Goal: Task Accomplishment & Management: Use online tool/utility

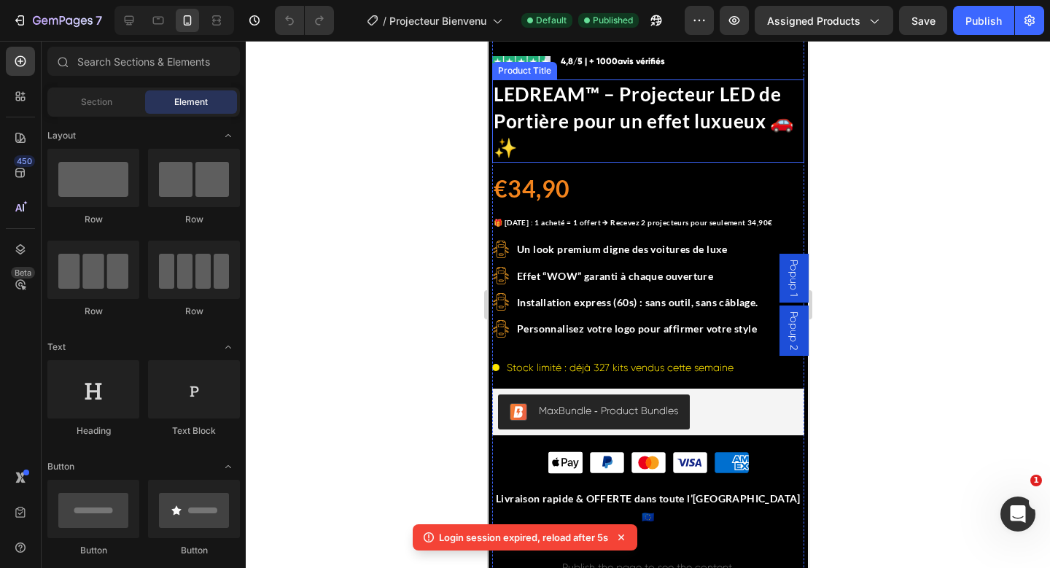
scroll to position [374, 0]
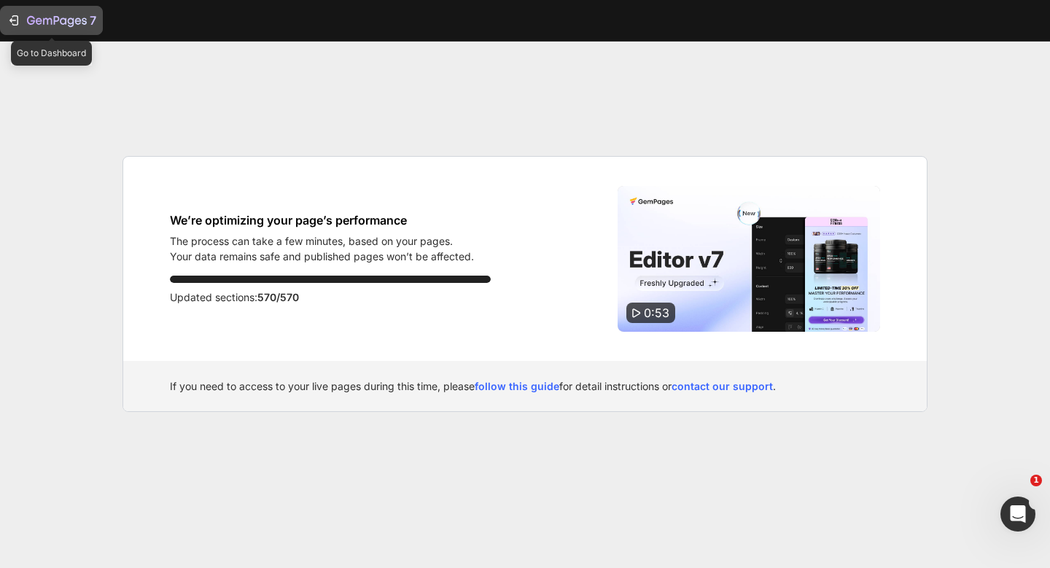
click at [74, 26] on icon "button" at bounding box center [57, 21] width 60 height 12
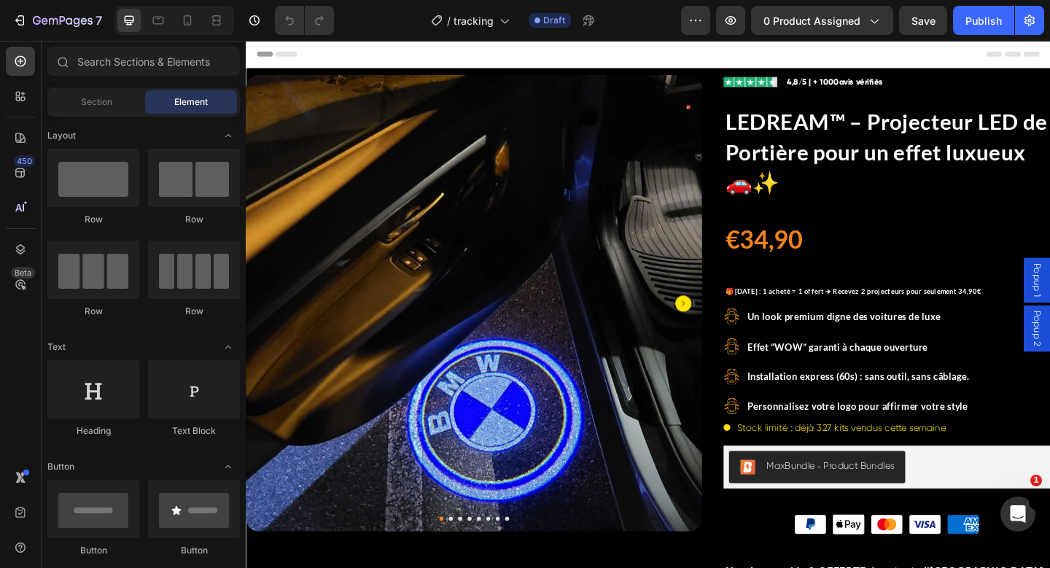
click at [199, 18] on div at bounding box center [175, 20] width 120 height 29
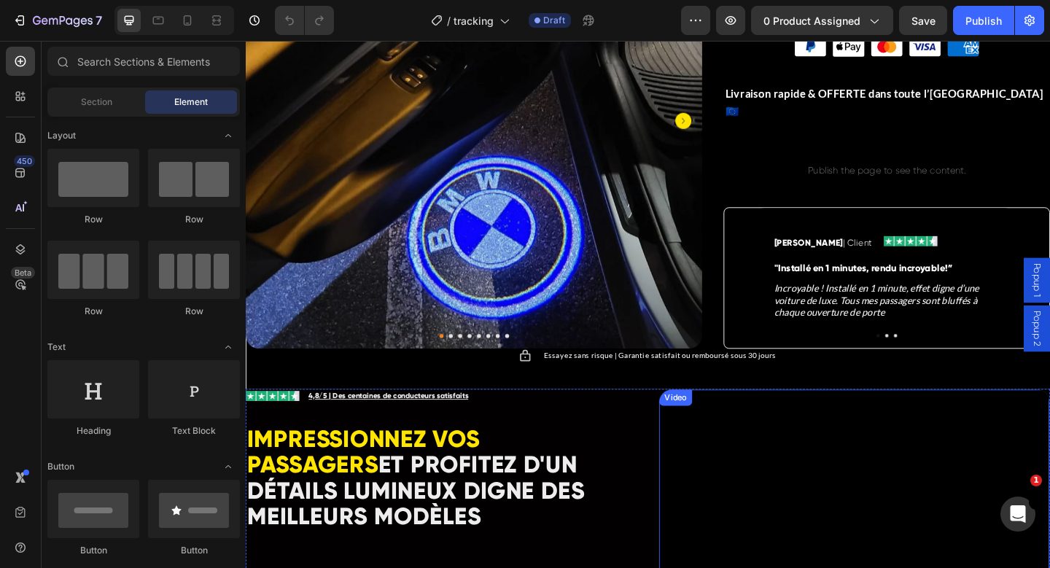
scroll to position [524, 0]
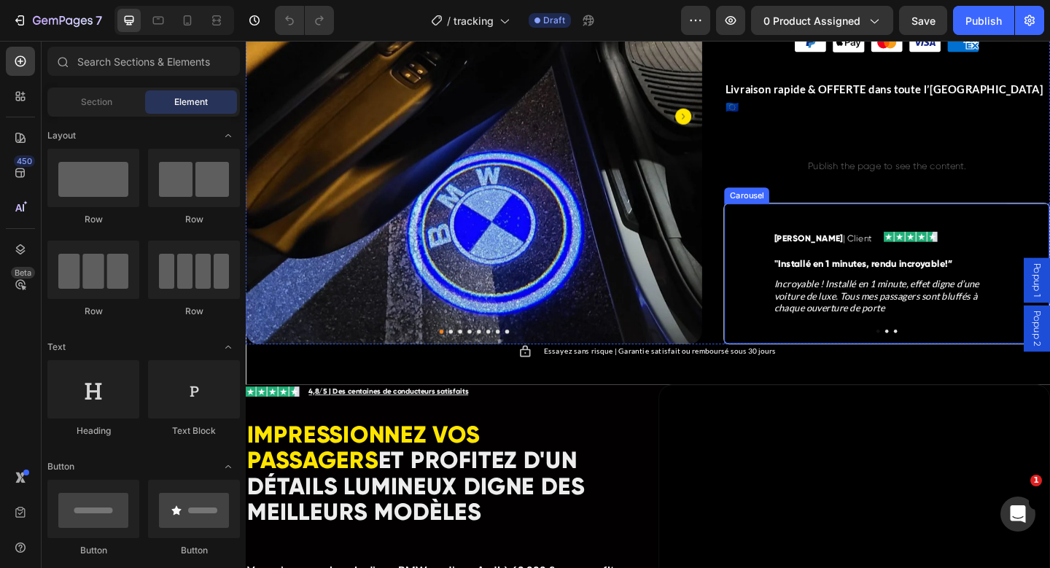
click at [942, 355] on button "Dot" at bounding box center [944, 357] width 4 height 4
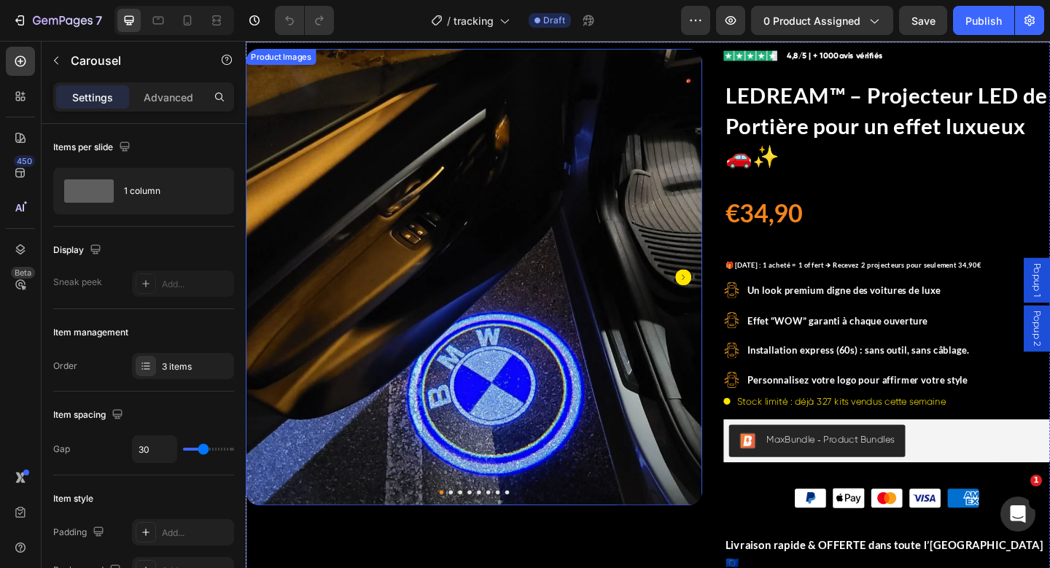
scroll to position [0, 0]
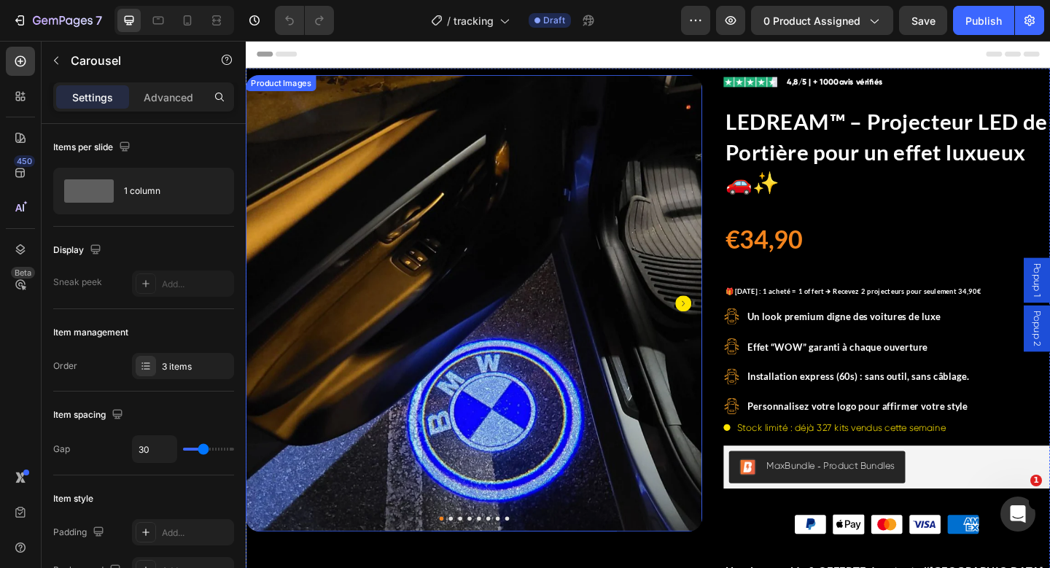
click at [425, 234] on img at bounding box center [494, 326] width 497 height 497
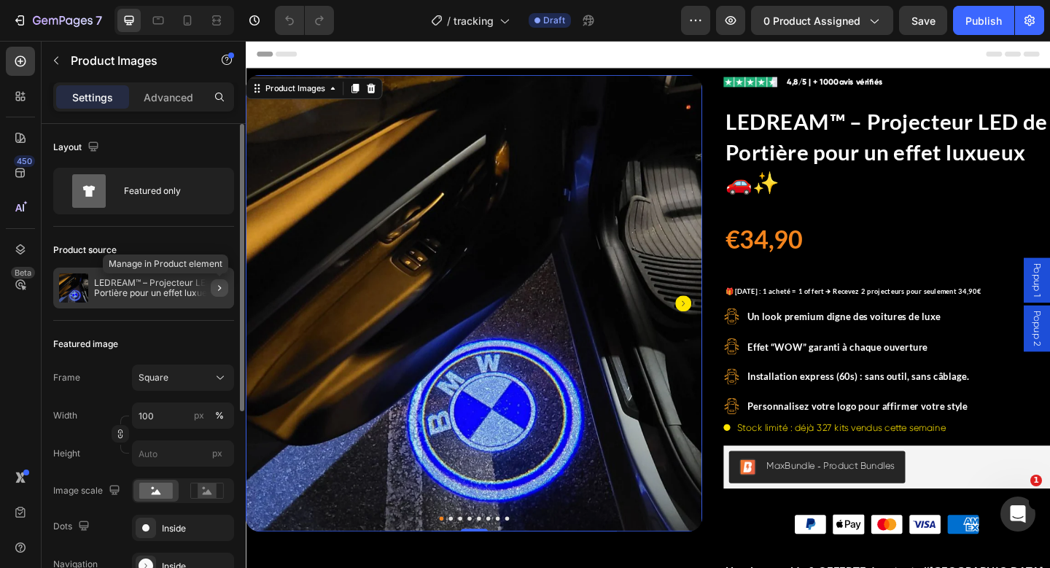
click at [218, 287] on icon "button" at bounding box center [220, 288] width 12 height 12
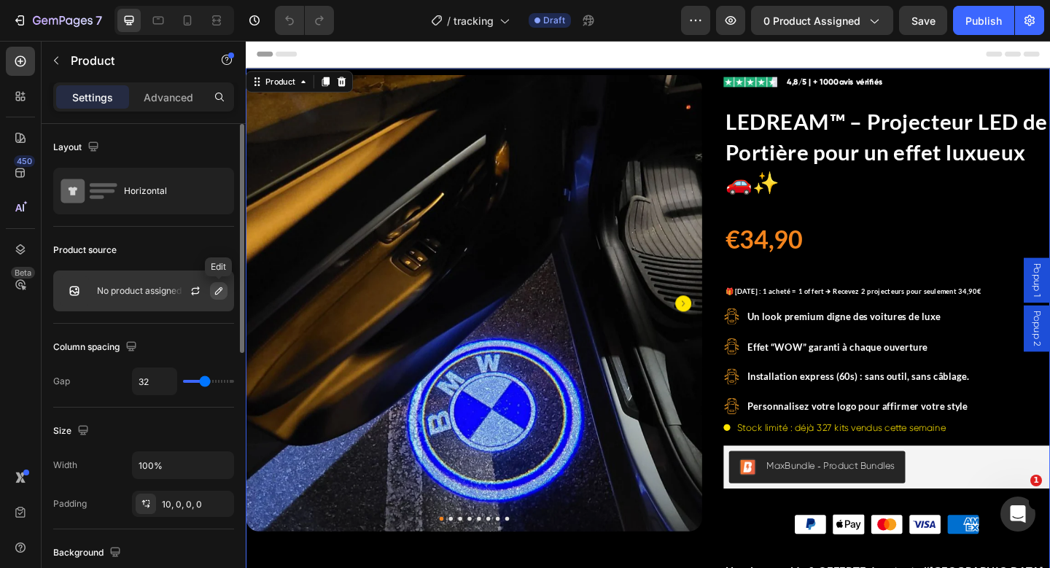
click at [225, 287] on button "button" at bounding box center [219, 291] width 18 height 18
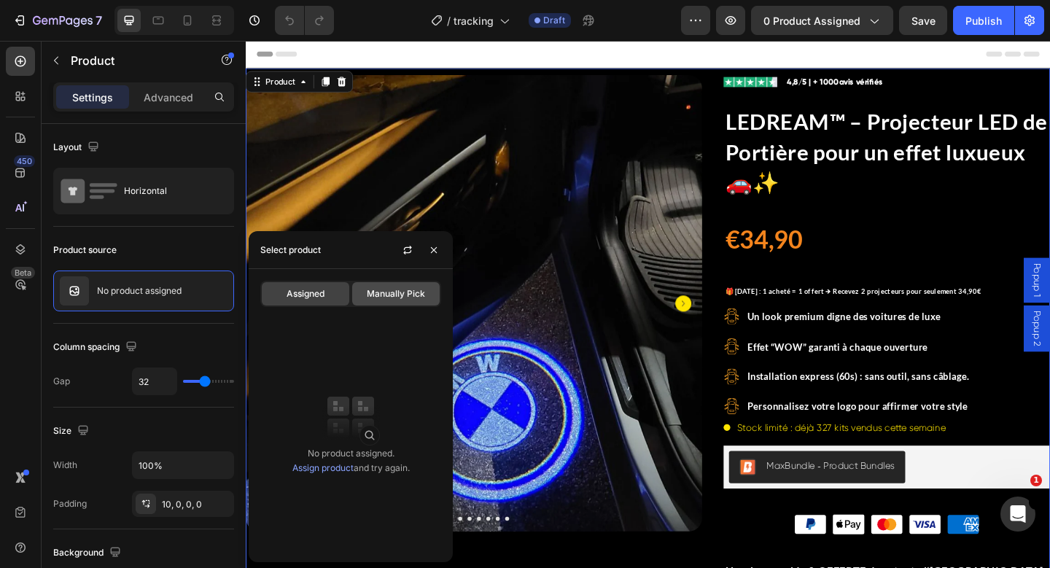
click at [388, 291] on span "Manually Pick" at bounding box center [396, 293] width 58 height 13
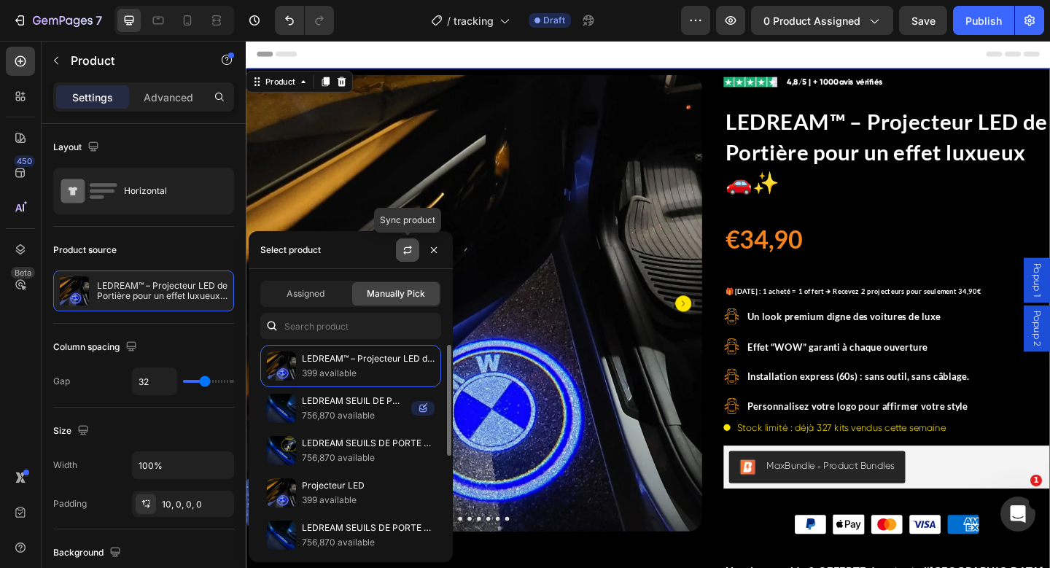
click at [406, 249] on icon "button" at bounding box center [408, 250] width 12 height 12
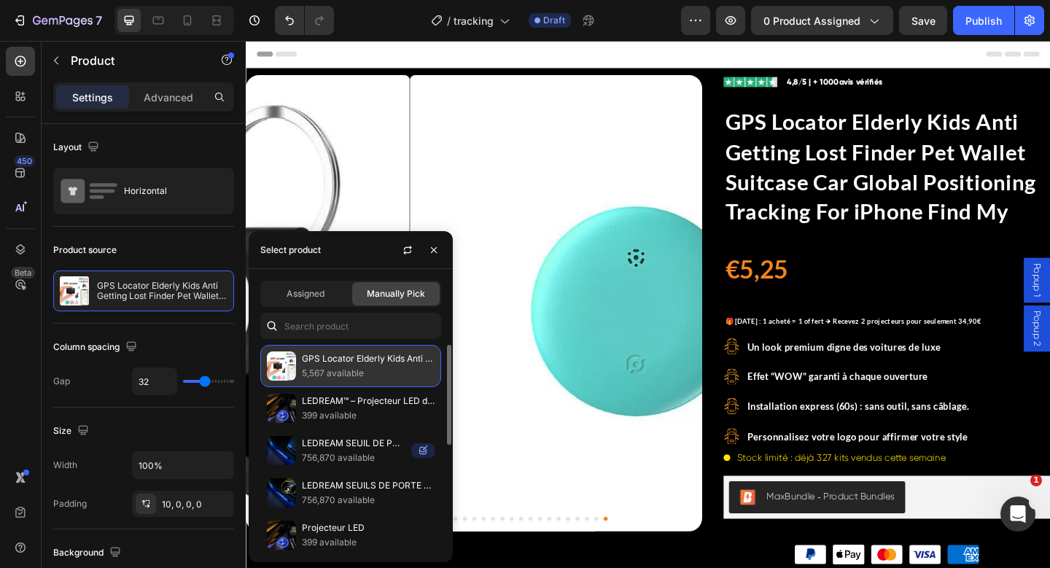
click at [317, 370] on p "5,567 available" at bounding box center [368, 373] width 133 height 15
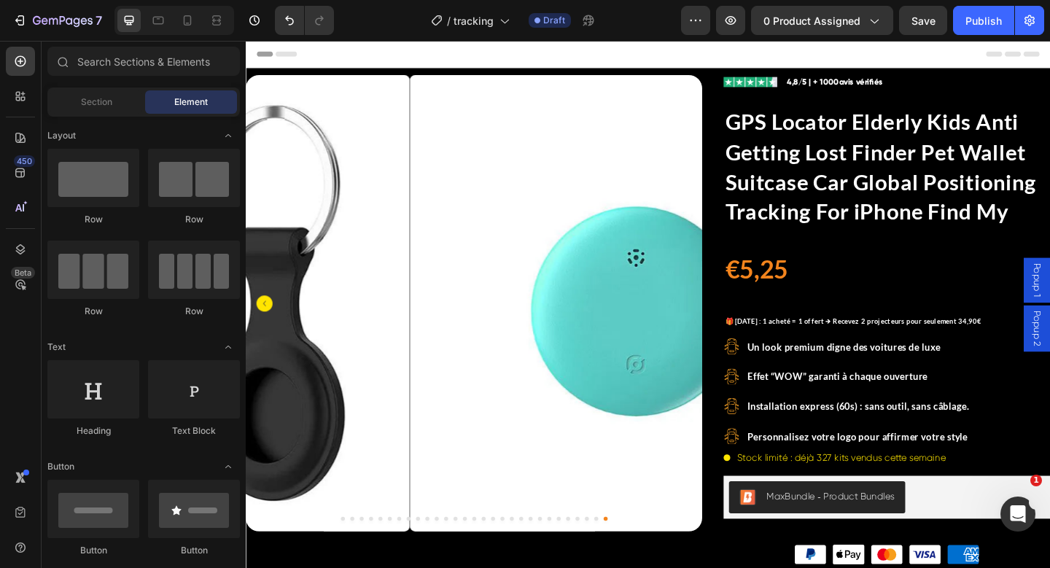
click at [754, 56] on div "Header" at bounding box center [683, 55] width 852 height 29
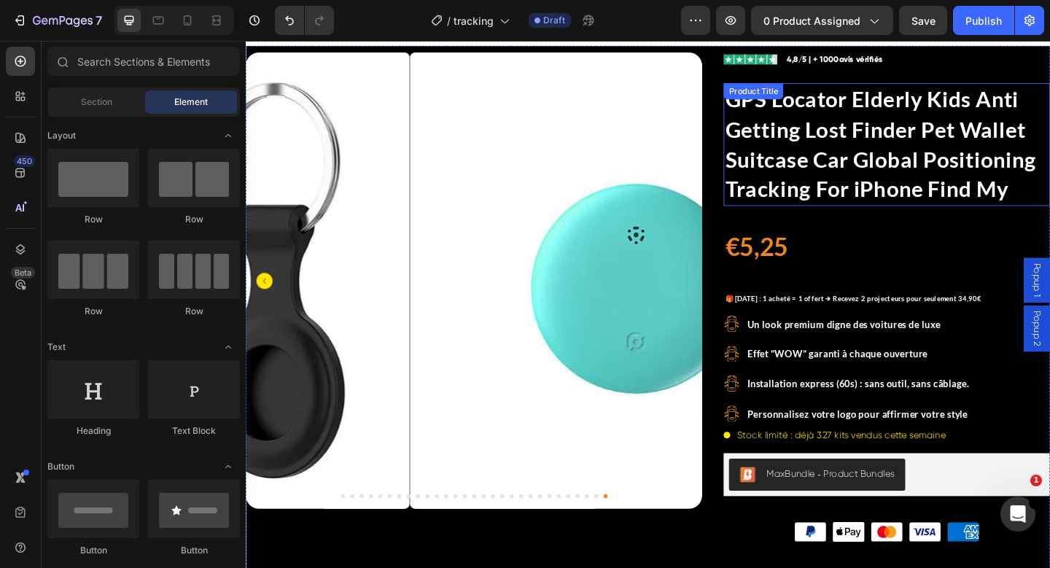
scroll to position [23, 0]
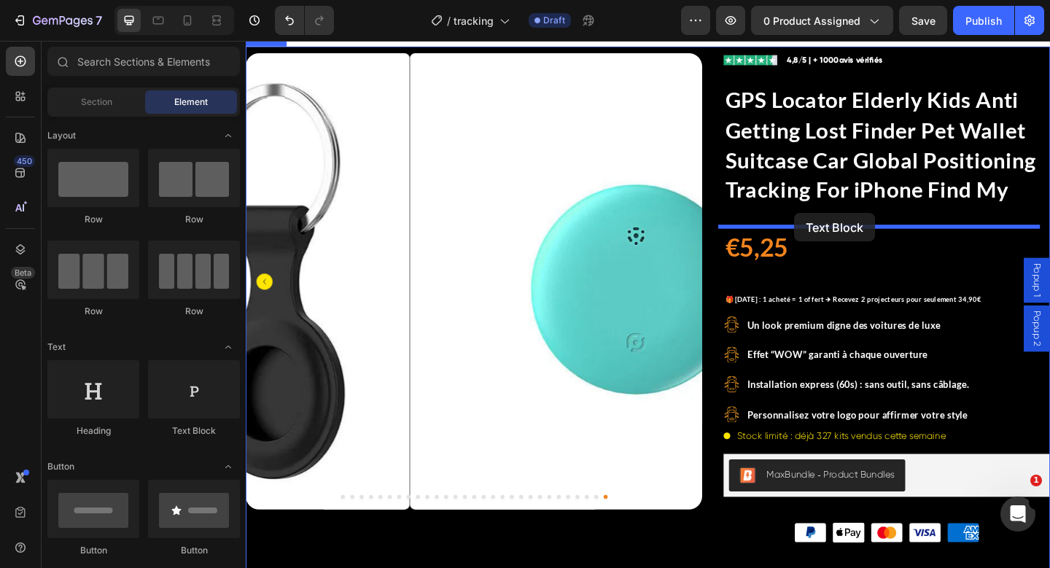
drag, startPoint x: 481, startPoint y: 415, endPoint x: 843, endPoint y: 228, distance: 407.1
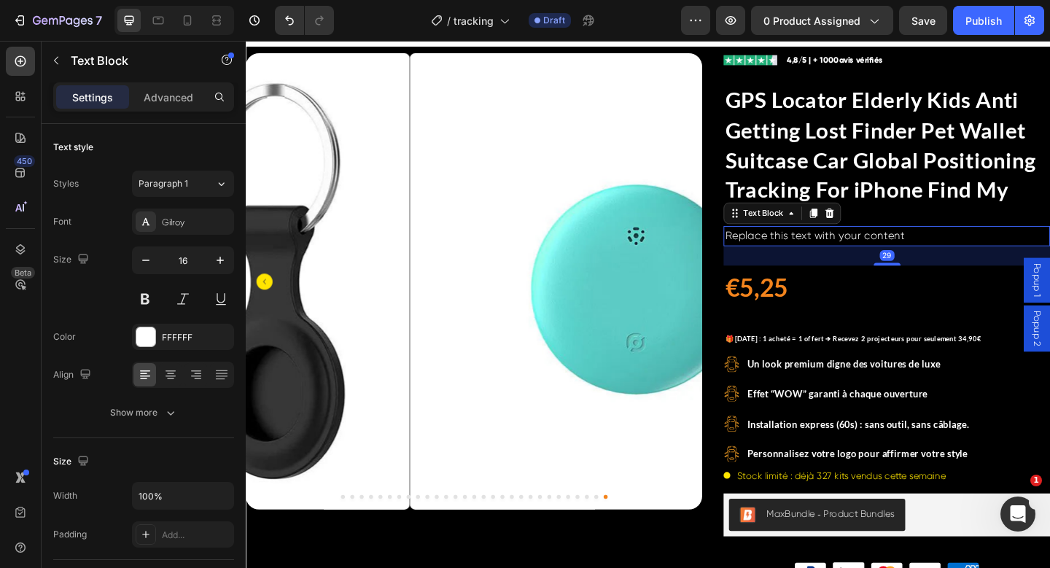
click at [824, 252] on div "Replace this text with your content" at bounding box center [943, 254] width 355 height 22
click at [823, 252] on p "Replace this text with your content" at bounding box center [943, 253] width 352 height 19
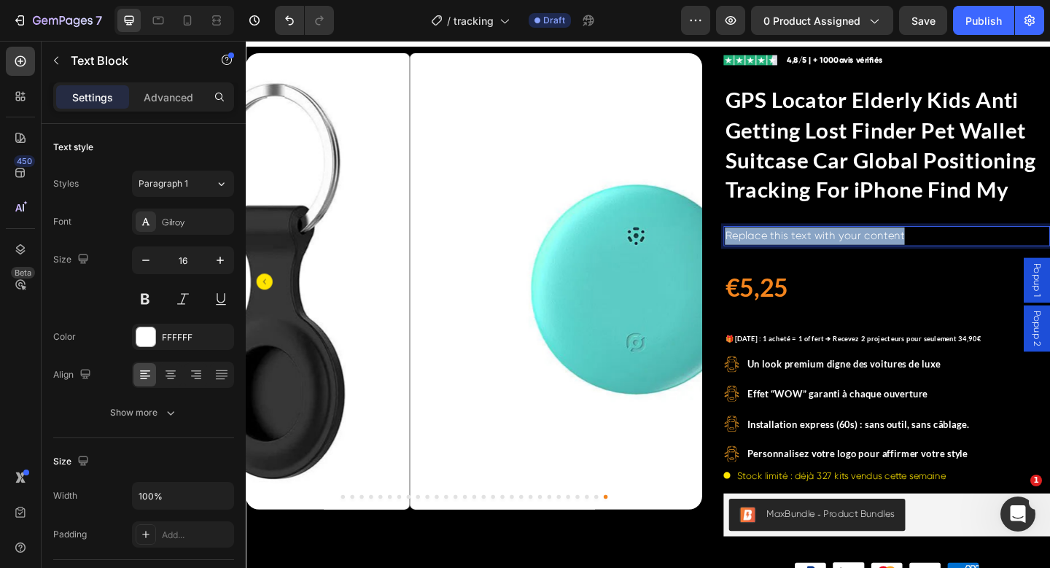
click at [823, 253] on p "Replace this text with your content" at bounding box center [943, 253] width 352 height 19
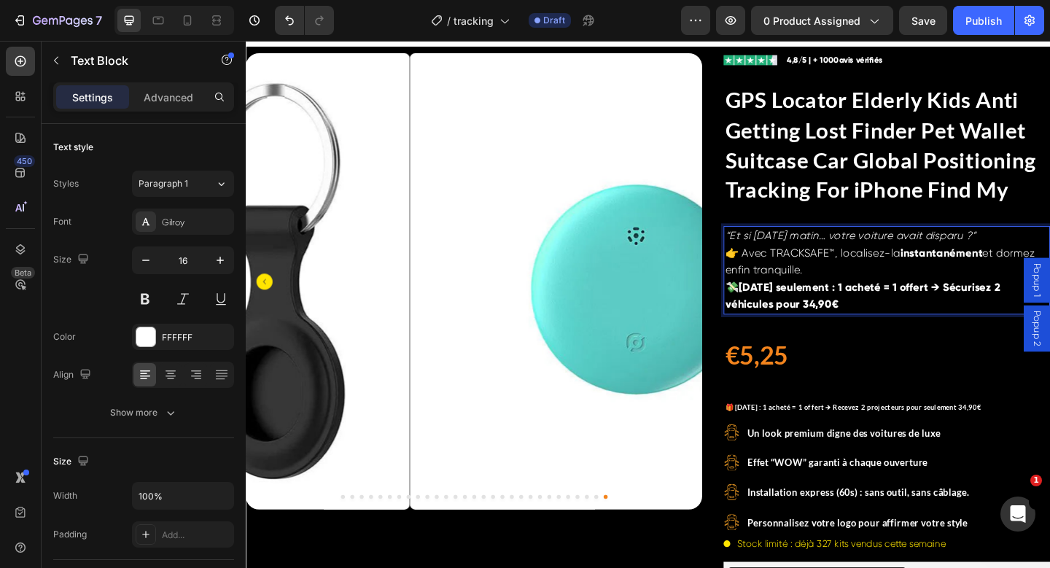
click at [1050, 255] on p "“Et si [DATE] matin… votre voiture avait disparu ?”" at bounding box center [943, 253] width 352 height 19
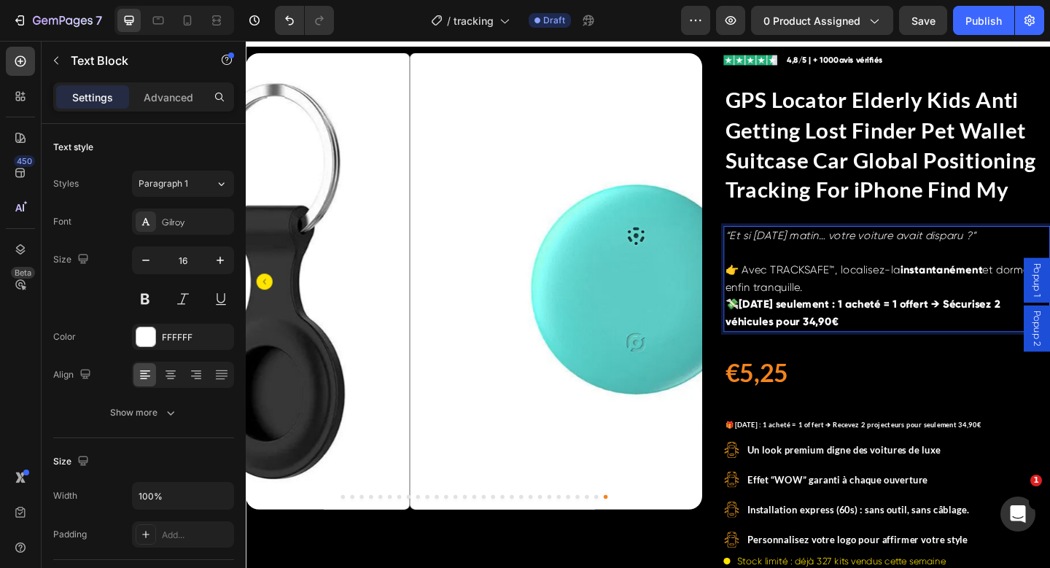
click at [880, 312] on p "👉 Avec TRACKSAFE™, localisez-la instantanément et dormez enfin tranquille." at bounding box center [943, 300] width 352 height 37
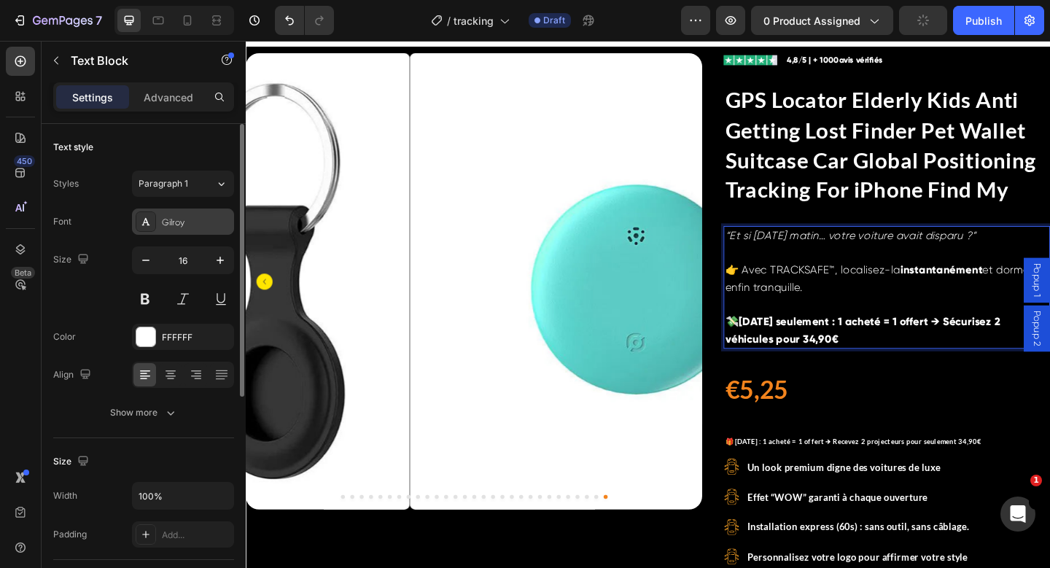
click at [189, 227] on div "Gilroy" at bounding box center [196, 222] width 69 height 13
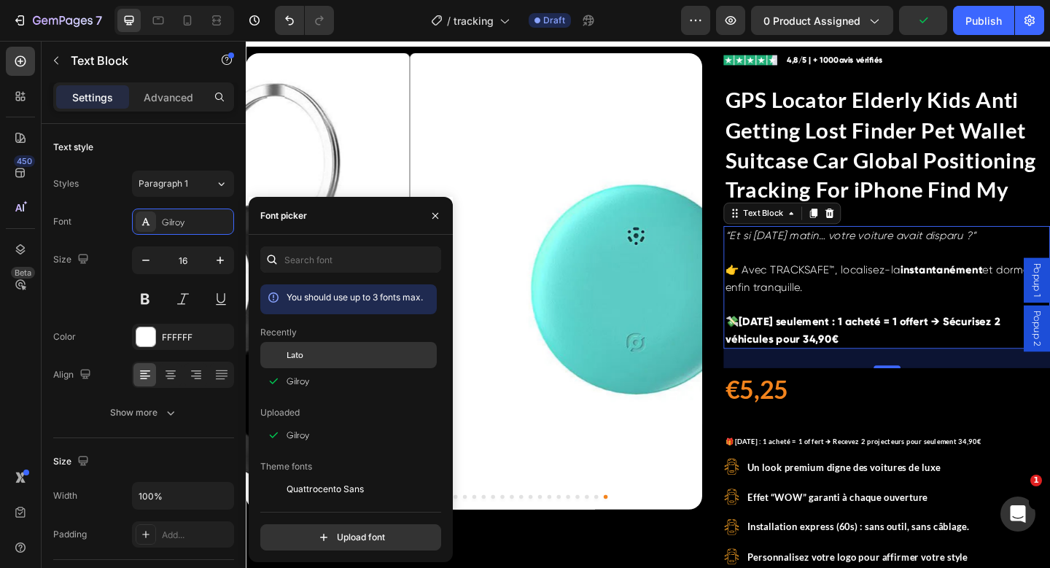
click at [314, 359] on div "Lato" at bounding box center [360, 355] width 147 height 13
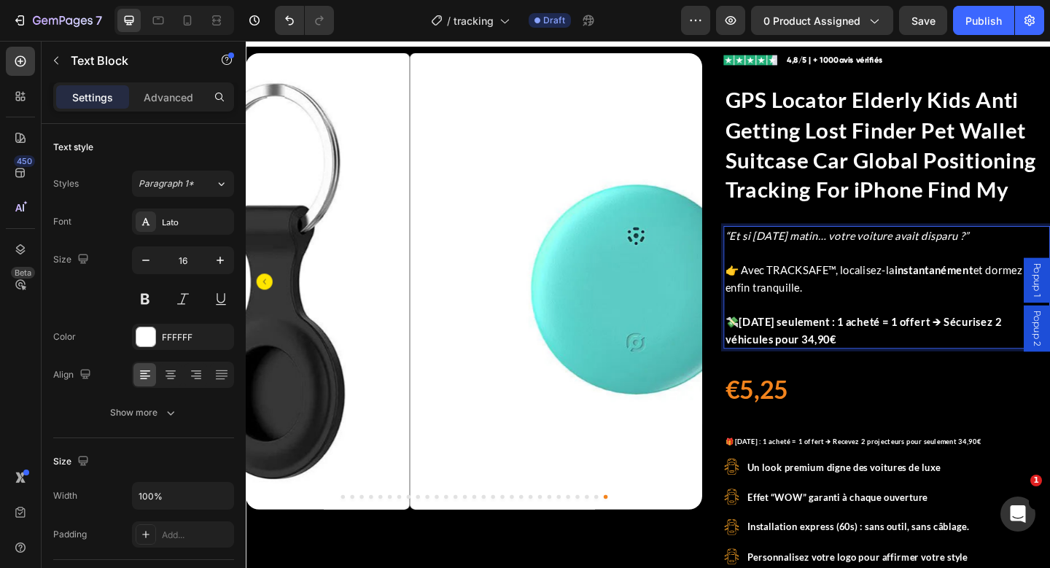
click at [899, 365] on p "💸 Aujourd’hui seulement : 1 acheté = 1 offert → Sécurisez 2 véhicules pour 34,9…" at bounding box center [943, 356] width 352 height 37
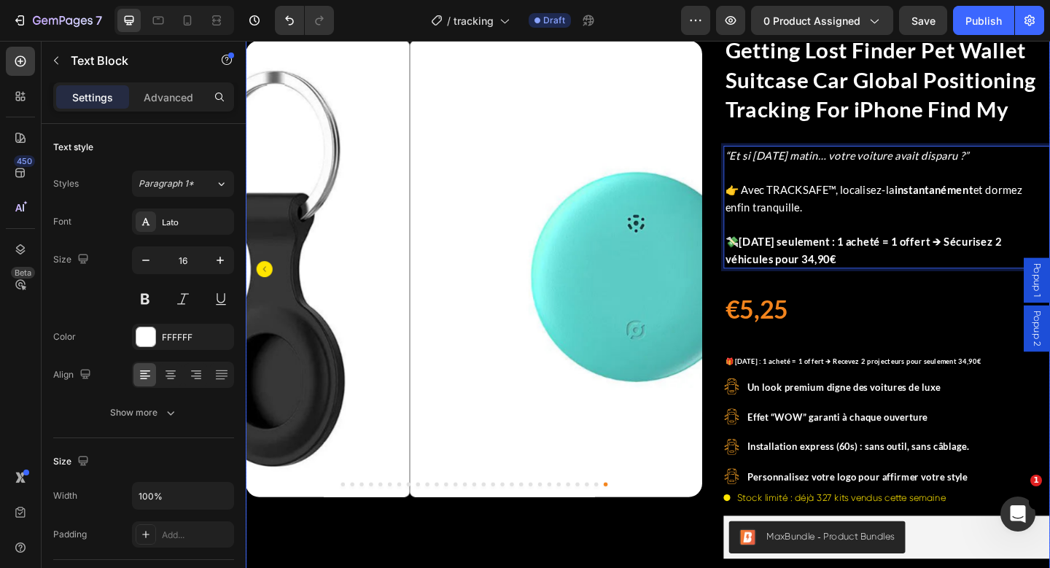
scroll to position [112, 0]
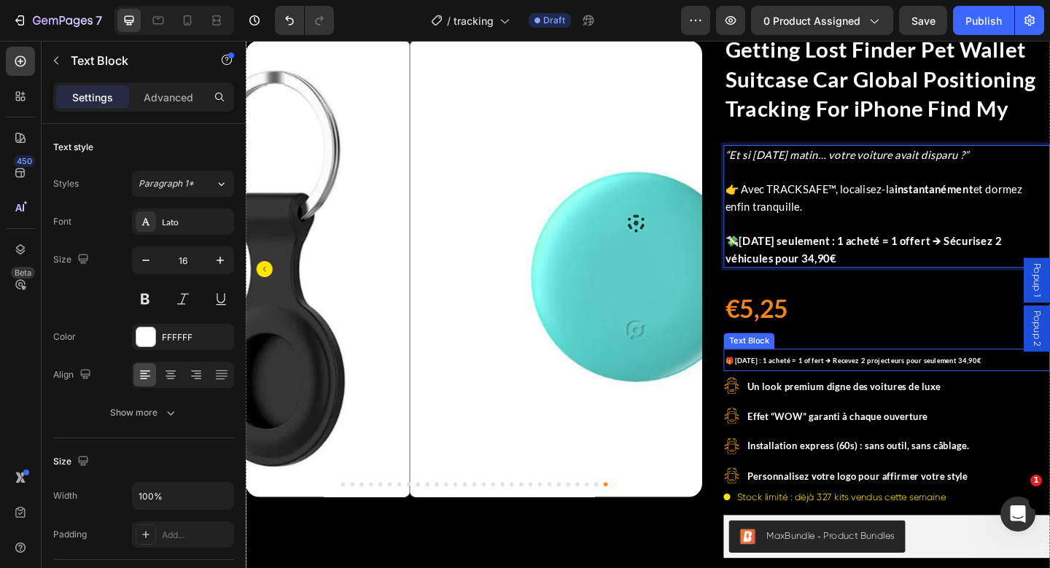
click at [854, 385] on strong "🎁 Aujourd’hui : 1 acheté = 1 offert → Recevez 2 projecteurs pour seulement 34,9…" at bounding box center [906, 388] width 279 height 9
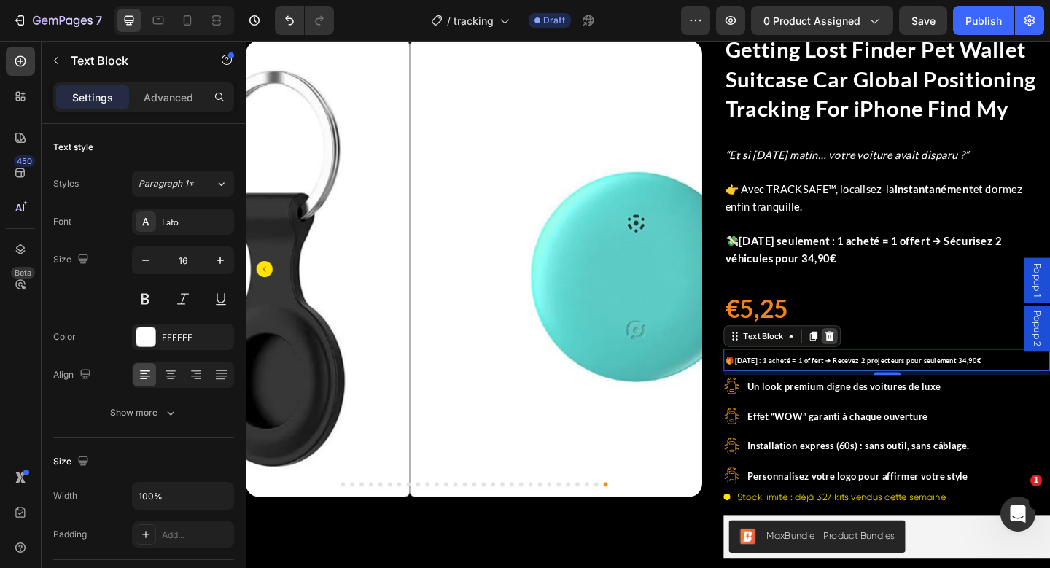
click at [872, 360] on div at bounding box center [881, 363] width 18 height 18
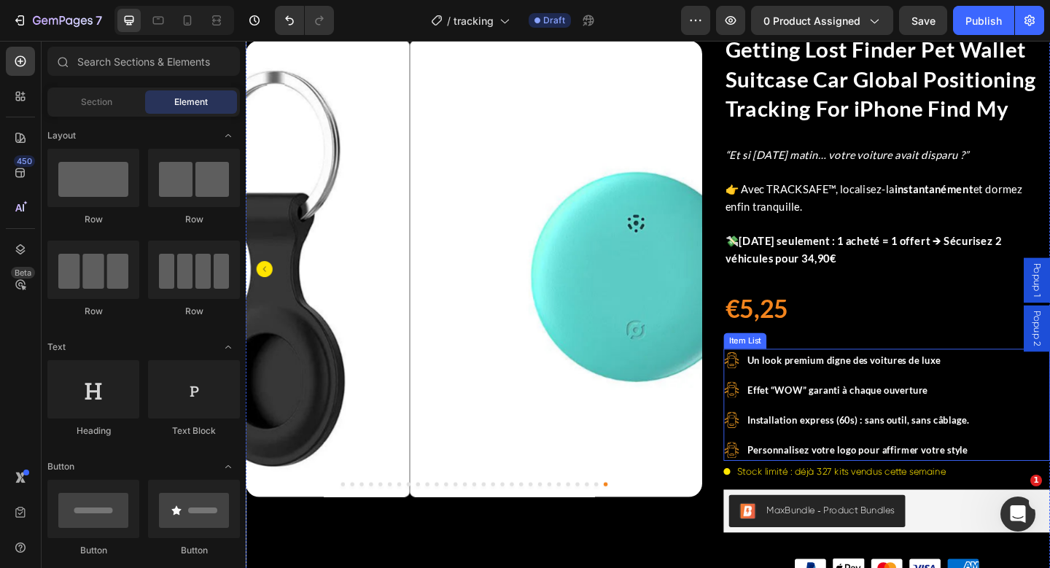
click at [856, 387] on strong "Un look premium digne des voitures de luxe" at bounding box center [896, 388] width 211 height 12
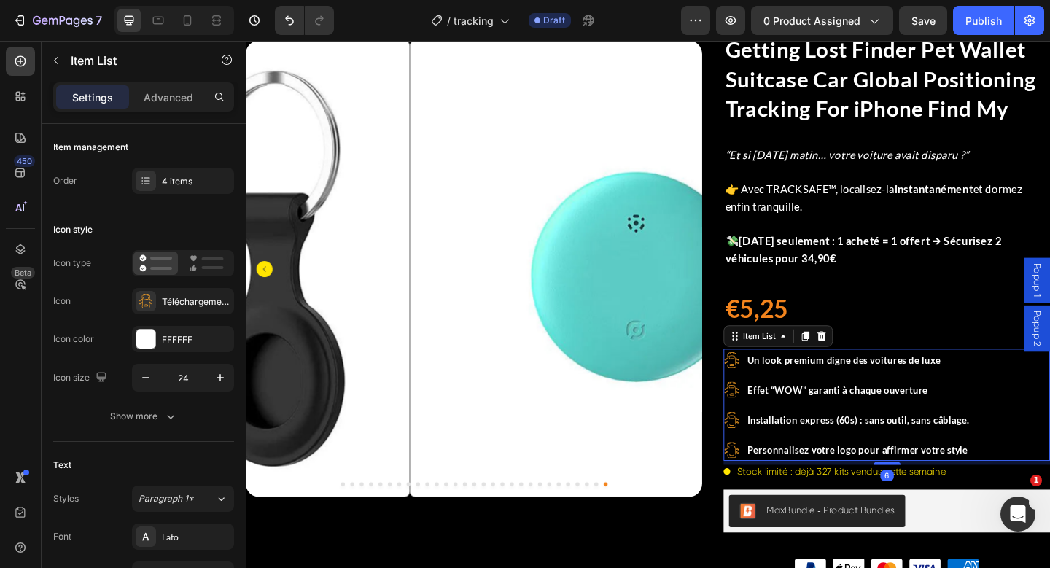
click at [856, 387] on strong "Un look premium digne des voitures de luxe" at bounding box center [896, 388] width 211 height 12
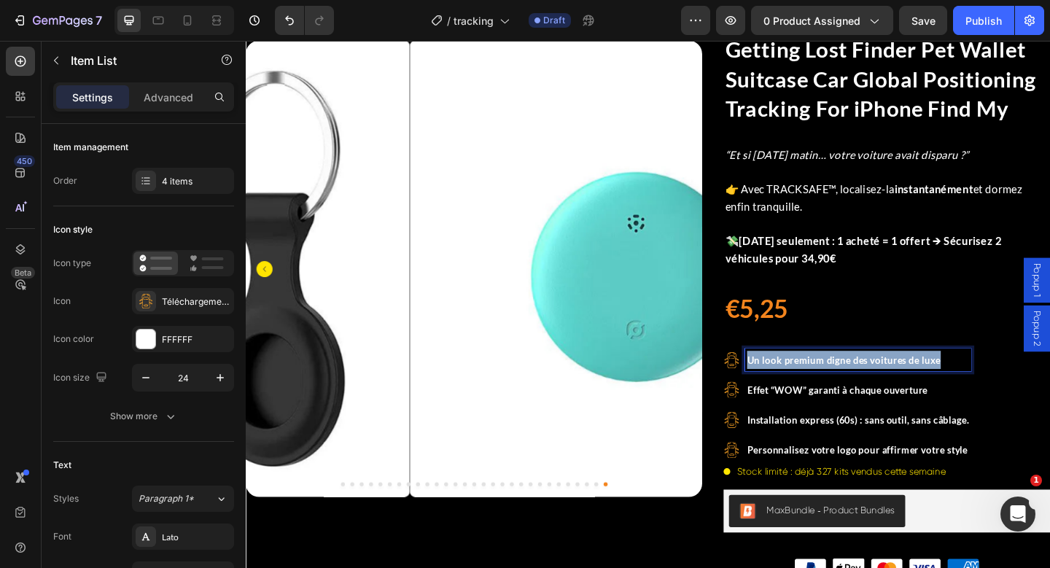
click at [856, 387] on strong "Un look premium digne des voitures de luxe" at bounding box center [896, 388] width 211 height 12
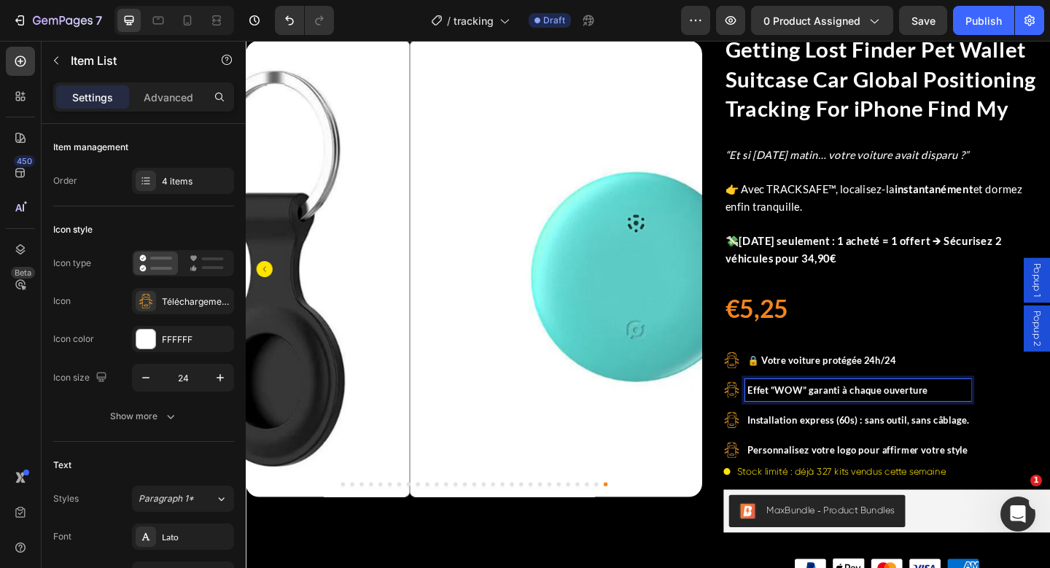
click at [823, 417] on strong "Effet “WOW” garanti à chaque ouverture" at bounding box center [889, 421] width 196 height 12
click at [823, 418] on strong "Effet “WOW” garanti à chaque ouverture" at bounding box center [889, 421] width 196 height 12
click at [822, 419] on strong "Effet “WOW” garanti à chaque ouverture" at bounding box center [889, 421] width 196 height 12
click at [838, 460] on strong "Installation express (60s) : sans outil, sans câblage." at bounding box center [911, 454] width 241 height 12
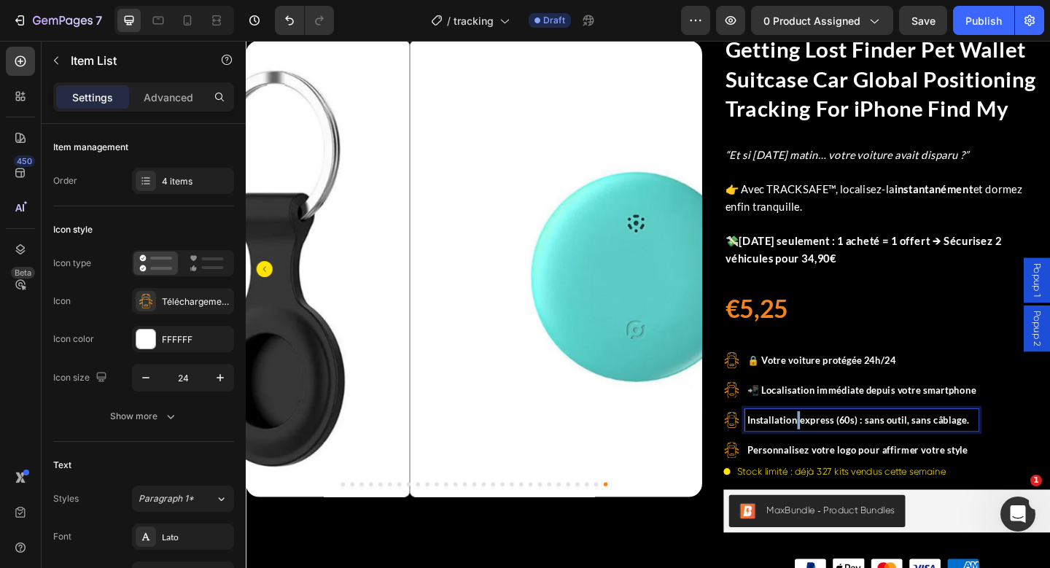
click at [838, 460] on strong "Installation express (60s) : sans outil, sans câblage." at bounding box center [911, 454] width 241 height 12
click at [859, 485] on strong "Personnalisez votre logo pour affirmer votre style" at bounding box center [911, 486] width 240 height 12
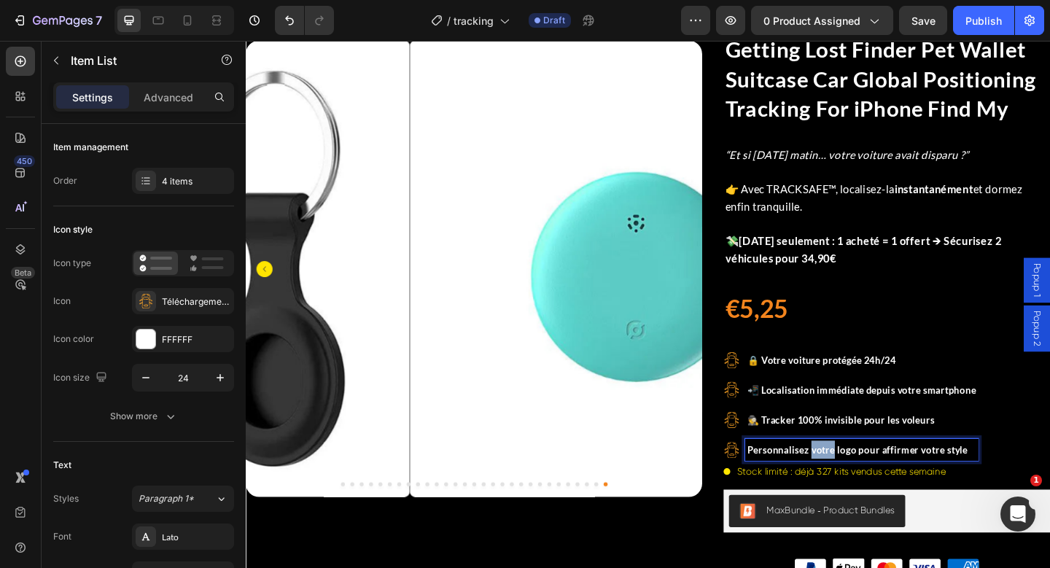
click at [859, 485] on strong "Personnalisez votre logo pour affirmer votre style" at bounding box center [911, 486] width 240 height 12
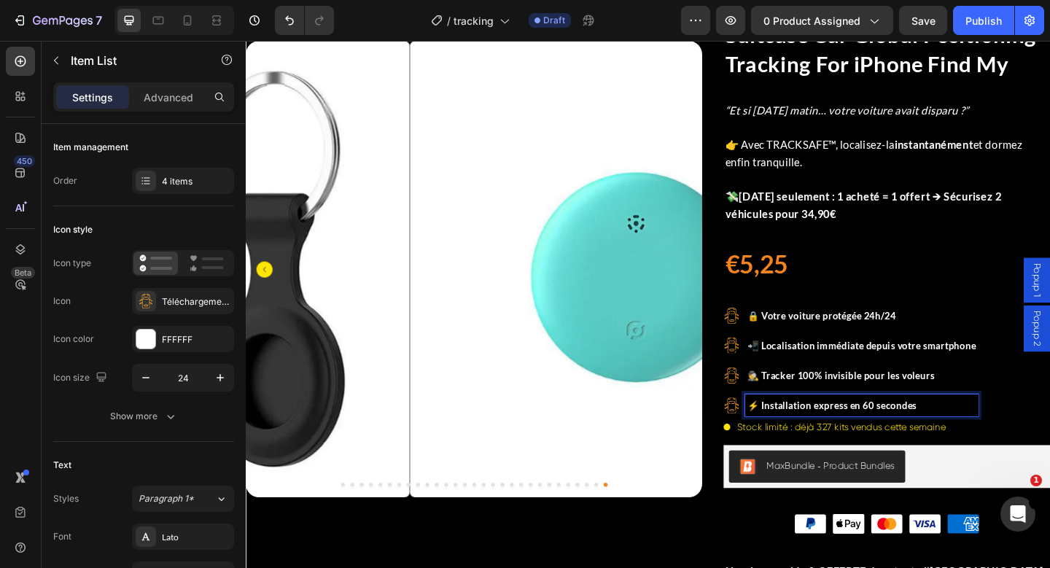
scroll to position [160, 0]
click at [766, 406] on icon ".id580817154727739946 .cls-1{fill:#ffa626;}" at bounding box center [775, 405] width 18 height 18
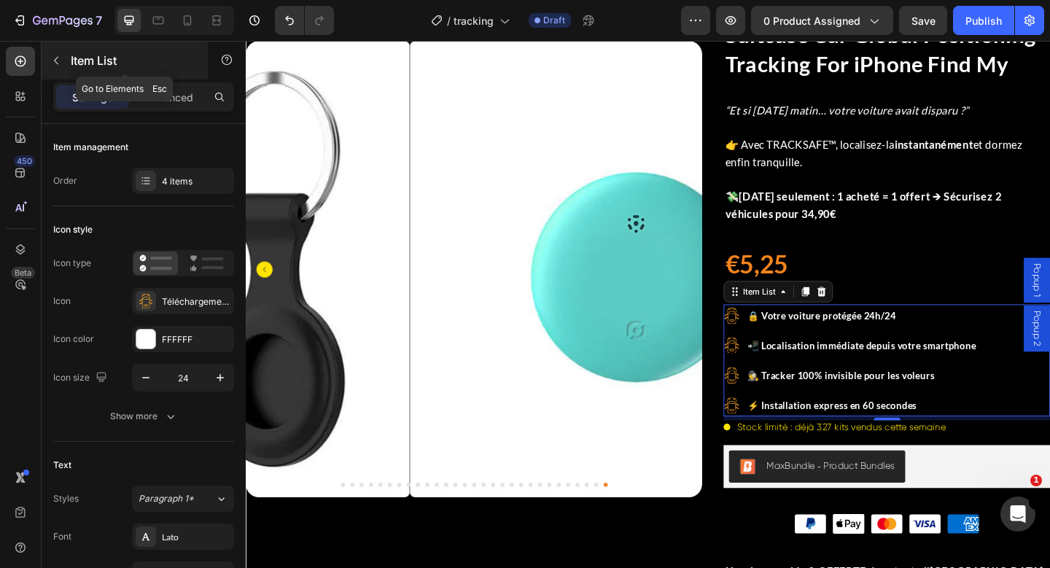
click at [58, 53] on button "button" at bounding box center [55, 60] width 23 height 23
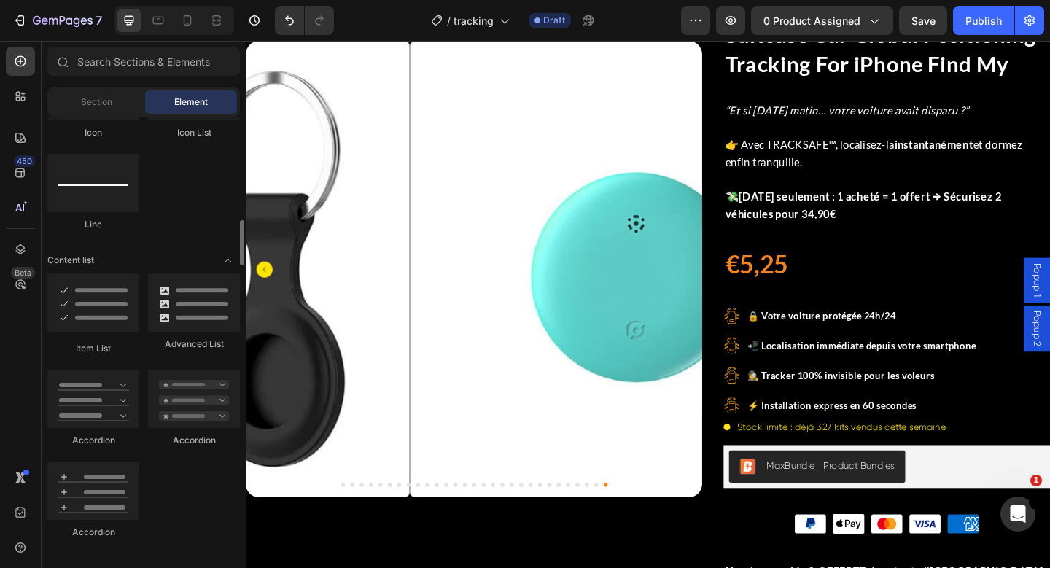
scroll to position [812, 0]
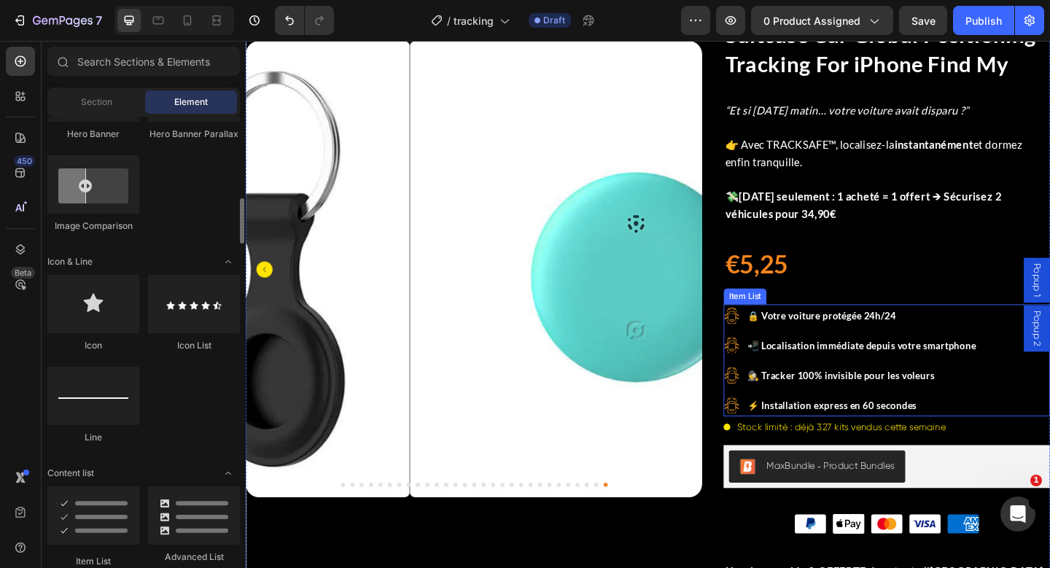
click at [855, 340] on strong "🔒 Votre voiture protégée 24h/24" at bounding box center [871, 339] width 161 height 12
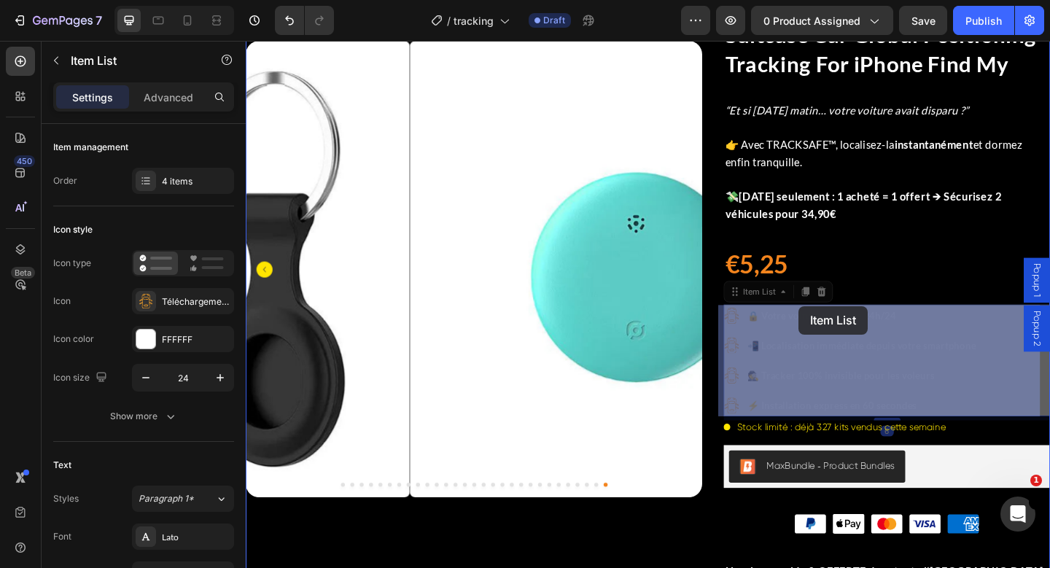
drag, startPoint x: 786, startPoint y: 315, endPoint x: 845, endPoint y: 336, distance: 61.8
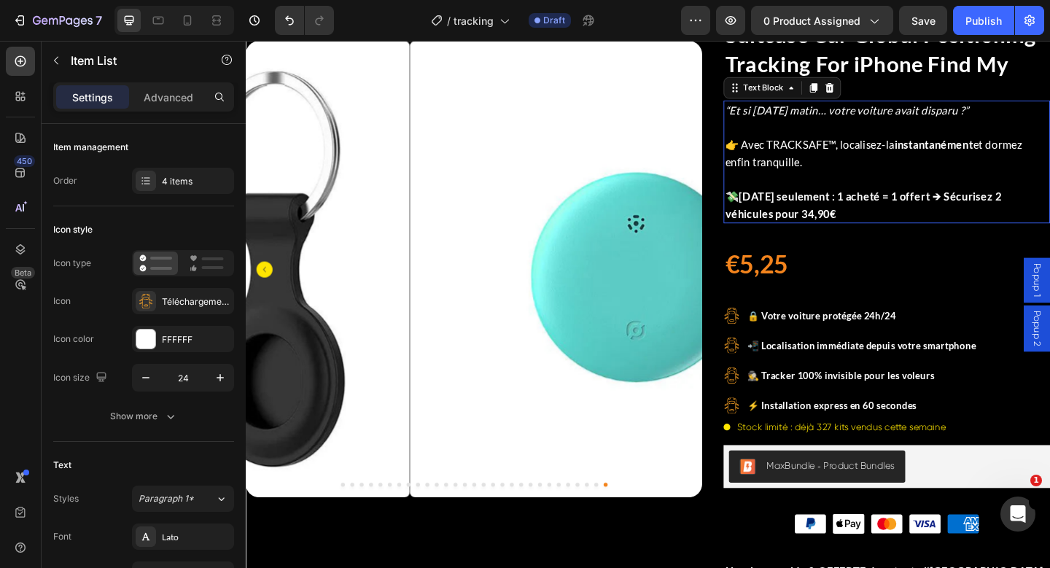
click at [845, 116] on icon "“Et si [DATE] matin… votre voiture avait disparu ?”" at bounding box center [899, 116] width 265 height 14
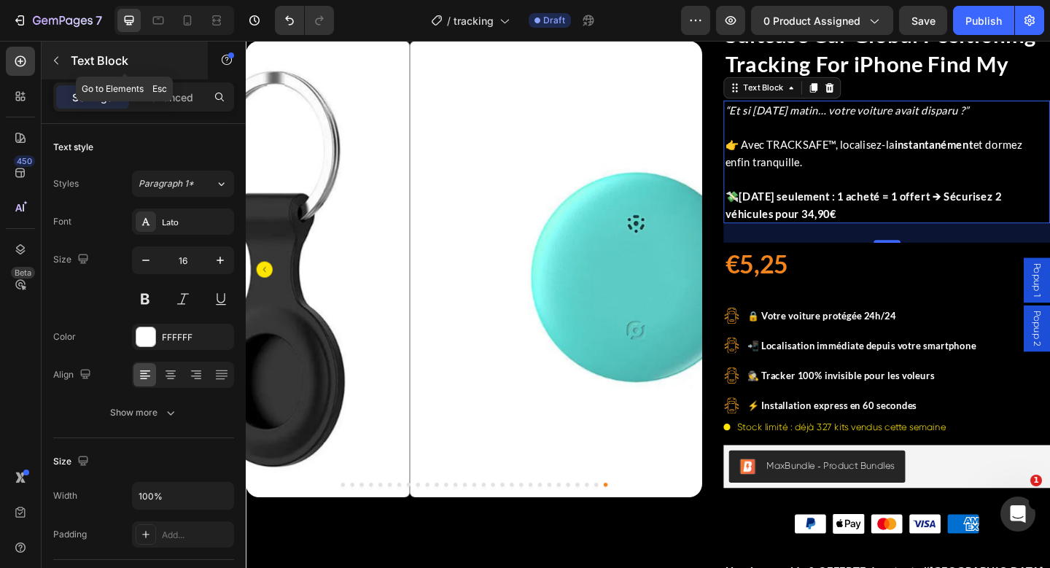
click at [98, 74] on div "Text Block" at bounding box center [125, 61] width 166 height 38
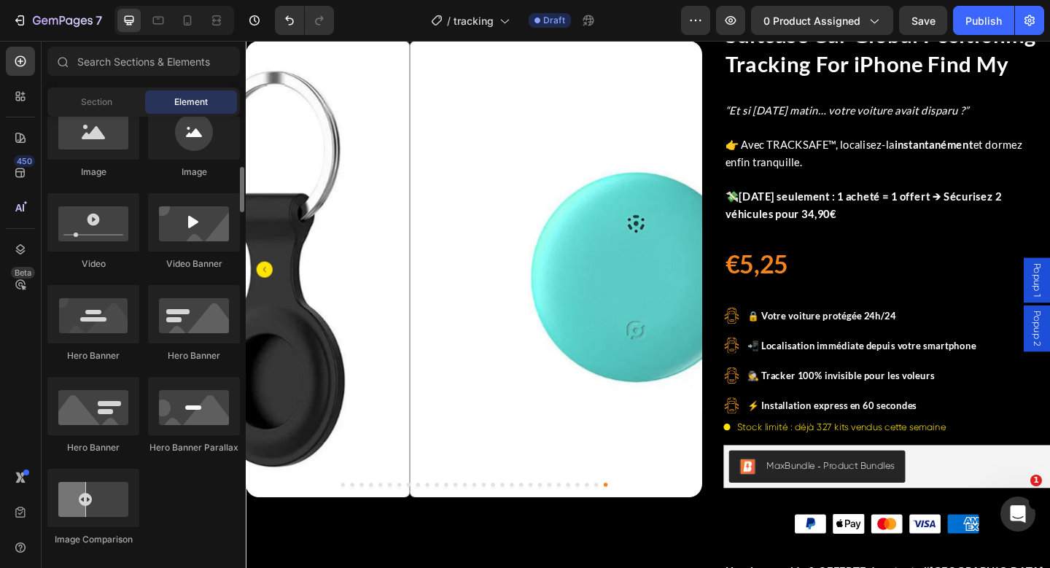
scroll to position [0, 0]
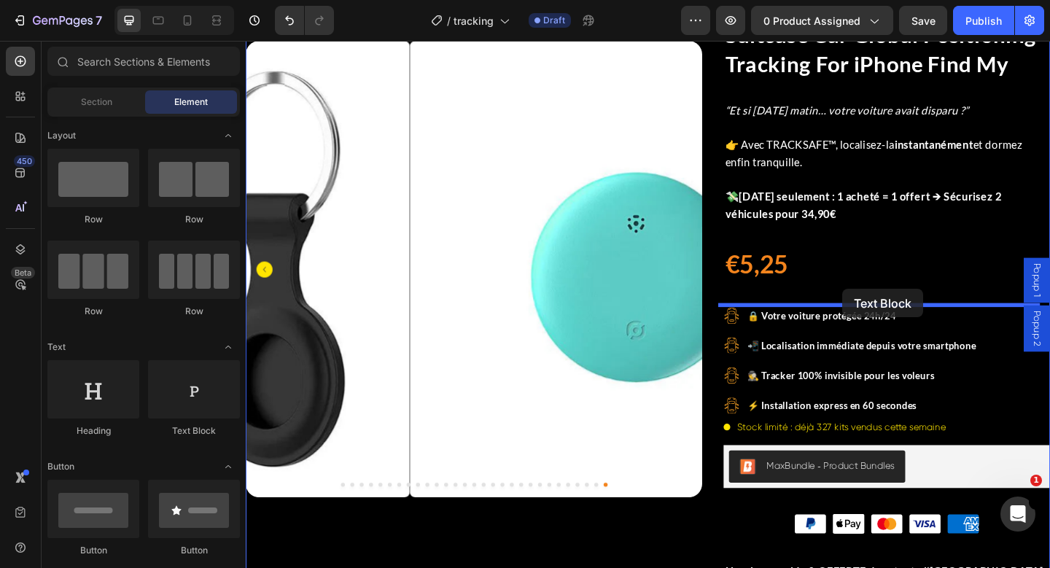
drag, startPoint x: 468, startPoint y: 430, endPoint x: 895, endPoint y: 311, distance: 443.7
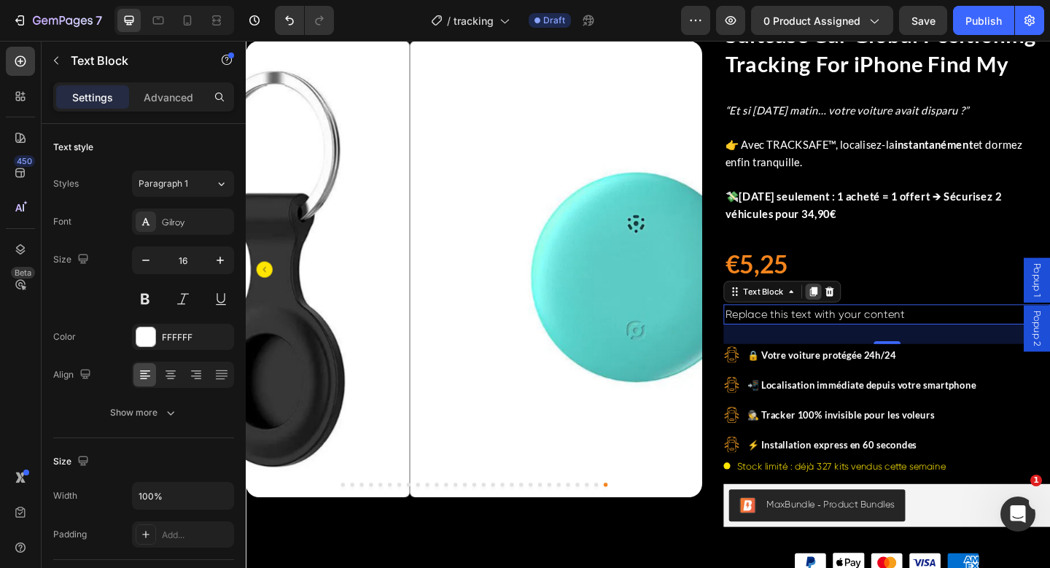
click at [860, 312] on icon at bounding box center [864, 314] width 8 height 10
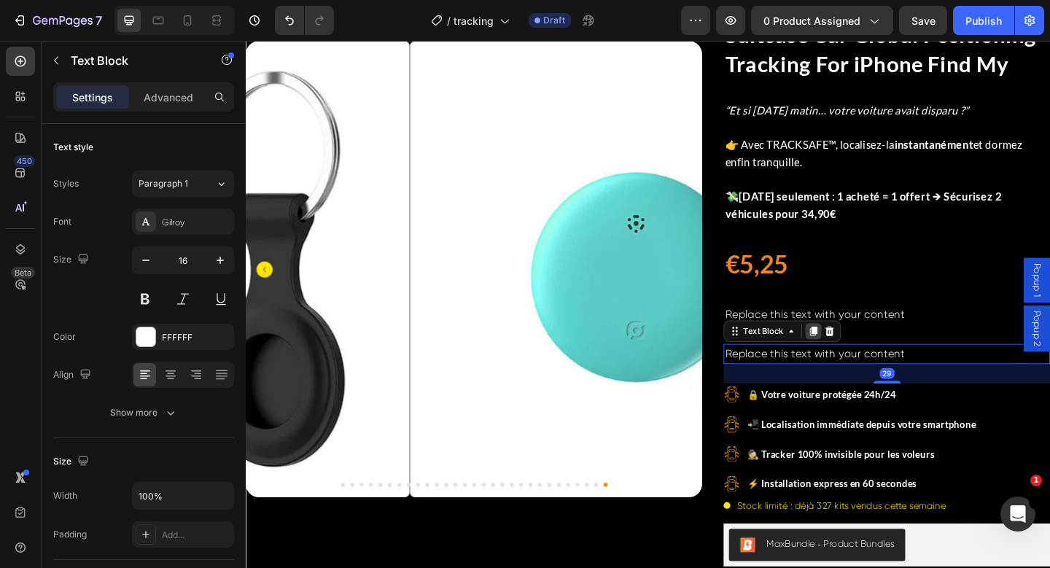
click at [860, 355] on icon at bounding box center [864, 357] width 8 height 10
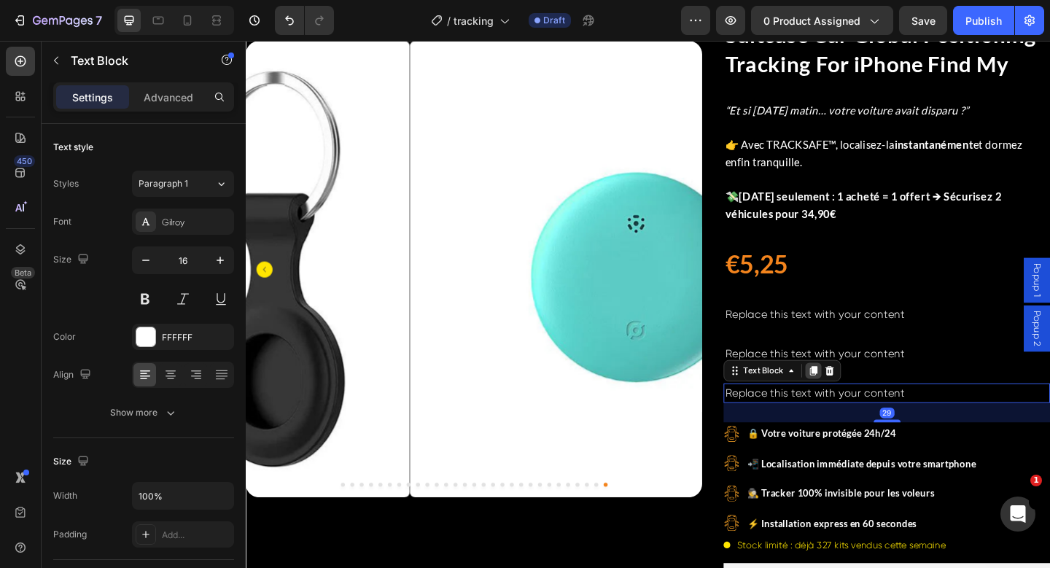
click at [860, 399] on icon at bounding box center [864, 400] width 8 height 10
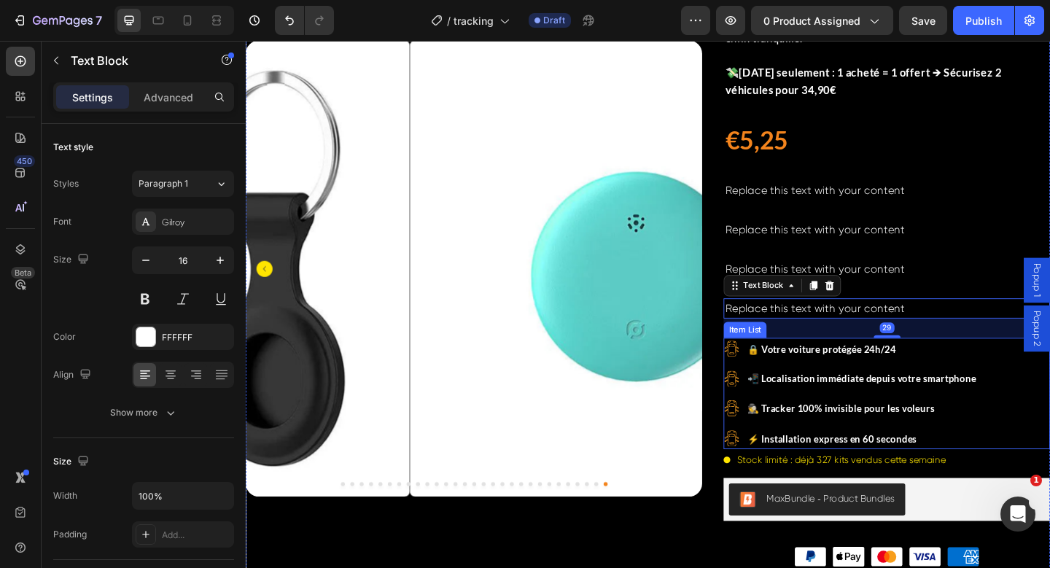
scroll to position [320, 0]
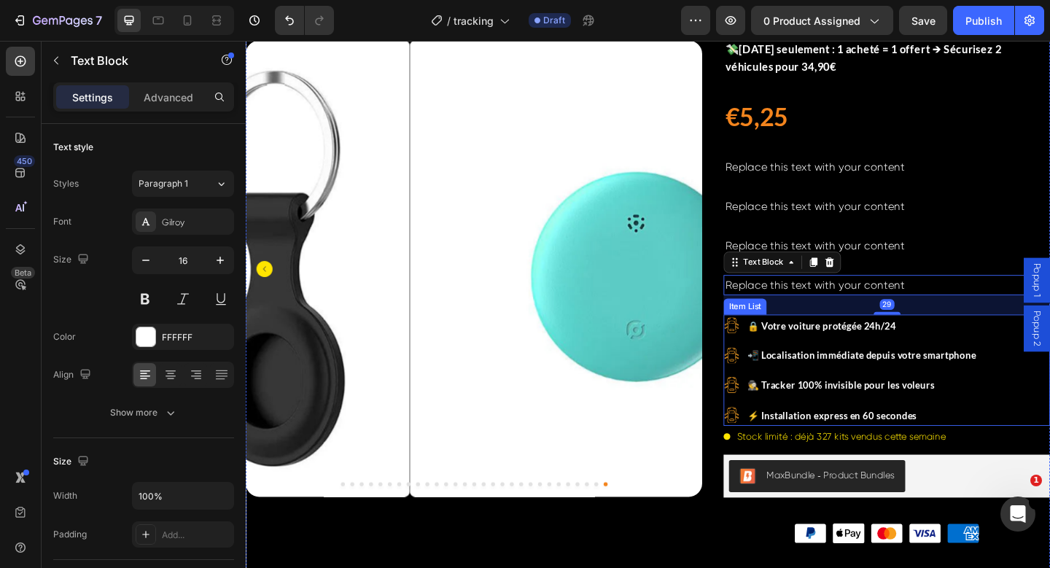
click at [896, 355] on strong "🔒 Votre voiture protégée 24h/24" at bounding box center [871, 351] width 161 height 12
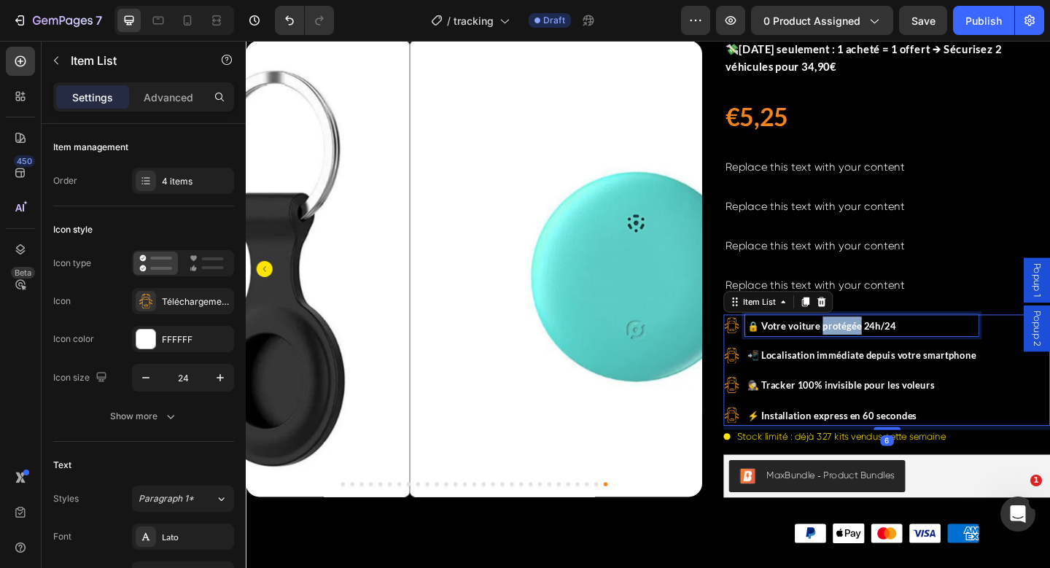
click at [896, 356] on strong "🔒 Votre voiture protégée 24h/24" at bounding box center [871, 351] width 161 height 12
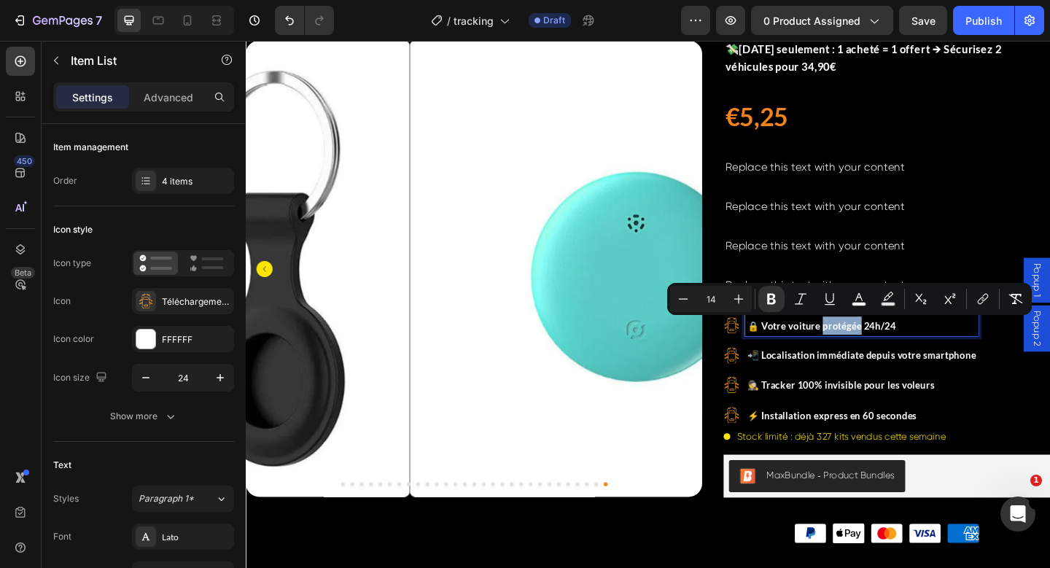
click at [896, 356] on strong "🔒 Votre voiture protégée 24h/24" at bounding box center [871, 351] width 161 height 12
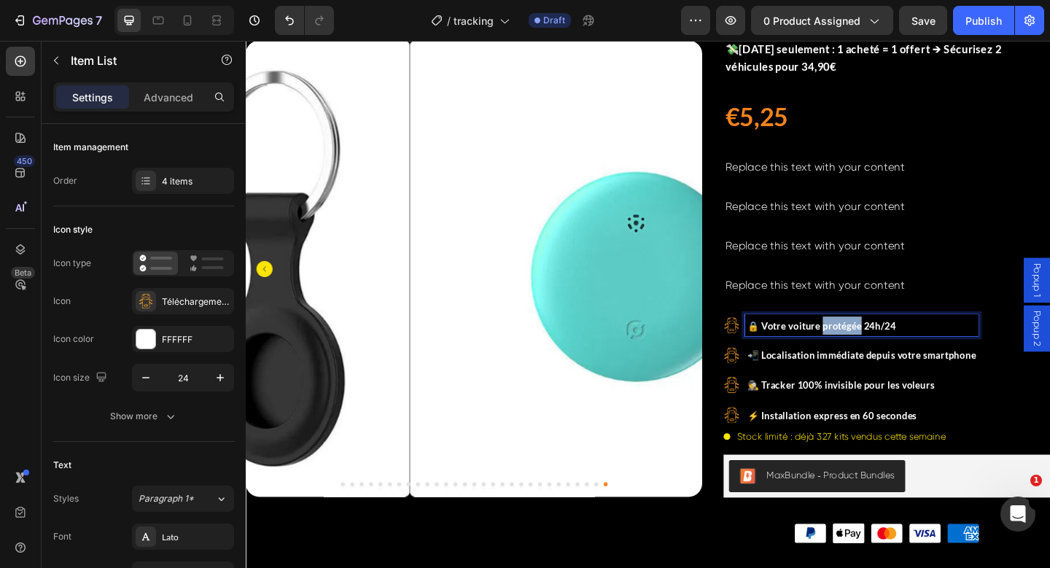
click at [896, 356] on strong "🔒 Votre voiture protégée 24h/24" at bounding box center [871, 351] width 161 height 12
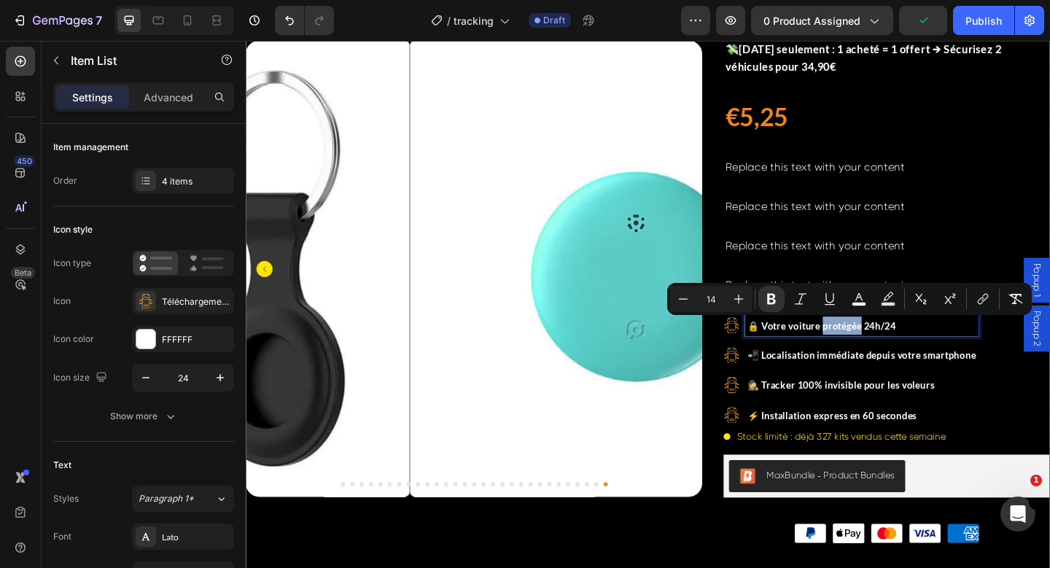
click at [884, 278] on div "Image Icon List 4,8/5 | + 1000 avis vérifiés Text Block Row GPS Locator Elderly…" at bounding box center [943, 332] width 355 height 1148
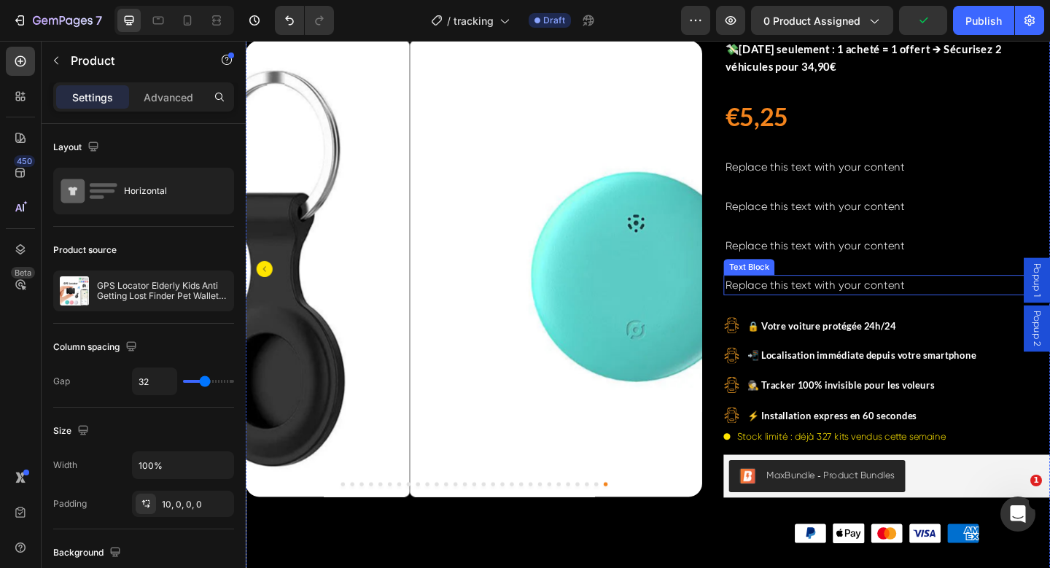
click at [877, 303] on div "Replace this text with your content" at bounding box center [943, 307] width 355 height 22
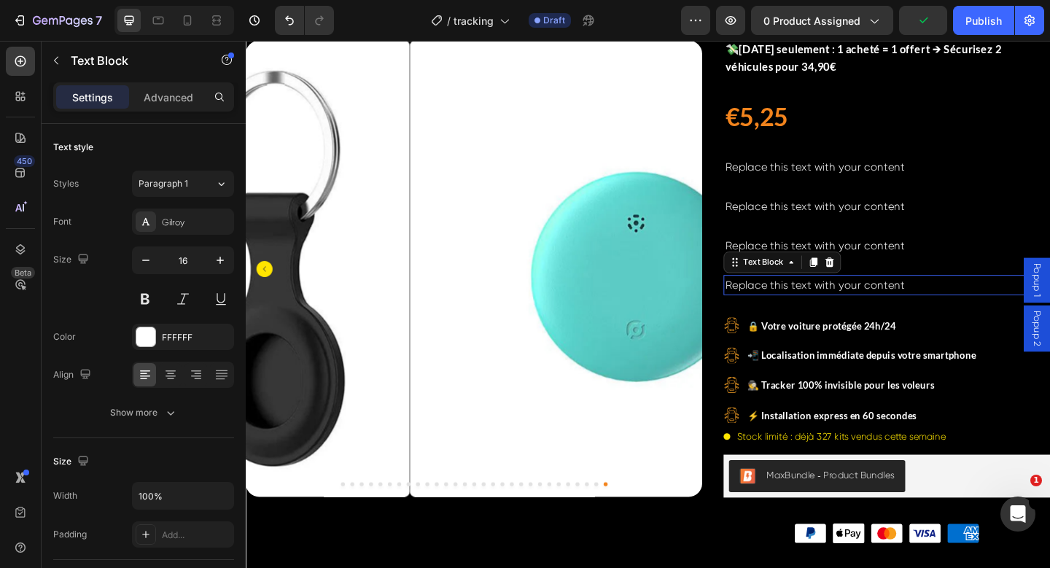
click at [877, 303] on div "Replace this text with your content" at bounding box center [943, 307] width 355 height 22
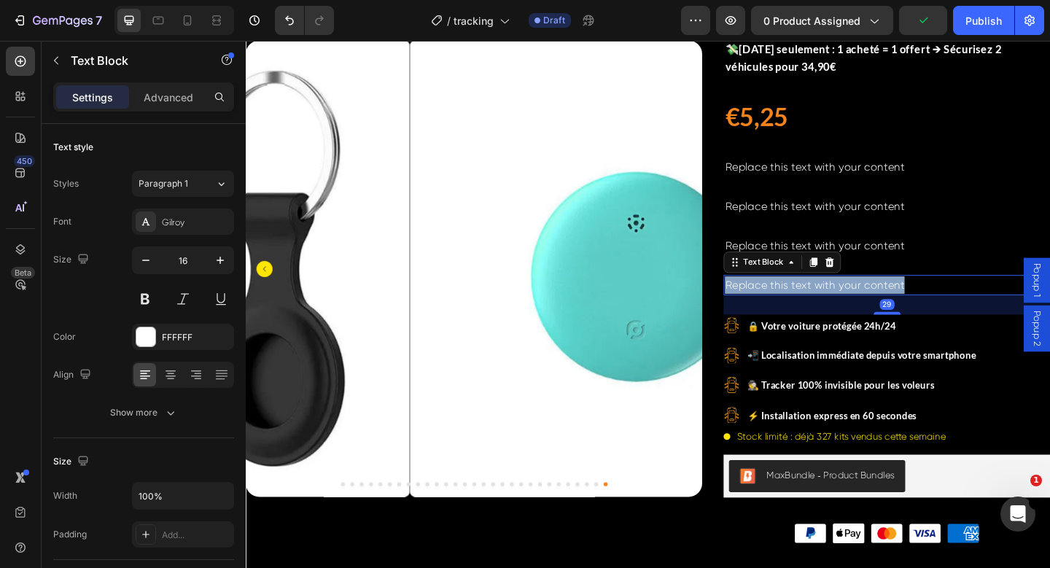
click at [877, 303] on p "Replace this text with your content" at bounding box center [943, 307] width 352 height 19
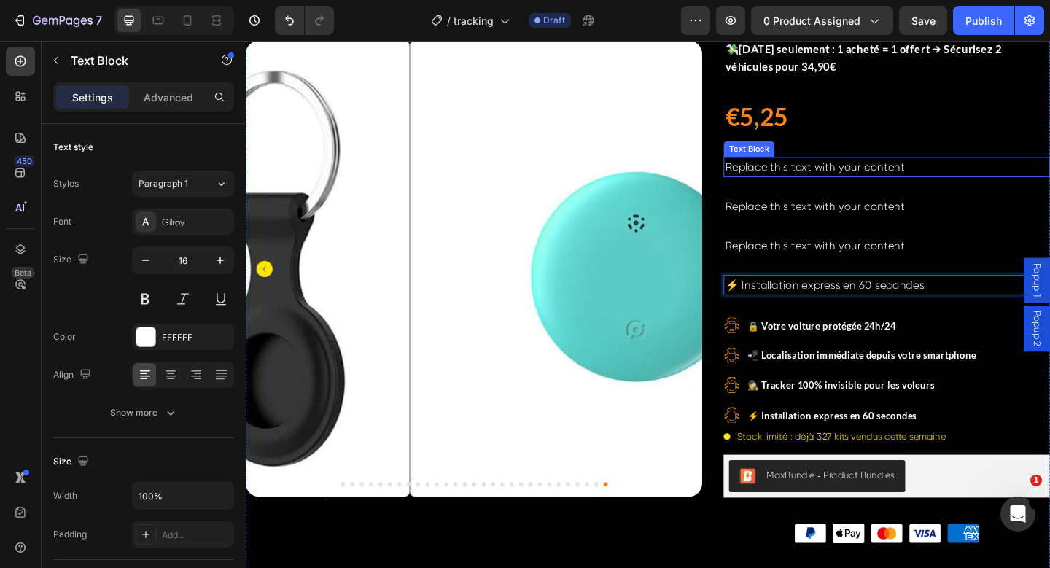
click at [824, 179] on div "Replace this text with your content" at bounding box center [943, 179] width 355 height 22
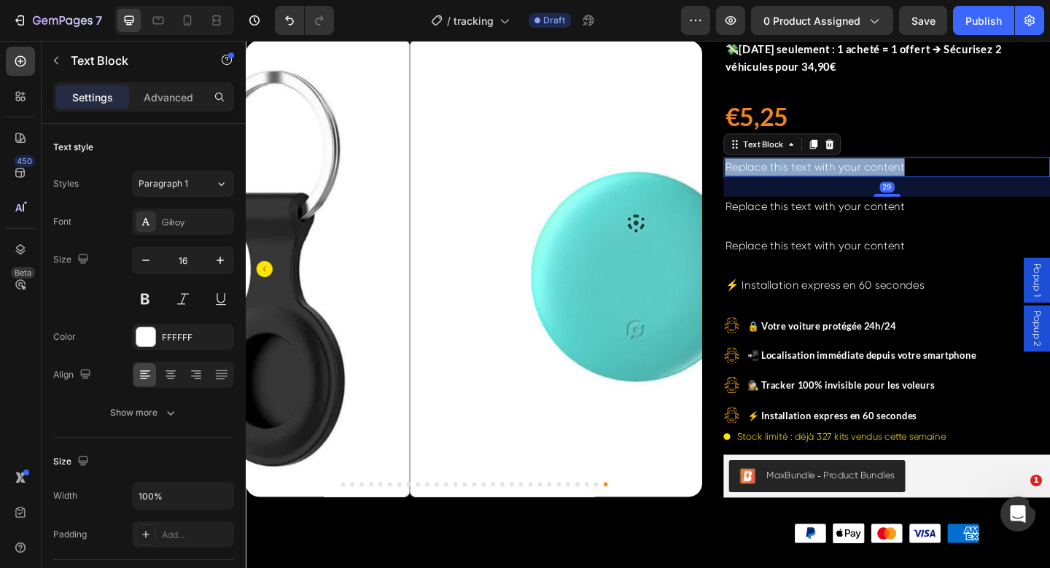
click at [824, 179] on p "Replace this text with your content" at bounding box center [943, 178] width 352 height 19
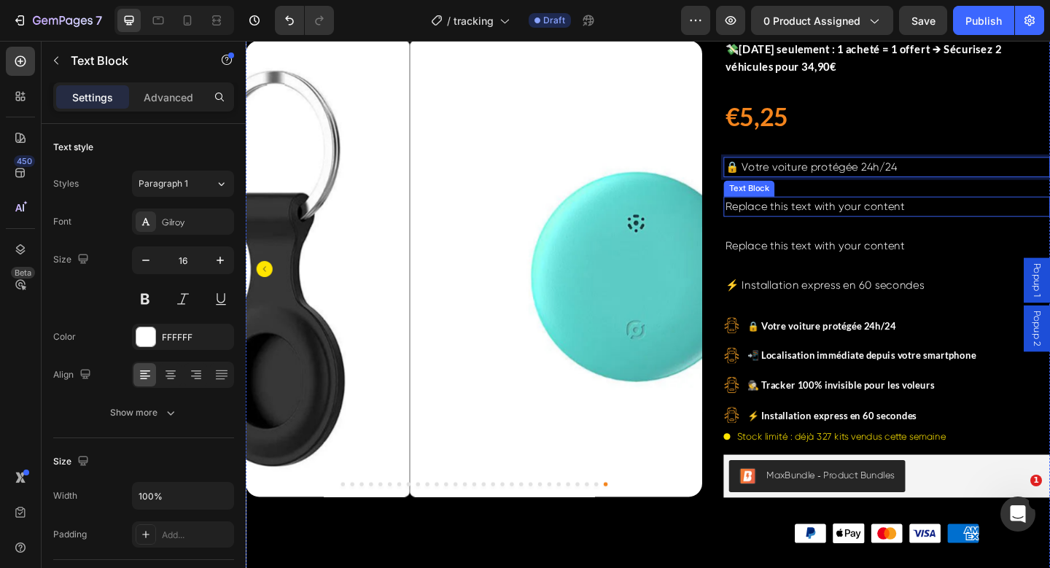
click at [827, 217] on div "Replace this text with your content" at bounding box center [943, 222] width 355 height 22
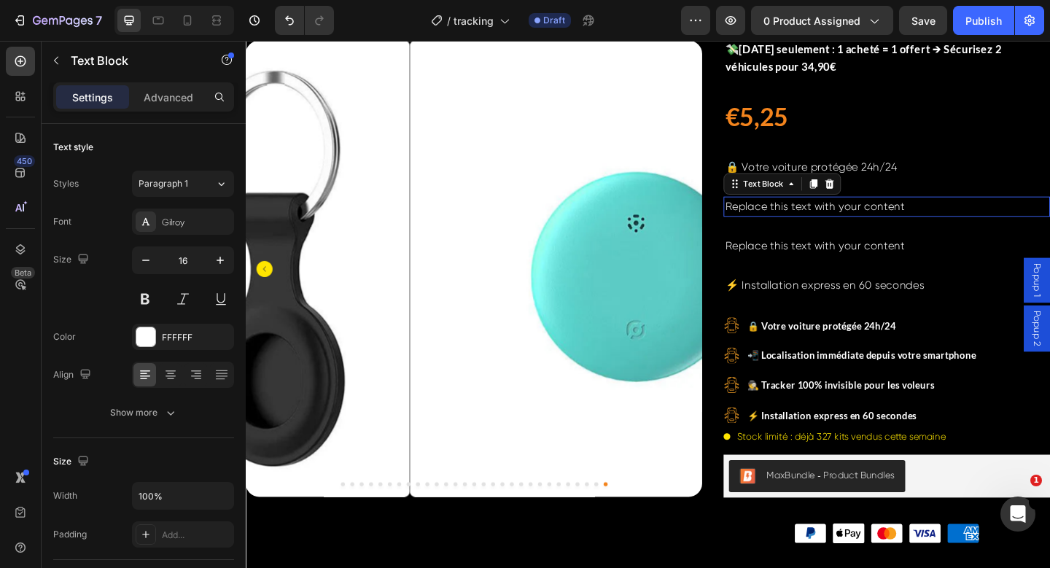
click at [827, 217] on div "Replace this text with your content" at bounding box center [943, 222] width 355 height 22
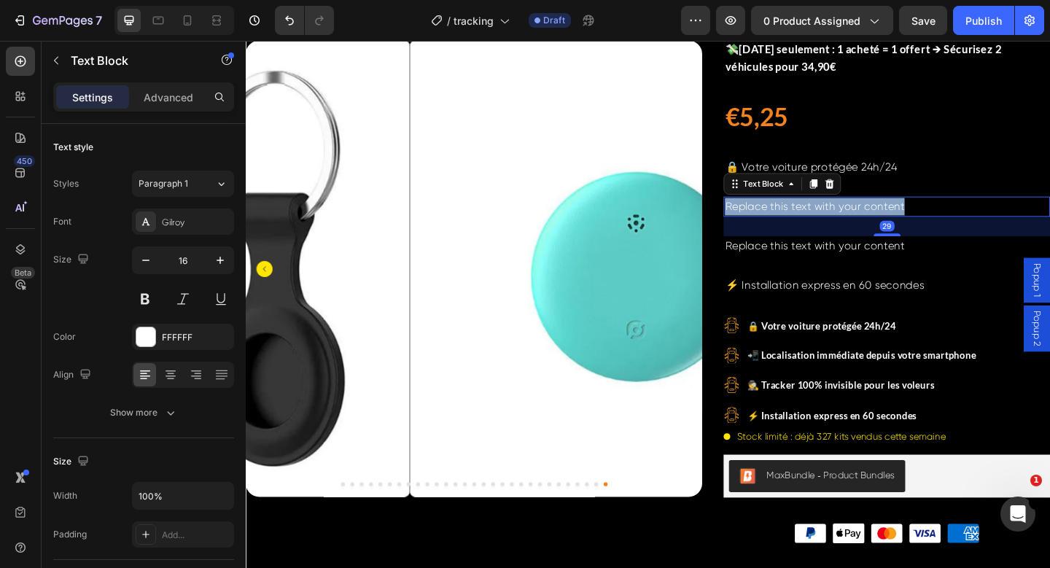
click at [827, 217] on p "Replace this text with your content" at bounding box center [943, 221] width 352 height 19
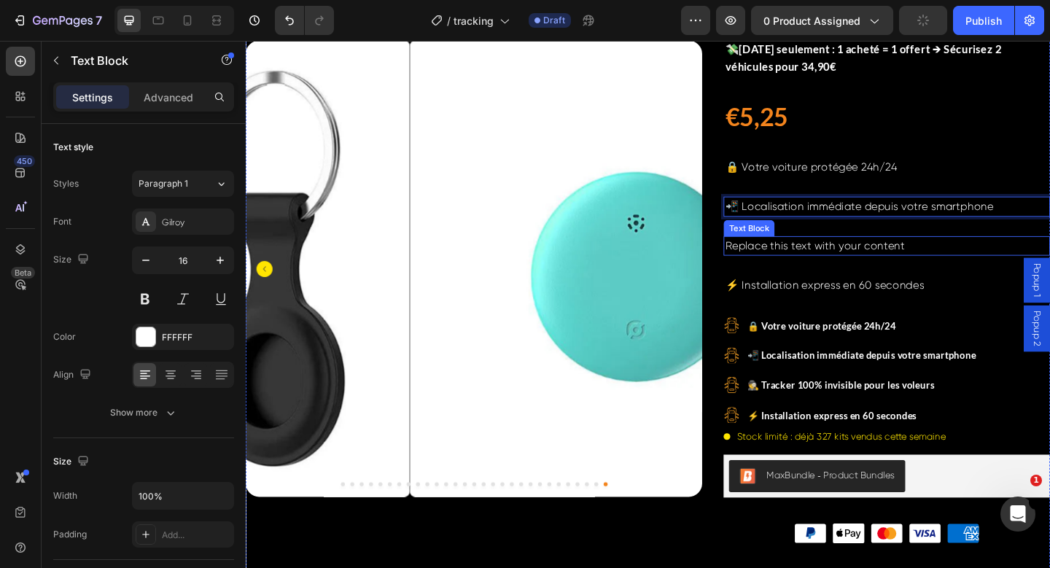
click at [842, 266] on div "Replace this text with your content" at bounding box center [943, 265] width 355 height 22
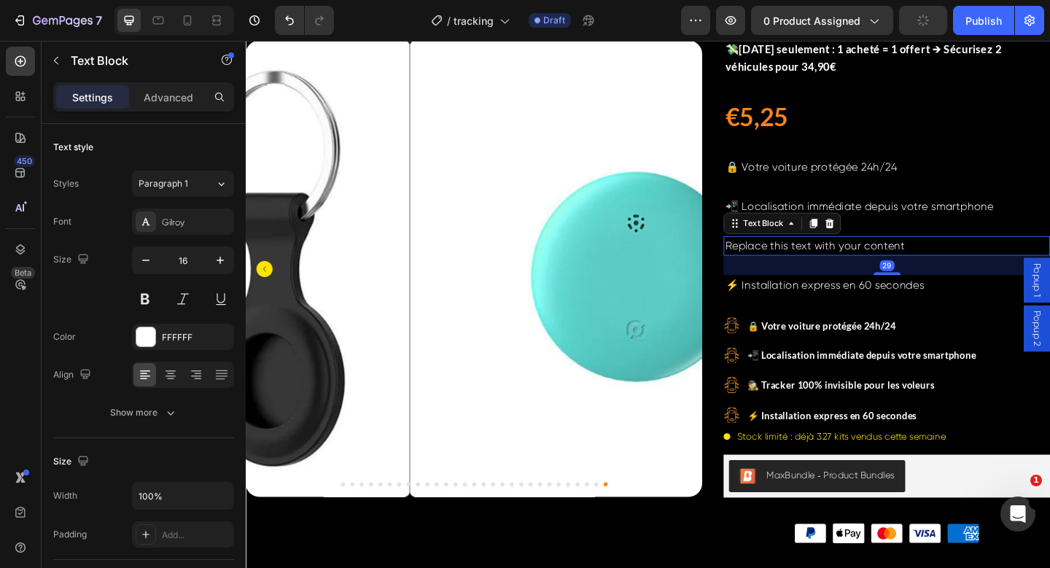
click at [842, 266] on div "Replace this text with your content" at bounding box center [943, 265] width 355 height 22
click at [842, 266] on p "Replace this text with your content" at bounding box center [943, 264] width 352 height 19
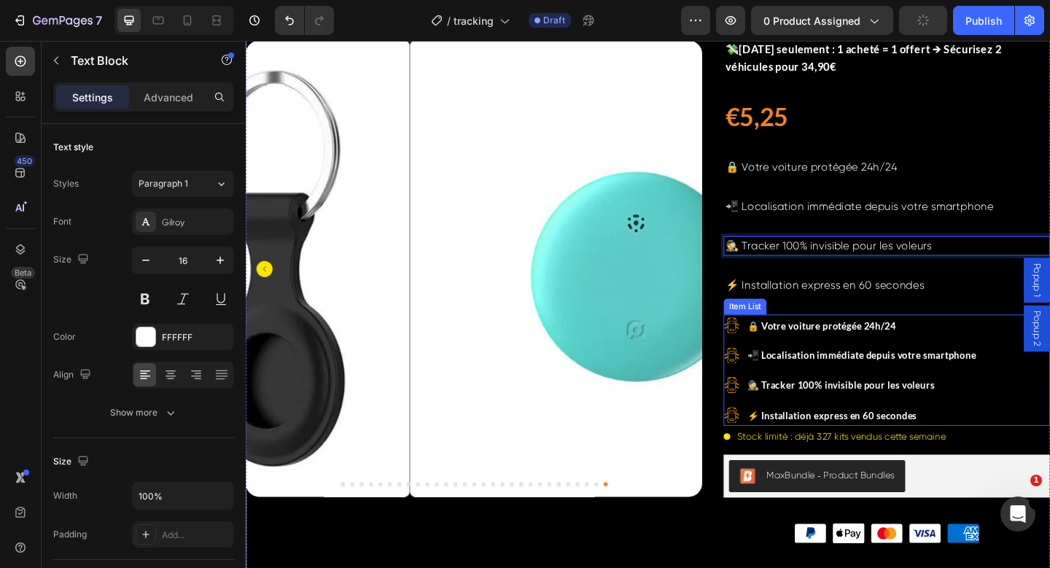
click at [771, 430] on div ".id580817154727739946 .cls-1{fill:#ffa626;} 🔒 Votre voiture protégée 24h/24 .id…" at bounding box center [904, 399] width 276 height 121
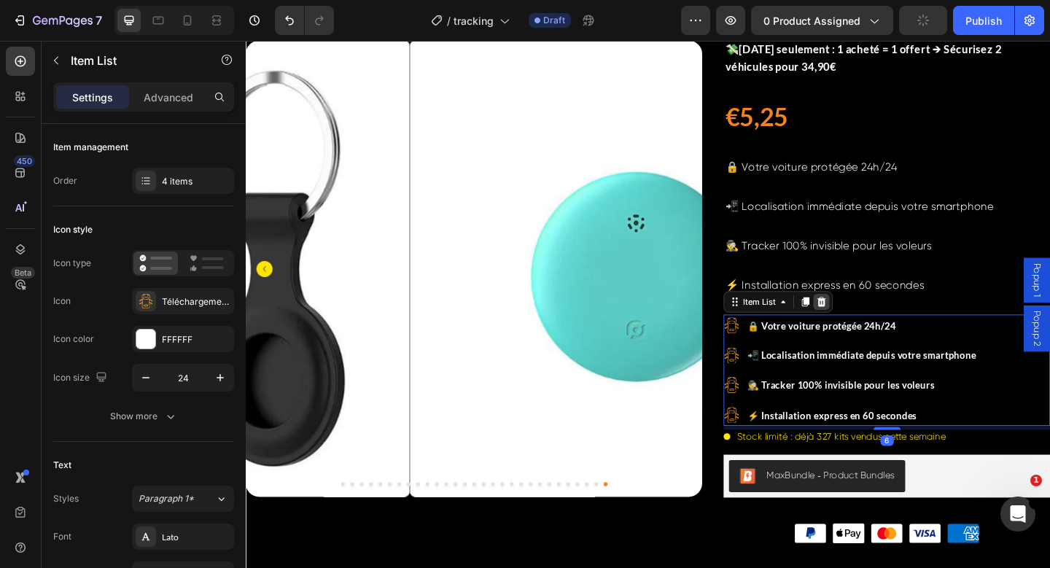
click at [868, 323] on icon at bounding box center [872, 325] width 9 height 10
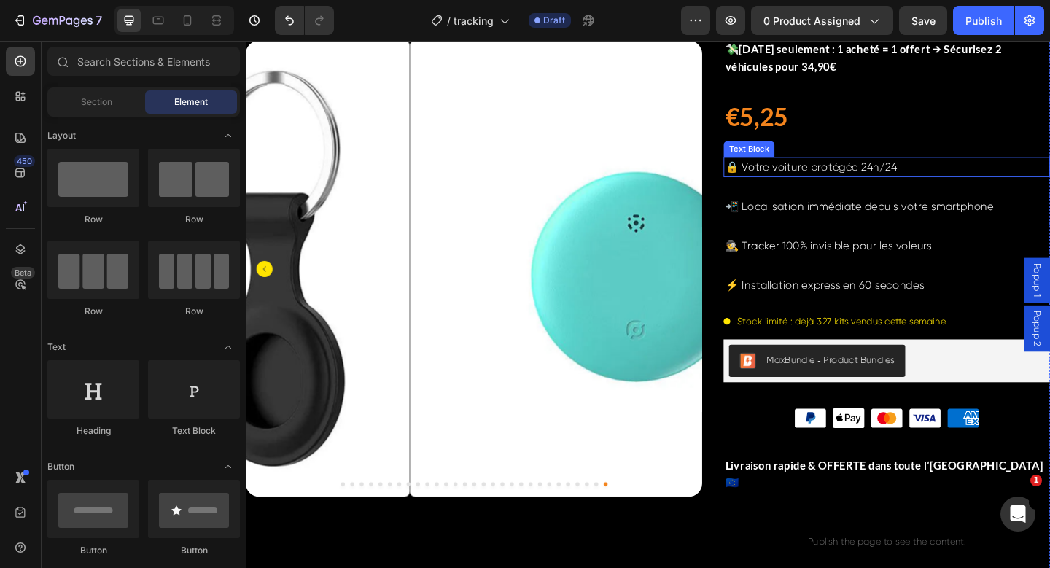
click at [872, 182] on p "🔒 Votre voiture protégée 24h/24" at bounding box center [943, 178] width 352 height 19
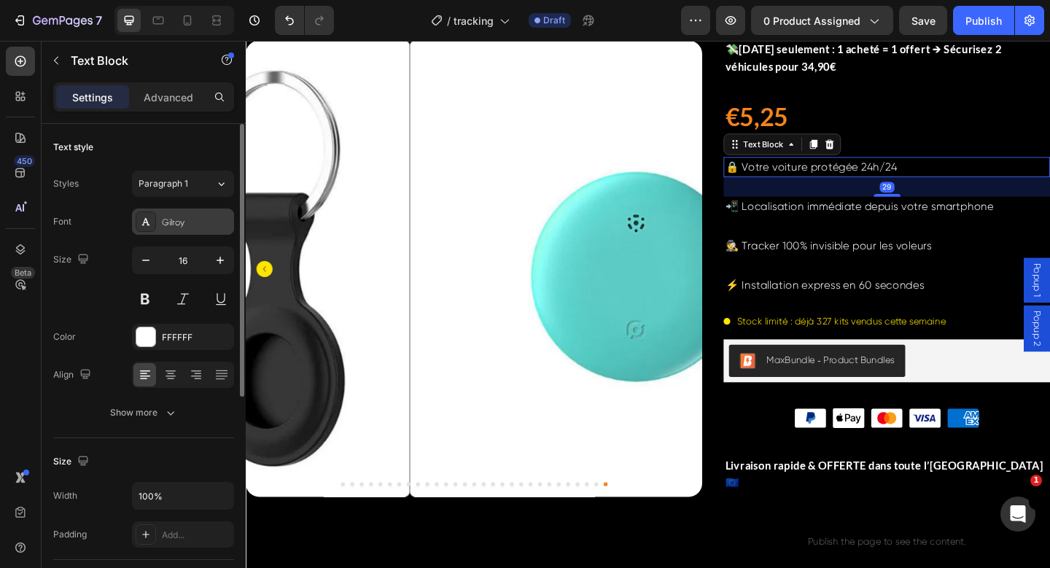
click at [189, 232] on div "Gilroy" at bounding box center [183, 222] width 102 height 26
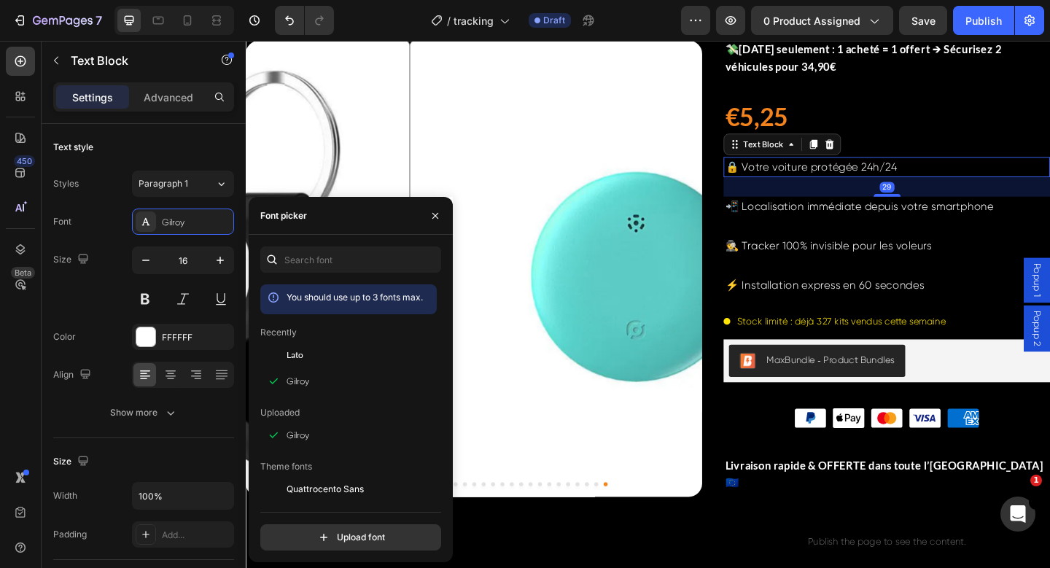
drag, startPoint x: 311, startPoint y: 363, endPoint x: 374, endPoint y: 330, distance: 71.8
click at [311, 360] on div "Lato" at bounding box center [348, 355] width 177 height 26
click at [833, 218] on p "📲 Localisation immédiate depuis votre smartphone" at bounding box center [943, 221] width 352 height 19
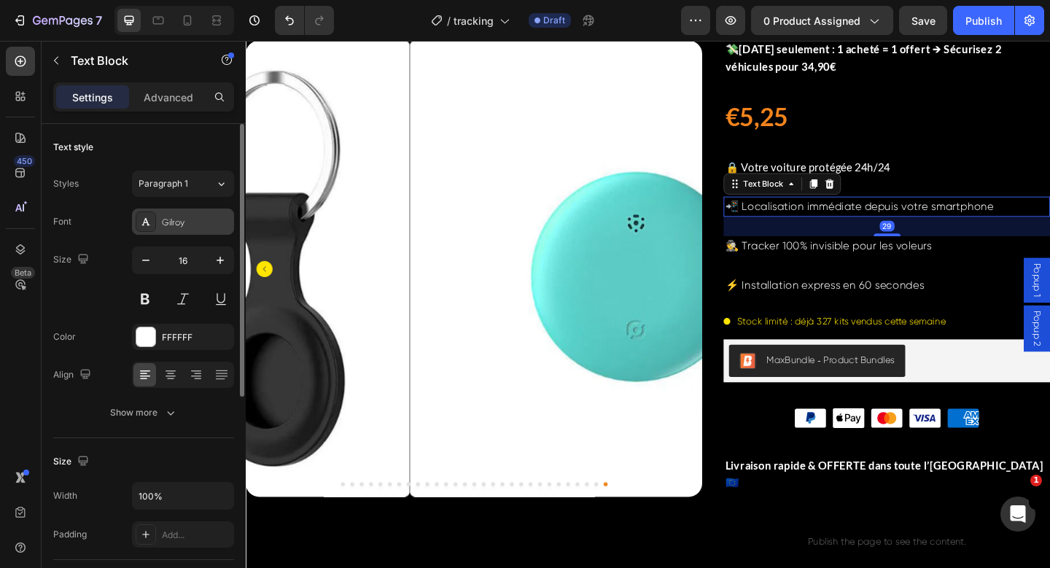
click at [203, 212] on div "Gilroy" at bounding box center [183, 222] width 102 height 26
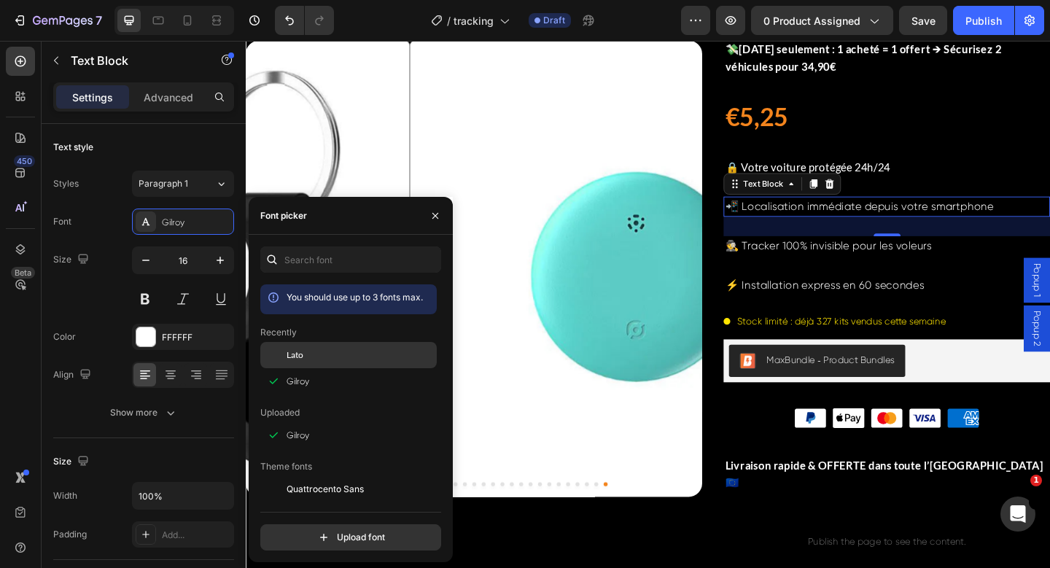
drag, startPoint x: 305, startPoint y: 358, endPoint x: 301, endPoint y: 311, distance: 47.6
click at [305, 358] on div "Lato" at bounding box center [360, 355] width 147 height 13
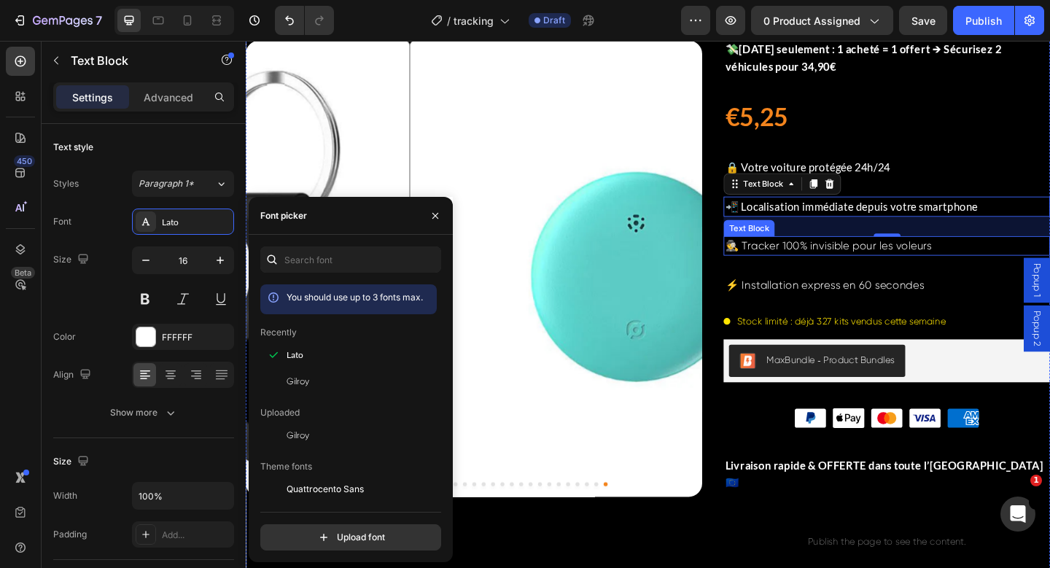
click at [864, 265] on p "🕵️ Tracker 100% invisible pour les voleurs" at bounding box center [943, 264] width 352 height 19
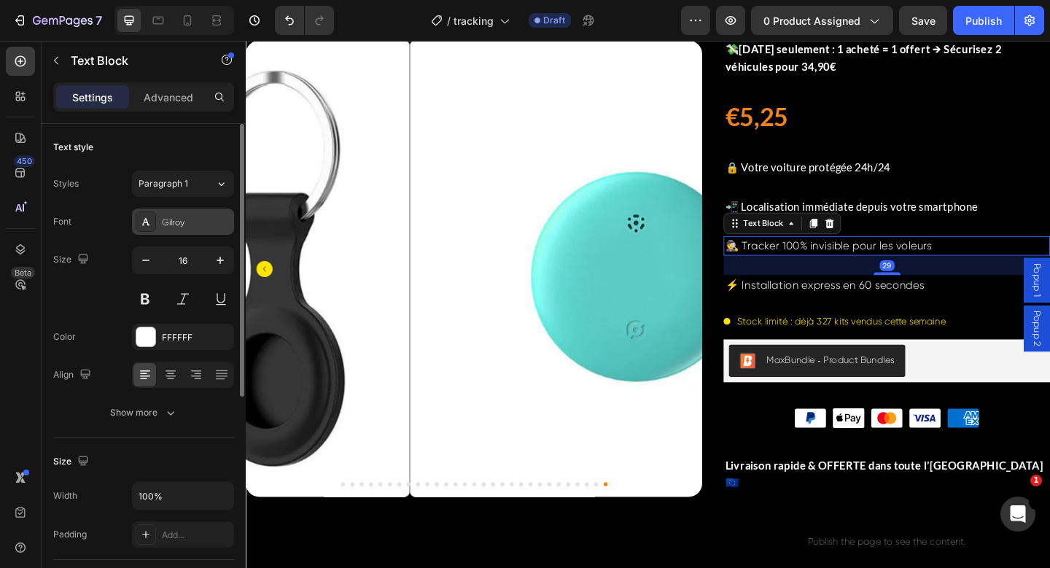
click at [186, 214] on div "Gilroy" at bounding box center [183, 222] width 102 height 26
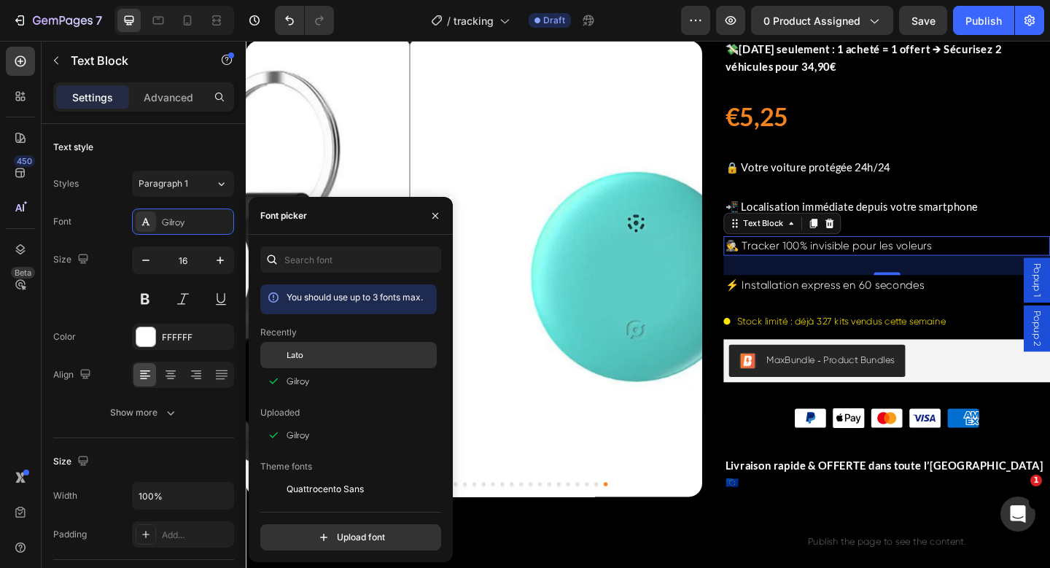
click at [319, 355] on div "Lato" at bounding box center [360, 355] width 147 height 13
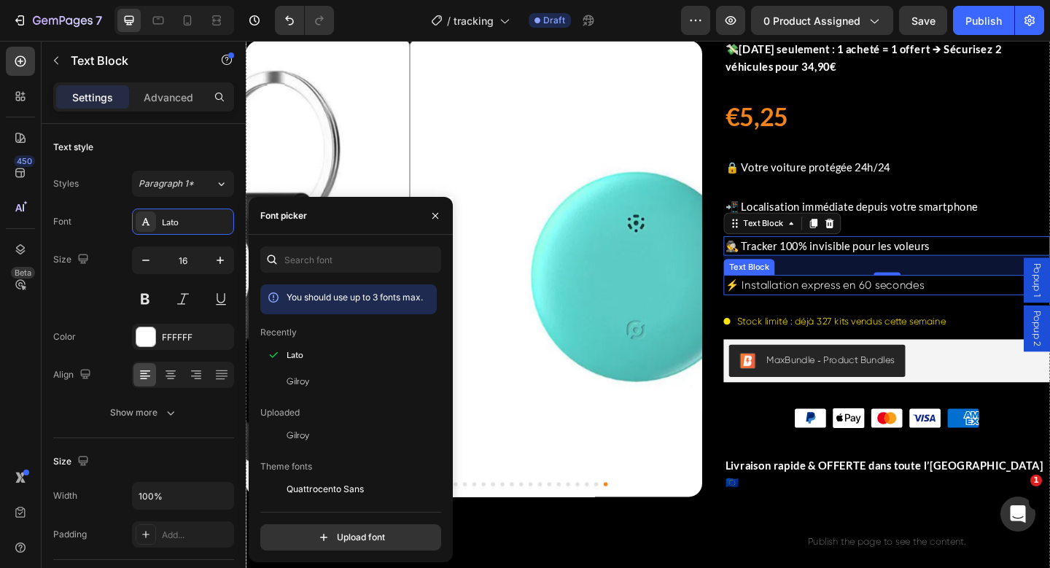
click at [795, 316] on p "⚡ Installation express en 60 secondes" at bounding box center [943, 307] width 352 height 19
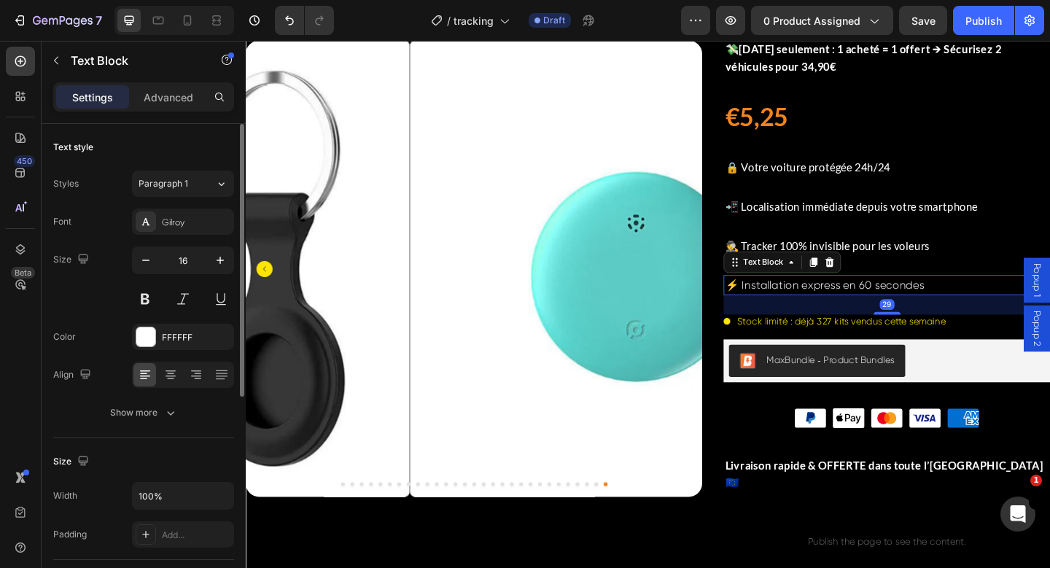
click at [194, 234] on div "Font Gilroy Size 16 Color FFFFFF Align Show more" at bounding box center [143, 317] width 181 height 217
click at [199, 228] on div "Gilroy" at bounding box center [196, 222] width 69 height 13
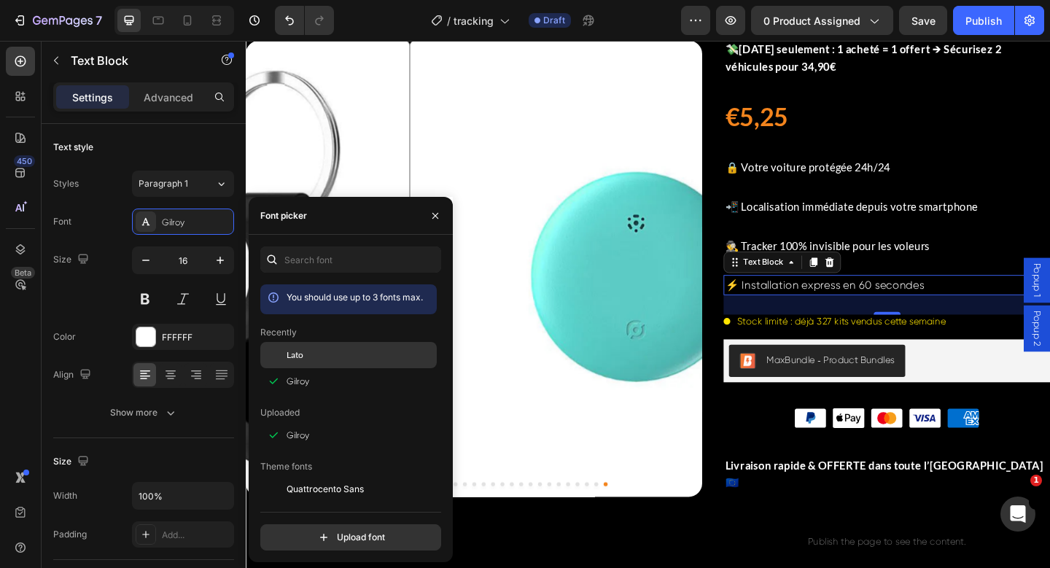
click at [292, 359] on span "Lato" at bounding box center [295, 355] width 17 height 13
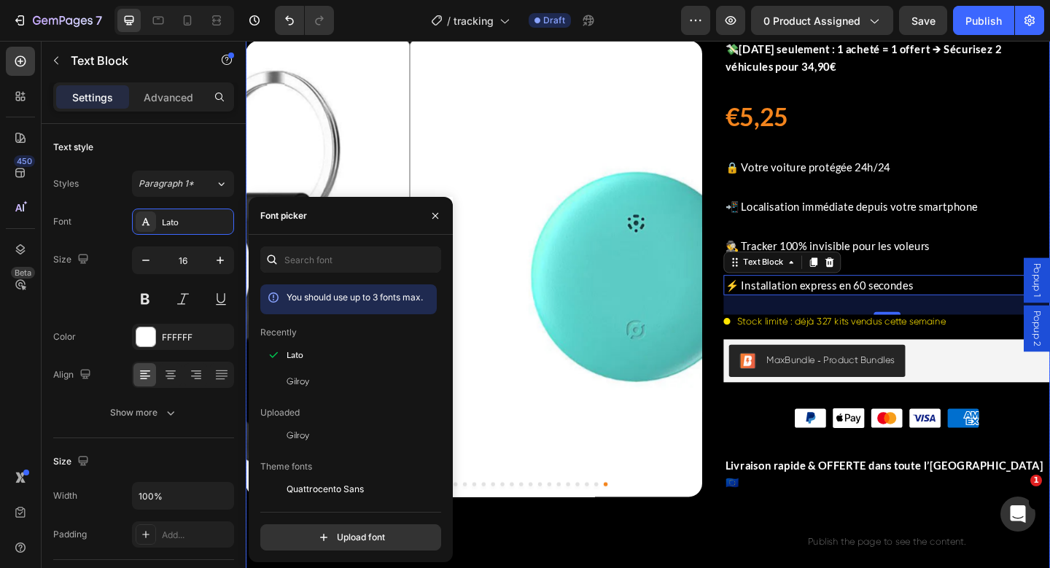
click at [1001, 290] on div "Image Icon List 4,8/5 | + 1000 avis vérifiés Text Block Row GPS Locator Elderly…" at bounding box center [943, 269] width 355 height 1023
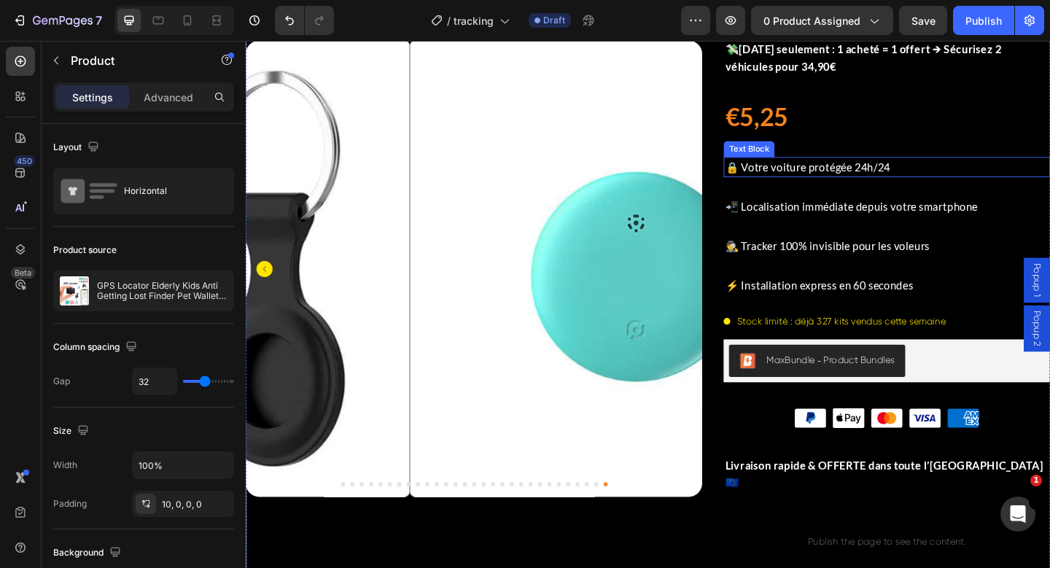
click at [873, 185] on p "🔒 Votre voiture protégée 24h/24" at bounding box center [943, 178] width 352 height 19
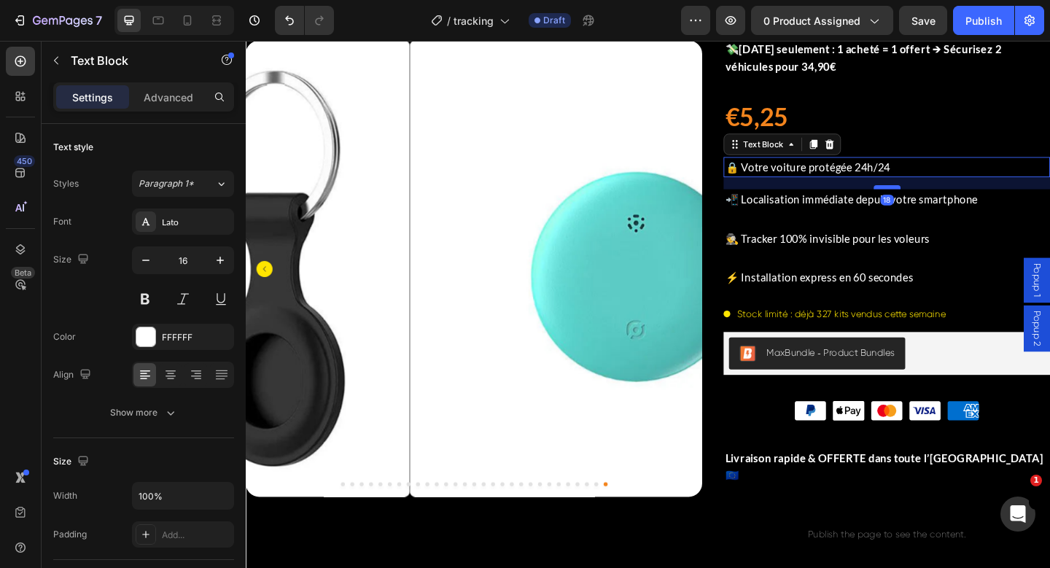
drag, startPoint x: 945, startPoint y: 209, endPoint x: 944, endPoint y: 200, distance: 8.9
click at [944, 200] on div at bounding box center [943, 200] width 29 height 4
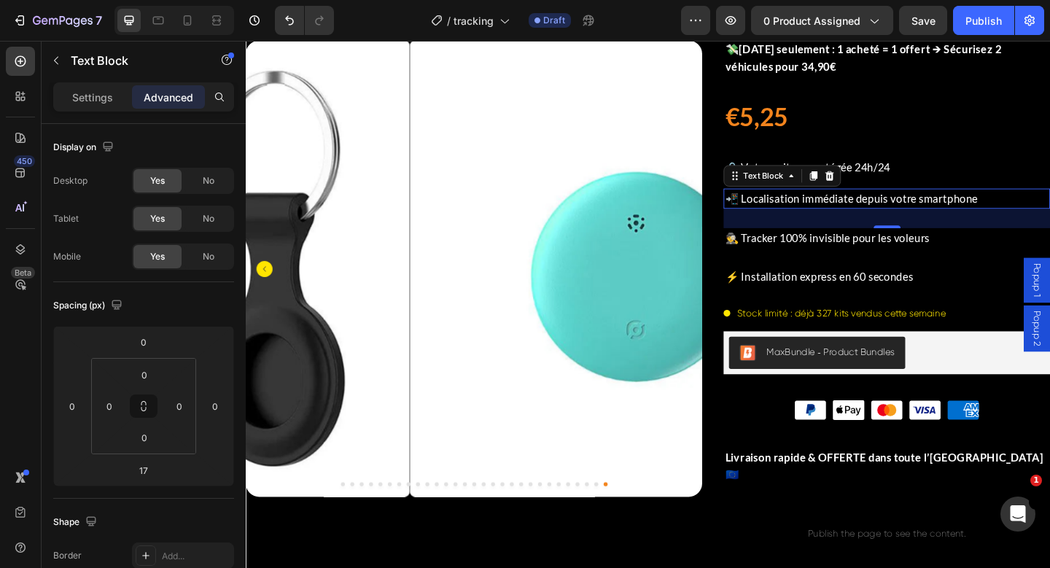
click at [910, 220] on p "📲 Localisation immédiate depuis votre smartphone" at bounding box center [943, 213] width 352 height 19
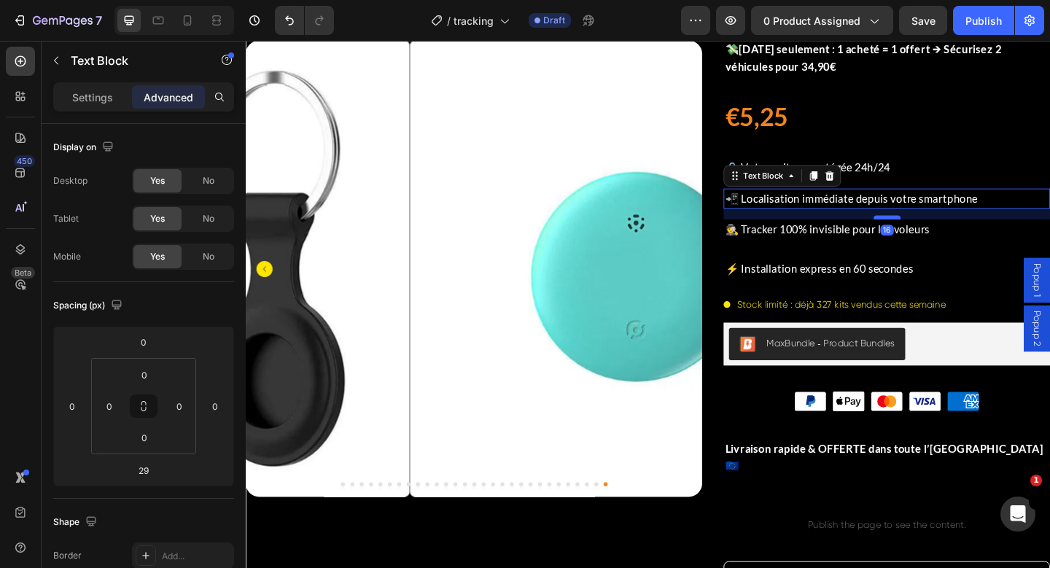
drag, startPoint x: 935, startPoint y: 242, endPoint x: 936, endPoint y: 233, distance: 9.5
click at [936, 233] on div at bounding box center [943, 233] width 29 height 4
type input "16"
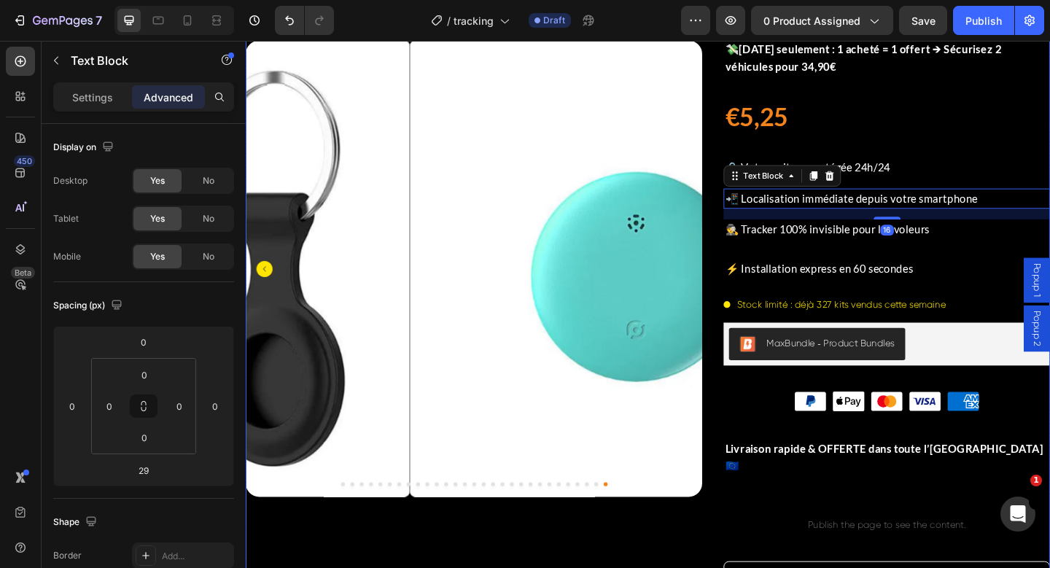
click at [896, 255] on p "🕵️ Tracker 100% invisible pour les voleurs" at bounding box center [943, 246] width 352 height 19
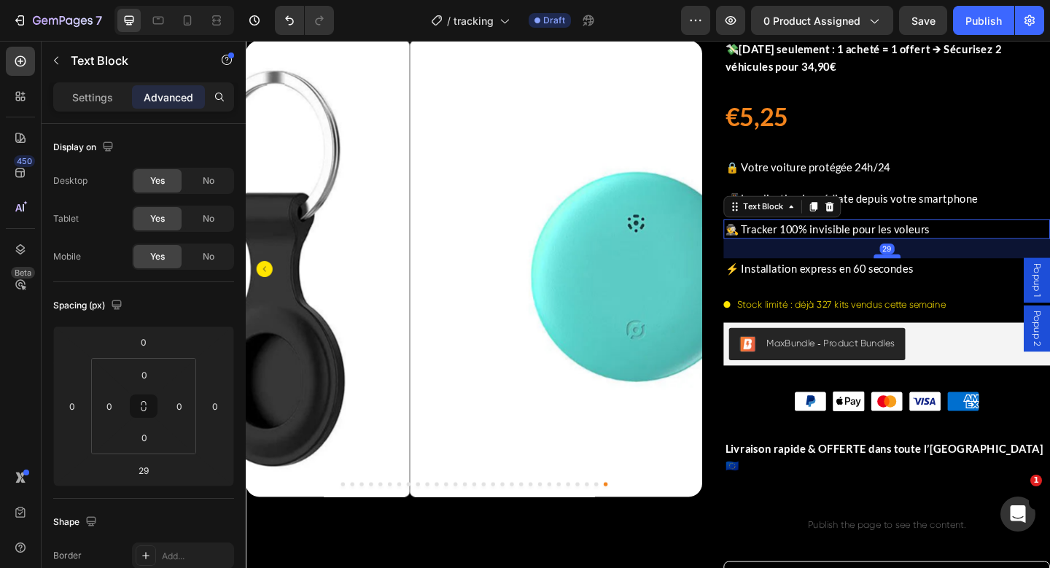
click at [949, 257] on div "29" at bounding box center [943, 257] width 355 height 0
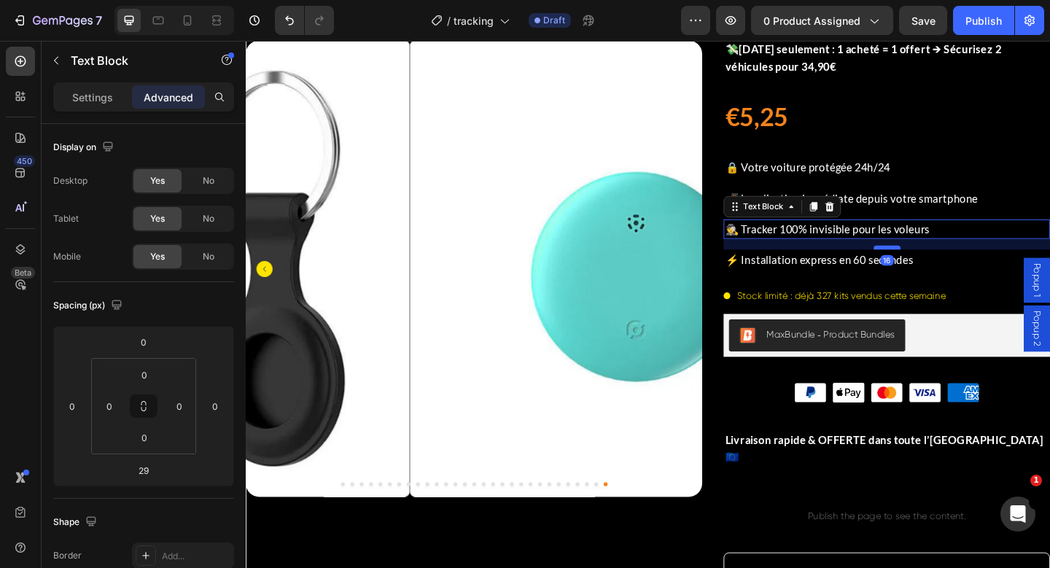
drag, startPoint x: 940, startPoint y: 278, endPoint x: 941, endPoint y: 268, distance: 9.5
click at [941, 268] on div at bounding box center [943, 266] width 29 height 4
type input "16"
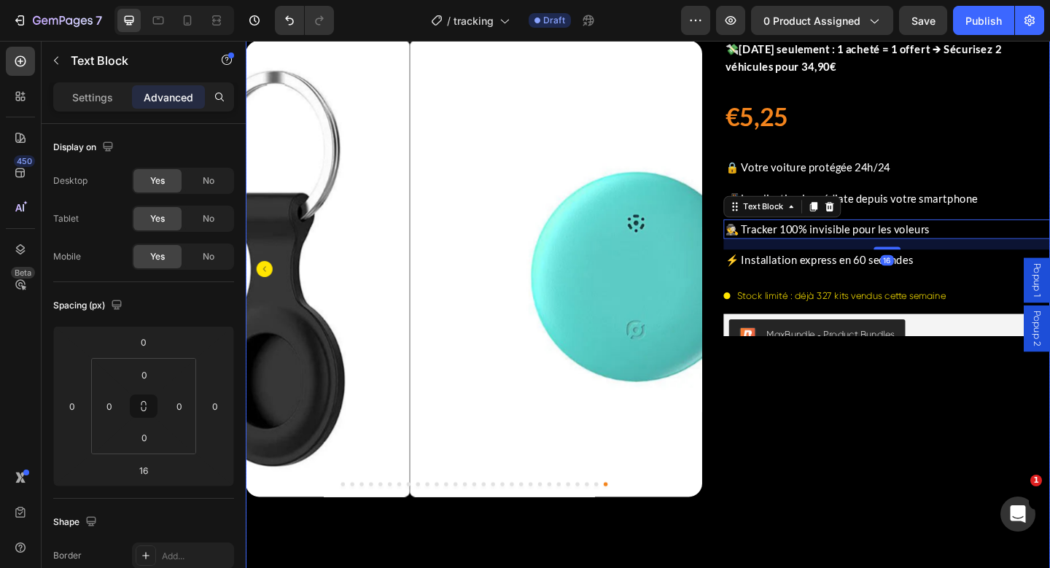
click at [754, 419] on div "Product Images Image Icon List 4,8/5 | + 1000 avis vérifiés Text Block Row GPS …" at bounding box center [683, 252] width 875 height 1002
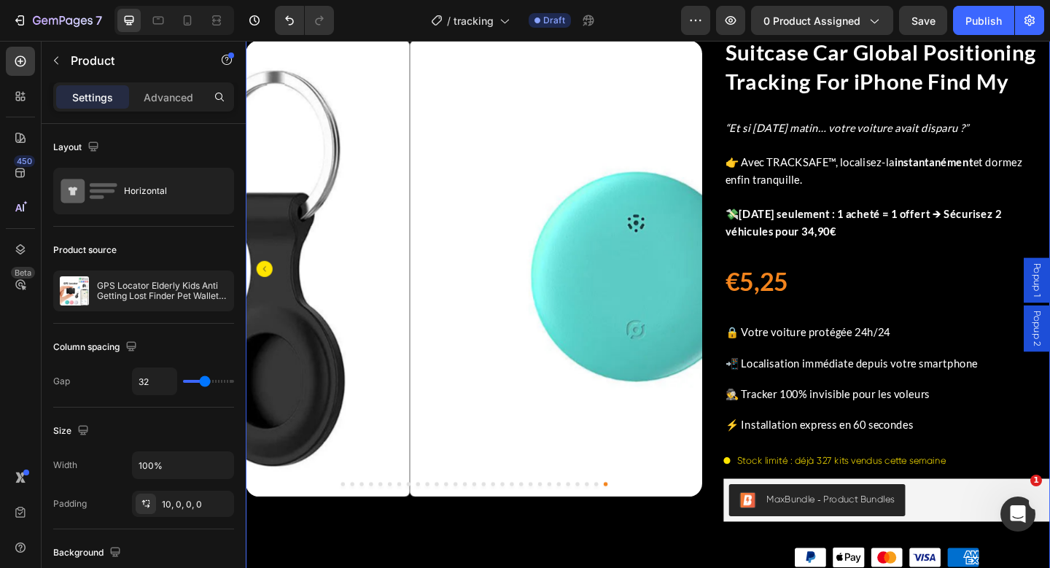
scroll to position [141, 0]
click at [425, 292] on img at bounding box center [673, 289] width 497 height 497
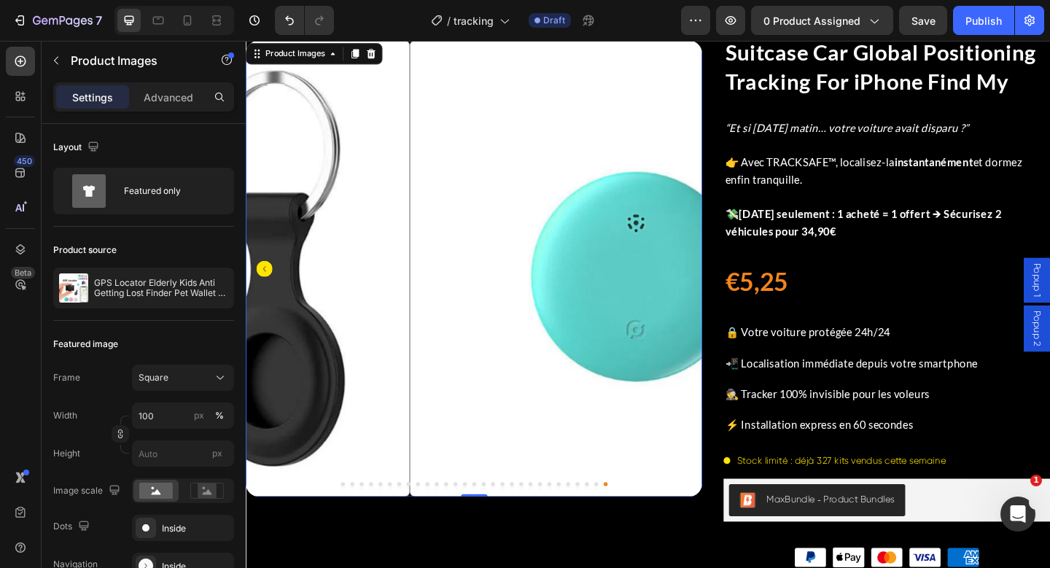
click at [433, 522] on div at bounding box center [494, 524] width 497 height 4
click at [431, 522] on button "Dot" at bounding box center [433, 524] width 4 height 4
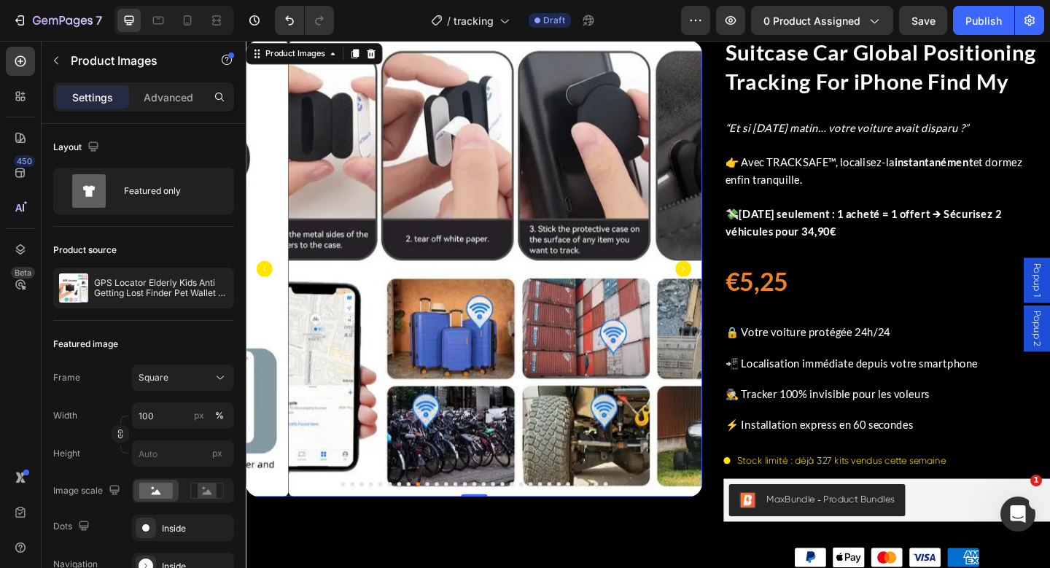
click at [349, 522] on button "Dot" at bounding box center [351, 524] width 4 height 4
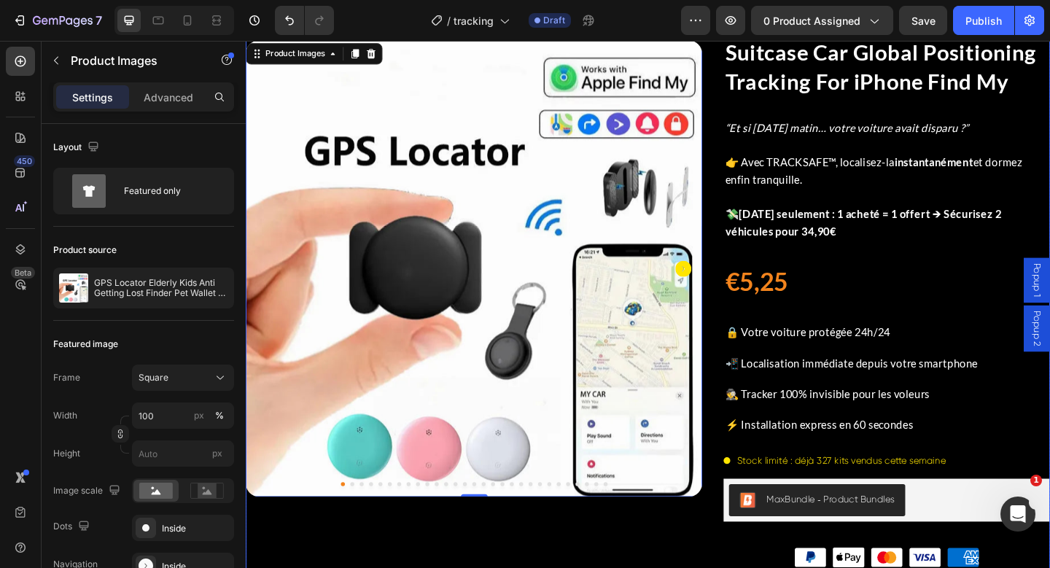
click at [391, 563] on div "Product Images 0" at bounding box center [494, 434] width 497 height 995
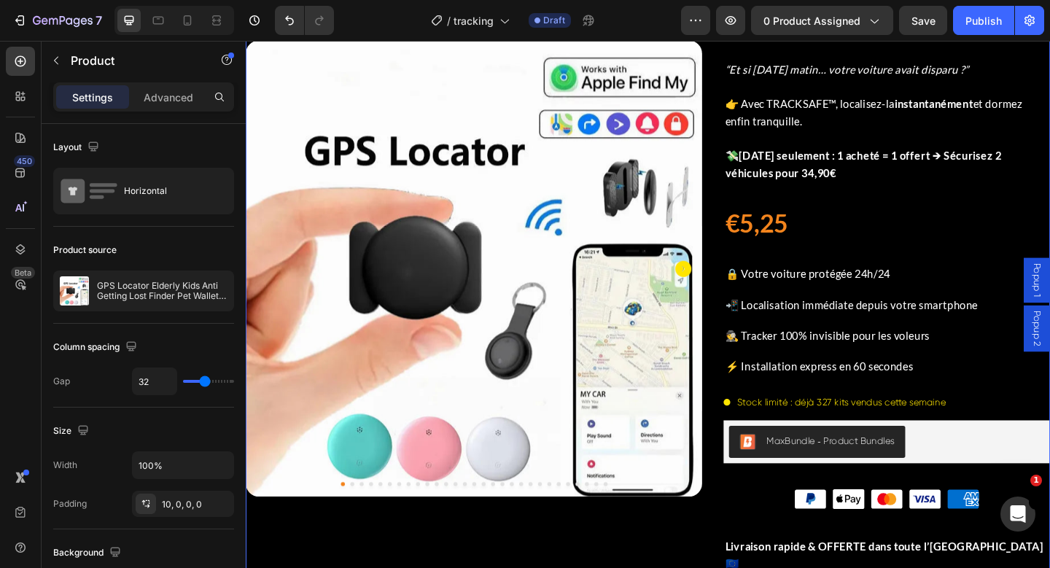
scroll to position [172, 0]
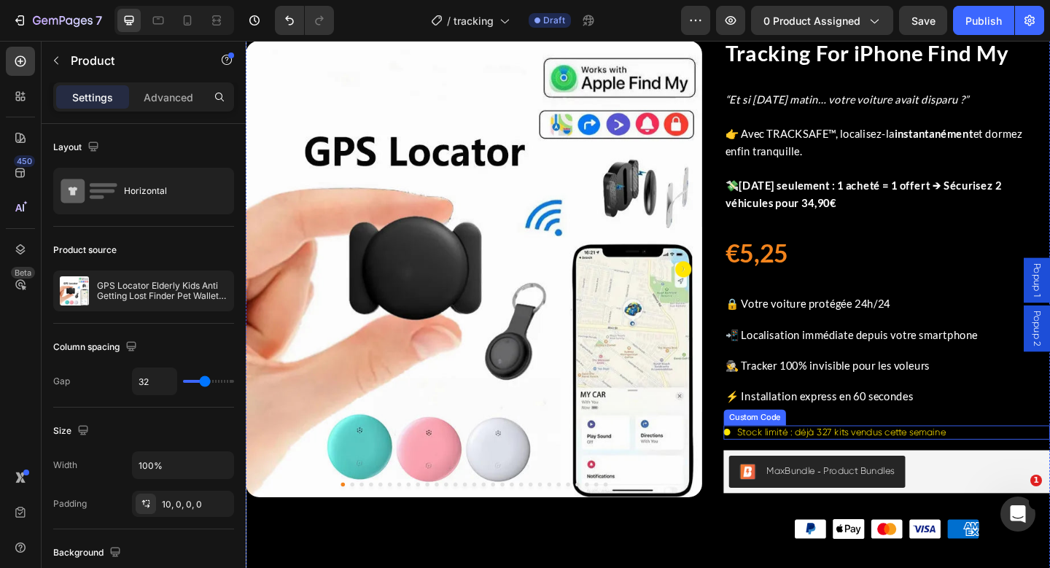
click at [893, 470] on div "Stock limité : déjà 327 kits vendus cette semaine" at bounding box center [943, 467] width 355 height 15
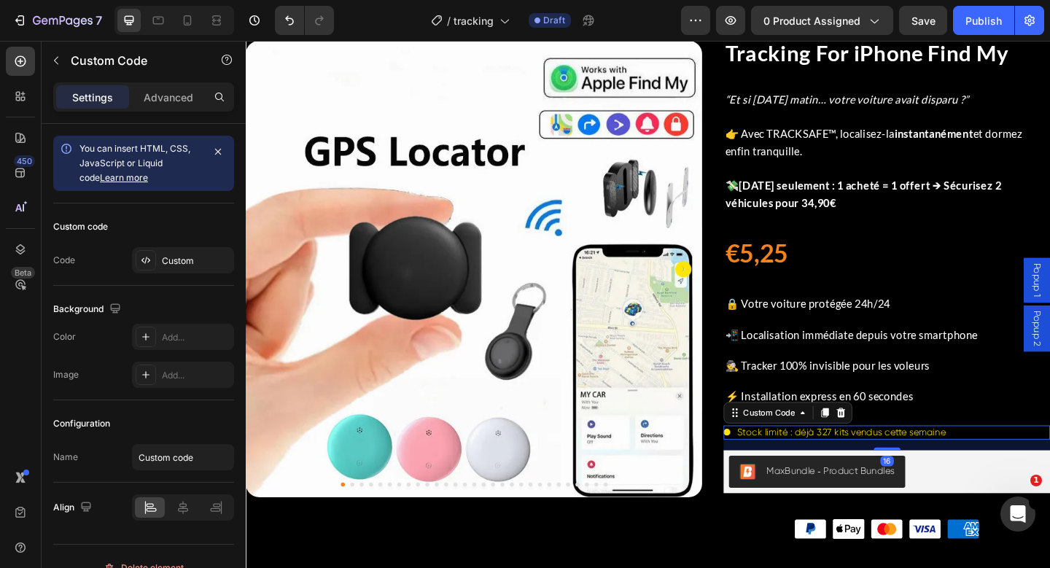
click at [891, 470] on div "Stock limité : déjà 327 kits vendus cette semaine" at bounding box center [943, 467] width 355 height 15
click at [886, 466] on div "Stock limité : déjà 327 kits vendus cette semaine" at bounding box center [943, 467] width 355 height 15
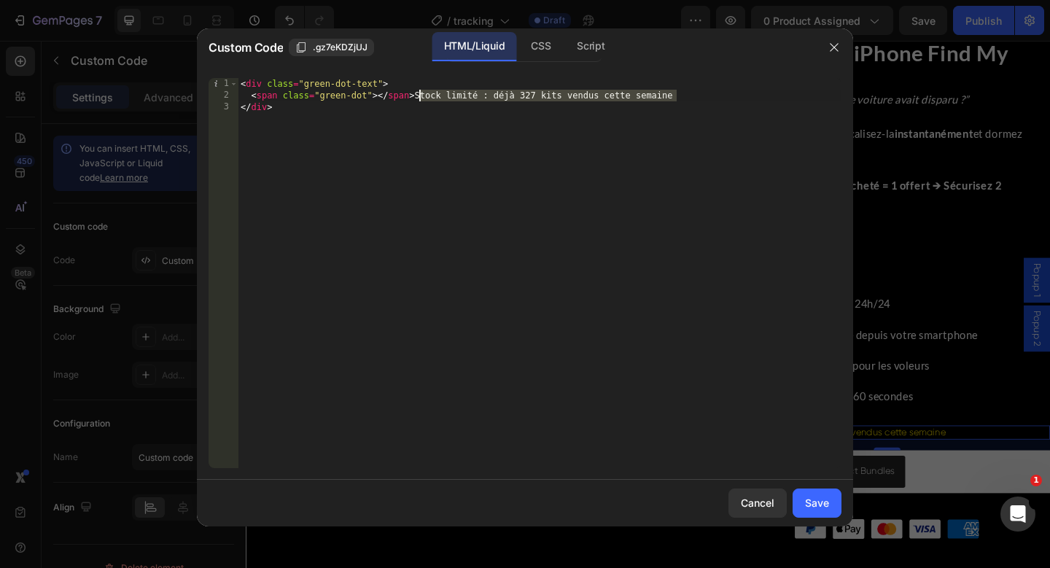
drag, startPoint x: 695, startPoint y: 98, endPoint x: 421, endPoint y: 98, distance: 274.3
click at [421, 98] on div "< div class = "green-dot-text" > < span class = "green-dot" > </ span > Stock l…" at bounding box center [540, 285] width 604 height 414
paste textarea "527 trackers déjà"
type textarea "<span class="green-dot"></span> Stock limité : 527 trackers déjà vendus cette s…"
click at [826, 499] on div "Save" at bounding box center [817, 502] width 24 height 15
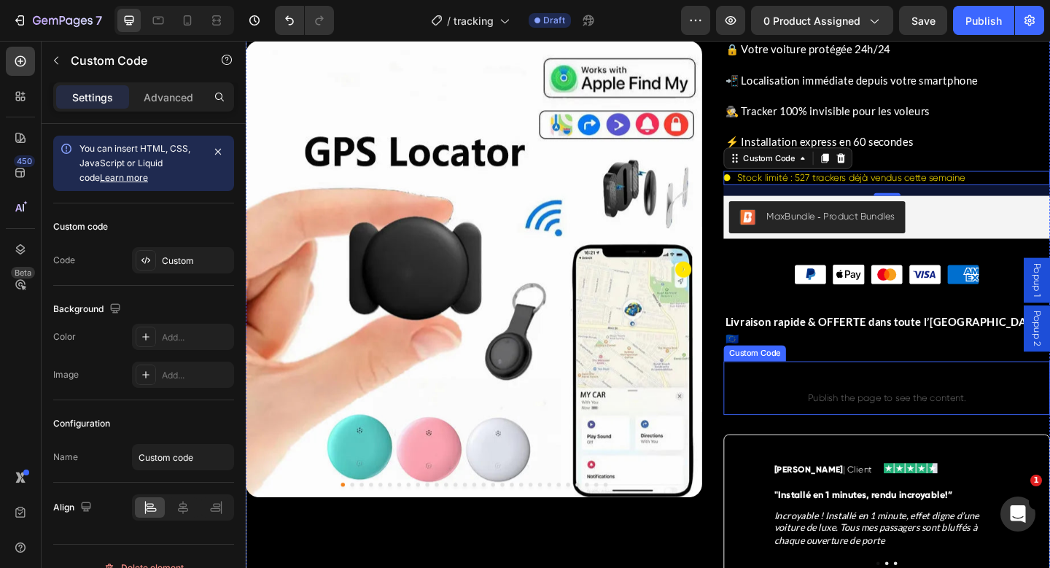
scroll to position [478, 0]
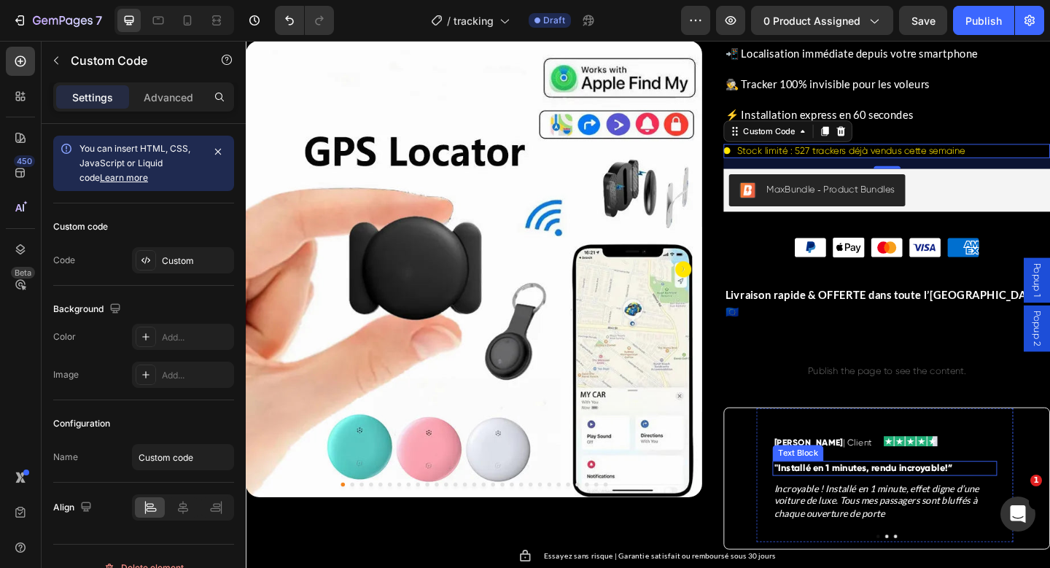
click at [896, 500] on strong "Installé en 1 minutes, rendu incroyable" at bounding box center [916, 506] width 182 height 12
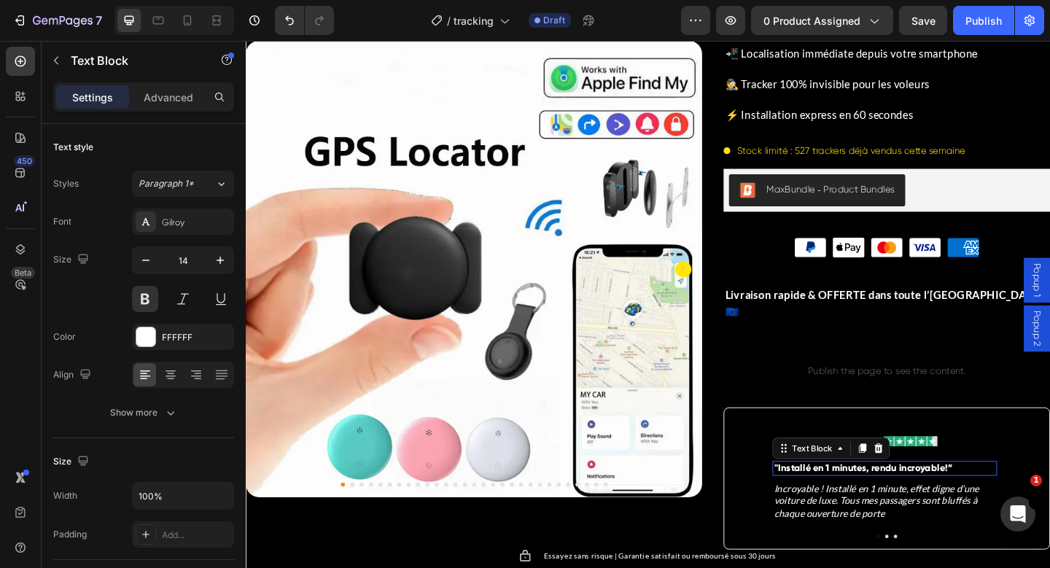
click at [896, 500] on strong "Installé en 1 minutes, rendu incroyable" at bounding box center [916, 506] width 182 height 12
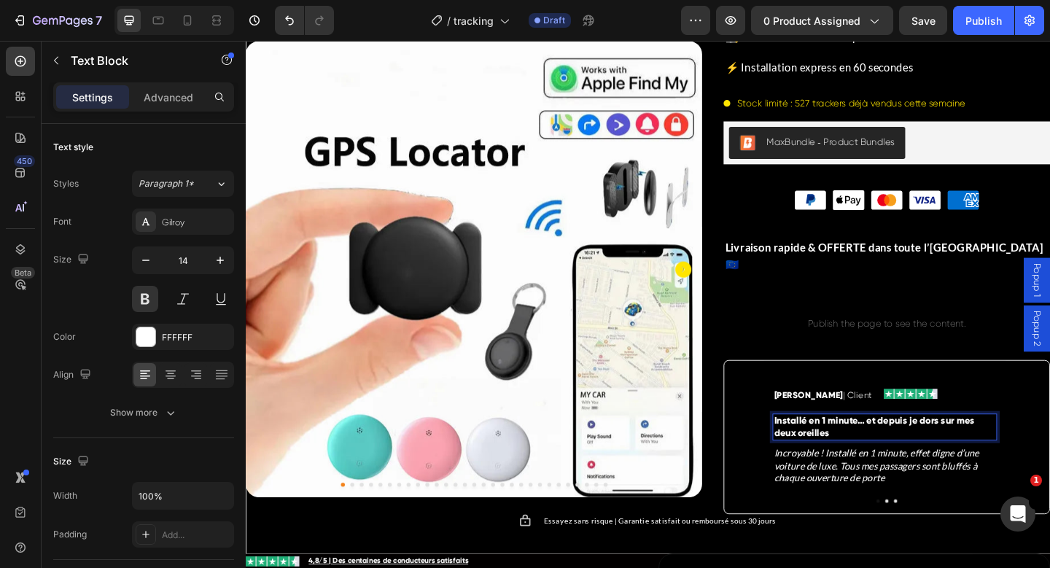
scroll to position [562, 0]
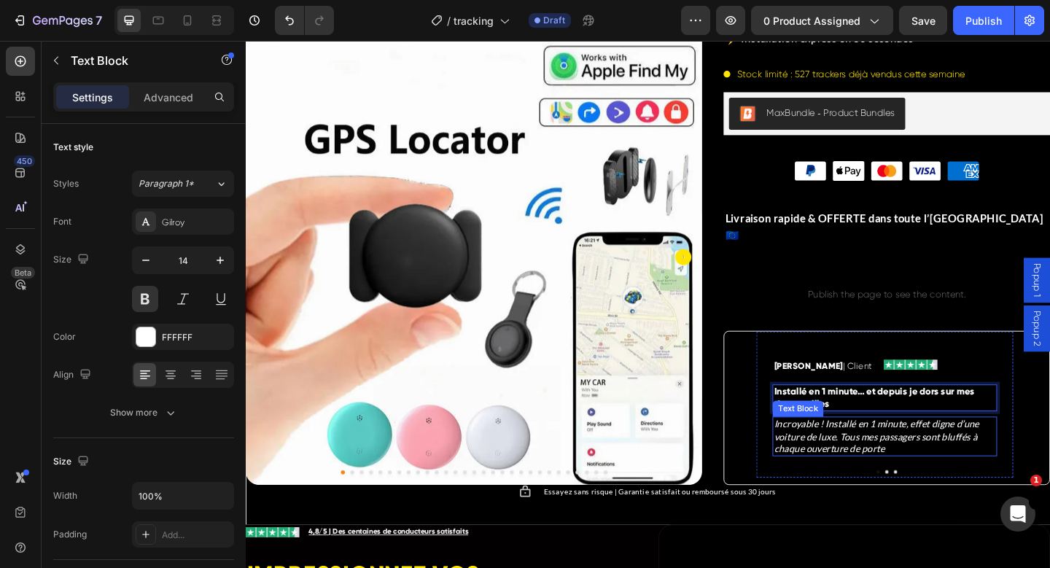
click at [853, 452] on icon "Incroyable ! Installé en 1 minute, effet digne d’une voiture de luxe. Tous mes …" at bounding box center [932, 471] width 223 height 39
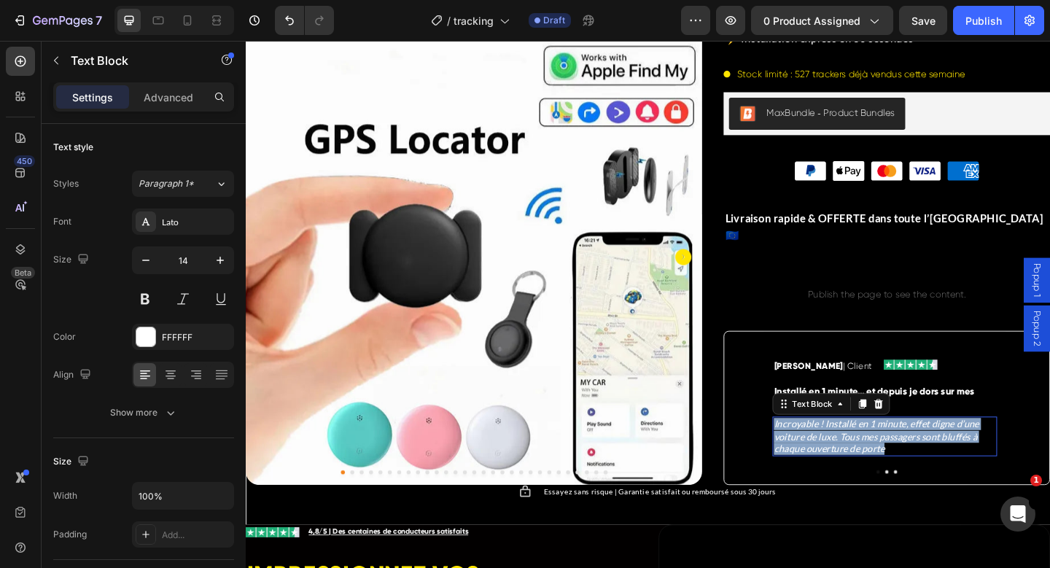
click at [853, 452] on icon "Incroyable ! Installé en 1 minute, effet digne d’une voiture de luxe. Tous mes …" at bounding box center [932, 471] width 223 height 39
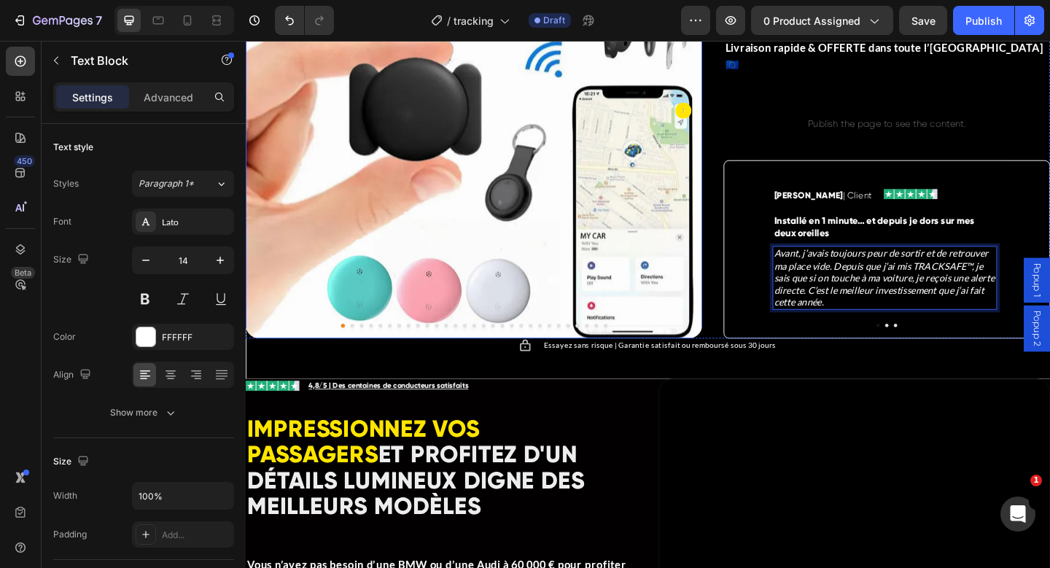
scroll to position [821, 0]
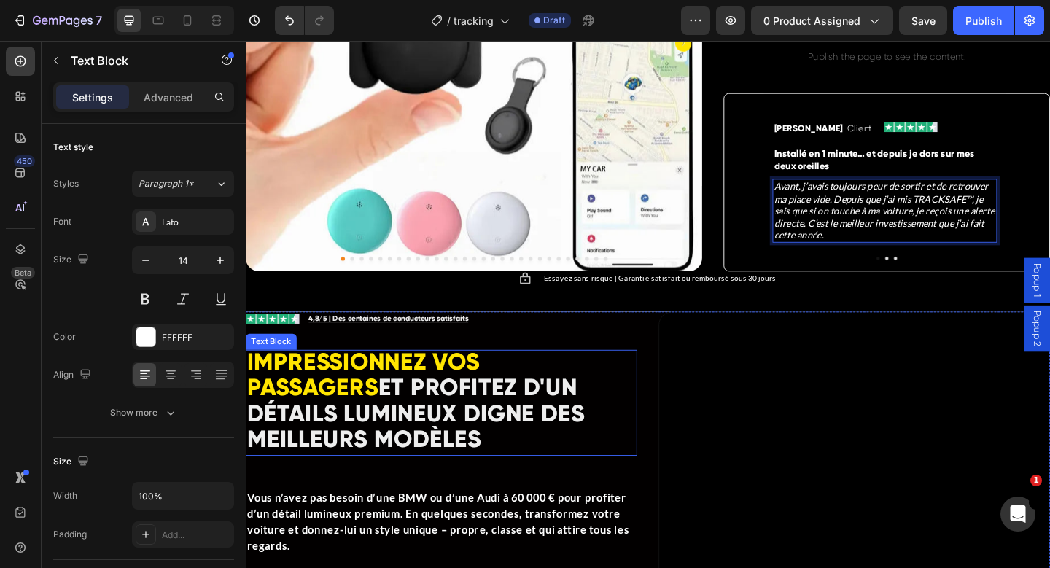
click at [459, 409] on strong "ET PROFITEZ D'UN DÉTAILS LUMINEUX DIGNE DES MEILLEURS MODÈLES" at bounding box center [430, 446] width 367 height 87
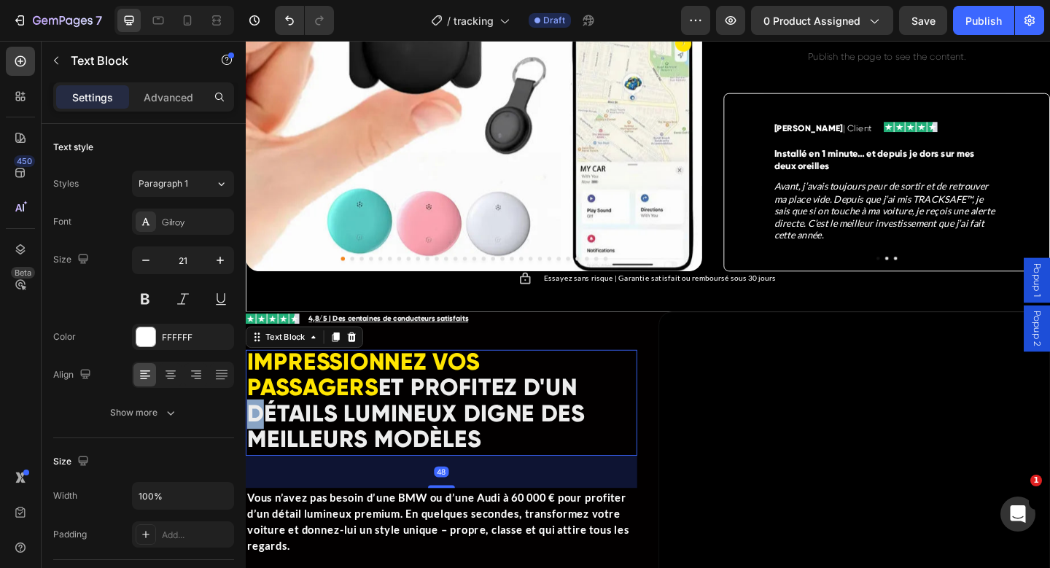
click at [459, 409] on strong "ET PROFITEZ D'UN DÉTAILS LUMINEUX DIGNE DES MEILLEURS MODÈLES" at bounding box center [430, 446] width 367 height 87
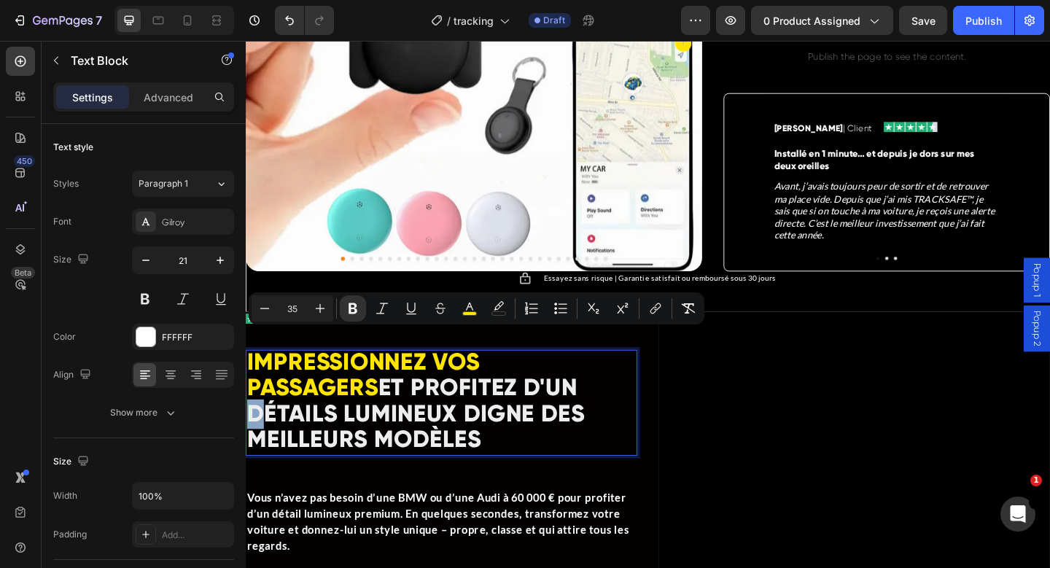
click at [452, 425] on strong "ET PROFITEZ D'UN DÉTAILS LUMINEUX DIGNE DES MEILLEURS MODÈLES" at bounding box center [430, 446] width 367 height 87
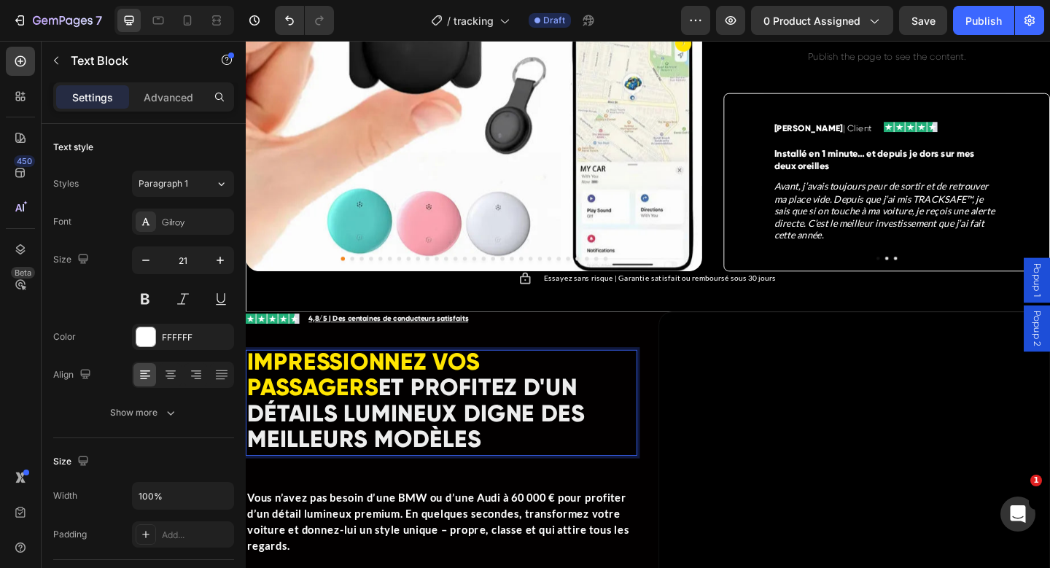
click at [438, 449] on p "IMPRESSIONNEZ VOS PASSAGERS ET PROFITEZ D'UN DÉTAILS LUMINEUX DIGNE DES MEILLEU…" at bounding box center [458, 435] width 423 height 112
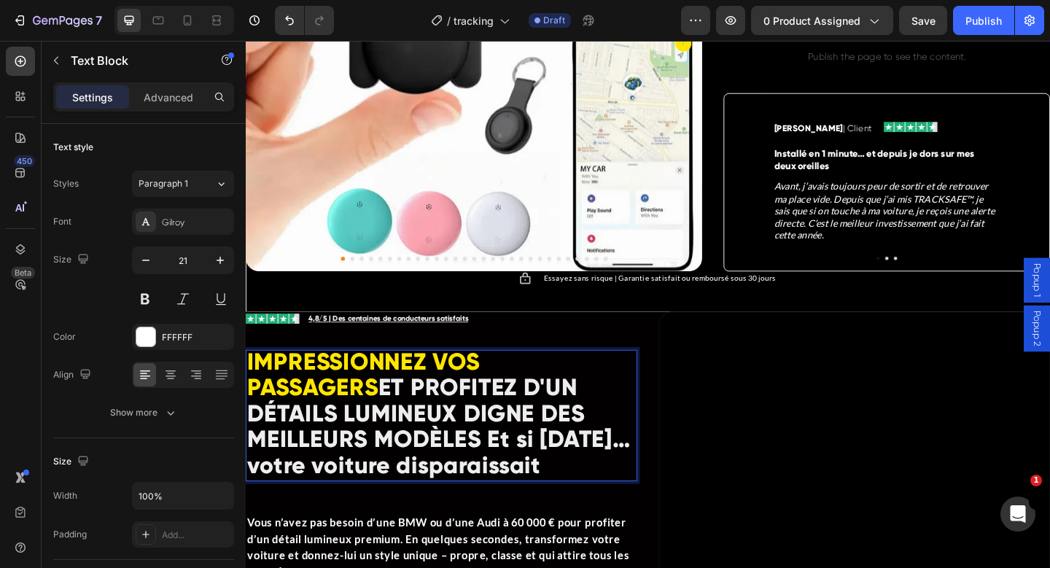
click at [365, 457] on strong "ET PROFITEZ D'UN DÉTAILS LUMINEUX DIGNE DES MEILLEURS MODÈLES Et si demain… vot…" at bounding box center [455, 460] width 417 height 115
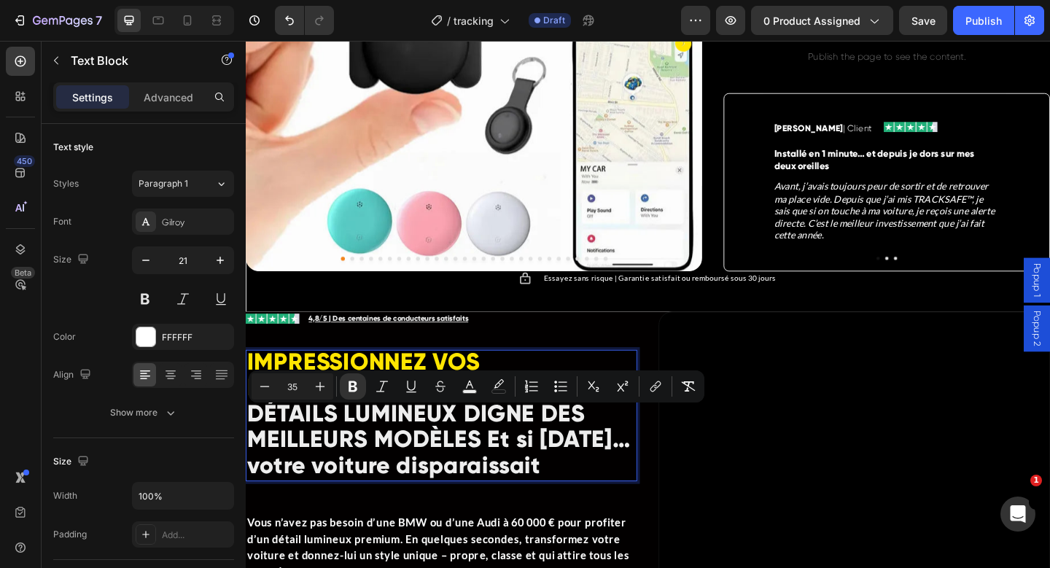
drag, startPoint x: 376, startPoint y: 457, endPoint x: 523, endPoint y: 487, distance: 150.3
click at [523, 487] on p "IMPRESSIONNEZ VOS PASSAGERS ET PROFITEZ D'UN DÉTAILS LUMINEUX DIGNE DES MEILLEU…" at bounding box center [458, 449] width 423 height 141
click at [457, 479] on strong "ET PROFITEZ D'UN DÉTAILS LUMINEUX DIGNE DES MEILLEURS MODÈLES Et si demain… vot…" at bounding box center [455, 460] width 417 height 115
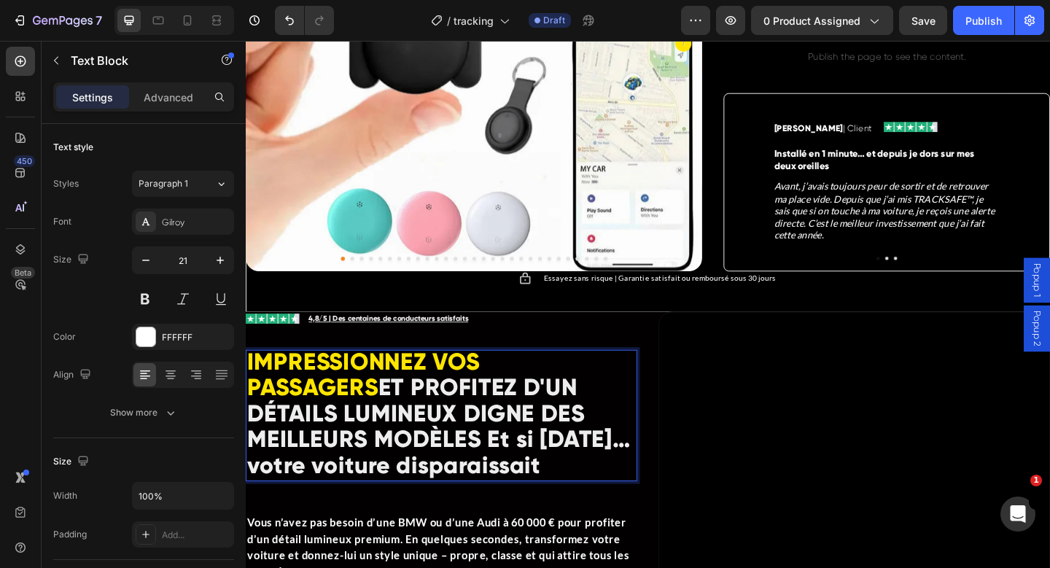
click at [367, 459] on strong "ET PROFITEZ D'UN DÉTAILS LUMINEUX DIGNE DES MEILLEURS MODÈLES Et si demain… vot…" at bounding box center [455, 460] width 417 height 115
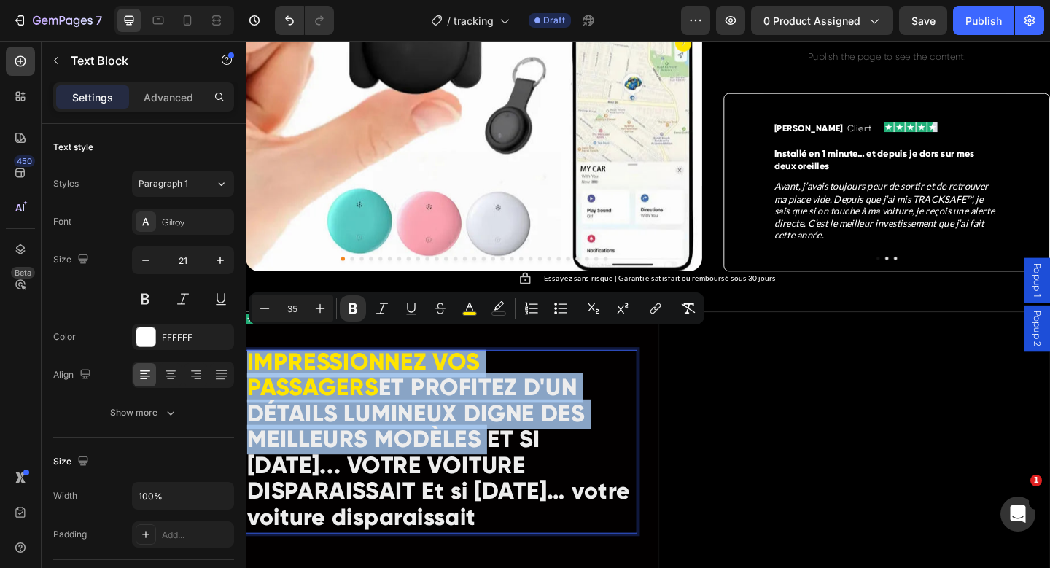
drag, startPoint x: 358, startPoint y: 449, endPoint x: 238, endPoint y: 372, distance: 143.0
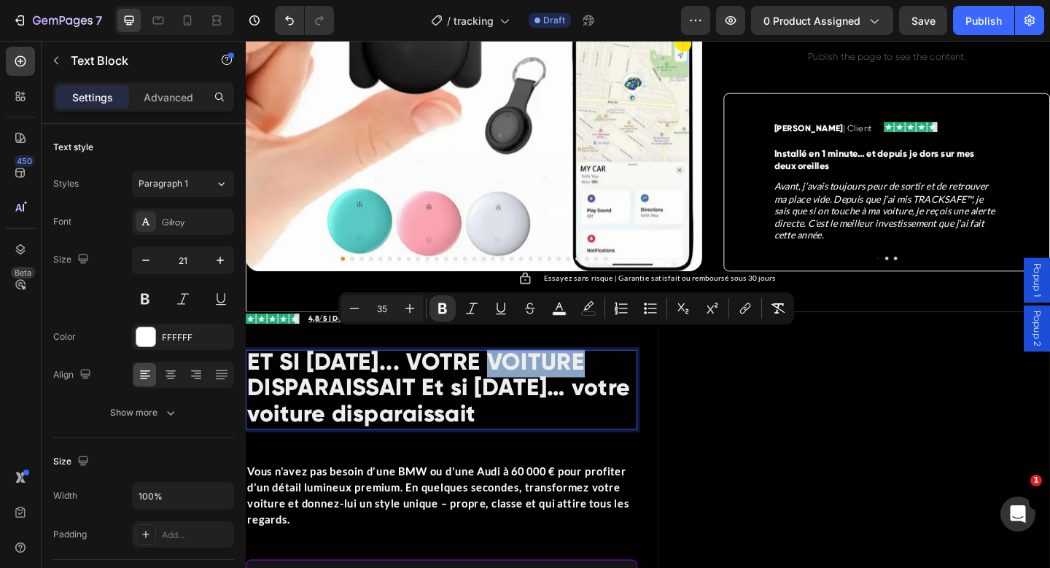
drag, startPoint x: 527, startPoint y: 369, endPoint x: 629, endPoint y: 363, distance: 101.6
click at [629, 379] on p "ET SI DEMAIN... VOTRE VOITURE DISPARAISSAIT Et si demain… votre voiture dispara…" at bounding box center [458, 421] width 423 height 85
click at [560, 312] on rect "Editor contextual toolbar" at bounding box center [560, 314] width 14 height 4
type input "EDEDED"
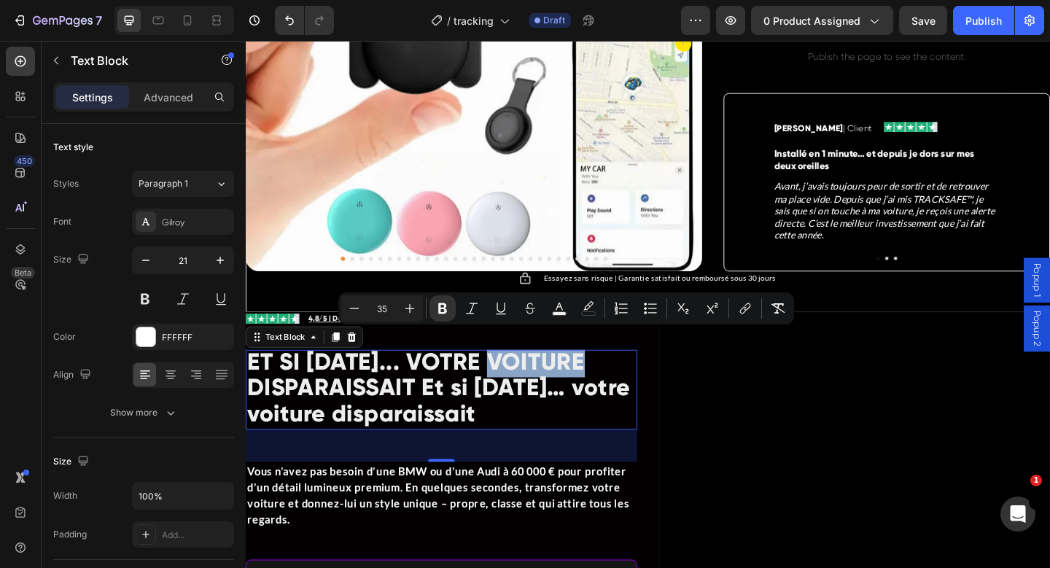
click at [567, 375] on strong "ET SI DEMAIN... VOTRE VOITURE DISPARAISSAIT Et si demain… votre voiture dispara…" at bounding box center [455, 418] width 416 height 87
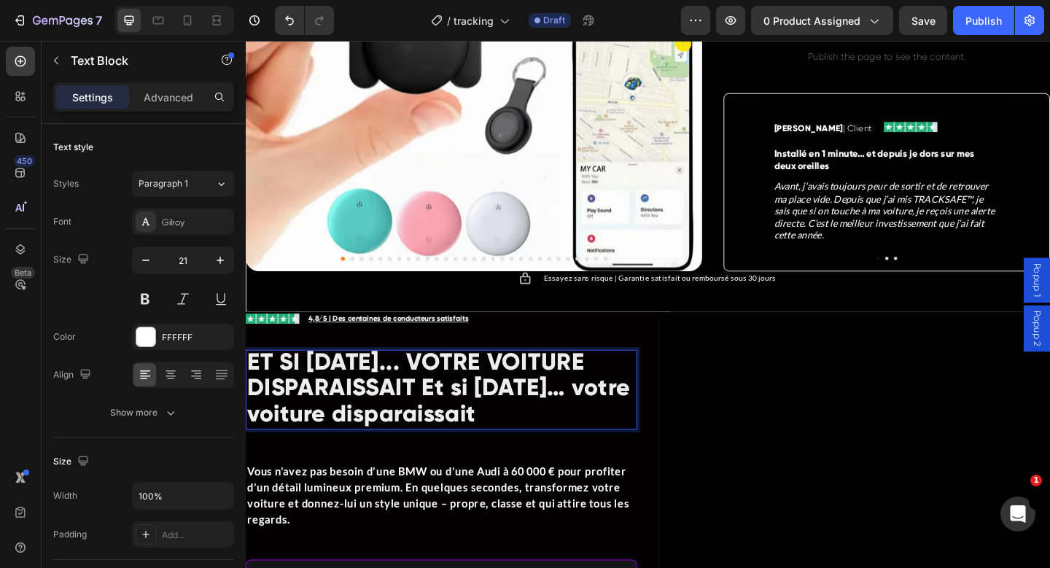
click at [567, 375] on strong "ET SI DEMAIN... VOTRE VOITURE DISPARAISSAIT Et si demain… votre voiture dispara…" at bounding box center [455, 418] width 416 height 87
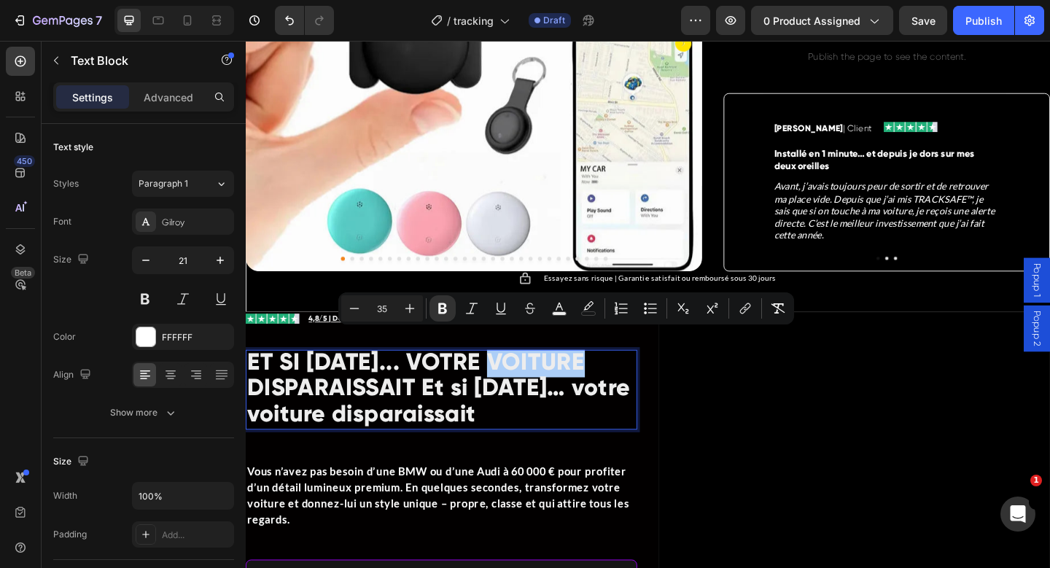
drag, startPoint x: 562, startPoint y: 311, endPoint x: 556, endPoint y: 323, distance: 14.0
click at [562, 311] on icon "Editor contextual toolbar" at bounding box center [559, 308] width 15 height 15
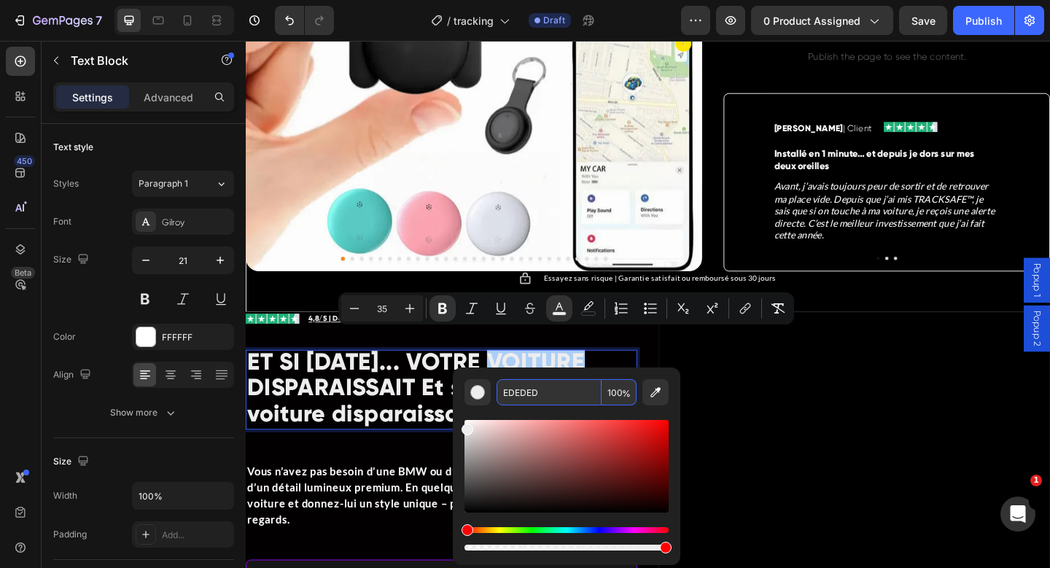
click at [523, 392] on input "EDEDED" at bounding box center [549, 392] width 105 height 26
paste input "FFE500"
drag, startPoint x: 546, startPoint y: 387, endPoint x: 501, endPoint y: 389, distance: 45.2
click at [501, 389] on input "FFE500ED" at bounding box center [549, 392] width 105 height 26
paste input "Editor contextual toolbar"
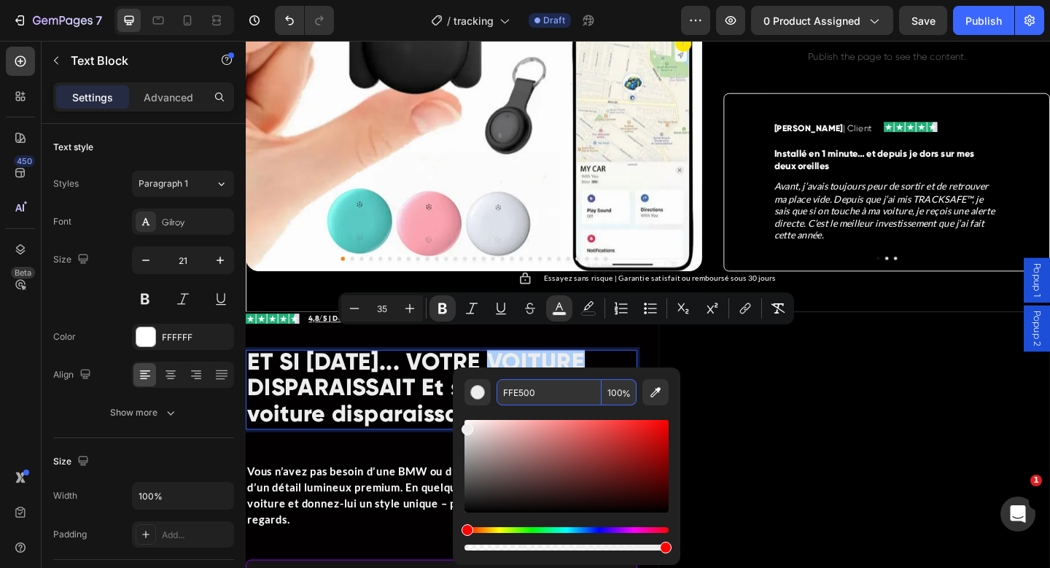
type input "FFE500"
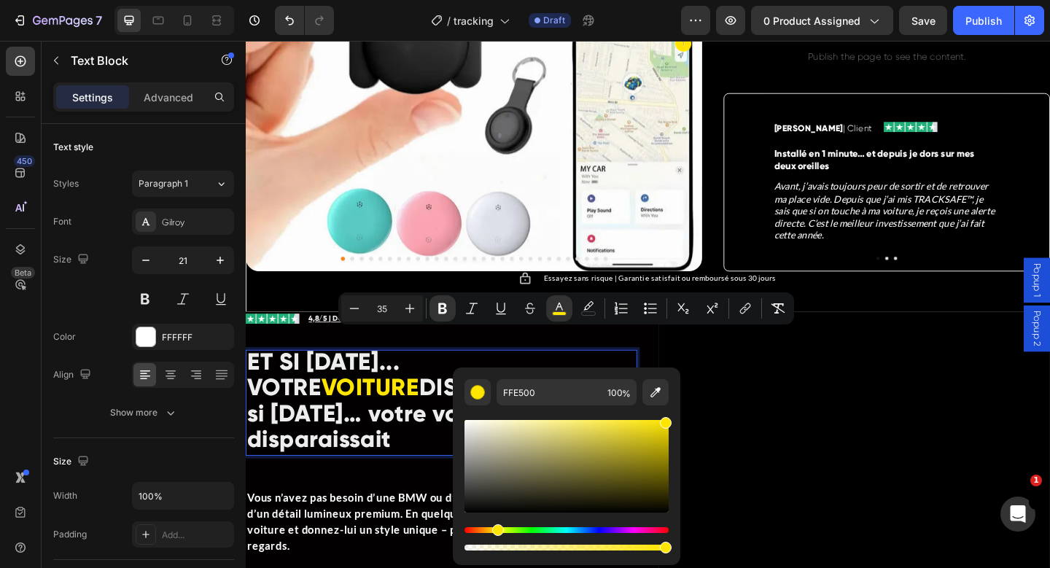
click at [285, 403] on strong "DISPARAISSAIT Et si demain… votre voiture disparaissait" at bounding box center [448, 446] width 402 height 87
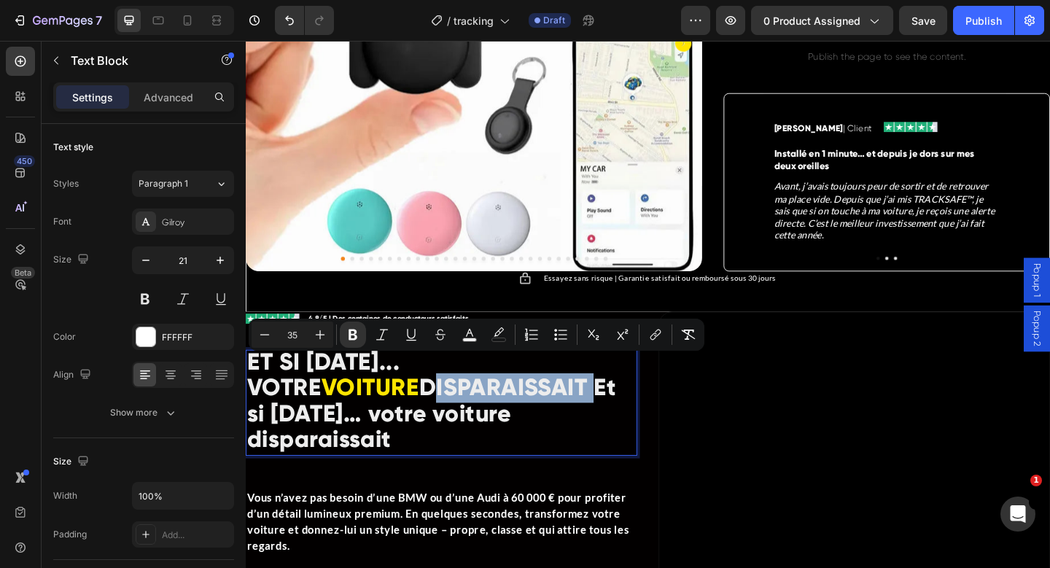
drag, startPoint x: 256, startPoint y: 397, endPoint x: 426, endPoint y: 400, distance: 170.0
click at [426, 403] on strong "DISPARAISSAIT Et si demain… votre voiture disparaissait" at bounding box center [448, 446] width 402 height 87
drag, startPoint x: 478, startPoint y: 338, endPoint x: 255, endPoint y: 340, distance: 222.5
click at [478, 338] on button "color" at bounding box center [470, 335] width 26 height 26
type input "EDEDED"
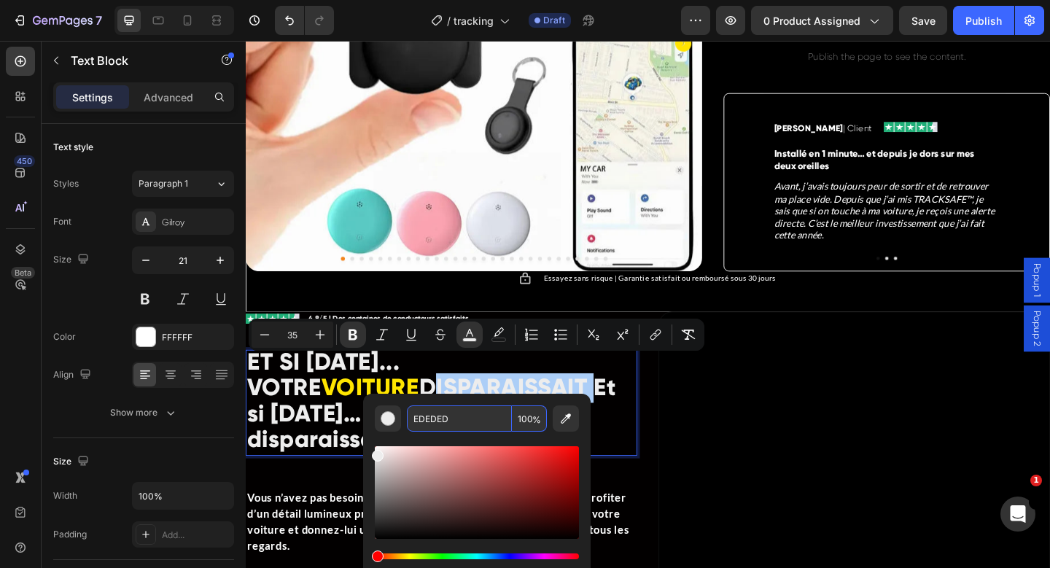
click at [447, 419] on input "EDEDED" at bounding box center [459, 419] width 105 height 26
paste input "FFE500"
type input "FFE500"
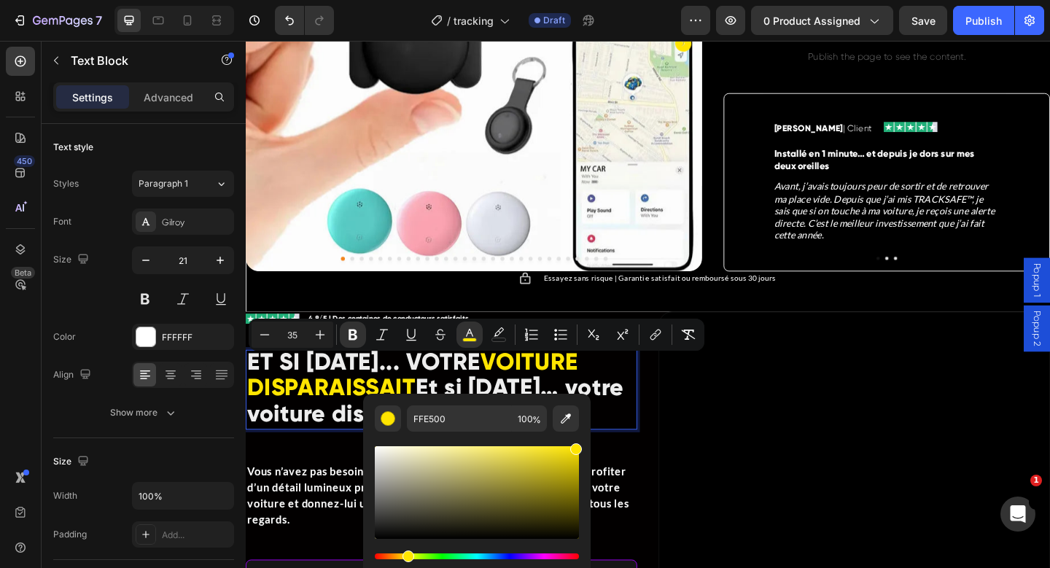
drag, startPoint x: 644, startPoint y: 403, endPoint x: 496, endPoint y: 427, distance: 150.0
click at [643, 403] on p "ET SI DEMAIN... VOTRE VOITURE DISPARAISSAIT Et si demain… votre voiture dispara…" at bounding box center [458, 421] width 423 height 85
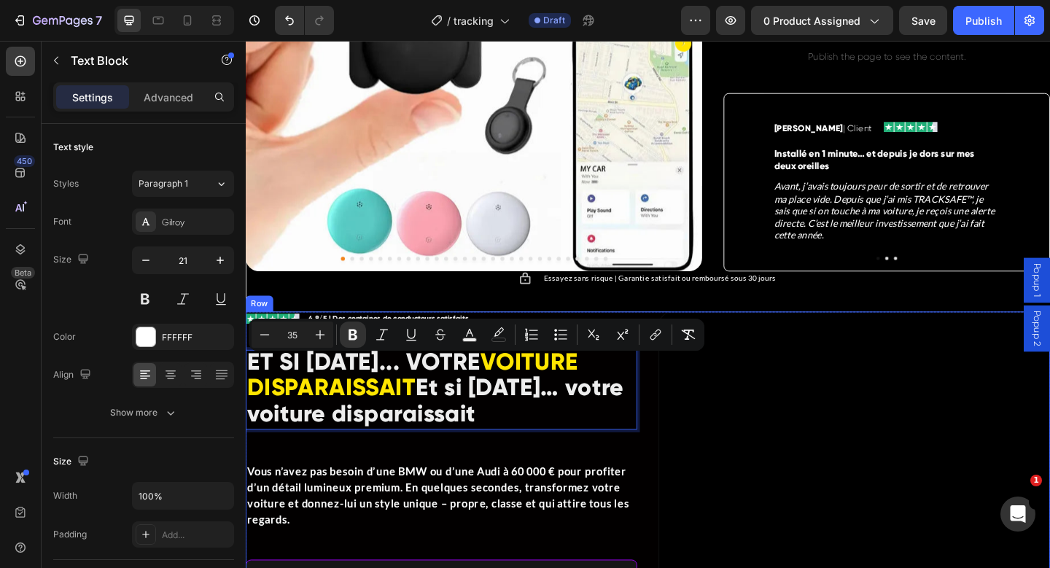
drag, startPoint x: 441, startPoint y: 403, endPoint x: 569, endPoint y: 446, distance: 135.6
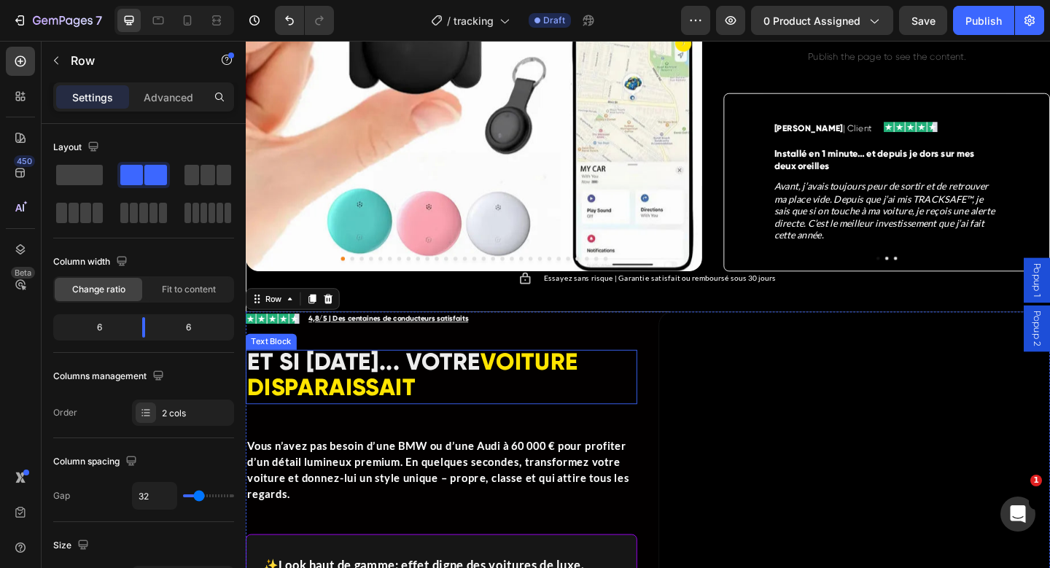
click at [472, 403] on p "ET SI DEMAIN... VOTRE VOITURE DISPARAISSAIT" at bounding box center [458, 407] width 423 height 56
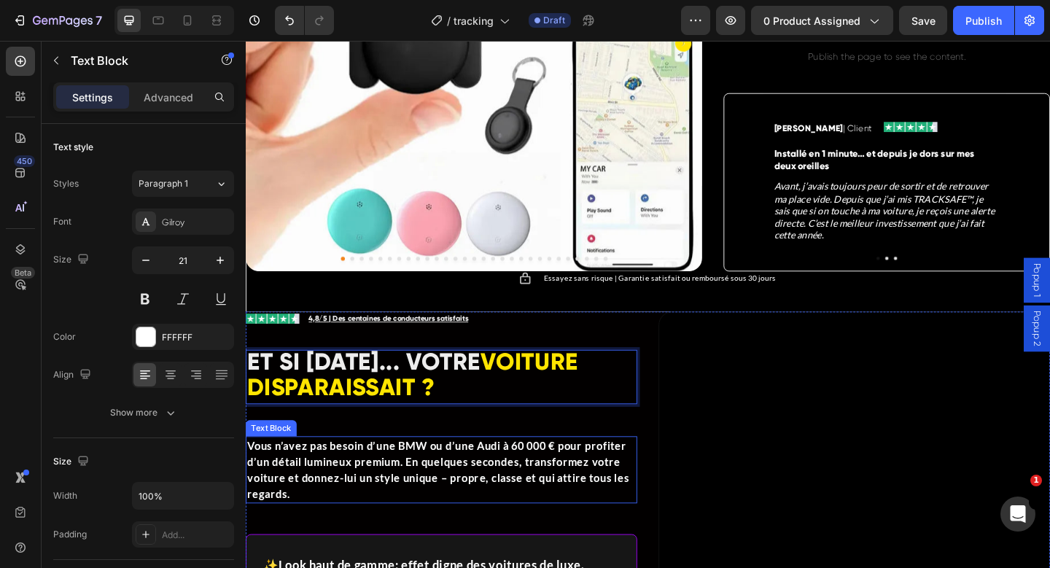
click at [360, 489] on p "Vous n’avez pas besoin d’une BMW ou d’une Audi à 60 000 € pour profiter d’un dé…" at bounding box center [458, 508] width 423 height 70
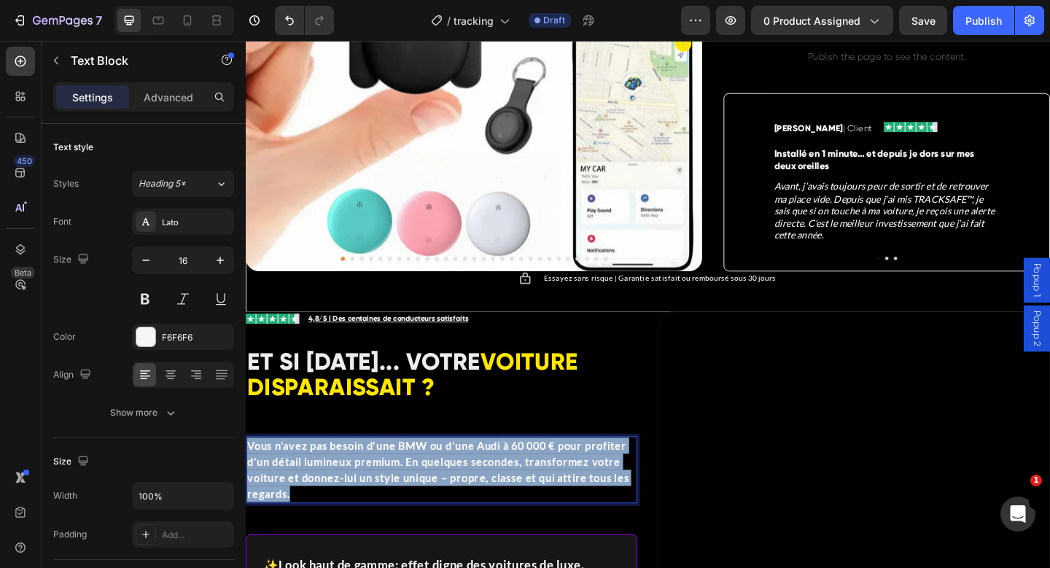
click at [360, 489] on p "Vous n’avez pas besoin d’une BMW ou d’une Audi à 60 000 € pour profiter d’un dé…" at bounding box center [458, 508] width 423 height 70
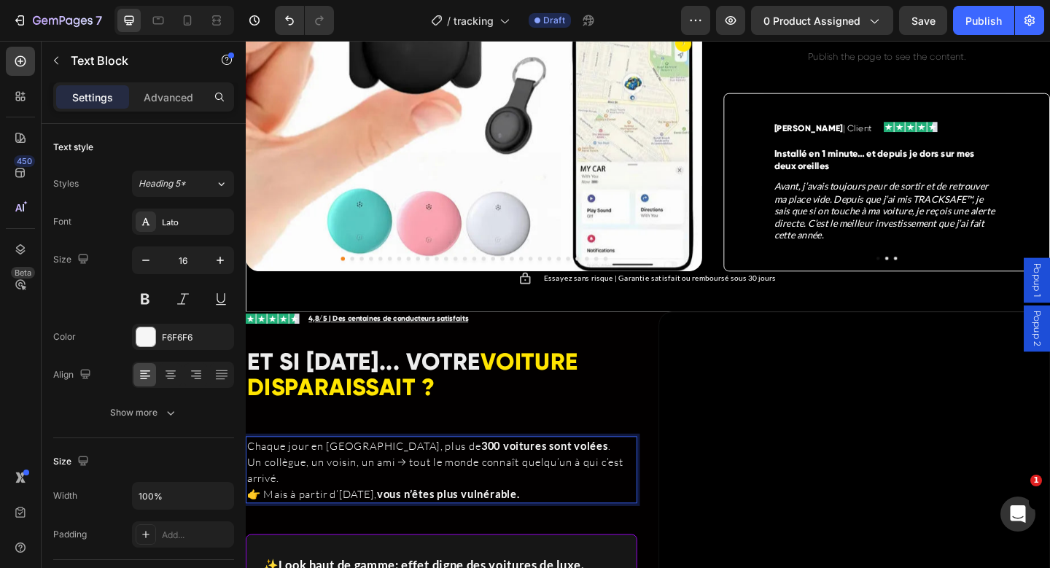
click at [342, 478] on p "Chaque jour en France, plus de 300 voitures sont volées . Un collègue, un voisi…" at bounding box center [458, 499] width 423 height 53
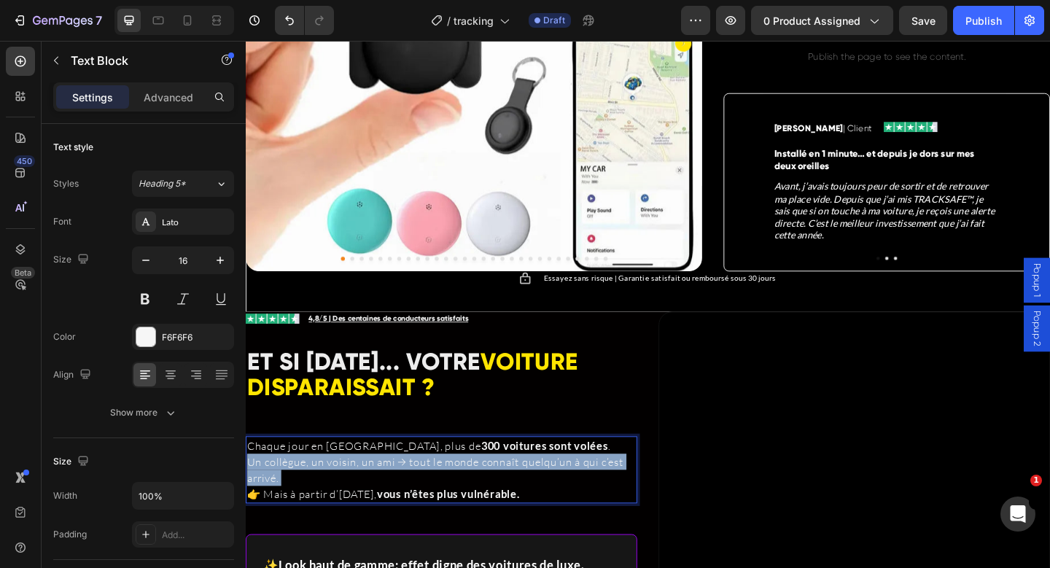
click at [342, 478] on p "Chaque jour en France, plus de 300 voitures sont volées . Un collègue, un voisi…" at bounding box center [458, 499] width 423 height 53
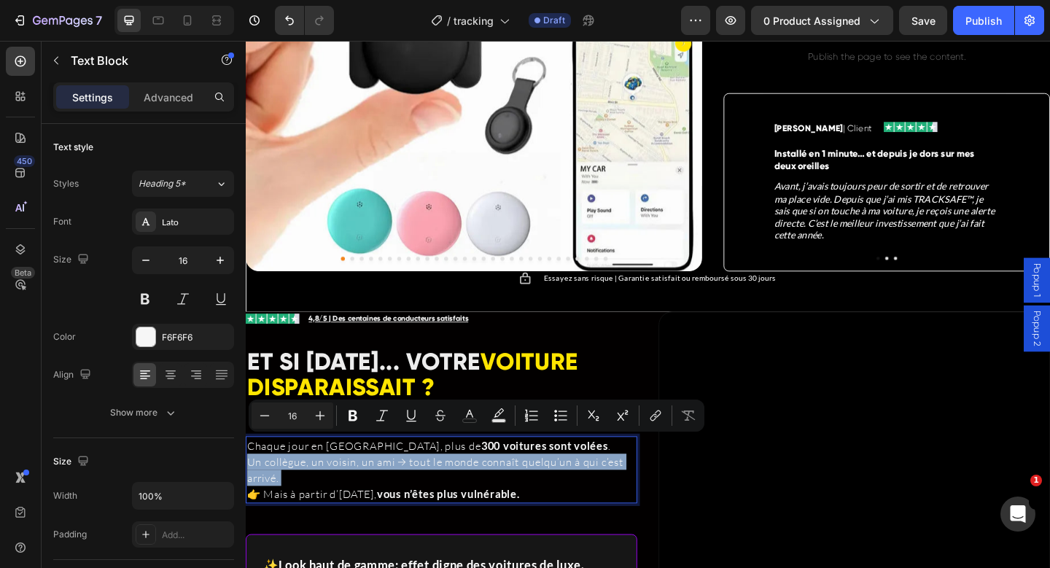
click at [342, 496] on p "Chaque jour en France, plus de 300 voitures sont volées . Un collègue, un voisi…" at bounding box center [458, 499] width 423 height 53
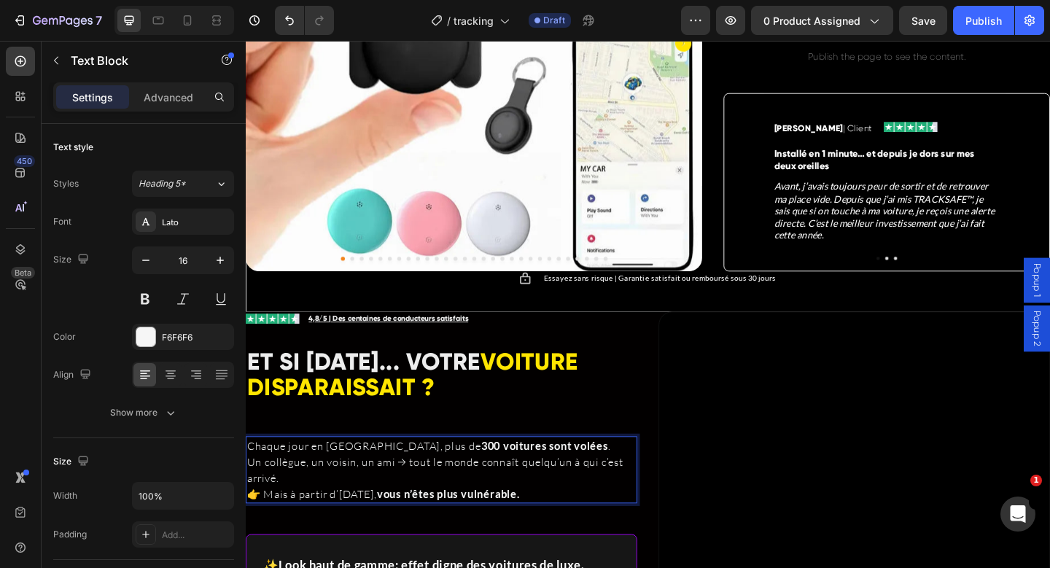
click at [352, 525] on p "👉 Mais à partir d’aujourd’hui, vous n’êtes plus vulnérable." at bounding box center [458, 534] width 423 height 18
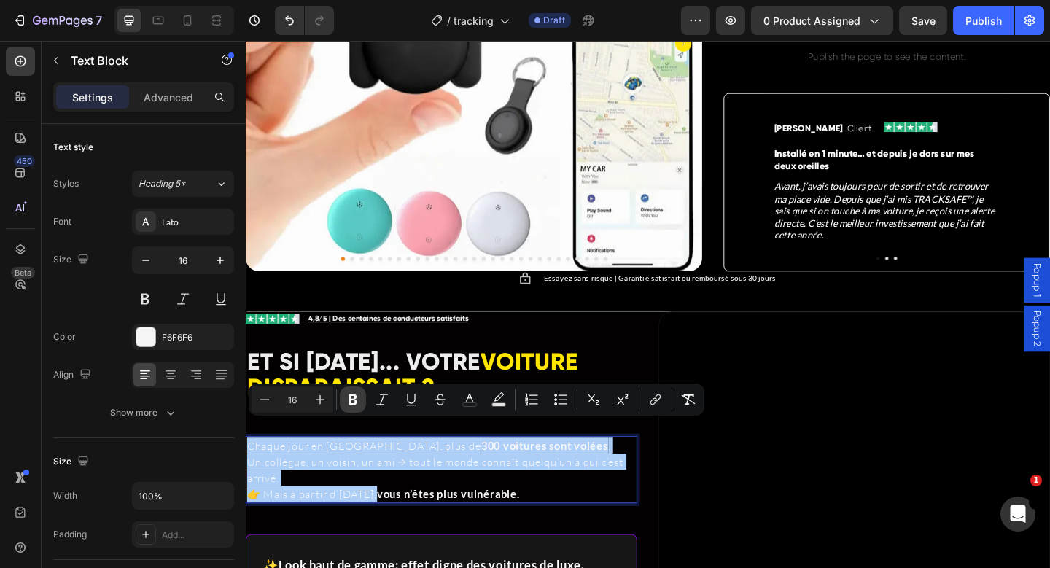
click at [363, 403] on button "Bold" at bounding box center [353, 400] width 26 height 26
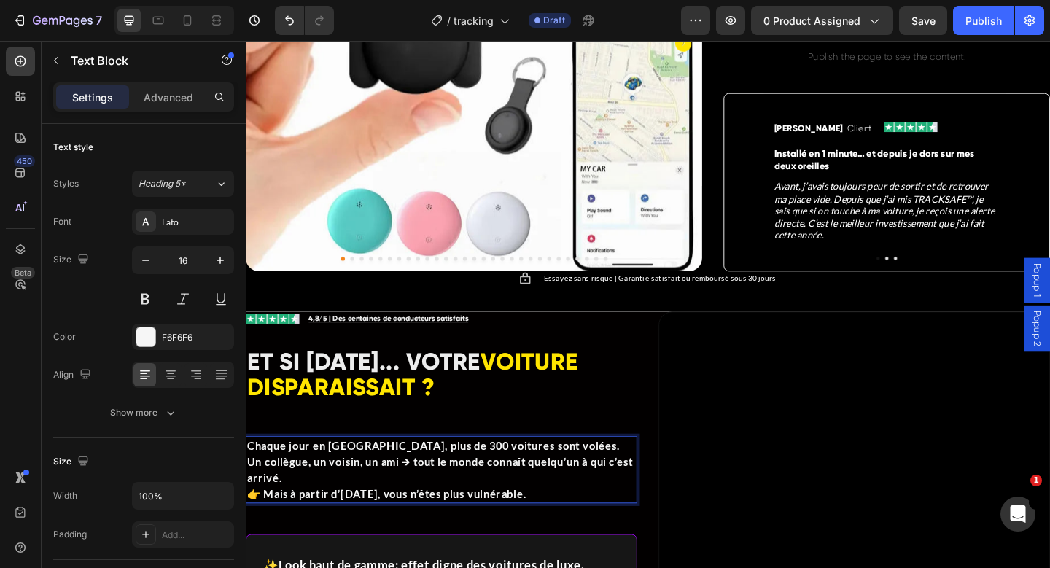
click at [400, 492] on strong "Un collègue, un voisin, un ami → tout le monde connaît quelqu’un à qui c’est ar…" at bounding box center [457, 507] width 420 height 31
click at [591, 473] on p "Chaque jour en France, plus de 300 voitures sont volées. Un collègue, un voisin…" at bounding box center [458, 499] width 423 height 53
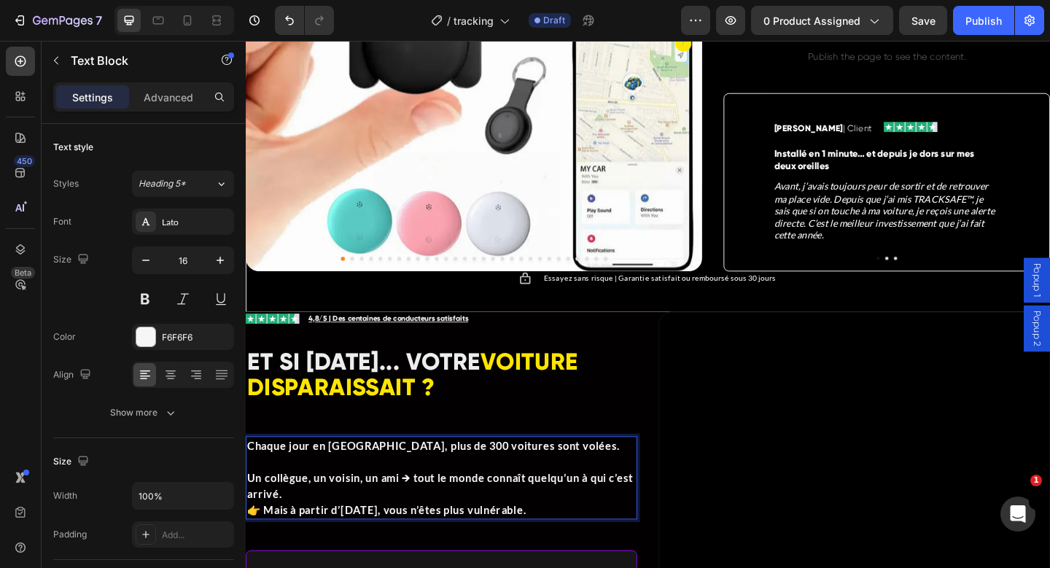
click at [399, 514] on p "Un collègue, un voisin, un ami → tout le monde connaît quelqu’un à qui c’est ar…" at bounding box center [458, 516] width 423 height 53
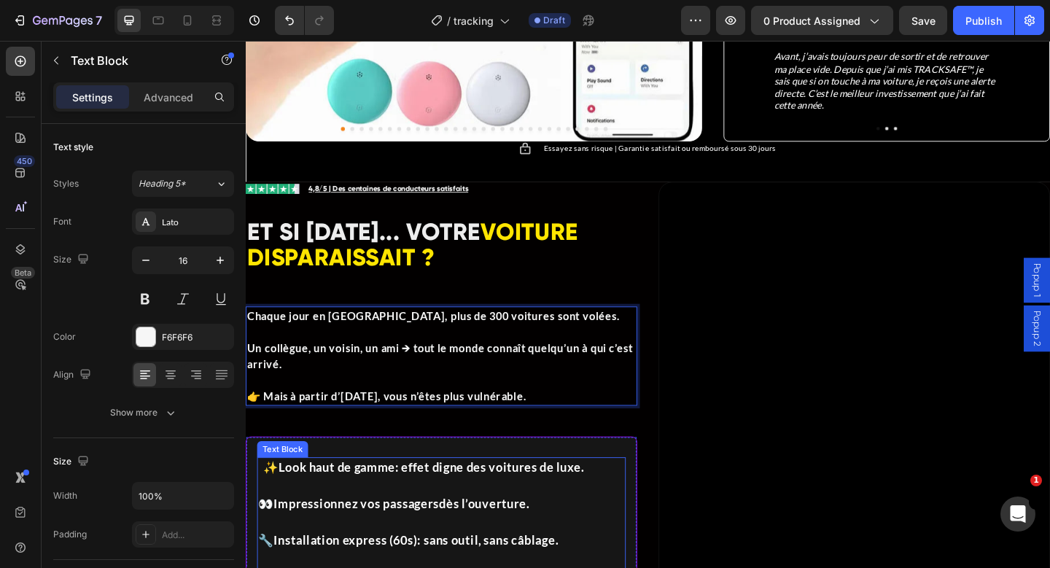
scroll to position [1054, 0]
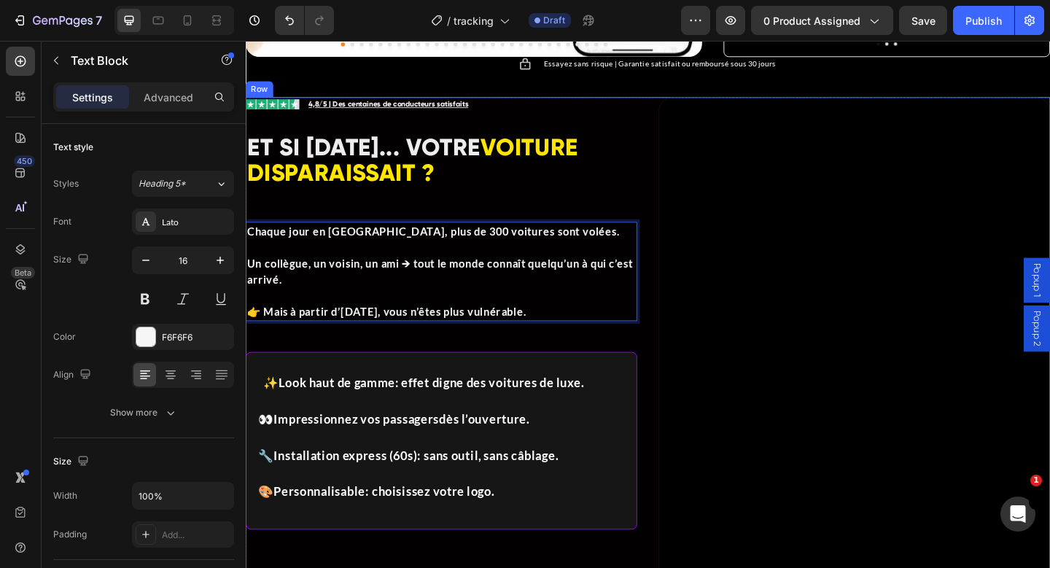
click at [410, 333] on div "Image Icon List 4,8/5 | Des centaines de conducteurs satisfaits Text Block Row …" at bounding box center [459, 421] width 426 height 639
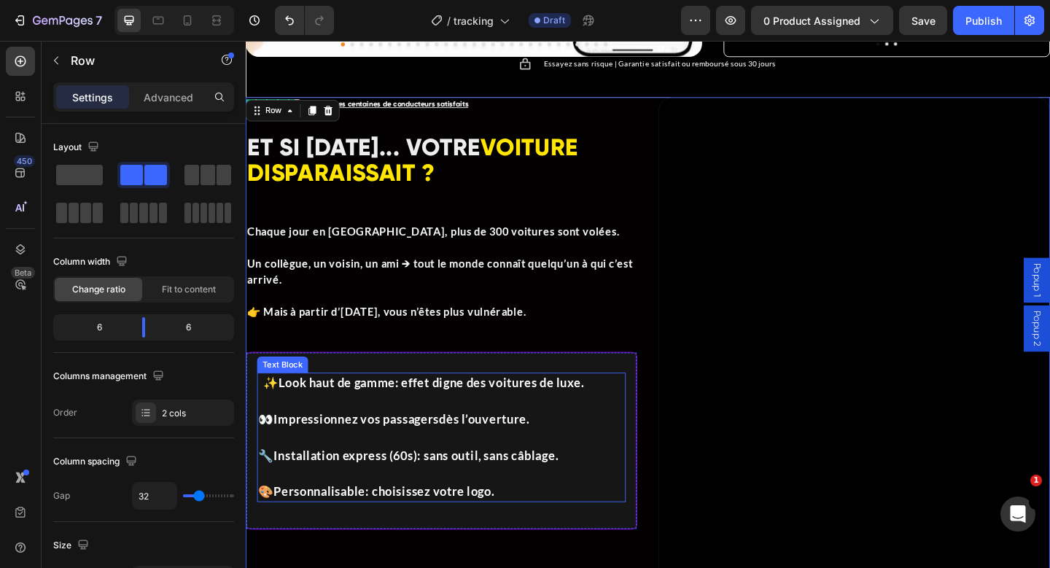
click at [356, 423] on p at bounding box center [459, 433] width 398 height 20
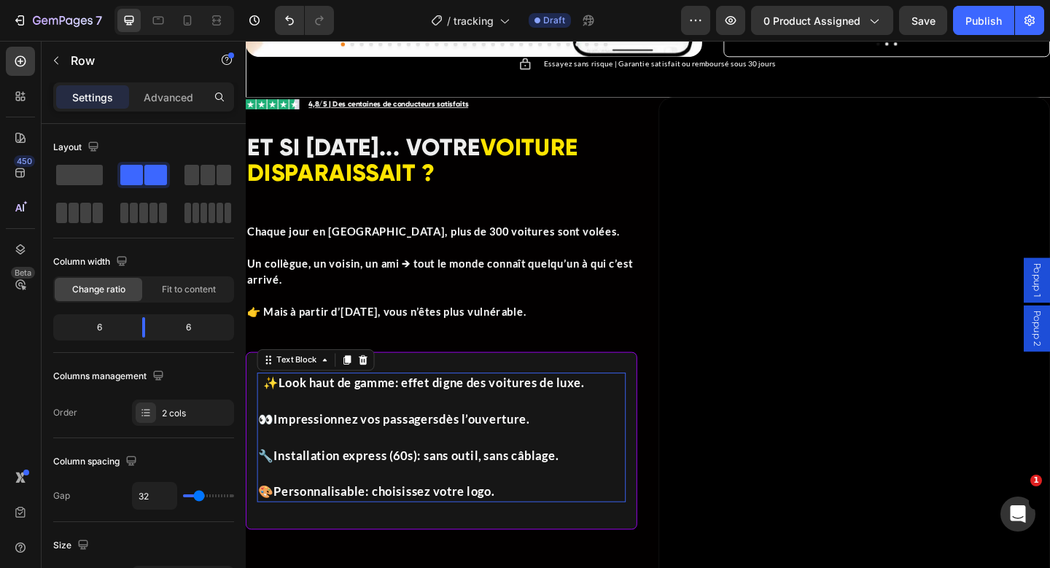
click at [356, 423] on p "Rich Text Editor. Editing area: main" at bounding box center [459, 433] width 398 height 20
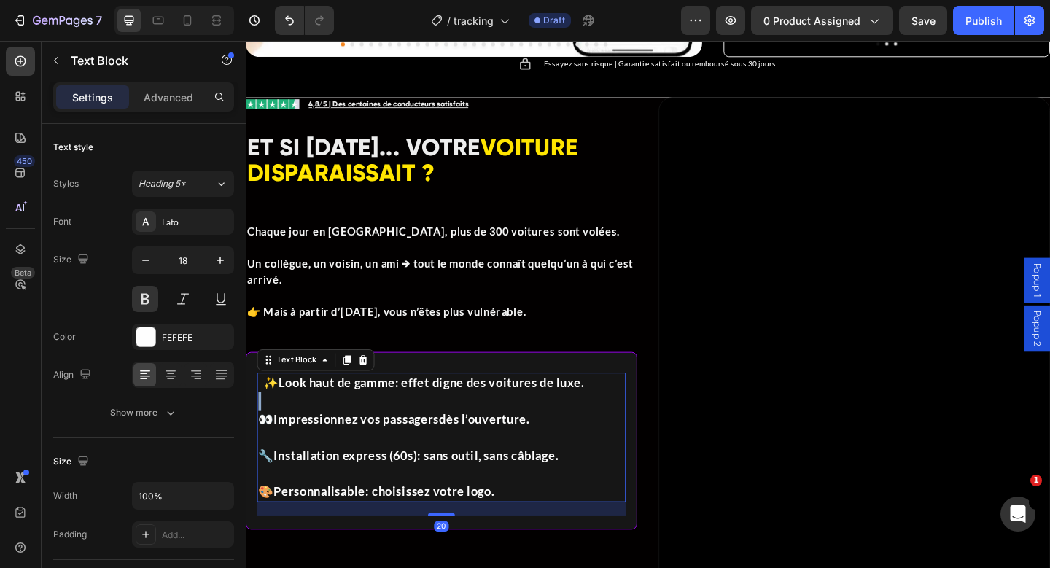
click at [356, 423] on p "Rich Text Editor. Editing area: main" at bounding box center [459, 433] width 398 height 20
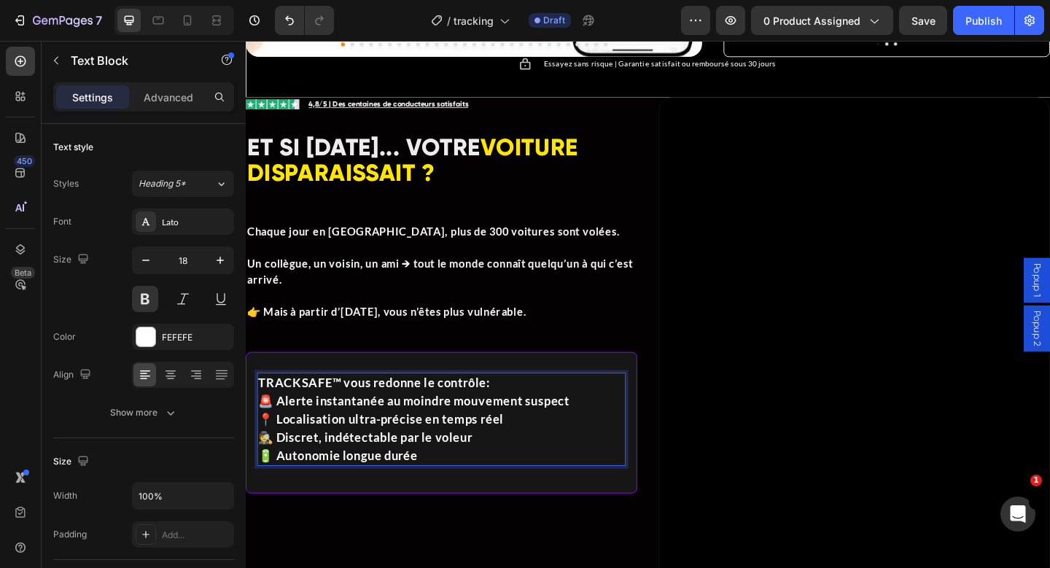
click at [524, 403] on p "TRACKSAFE™ vous redonne le contrôle :" at bounding box center [459, 413] width 398 height 20
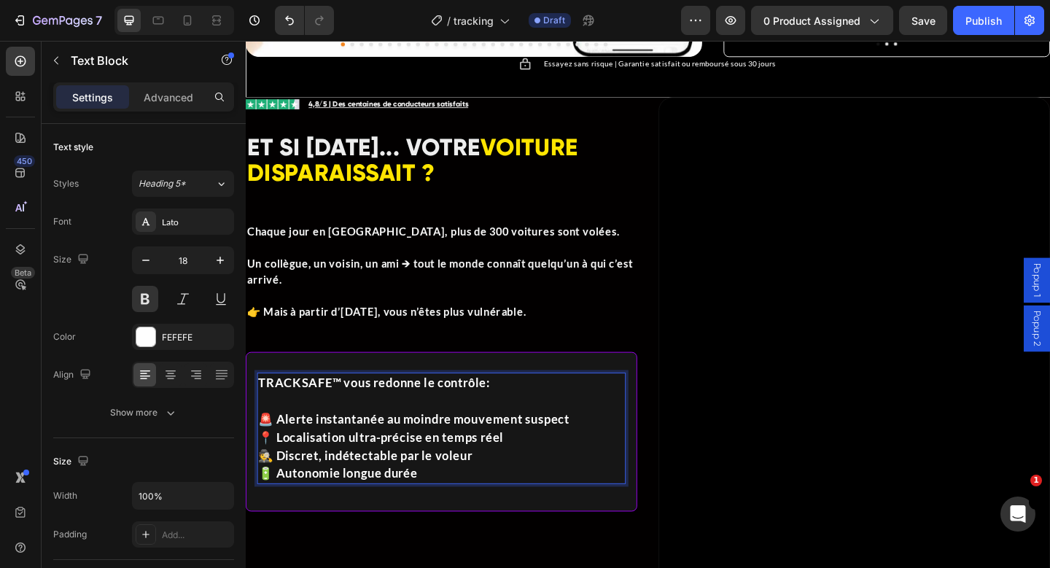
click at [619, 443] on p "🚨 Alerte instantanée au moindre mouvement suspect" at bounding box center [459, 453] width 398 height 20
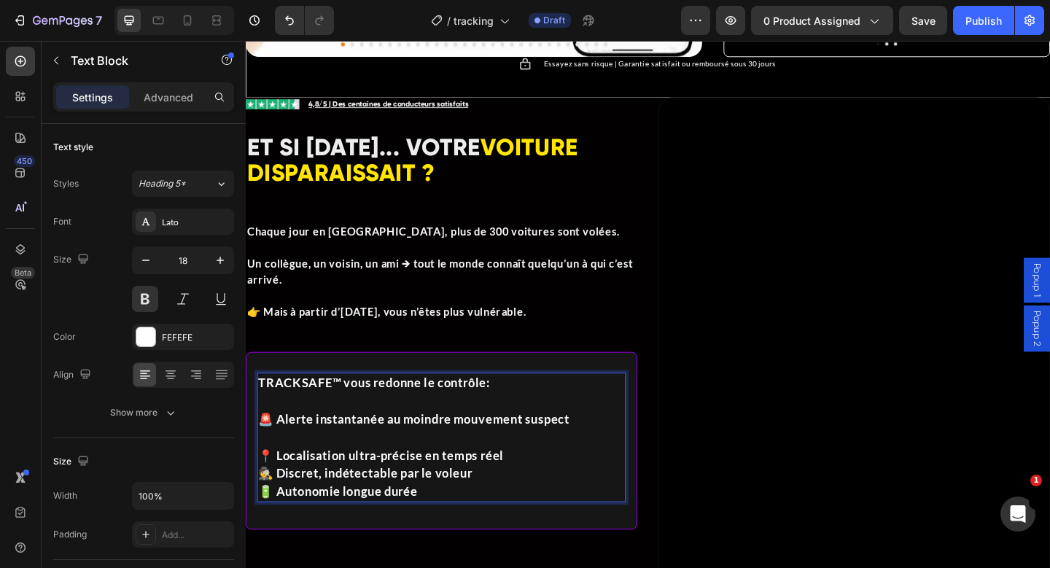
click at [562, 482] on p "📍 Localisation ultra-précise en temps réel" at bounding box center [459, 492] width 398 height 20
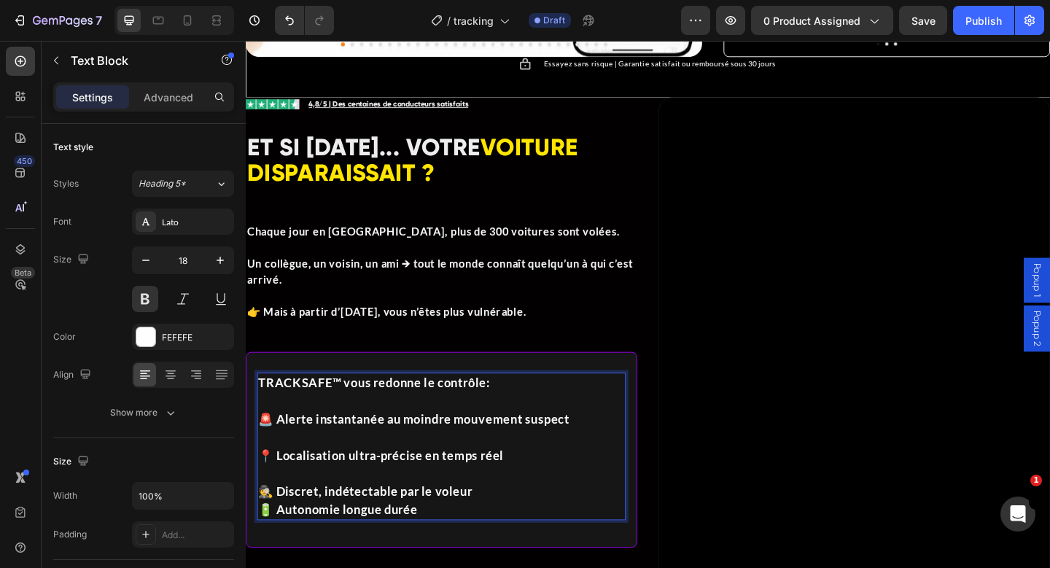
click at [528, 522] on p "🕵️ Discret, indétectable par le voleur" at bounding box center [459, 532] width 398 height 20
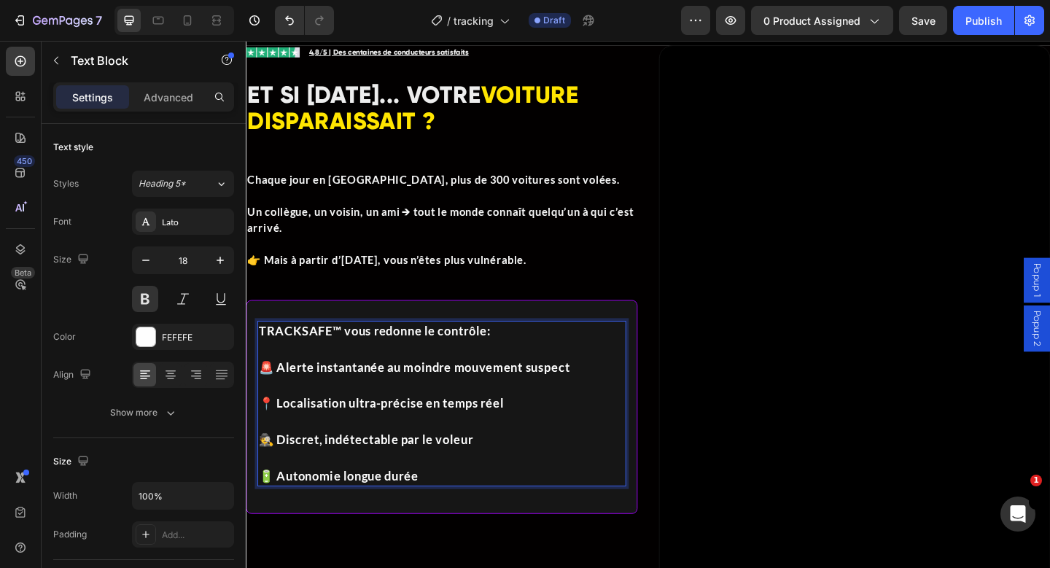
scroll to position [1101, 0]
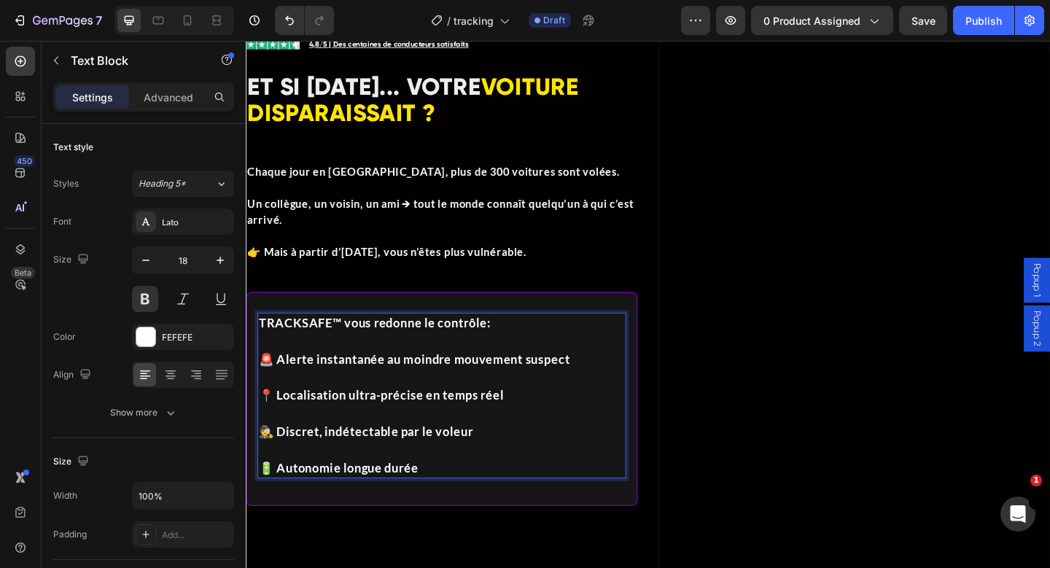
click at [354, 343] on strong "TRACKSAFE™ vous redonne le contrôle" at bounding box center [384, 348] width 248 height 16
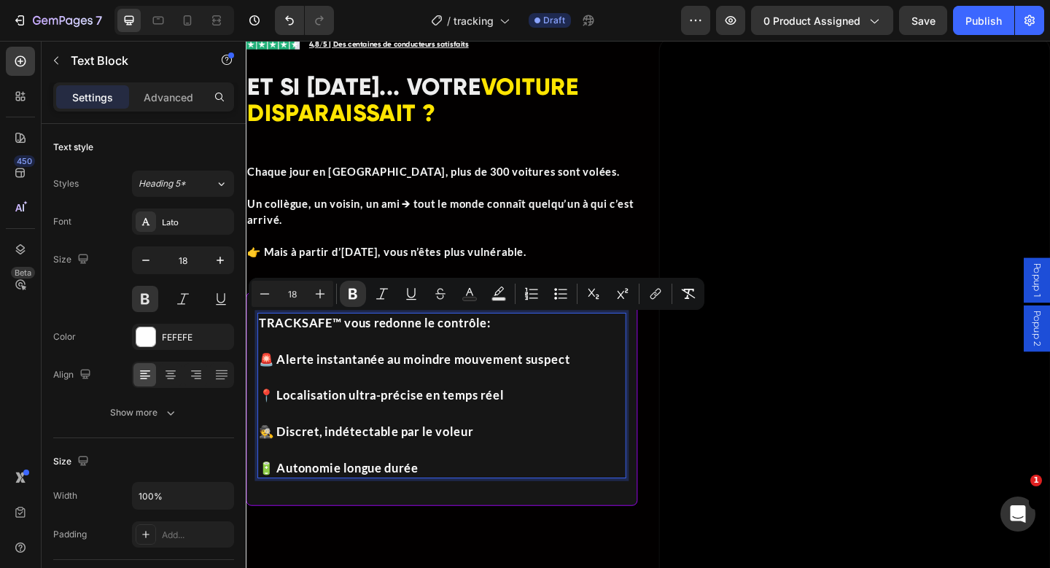
click at [286, 348] on strong "TRACKSAFE™ vous redonne le contrôle" at bounding box center [384, 348] width 248 height 16
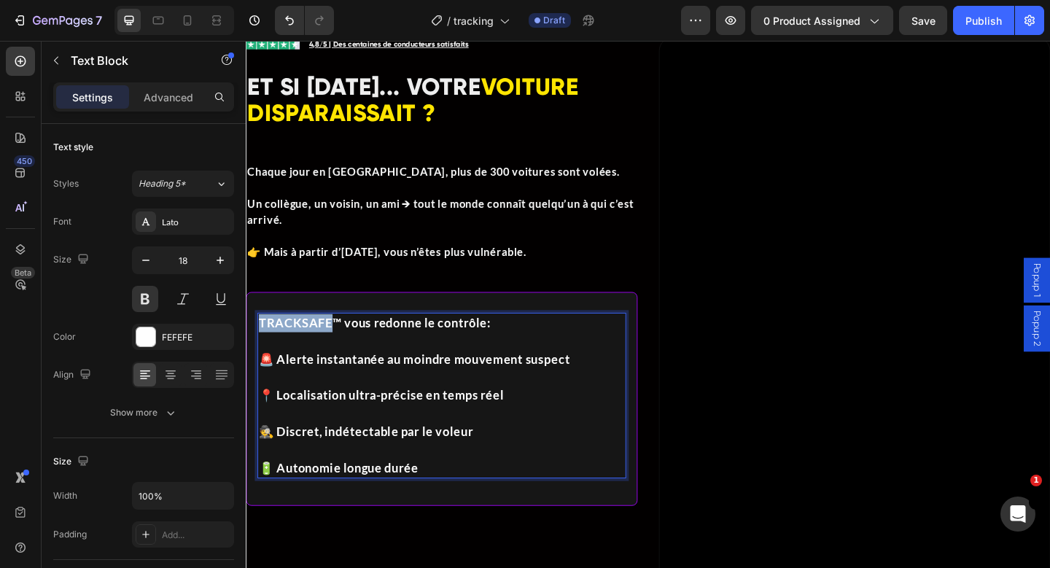
click at [286, 348] on strong "TRACKSAFE™ vous redonne le contrôle" at bounding box center [384, 348] width 248 height 16
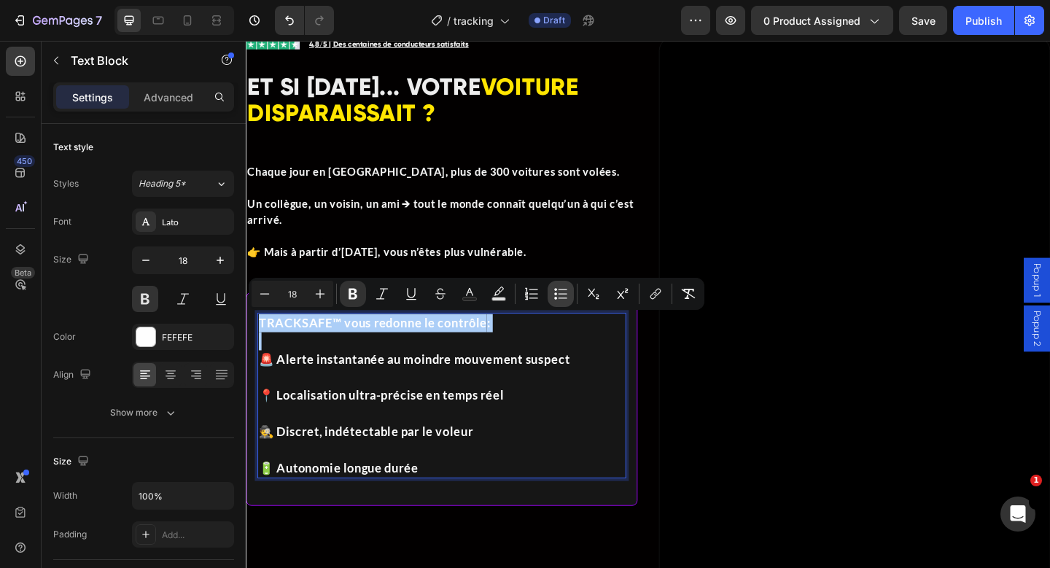
click at [564, 298] on icon "Editor contextual toolbar" at bounding box center [563, 298] width 9 height 1
type input "18"
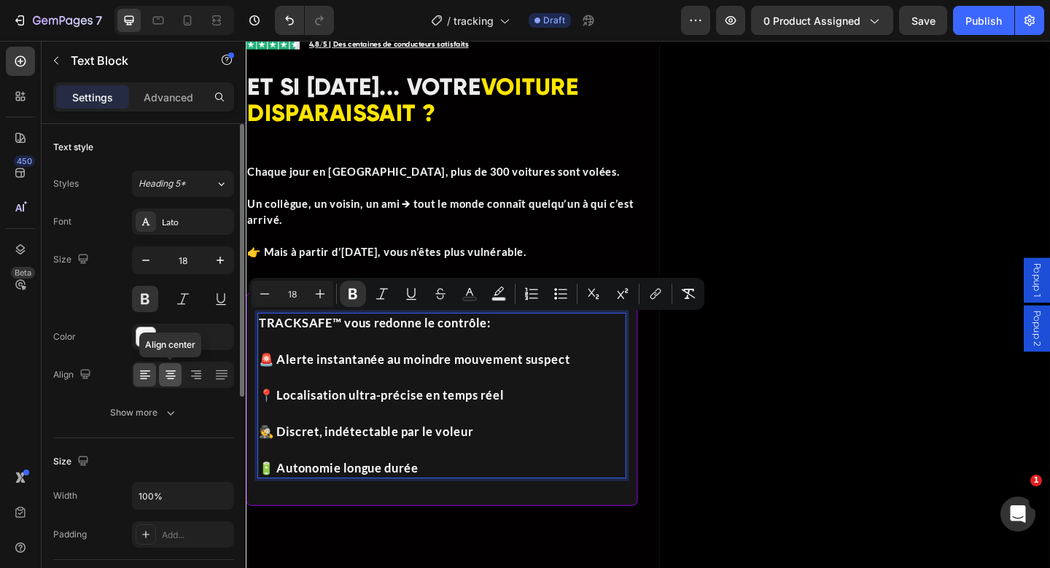
click at [177, 375] on icon at bounding box center [170, 375] width 15 height 15
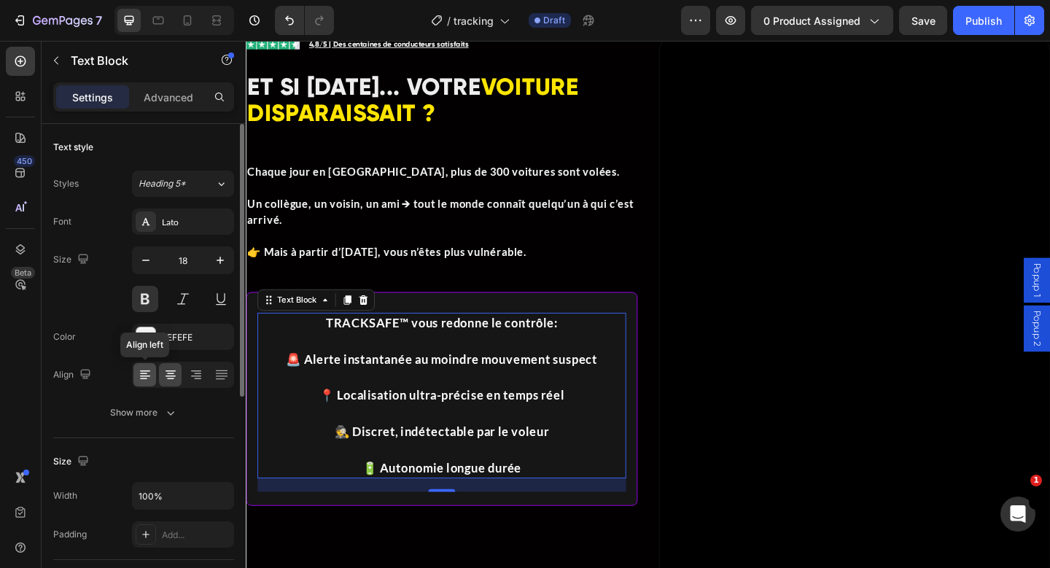
click at [140, 381] on icon at bounding box center [145, 375] width 15 height 15
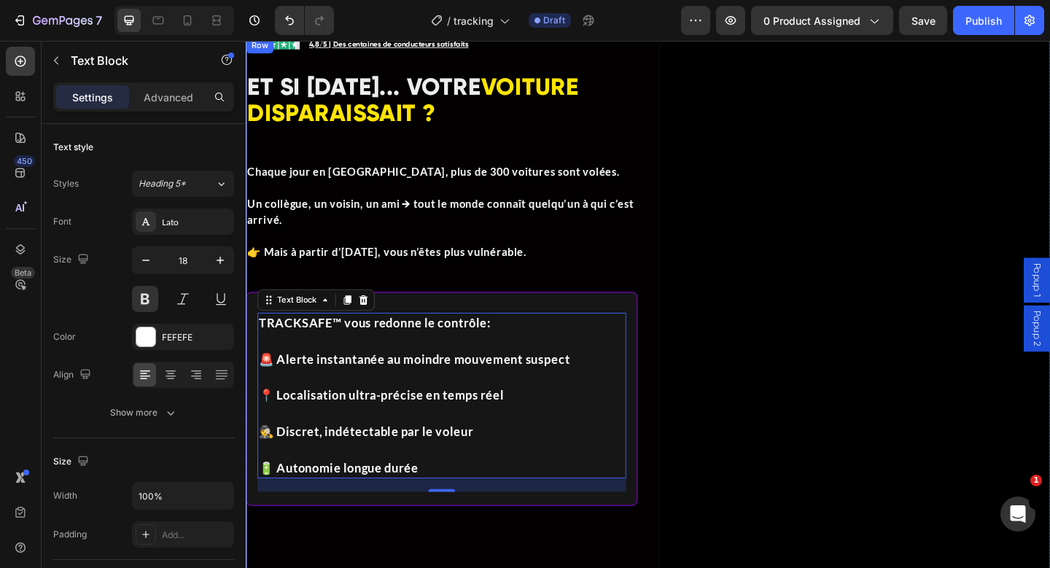
click at [528, 303] on div "Image Icon List 4,8/5 | Des centaines de conducteurs satisfaits Text Block Row …" at bounding box center [459, 356] width 426 height 639
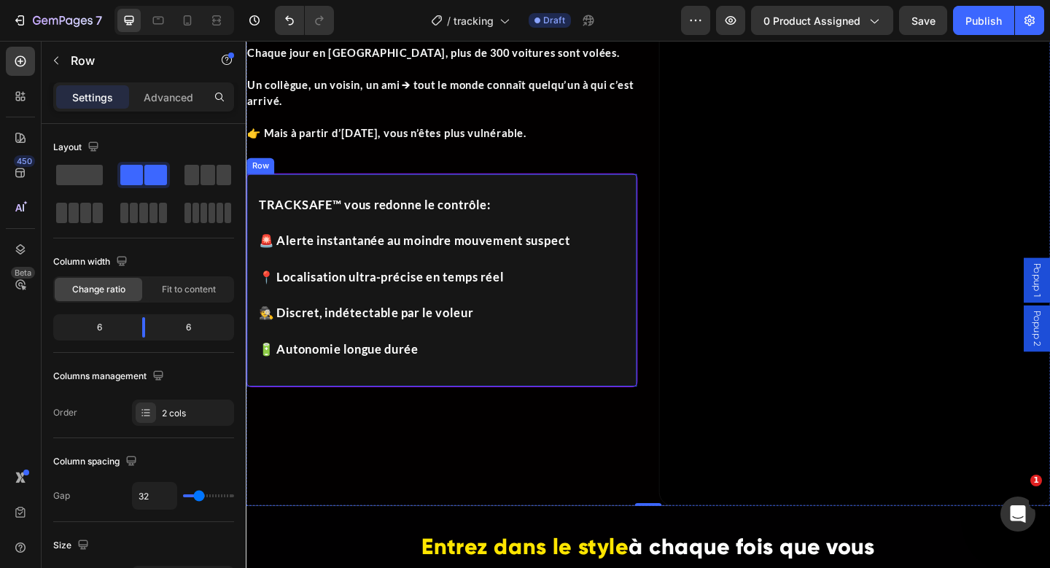
scroll to position [1236, 0]
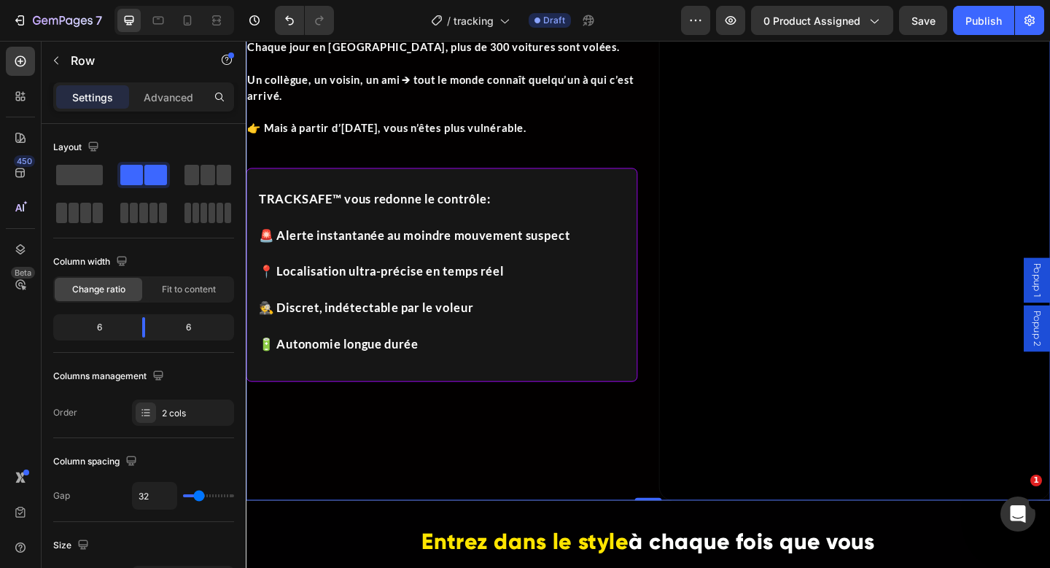
click at [357, 433] on div "Image Icon List 4,8/5 | Des centaines de conducteurs satisfaits Text Block Row …" at bounding box center [459, 221] width 426 height 639
click at [359, 129] on strong "👉 Mais à partir d’[DATE], vous n’êtes plus vulnérable." at bounding box center [399, 135] width 304 height 14
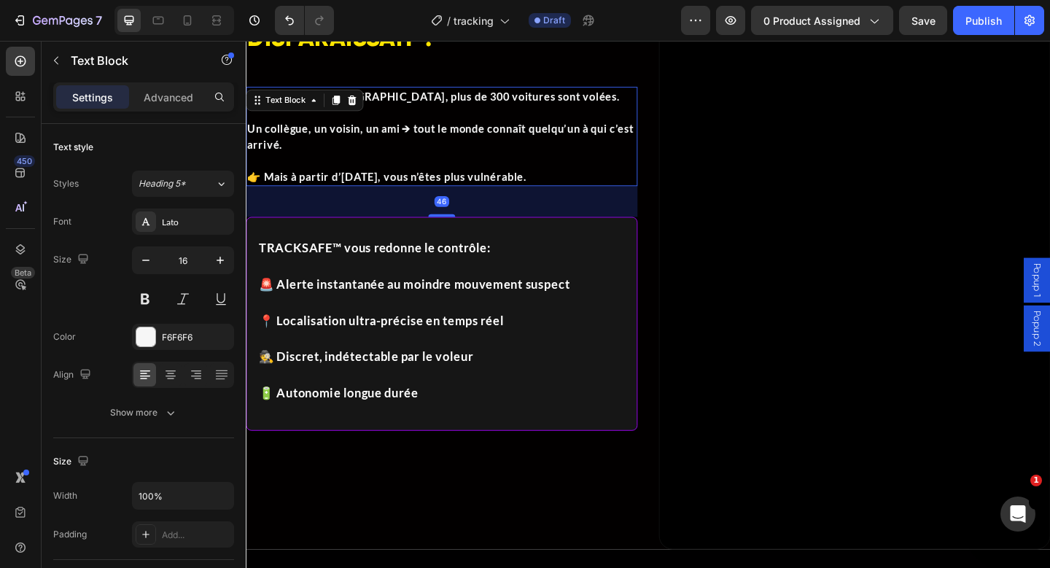
scroll to position [1169, 0]
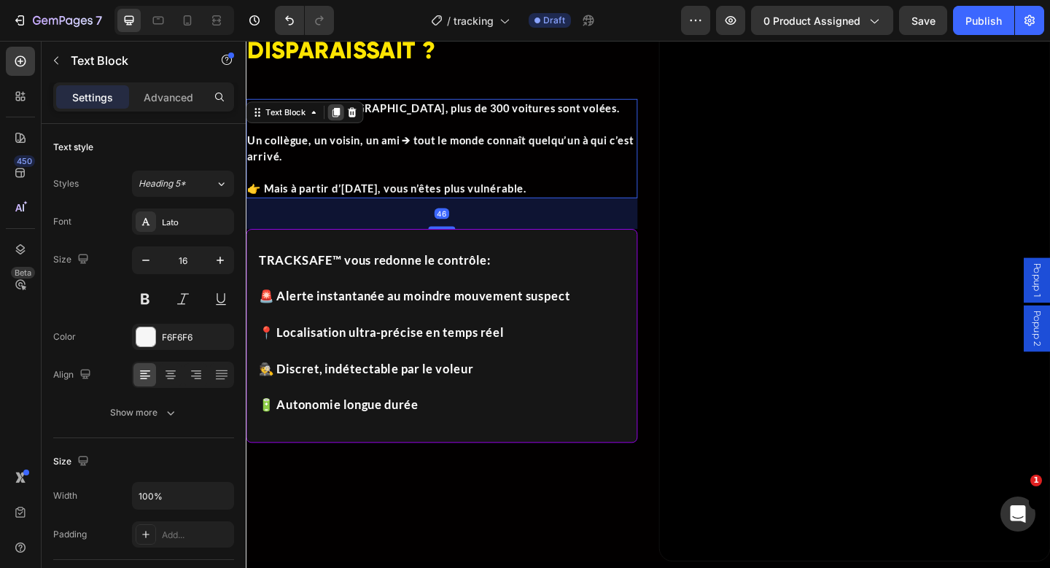
click at [343, 123] on icon at bounding box center [344, 119] width 8 height 10
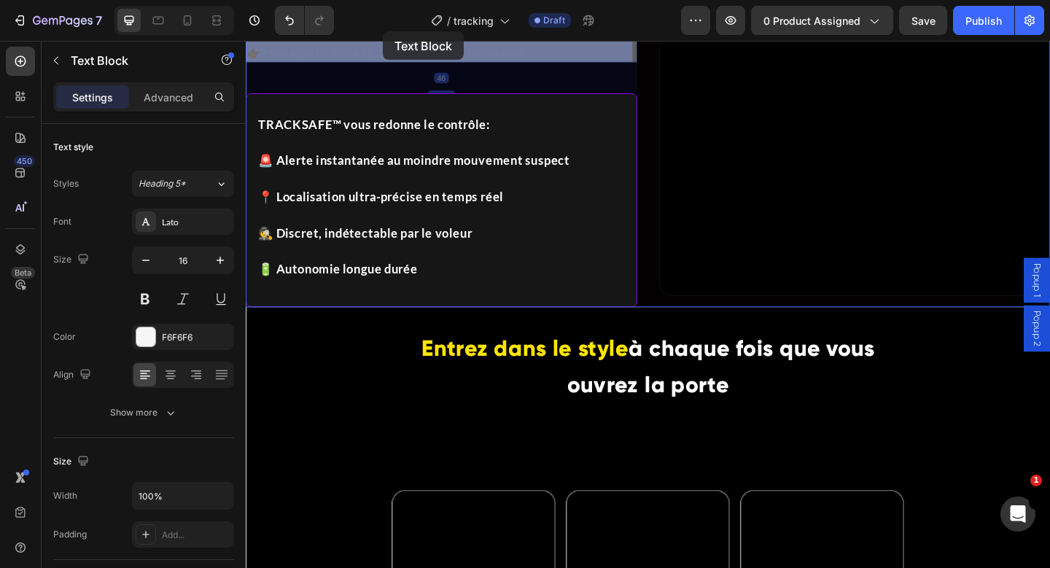
scroll to position [1453, 0]
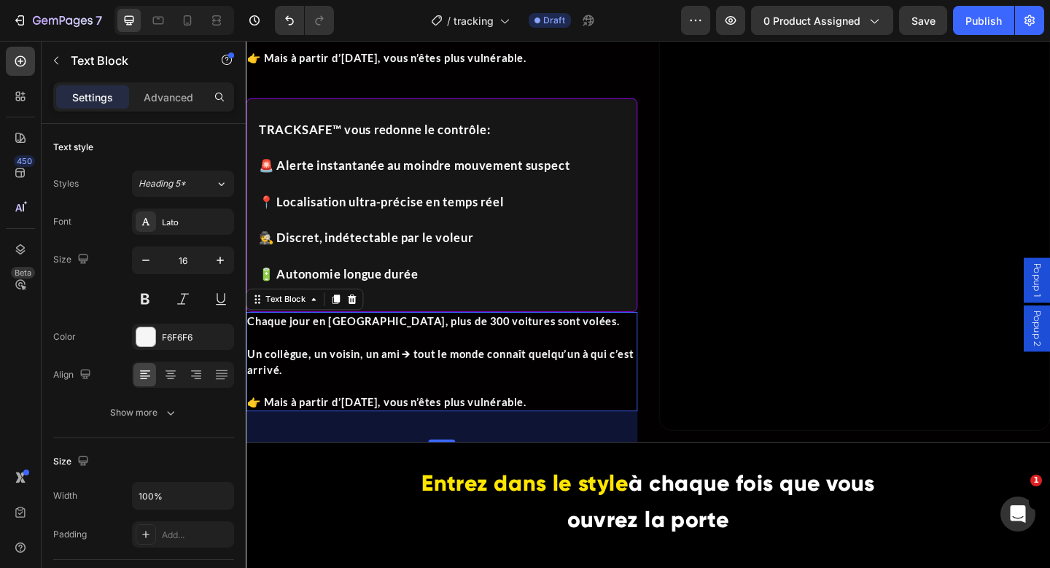
click at [338, 370] on p "Un collègue, un voisin, un ami → tout le monde connaît quelqu’un à qui c’est ar…" at bounding box center [458, 381] width 423 height 53
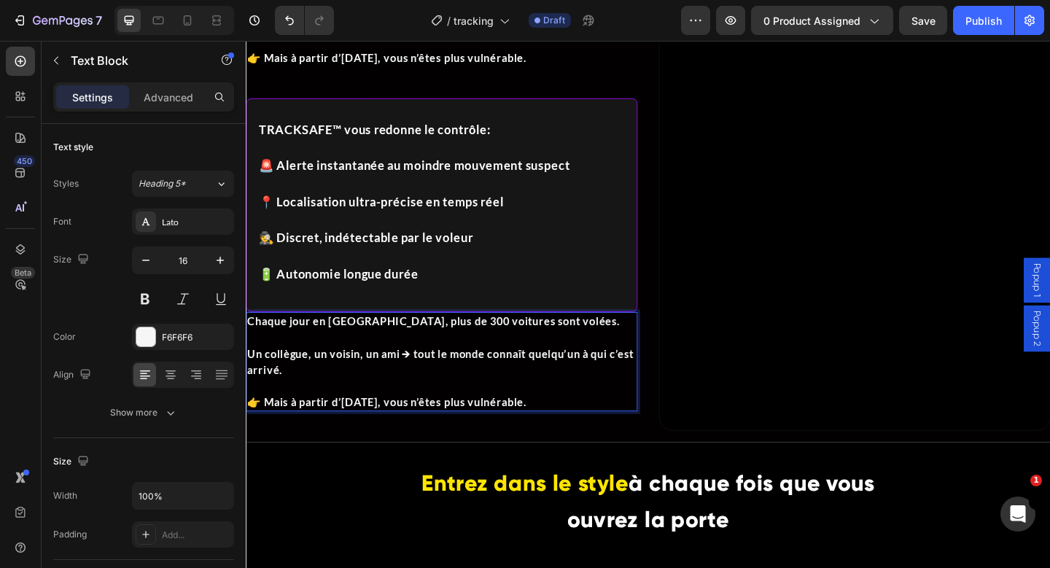
click at [338, 370] on p "Un collègue, un voisin, un ami → tout le monde connaît quelqu’un à qui c’est ar…" at bounding box center [458, 381] width 423 height 53
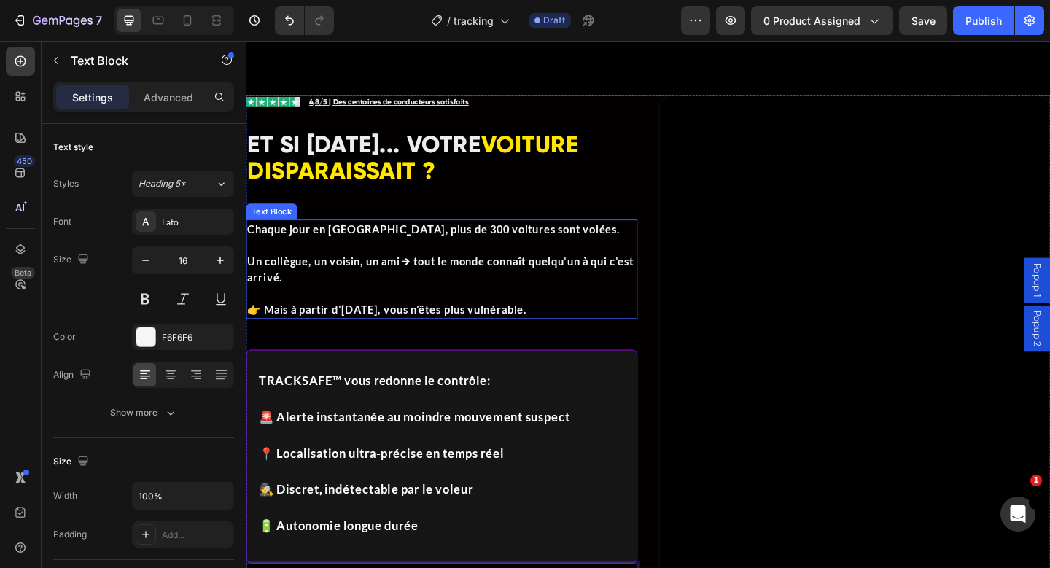
scroll to position [1301, 0]
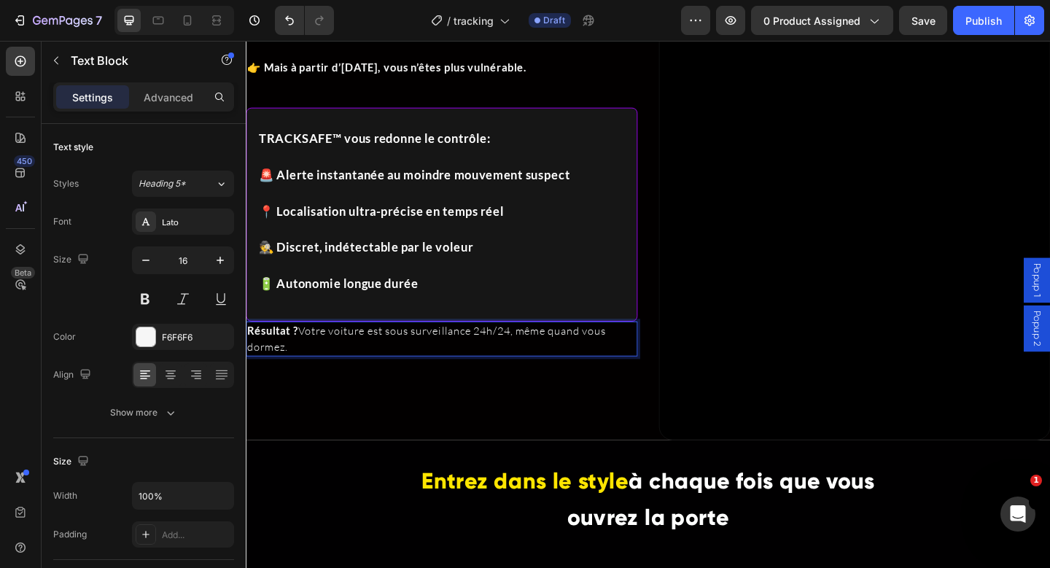
click at [303, 370] on p "Résultat ? Votre voiture est sous surveillance 24h/24, même quand vous dormez." at bounding box center [458, 365] width 423 height 35
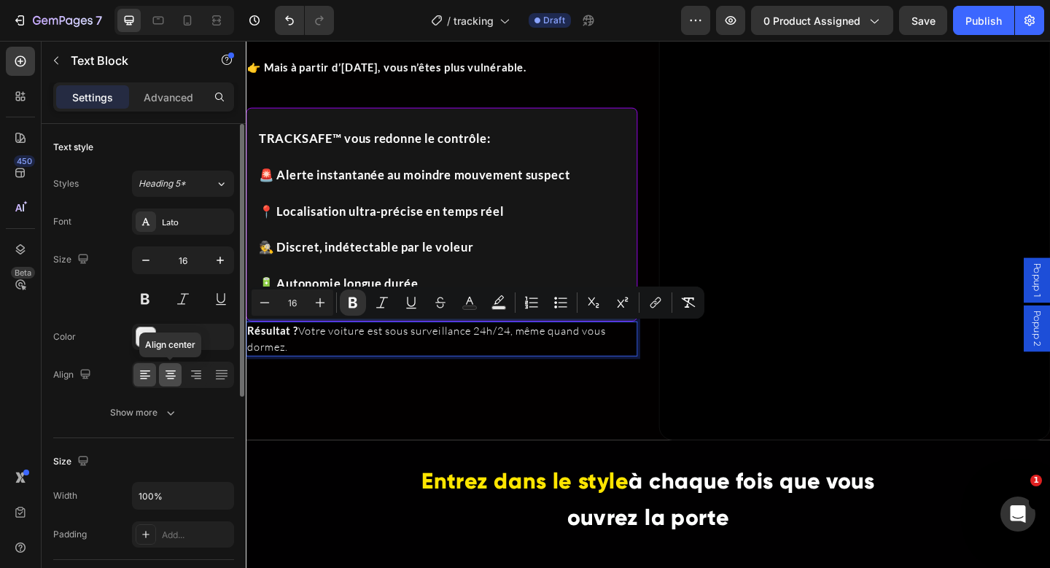
click at [172, 372] on icon at bounding box center [170, 375] width 15 height 15
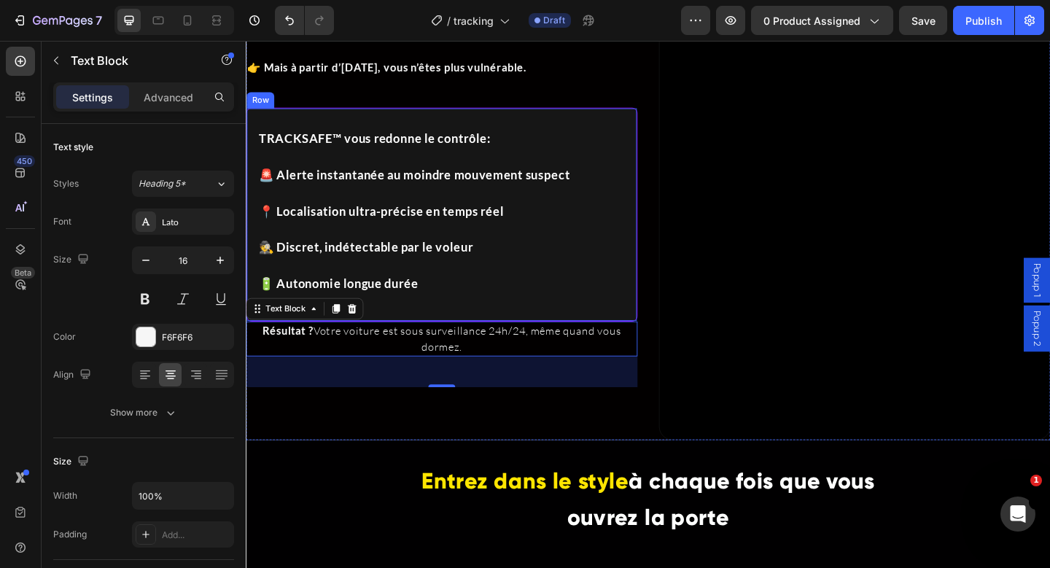
click at [464, 314] on div "TRACKSAFE™ vous redonne le contrôle : 🚨 Alerte instantanée au moindre mouvement…" at bounding box center [458, 226] width 401 height 180
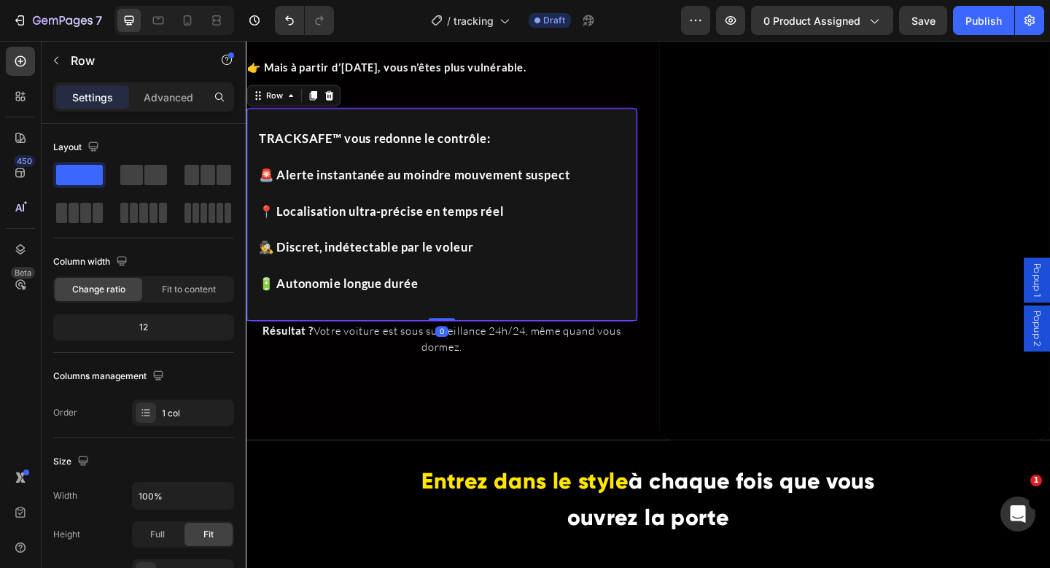
click at [508, 342] on div "TRACKSAFE™ vous redonne le contrôle : 🚨 Alerte instantanée au moindre mouvement…" at bounding box center [459, 230] width 426 height 233
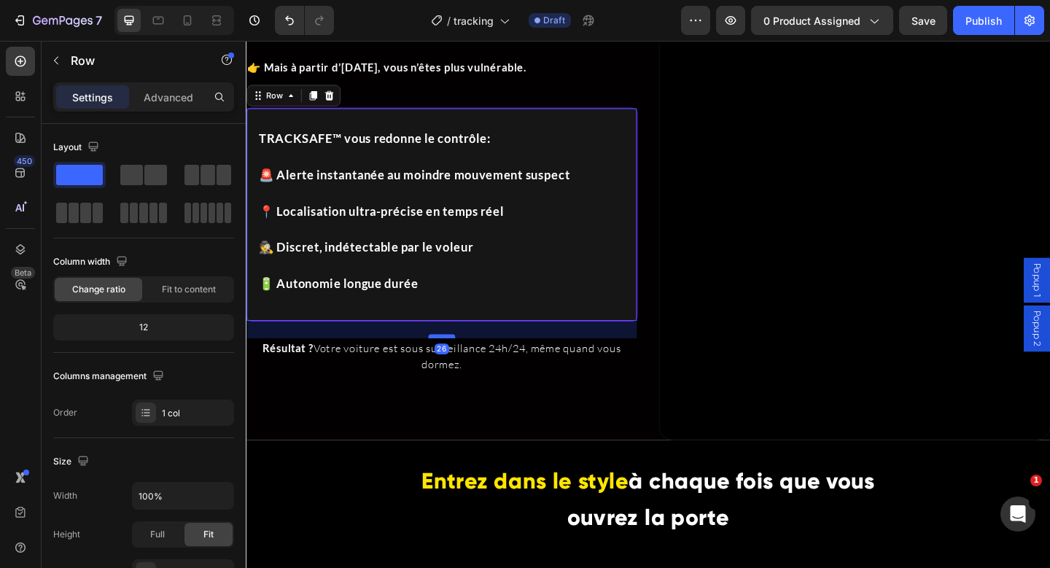
drag, startPoint x: 452, startPoint y: 341, endPoint x: 452, endPoint y: 360, distance: 19.0
click at [452, 360] on div at bounding box center [458, 362] width 29 height 4
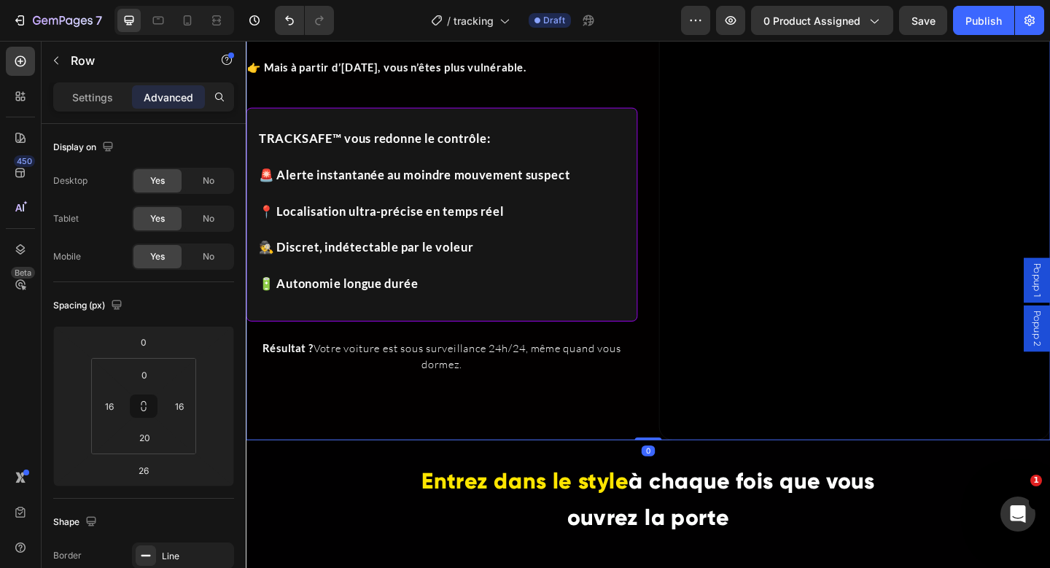
click at [513, 460] on div "Image Icon List 4,8/5 | Des centaines de conducteurs satisfaits Text Block Row …" at bounding box center [459, 156] width 426 height 639
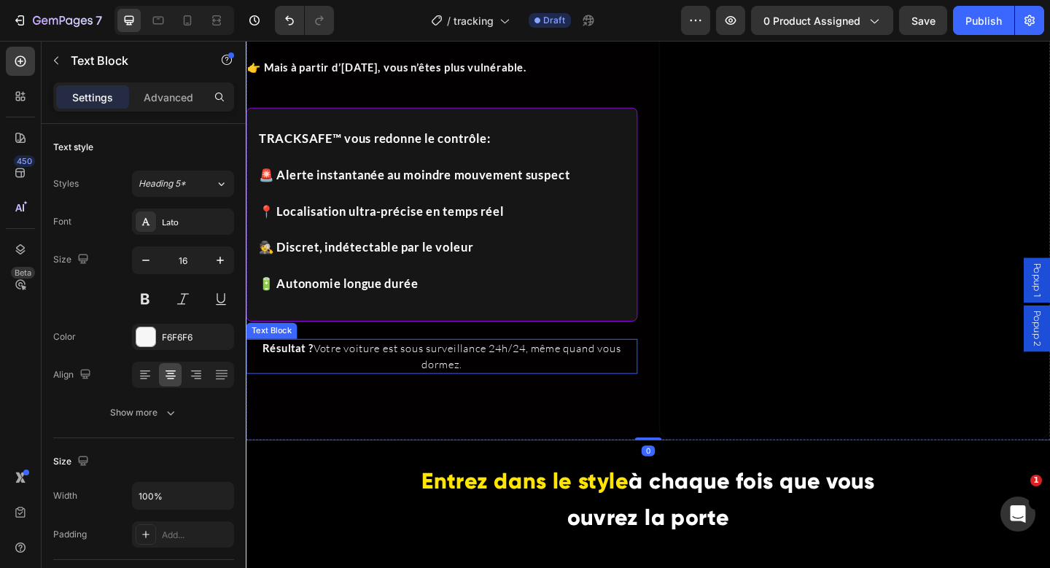
click at [468, 390] on p "Résultat ? Votre voiture est sous surveillance 24h/24, même quand vous dormez." at bounding box center [458, 384] width 423 height 35
drag, startPoint x: 454, startPoint y: 435, endPoint x: 473, endPoint y: 376, distance: 61.8
click at [473, 376] on div "Résultat ? Votre voiture est sous surveillance 24h/24, même quand vous dormez. …" at bounding box center [459, 384] width 426 height 38
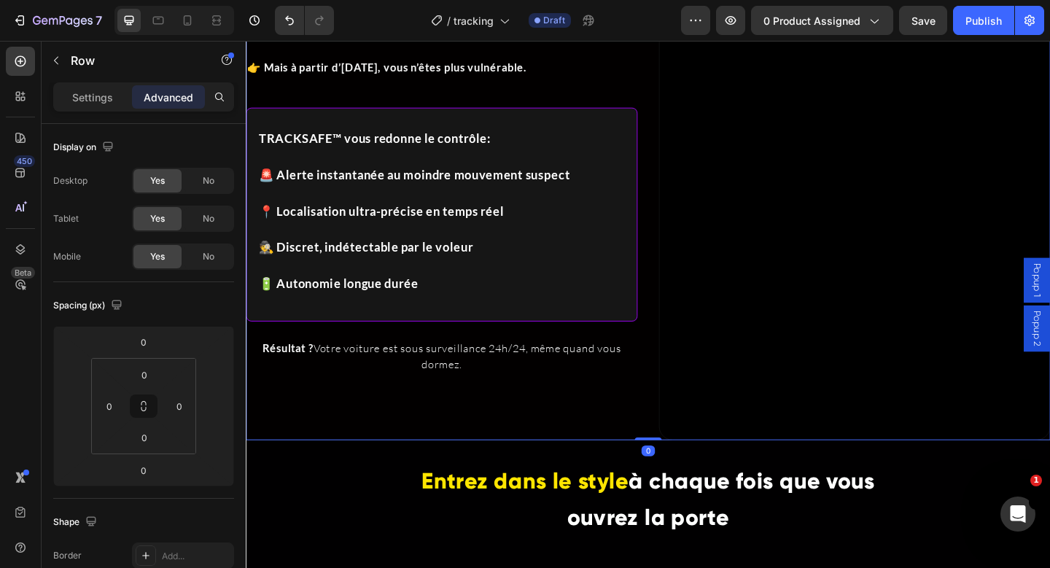
click at [565, 437] on div "Image Icon List 4,8/5 | Des centaines de conducteurs satisfaits Text Block Row …" at bounding box center [459, 156] width 426 height 639
click at [756, 299] on video at bounding box center [908, 155] width 425 height 637
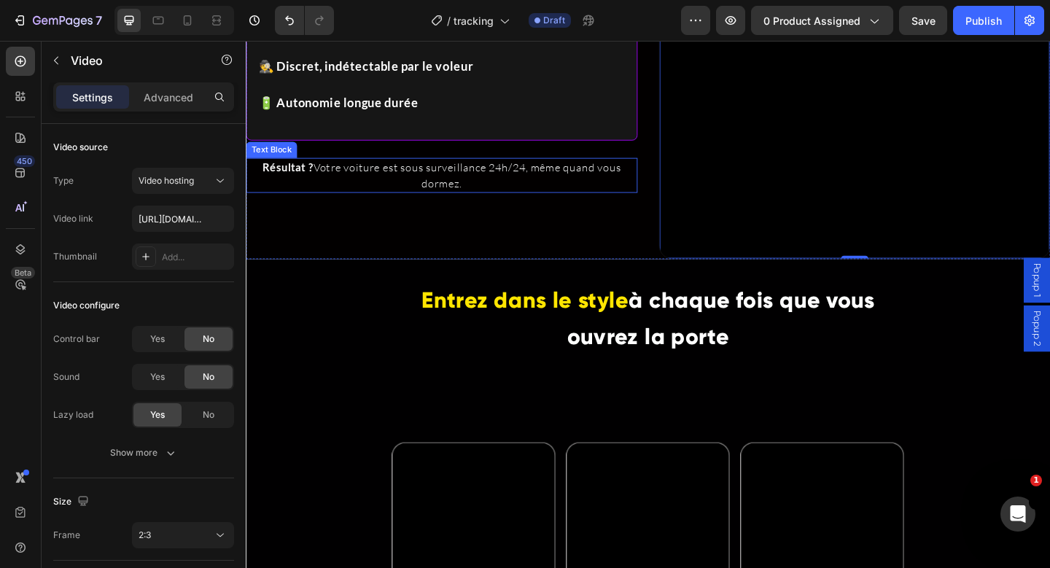
scroll to position [1514, 0]
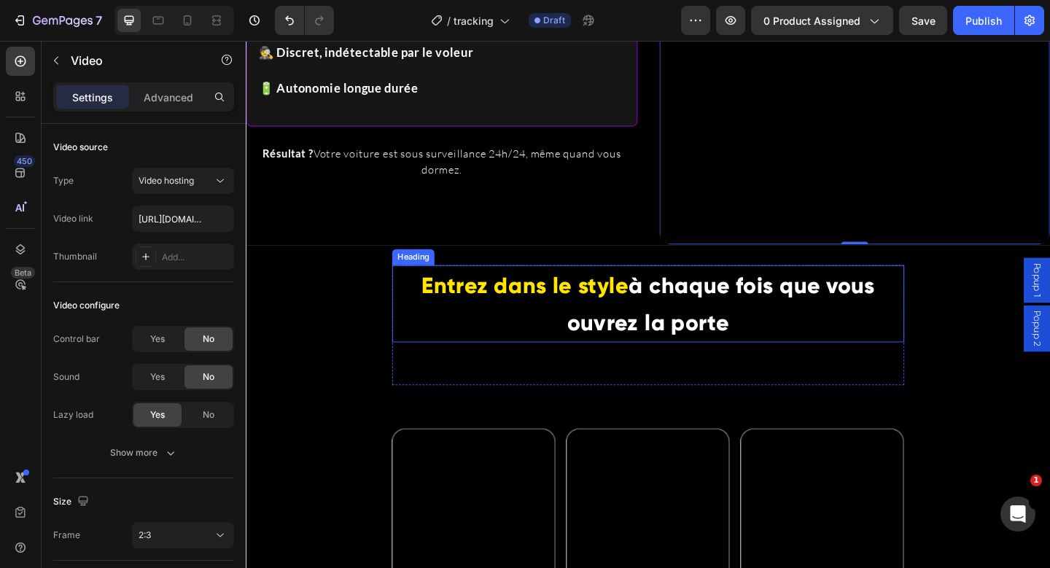
click at [665, 324] on h2 "Entrez dans le style à chaque fois que vous ouvrez la porte" at bounding box center [683, 327] width 557 height 84
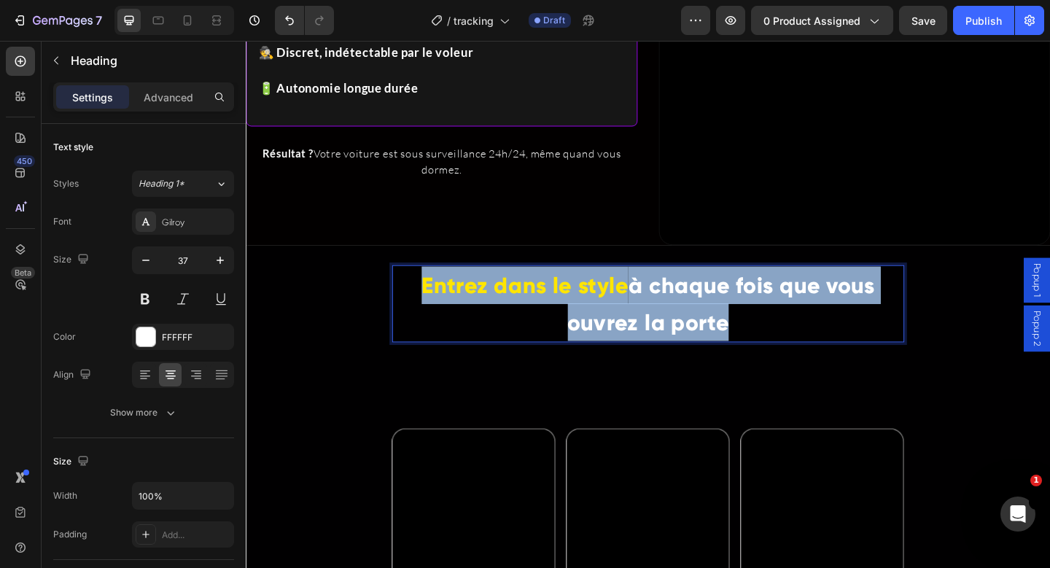
click at [665, 324] on p "Entrez dans le style à chaque fois que vous ouvrez la porte" at bounding box center [683, 327] width 554 height 81
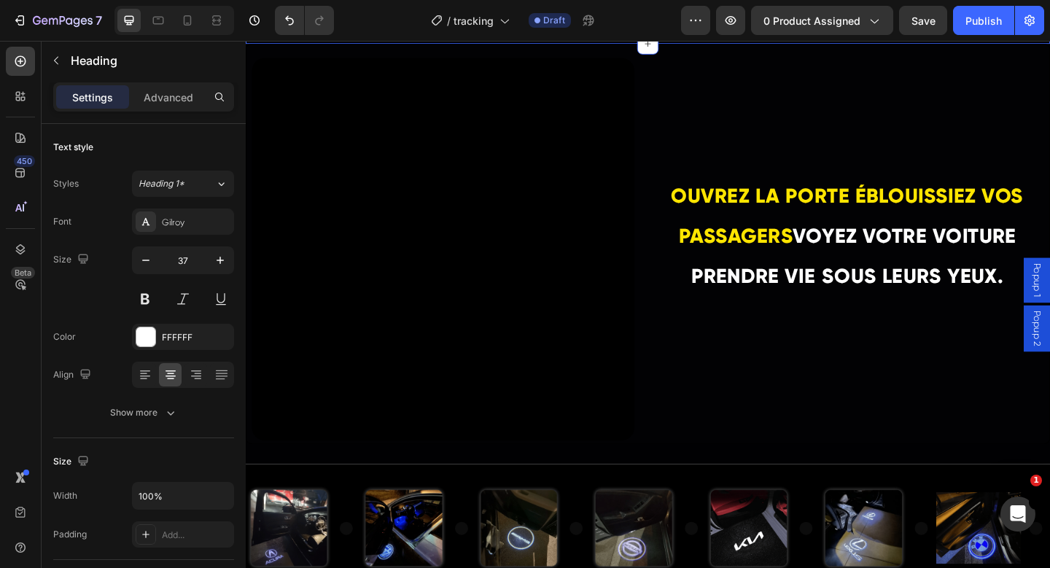
scroll to position [2391, 0]
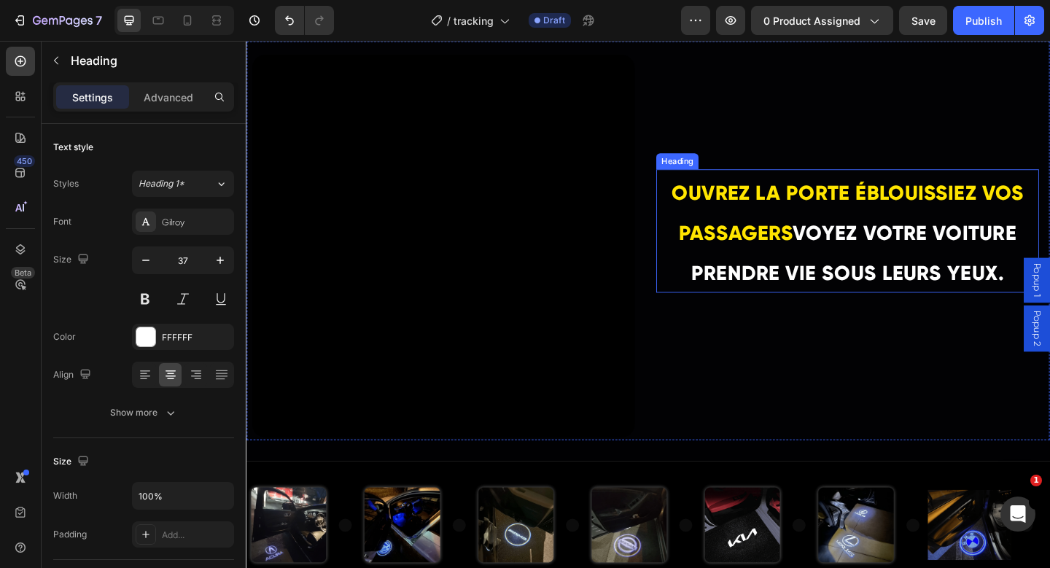
click at [835, 263] on h2 "OUVREZ LA PORTE ÉBLOUISSIEZ VOS PASSAGERS VOYEZ VOTRE VOITURE PRENDRE VIE SOUS …" at bounding box center [900, 248] width 416 height 134
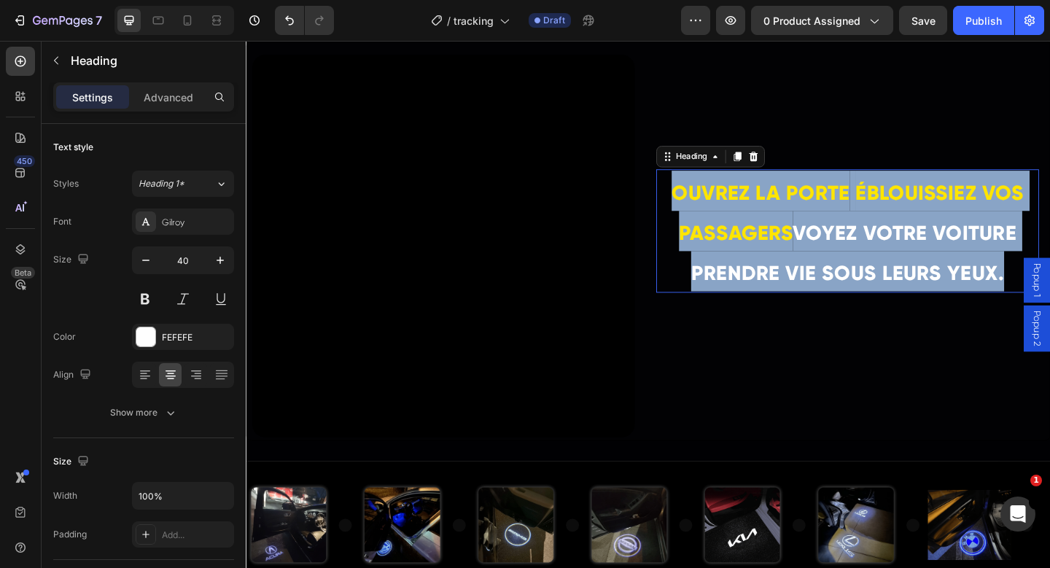
click at [835, 263] on p "OUVREZ LA PORTE ÉBLOUISSIEZ VOS PASSAGERS VOYEZ VOTRE VOITURE PRENDRE VIE SOUS …" at bounding box center [901, 247] width 414 height 131
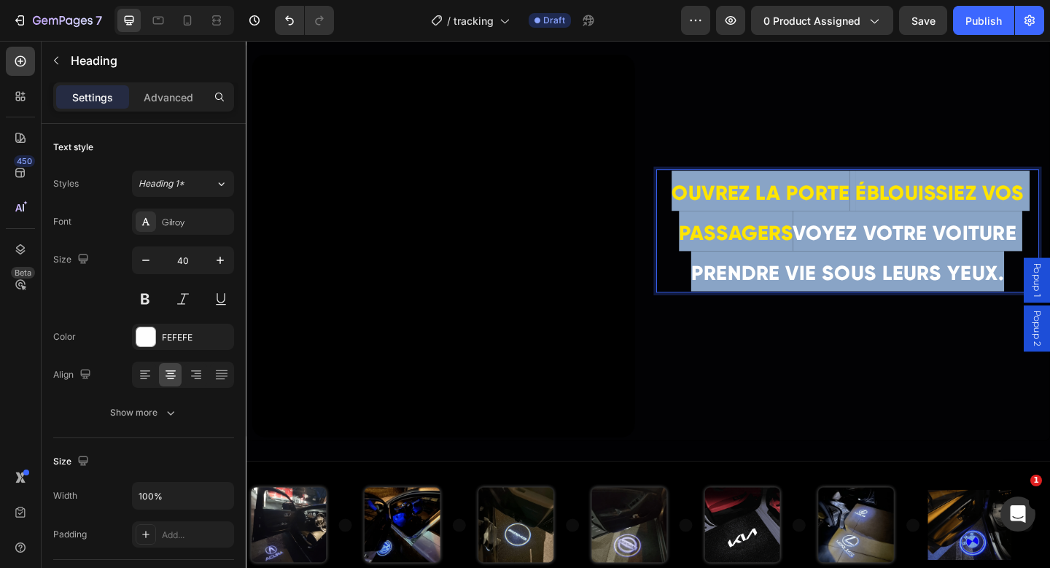
click at [835, 263] on p "OUVREZ LA PORTE ÉBLOUISSIEZ VOS PASSAGERS VOYEZ VOTRE VOITURE PRENDRE VIE SOUS …" at bounding box center [901, 247] width 414 height 131
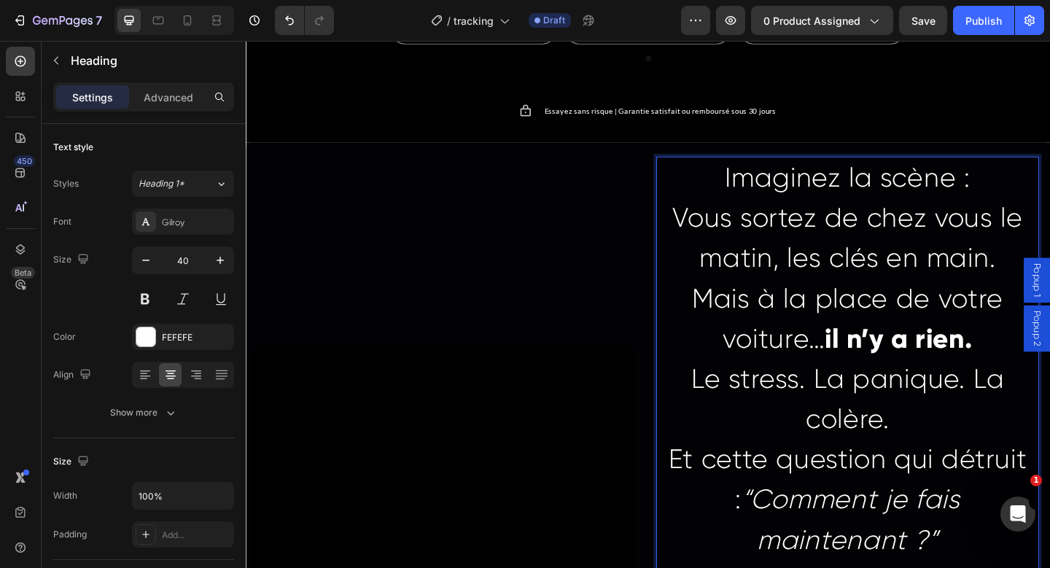
scroll to position [2279, 0]
click at [935, 193] on p "Imaginez la scène : Vous sortez de chez vous le matin, les clés en main. Mais à…" at bounding box center [901, 278] width 414 height 219
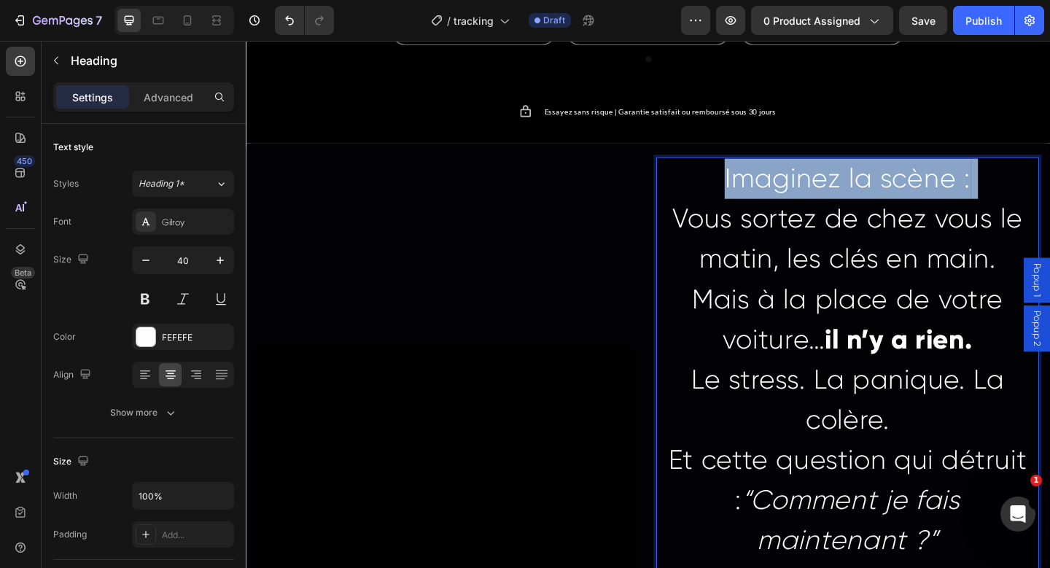
click at [935, 193] on p "Imaginez la scène : Vous sortez de chez vous le matin, les clés en main. Mais à…" at bounding box center [901, 278] width 414 height 219
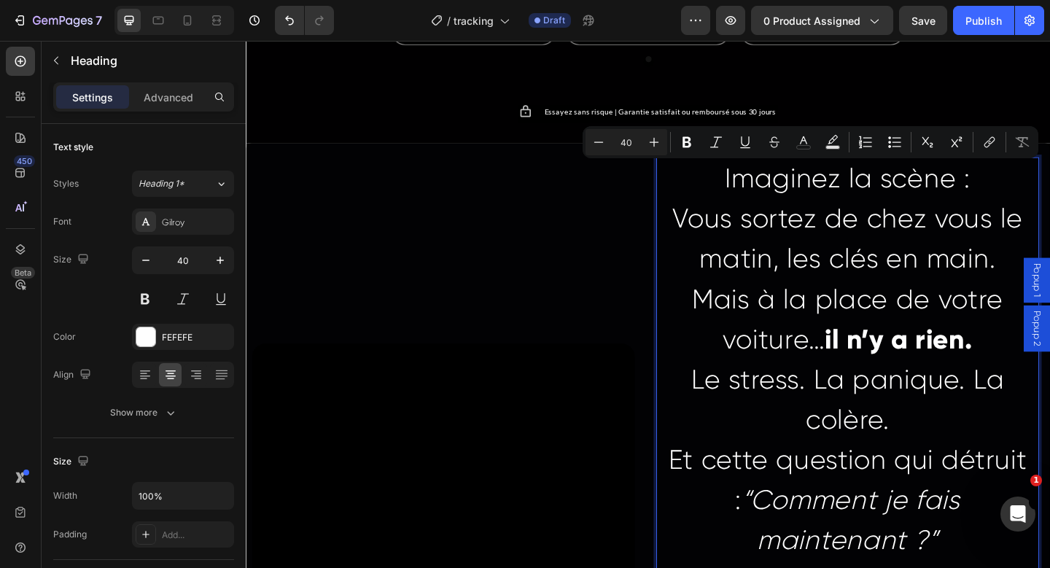
click at [807, 327] on p "Imaginez la scène : Vous sortez de chez vous le matin, les clés en main. Mais à…" at bounding box center [901, 278] width 414 height 219
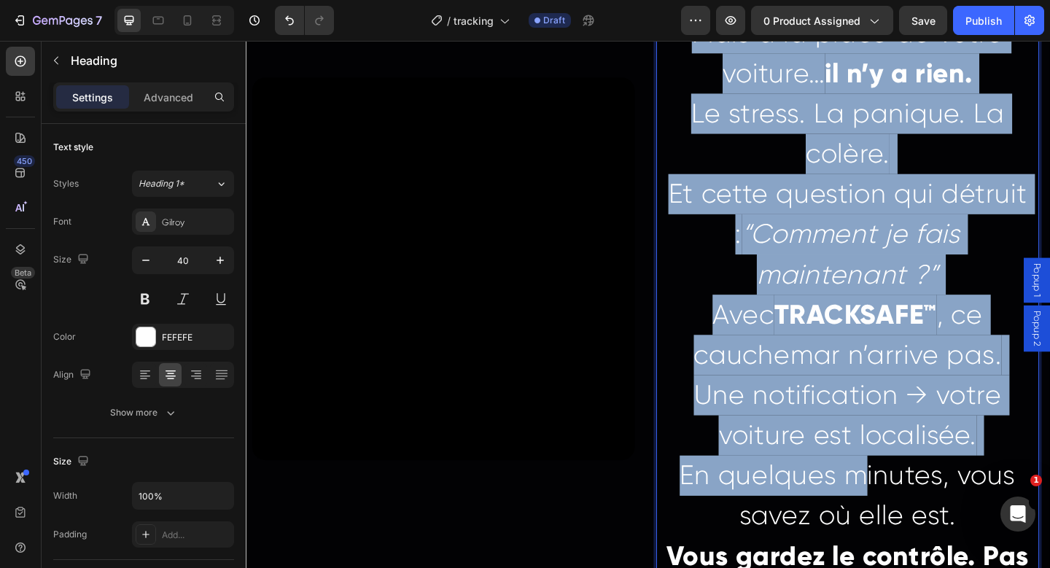
scroll to position [2982, 0]
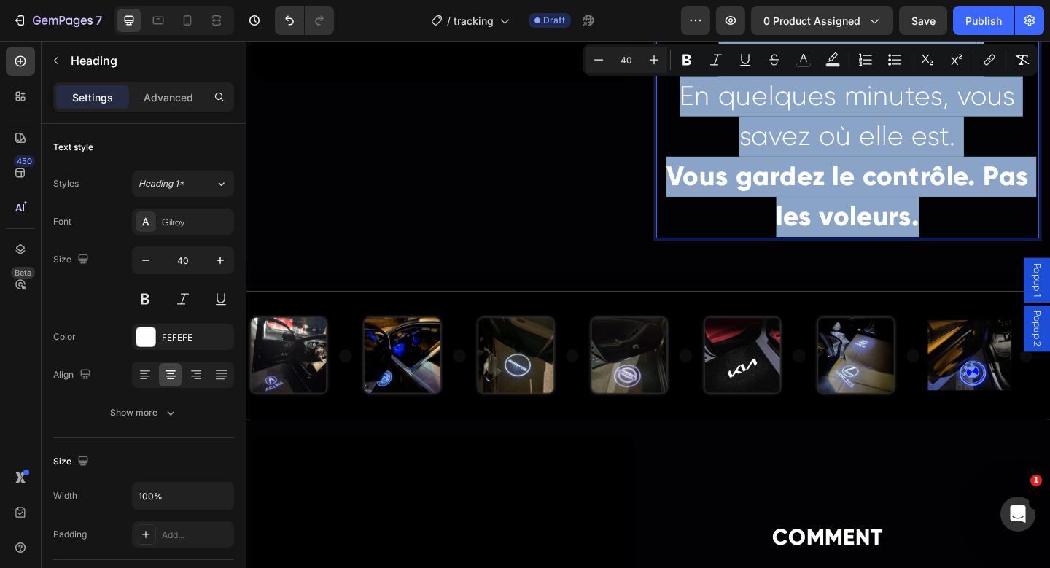
drag, startPoint x: 702, startPoint y: 230, endPoint x: 979, endPoint y: 244, distance: 276.8
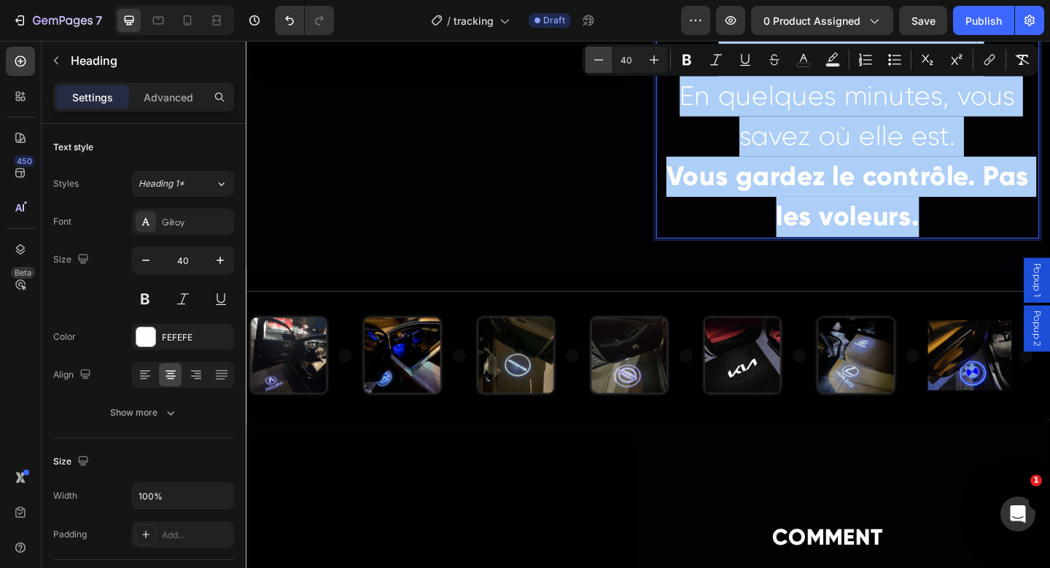
click at [594, 58] on icon "Editor contextual toolbar" at bounding box center [599, 60] width 15 height 15
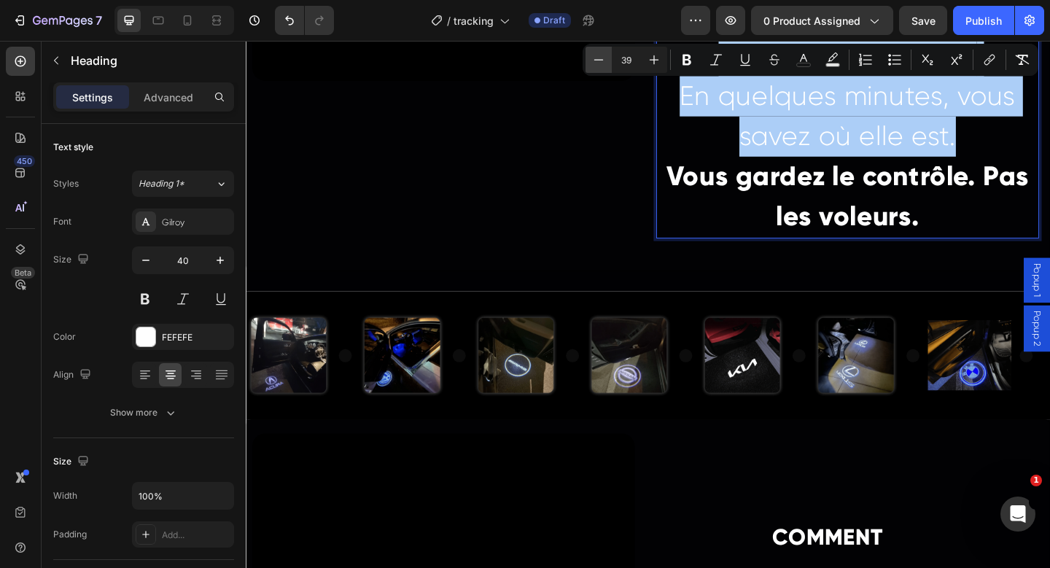
click at [594, 58] on icon "Editor contextual toolbar" at bounding box center [599, 60] width 15 height 15
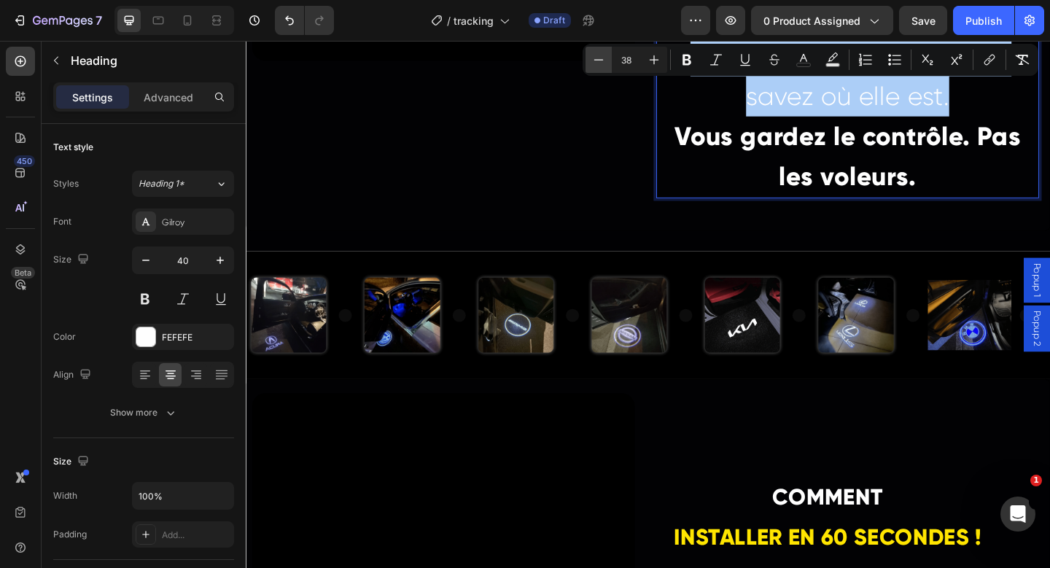
click at [594, 58] on icon "Editor contextual toolbar" at bounding box center [599, 60] width 15 height 15
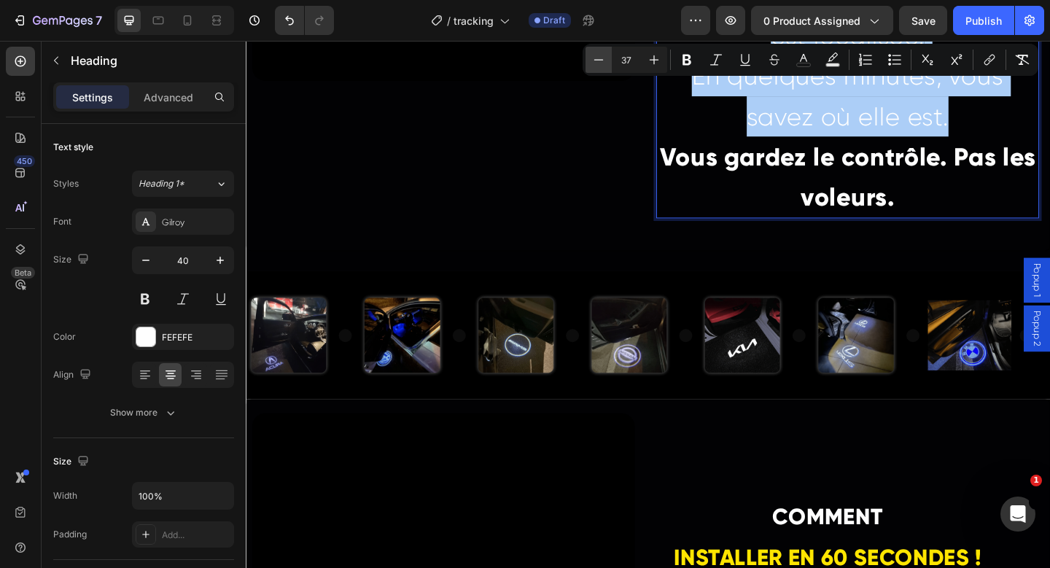
click at [594, 58] on icon "Editor contextual toolbar" at bounding box center [599, 60] width 15 height 15
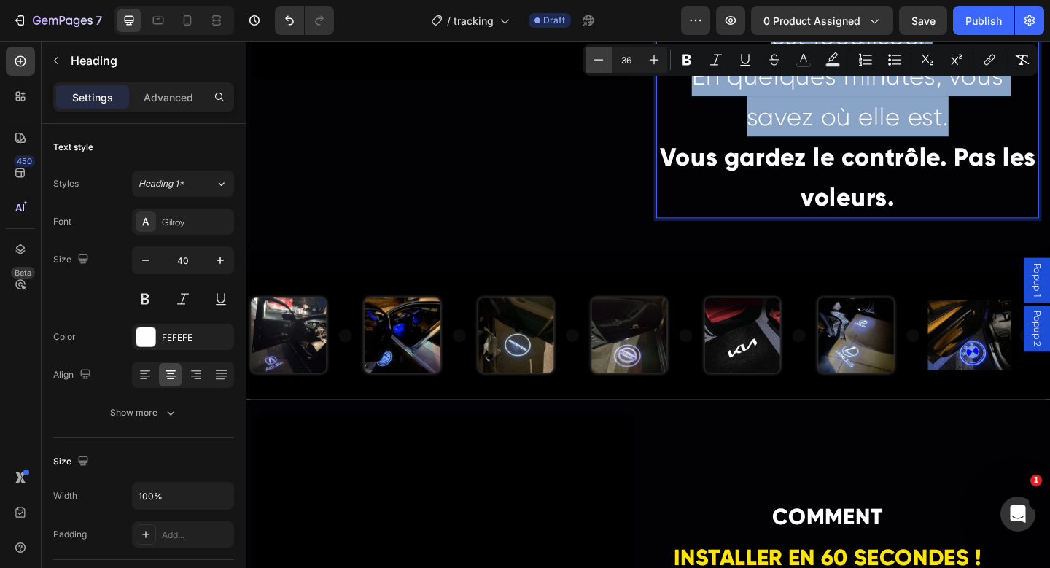
scroll to position [2938, 0]
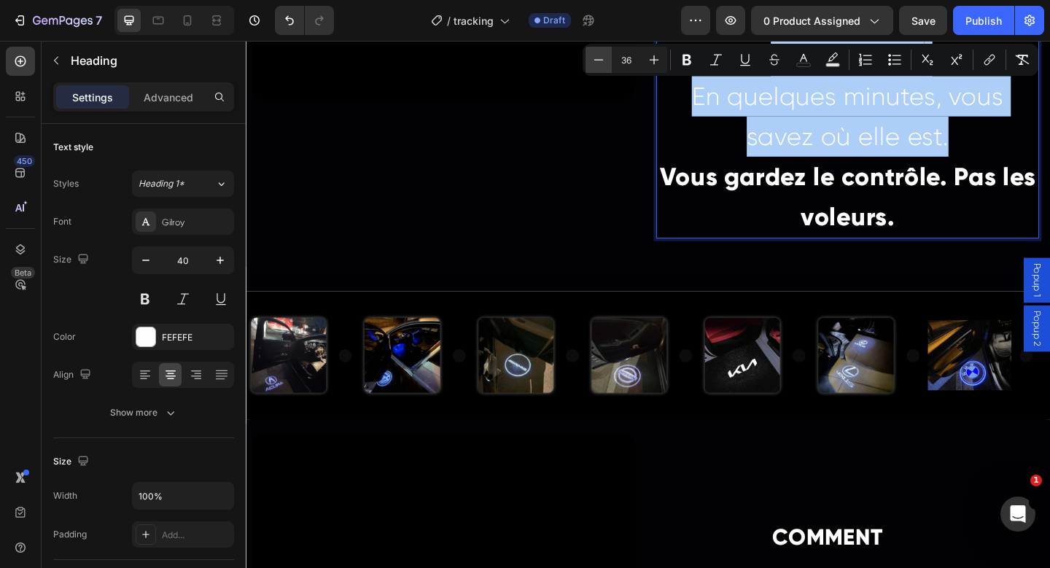
click at [594, 58] on icon "Editor contextual toolbar" at bounding box center [599, 60] width 15 height 15
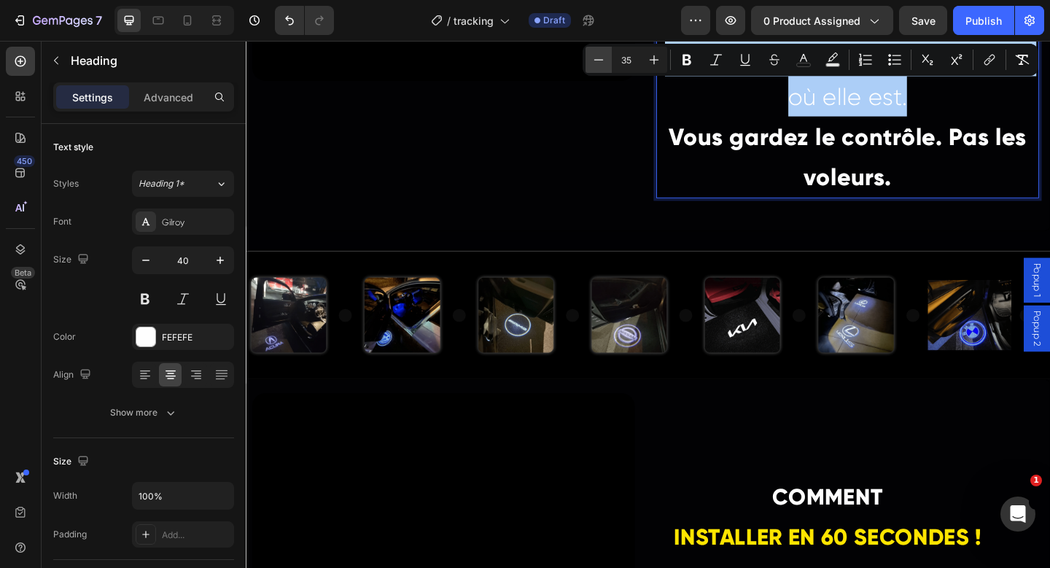
click at [594, 58] on icon "Editor contextual toolbar" at bounding box center [599, 60] width 15 height 15
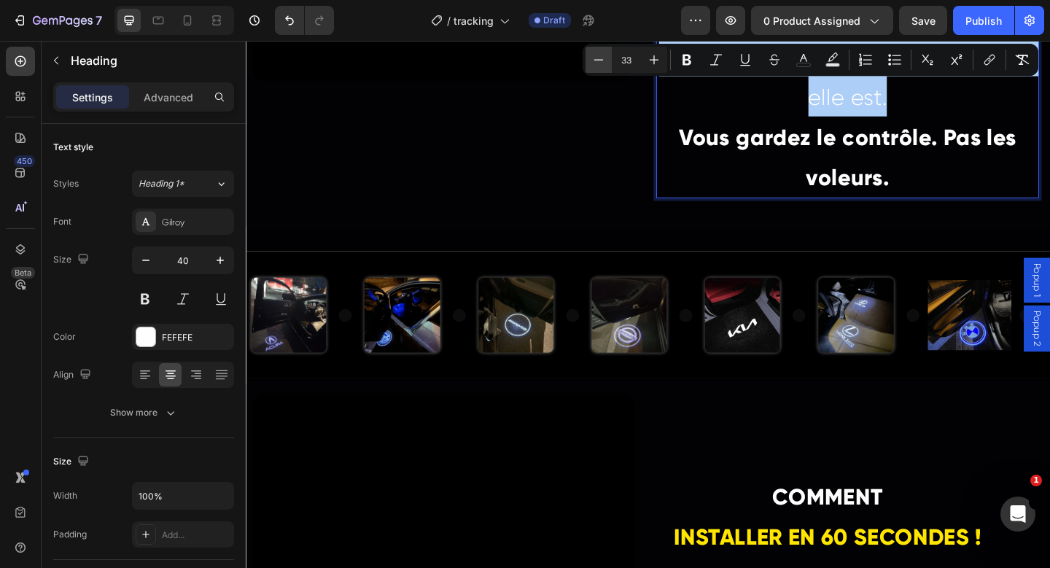
click at [594, 58] on icon "Editor contextual toolbar" at bounding box center [599, 60] width 15 height 15
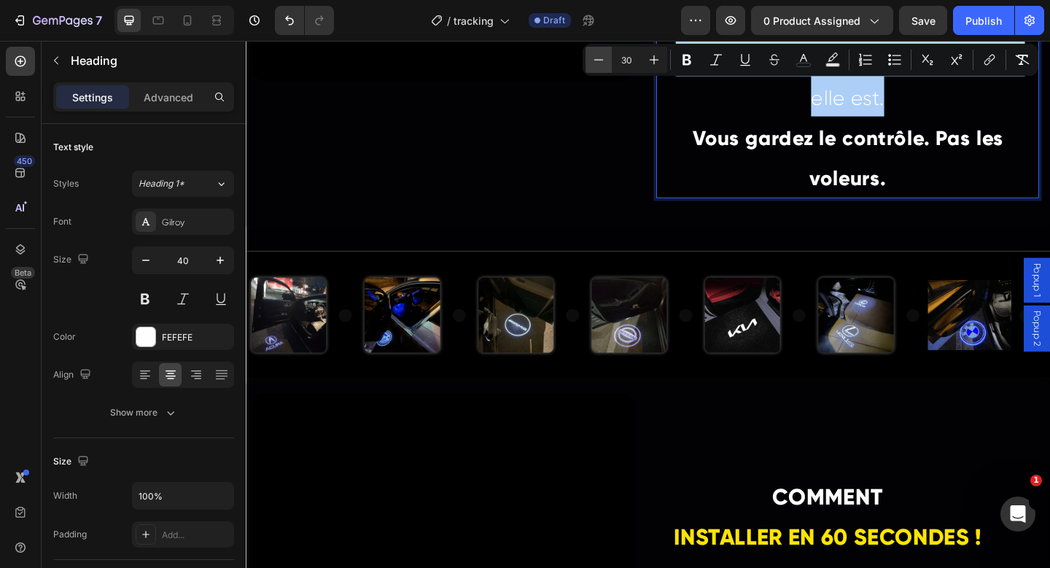
click at [594, 58] on icon "Editor contextual toolbar" at bounding box center [599, 60] width 15 height 15
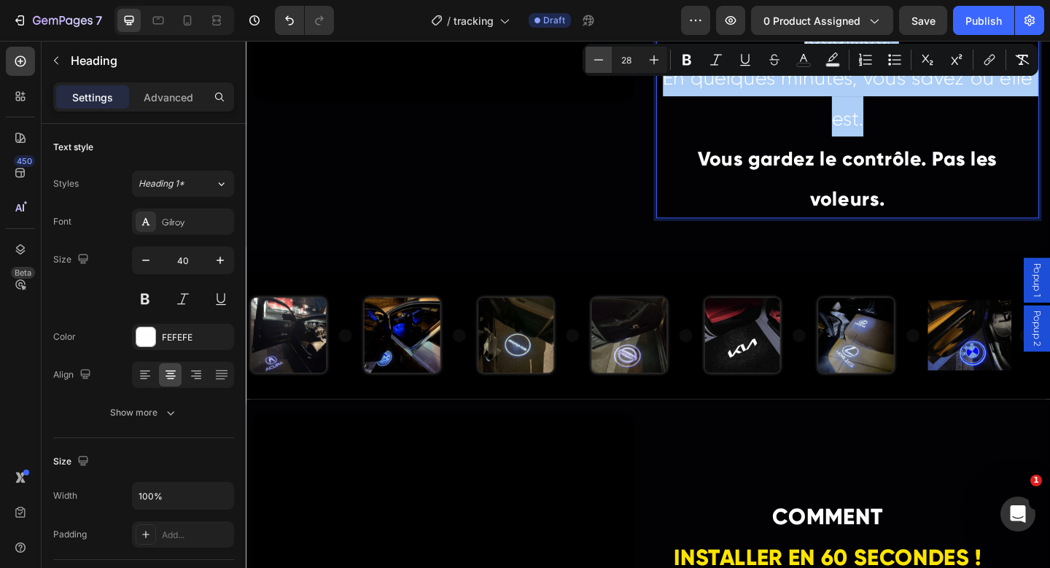
click at [594, 58] on icon "Editor contextual toolbar" at bounding box center [599, 60] width 15 height 15
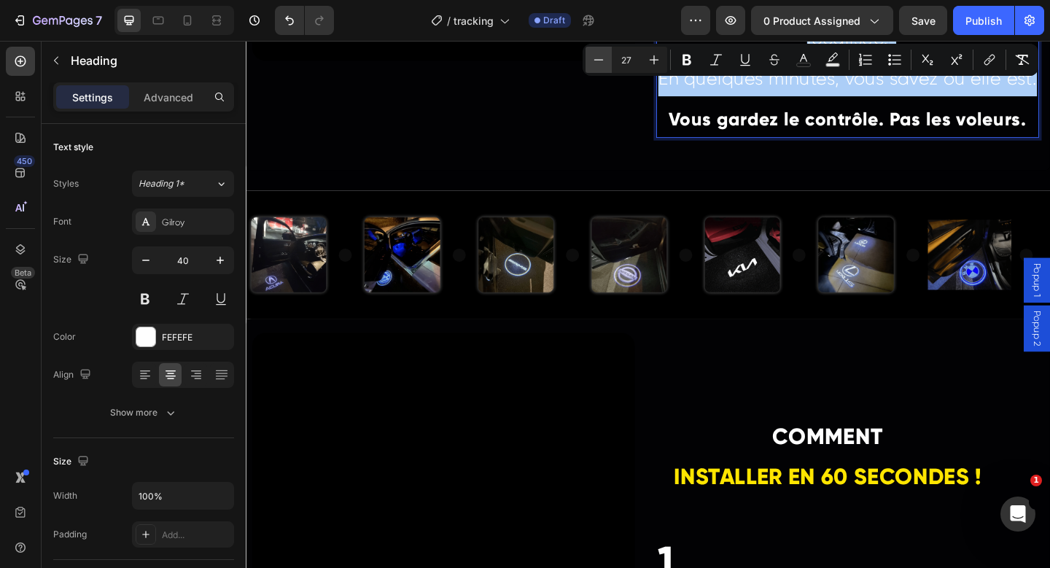
click at [594, 58] on icon "Editor contextual toolbar" at bounding box center [599, 60] width 15 height 15
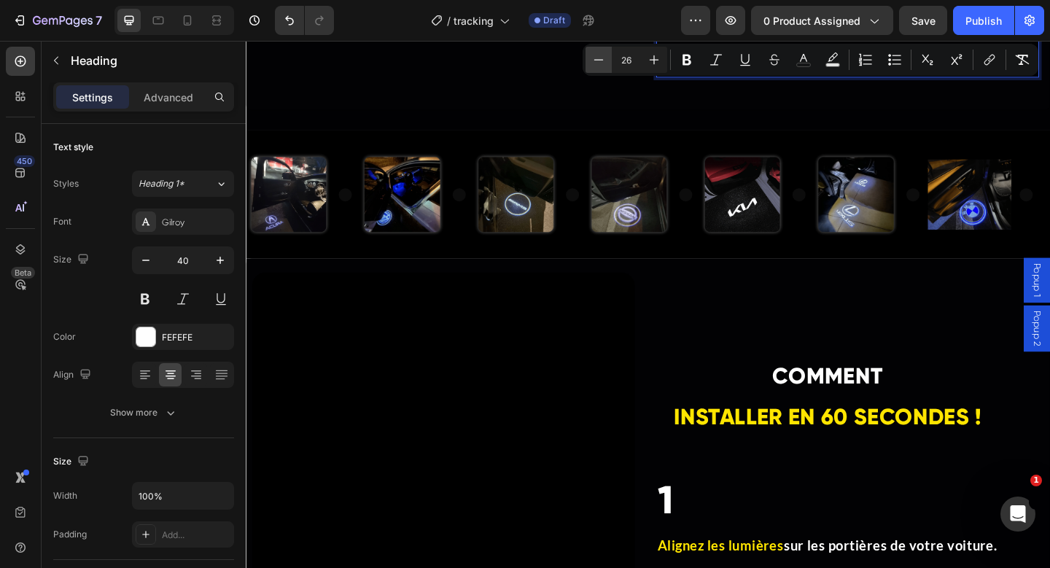
click at [594, 58] on icon "Editor contextual toolbar" at bounding box center [599, 60] width 15 height 15
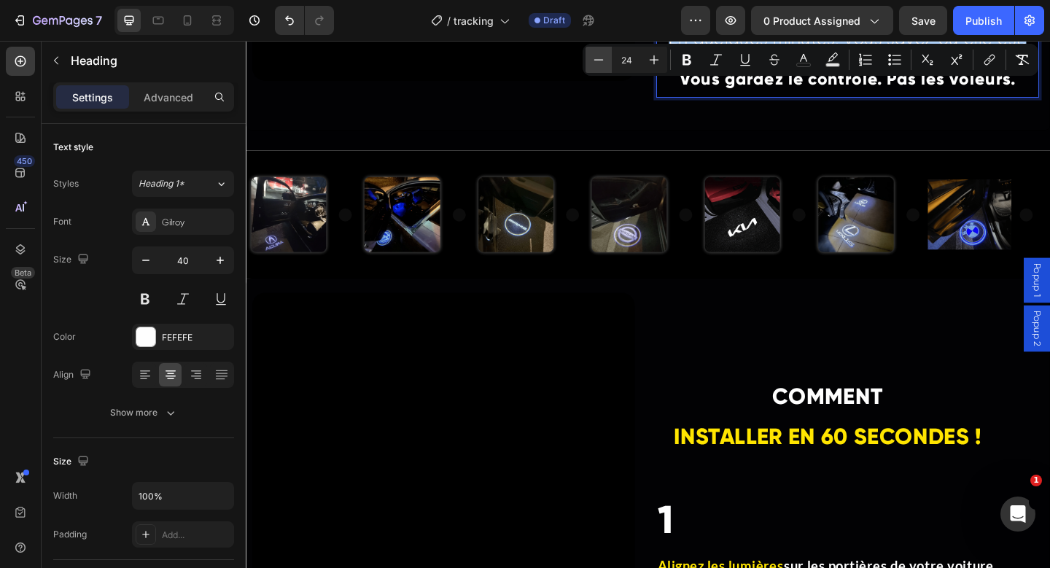
click at [594, 58] on icon "Editor contextual toolbar" at bounding box center [599, 60] width 15 height 15
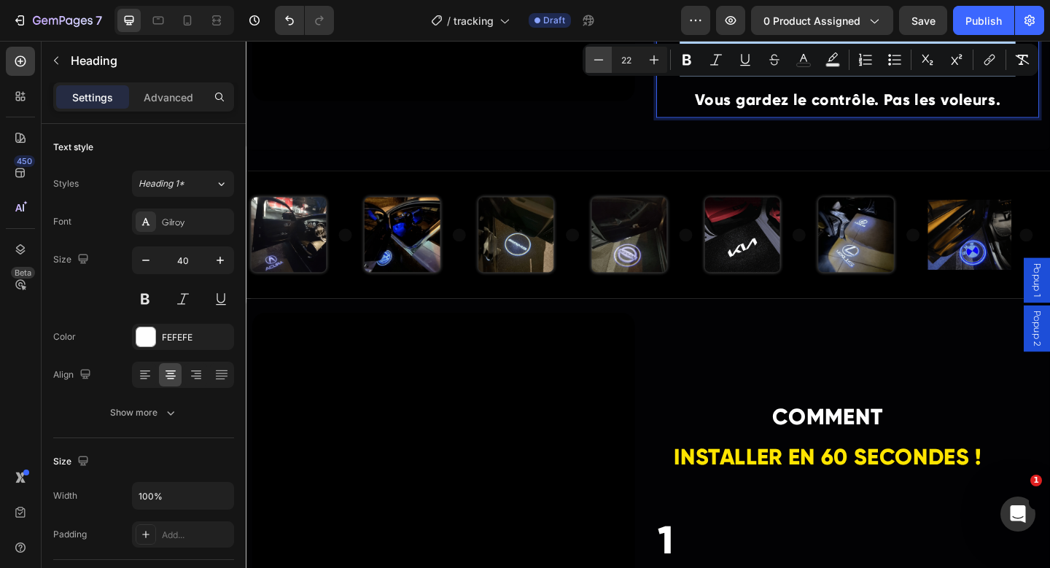
click at [594, 58] on icon "Editor contextual toolbar" at bounding box center [599, 60] width 15 height 15
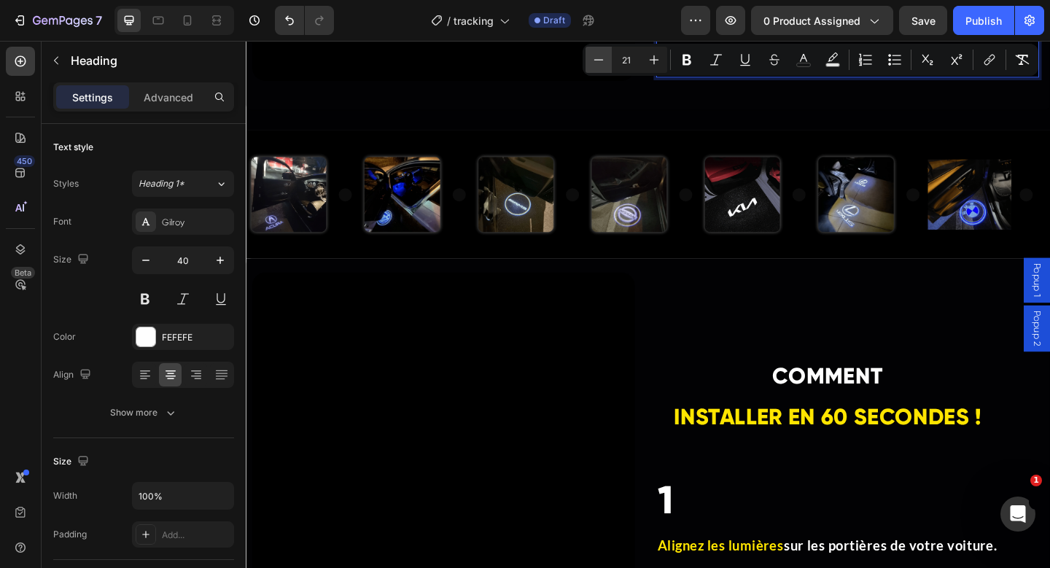
click at [594, 58] on icon "Editor contextual toolbar" at bounding box center [599, 60] width 15 height 15
type input "20"
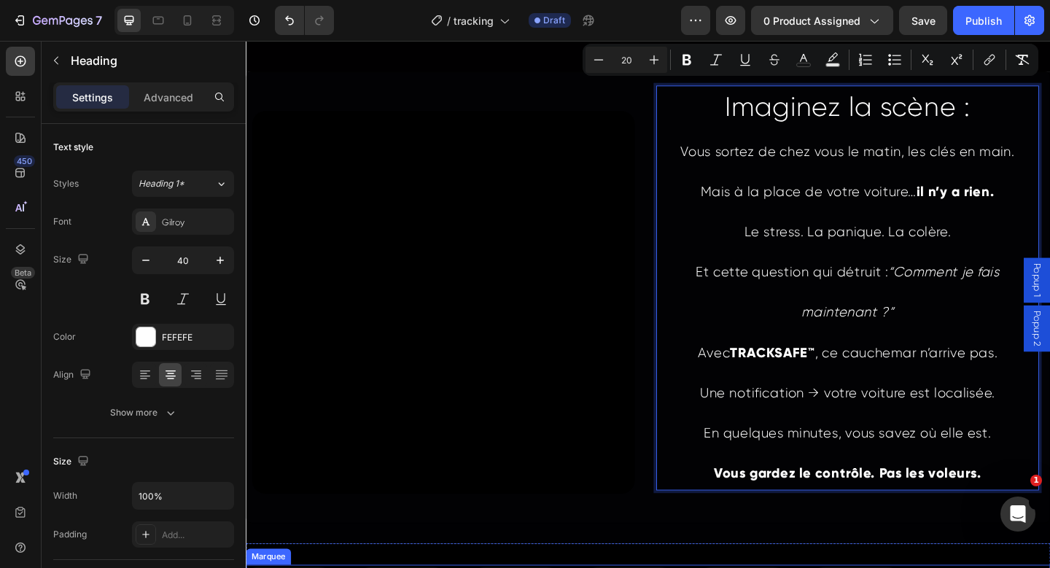
scroll to position [2269, 0]
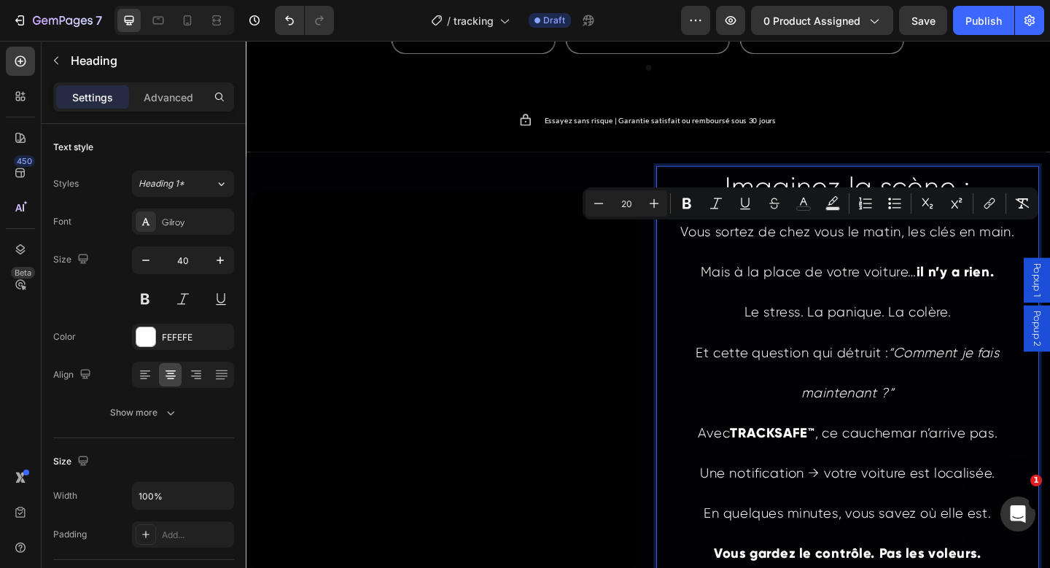
click at [856, 353] on p "Le stress. La panique. La colère. Et cette question qui détruit : “Comment je f…" at bounding box center [901, 375] width 414 height 131
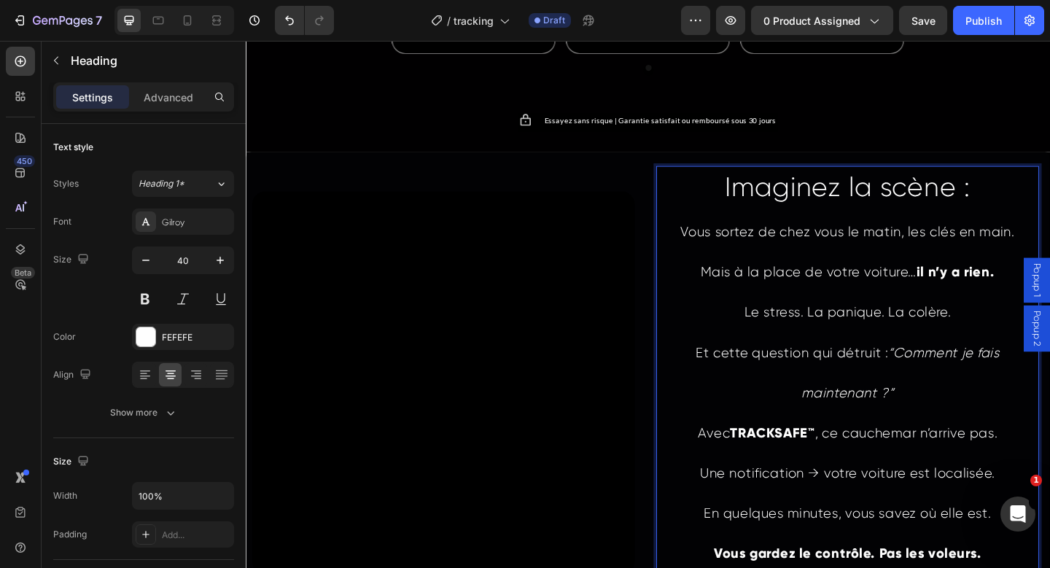
click at [885, 267] on p "Imaginez la scène : Vous sortez de chez vous le matin, les clés en main. Mais à…" at bounding box center [901, 244] width 414 height 131
click at [758, 270] on p "Imaginez la scène : Vous sortez de chez vous le matin, les clés en main. Mais à…" at bounding box center [901, 244] width 414 height 131
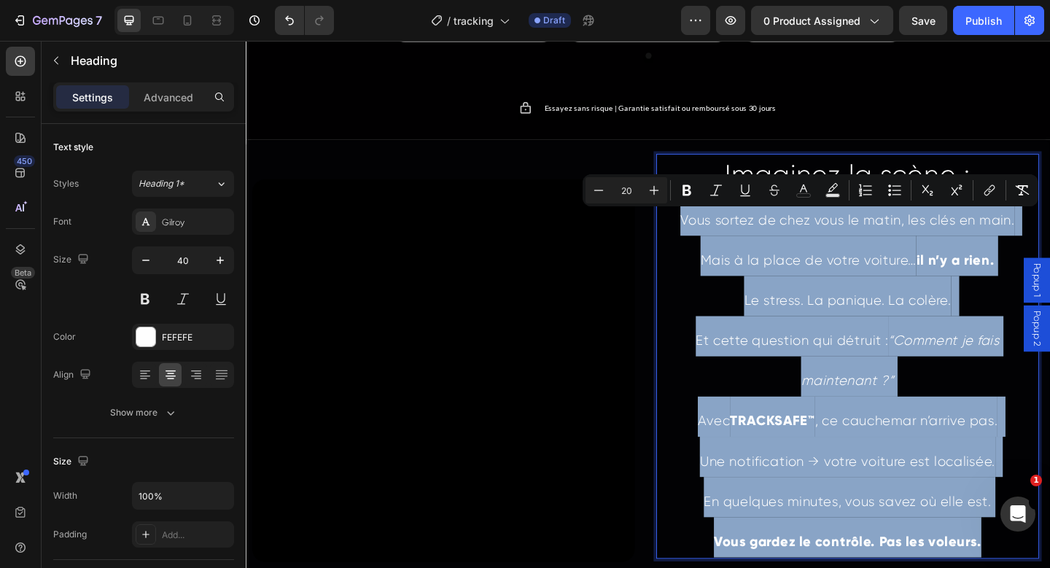
scroll to position [2283, 0]
drag, startPoint x: 708, startPoint y: 249, endPoint x: 1049, endPoint y: 584, distance: 477.6
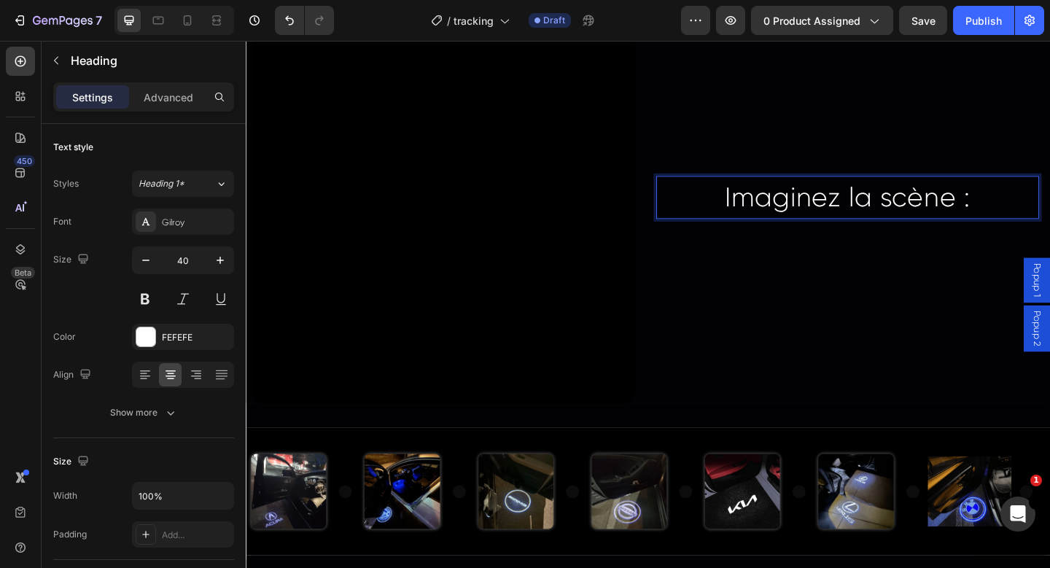
scroll to position [2449, 0]
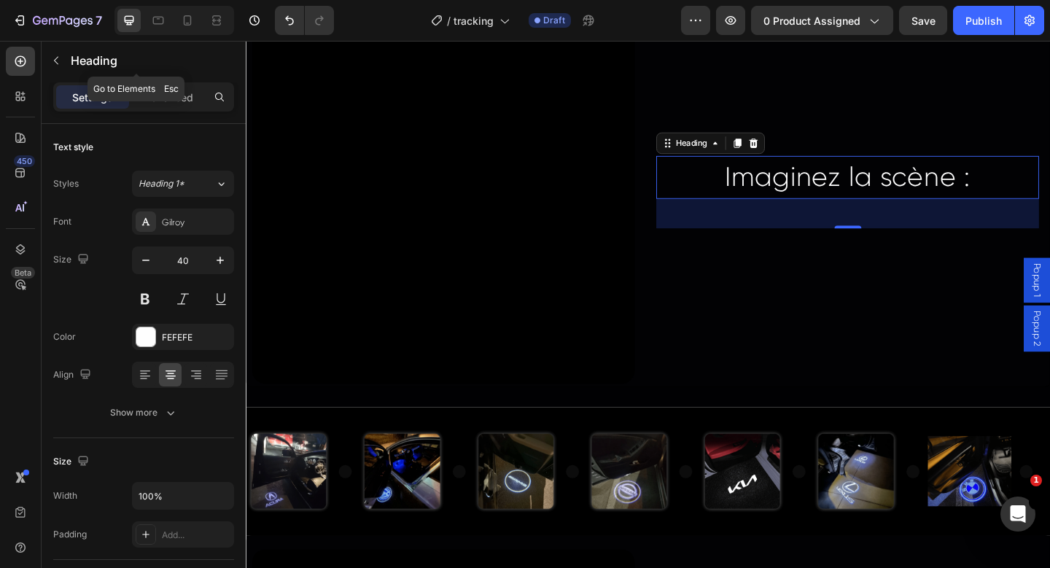
click at [65, 56] on button "button" at bounding box center [55, 60] width 23 height 23
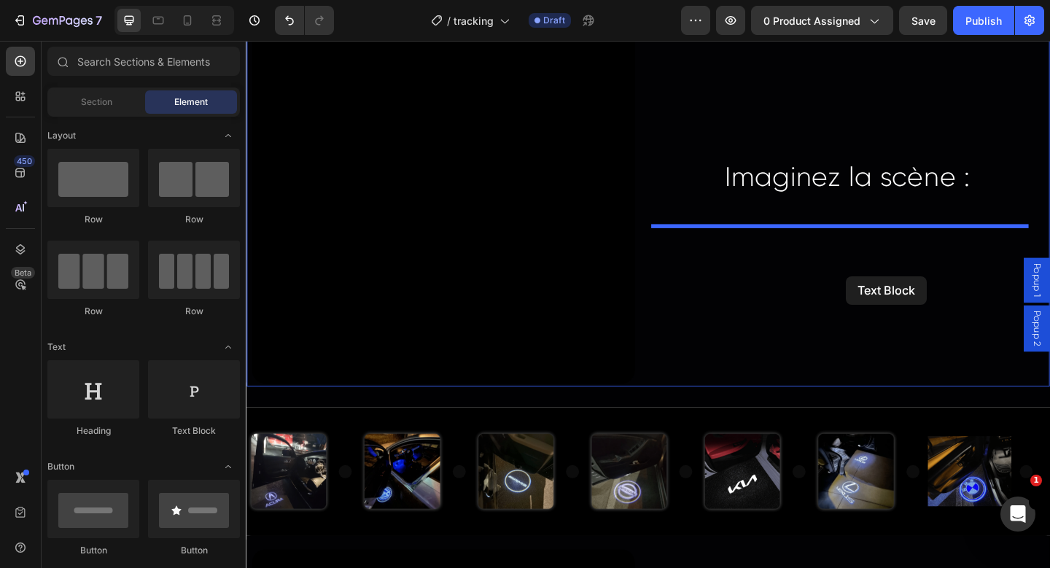
drag, startPoint x: 426, startPoint y: 447, endPoint x: 923, endPoint y: 282, distance: 524.1
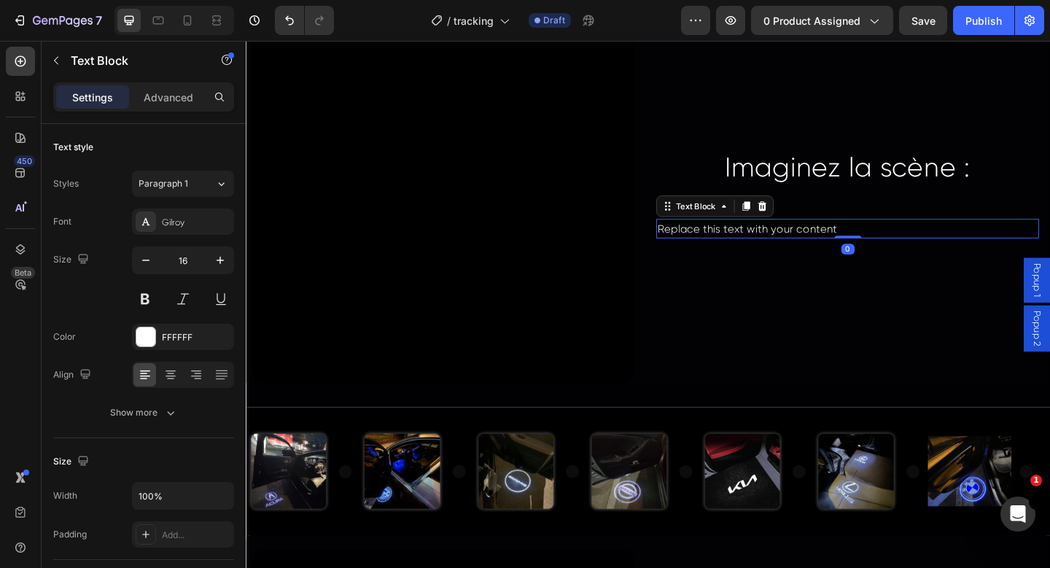
click at [835, 244] on div "Replace this text with your content" at bounding box center [900, 246] width 416 height 22
click at [835, 244] on p "Replace this text with your content" at bounding box center [901, 245] width 414 height 19
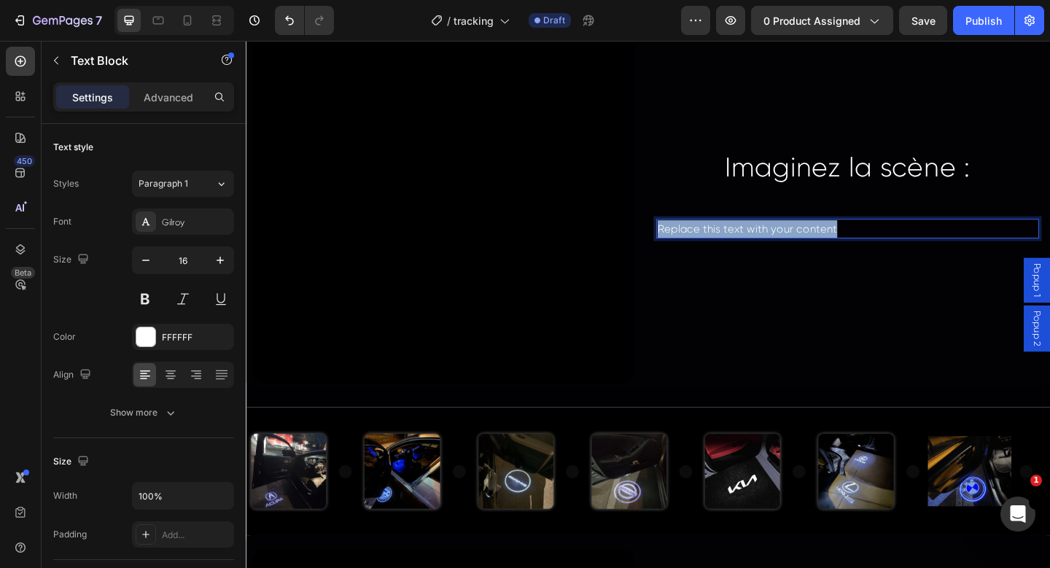
click at [835, 244] on p "Replace this text with your content" at bounding box center [901, 245] width 414 height 19
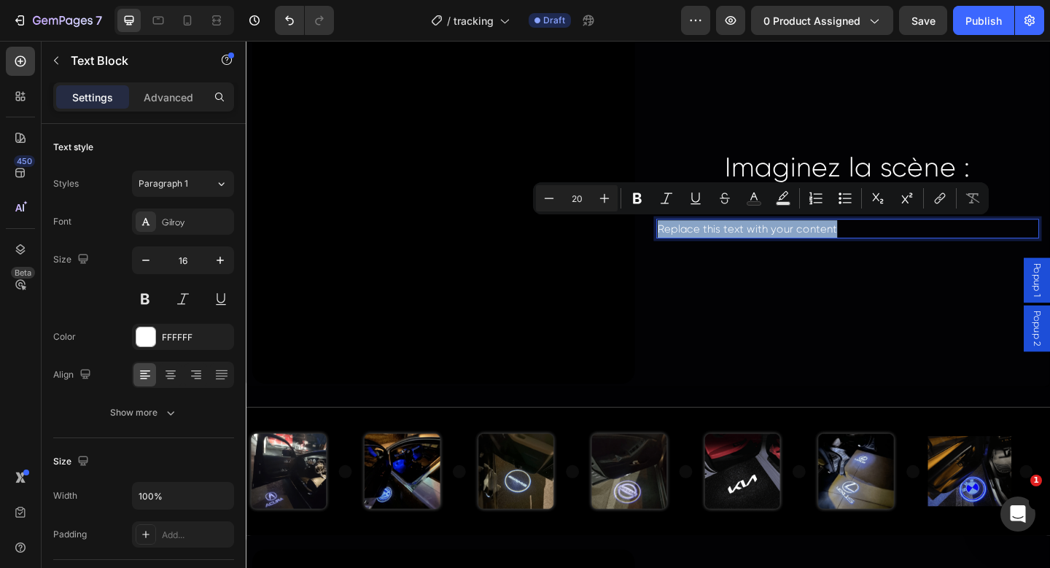
scroll to position [2369, 0]
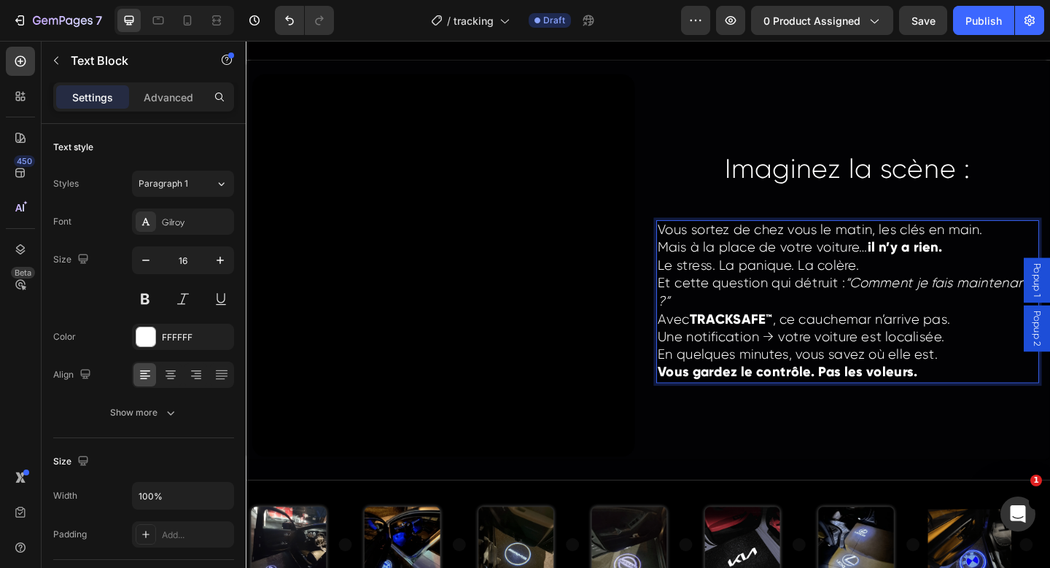
click at [853, 313] on p "Le stress. La panique. La colère. Et cette question qui détruit : “Comment je f…" at bounding box center [901, 305] width 414 height 58
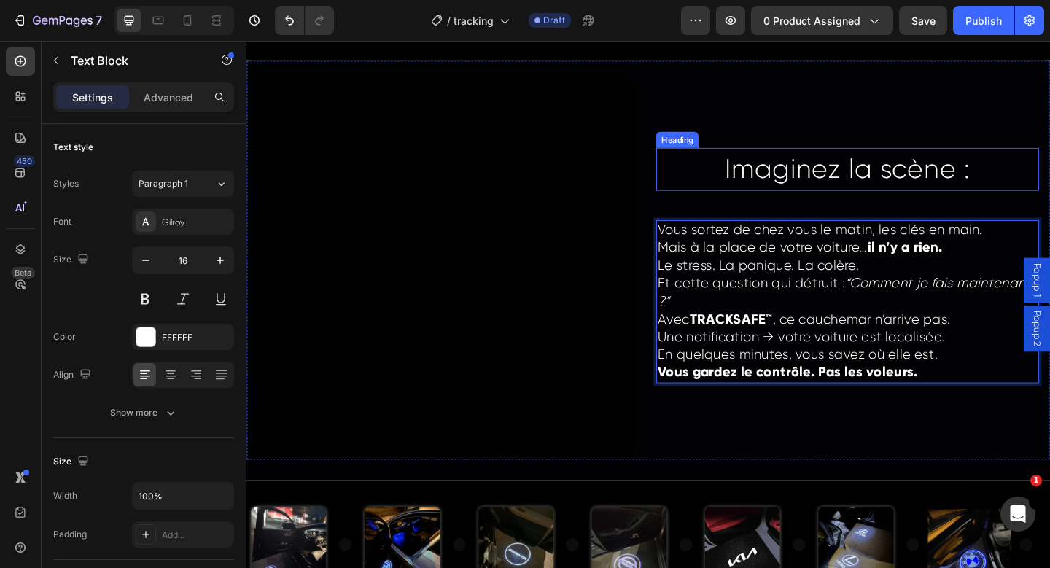
click at [884, 172] on p "Imaginez la scène :" at bounding box center [901, 181] width 414 height 44
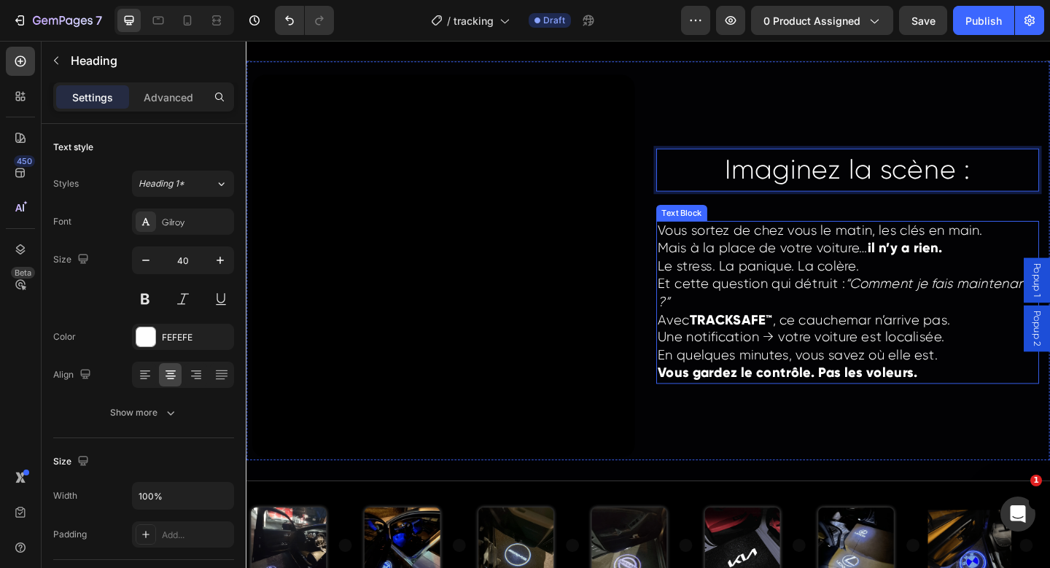
scroll to position [2767, 0]
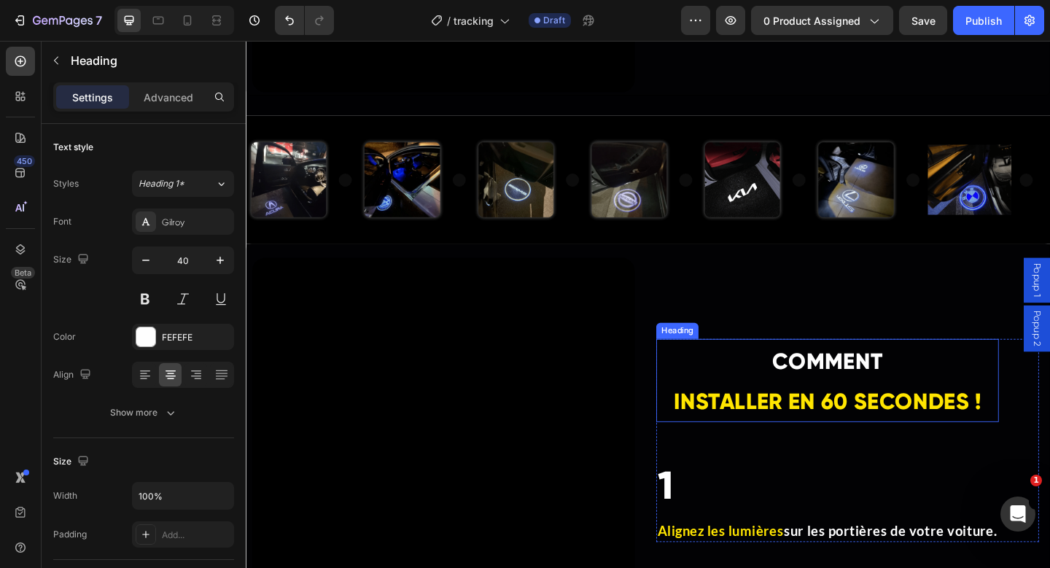
click at [834, 389] on strong "COMMENT" at bounding box center [878, 390] width 120 height 30
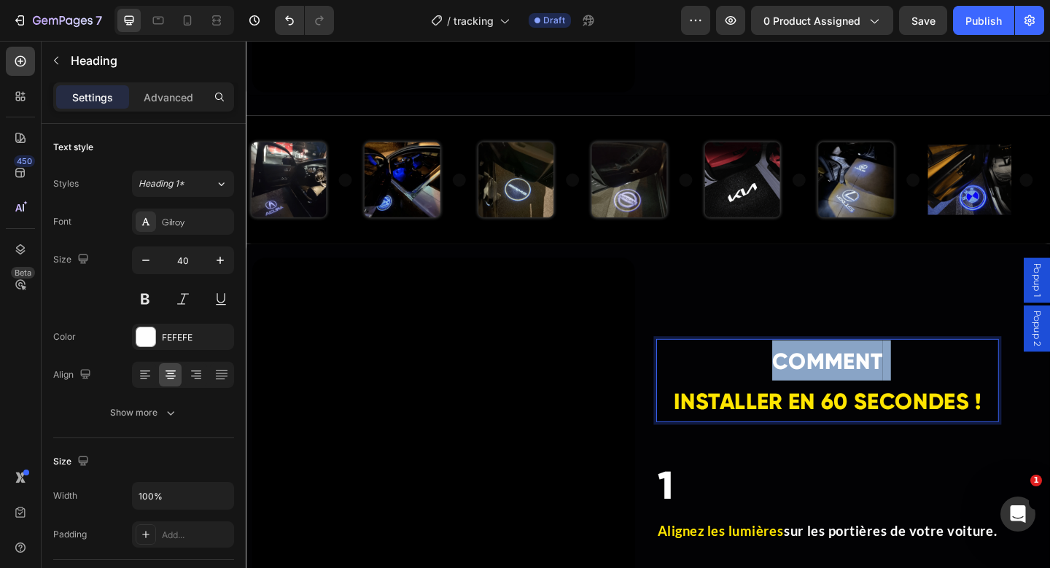
click at [834, 389] on strong "COMMENT" at bounding box center [878, 390] width 120 height 30
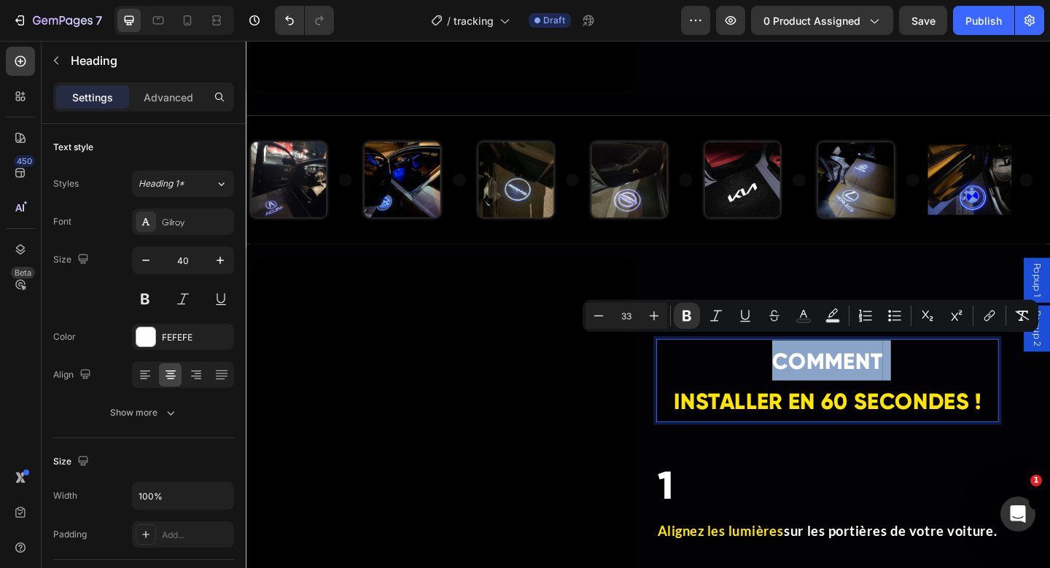
click at [834, 393] on p "COMMENT INSTALLER EN 60 SECONDES !" at bounding box center [879, 411] width 370 height 88
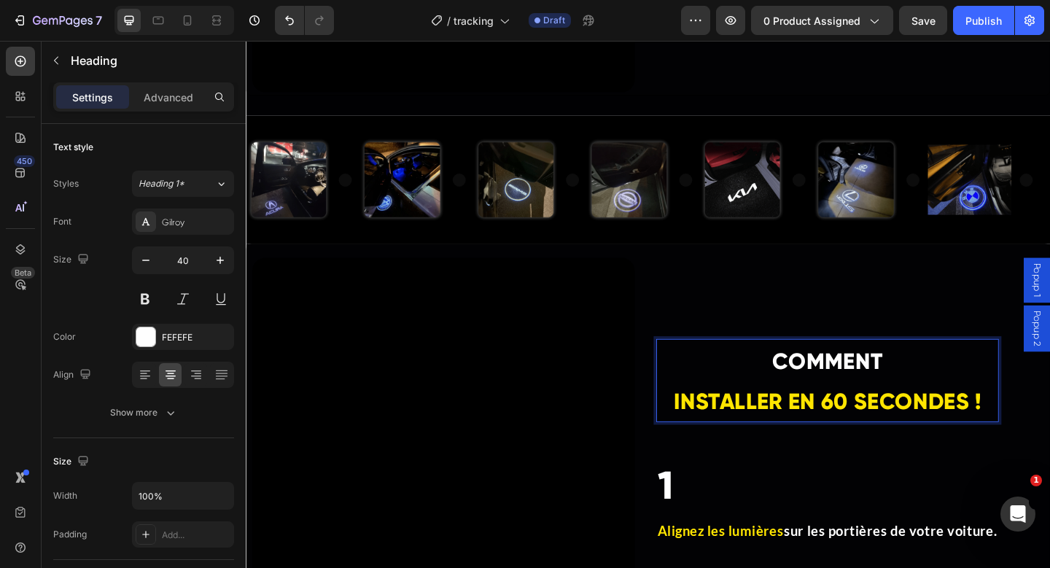
click at [832, 406] on p "COMMENT INSTALLER EN 60 SECONDES !" at bounding box center [879, 411] width 370 height 88
click at [832, 393] on p "COMMENT INSTALLER EN 60 SECONDES !" at bounding box center [879, 411] width 370 height 88
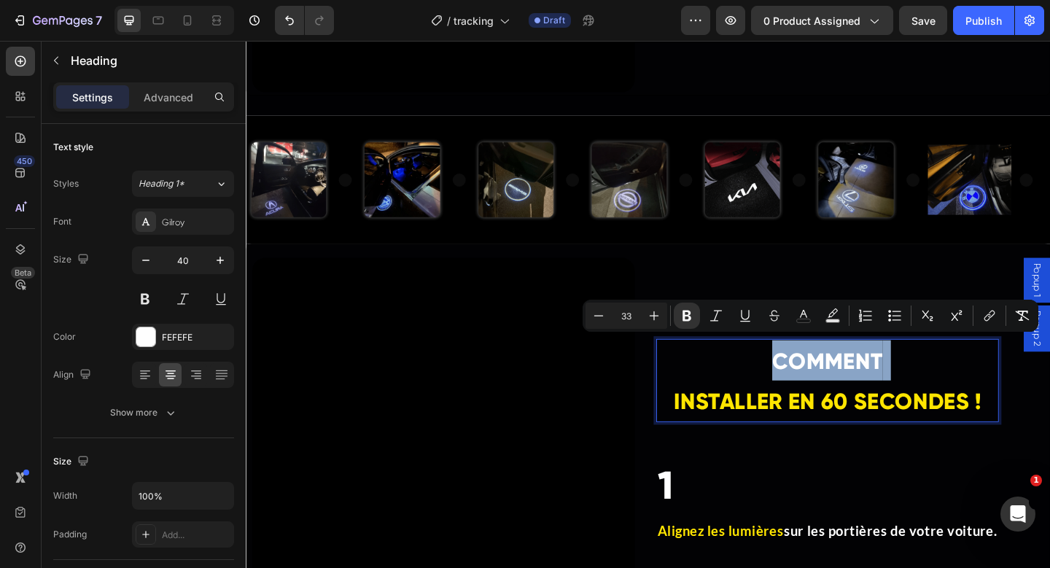
click at [819, 395] on p "COMMENT INSTALLER EN 60 SECONDES !" at bounding box center [879, 411] width 370 height 88
click at [796, 393] on p "COMMENT INSTALLER EN 60 SECONDES !" at bounding box center [879, 411] width 370 height 88
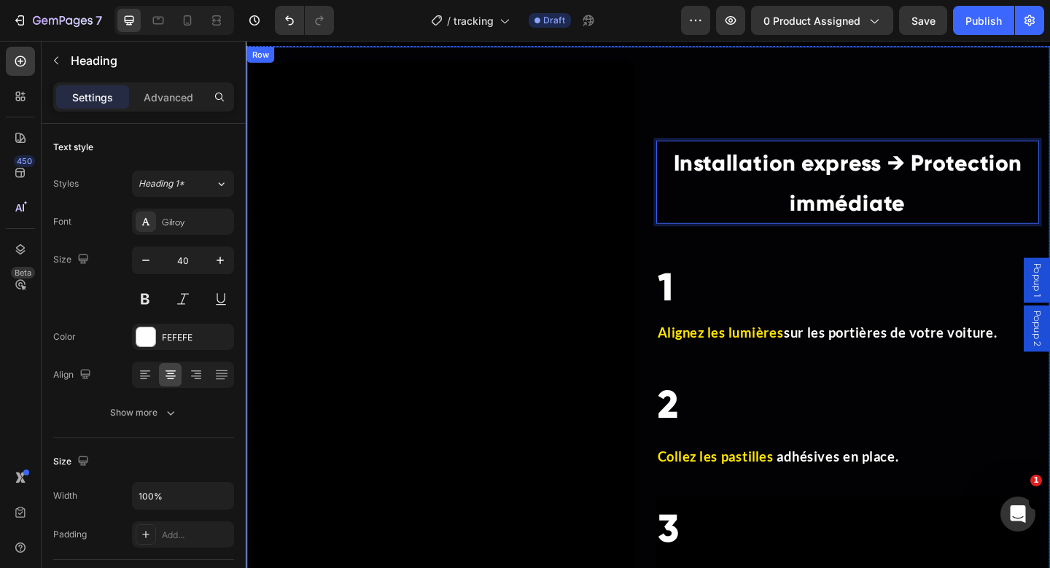
scroll to position [2979, 0]
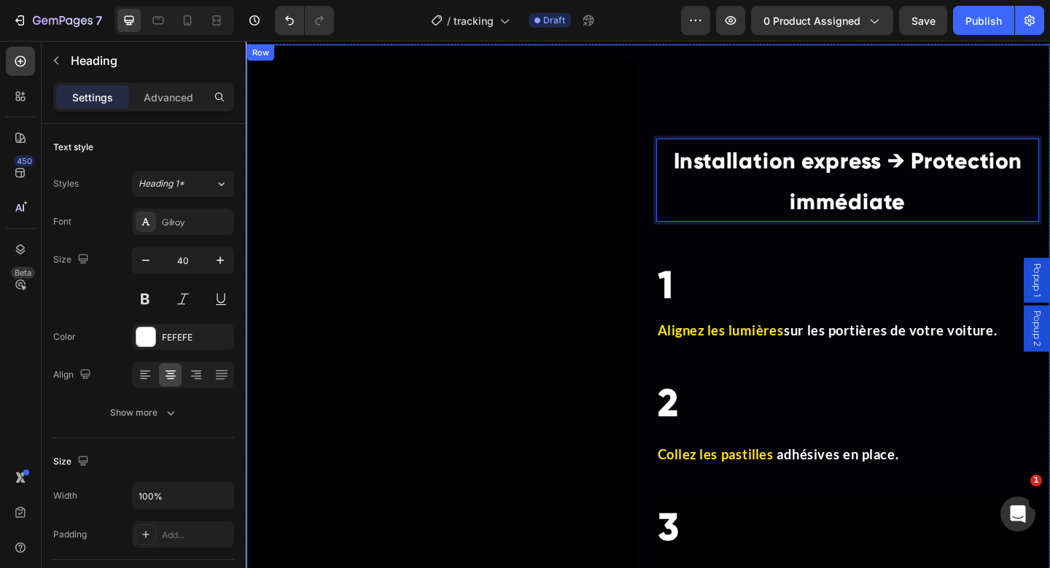
click at [802, 351] on p "Alignez les lumières sur les portières de votre voiture." at bounding box center [901, 356] width 414 height 22
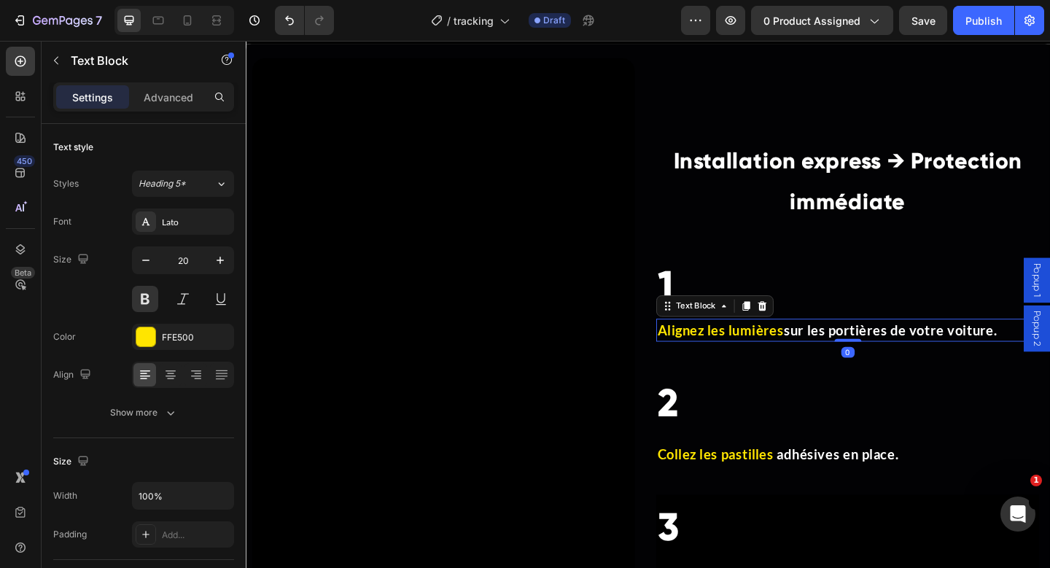
click at [802, 351] on p "Alignez les lumières sur les portières de votre voiture." at bounding box center [901, 356] width 414 height 22
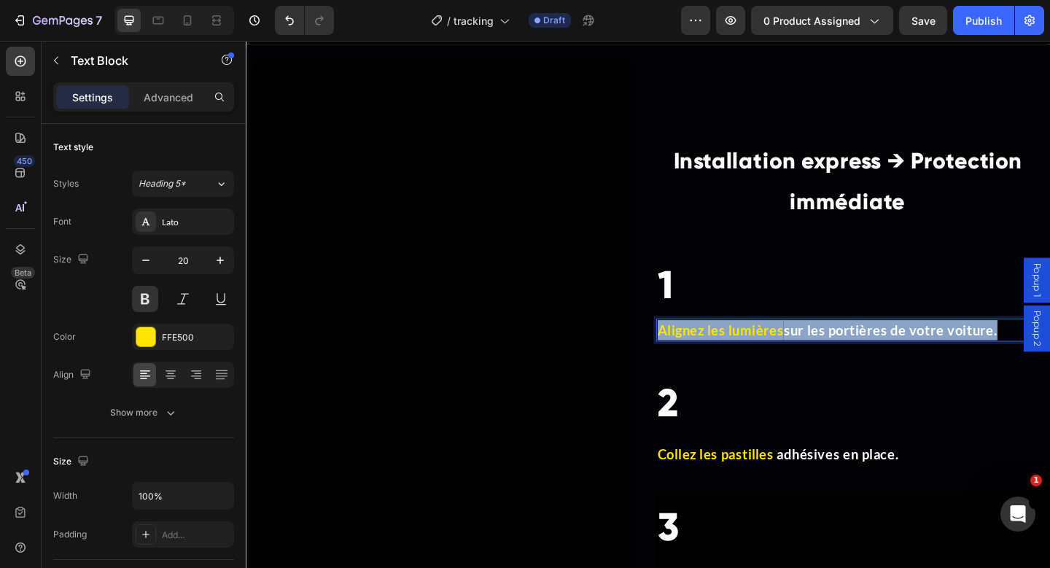
click at [802, 351] on p "Alignez les lumières sur les portières de votre voiture." at bounding box center [901, 356] width 414 height 22
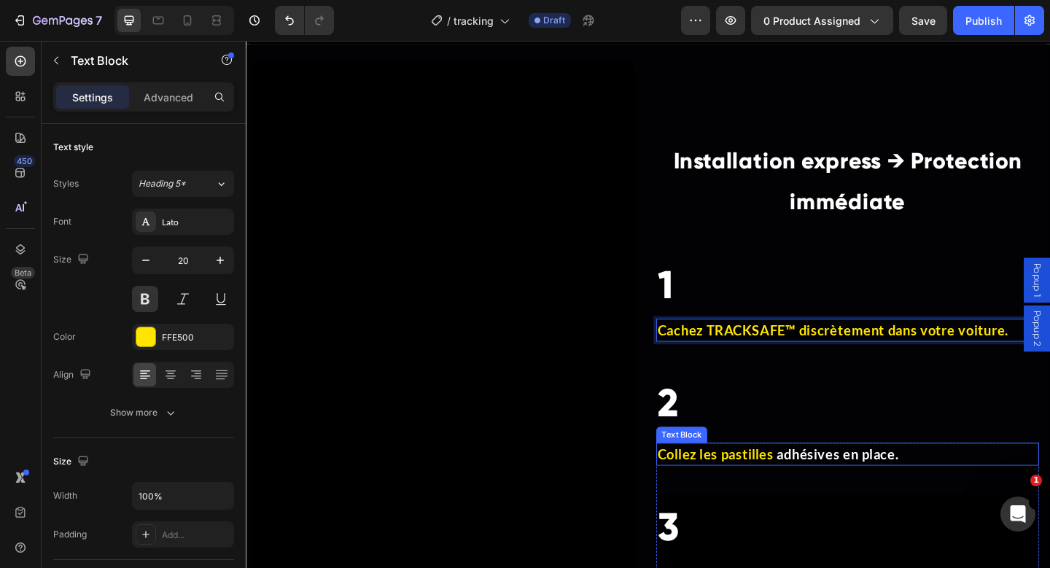
click at [789, 484] on span "Collez les pastilles" at bounding box center [757, 491] width 126 height 18
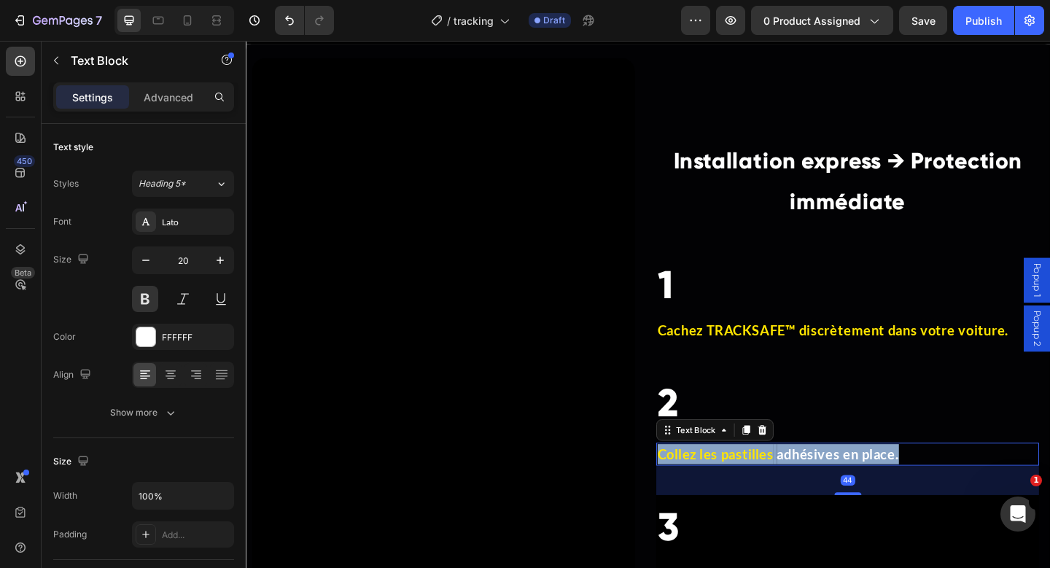
click at [789, 484] on span "Collez les pastilles" at bounding box center [757, 491] width 126 height 18
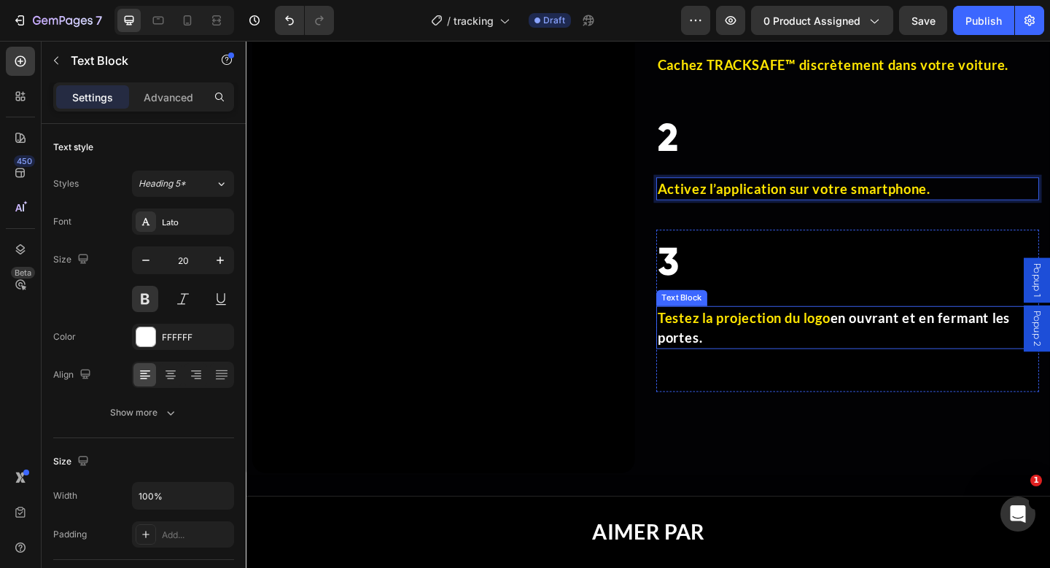
click at [774, 351] on p "Testez la projection du logo en ouvrant et en fermant les portes." at bounding box center [901, 353] width 414 height 44
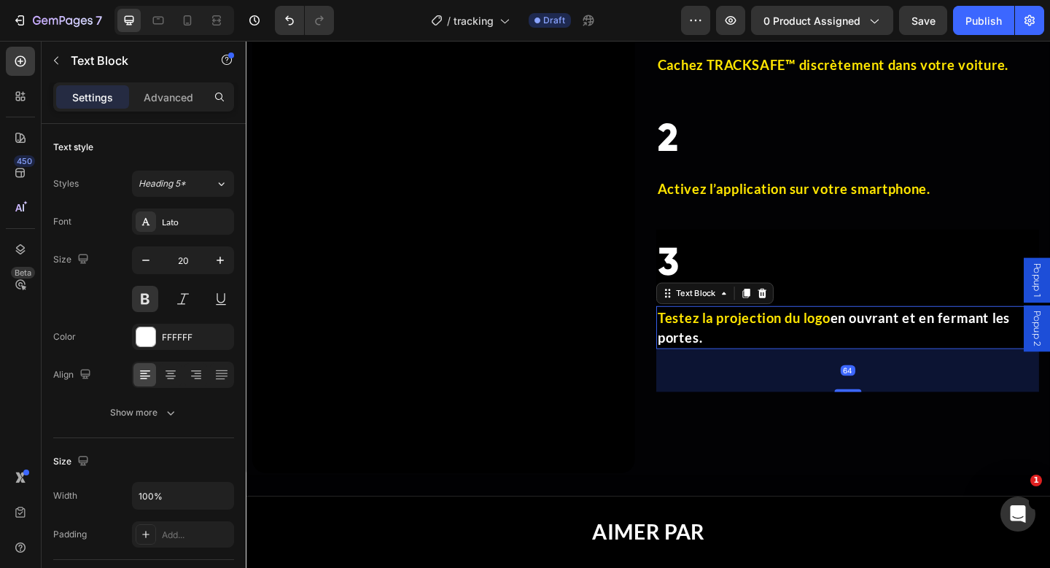
click at [774, 351] on p "Testez la projection du logo en ouvrant et en fermant les portes." at bounding box center [901, 353] width 414 height 44
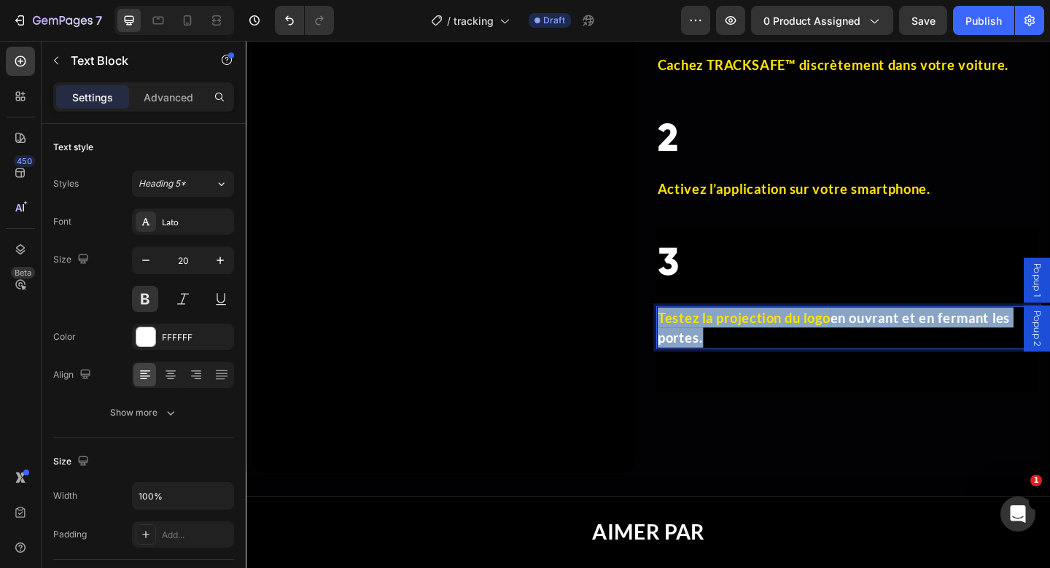
click at [774, 351] on p "Testez la projection du logo en ouvrant et en fermant les portes." at bounding box center [901, 353] width 414 height 44
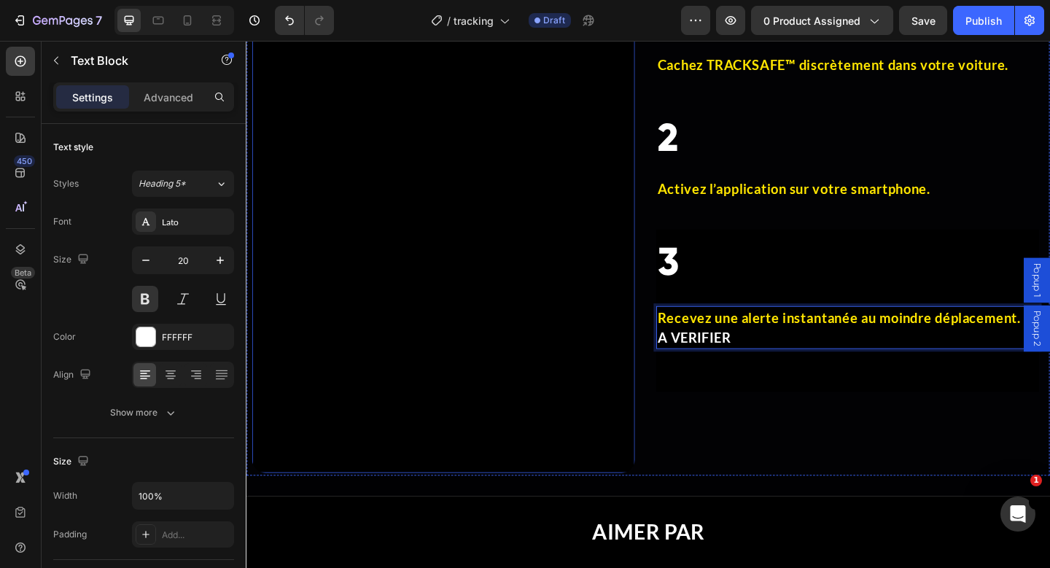
scroll to position [3517, 0]
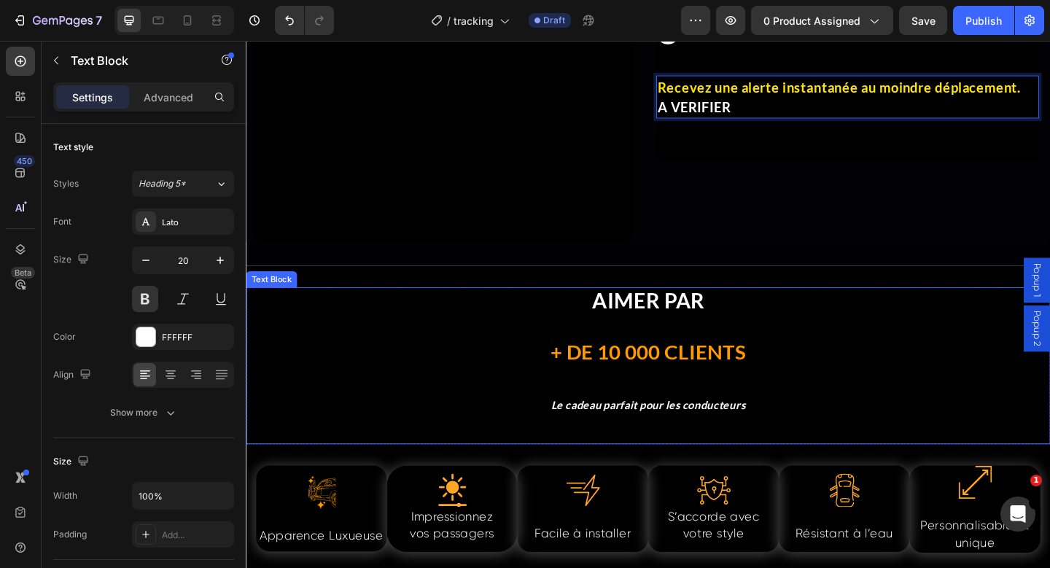
click at [636, 340] on p at bounding box center [683, 353] width 872 height 27
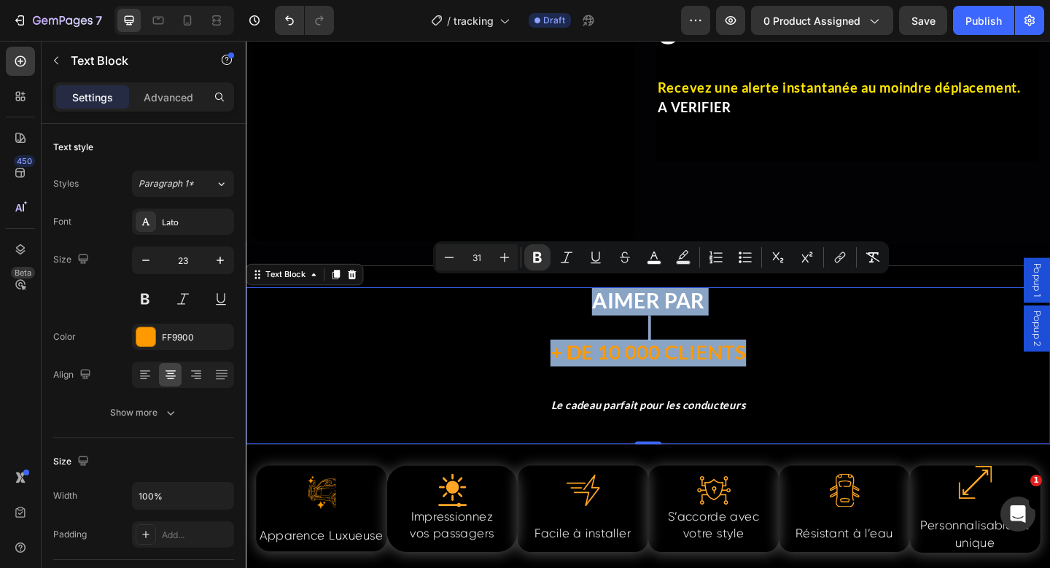
drag, startPoint x: 799, startPoint y: 380, endPoint x: 596, endPoint y: 311, distance: 214.1
click at [596, 311] on div "AIMER PAR + DE 10 000 CLIENTS Le cadeau parfait pour les conducteurs" at bounding box center [683, 394] width 875 height 171
type input "23"
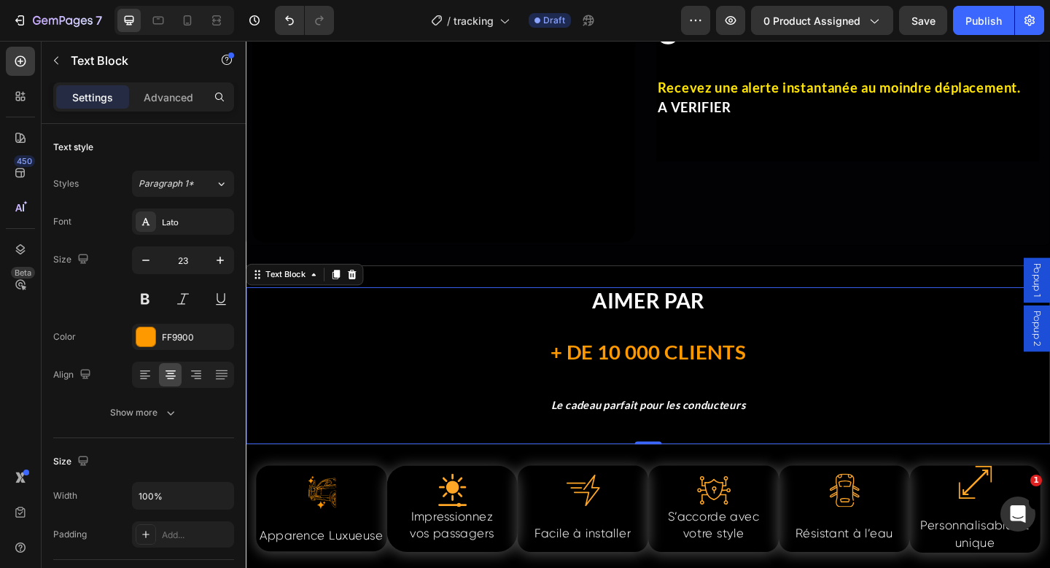
click at [715, 422] on p "Le cadeau parfait pour les conducteurs" at bounding box center [683, 436] width 872 height 29
click at [616, 317] on p "AIMER PAR" at bounding box center [683, 325] width 872 height 29
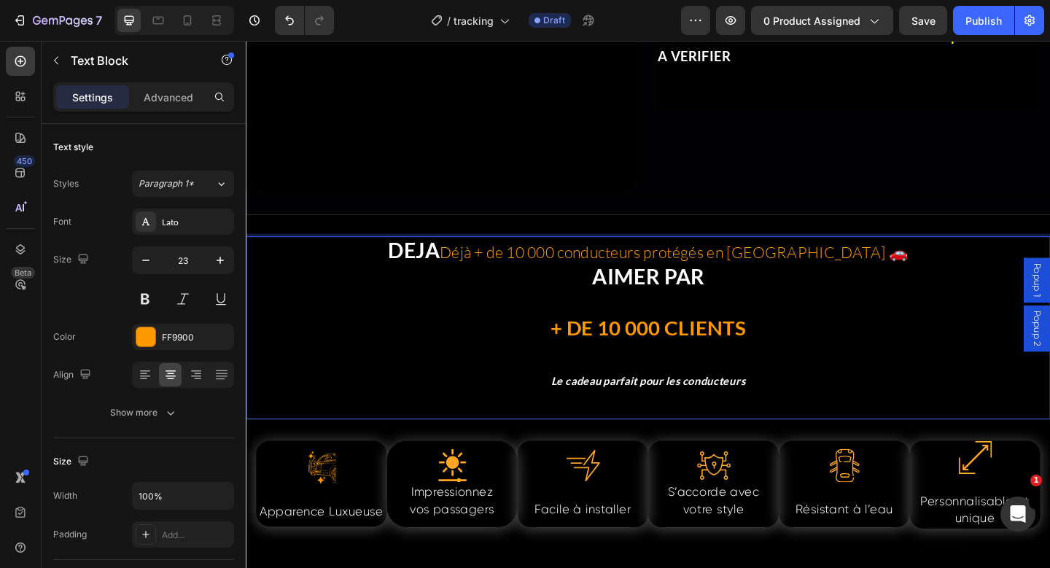
scroll to position [3589, 0]
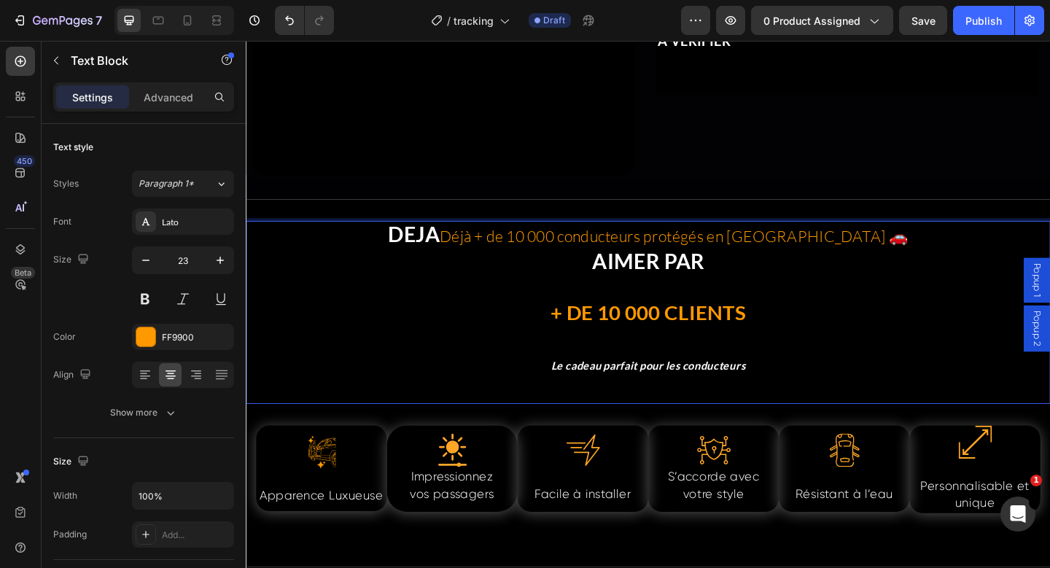
click at [648, 387] on strong "Le cadeau parfait pour les conducteurs" at bounding box center [684, 394] width 212 height 14
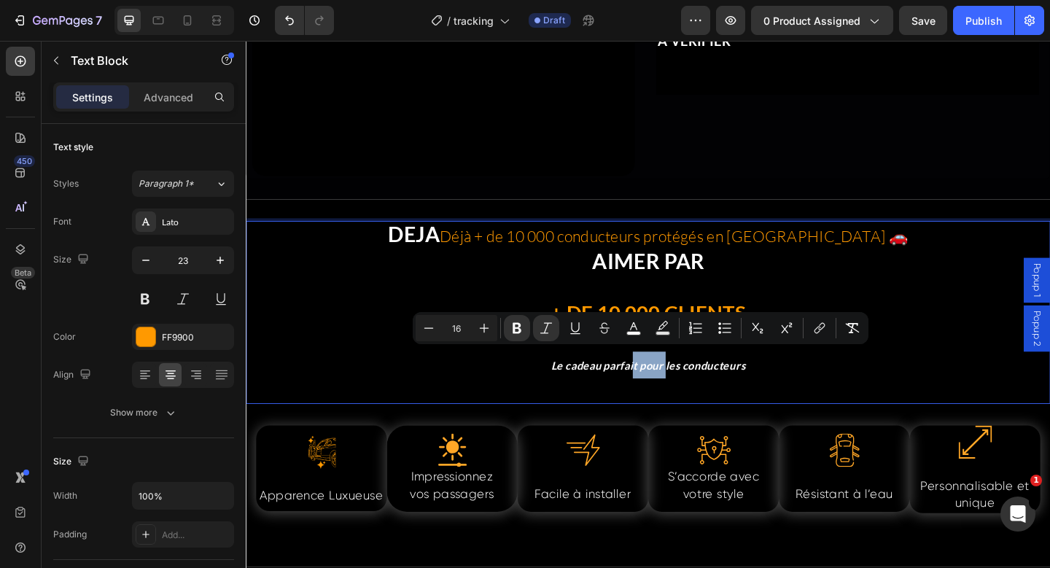
click at [648, 387] on strong "Le cadeau parfait pour les conducteurs" at bounding box center [684, 394] width 212 height 14
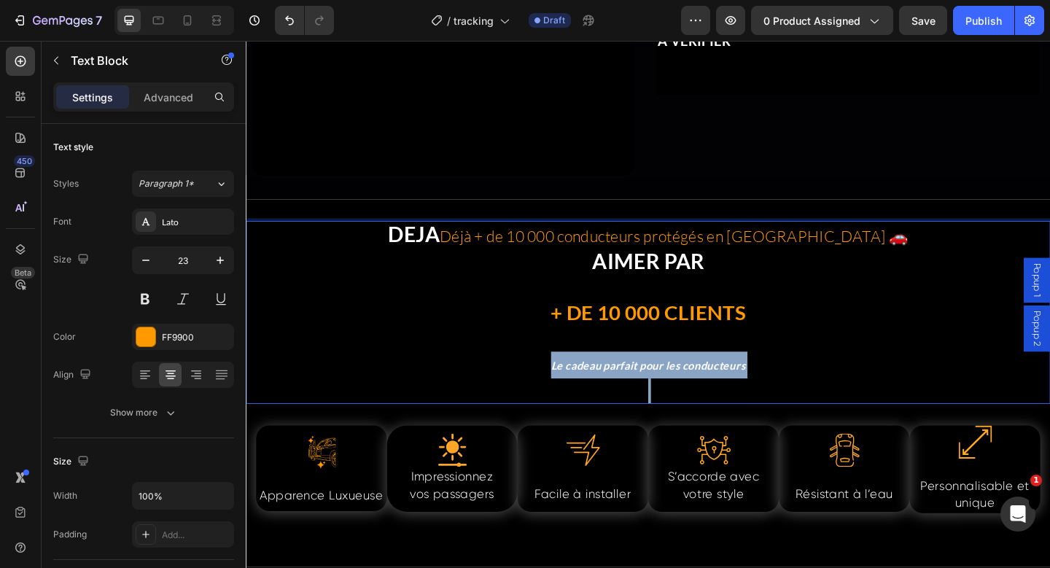
click at [648, 387] on strong "Le cadeau parfait pour les conducteurs" at bounding box center [684, 394] width 212 height 14
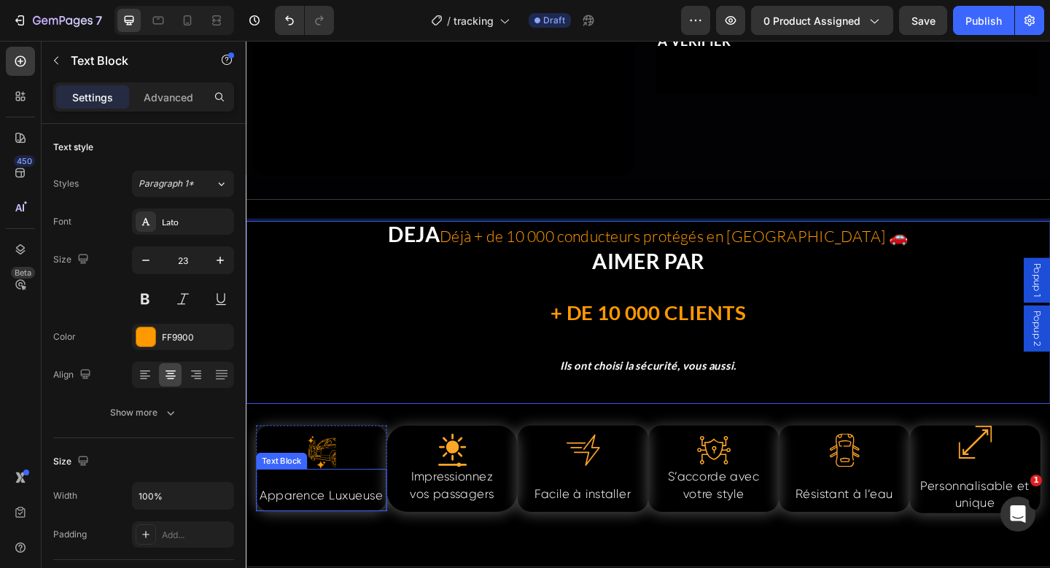
click at [317, 529] on span "Apparence Luxueuse" at bounding box center [327, 536] width 134 height 15
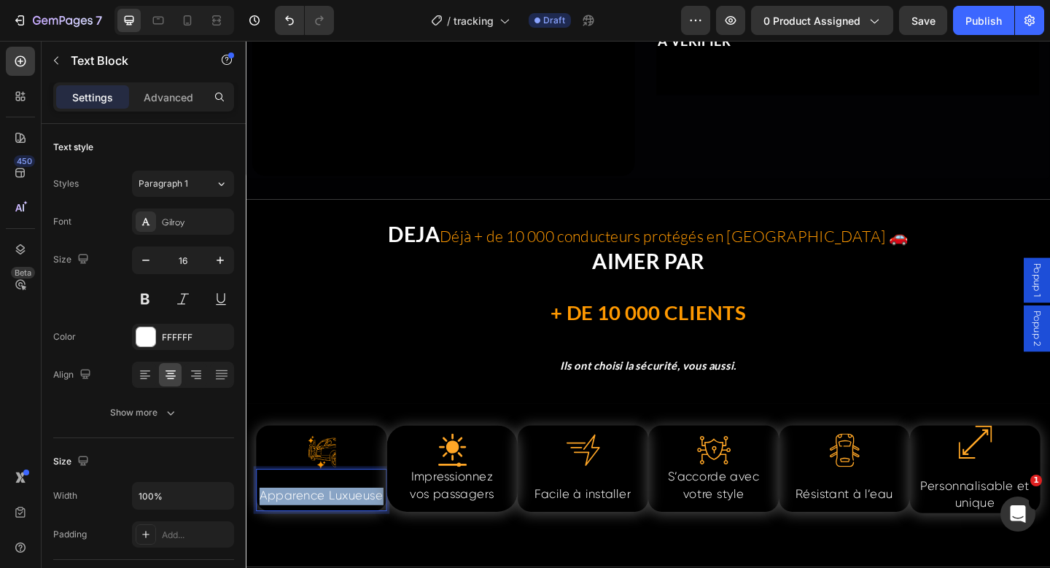
click at [317, 529] on span "Apparence Luxueuse" at bounding box center [327, 536] width 134 height 15
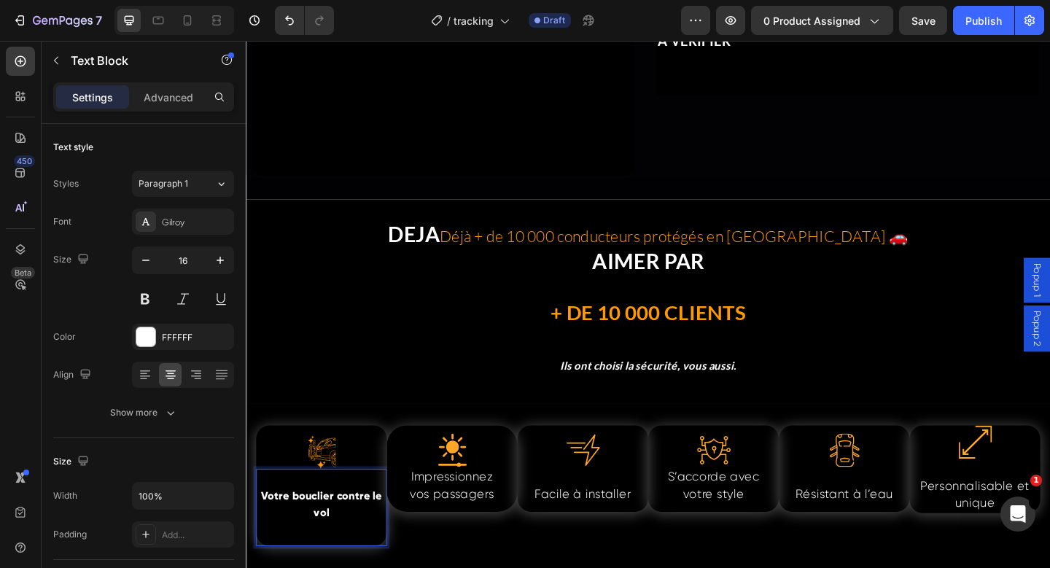
click at [332, 533] on p "Votre bouclier contre le vol" at bounding box center [327, 545] width 139 height 37
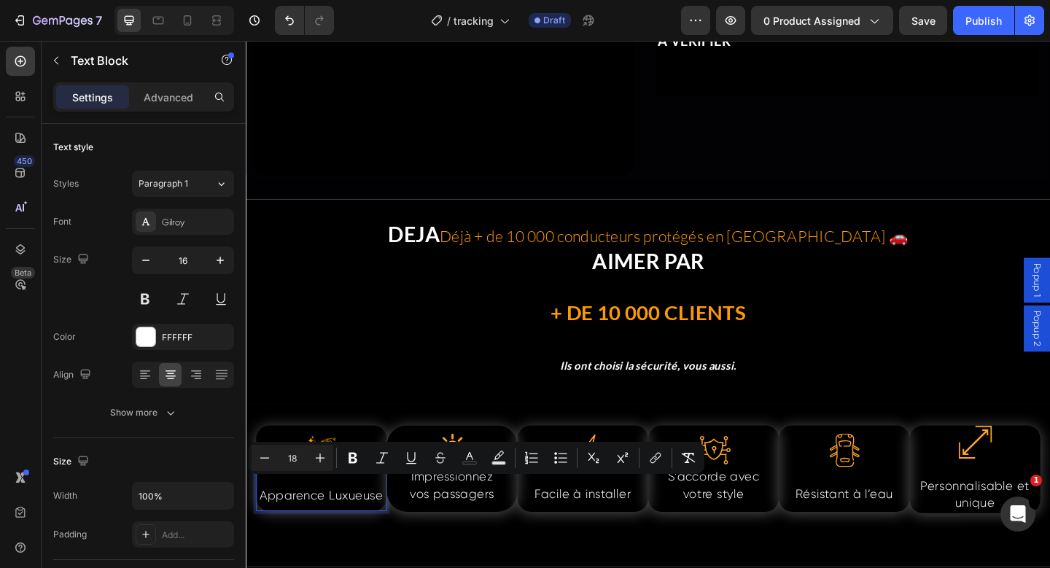
click at [362, 529] on span "Apparence Luxueuse" at bounding box center [327, 536] width 134 height 15
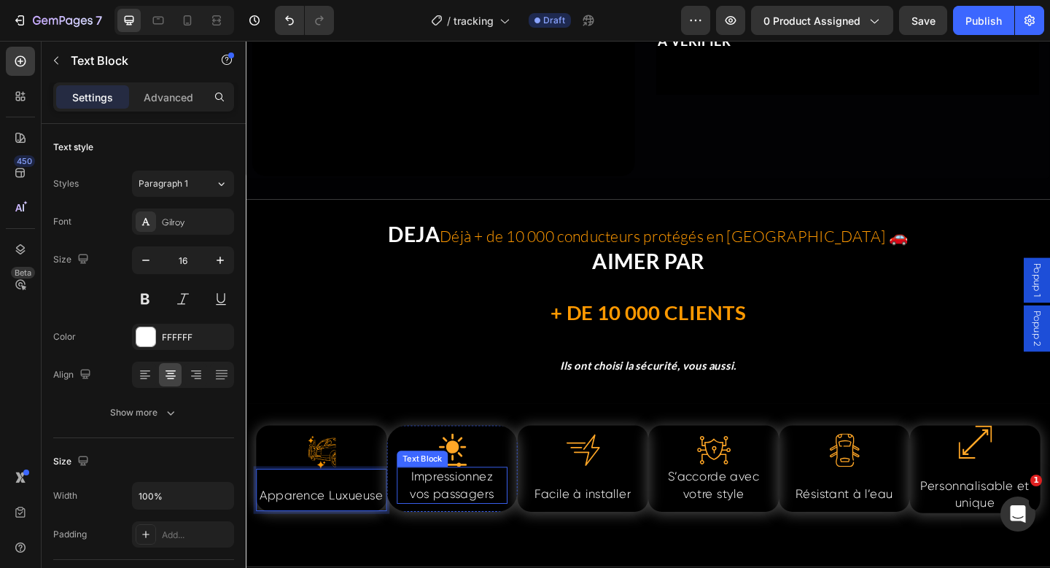
click at [473, 528] on span "vos passagers" at bounding box center [470, 534] width 92 height 15
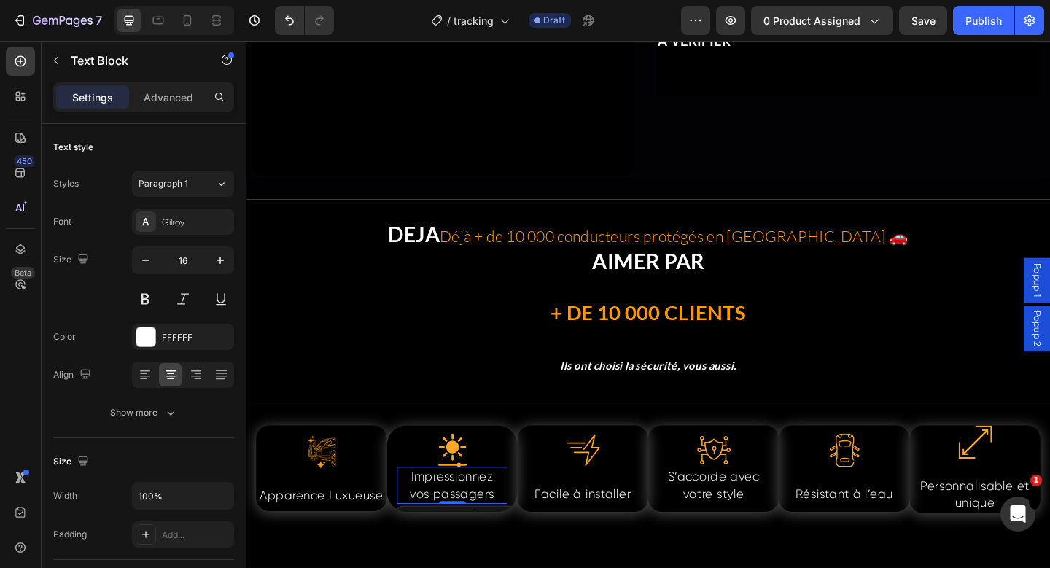
click at [471, 527] on span "vos passagers" at bounding box center [470, 534] width 92 height 15
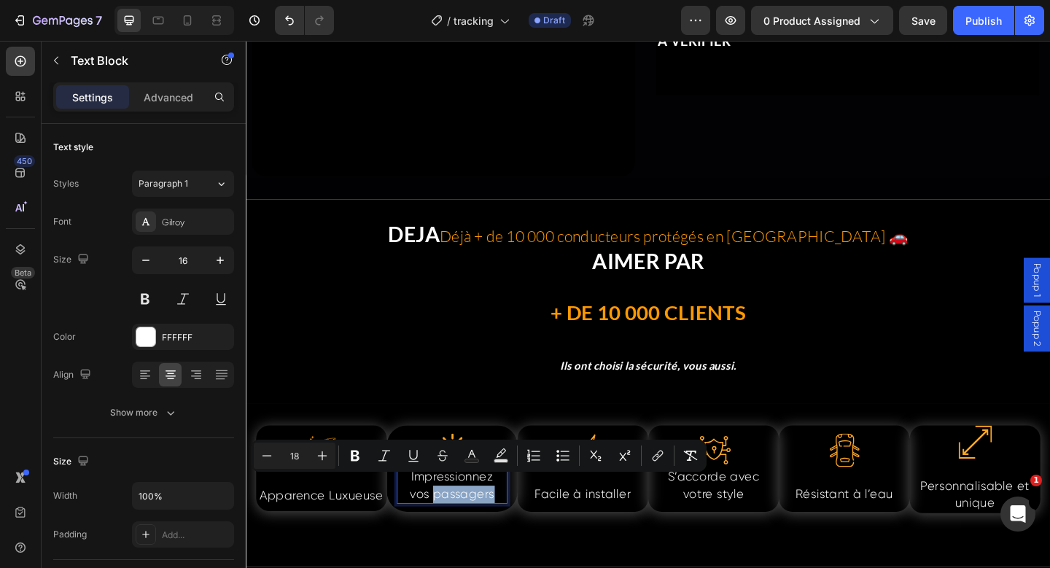
click at [471, 527] on span "vos passagers" at bounding box center [470, 534] width 92 height 15
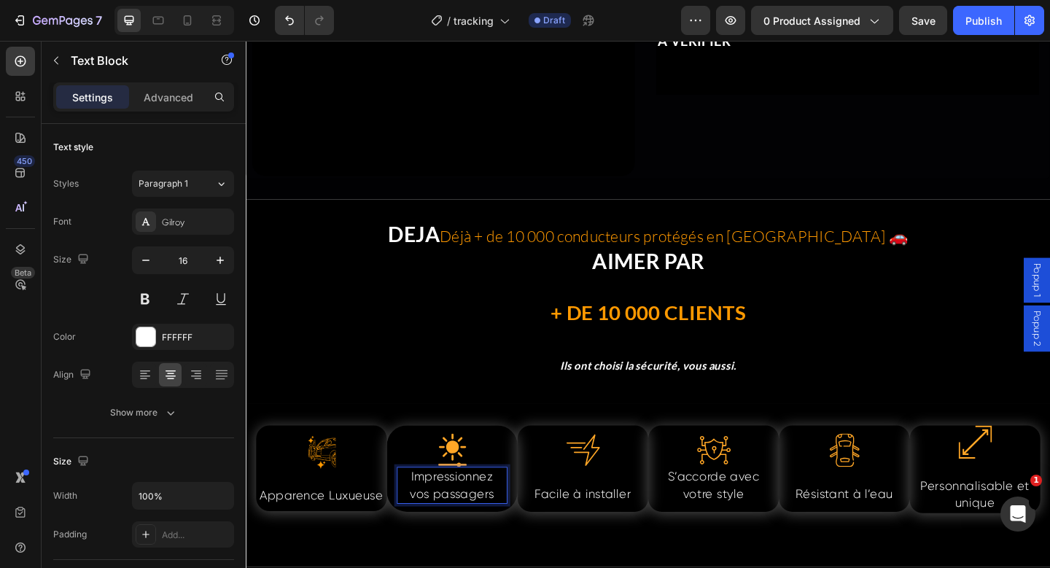
click at [430, 509] on span "Impressionnez" at bounding box center [469, 515] width 89 height 15
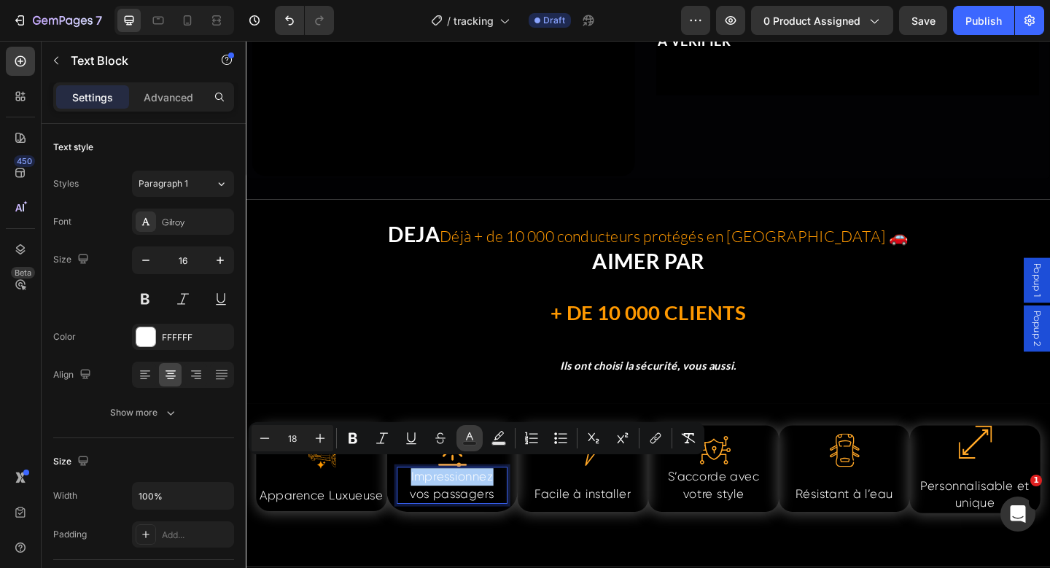
click at [465, 443] on rect "Editor contextual toolbar" at bounding box center [470, 444] width 14 height 4
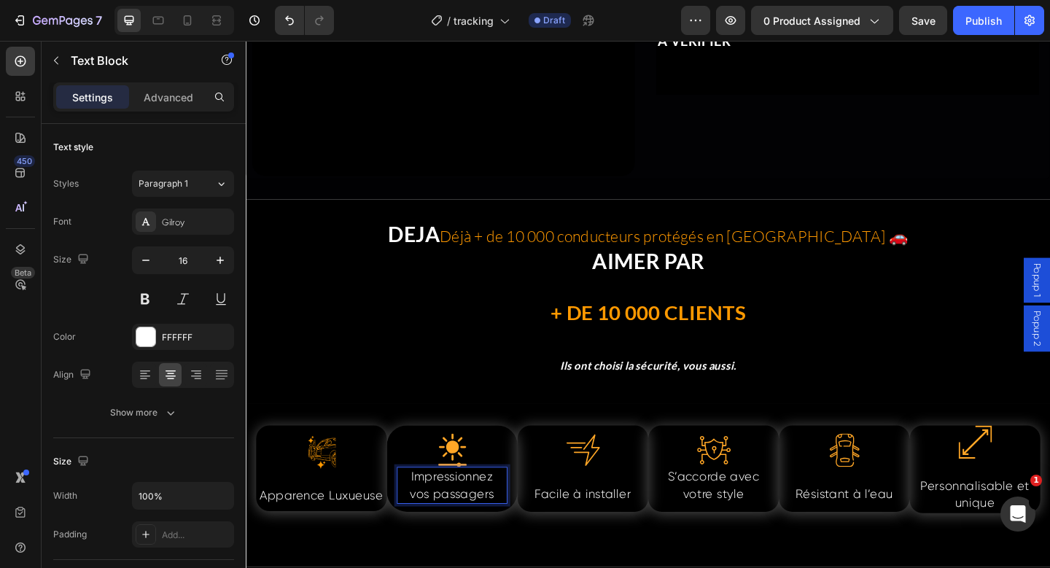
click at [464, 527] on span "vos passagers" at bounding box center [470, 534] width 92 height 15
click at [325, 529] on span "Apparence Luxueuse" at bounding box center [327, 536] width 134 height 15
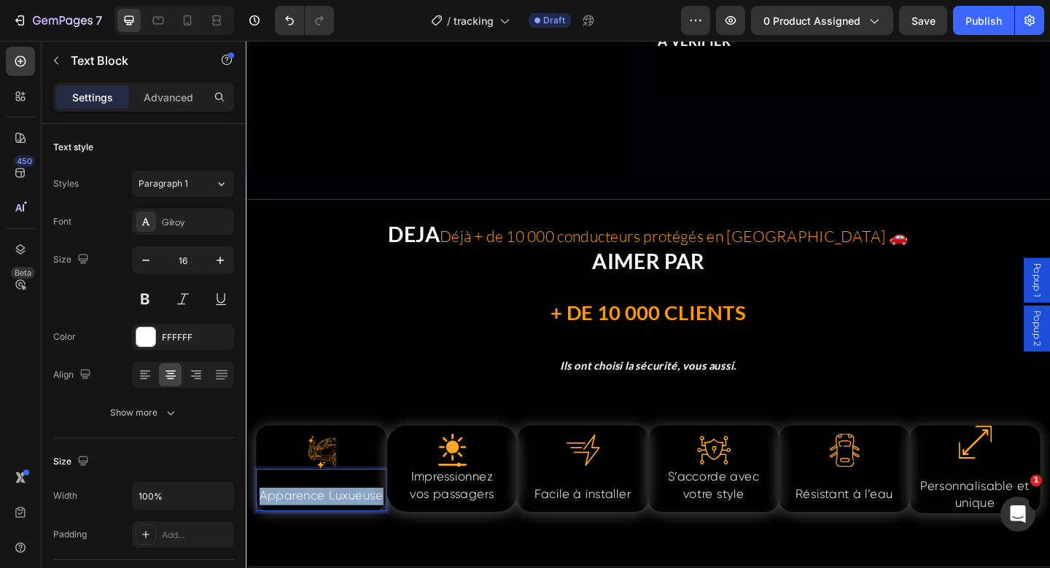
click at [325, 529] on span "Apparence Luxueuse" at bounding box center [327, 536] width 134 height 15
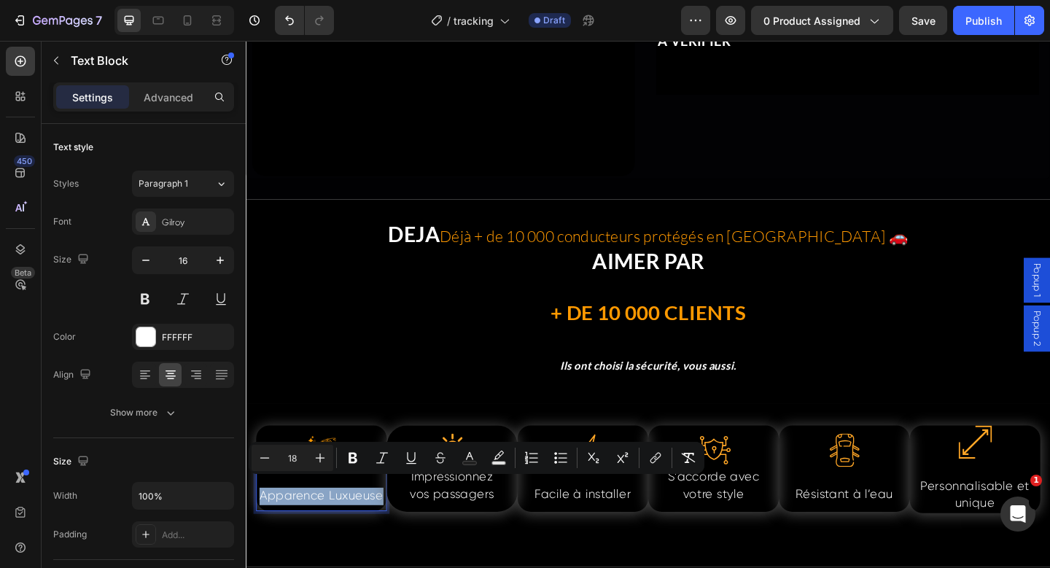
type input "16"
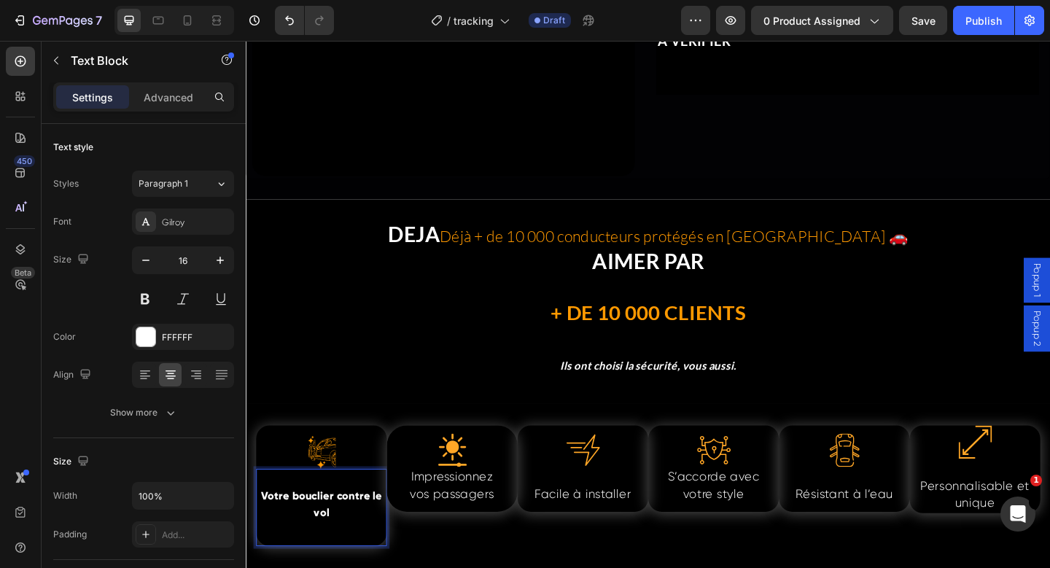
click at [325, 530] on strong "Votre bouclier contre le vol" at bounding box center [328, 546] width 132 height 33
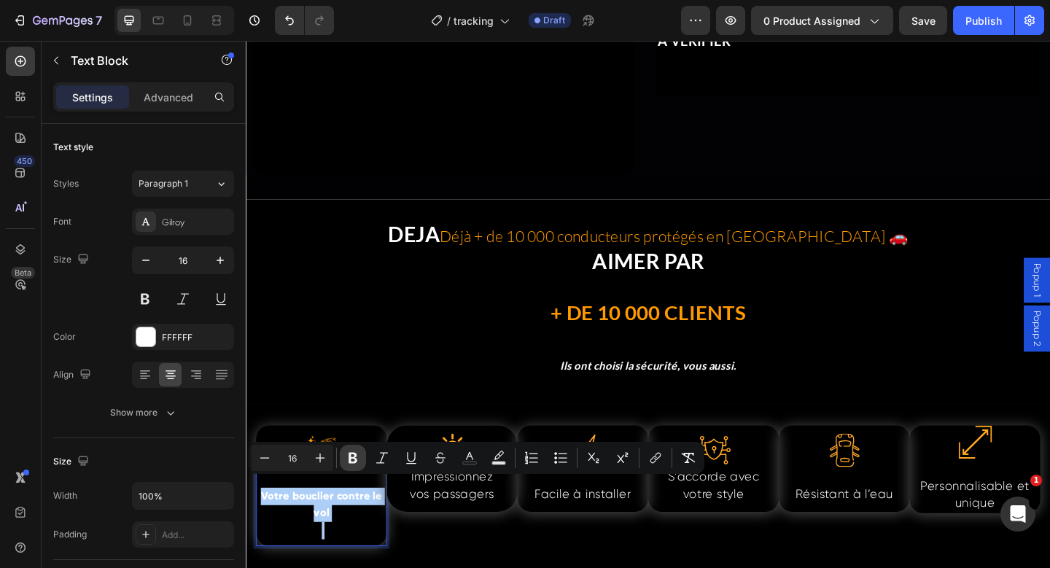
click at [359, 457] on icon "Editor contextual toolbar" at bounding box center [353, 458] width 15 height 15
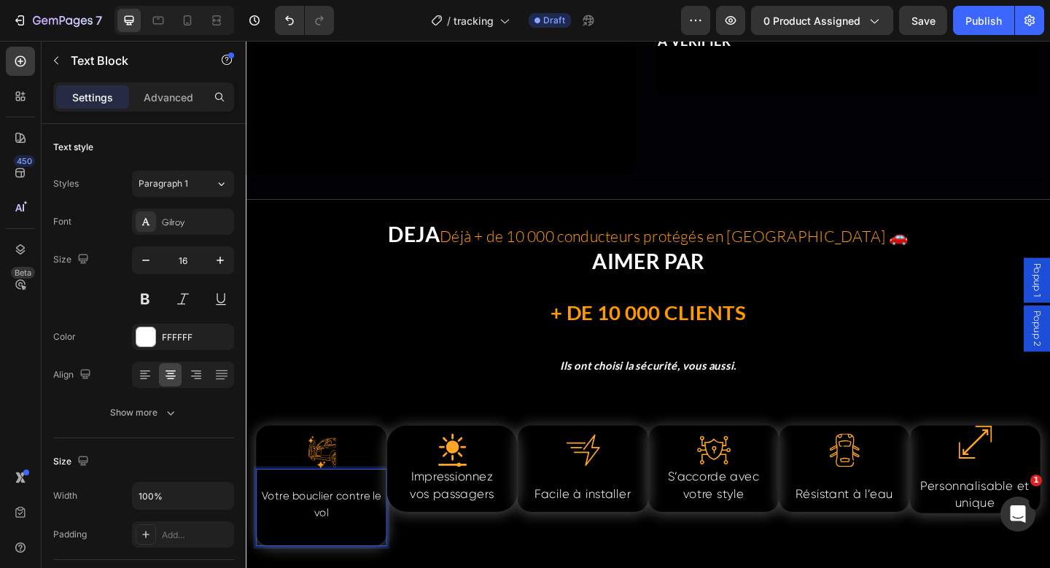
click at [362, 565] on p "Rich Text Editor. Editing area: main" at bounding box center [327, 574] width 139 height 19
click at [451, 508] on span "Impressionnez" at bounding box center [469, 515] width 89 height 15
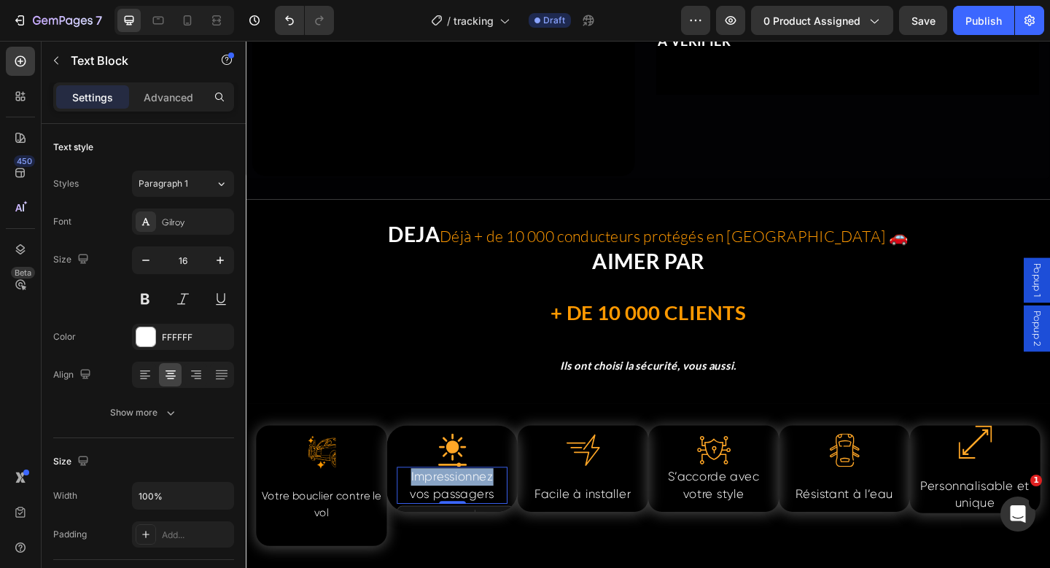
click at [451, 508] on span "Impressionnez" at bounding box center [469, 515] width 89 height 15
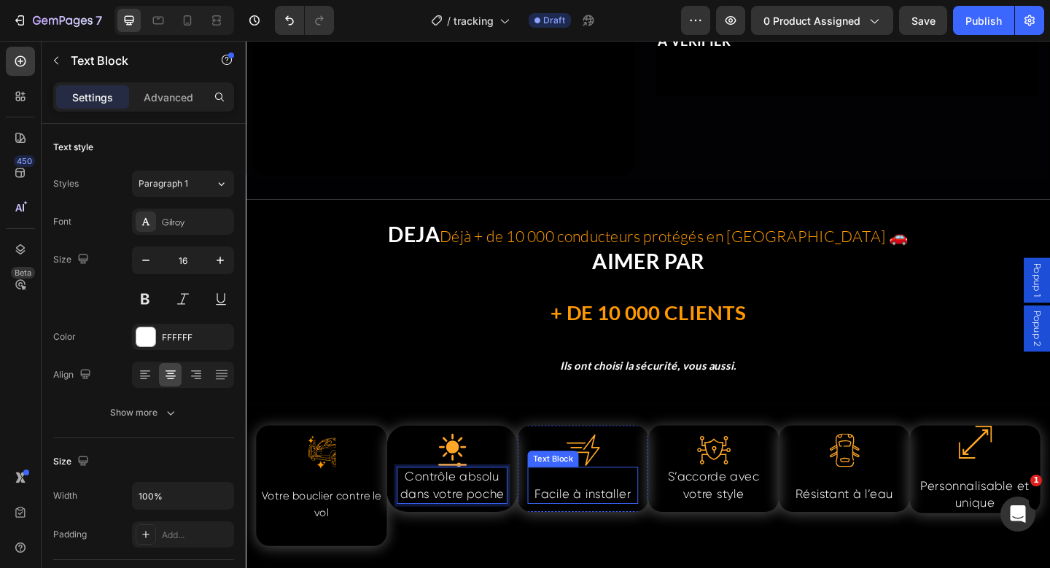
click at [611, 530] on span "Facile à installer" at bounding box center [611, 534] width 105 height 15
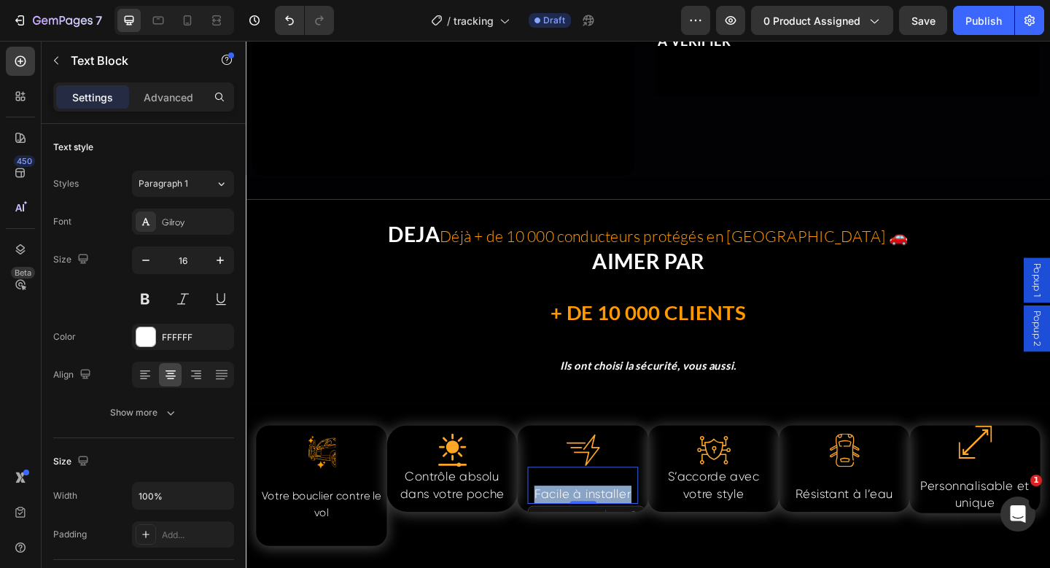
click at [611, 530] on span "Facile à installer" at bounding box center [611, 534] width 105 height 15
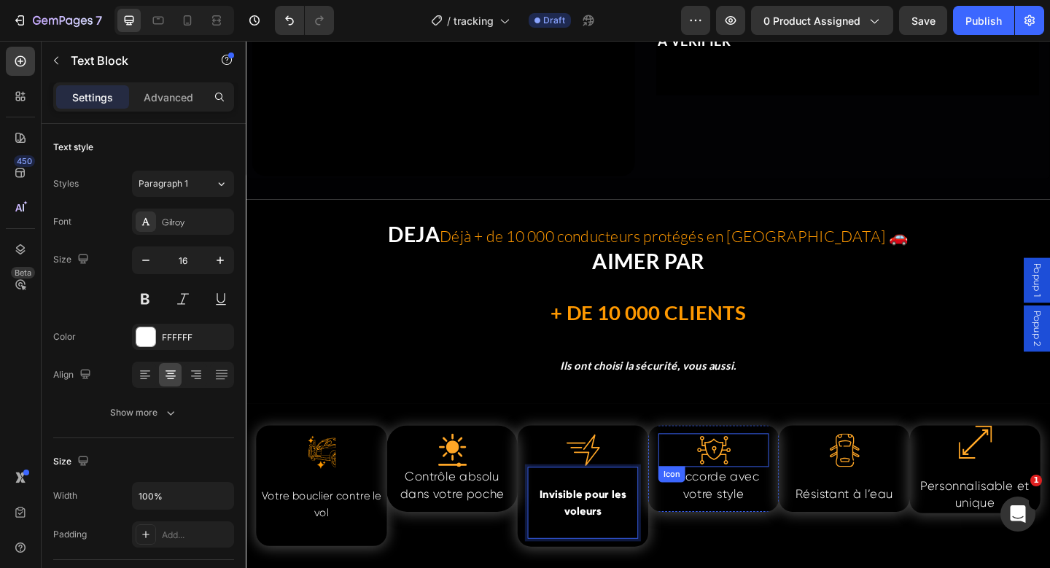
click at [746, 509] on span "S’accorde avec votre style" at bounding box center [755, 525] width 100 height 34
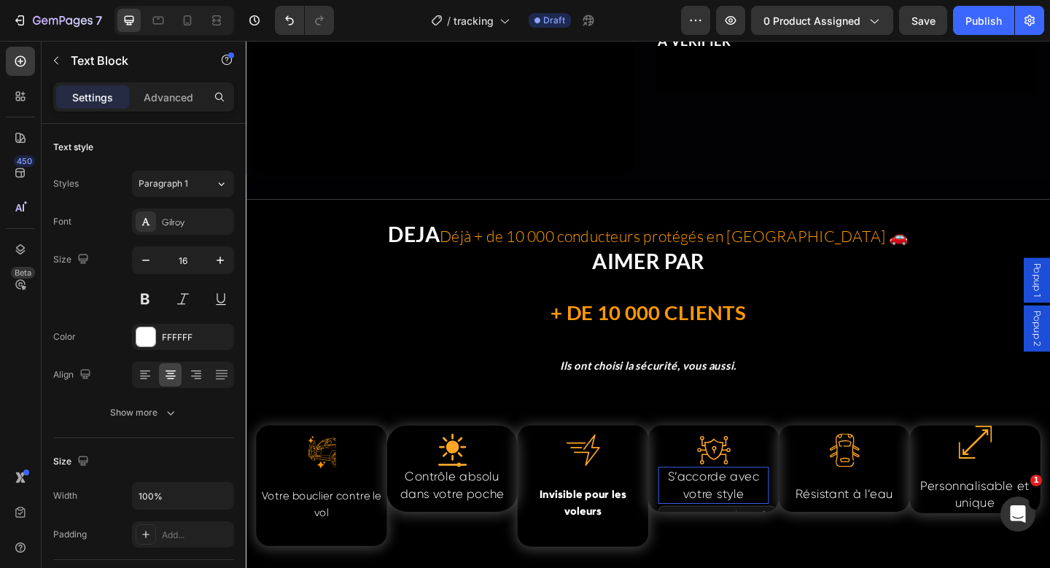
click at [746, 509] on span "S’accorde avec votre style" at bounding box center [755, 525] width 100 height 34
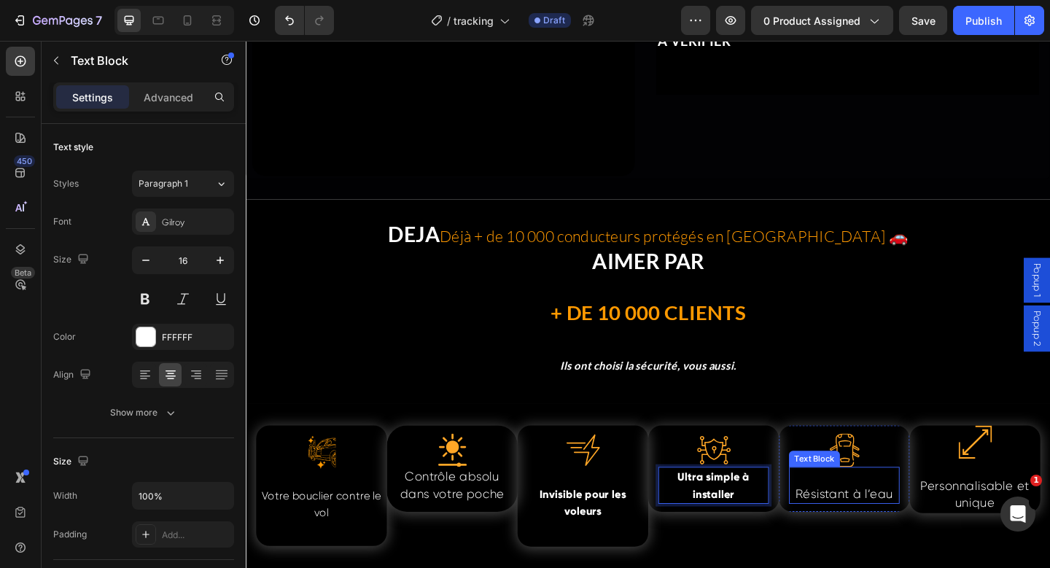
click at [884, 527] on span "Résistant à l’eau" at bounding box center [897, 534] width 106 height 15
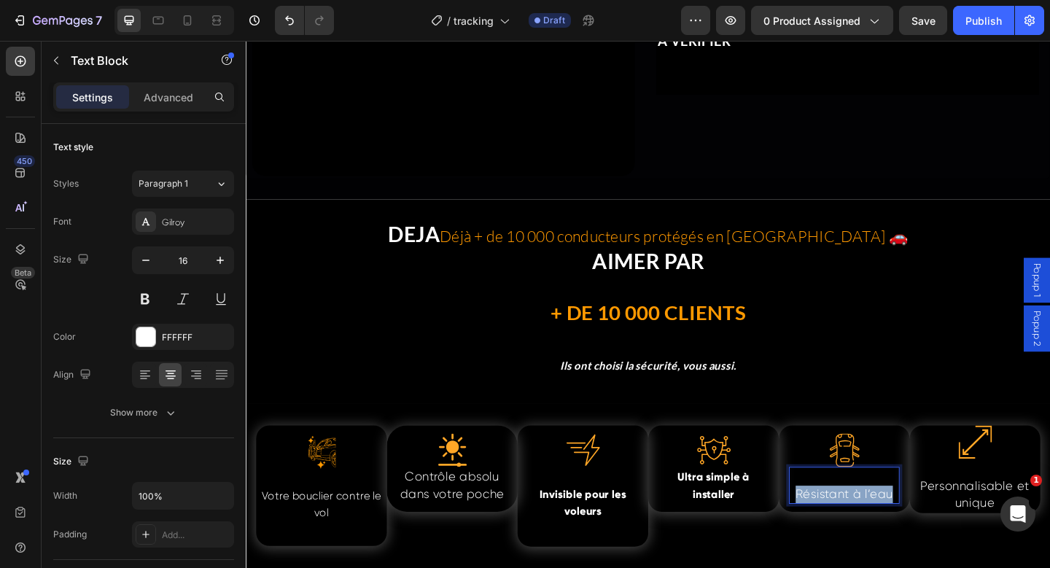
click at [884, 527] on span "Résistant à l’eau" at bounding box center [897, 534] width 106 height 15
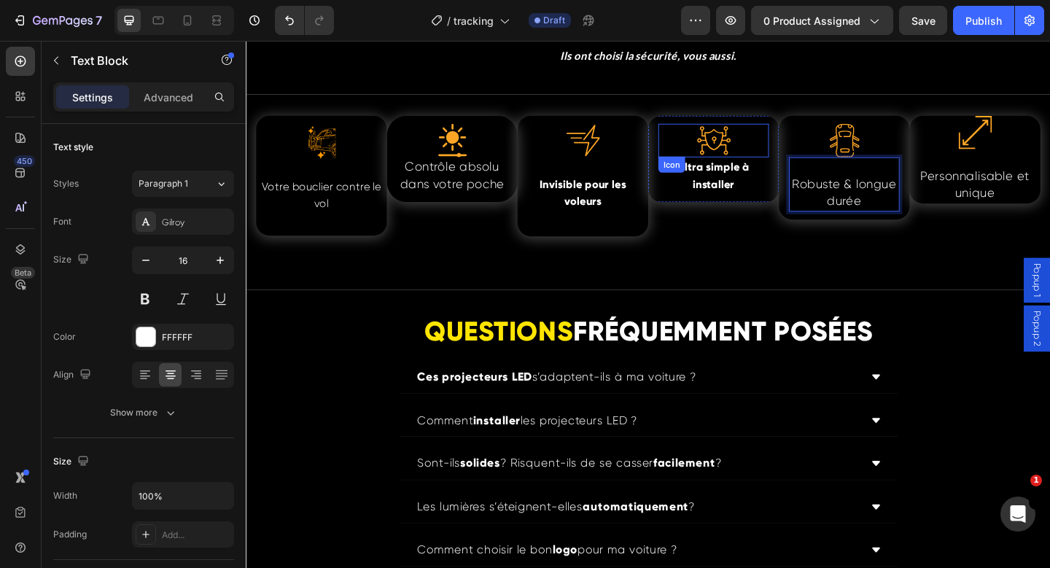
scroll to position [3942, 0]
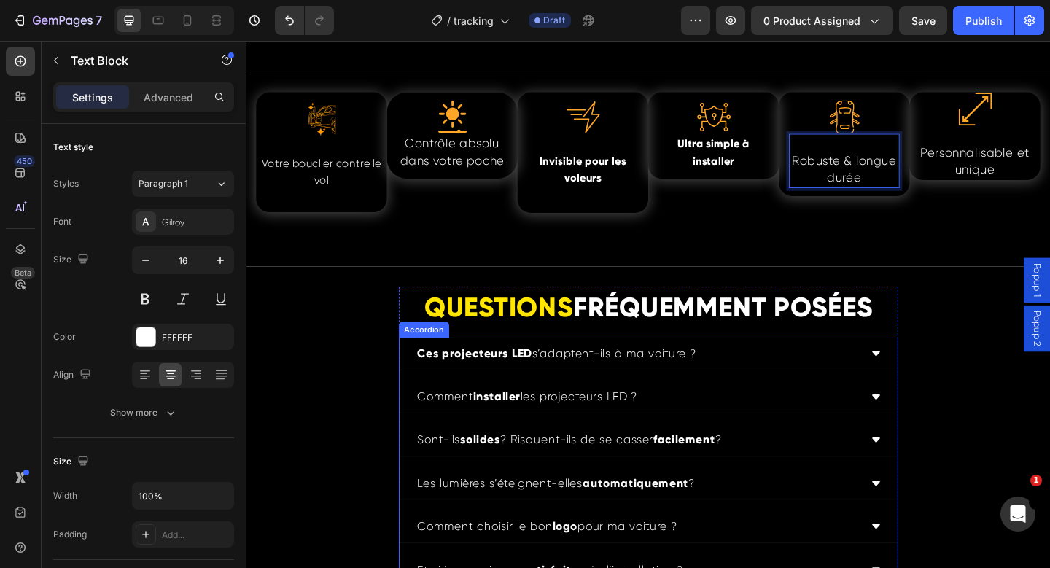
click at [534, 381] on strong "Ces projecteurs LED" at bounding box center [495, 380] width 125 height 15
click at [534, 382] on strong "Ces projecteurs LED" at bounding box center [495, 380] width 125 height 15
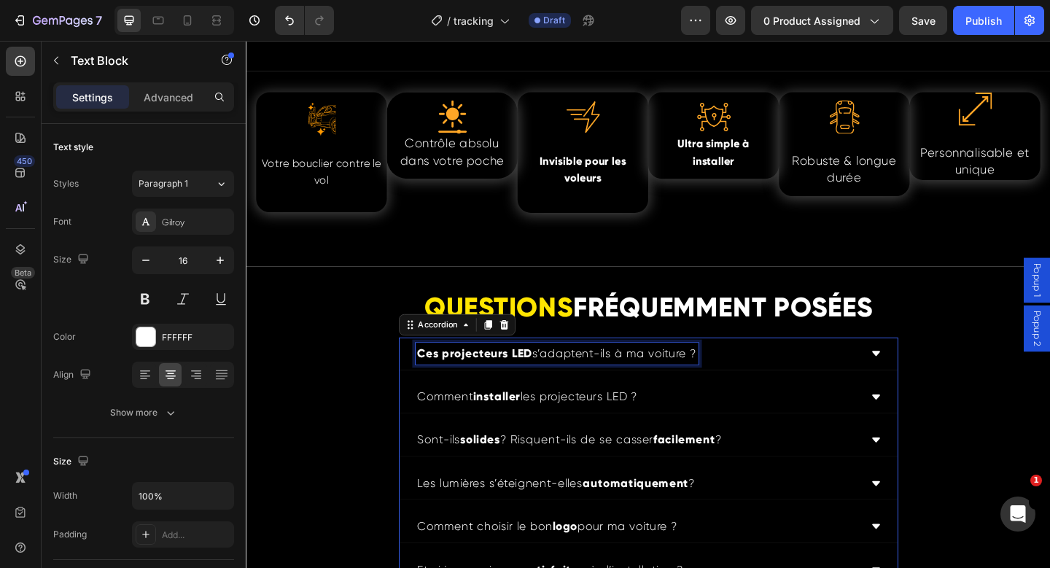
click at [534, 382] on strong "Ces projecteurs LED" at bounding box center [495, 380] width 125 height 15
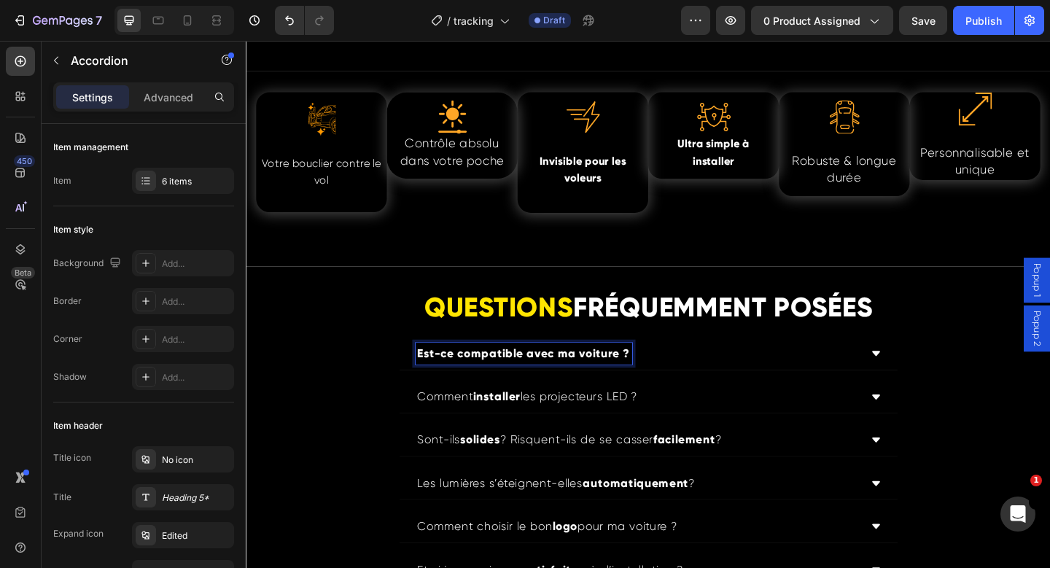
click at [541, 433] on p "Comment installer les projecteurs LED ?" at bounding box center [552, 428] width 239 height 19
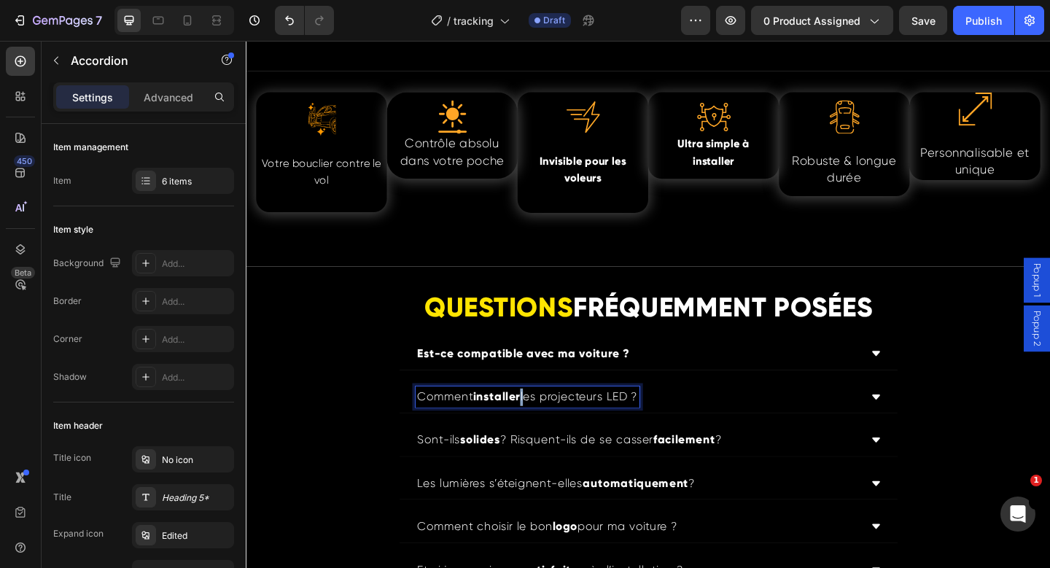
click at [541, 433] on p "Comment installer les projecteurs LED ?" at bounding box center [552, 428] width 239 height 19
click at [496, 476] on strong "solides" at bounding box center [501, 475] width 44 height 15
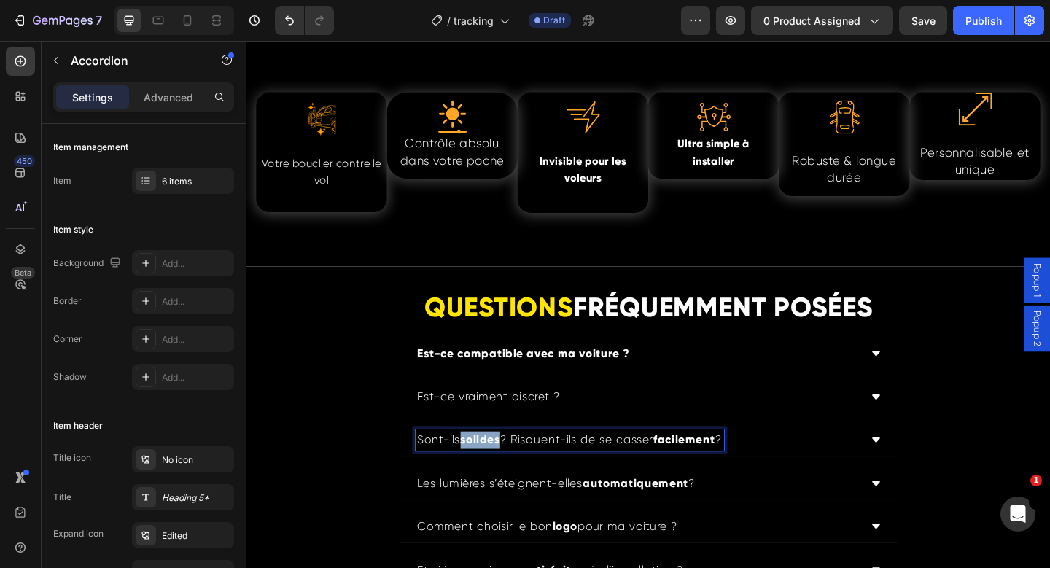
click at [496, 476] on strong "solides" at bounding box center [501, 475] width 44 height 15
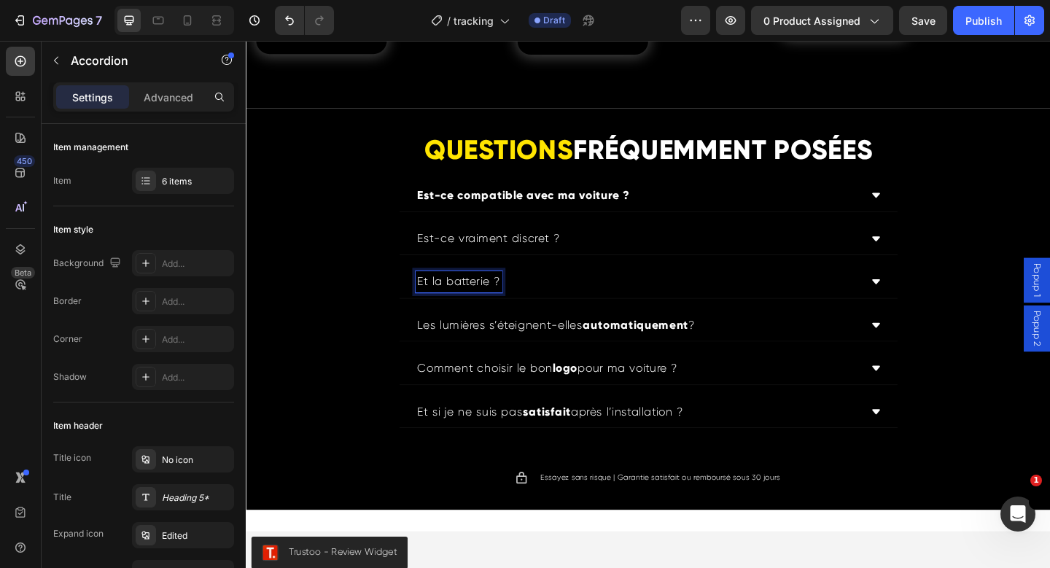
scroll to position [4151, 0]
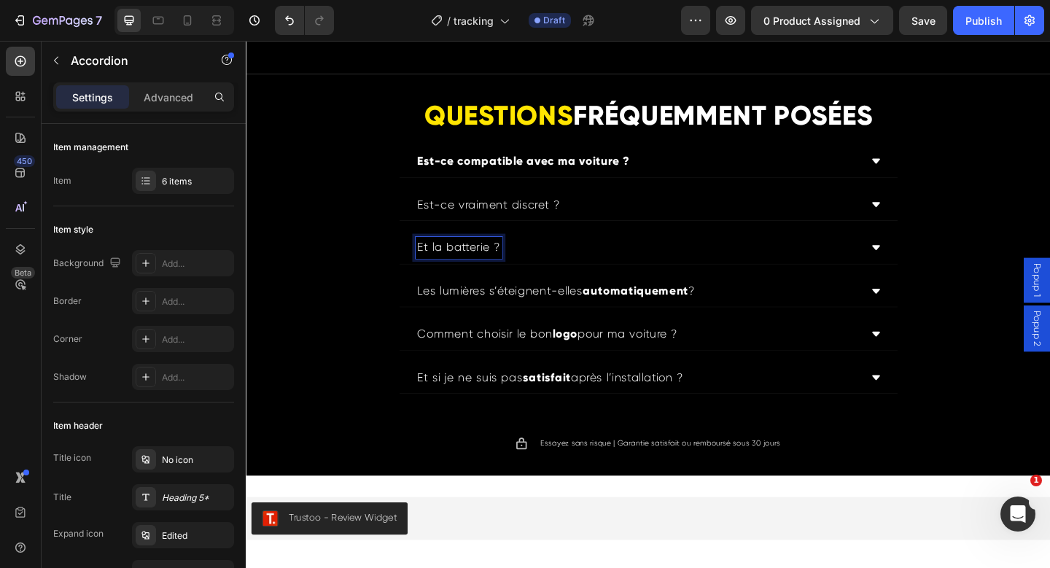
click at [520, 309] on p "Les lumières s’éteignent-elles automatiquement ?" at bounding box center [584, 313] width 302 height 19
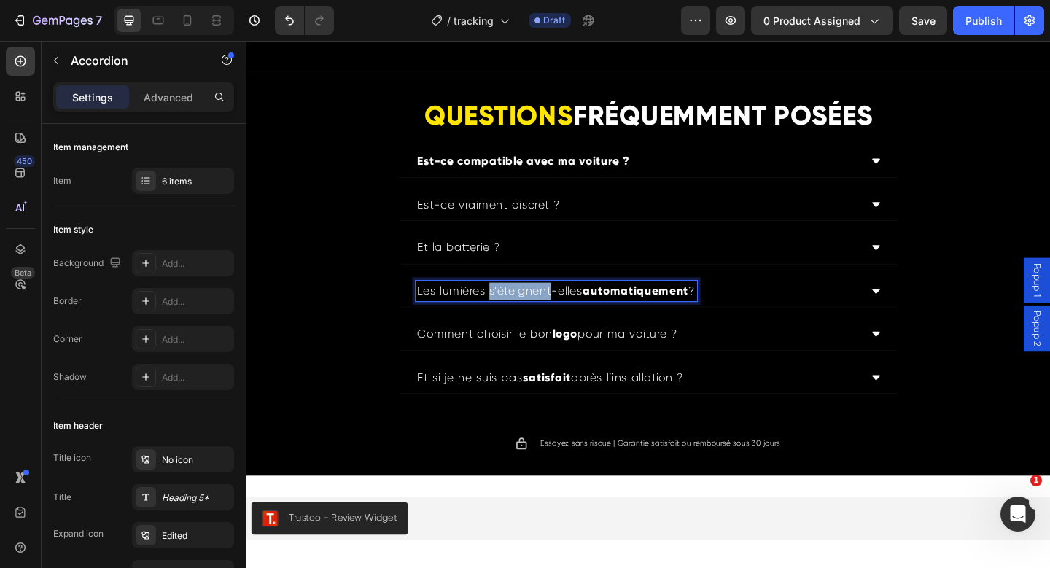
click at [519, 310] on p "Les lumières s’éteignent-elles automatiquement ?" at bounding box center [584, 313] width 302 height 19
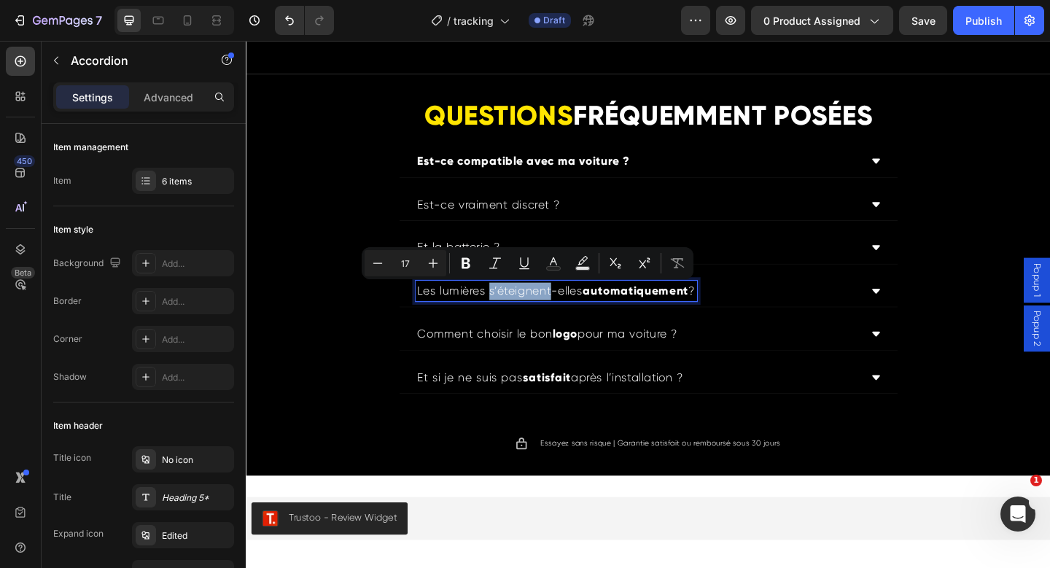
click at [519, 311] on p "Les lumières s’éteignent-elles automatiquement ?" at bounding box center [584, 313] width 302 height 19
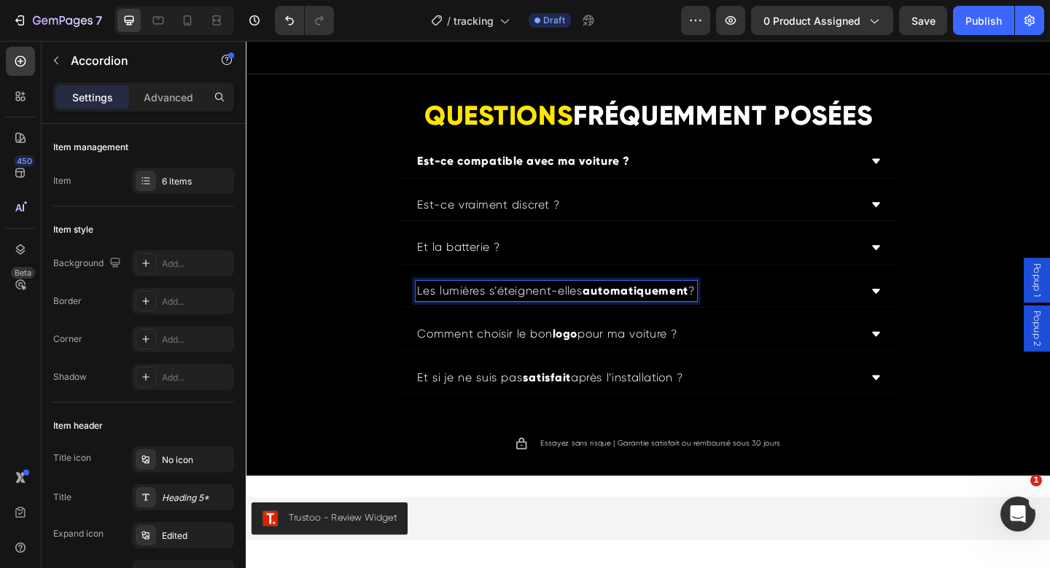
click at [519, 314] on p "Les lumières s’éteignent-elles automatiquement ?" at bounding box center [584, 313] width 302 height 19
click at [513, 366] on p "Comment choisir le bon logo pour ma voiture ?" at bounding box center [574, 360] width 283 height 19
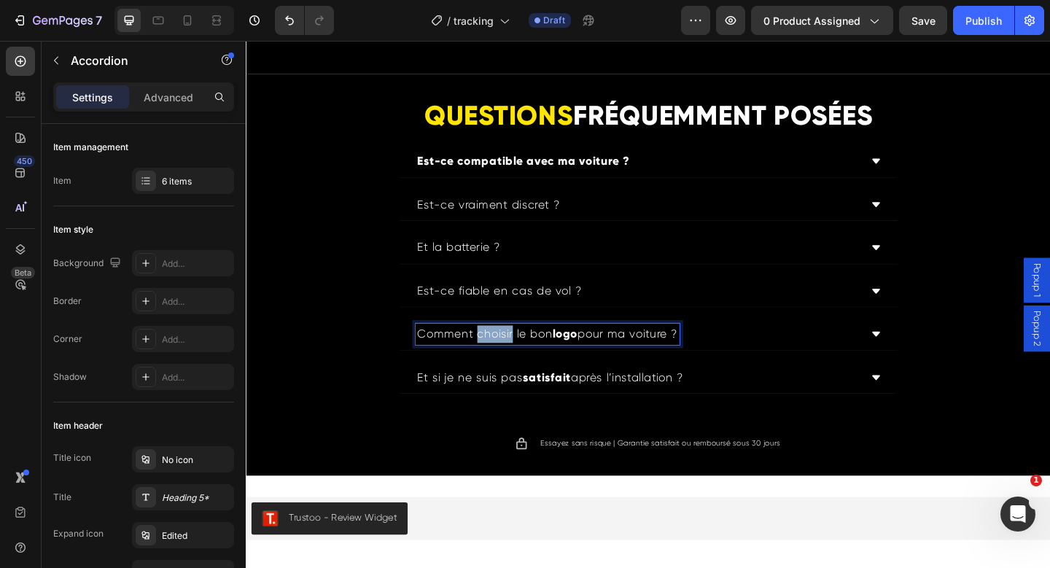
click at [513, 366] on p "Comment choisir le bon logo pour ma voiture ?" at bounding box center [574, 360] width 283 height 19
click at [680, 179] on div "Est-ce compatible avec ma voiture ?" at bounding box center [672, 171] width 484 height 23
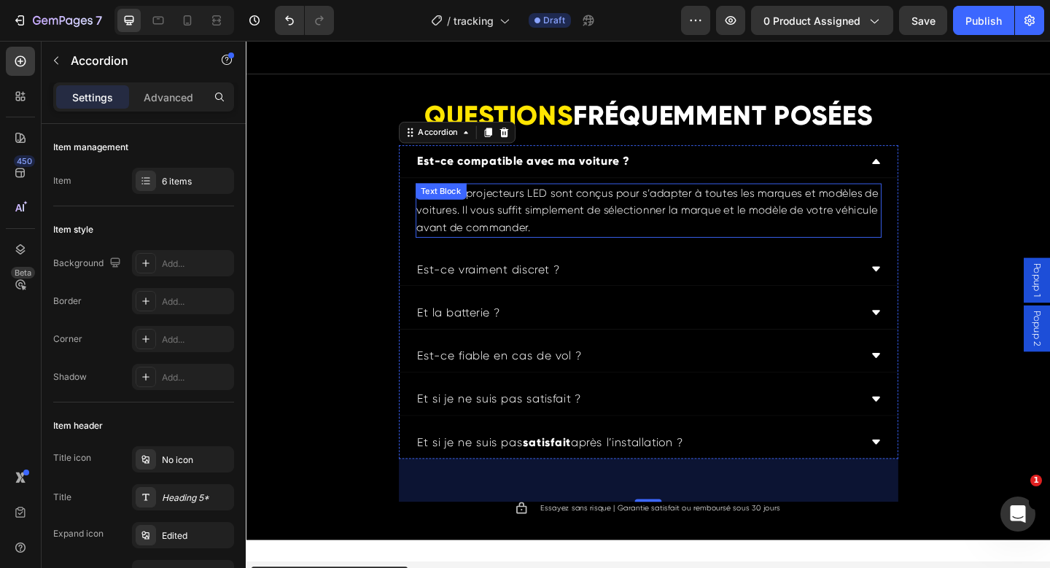
click at [542, 220] on p "Oui ! Nos projecteurs LED sont conçus pour s’adapter à toutes les marques et mo…" at bounding box center [684, 226] width 504 height 56
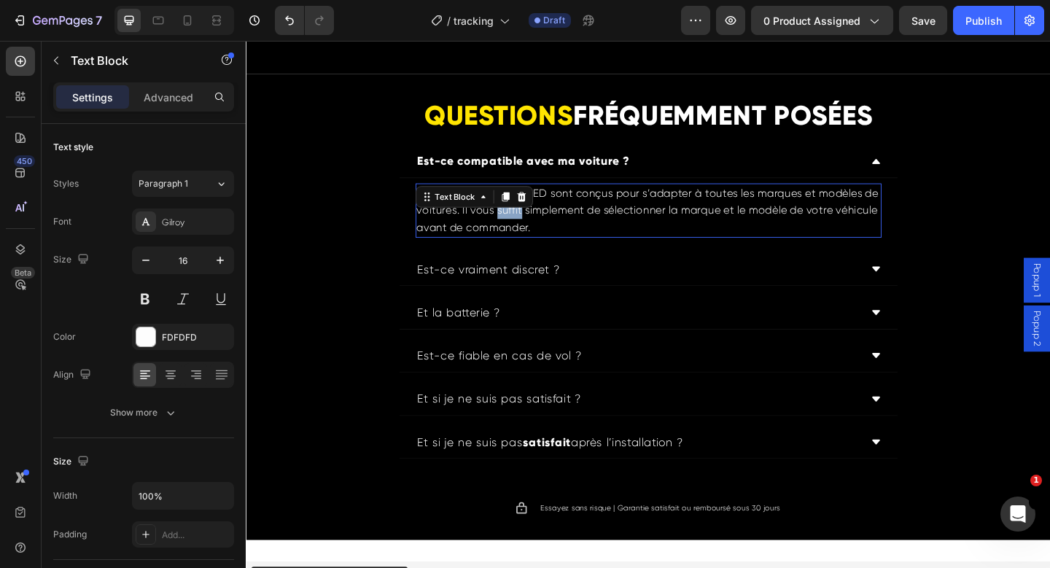
click at [542, 220] on div "Text Block" at bounding box center [494, 210] width 128 height 23
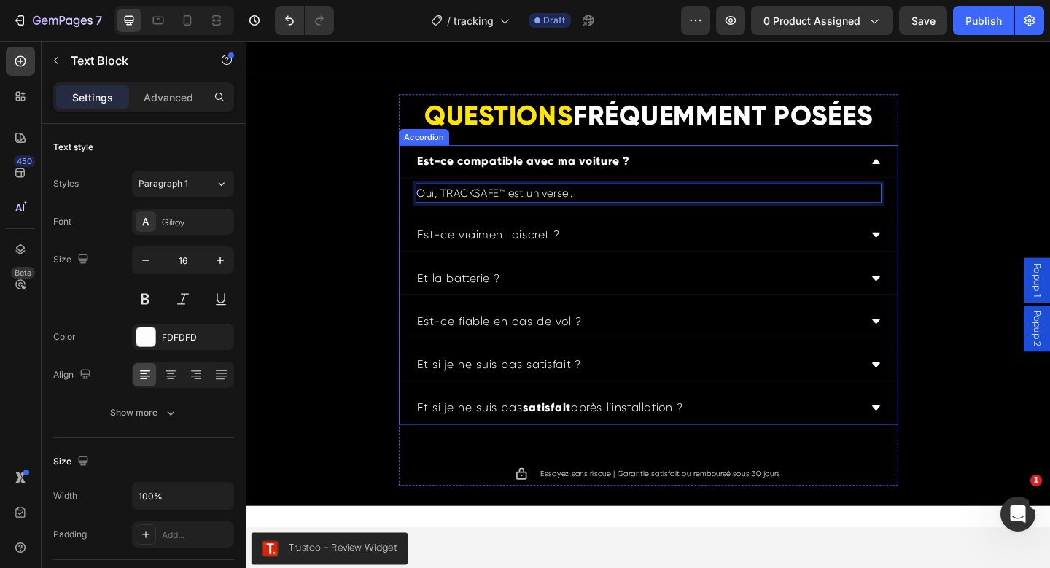
click at [503, 248] on p "Est-ce vraiment discret ?" at bounding box center [510, 252] width 155 height 19
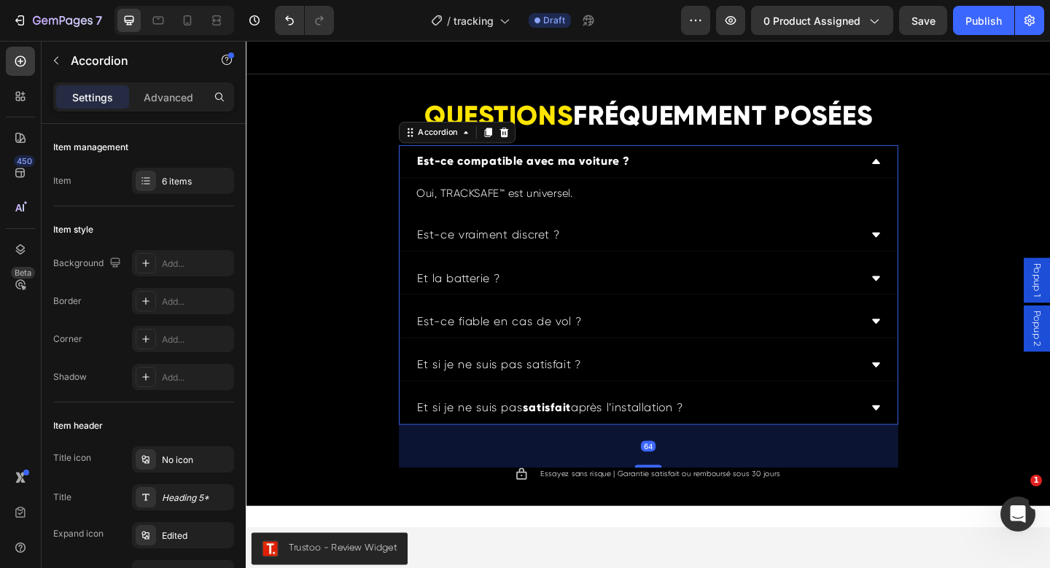
click at [632, 255] on div "Est-ce vraiment discret ?" at bounding box center [672, 252] width 484 height 23
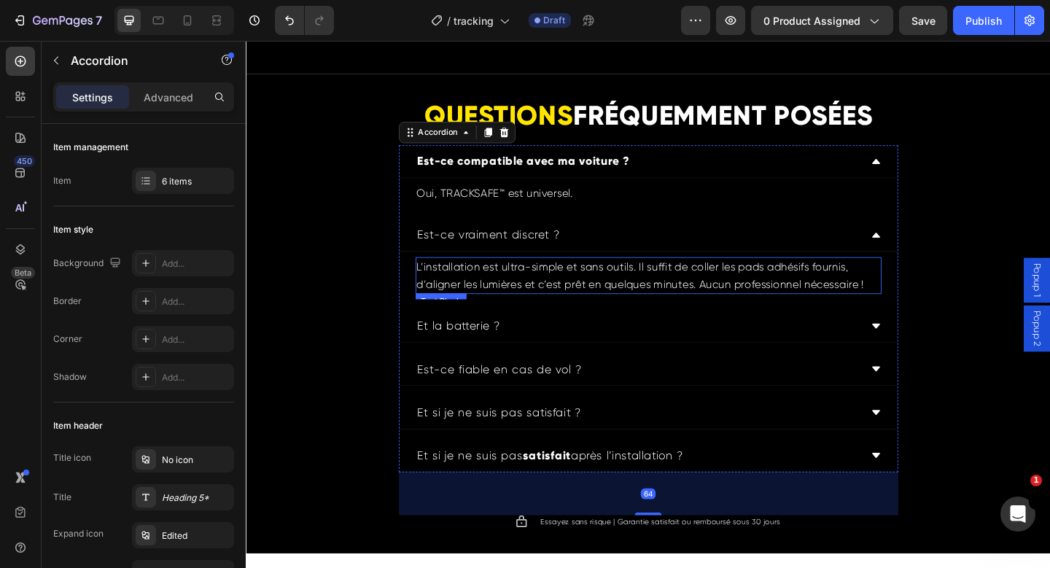
click at [511, 305] on p "L’installation est ultra-simple et sans outils. Il suffit de coller les pads ad…" at bounding box center [684, 296] width 504 height 37
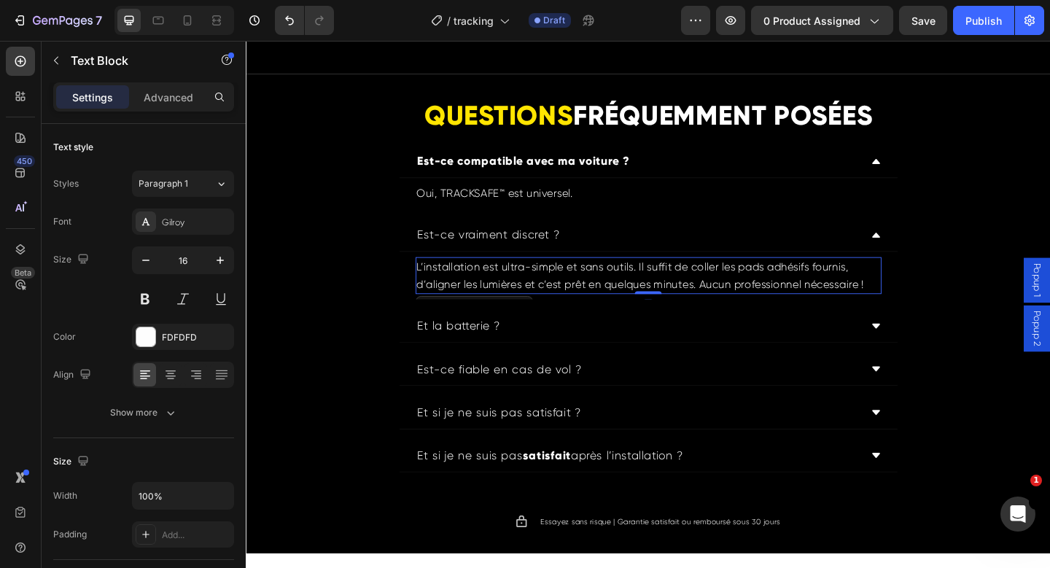
click at [511, 305] on p "L’installation est ultra-simple et sans outils. Il suffit de coller les pads ad…" at bounding box center [684, 296] width 504 height 37
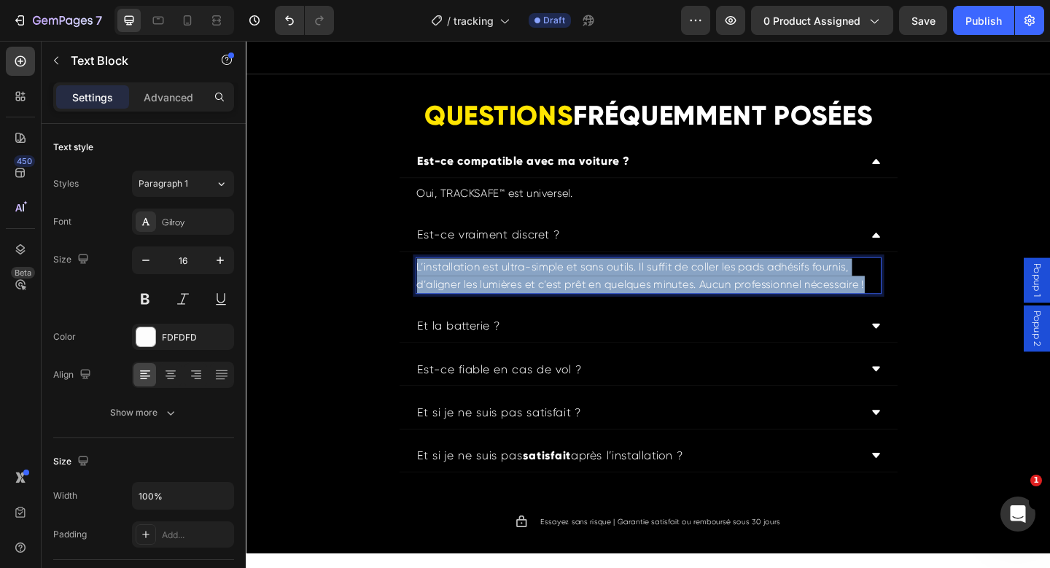
click at [511, 305] on p "L’installation est ultra-simple et sans outils. Il suffit de coller les pads ad…" at bounding box center [684, 296] width 504 height 37
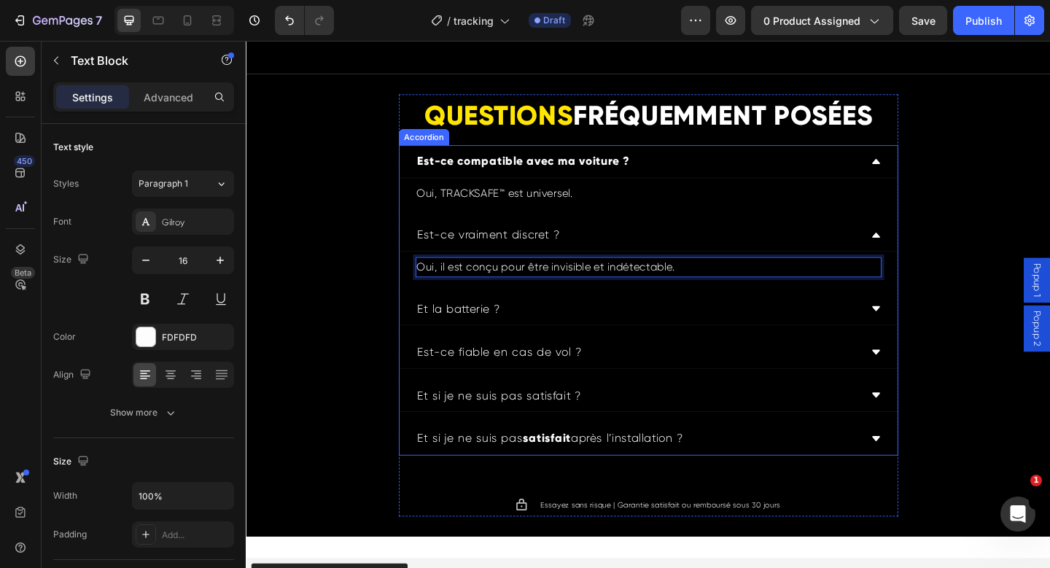
click at [524, 336] on div "Et la batterie ?" at bounding box center [672, 333] width 484 height 23
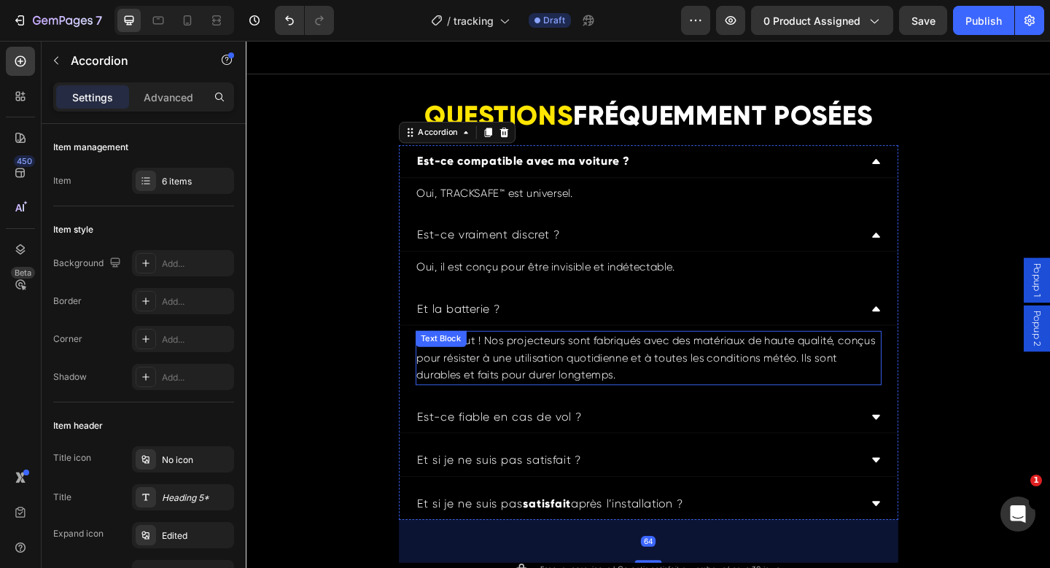
click at [514, 375] on p "Pas du tout ! Nos projecteurs sont fabriqués avec des matériaux de haute qualit…" at bounding box center [684, 386] width 504 height 56
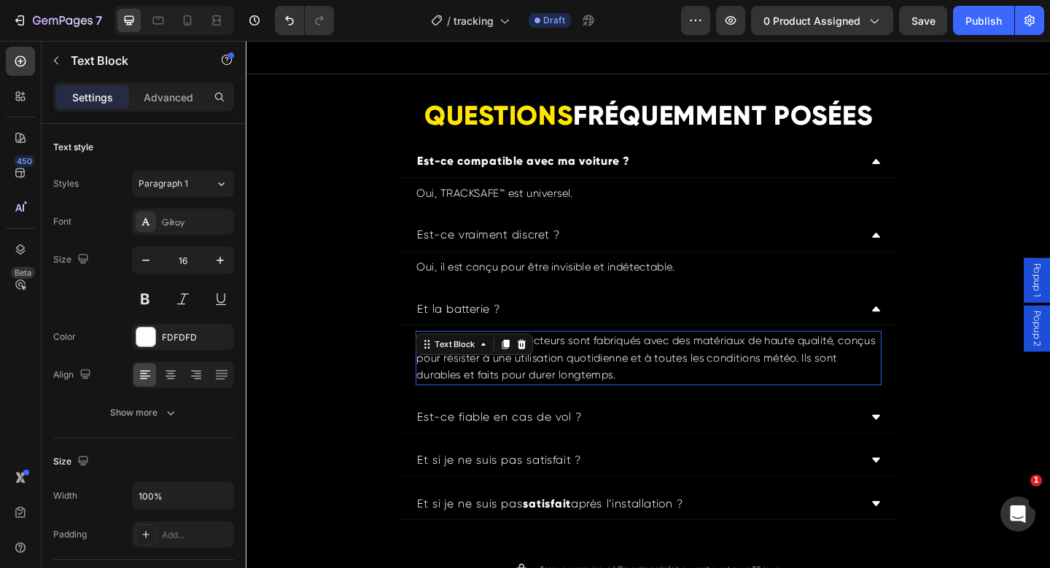
click at [519, 375] on div at bounding box center [528, 372] width 18 height 18
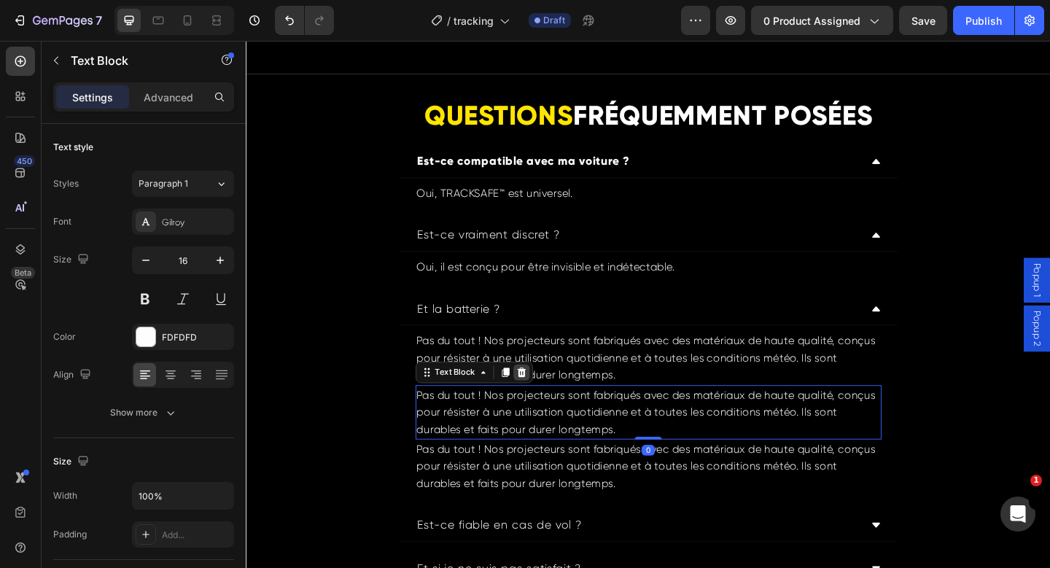
click at [543, 403] on icon at bounding box center [544, 402] width 9 height 10
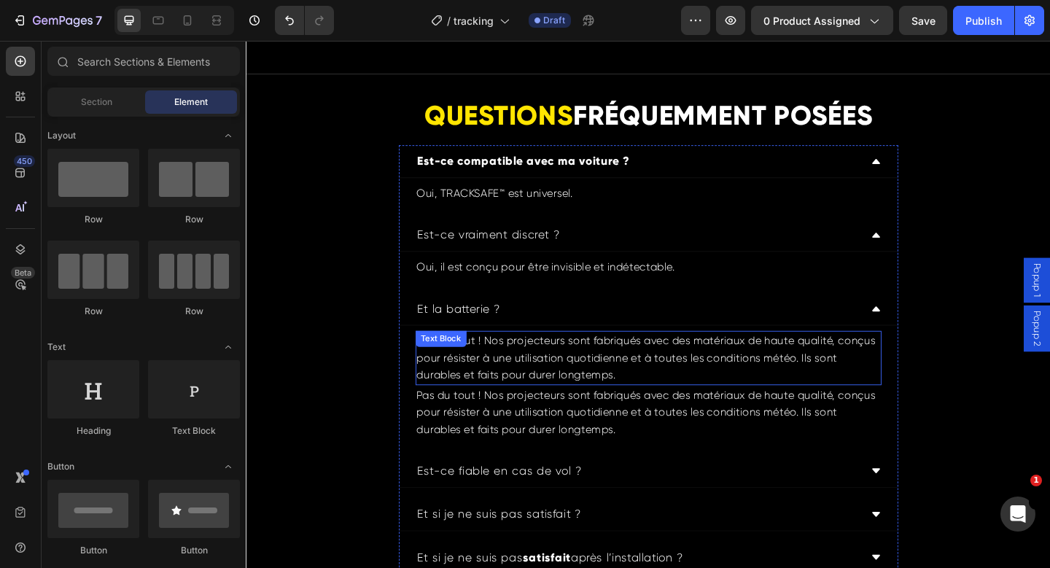
click at [592, 387] on p "Pas du tout ! Nos projecteurs sont fabriqués avec des matériaux de haute qualit…" at bounding box center [684, 386] width 504 height 56
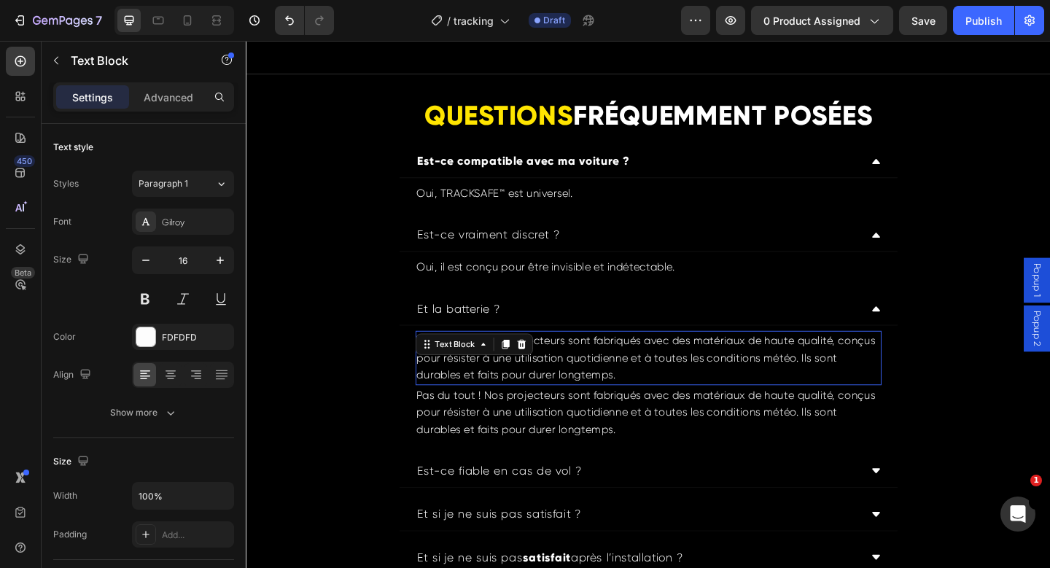
click at [592, 387] on p "Pas du tout ! Nos projecteurs sont fabriqués avec des matériaux de haute qualit…" at bounding box center [684, 386] width 504 height 56
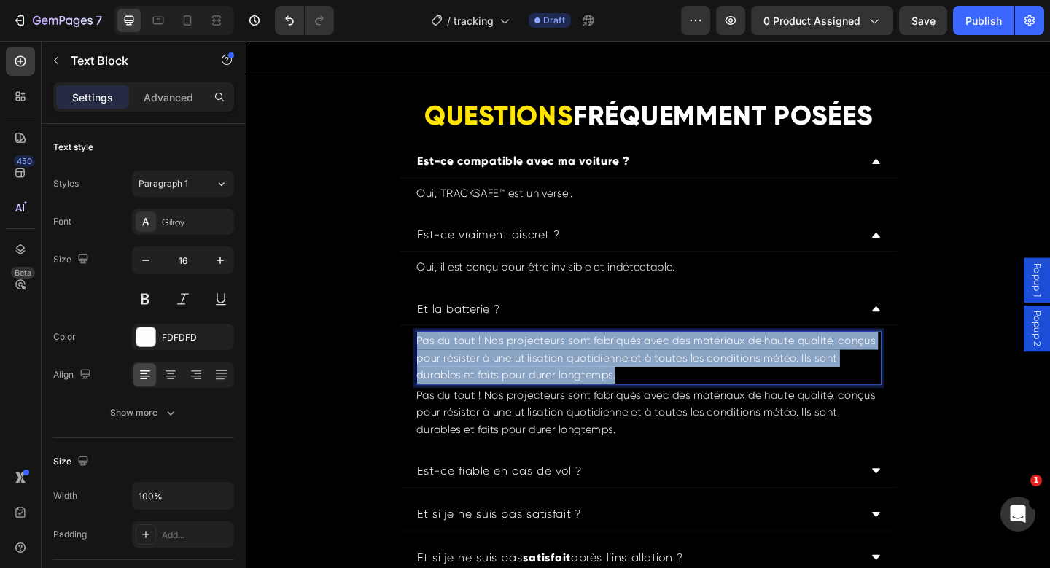
click at [592, 387] on p "Pas du tout ! Nos projecteurs sont fabriqués avec des matériaux de haute qualit…" at bounding box center [684, 386] width 504 height 56
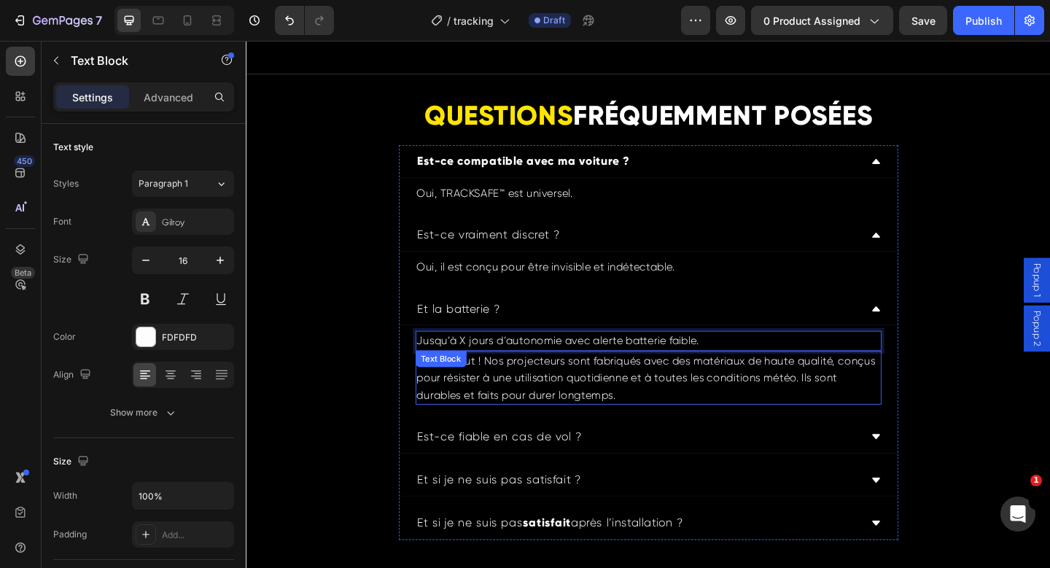
click at [597, 413] on p "Pas du tout ! Nos projecteurs sont fabriqués avec des matériaux de haute qualit…" at bounding box center [684, 408] width 504 height 56
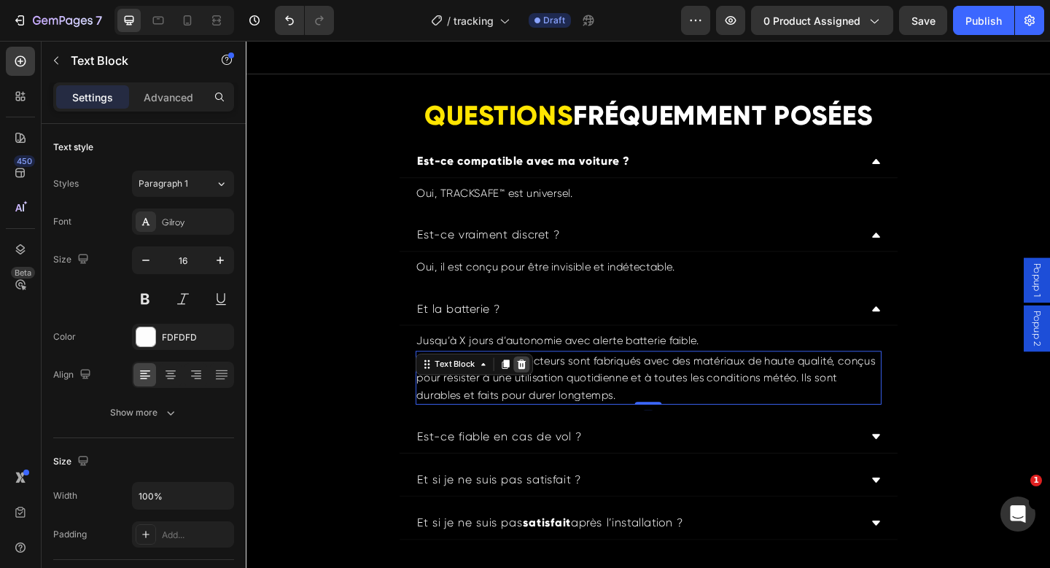
click at [540, 391] on icon at bounding box center [544, 392] width 9 height 10
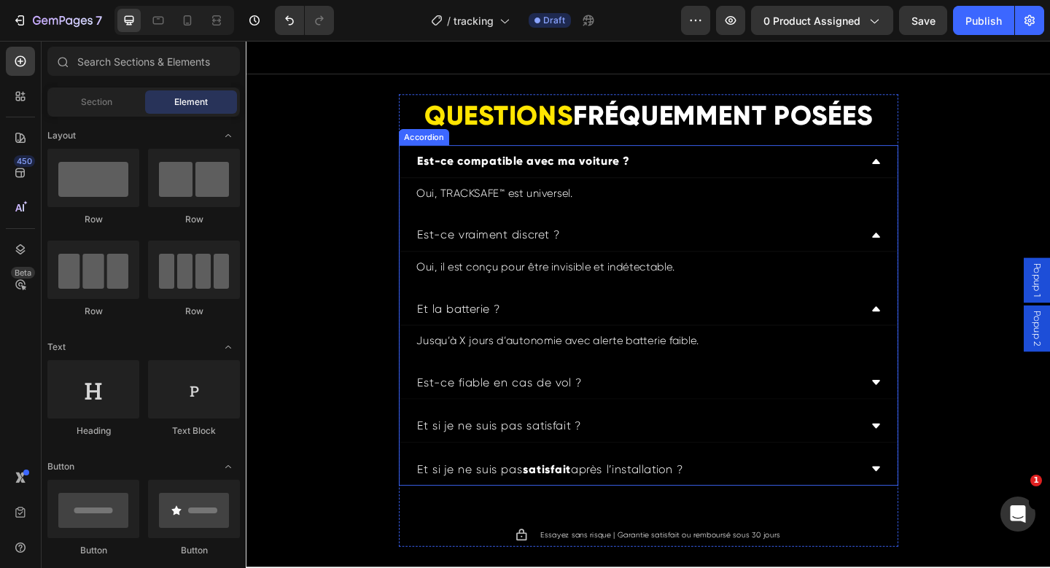
click at [674, 414] on div "Est-ce fiable en cas de vol ?" at bounding box center [672, 413] width 484 height 23
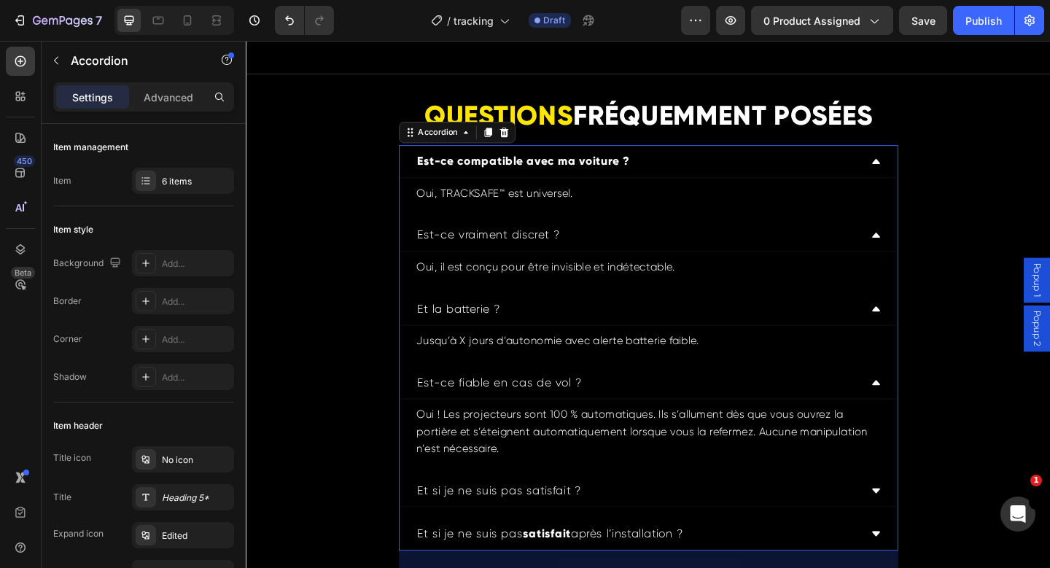
scroll to position [4220, 0]
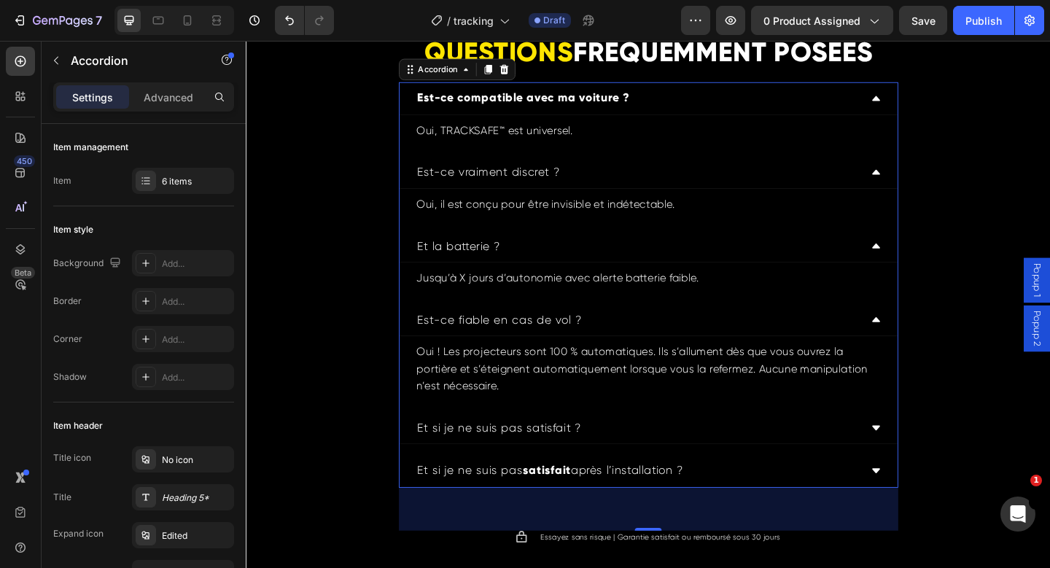
click at [629, 463] on div "Et si je ne suis pas satisfait ?" at bounding box center [672, 462] width 484 height 23
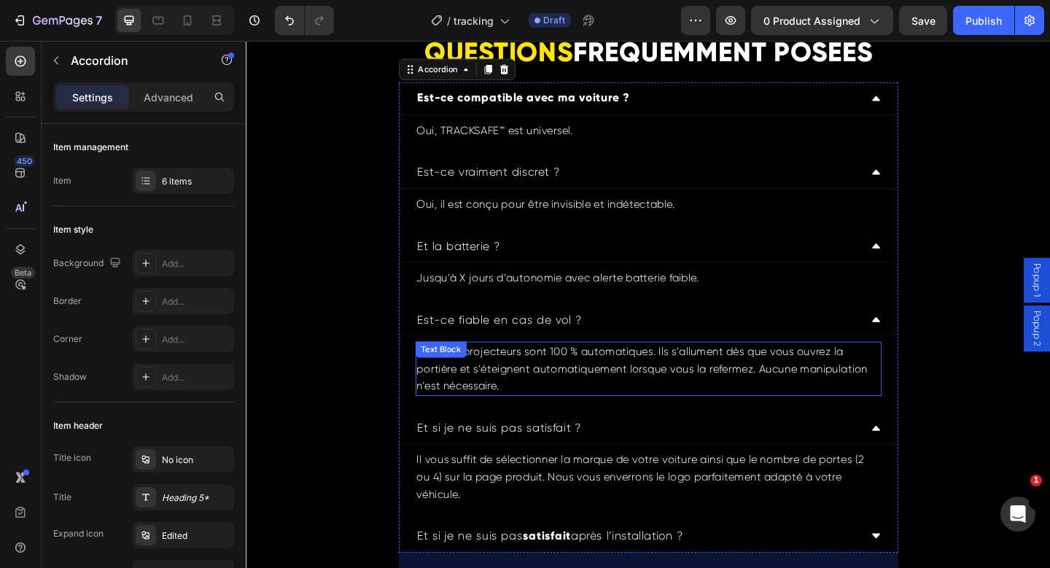
click at [538, 401] on p "Oui ! Les projecteurs sont 100 % automatiques. Ils s’allument dès que vous ouvr…" at bounding box center [684, 398] width 504 height 56
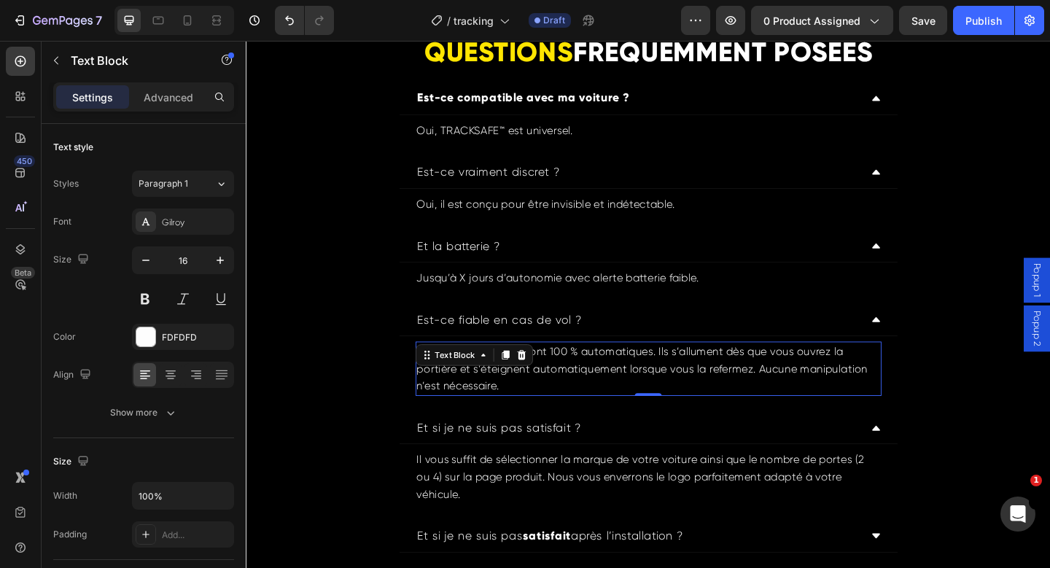
click at [538, 401] on p "Oui ! Les projecteurs sont 100 % automatiques. Ils s’allument dès que vous ouvr…" at bounding box center [684, 398] width 504 height 56
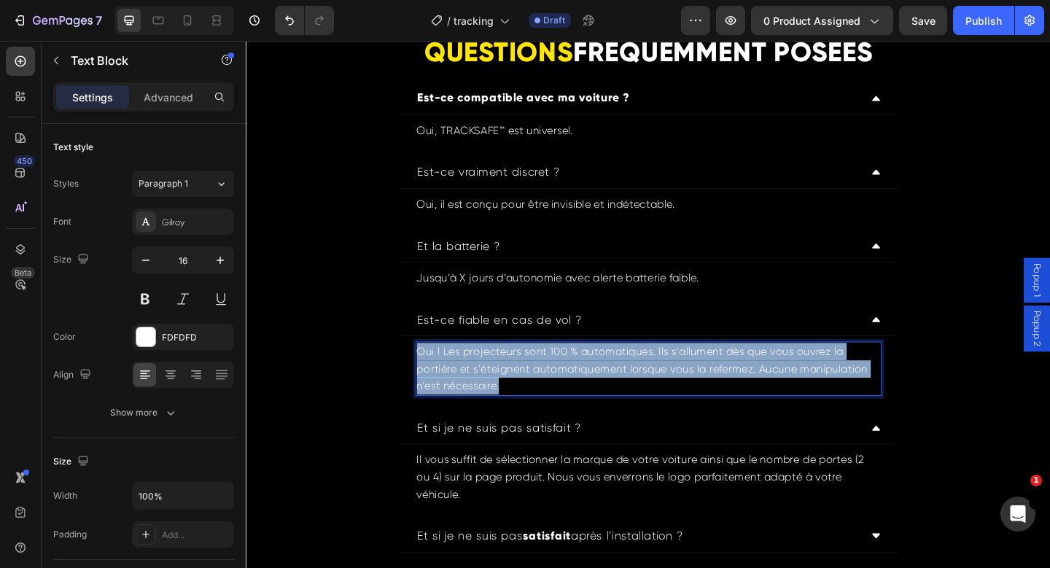
click at [538, 401] on p "Oui ! Les projecteurs sont 100 % automatiques. Ils s’allument dès que vous ouvr…" at bounding box center [684, 398] width 504 height 56
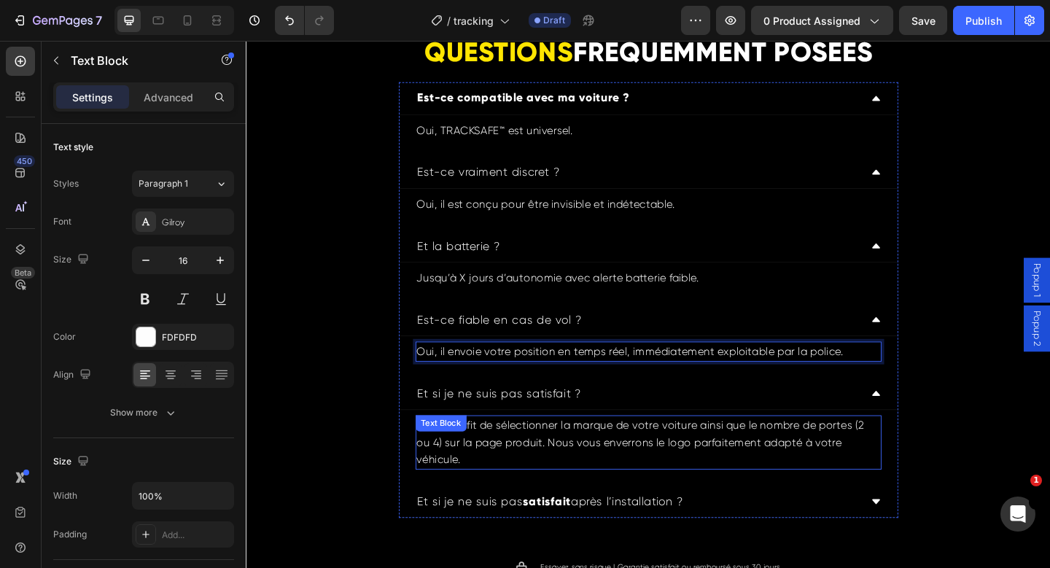
click at [562, 484] on p "Il vous suffit de sélectionner la marque de votre voiture ainsi que le nombre d…" at bounding box center [684, 478] width 504 height 56
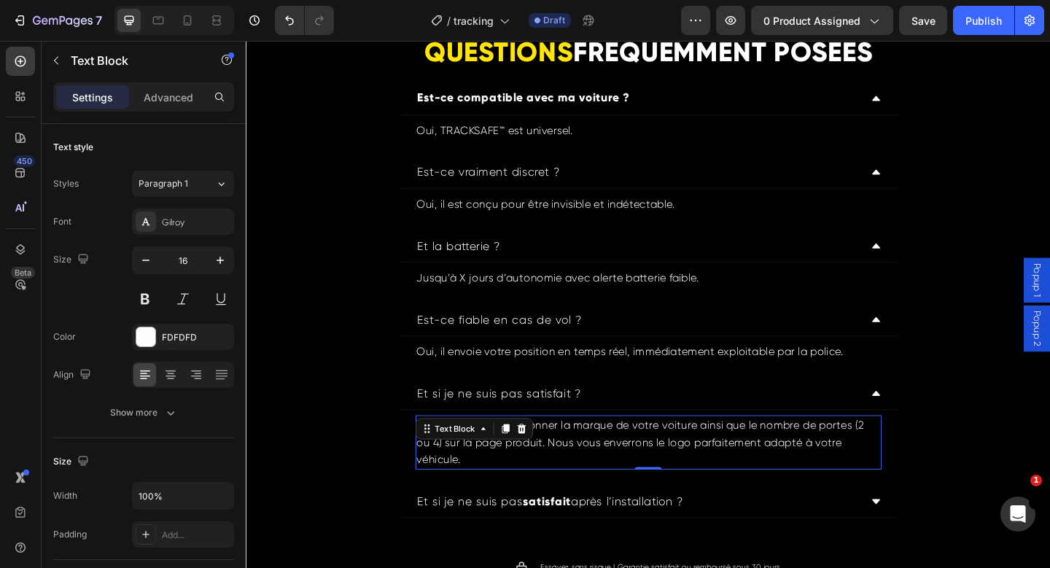
click at [562, 484] on p "Il vous suffit de sélectionner la marque de votre voiture ainsi que le nombre d…" at bounding box center [684, 478] width 504 height 56
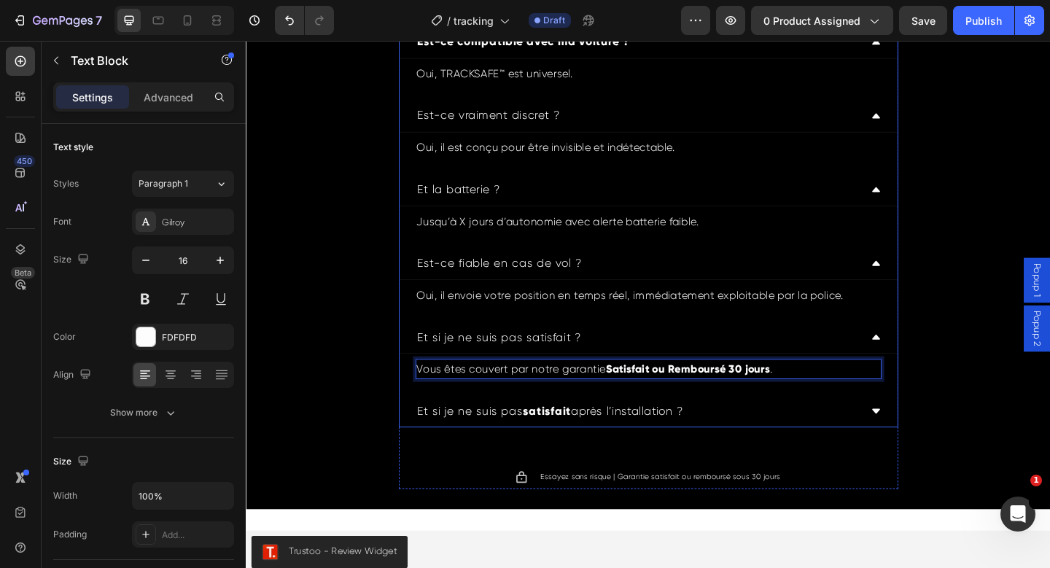
scroll to position [4280, 0]
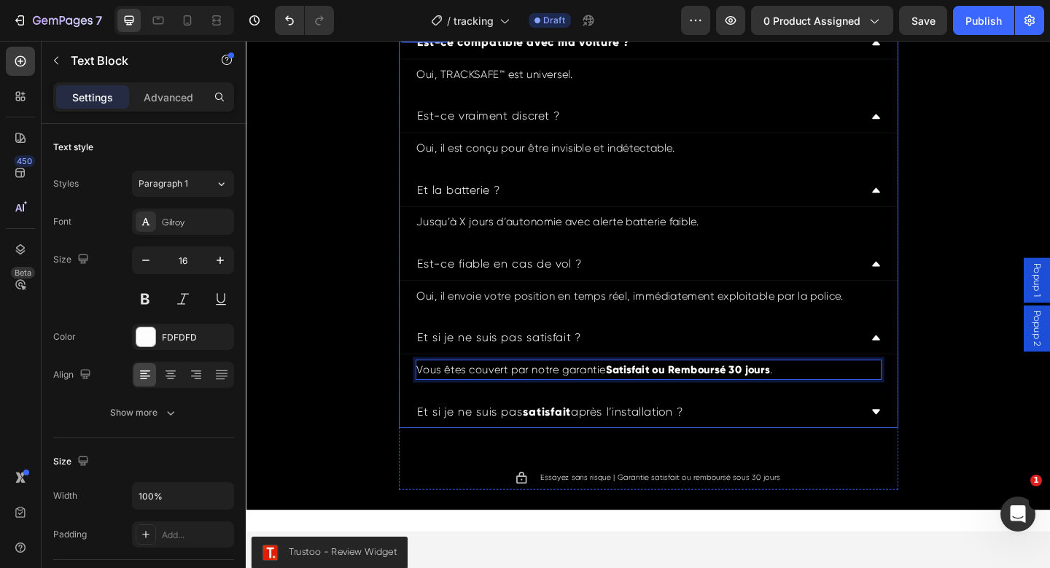
click at [782, 438] on div "Et si je ne suis pas satisfait après l’installation ?" at bounding box center [672, 444] width 484 height 23
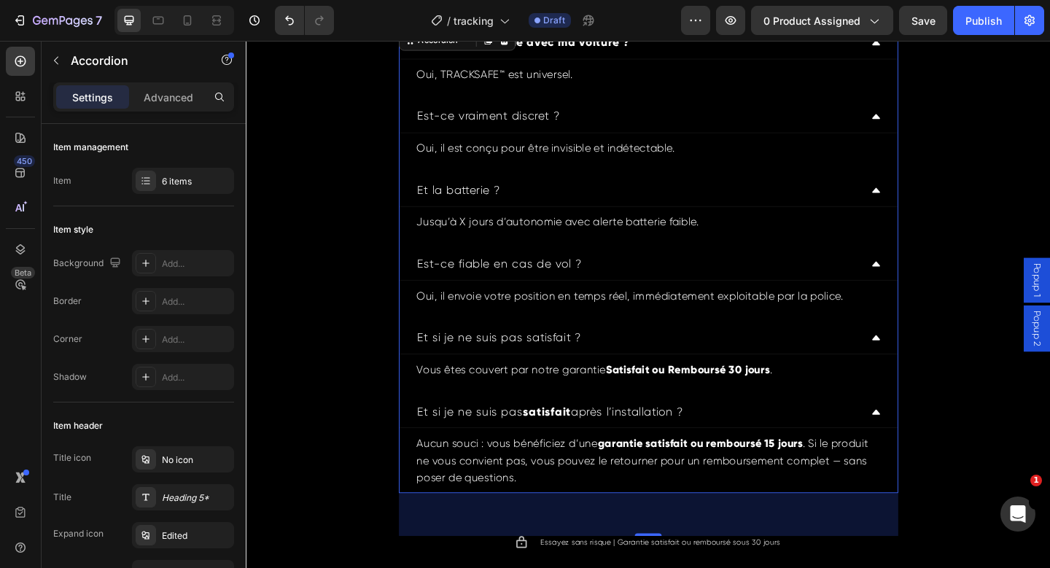
click at [782, 438] on div "Et si je ne suis pas satisfait après l’installation ?" at bounding box center [672, 444] width 484 height 23
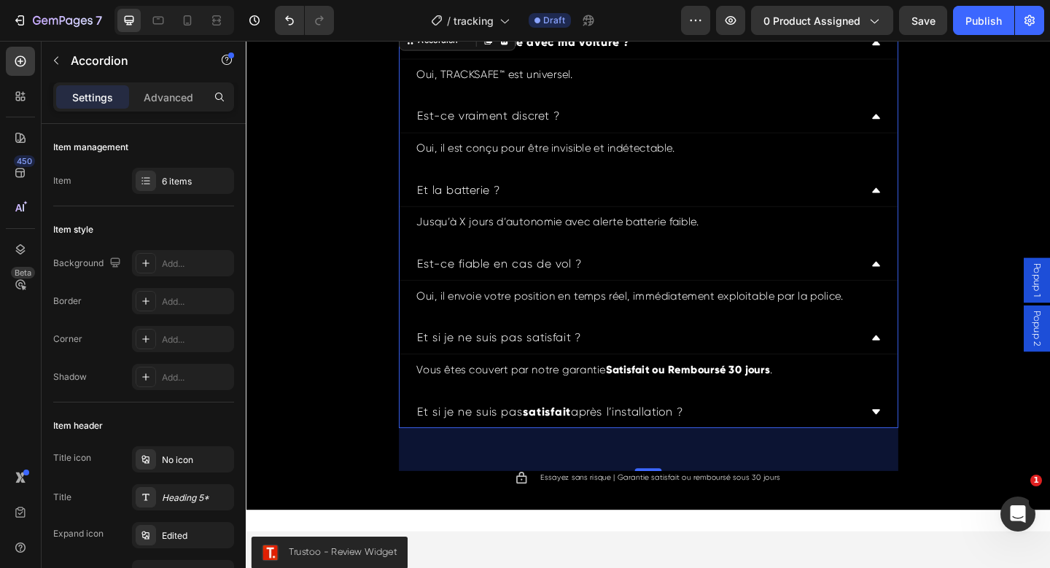
click at [718, 363] on div "Et si je ne suis pas satisfait ?" at bounding box center [672, 364] width 484 height 23
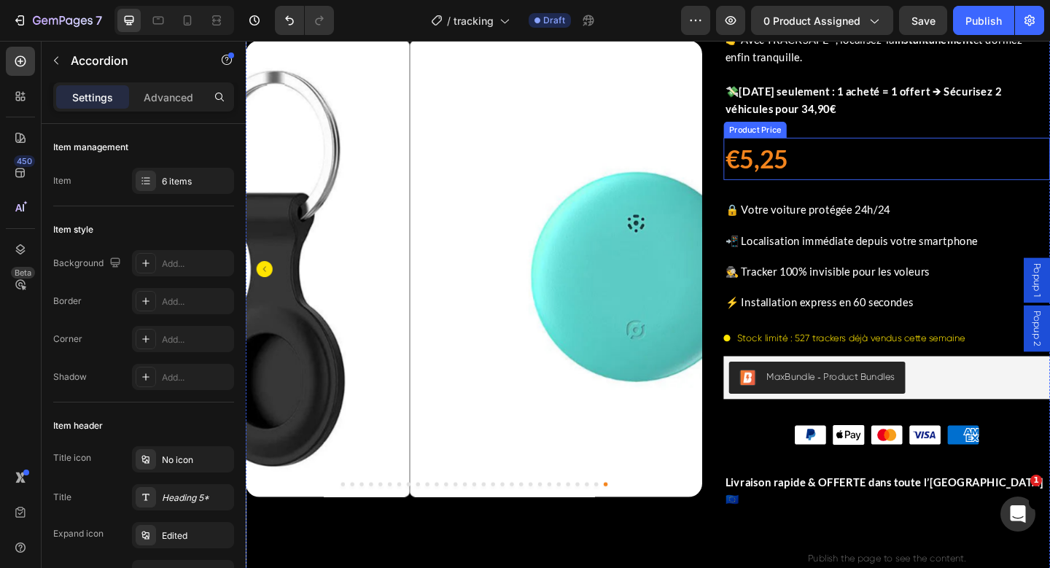
scroll to position [287, 0]
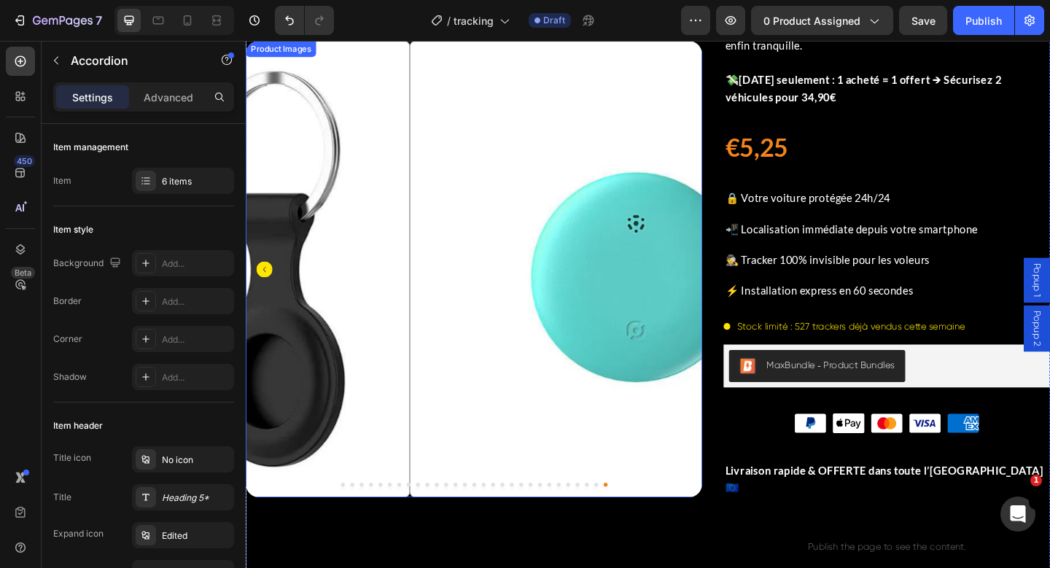
click at [265, 282] on icon "Carousel Back Arrow" at bounding box center [266, 290] width 18 height 18
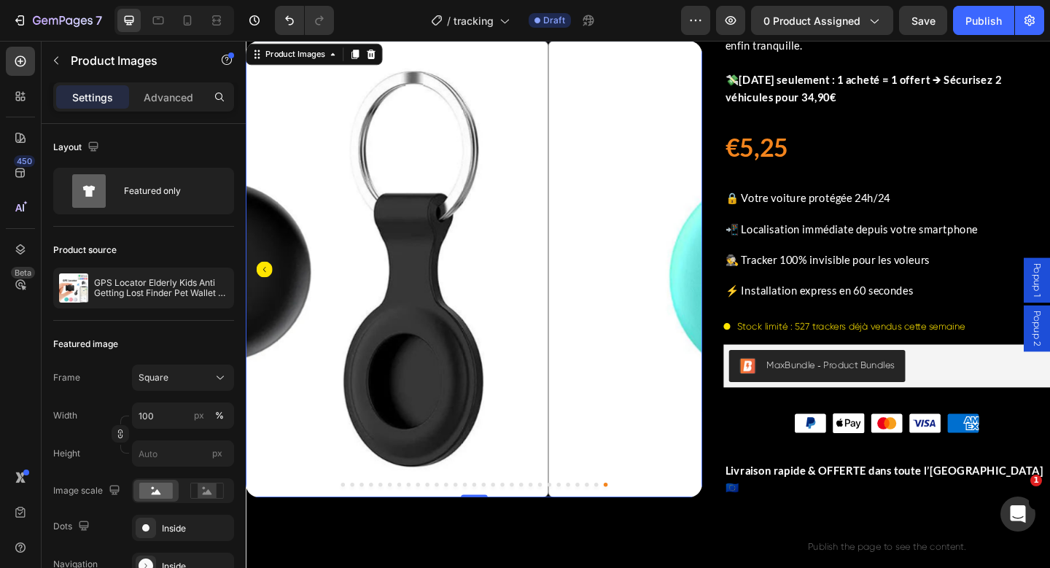
click at [265, 282] on icon "Carousel Back Arrow" at bounding box center [266, 290] width 18 height 18
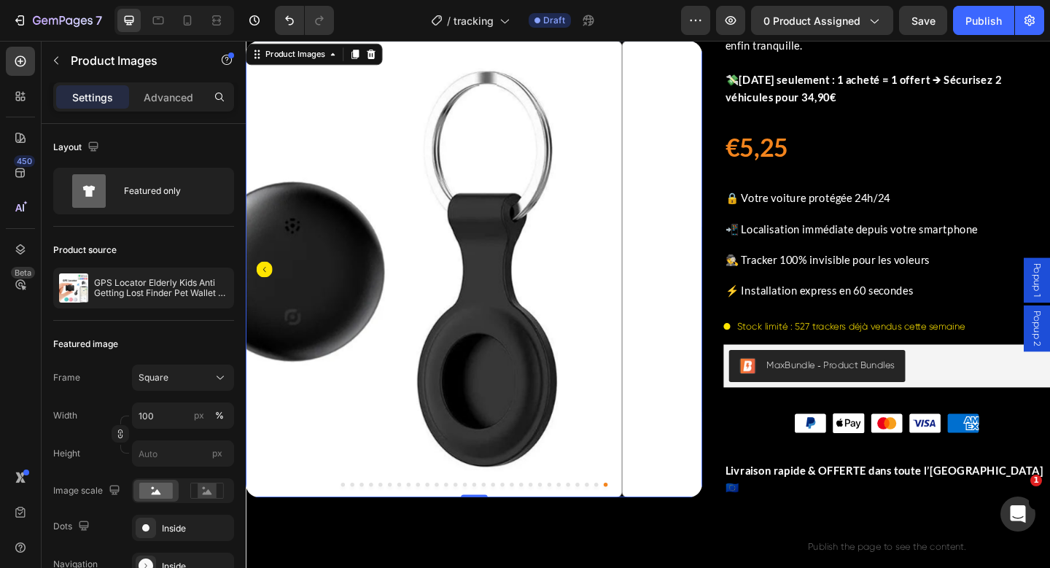
click at [265, 282] on icon "Carousel Back Arrow" at bounding box center [266, 290] width 18 height 18
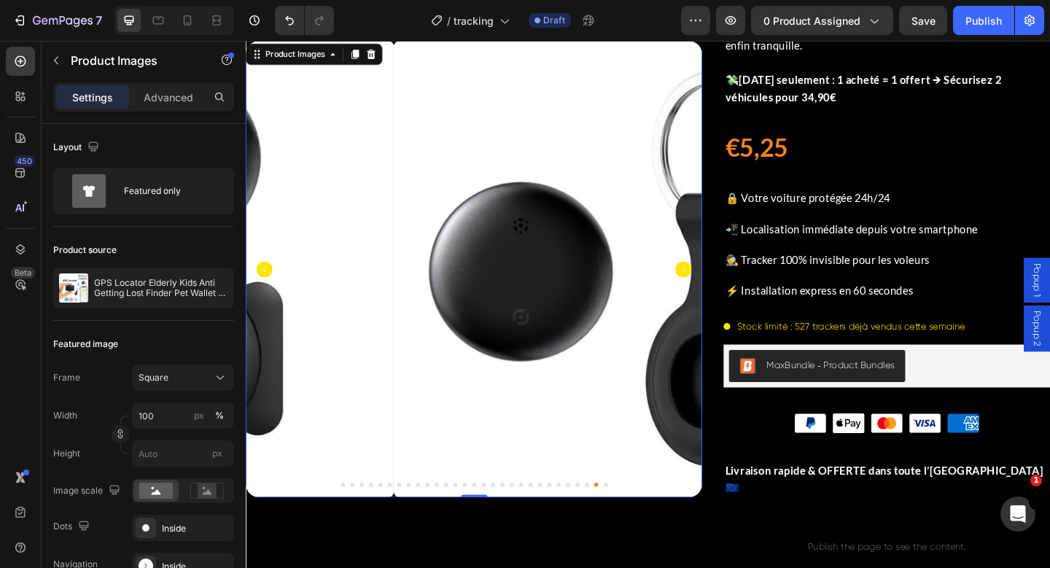
click at [265, 282] on icon "Carousel Back Arrow" at bounding box center [266, 290] width 18 height 18
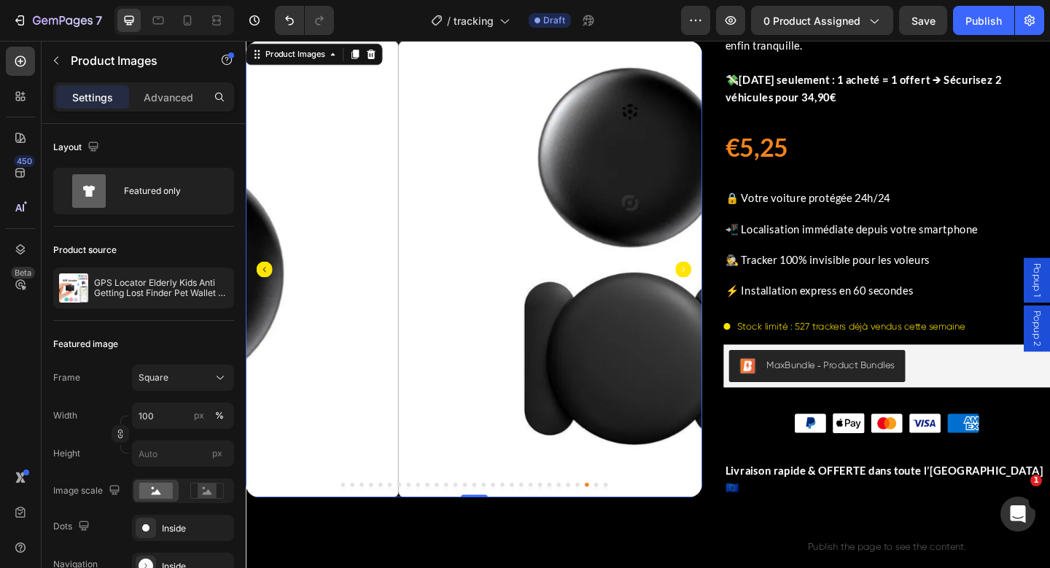
click at [265, 282] on icon "Carousel Back Arrow" at bounding box center [266, 290] width 18 height 18
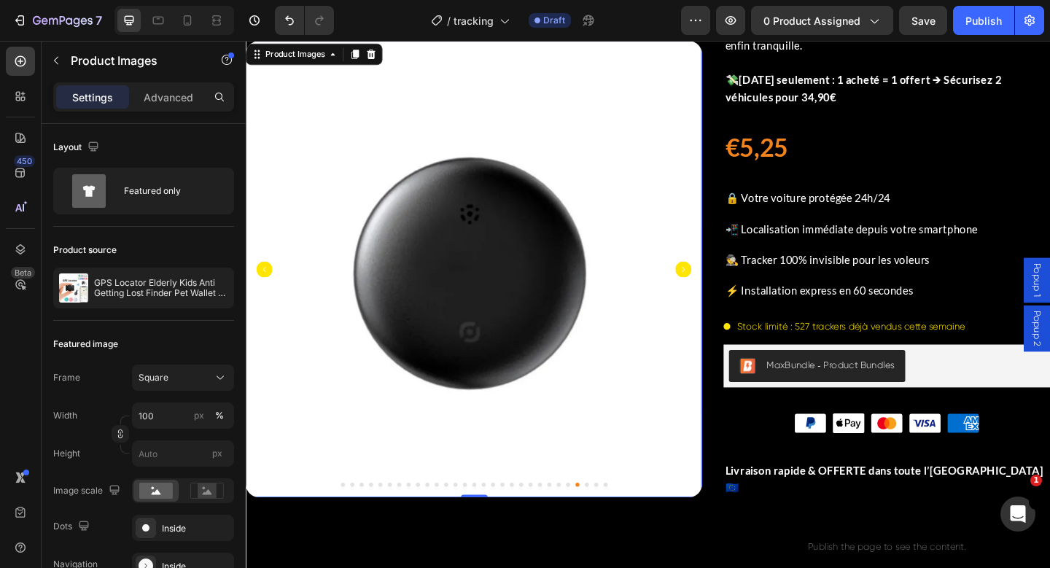
click at [266, 282] on icon "Carousel Back Arrow" at bounding box center [266, 290] width 18 height 18
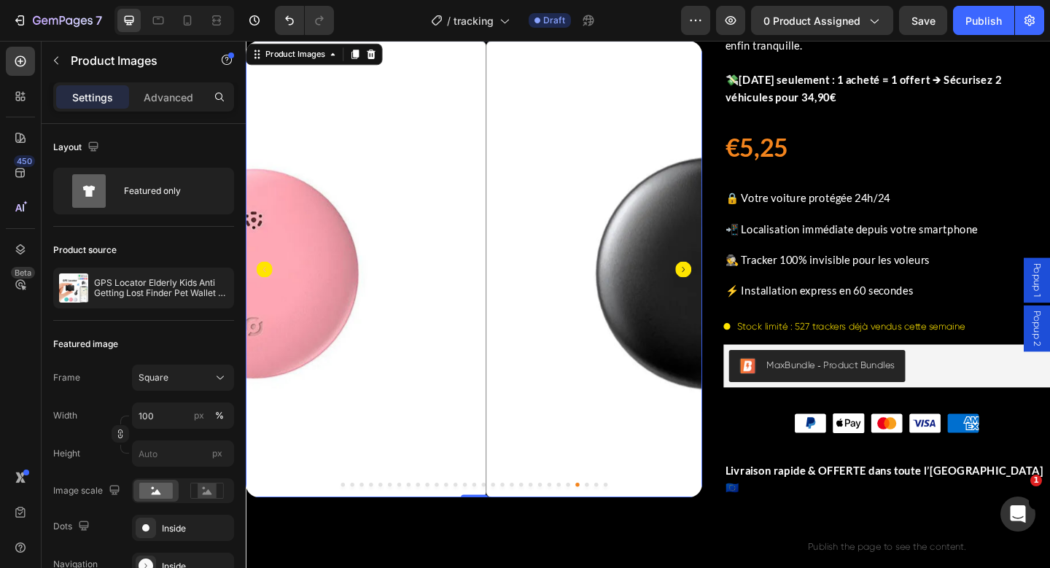
click at [266, 282] on icon "Carousel Back Arrow" at bounding box center [266, 290] width 18 height 18
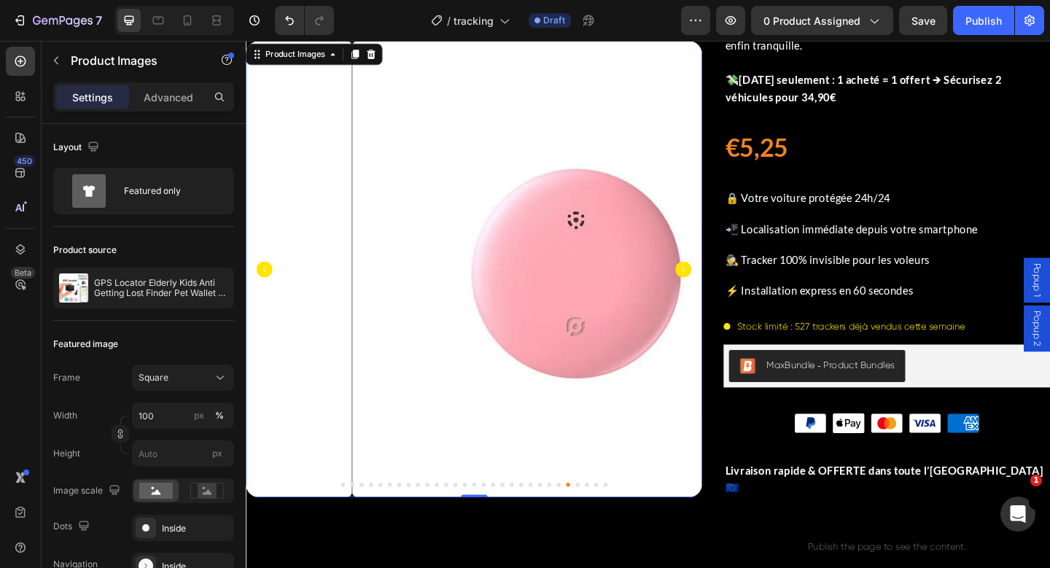
click at [266, 282] on icon "Carousel Back Arrow" at bounding box center [266, 290] width 18 height 18
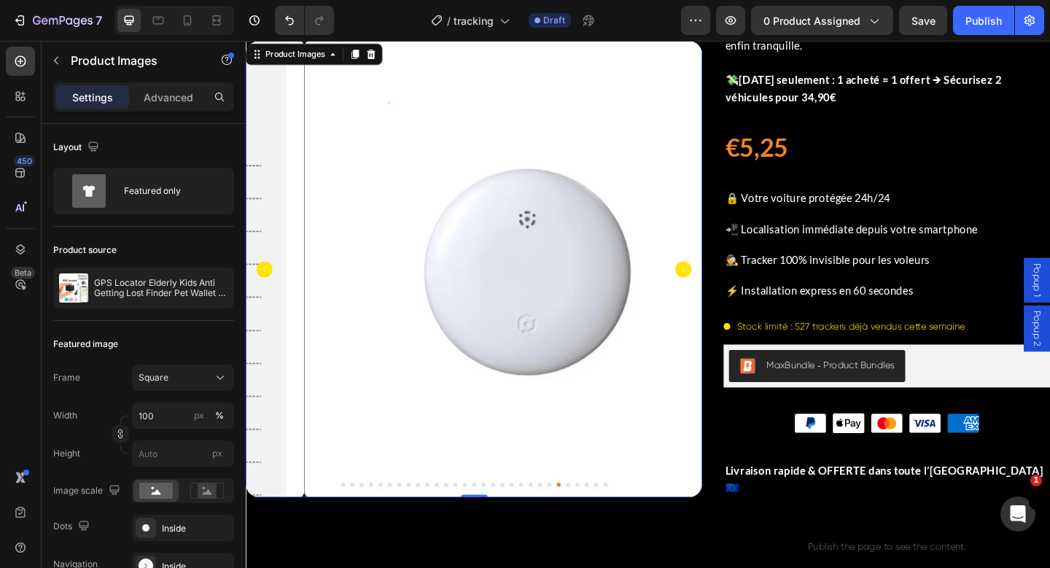
click at [266, 282] on icon "Carousel Back Arrow" at bounding box center [266, 290] width 18 height 18
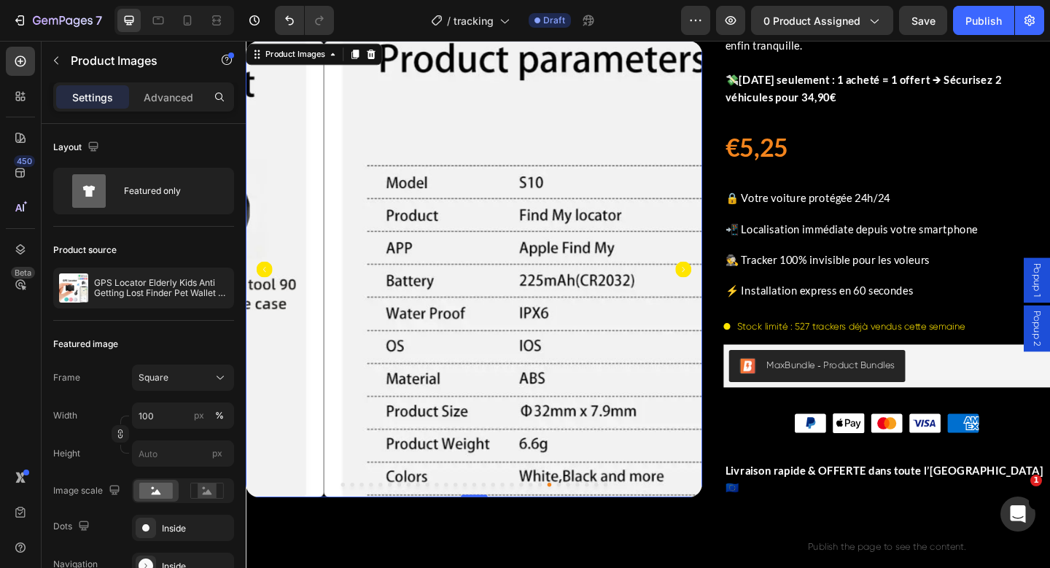
click at [266, 282] on icon "Carousel Back Arrow" at bounding box center [266, 290] width 18 height 18
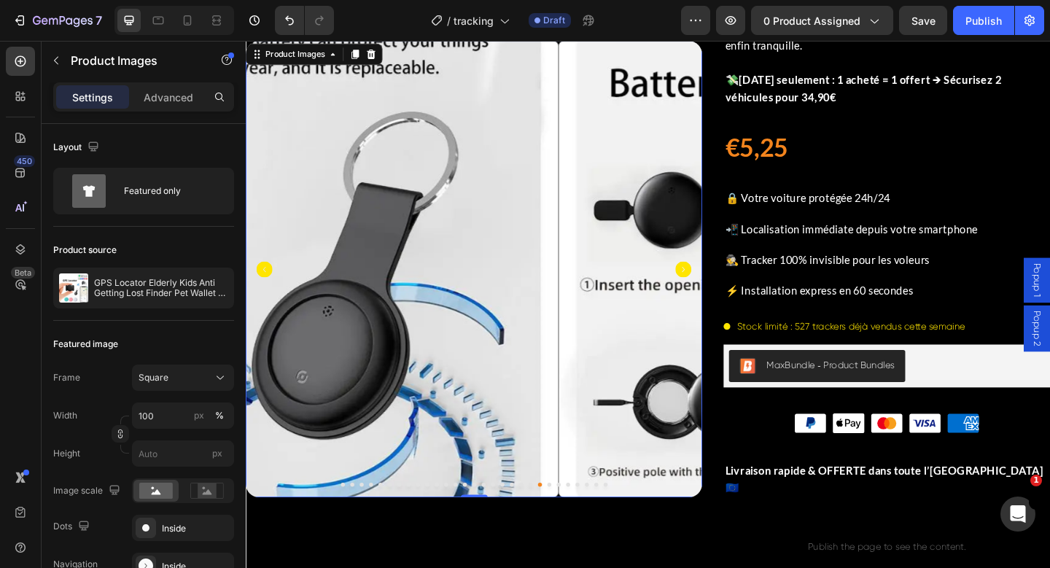
click at [266, 282] on icon "Carousel Back Arrow" at bounding box center [266, 290] width 18 height 18
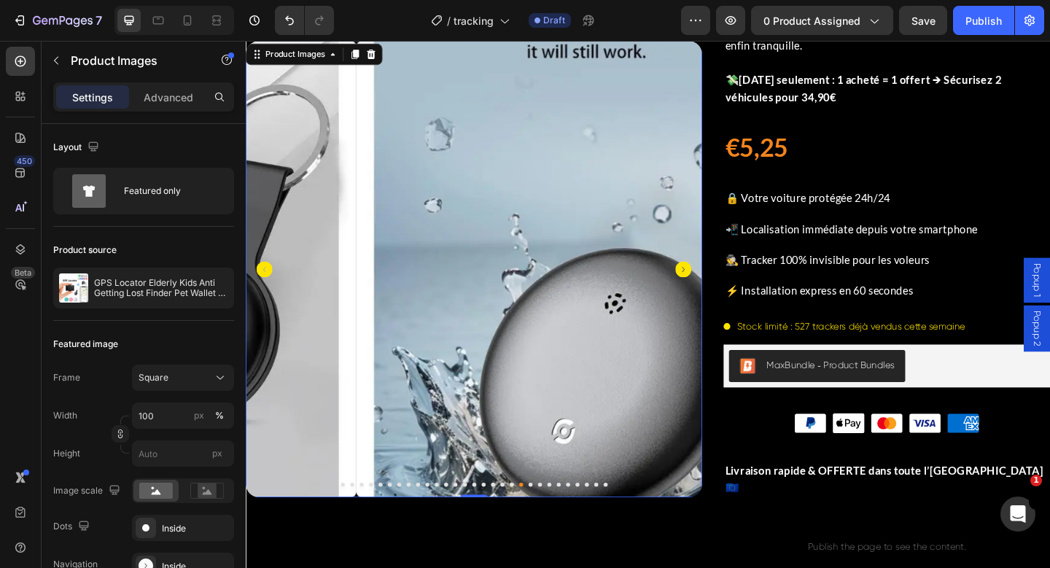
click at [266, 282] on icon "Carousel Back Arrow" at bounding box center [266, 290] width 18 height 18
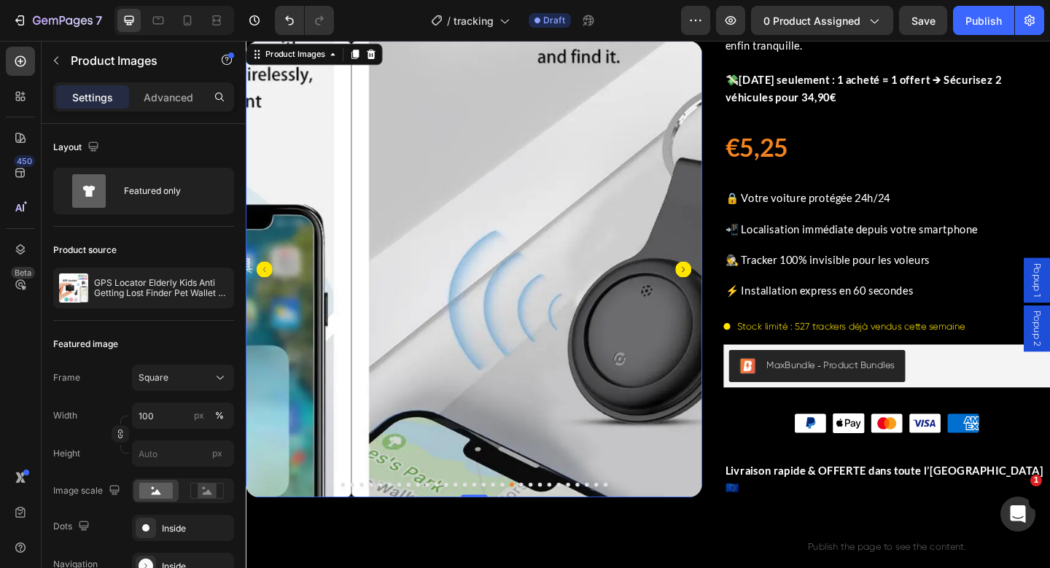
click at [266, 282] on icon "Carousel Back Arrow" at bounding box center [266, 290] width 18 height 18
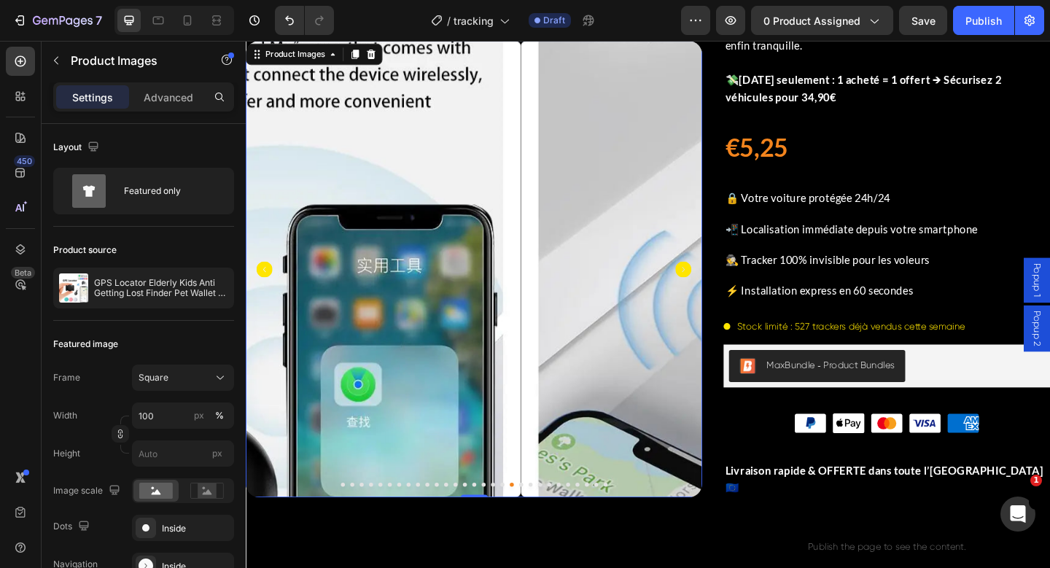
click at [266, 282] on icon "Carousel Back Arrow" at bounding box center [266, 290] width 18 height 18
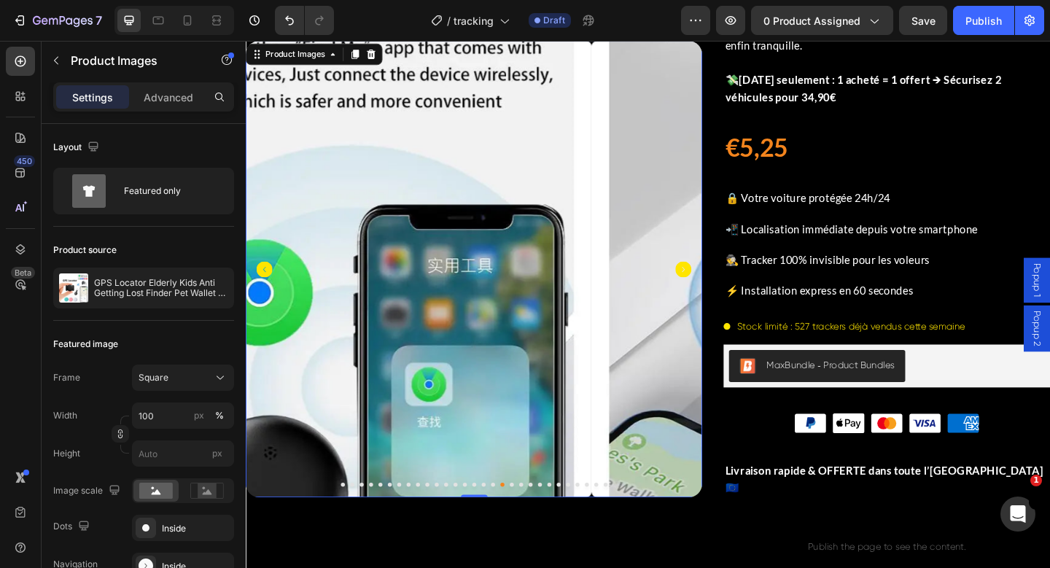
click at [266, 282] on icon "Carousel Back Arrow" at bounding box center [266, 290] width 18 height 18
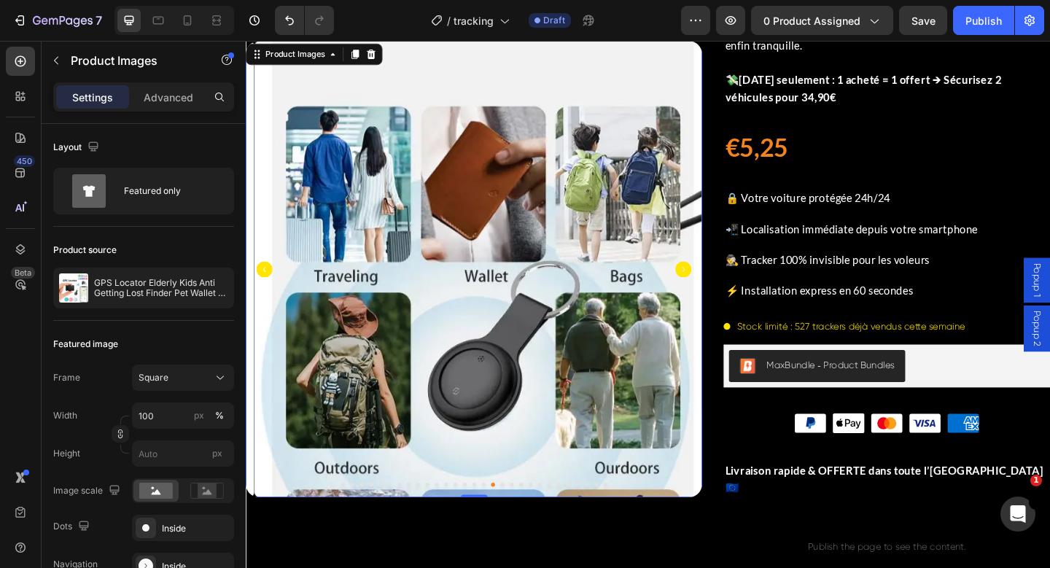
click at [266, 282] on icon "Carousel Back Arrow" at bounding box center [266, 290] width 18 height 18
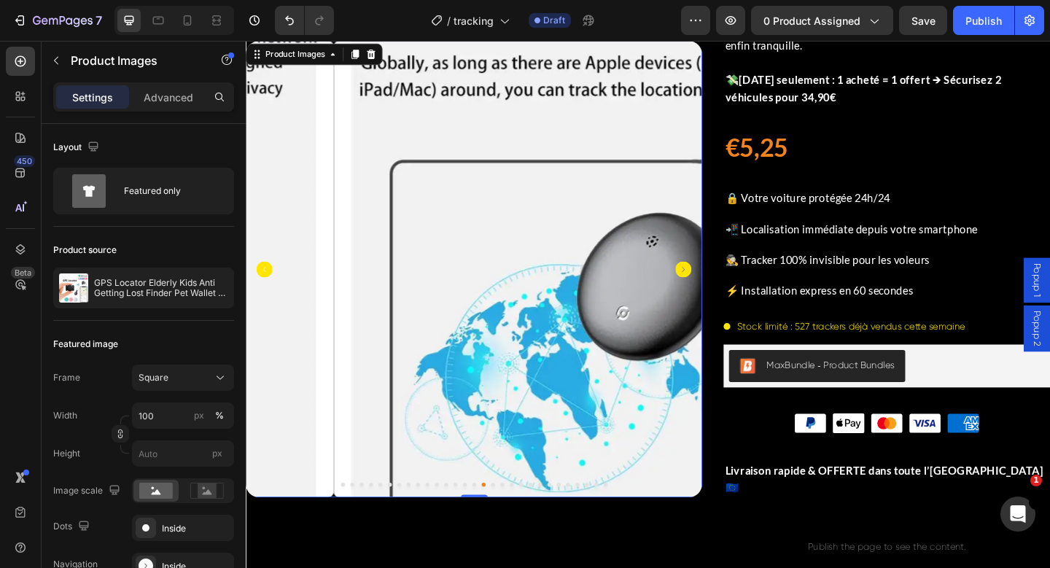
click at [266, 282] on icon "Carousel Back Arrow" at bounding box center [266, 290] width 18 height 18
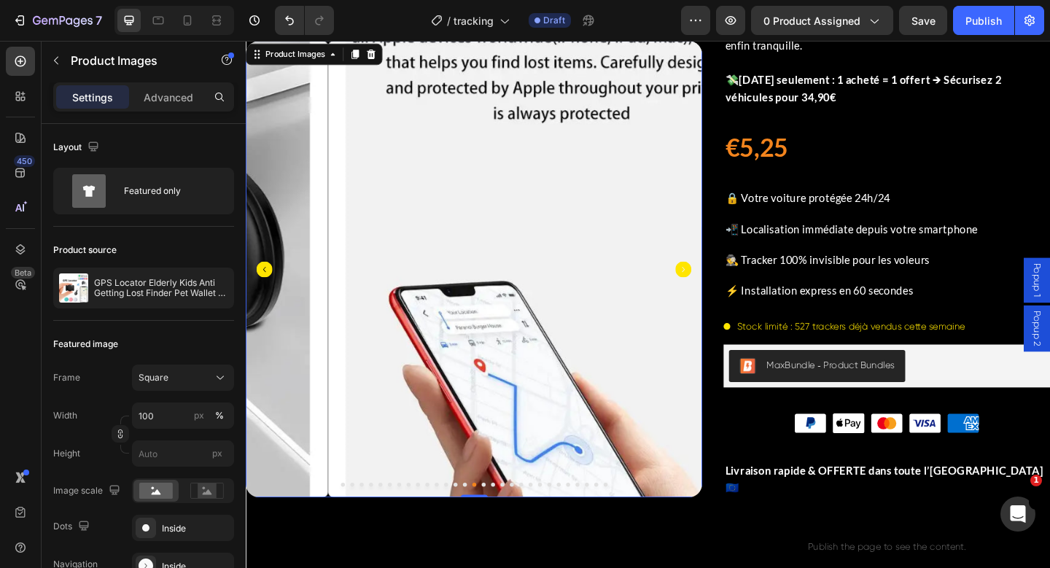
click at [266, 282] on icon "Carousel Back Arrow" at bounding box center [266, 290] width 18 height 18
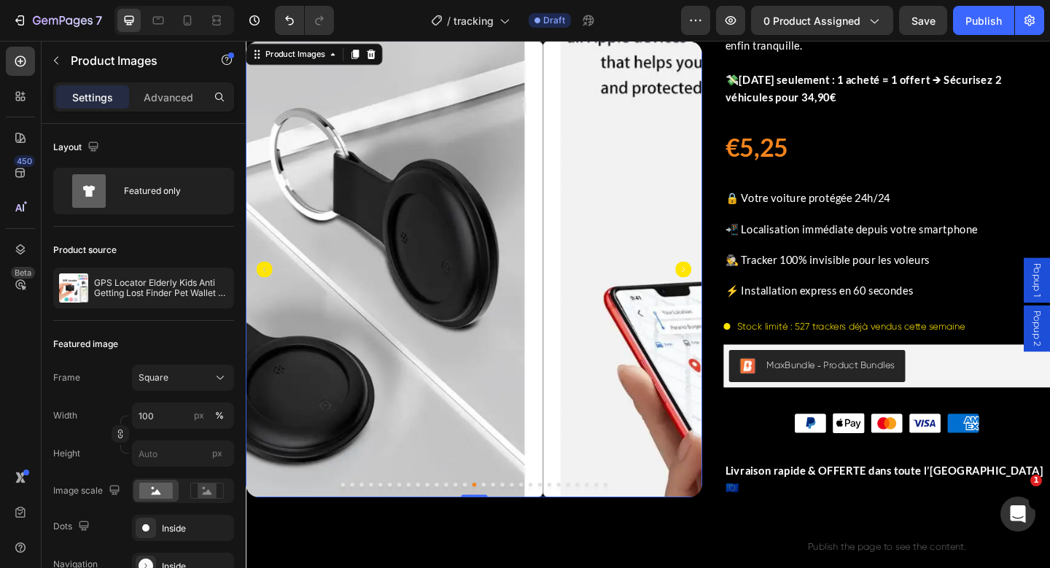
click at [266, 282] on icon "Carousel Back Arrow" at bounding box center [266, 290] width 18 height 18
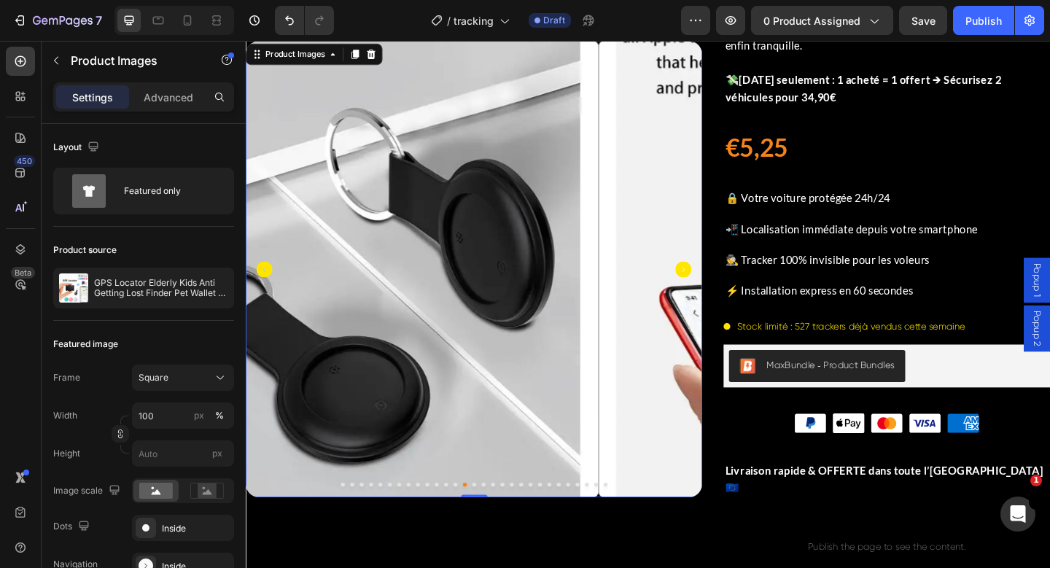
click at [266, 282] on icon "Carousel Back Arrow" at bounding box center [266, 290] width 18 height 18
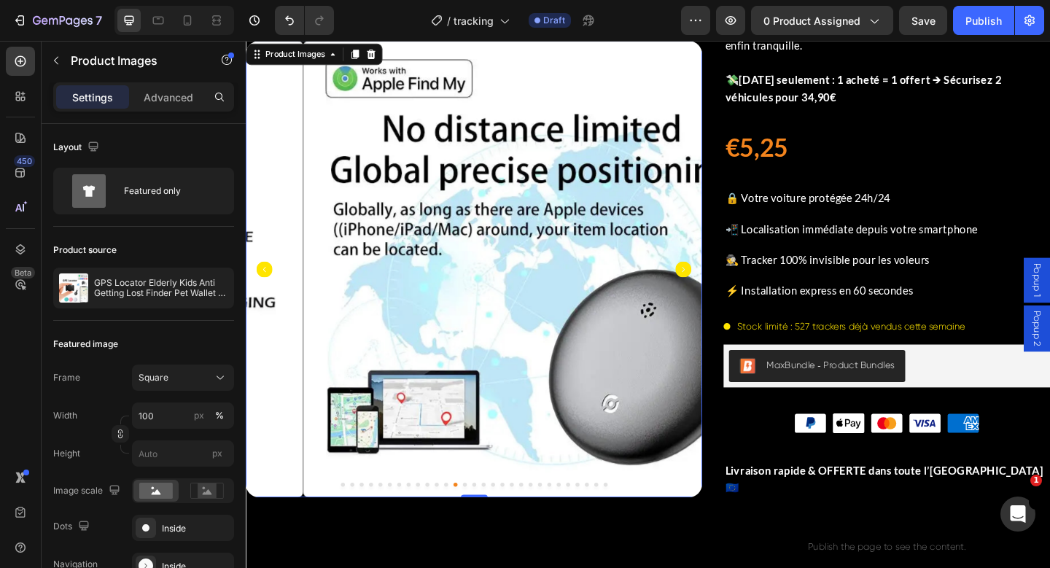
click at [266, 282] on icon "Carousel Back Arrow" at bounding box center [266, 290] width 18 height 18
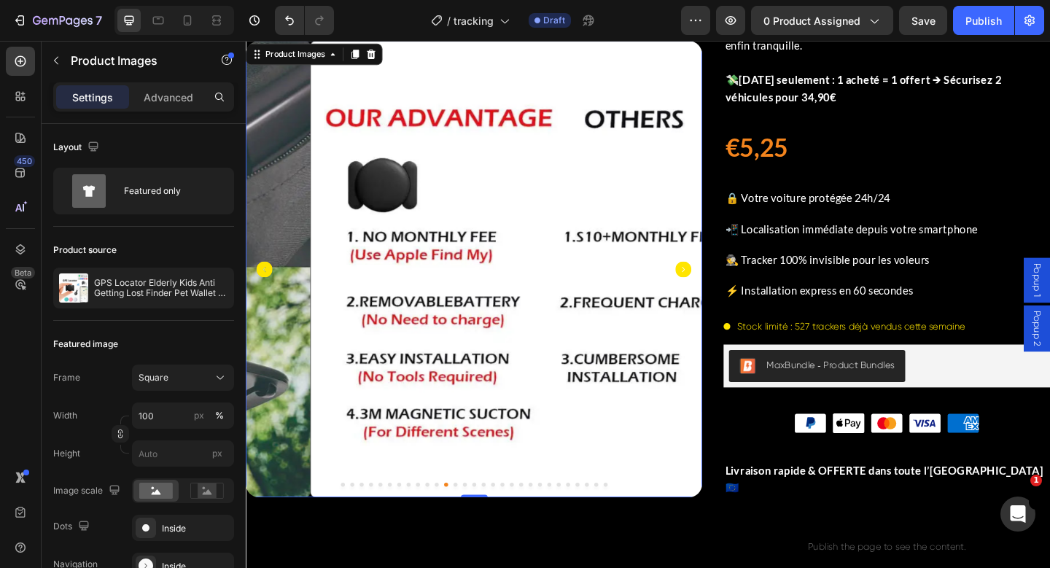
click at [266, 282] on icon "Carousel Back Arrow" at bounding box center [266, 290] width 18 height 18
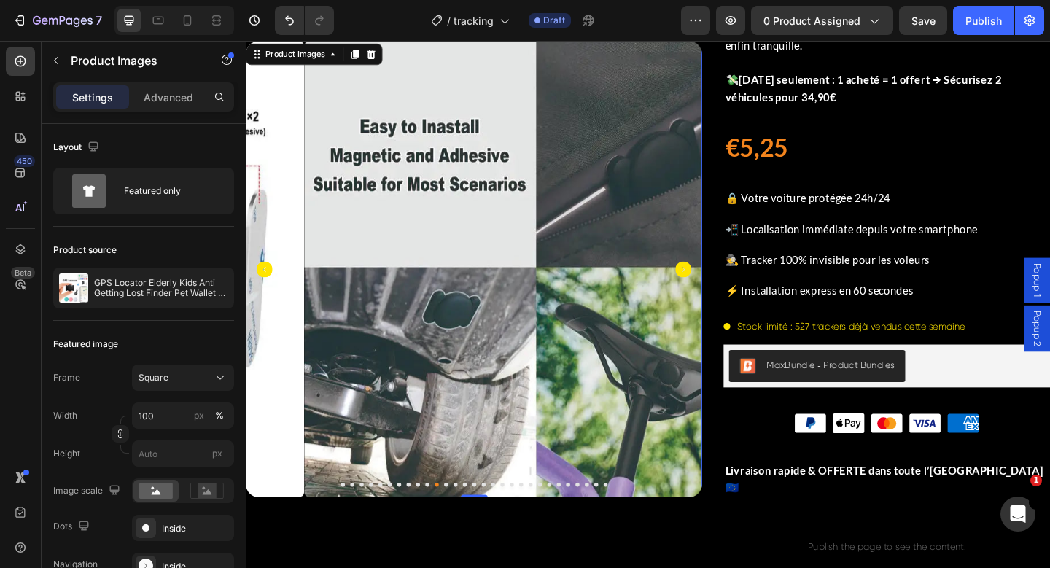
click at [724, 283] on icon "Carousel Next Arrow" at bounding box center [722, 290] width 18 height 18
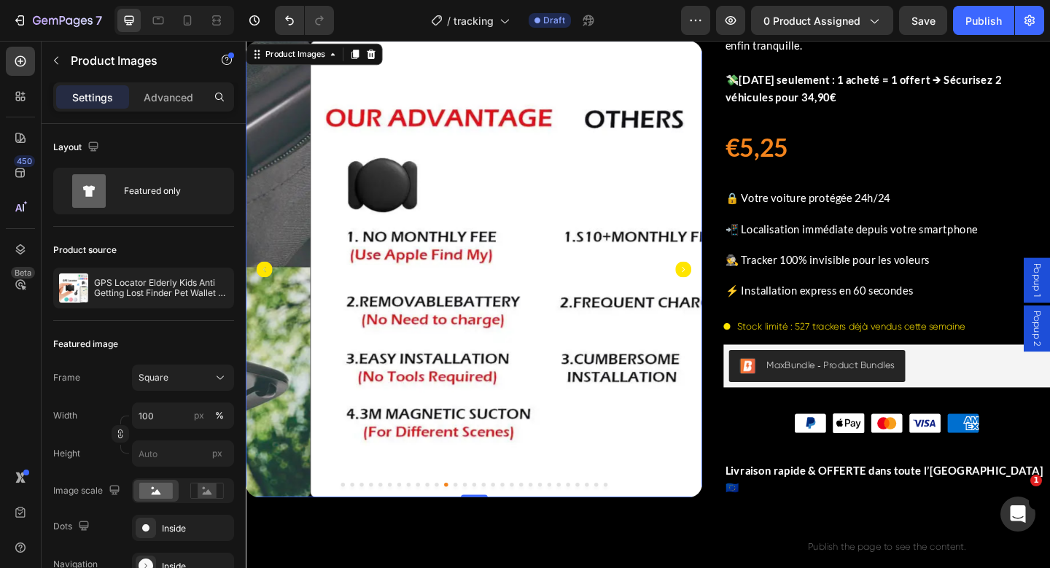
click at [714, 283] on icon "Carousel Next Arrow" at bounding box center [722, 290] width 18 height 18
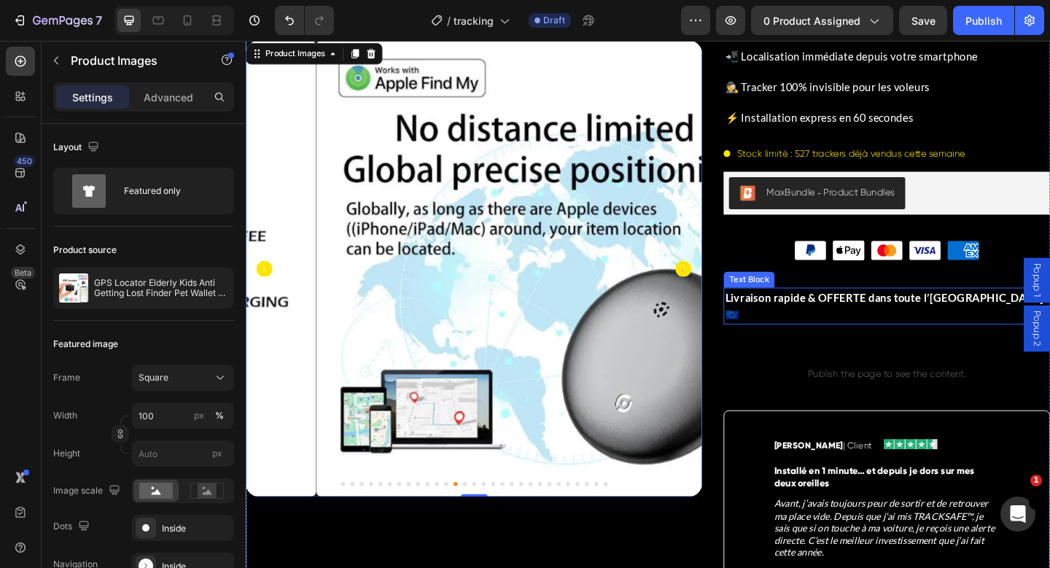
scroll to position [500, 0]
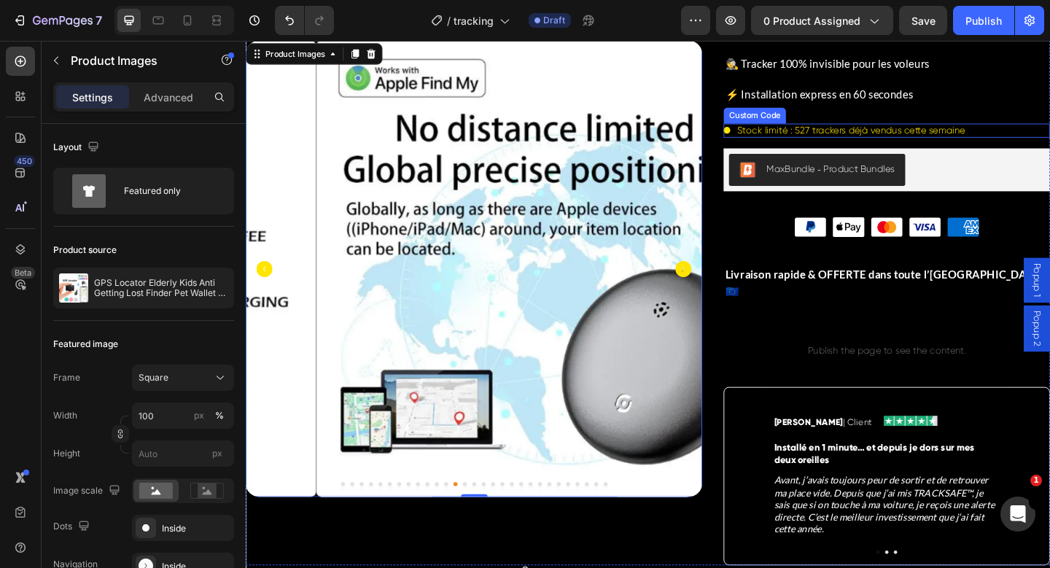
click at [872, 143] on div "Stock limité : 527 trackers déjà vendus cette semaine" at bounding box center [943, 138] width 355 height 15
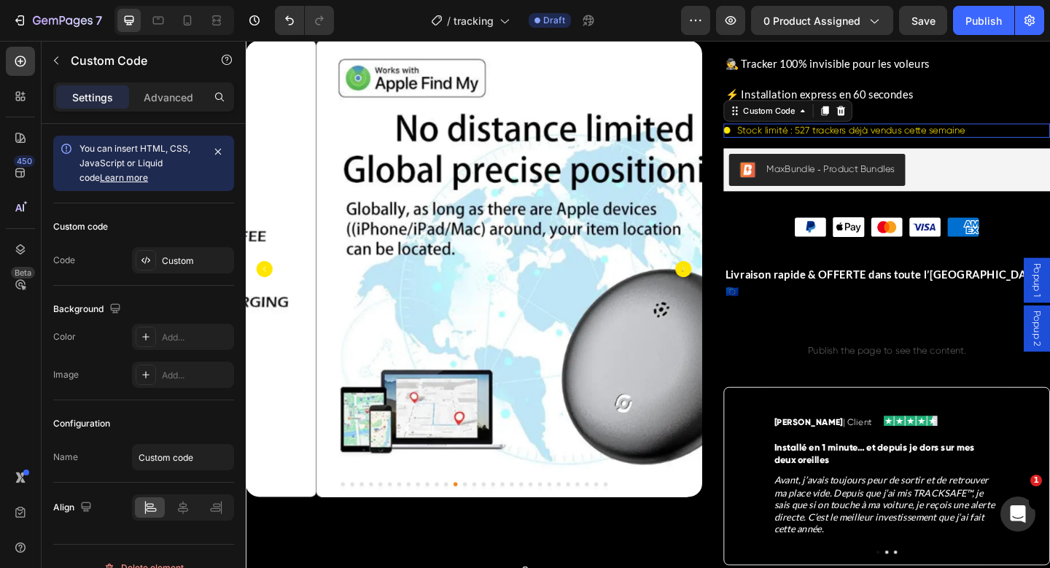
click at [872, 143] on div "Stock limité : 527 trackers déjà vendus cette semaine" at bounding box center [943, 138] width 355 height 15
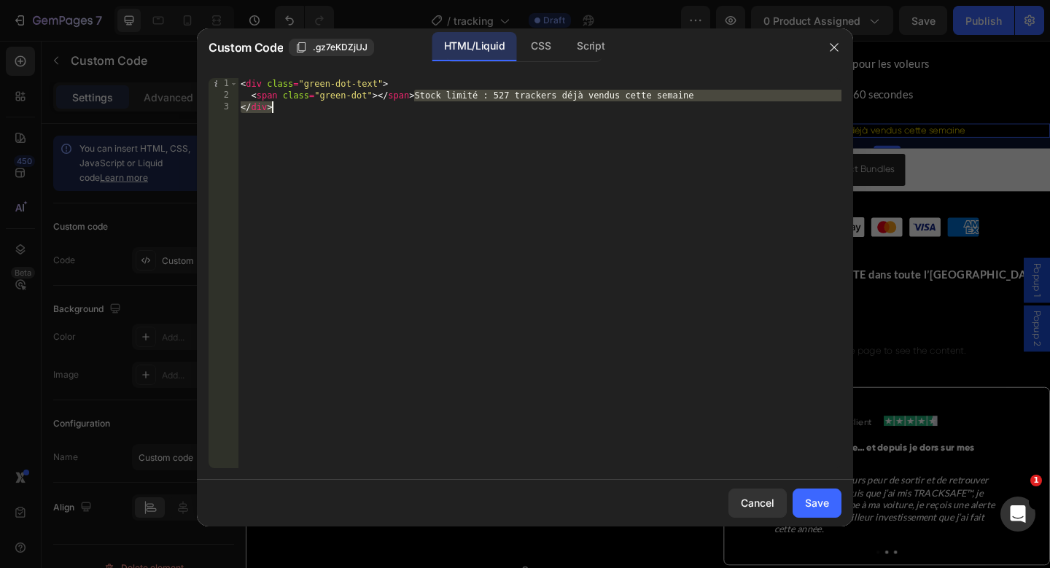
drag, startPoint x: 416, startPoint y: 93, endPoint x: 732, endPoint y: 109, distance: 315.6
click at [732, 109] on div "< div class = "green-dot-text" > < span class = "green-dot" > </ span > Stock l…" at bounding box center [540, 285] width 604 height 414
paste textarea "Plus de 300 voitures volées chaque jour en [GEOGRAPHIC_DATA]"
click at [418, 96] on div "< div class = "green-dot-text" > < span class = "green-dot" > </ span > Plus de…" at bounding box center [540, 285] width 604 height 414
click at [414, 93] on div "< div class = "green-dot-text" > < span class = "green-dot" > </ span > Plus de…" at bounding box center [540, 285] width 604 height 414
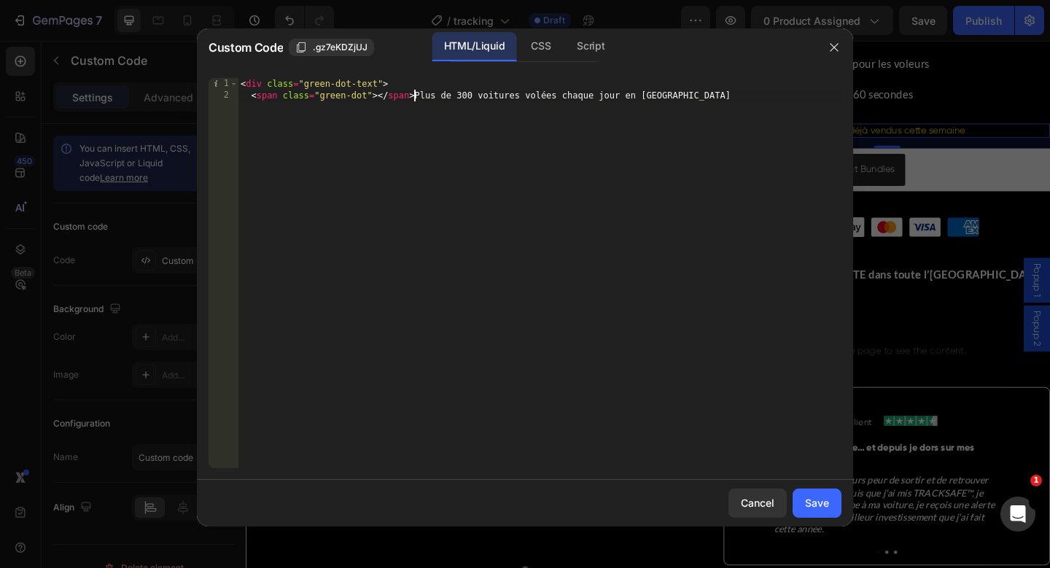
scroll to position [0, 15]
type textarea "<span class="green-dot"></span> Plus de 300 voitures volées chaque jour en Fran…"
click at [824, 507] on div "Save" at bounding box center [817, 502] width 24 height 15
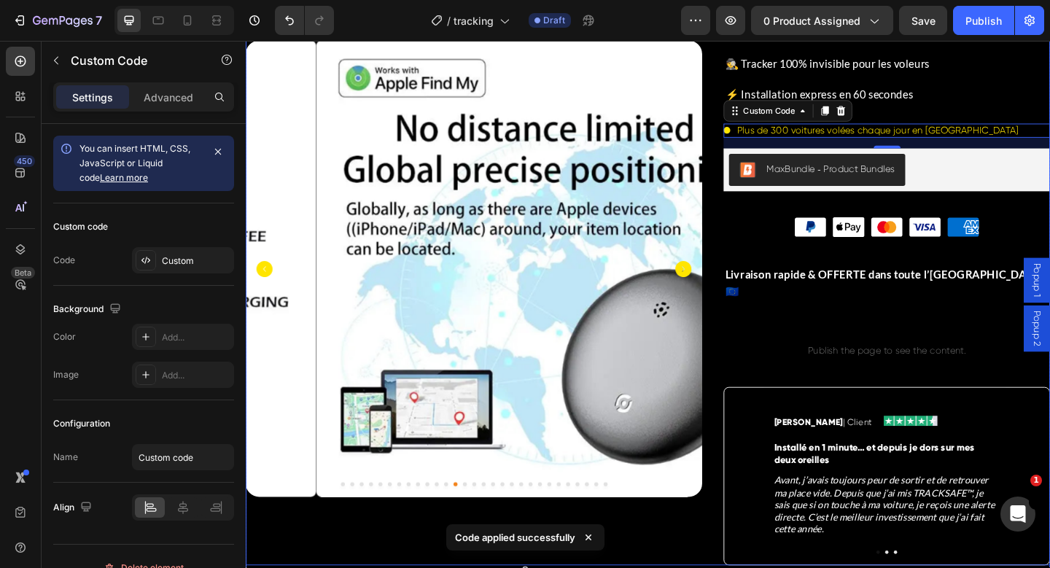
click at [750, 259] on div "Product Images Image Icon List 4,8/5 | + 1000 avis vérifiés Text Block Row GPS …" at bounding box center [683, 91] width 875 height 1042
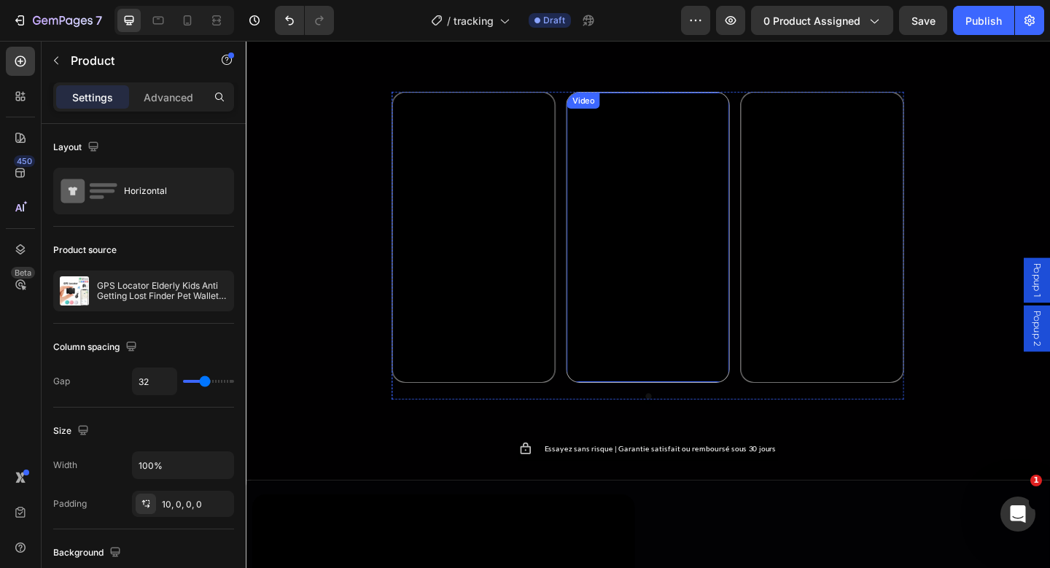
scroll to position [2020, 0]
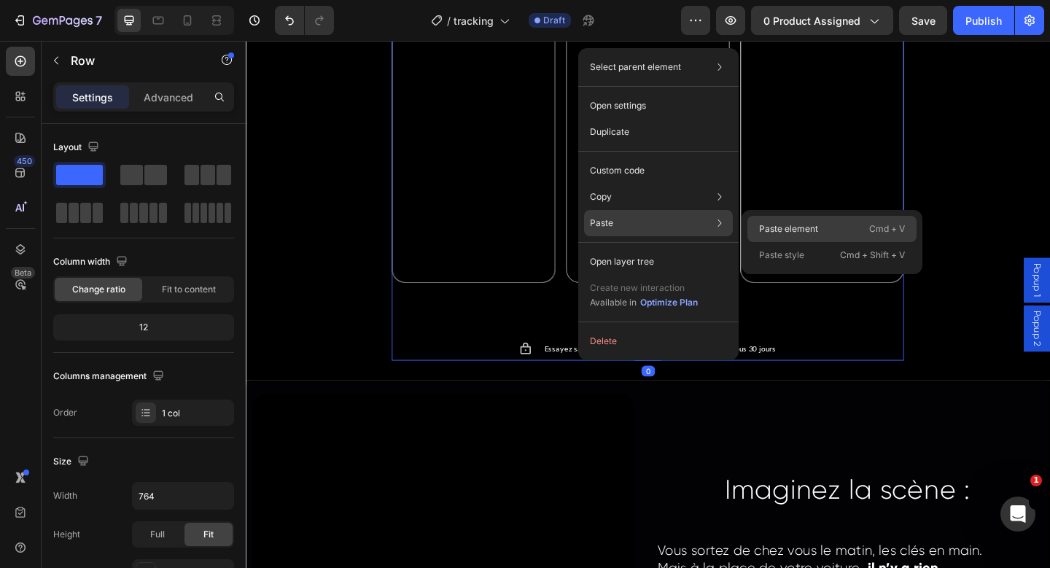
click at [800, 228] on p "Paste element" at bounding box center [788, 228] width 59 height 13
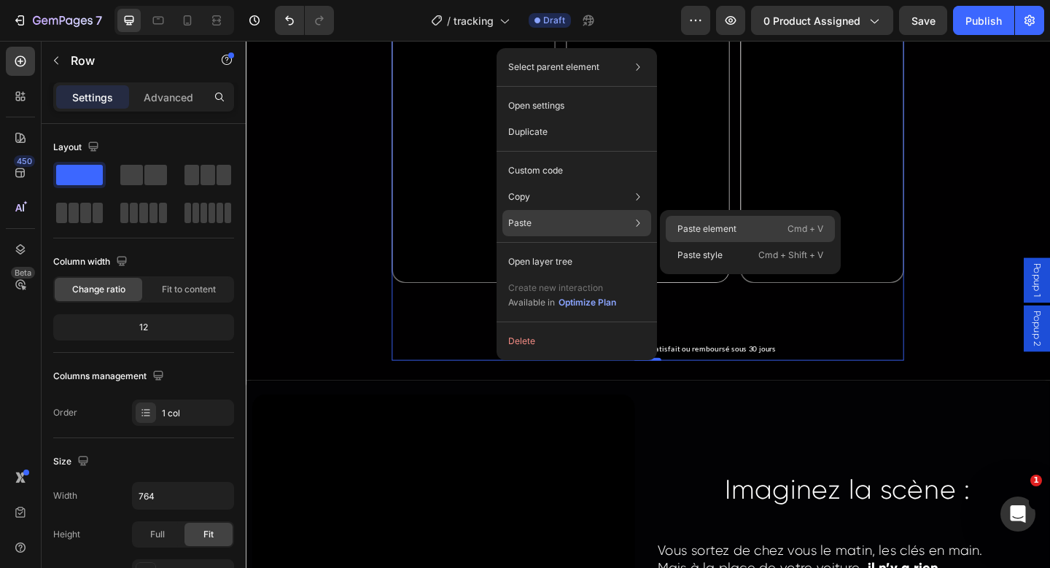
click at [717, 242] on div "Paste element Cmd + V" at bounding box center [750, 255] width 169 height 26
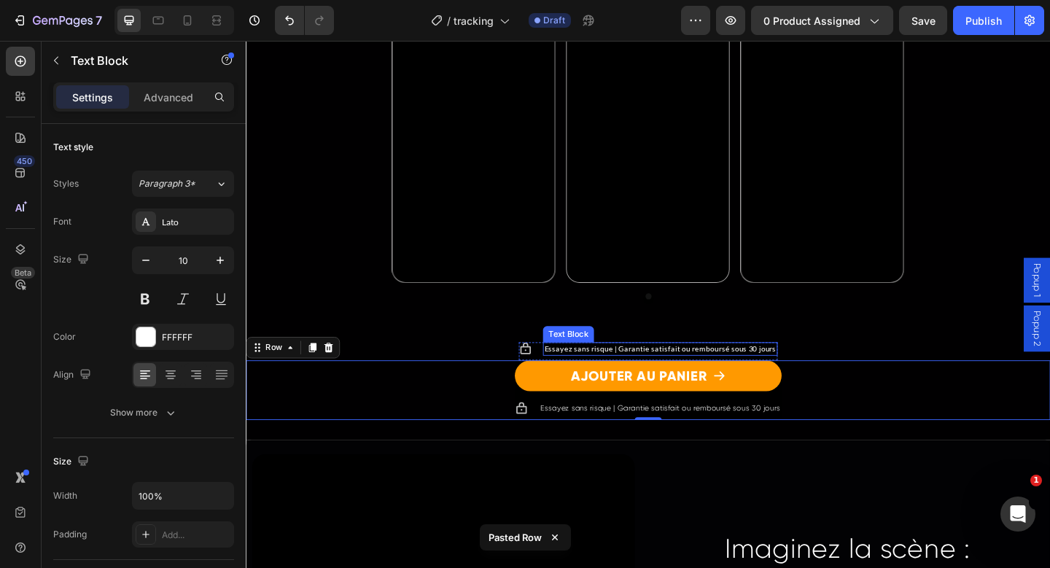
click at [621, 373] on span "Essayez sans risque | Garantie satisfait ou remboursé sous 30 jours" at bounding box center [696, 375] width 252 height 9
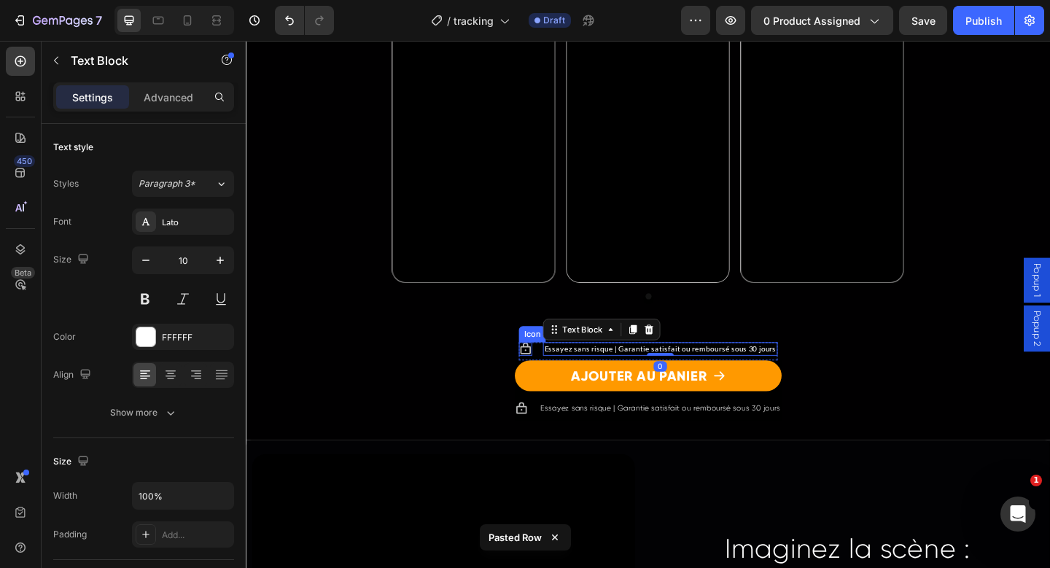
click at [543, 376] on icon at bounding box center [550, 376] width 15 height 15
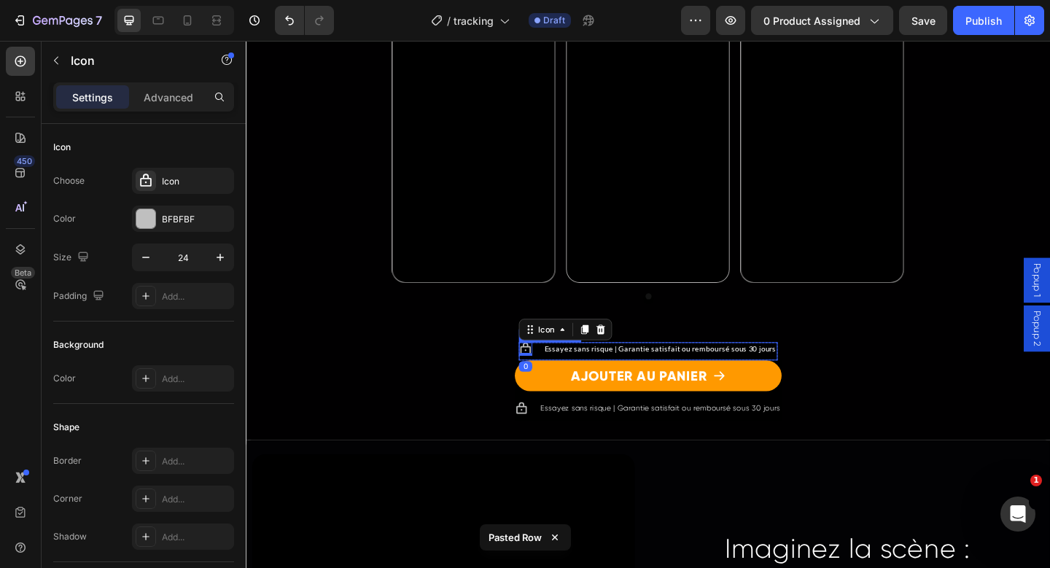
click at [557, 379] on li "Icon 0 Essayez sans risque | Garantie satisfait ou remboursé sous 30 jours Text…" at bounding box center [684, 376] width 282 height 15
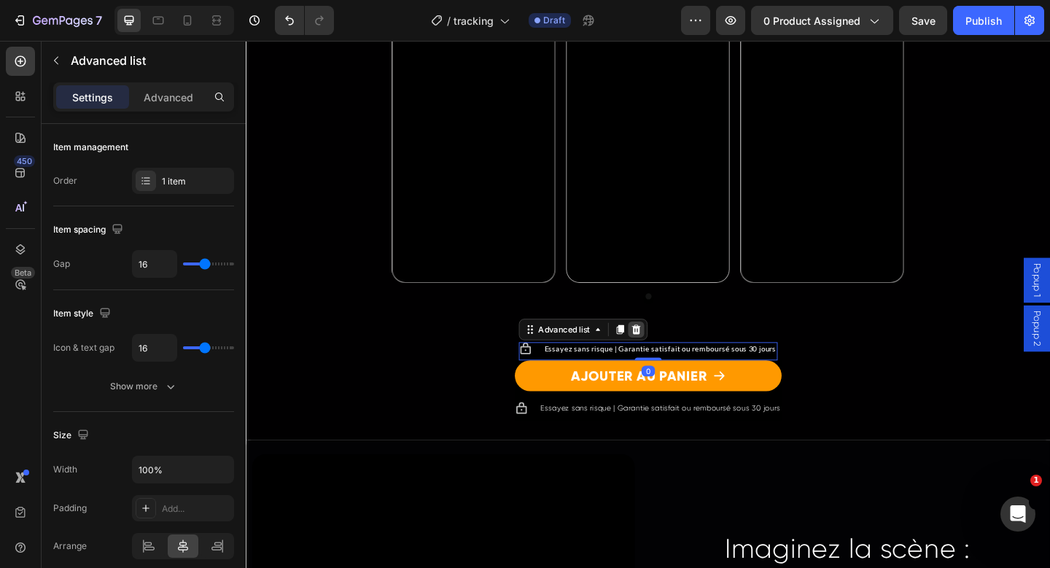
click at [669, 360] on icon at bounding box center [670, 354] width 9 height 10
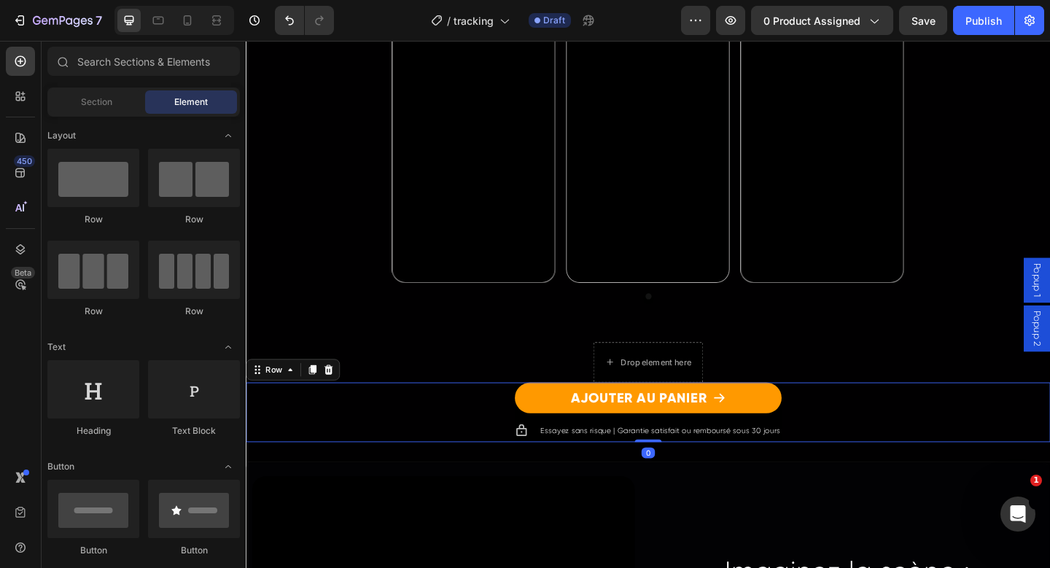
click at [471, 435] on div "AJOUTER AU PANIER Add to Cart Icon Essayez sans risque | Garantie satisfait ou …" at bounding box center [683, 445] width 875 height 65
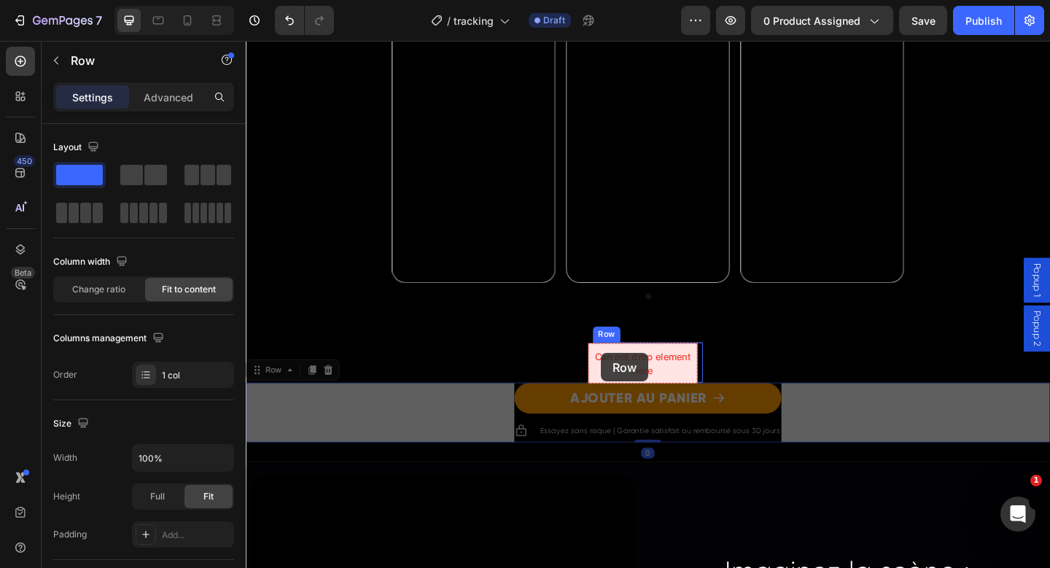
drag, startPoint x: 271, startPoint y: 398, endPoint x: 632, endPoint y: 381, distance: 361.4
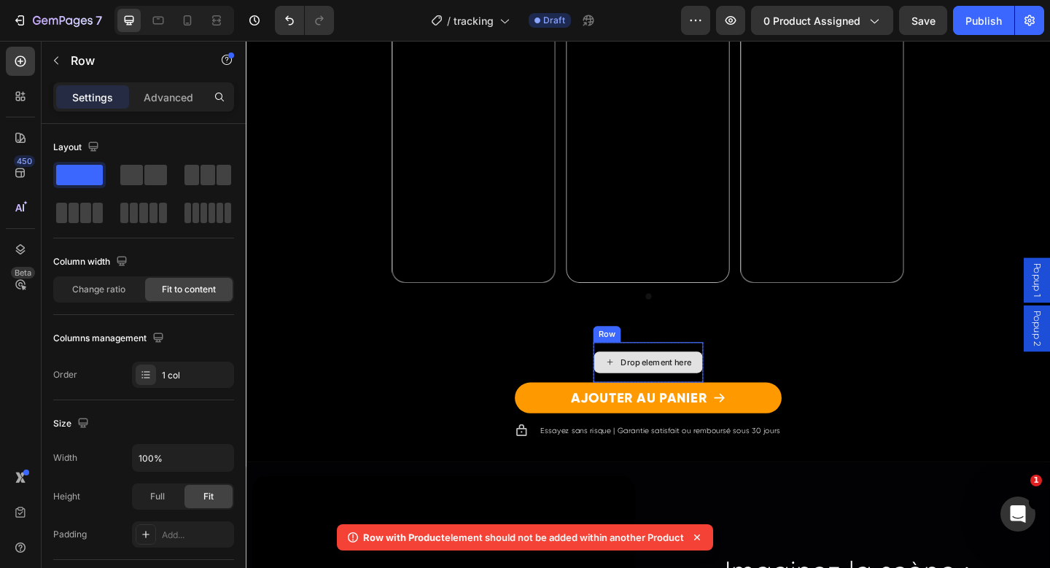
click at [673, 377] on div "Drop element here" at bounding box center [684, 391] width 120 height 44
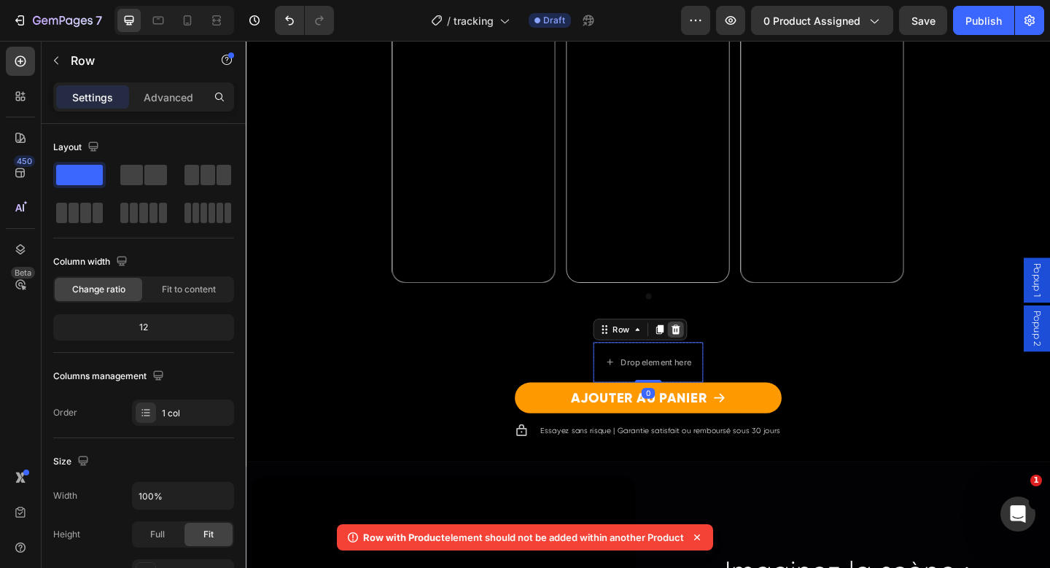
click at [705, 357] on div at bounding box center [714, 355] width 18 height 18
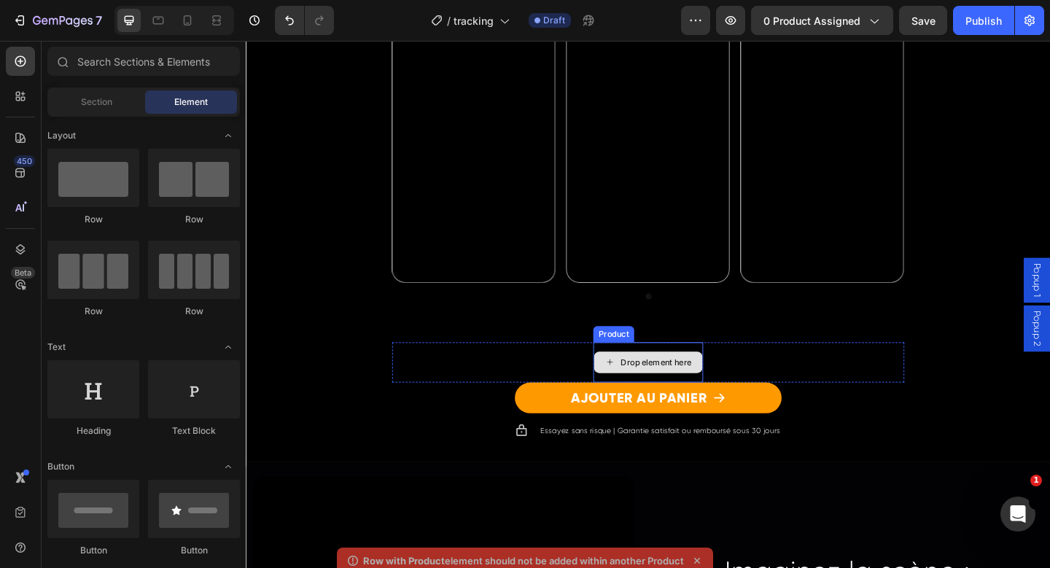
click at [673, 379] on div "Drop element here" at bounding box center [684, 391] width 120 height 44
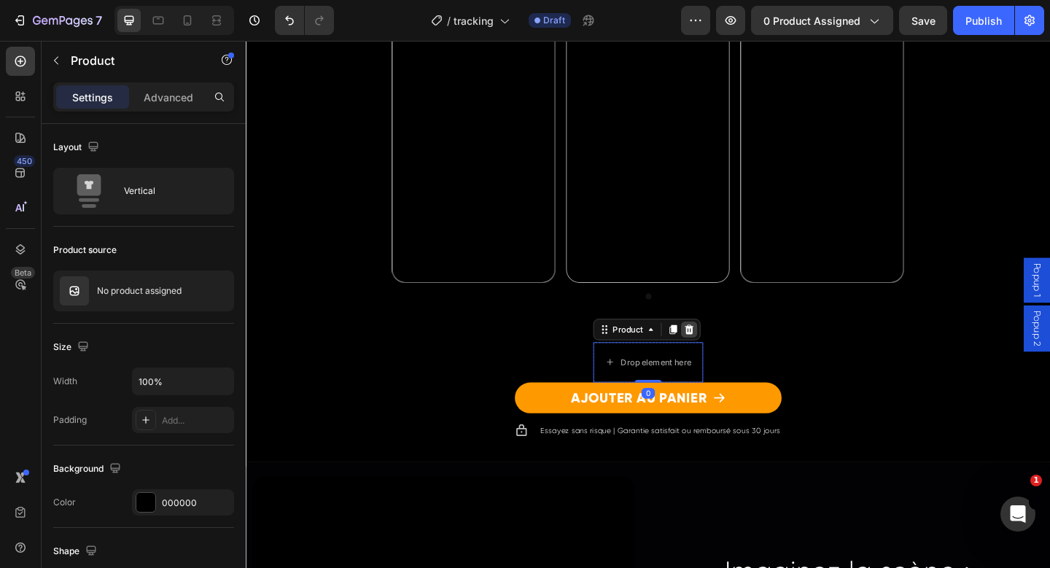
click at [728, 347] on div at bounding box center [728, 355] width 18 height 18
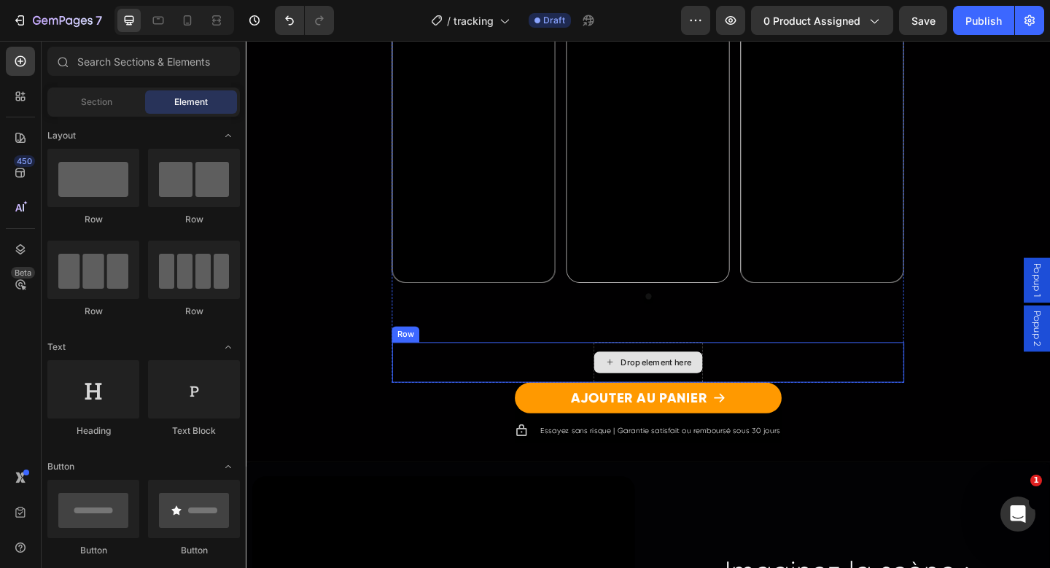
click at [681, 382] on div "Drop element here" at bounding box center [683, 390] width 118 height 23
click at [492, 394] on div "Drop element here Row" at bounding box center [683, 391] width 557 height 44
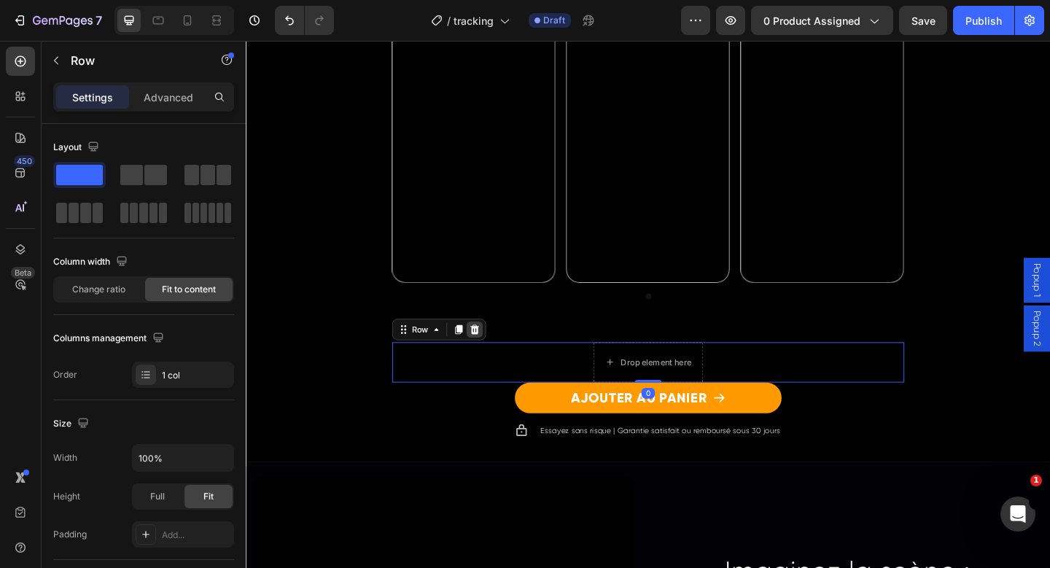
click at [490, 354] on icon at bounding box center [494, 354] width 9 height 10
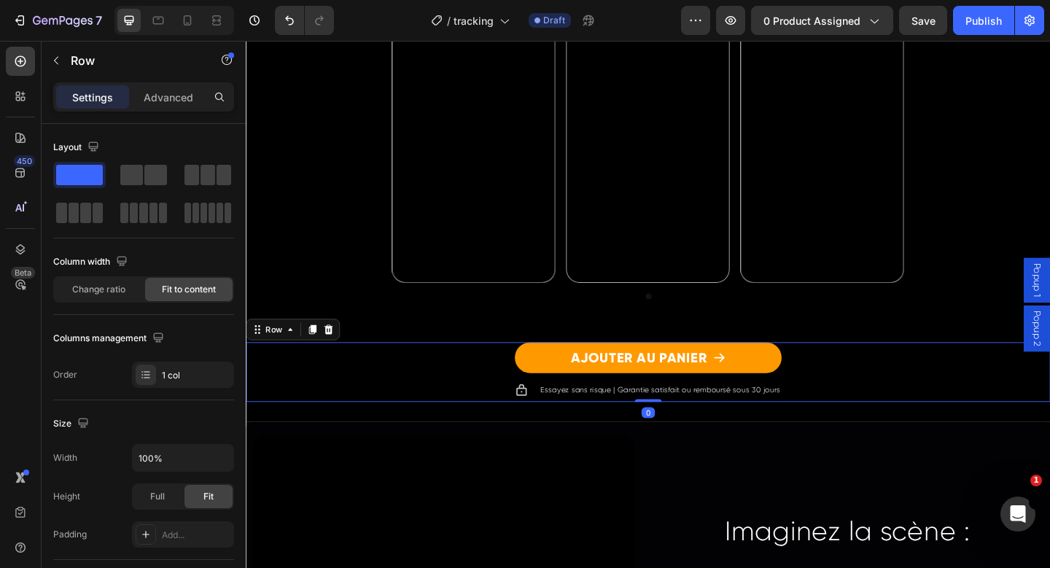
click at [476, 394] on div "AJOUTER AU PANIER Add to Cart Icon Essayez sans risque | Garantie satisfait ou …" at bounding box center [683, 401] width 875 height 65
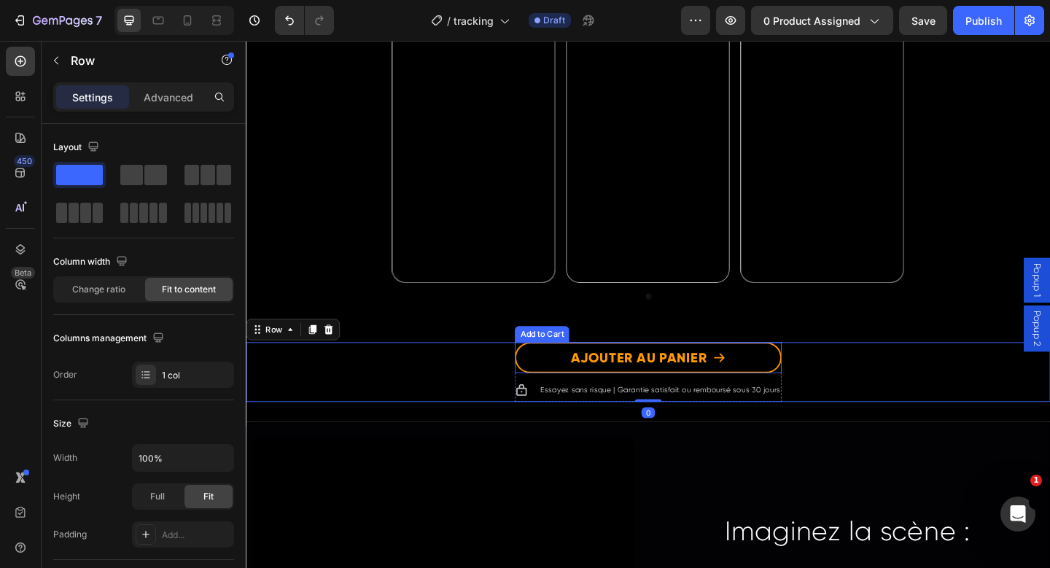
click at [567, 384] on button "AJOUTER AU PANIER" at bounding box center [683, 386] width 290 height 34
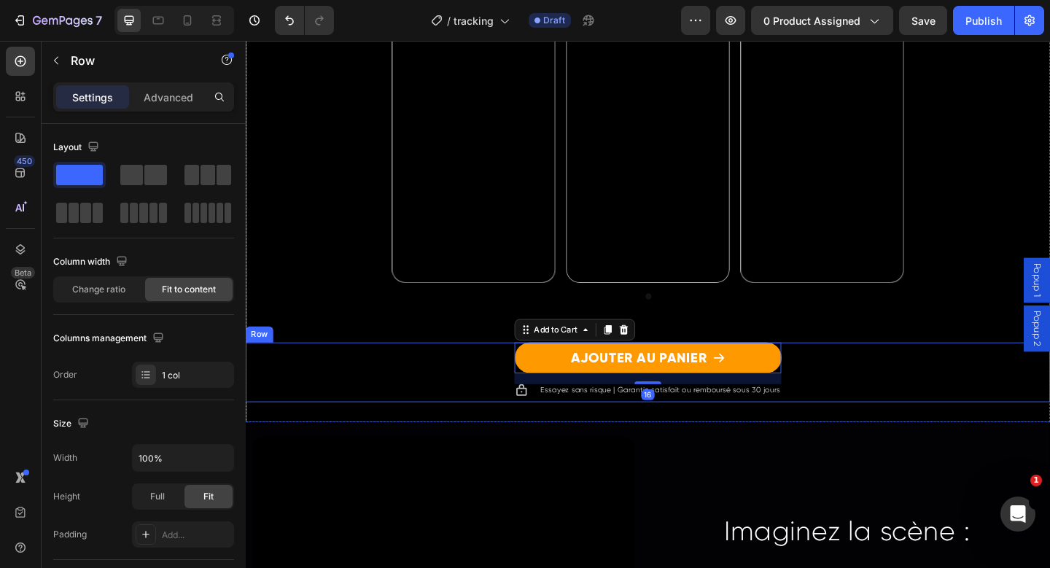
click at [391, 386] on div "AJOUTER AU PANIER Add to Cart 16 Icon Essayez sans risque | Garantie satisfait …" at bounding box center [683, 401] width 875 height 65
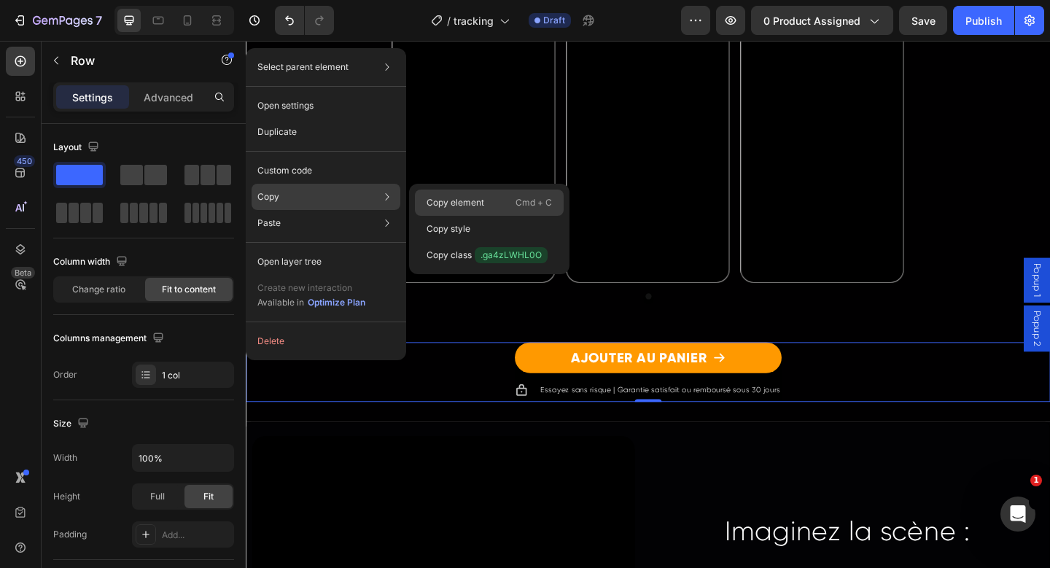
click at [460, 199] on p "Copy element" at bounding box center [456, 202] width 58 height 13
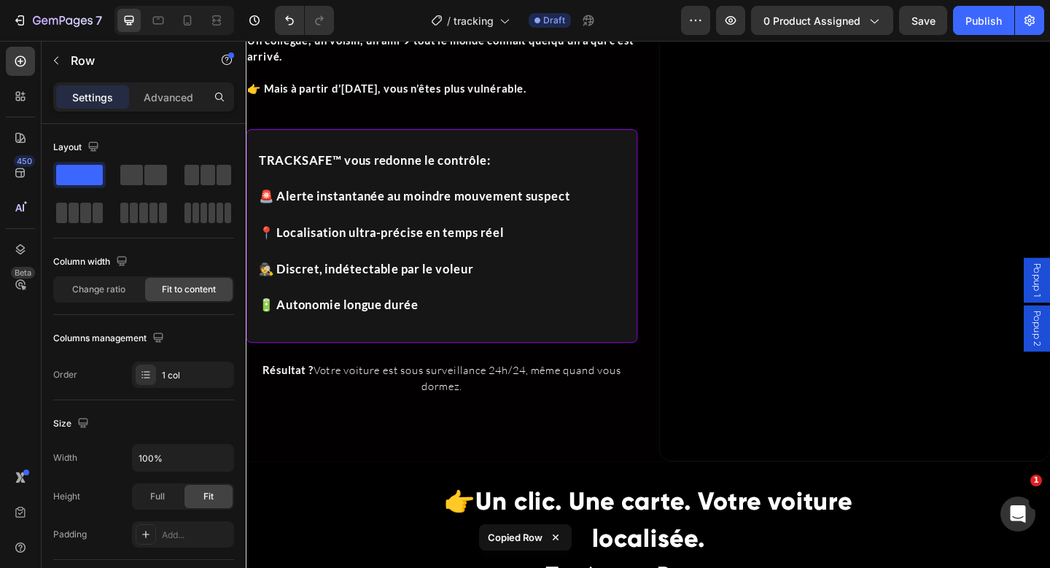
scroll to position [1263, 0]
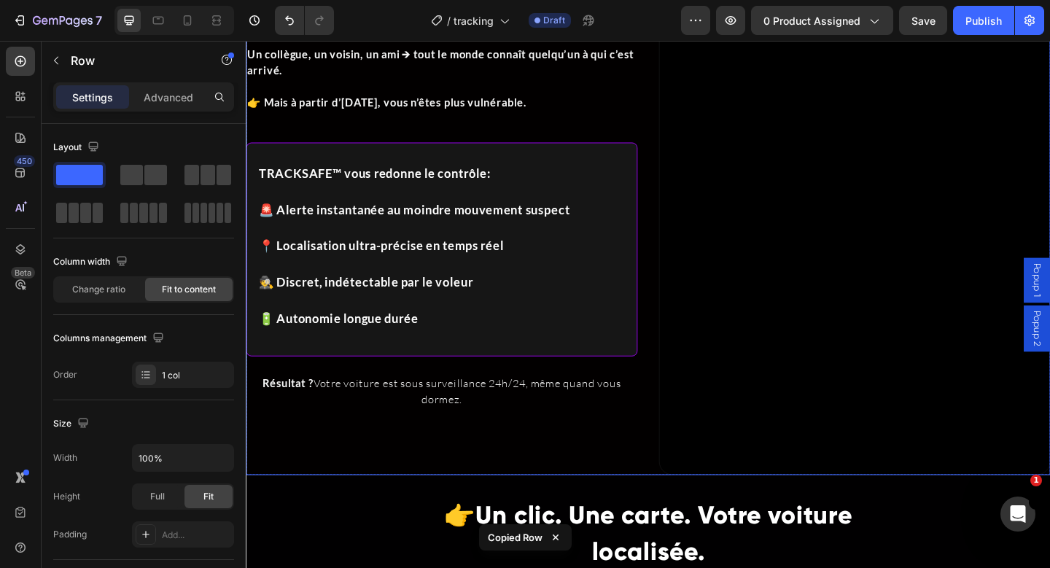
click at [643, 459] on div "Image Icon List 4,8/5 | Des centaines de conducteurs satisfaits Text Block Row …" at bounding box center [459, 194] width 426 height 639
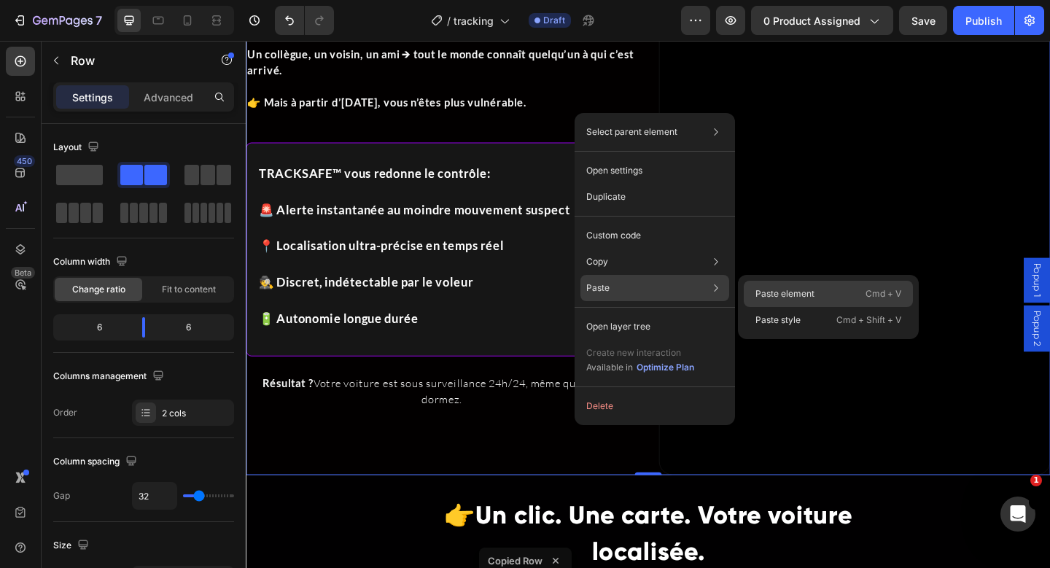
click at [768, 287] on p "Paste element" at bounding box center [785, 293] width 59 height 13
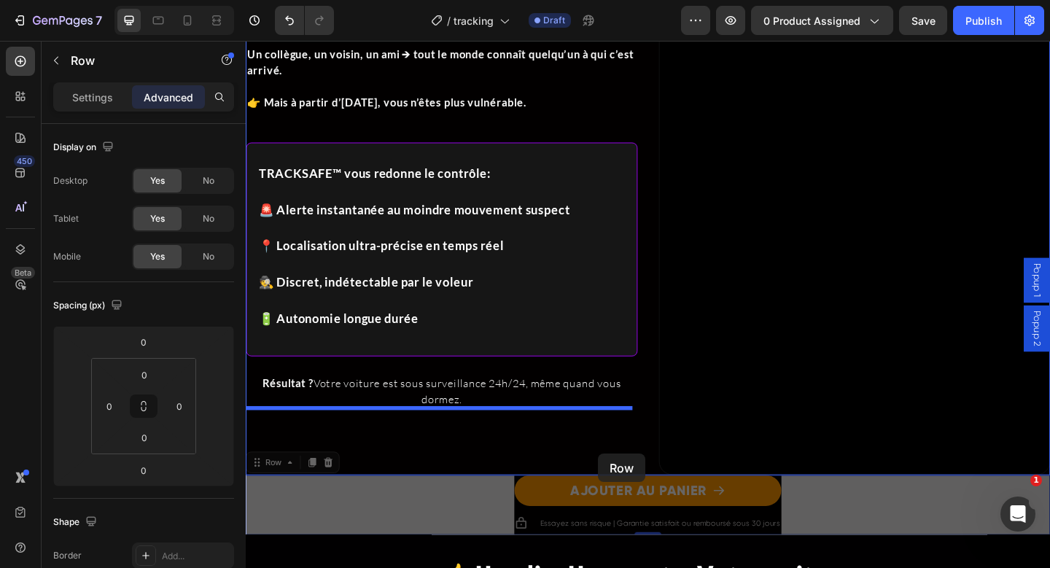
drag, startPoint x: 277, startPoint y: 482, endPoint x: 629, endPoint y: 490, distance: 352.4
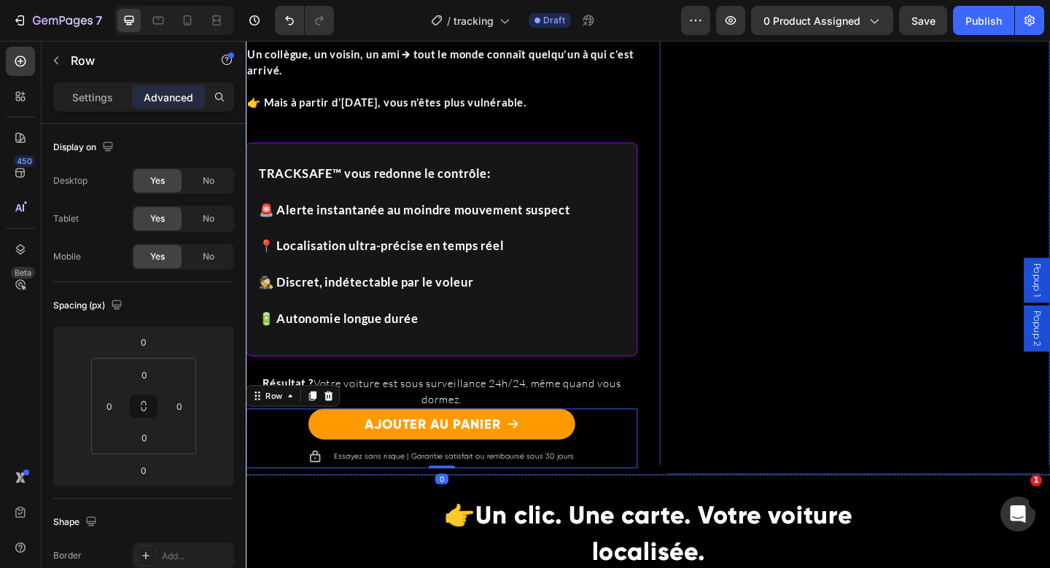
click at [745, 463] on video at bounding box center [908, 193] width 425 height 637
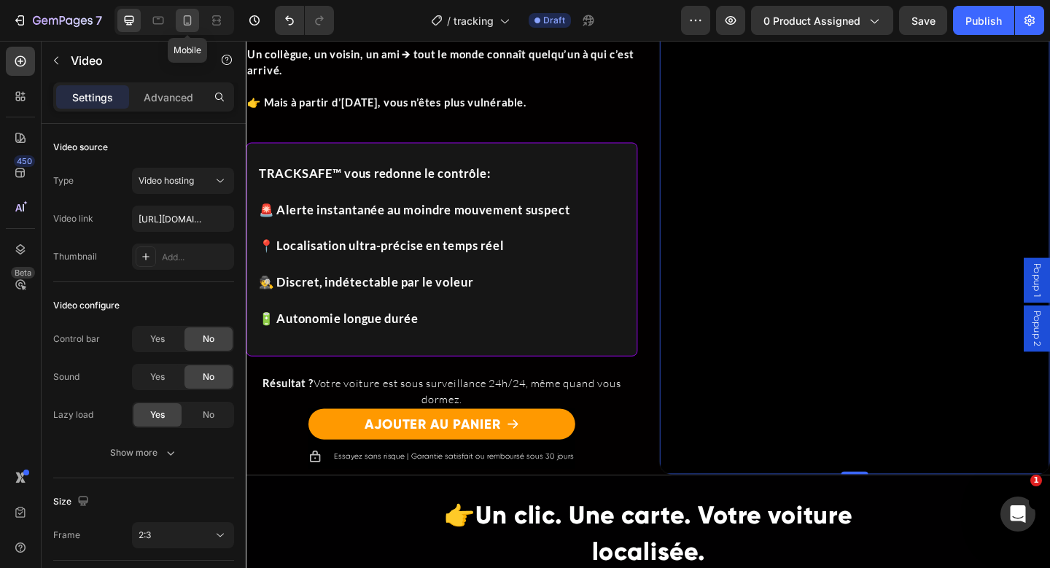
click at [190, 18] on icon at bounding box center [187, 20] width 15 height 15
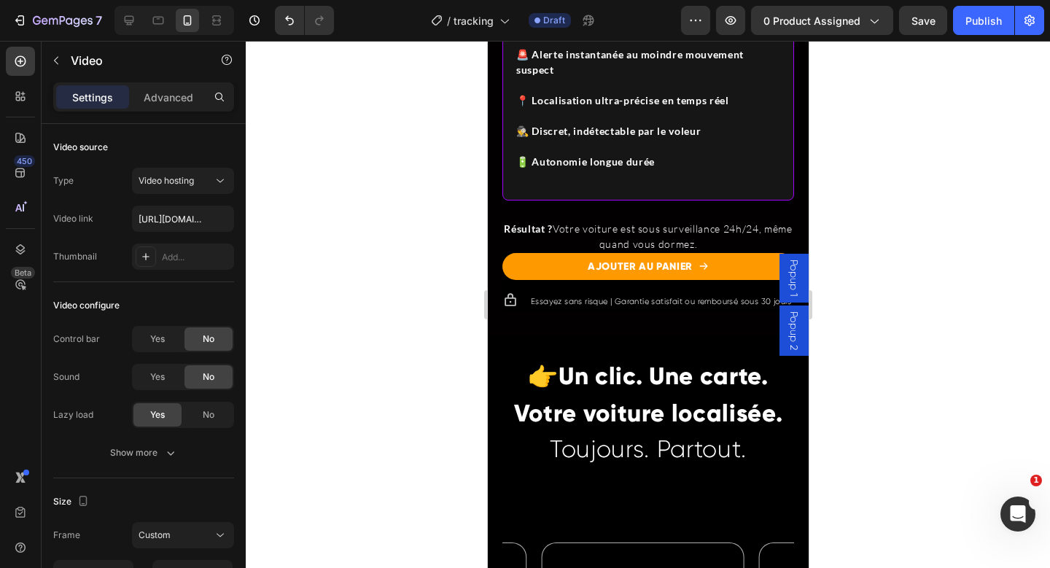
scroll to position [1896, 0]
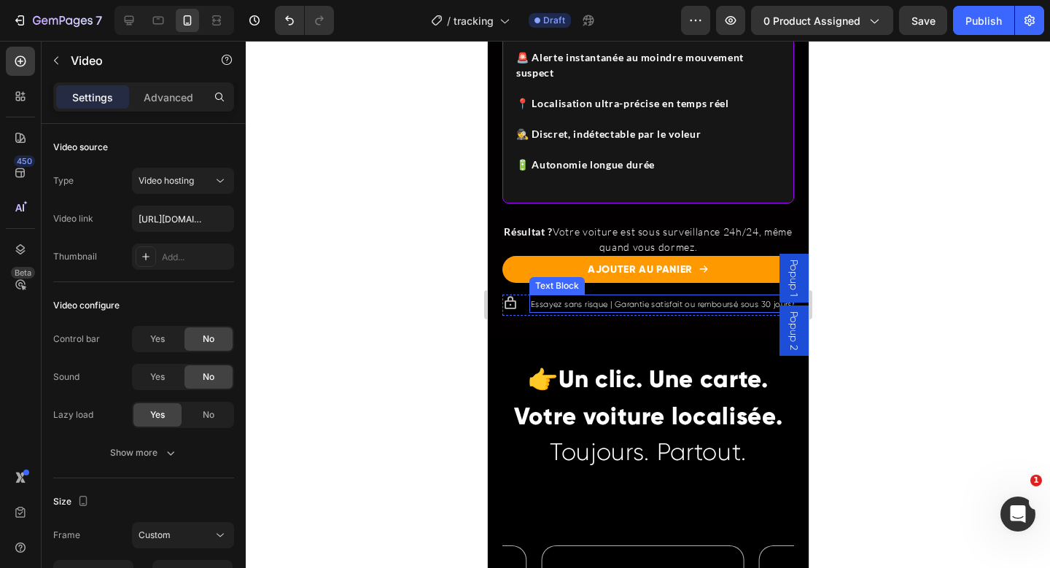
click at [583, 311] on p "Essayez sans risque | Garantie satisfait ou remboursé sous 30 jours" at bounding box center [660, 303] width 261 height 15
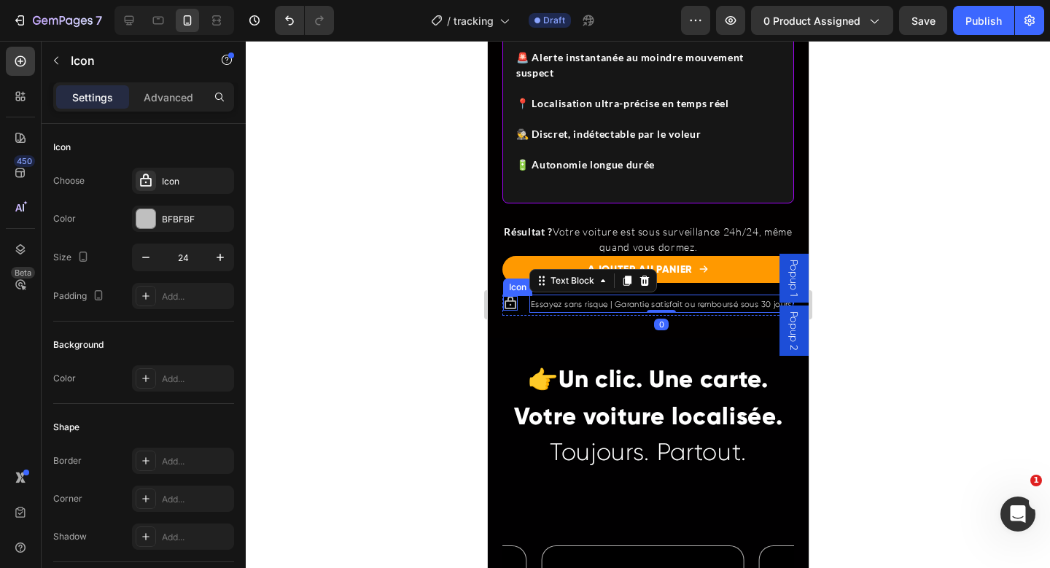
click at [511, 311] on icon at bounding box center [510, 303] width 15 height 15
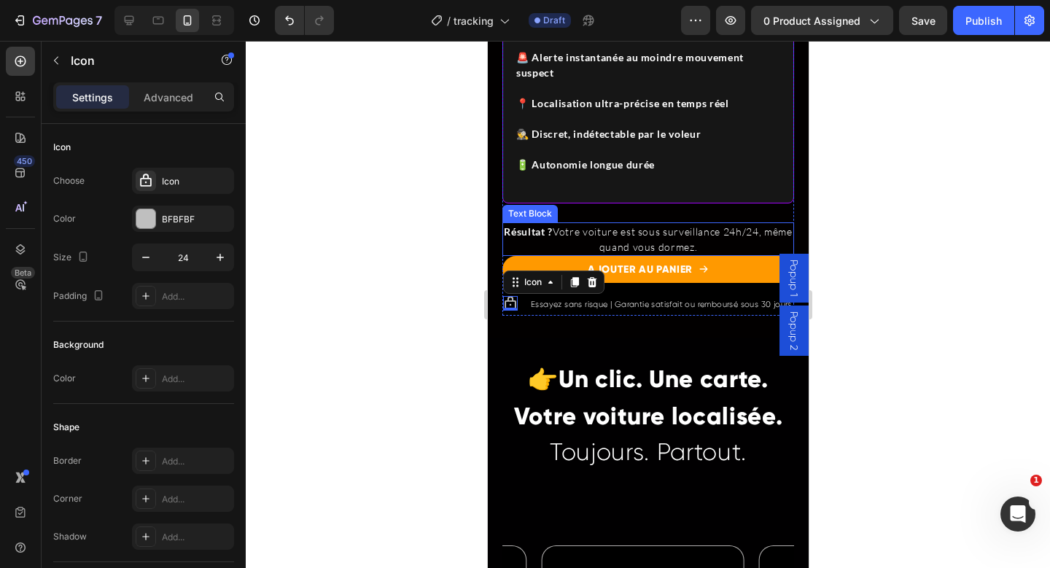
click at [667, 241] on p "Résultat ? Votre voiture est sous surveillance 24h/24, même quand vous dormez." at bounding box center [647, 239] width 289 height 31
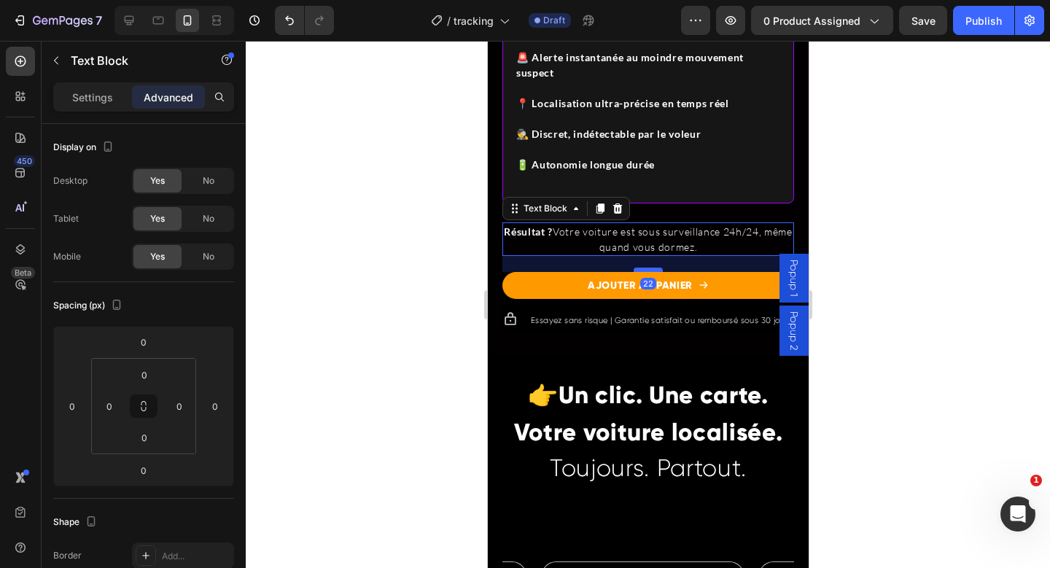
drag, startPoint x: 642, startPoint y: 256, endPoint x: 643, endPoint y: 273, distance: 16.8
click at [643, 272] on div at bounding box center [647, 270] width 29 height 4
type input "23"
click at [985, 346] on div at bounding box center [648, 304] width 805 height 527
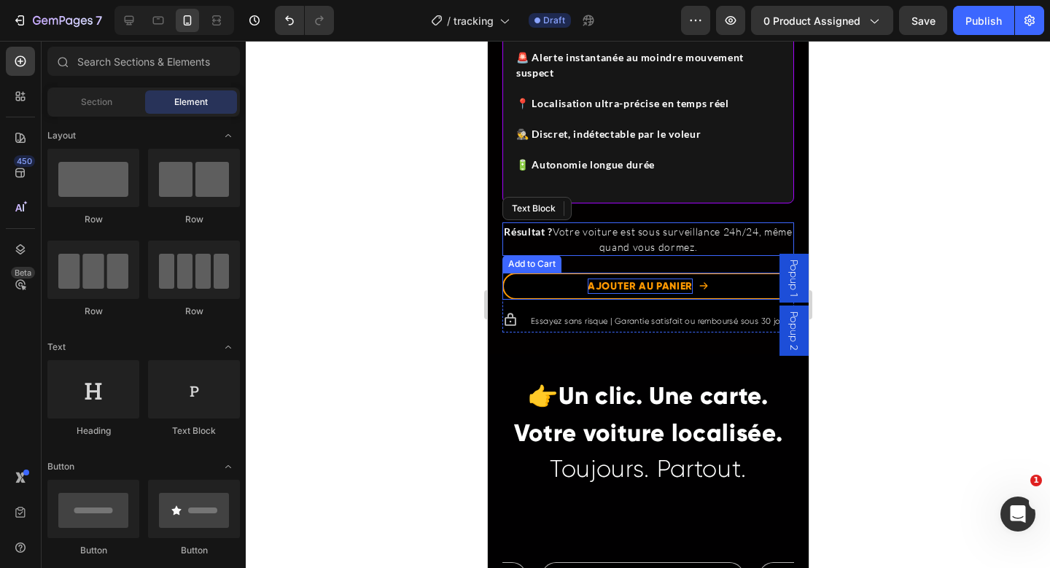
click at [640, 287] on div "AJOUTER AU PANIER" at bounding box center [639, 286] width 105 height 15
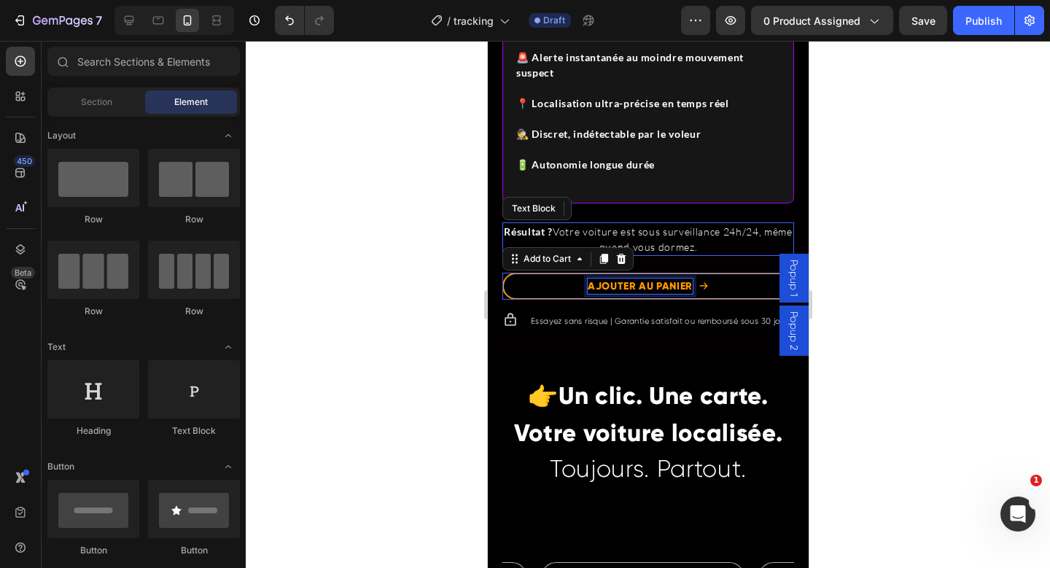
click at [640, 287] on p "AJOUTER AU PANIER" at bounding box center [639, 286] width 105 height 15
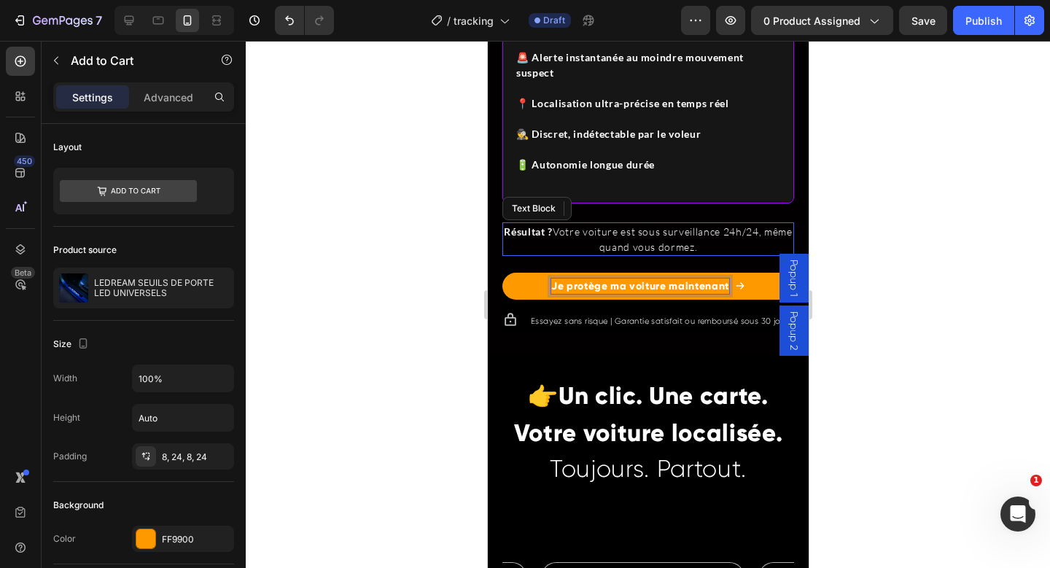
click at [872, 292] on div at bounding box center [648, 304] width 805 height 527
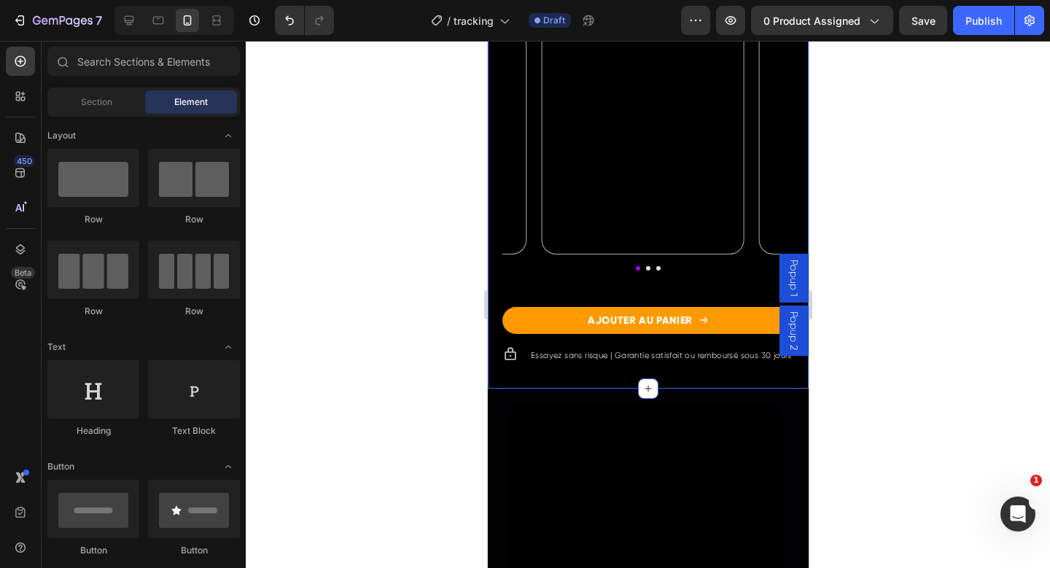
scroll to position [2596, 0]
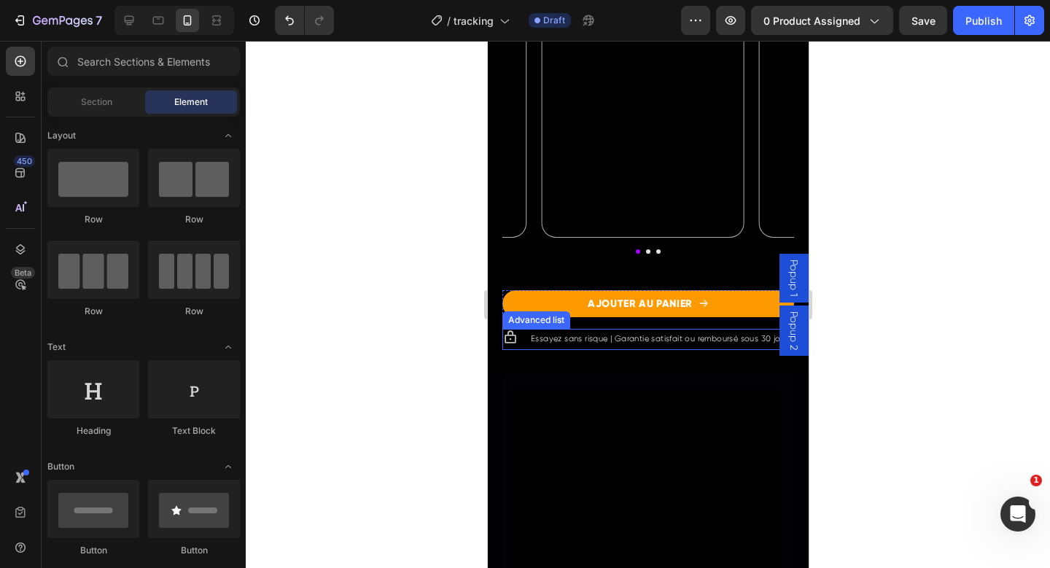
click at [516, 347] on li "Icon Essayez sans risque | Garantie satisfait ou remboursé sous 30 jours Text B…" at bounding box center [648, 338] width 290 height 18
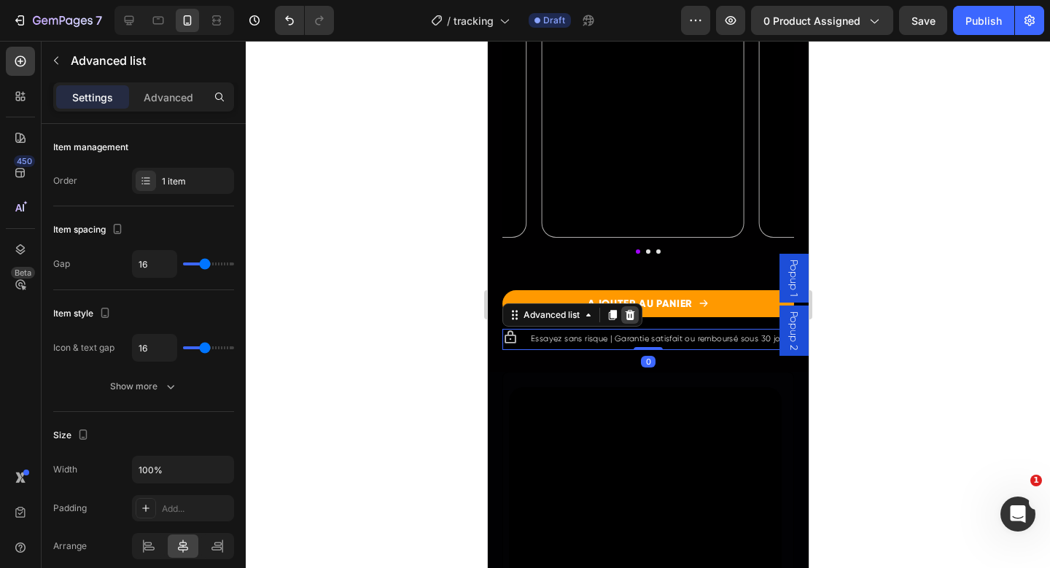
click at [632, 314] on icon at bounding box center [629, 314] width 9 height 10
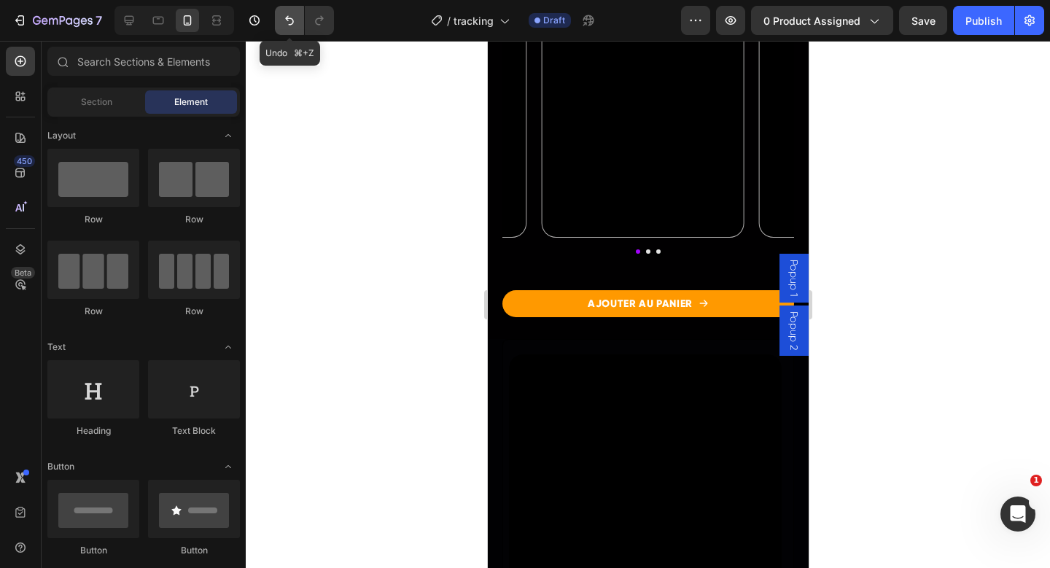
click at [289, 29] on button "Undo/Redo" at bounding box center [289, 20] width 29 height 29
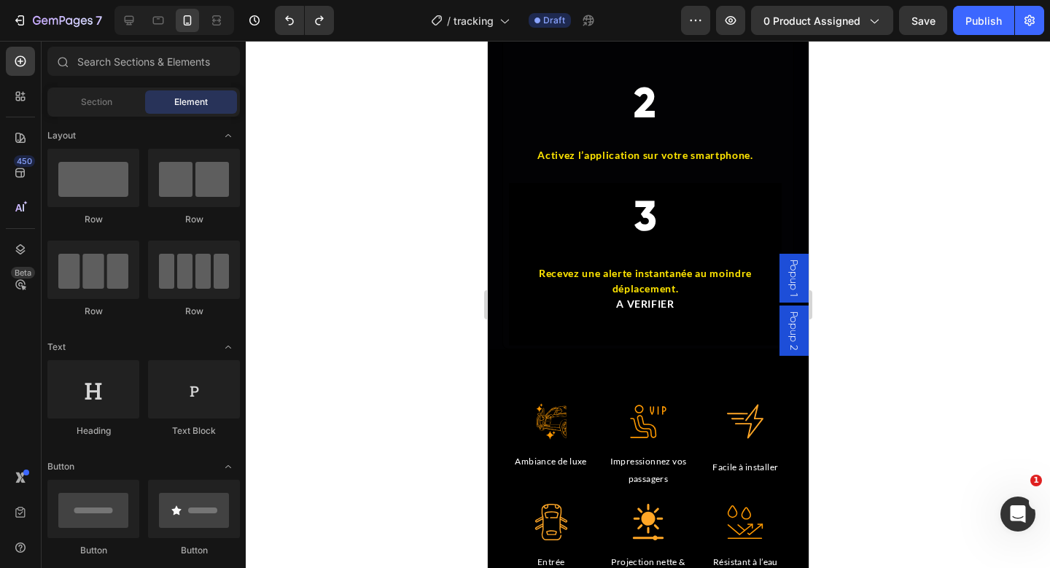
scroll to position [4314, 0]
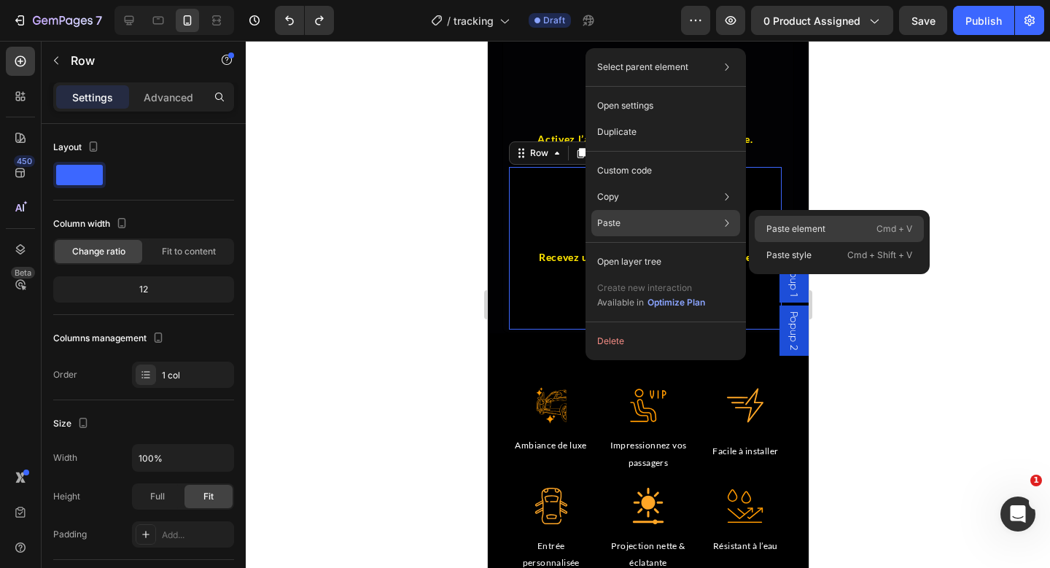
click at [797, 222] on p "Paste element" at bounding box center [796, 228] width 59 height 13
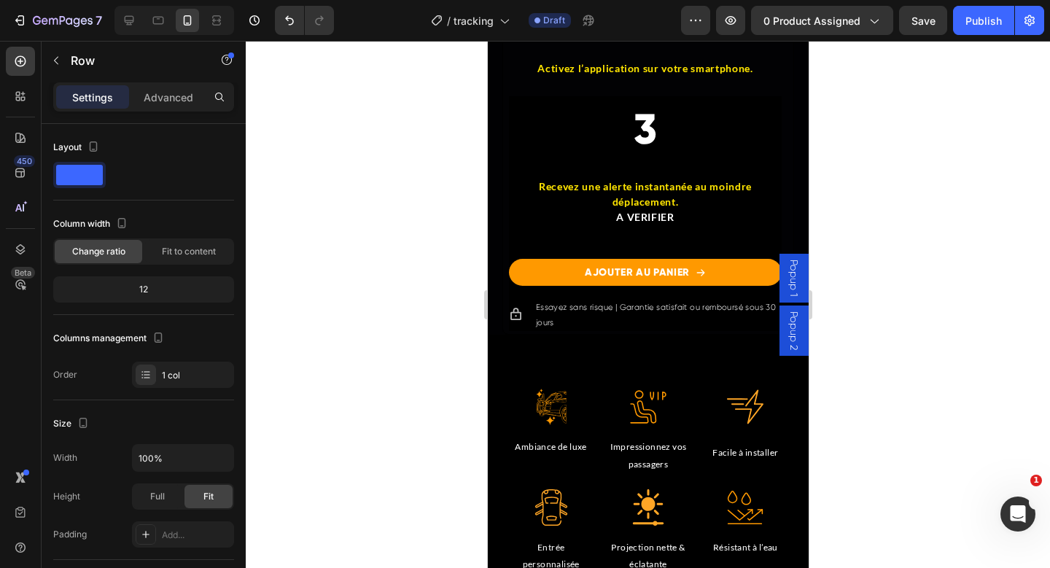
scroll to position [4363, 0]
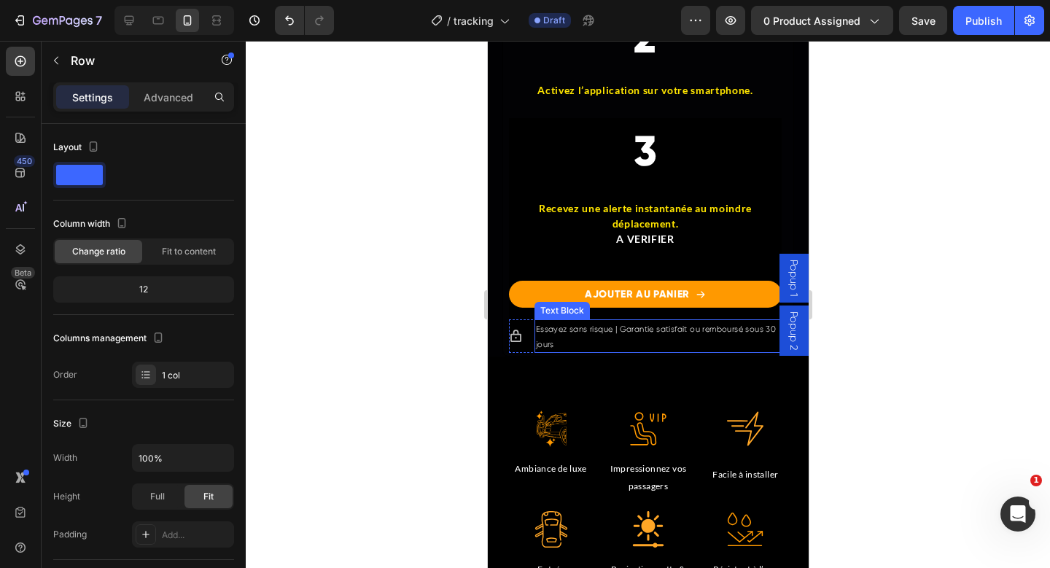
click at [548, 326] on p "Essayez sans risque | Garantie satisfait ou remboursé sous 30 jours" at bounding box center [657, 336] width 244 height 31
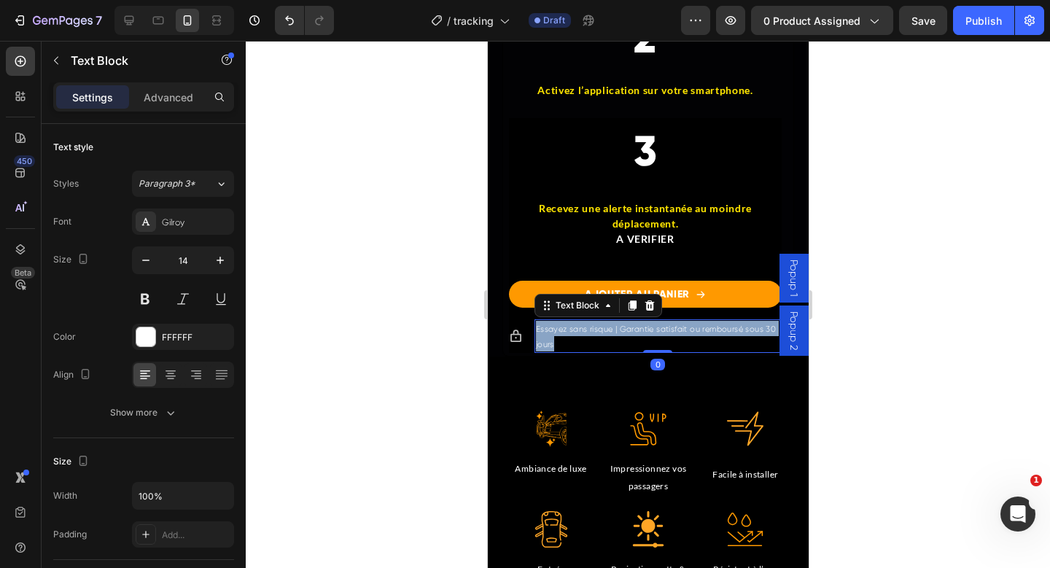
click at [548, 326] on p "Essayez sans risque | Garantie satisfait ou remboursé sous 30 jours" at bounding box center [657, 336] width 244 height 31
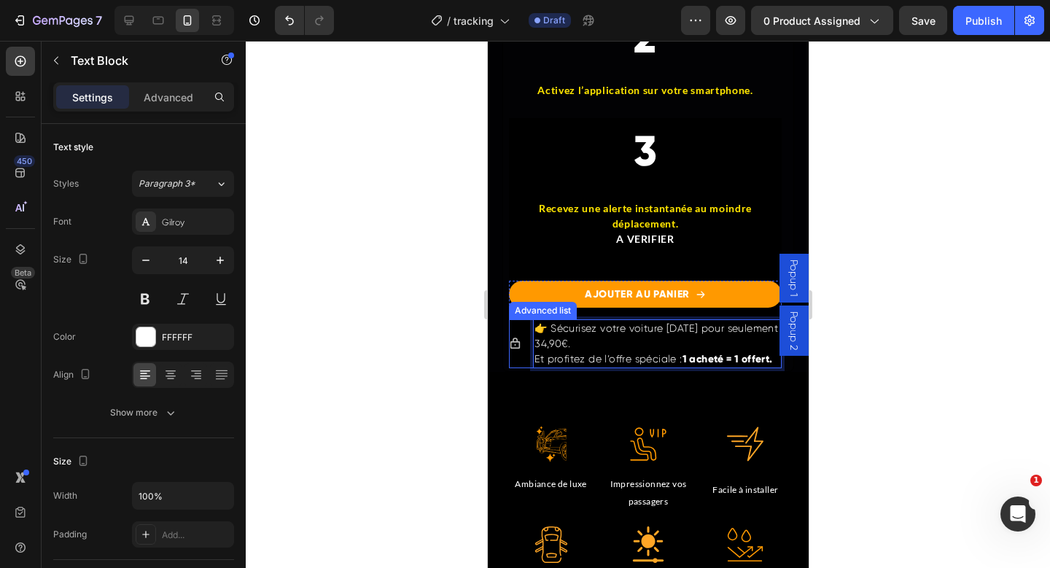
click at [515, 344] on div "Icon" at bounding box center [514, 344] width 12 height 12
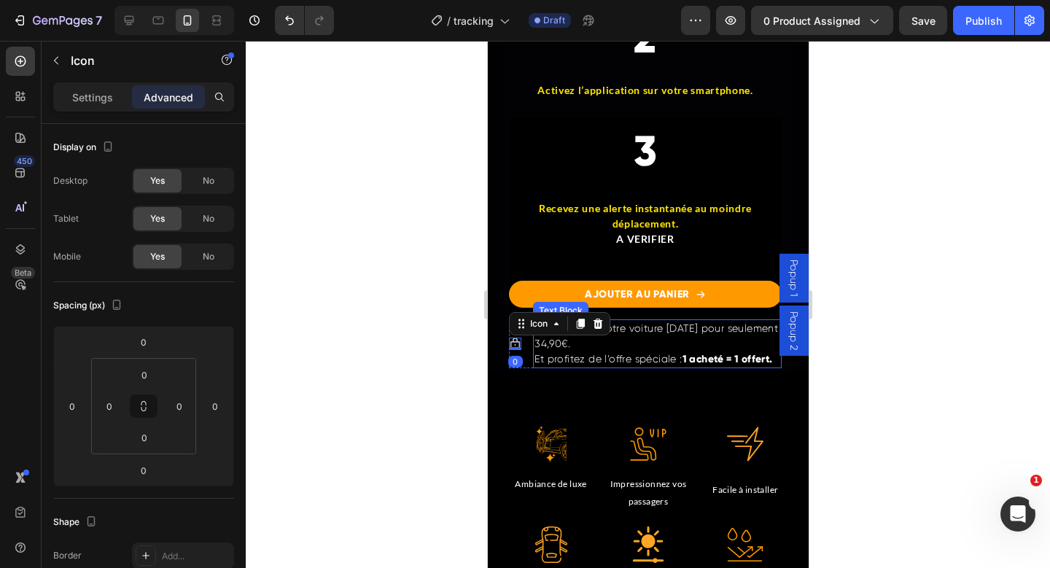
click at [596, 346] on p "👉 Sécurisez votre voiture [DATE] pour seulement 34,90€. Et profitez de l’offre …" at bounding box center [657, 344] width 246 height 46
click at [519, 344] on div "Icon 0" at bounding box center [514, 344] width 12 height 12
click at [597, 322] on icon at bounding box center [598, 324] width 12 height 12
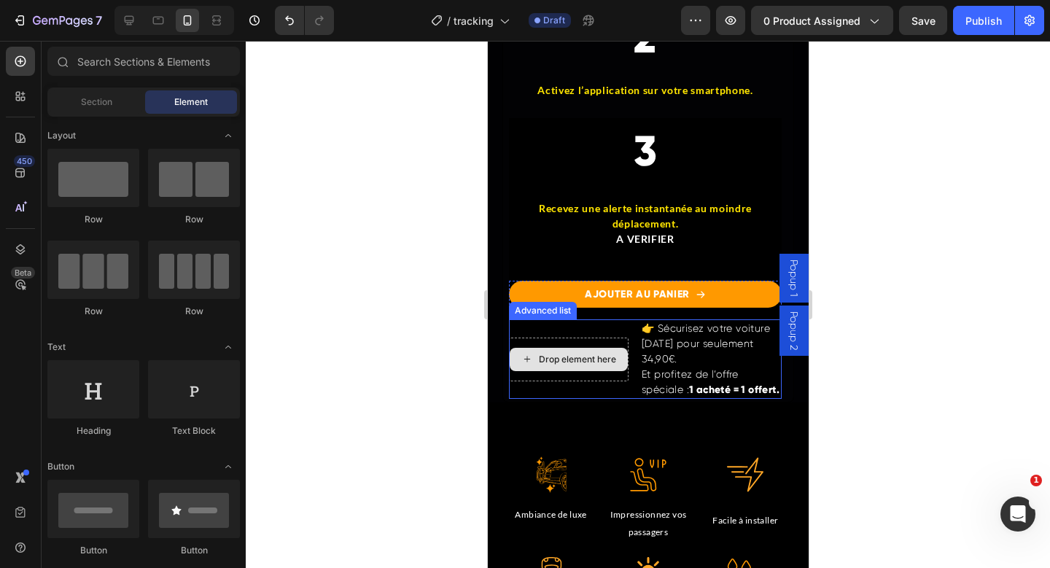
click at [595, 354] on div "Drop element here" at bounding box center [576, 360] width 77 height 12
click at [639, 320] on li "Drop element here 👉 Sécurisez votre voiture aujourd’hui pour seulement 34,90€. …" at bounding box center [644, 359] width 273 height 80
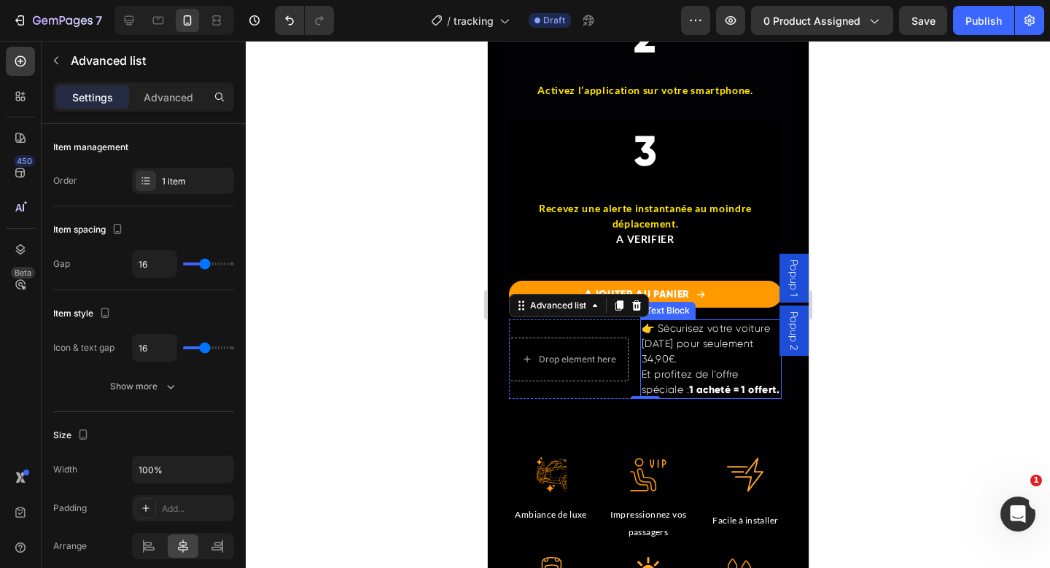
click at [694, 341] on p "👉 Sécurisez votre voiture [DATE] pour seulement 34,90€. Et profitez de l’offre …" at bounding box center [710, 359] width 139 height 77
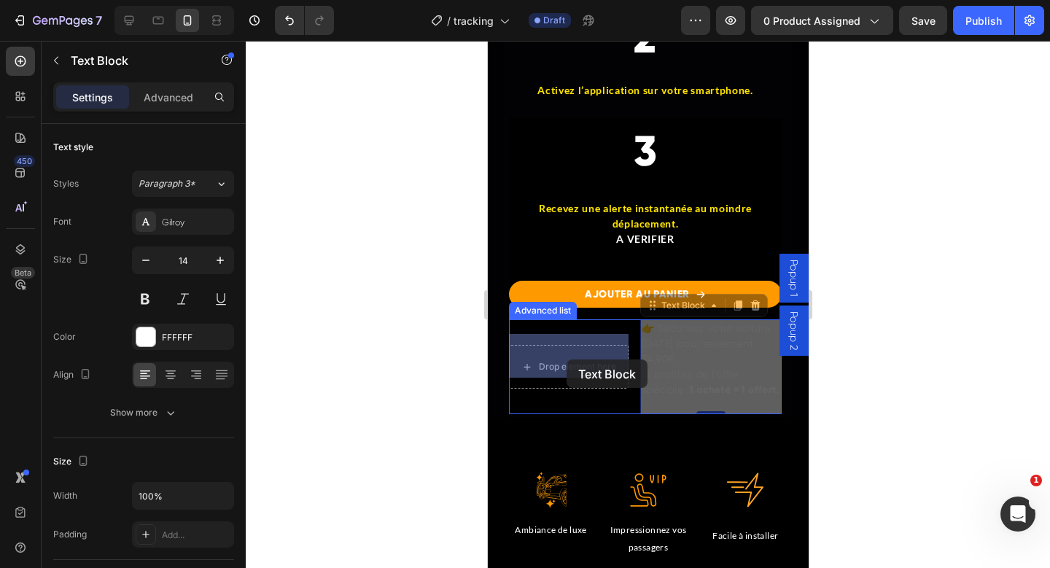
drag, startPoint x: 670, startPoint y: 295, endPoint x: 566, endPoint y: 358, distance: 121.5
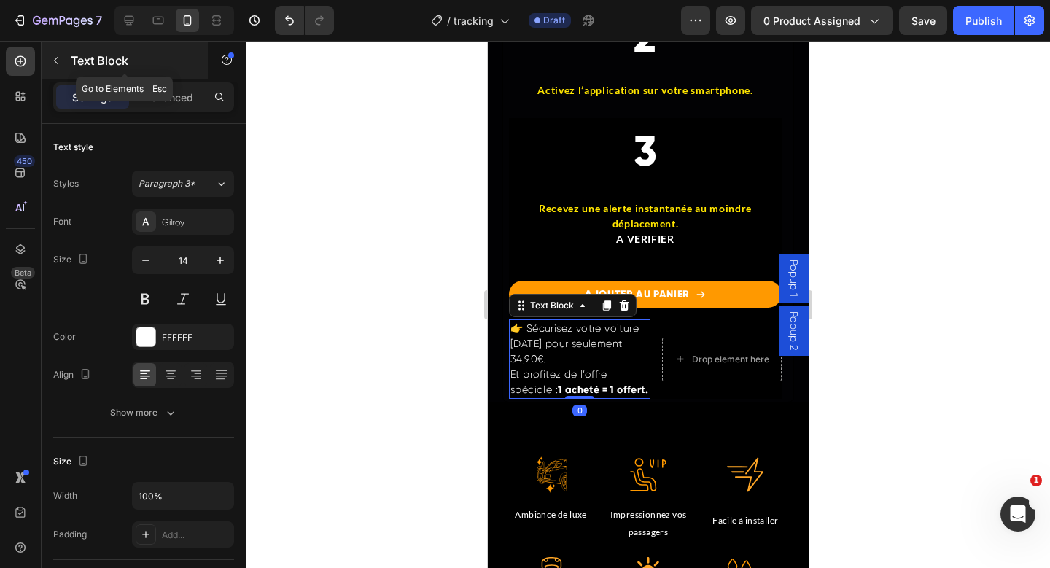
click at [68, 61] on div "Text Block" at bounding box center [125, 61] width 166 height 38
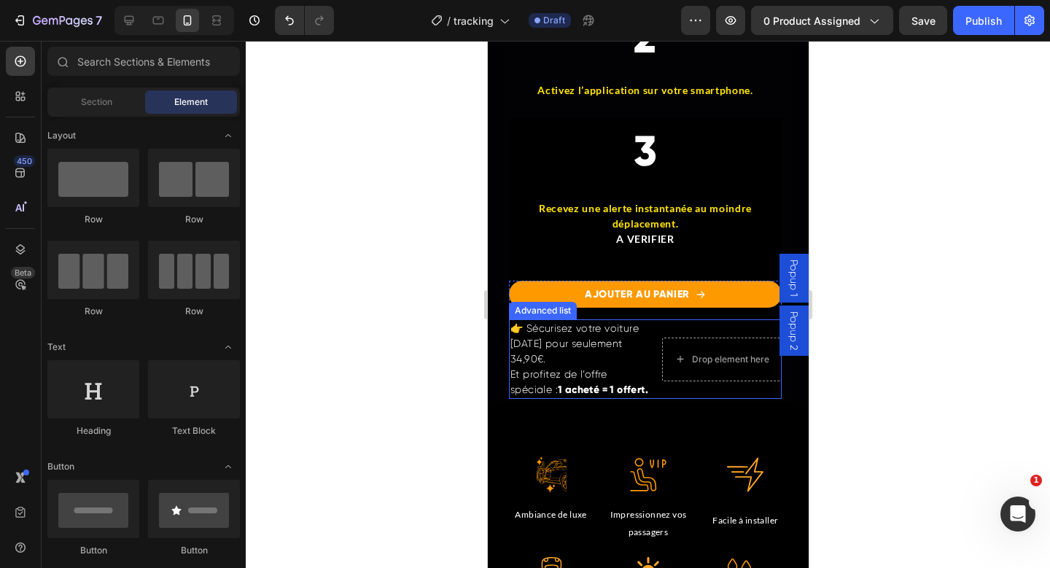
click at [662, 394] on li "👉 Sécurisez votre voiture aujourd’hui pour seulement 34,90€. Et profitez de l’o…" at bounding box center [644, 359] width 273 height 80
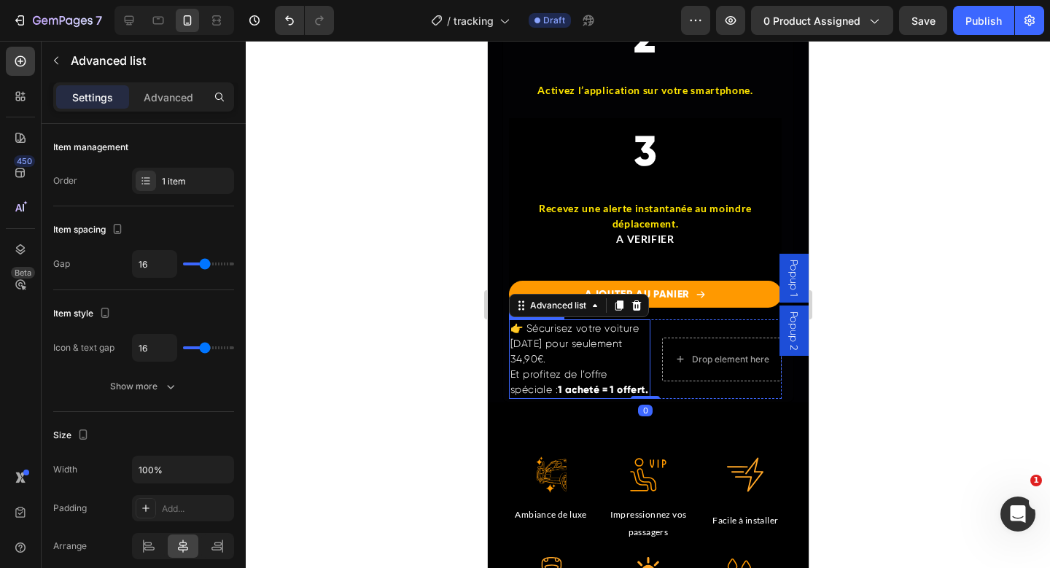
click at [610, 392] on p "👉 Sécurisez votre voiture [DATE] pour seulement 34,90€. Et profitez de l’offre …" at bounding box center [579, 359] width 139 height 77
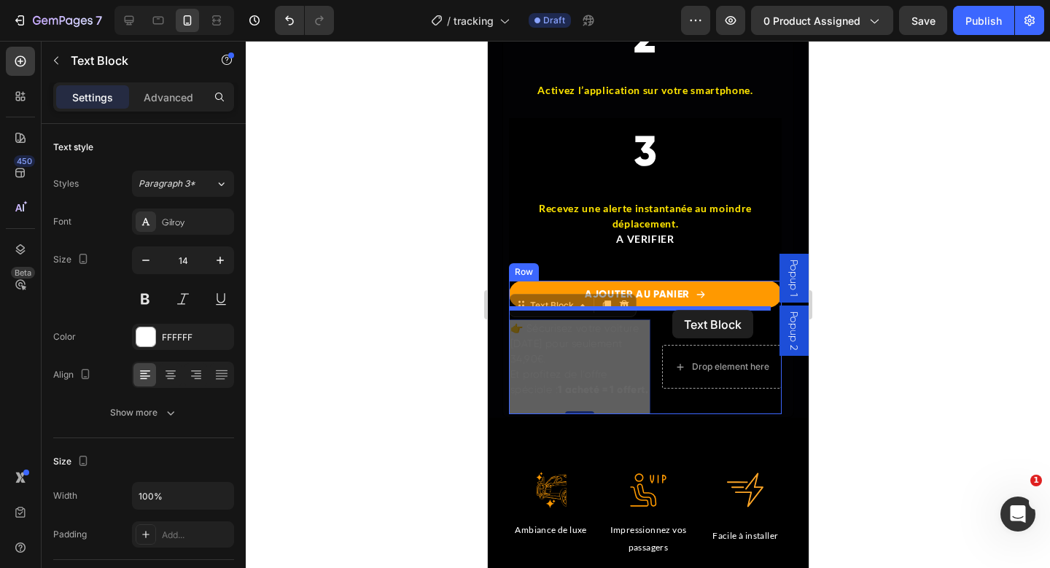
drag, startPoint x: 573, startPoint y: 298, endPoint x: 672, endPoint y: 310, distance: 99.2
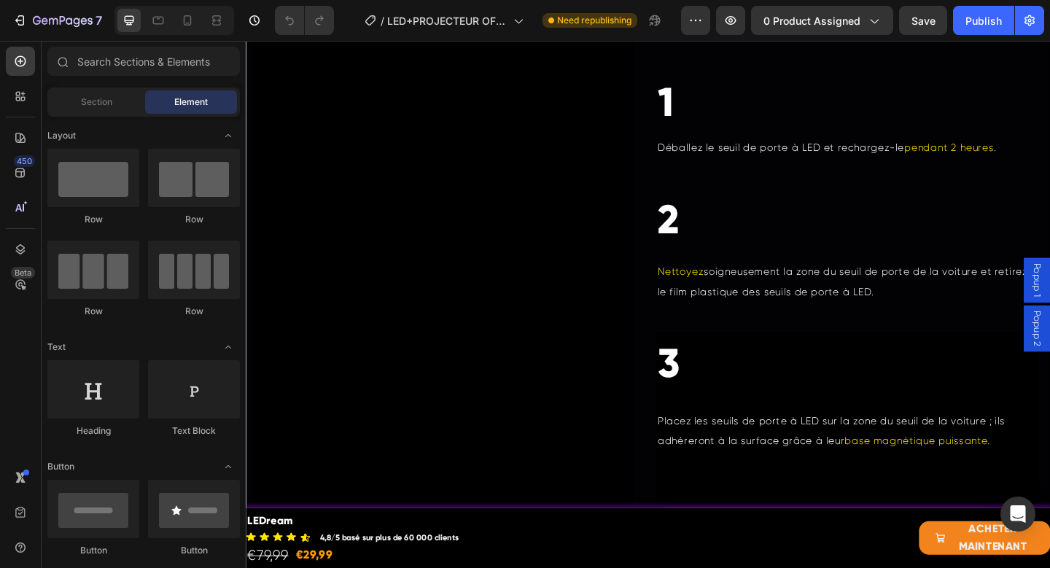
scroll to position [2104, 0]
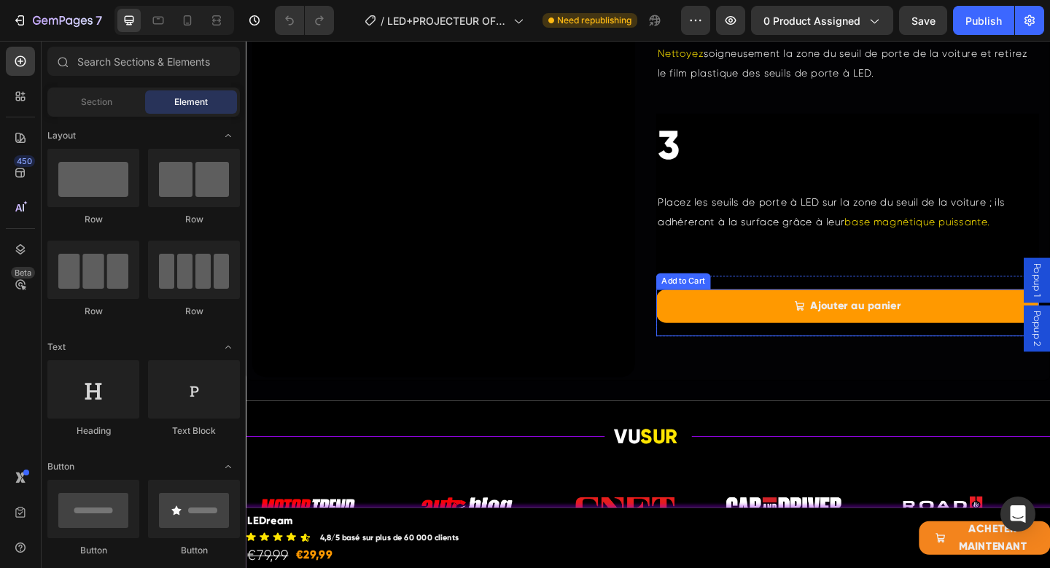
click at [730, 322] on button "Ajouter au panier" at bounding box center [900, 329] width 416 height 36
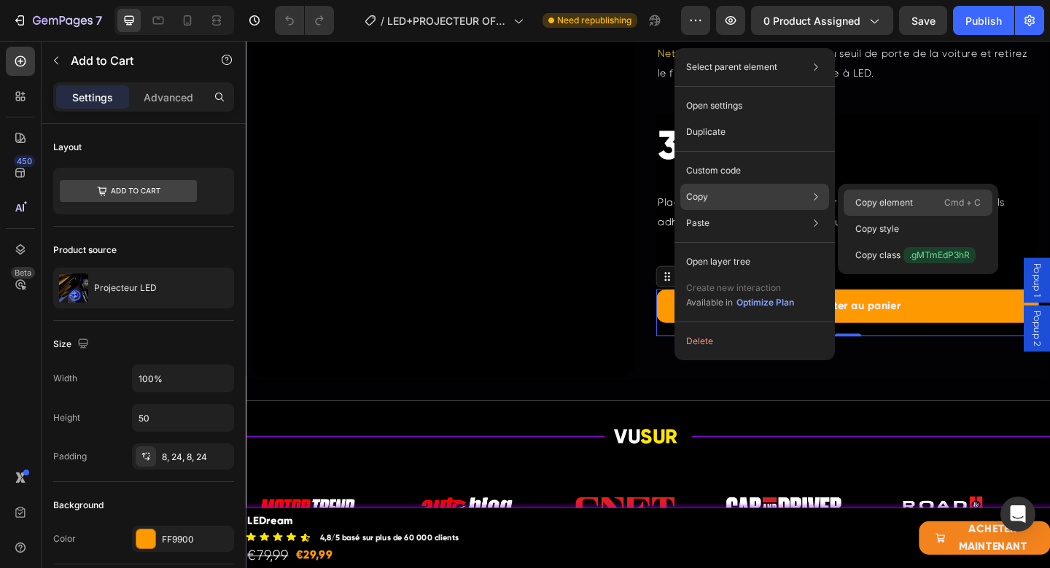
click at [852, 216] on div "Copy element Cmd + C" at bounding box center [918, 229] width 149 height 26
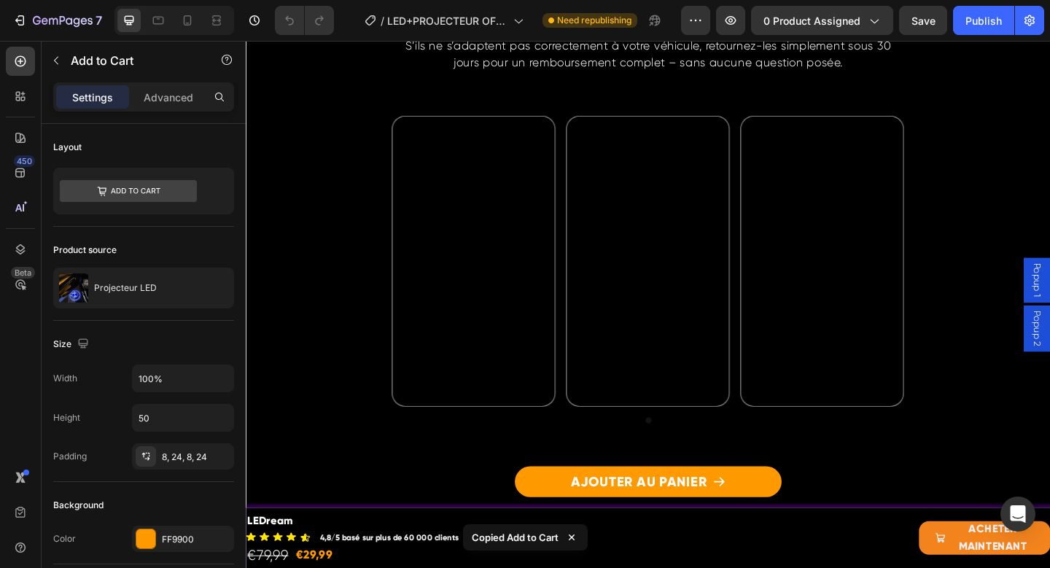
scroll to position [3171, 0]
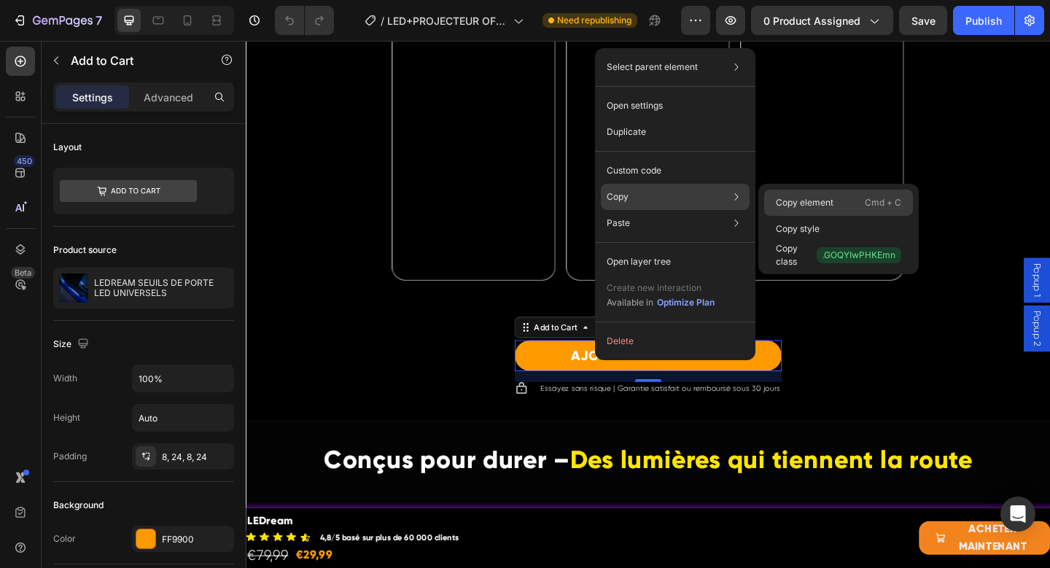
drag, startPoint x: 780, startPoint y: 201, endPoint x: 566, endPoint y: 179, distance: 214.8
click at [780, 201] on p "Copy element" at bounding box center [805, 202] width 58 height 13
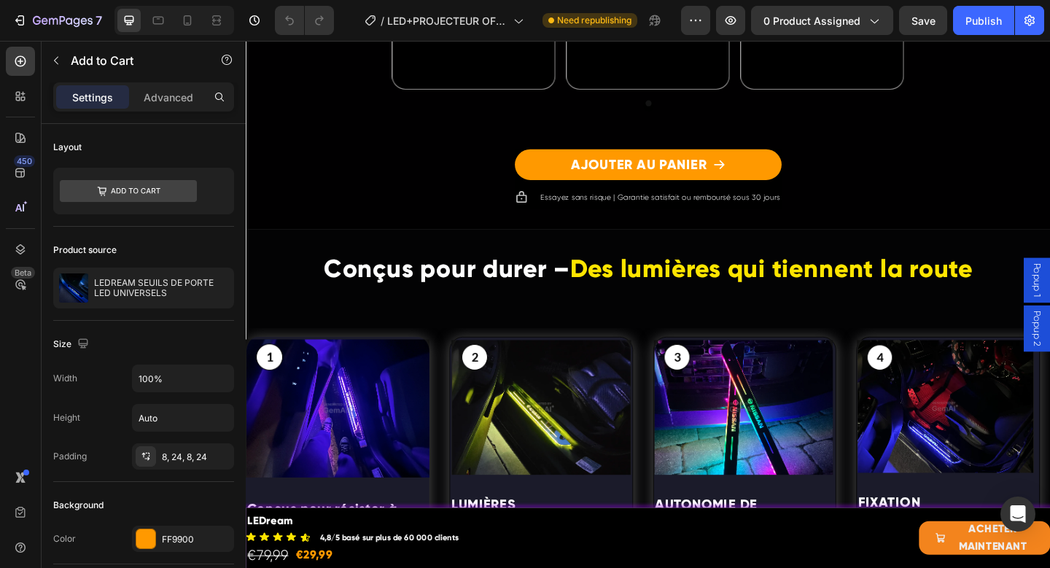
scroll to position [3268, 0]
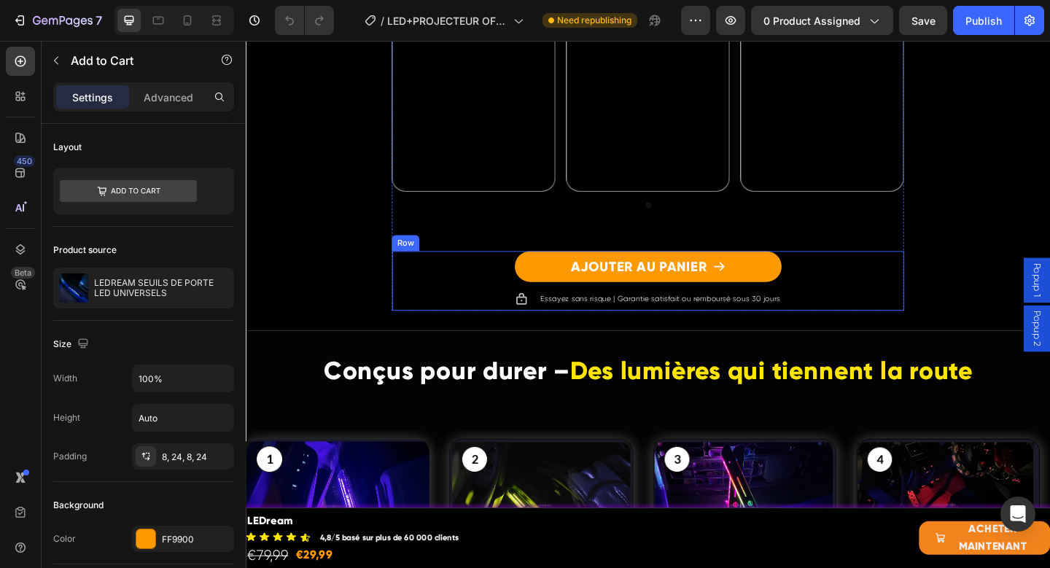
click at [495, 276] on div "AJOUTER AU PANIER Add to Cart Icon Essayez sans risque | Garantie satisfait ou …" at bounding box center [683, 302] width 557 height 65
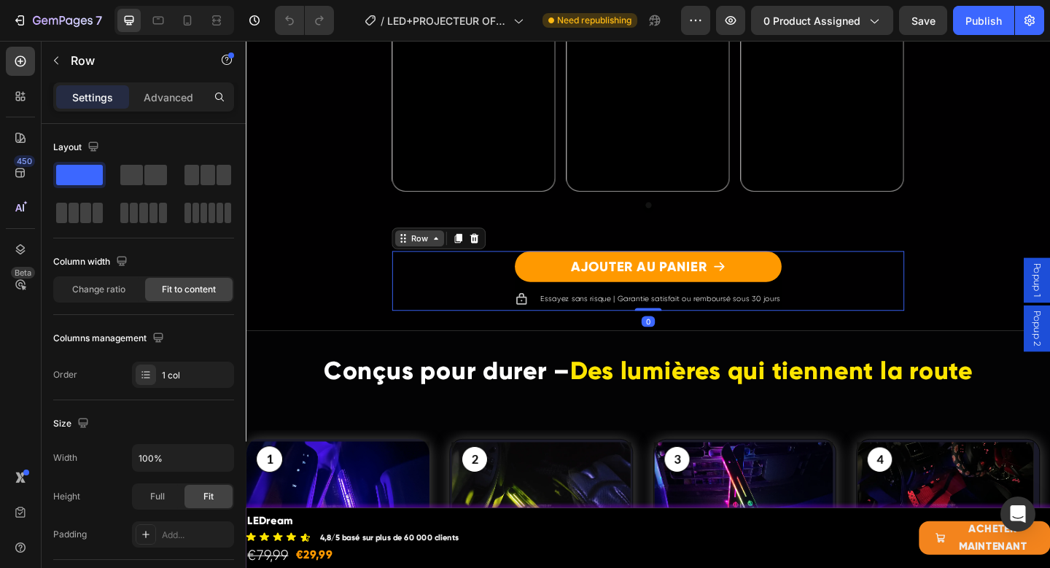
click at [447, 252] on icon at bounding box center [453, 256] width 12 height 12
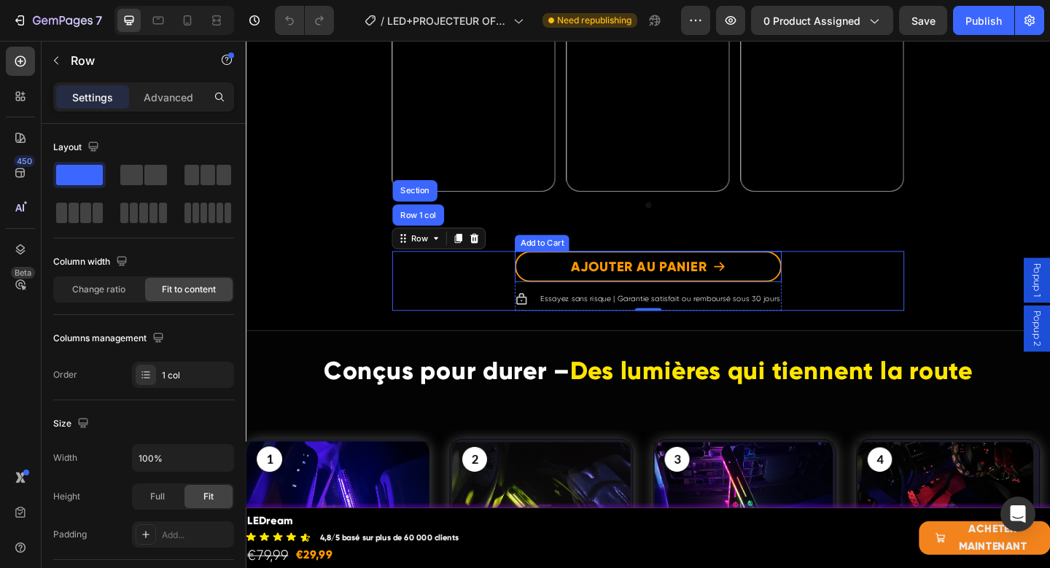
click at [552, 284] on button "AJOUTER AU PANIER" at bounding box center [683, 287] width 290 height 34
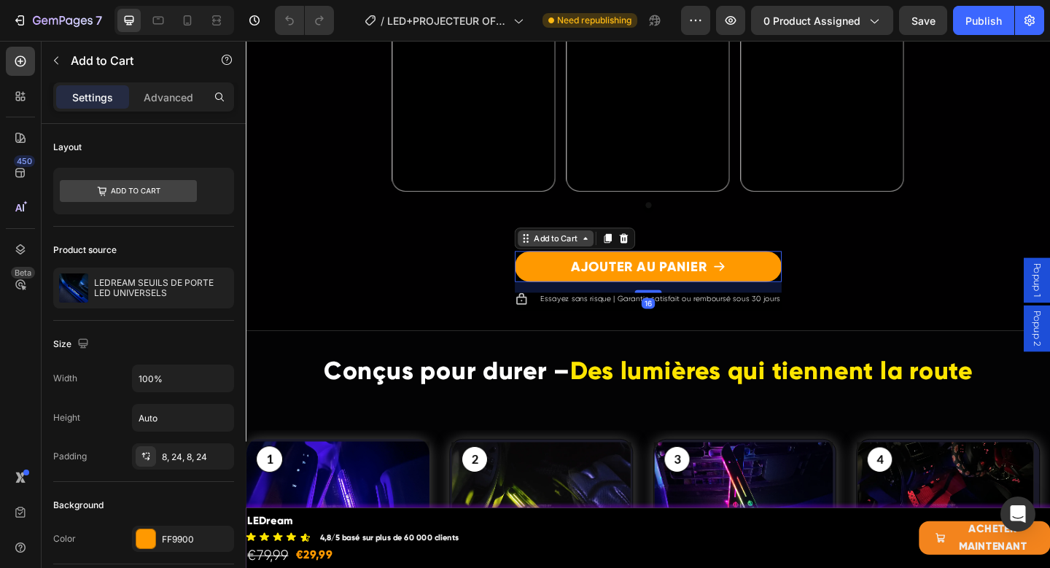
click at [565, 255] on div "Add to Cart" at bounding box center [583, 255] width 53 height 13
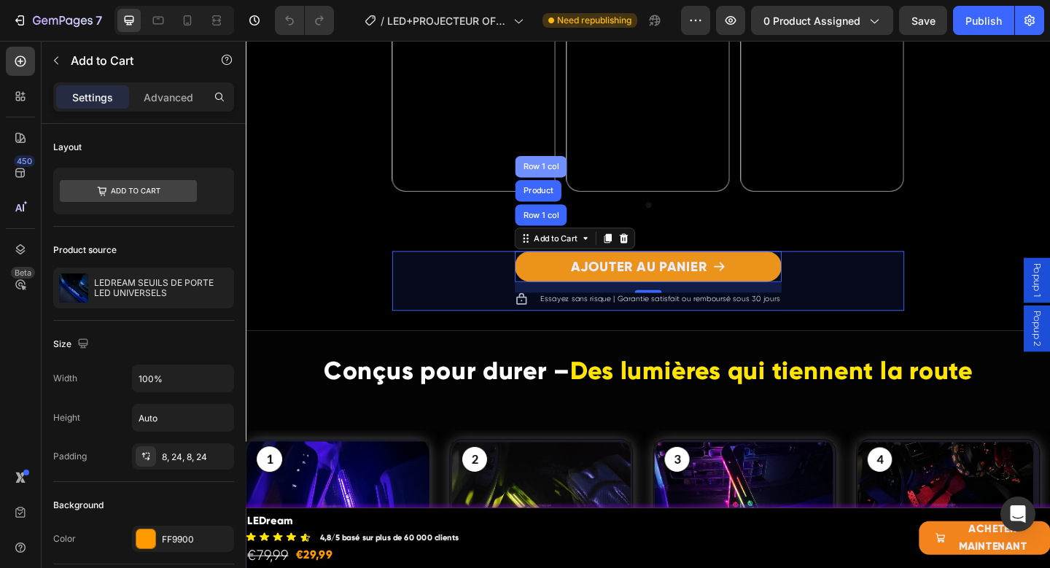
click at [551, 187] on div "Row 1 col" at bounding box center [567, 177] width 56 height 23
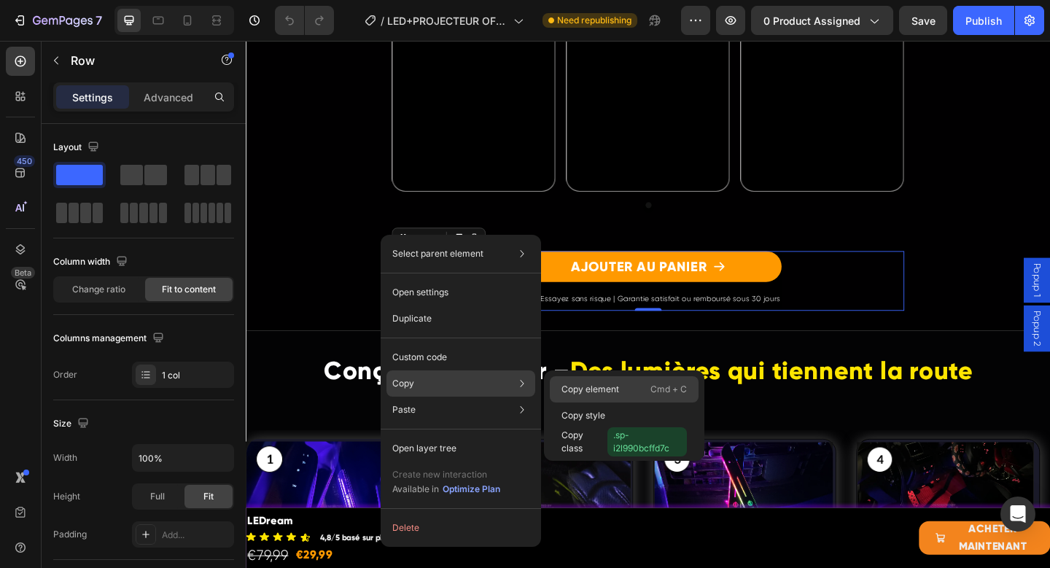
click at [600, 403] on div "Copy element Cmd + C" at bounding box center [624, 416] width 149 height 26
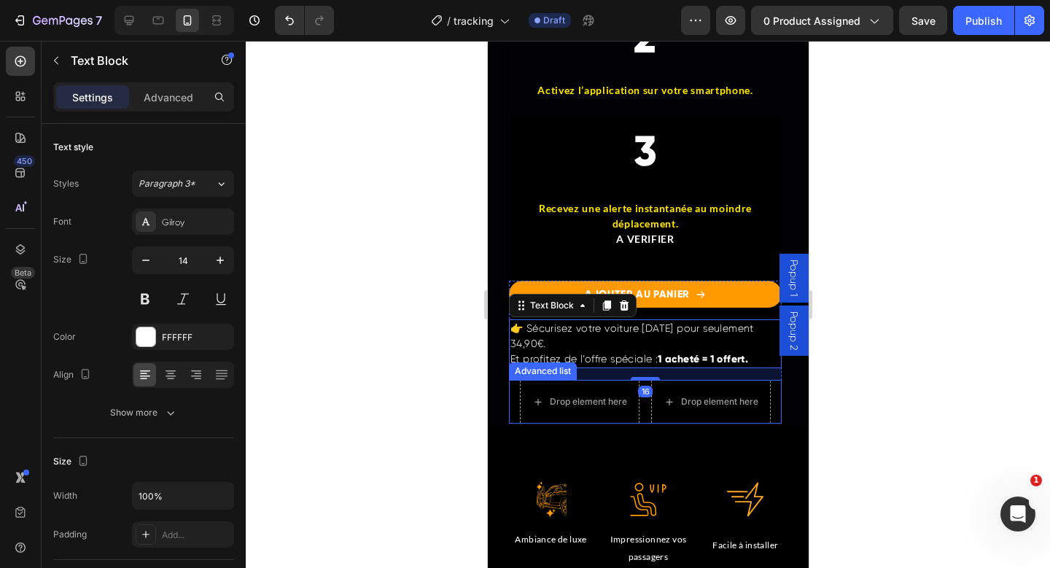
click at [634, 398] on li "Drop element here Drop element here" at bounding box center [644, 402] width 251 height 44
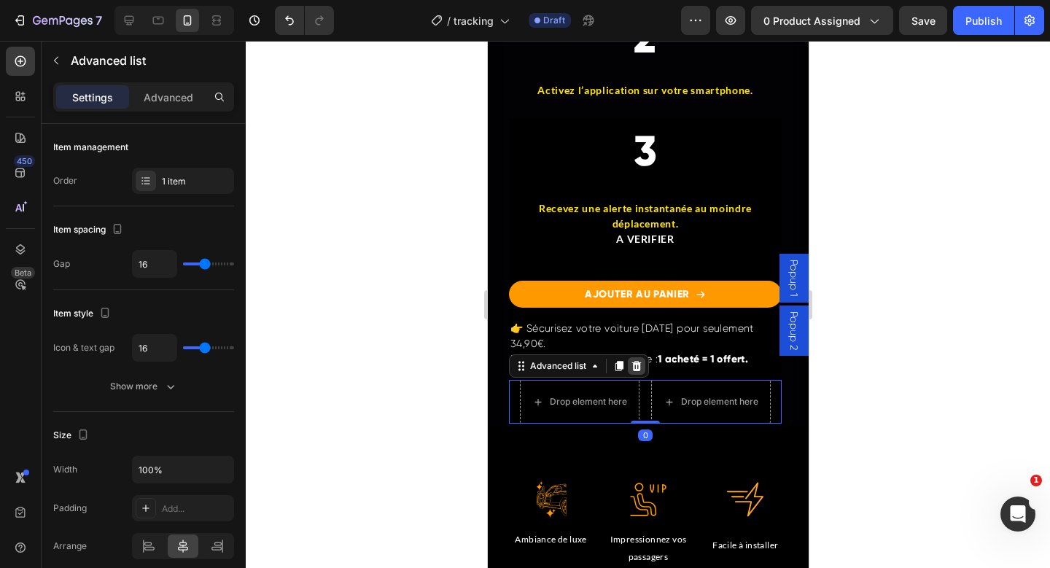
click at [630, 360] on icon at bounding box center [636, 366] width 12 height 12
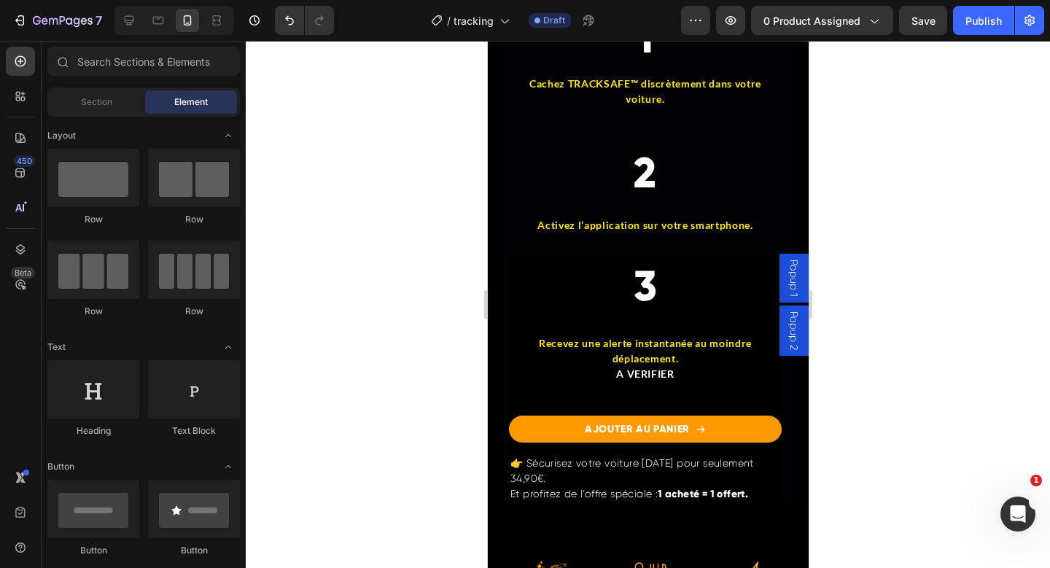
scroll to position [4236, 0]
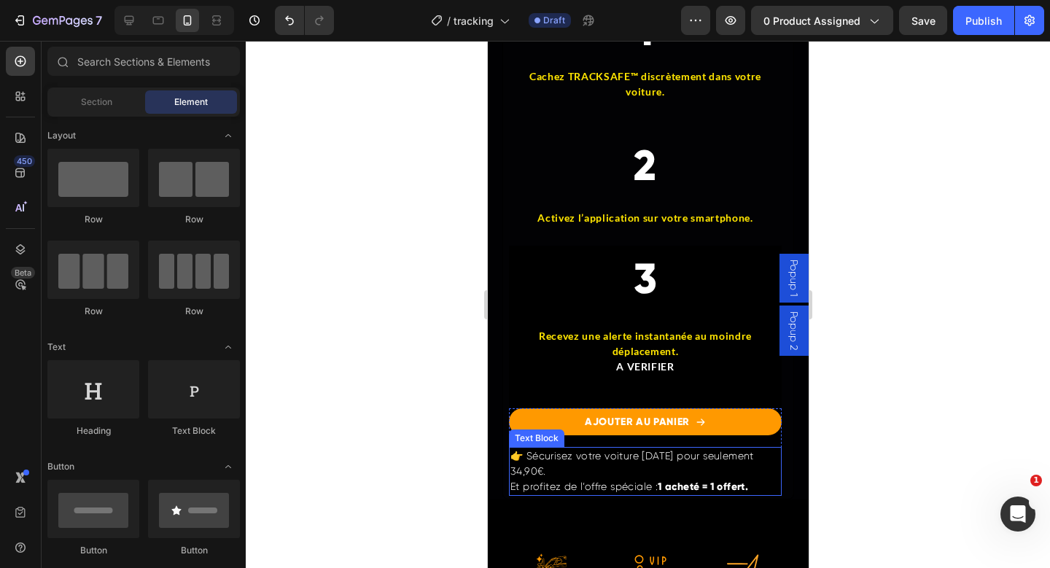
click at [569, 467] on p "👉 Sécurisez votre voiture [DATE] pour seulement 34,90€. Et profitez de l’offre …" at bounding box center [645, 472] width 270 height 46
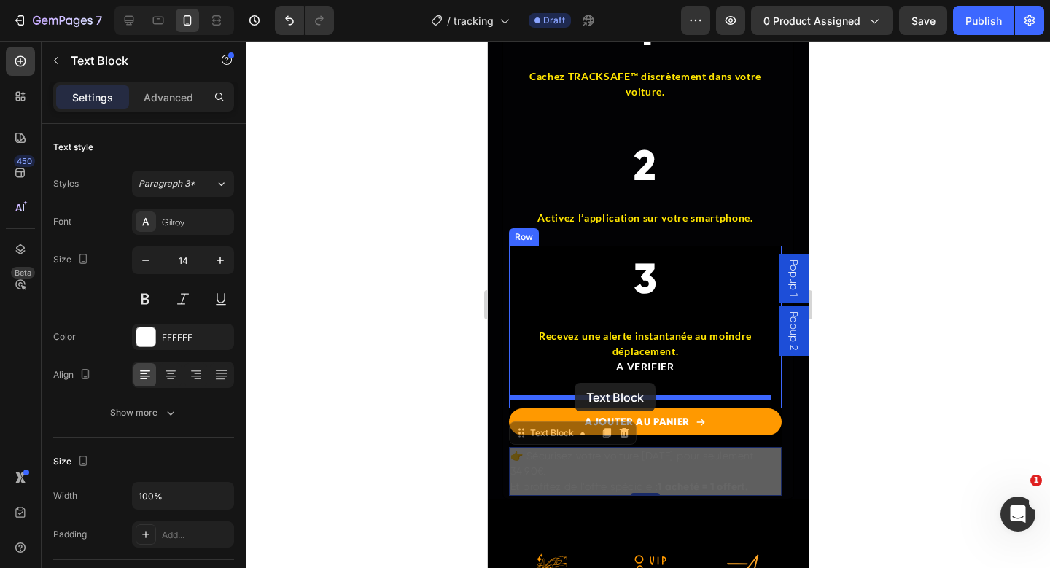
drag, startPoint x: 532, startPoint y: 425, endPoint x: 573, endPoint y: 384, distance: 58.3
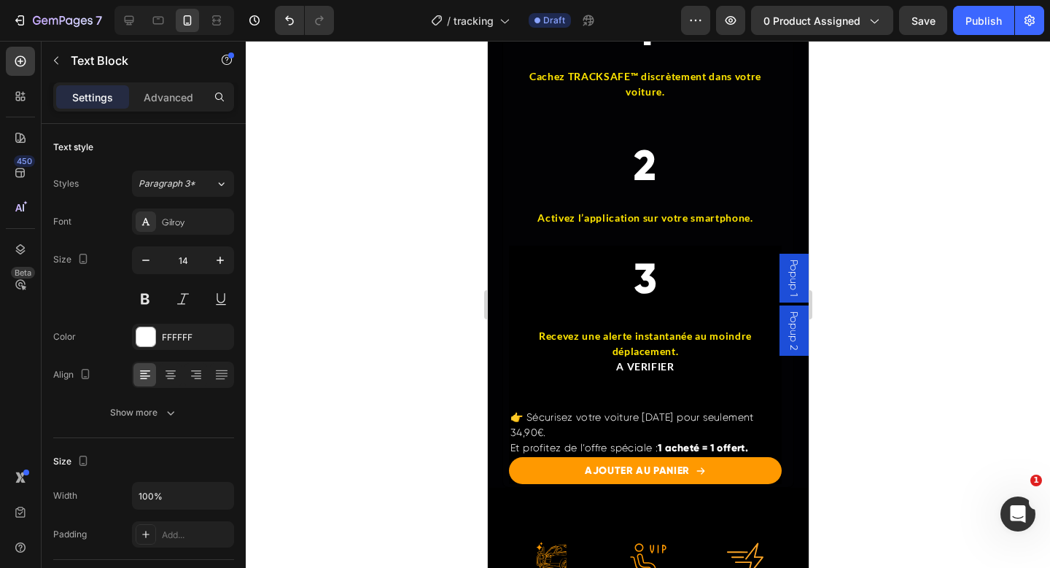
click at [893, 422] on div at bounding box center [648, 304] width 805 height 527
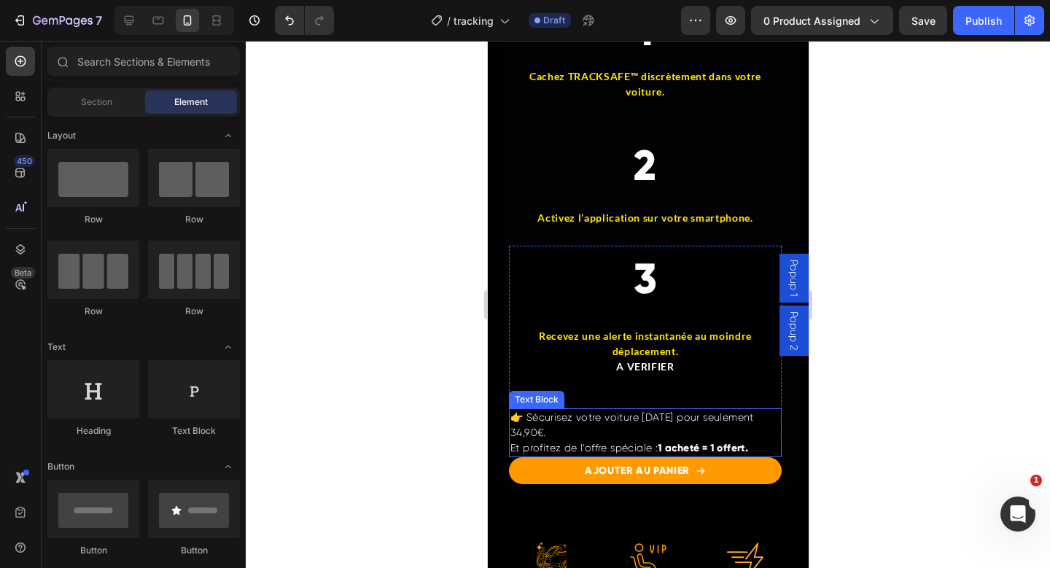
click at [613, 434] on p "👉 Sécurisez votre voiture [DATE] pour seulement 34,90€. Et profitez de l’offre …" at bounding box center [645, 433] width 270 height 46
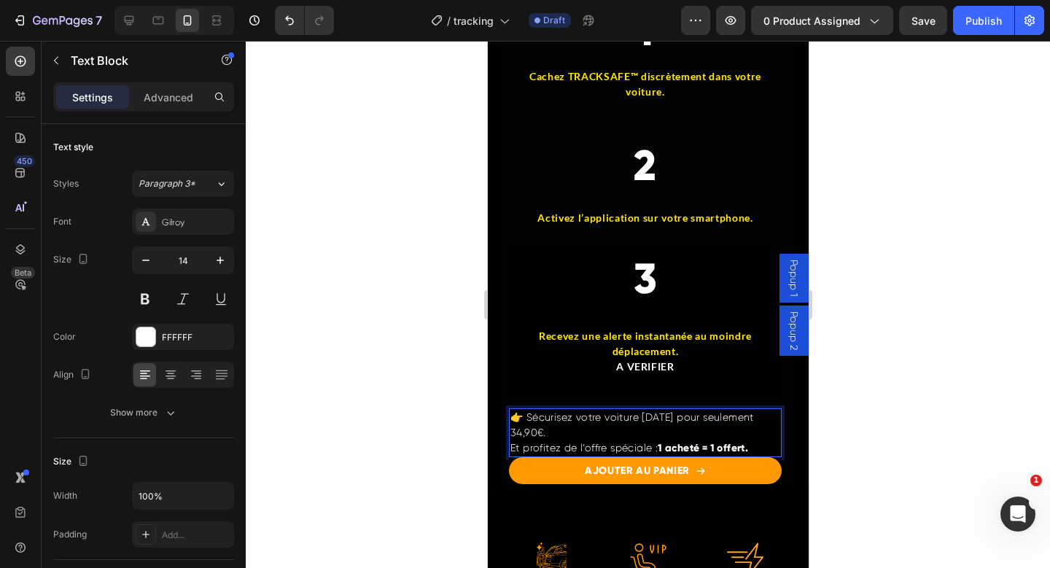
click at [602, 438] on p "👉 Sécurisez votre voiture [DATE] pour seulement 34,90€. Et profitez de l’offre …" at bounding box center [645, 433] width 270 height 46
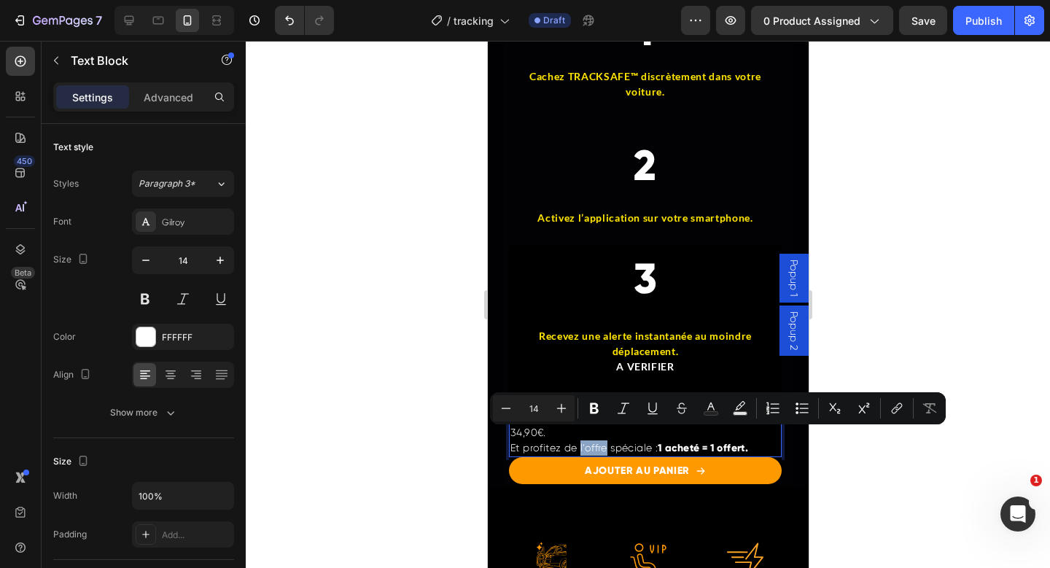
click at [602, 438] on p "👉 Sécurisez votre voiture [DATE] pour seulement 34,90€. Et profitez de l’offre …" at bounding box center [645, 433] width 270 height 46
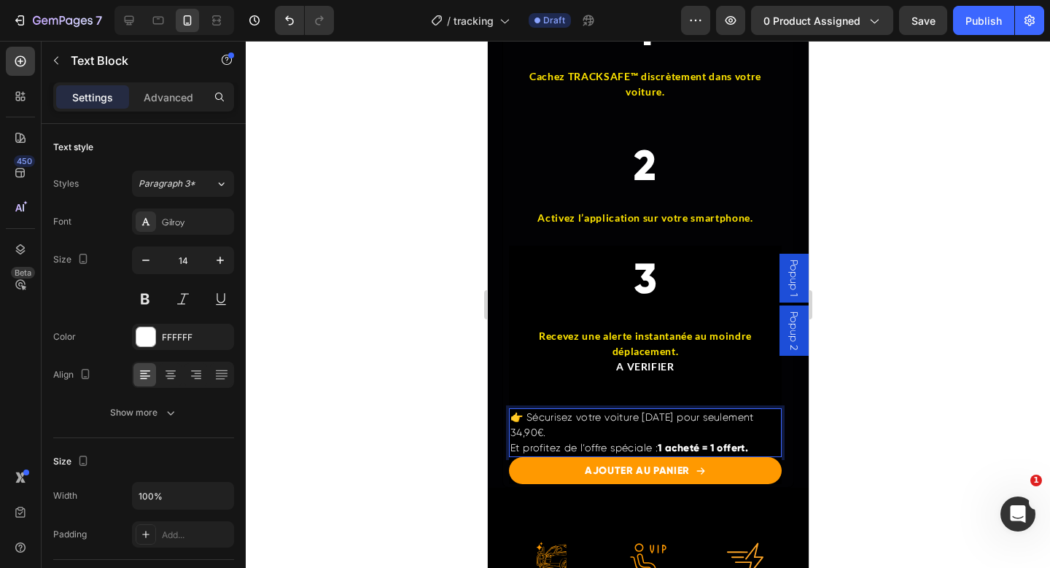
click at [633, 427] on p "👉 Sécurisez votre voiture [DATE] pour seulement 34,90€. Et profitez de l’offre …" at bounding box center [645, 433] width 270 height 46
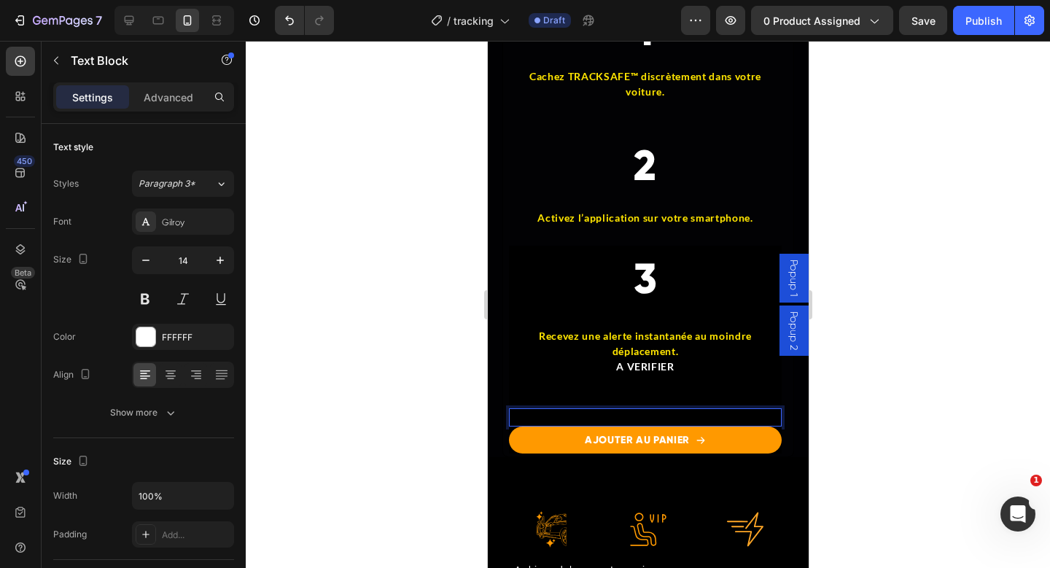
click at [627, 408] on div "Rich Text Editor. Editing area: main" at bounding box center [644, 417] width 273 height 18
click at [626, 382] on div "3 Heading Recevez une alerte instantanée au moindre déplacement. A VERIFIER Tex…" at bounding box center [644, 336] width 273 height 181
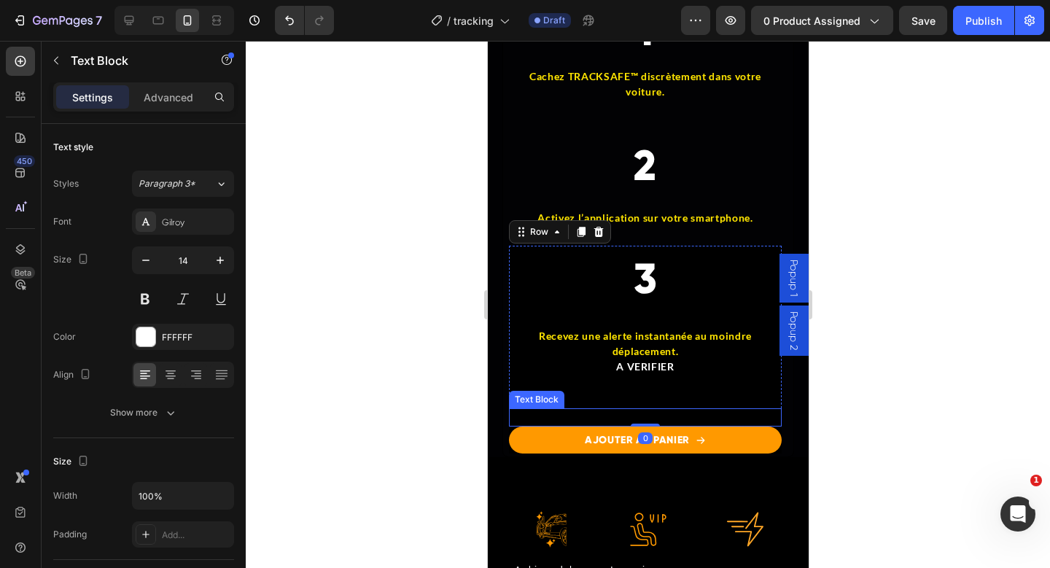
click at [626, 408] on div "Rich Text Editor. Editing area: main" at bounding box center [644, 417] width 273 height 18
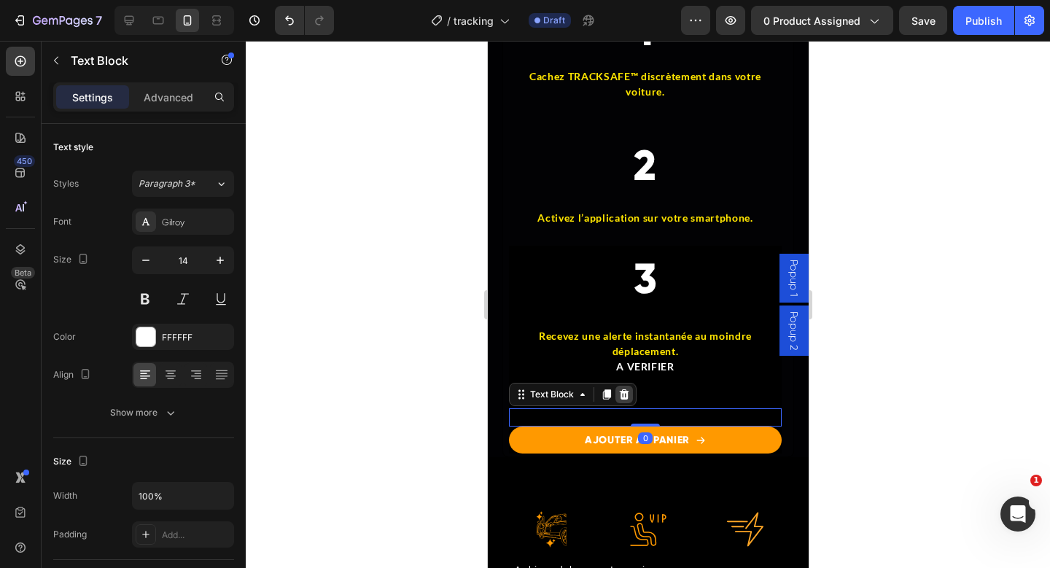
click at [624, 389] on icon at bounding box center [624, 395] width 12 height 12
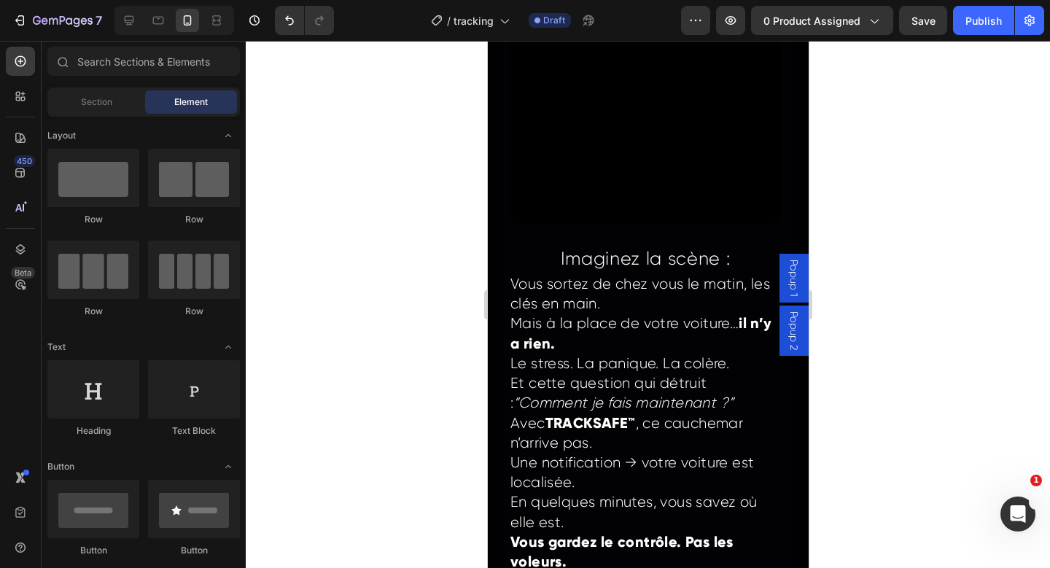
scroll to position [3023, 0]
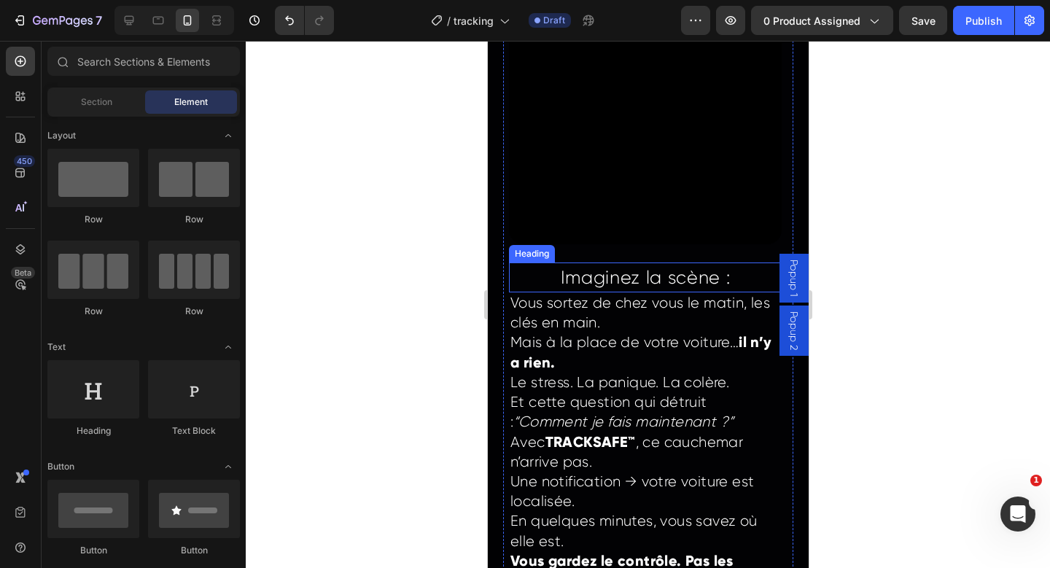
click at [645, 273] on h2 "Imaginez la scène :" at bounding box center [644, 278] width 273 height 31
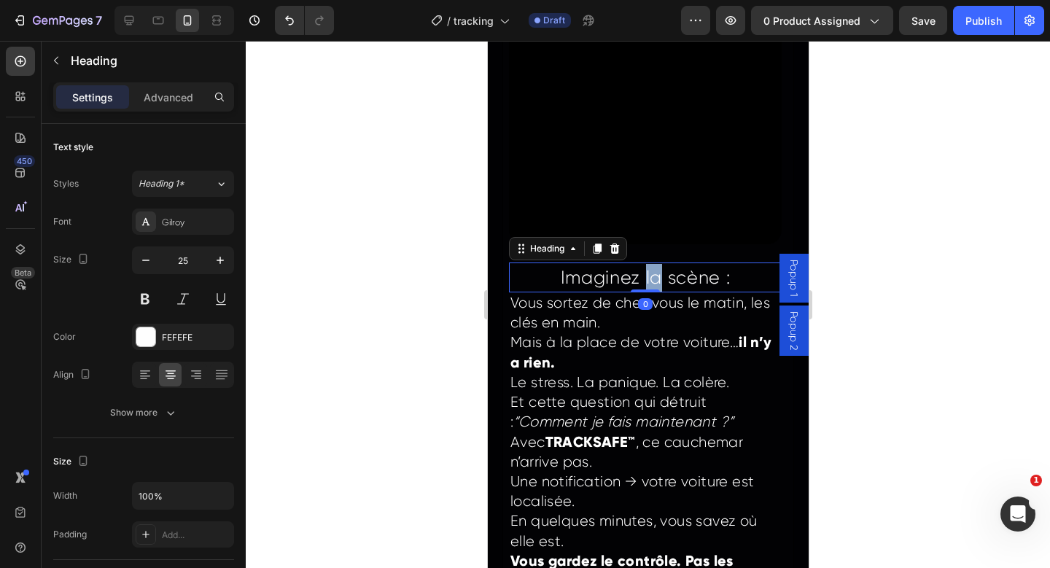
click at [645, 273] on h2 "Imaginez la scène :" at bounding box center [644, 278] width 273 height 31
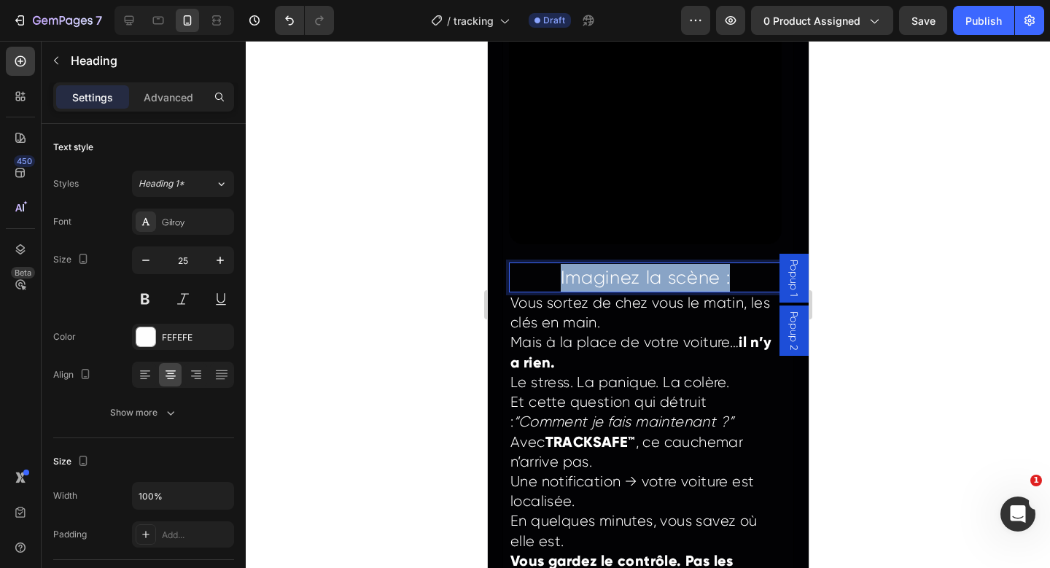
click at [645, 273] on p "Imaginez la scène :" at bounding box center [645, 278] width 270 height 28
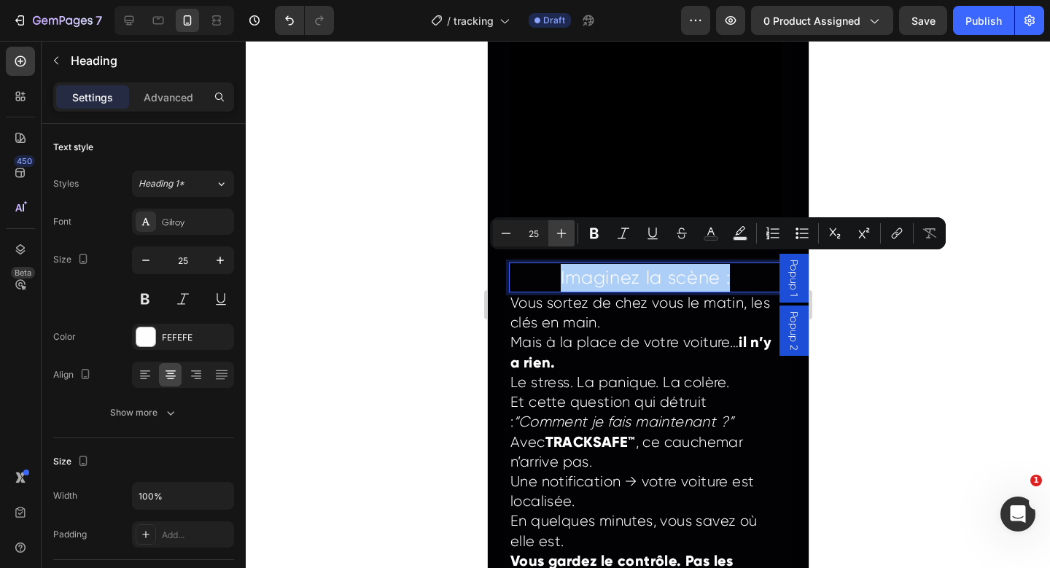
click at [567, 226] on icon "Editor contextual toolbar" at bounding box center [561, 233] width 15 height 15
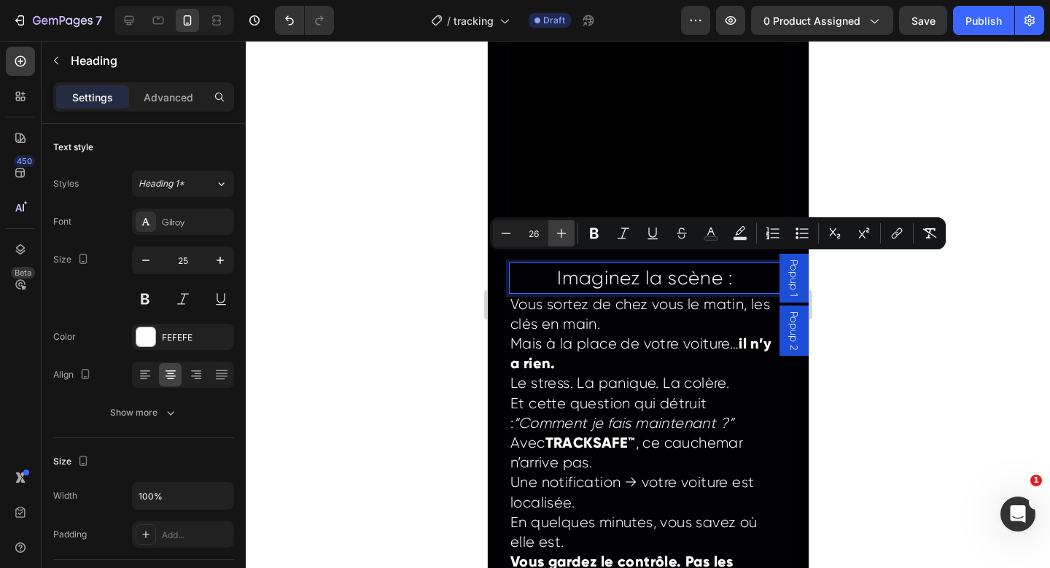
click at [567, 226] on icon "Editor contextual toolbar" at bounding box center [561, 233] width 15 height 15
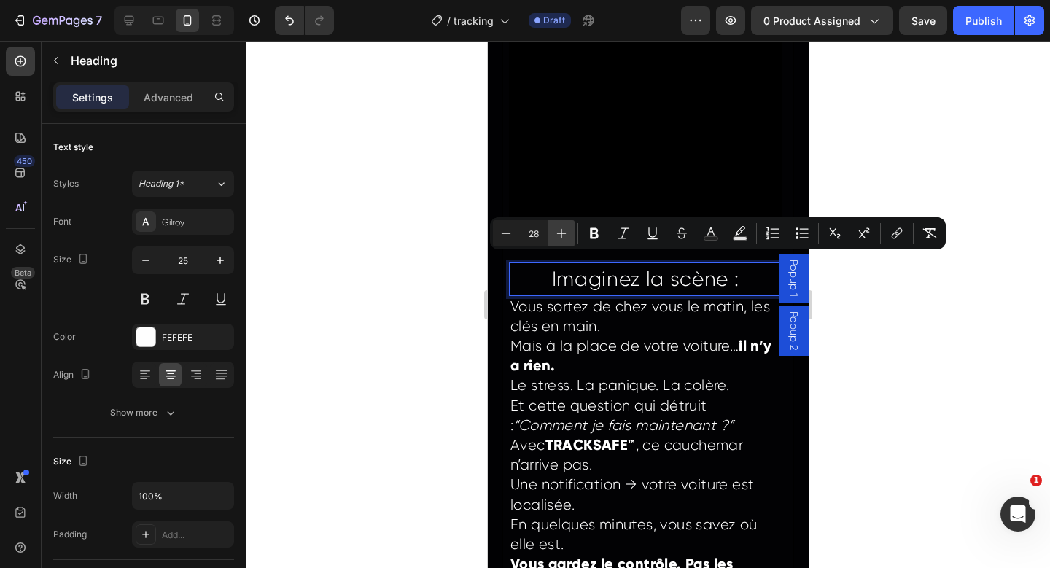
click at [567, 226] on icon "Editor contextual toolbar" at bounding box center [561, 233] width 15 height 15
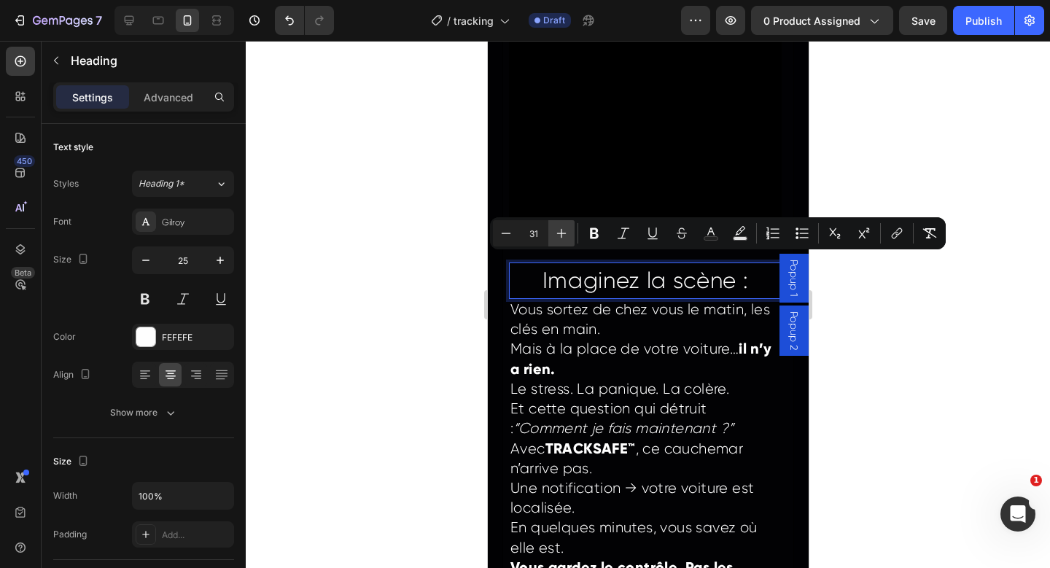
click at [567, 226] on icon "Editor contextual toolbar" at bounding box center [561, 233] width 15 height 15
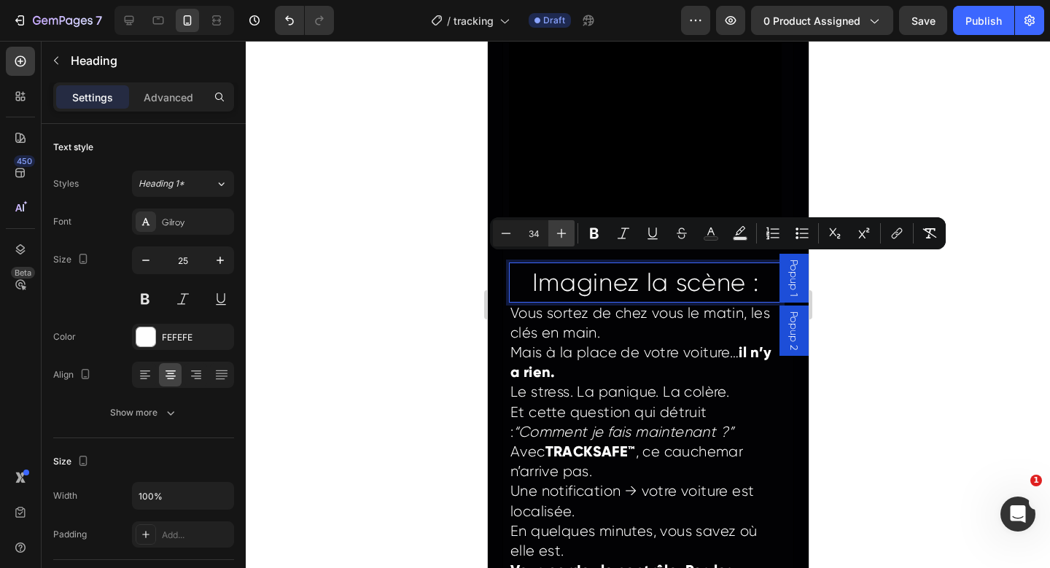
click at [567, 226] on icon "Editor contextual toolbar" at bounding box center [561, 233] width 15 height 15
type input "36"
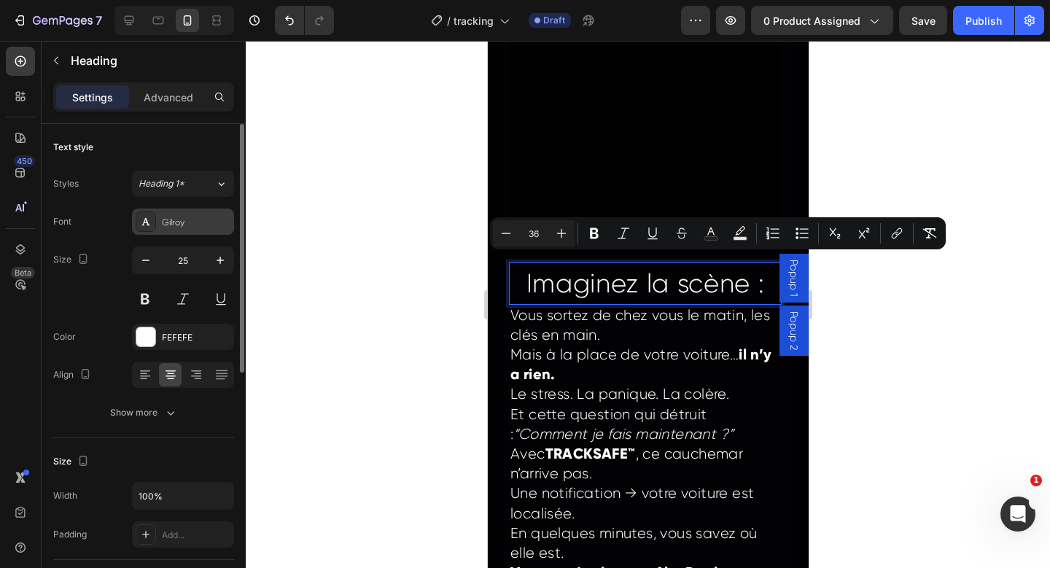
click at [177, 230] on div "Gilroy" at bounding box center [183, 222] width 102 height 26
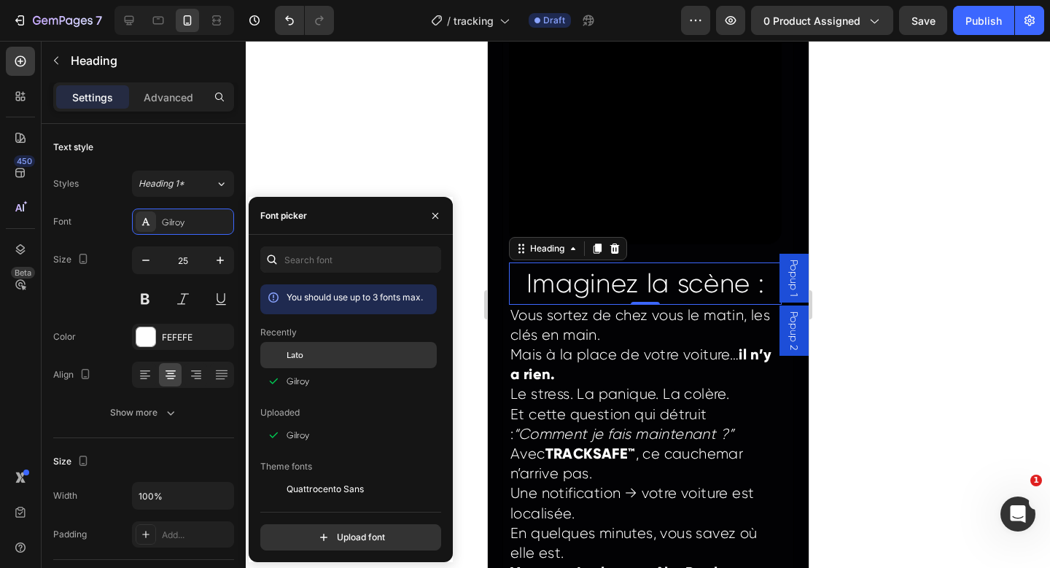
click at [319, 361] on div "Lato" at bounding box center [360, 355] width 147 height 13
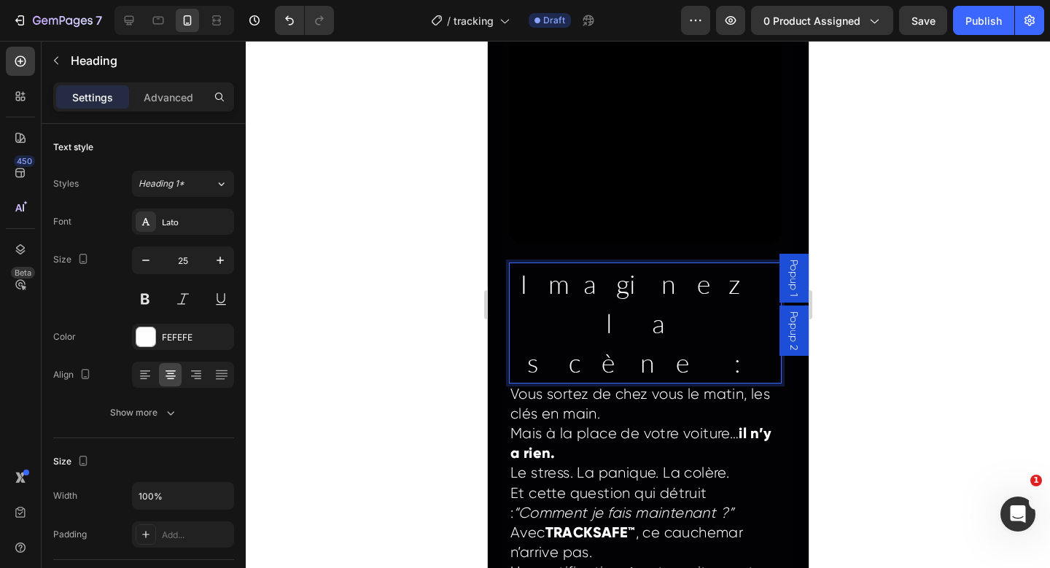
click at [754, 282] on p "Imaginez la scène :" at bounding box center [645, 323] width 270 height 118
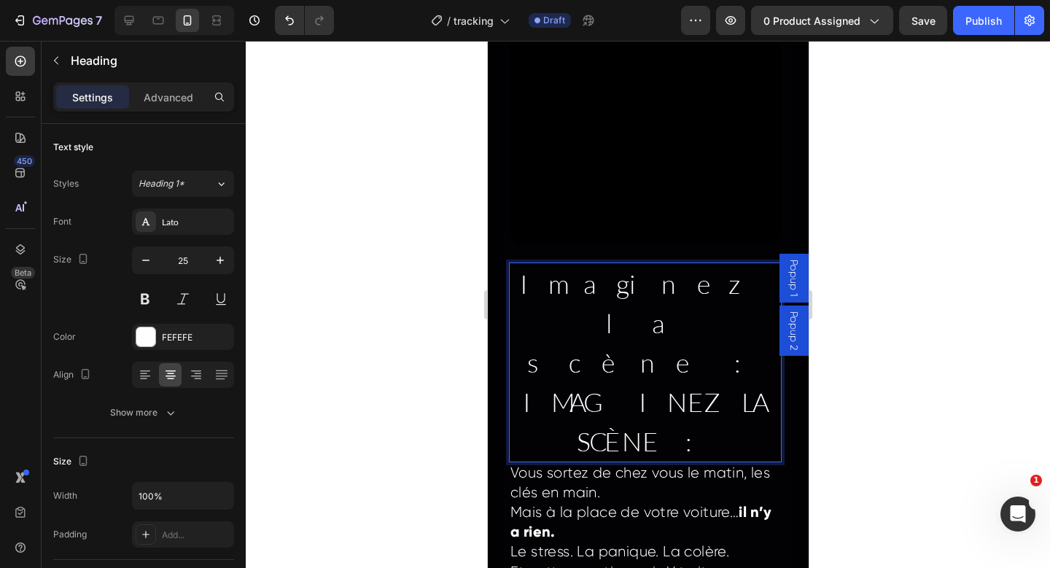
click at [700, 386] on span "IMAGINEZ LA SCÈNE :" at bounding box center [644, 421] width 244 height 71
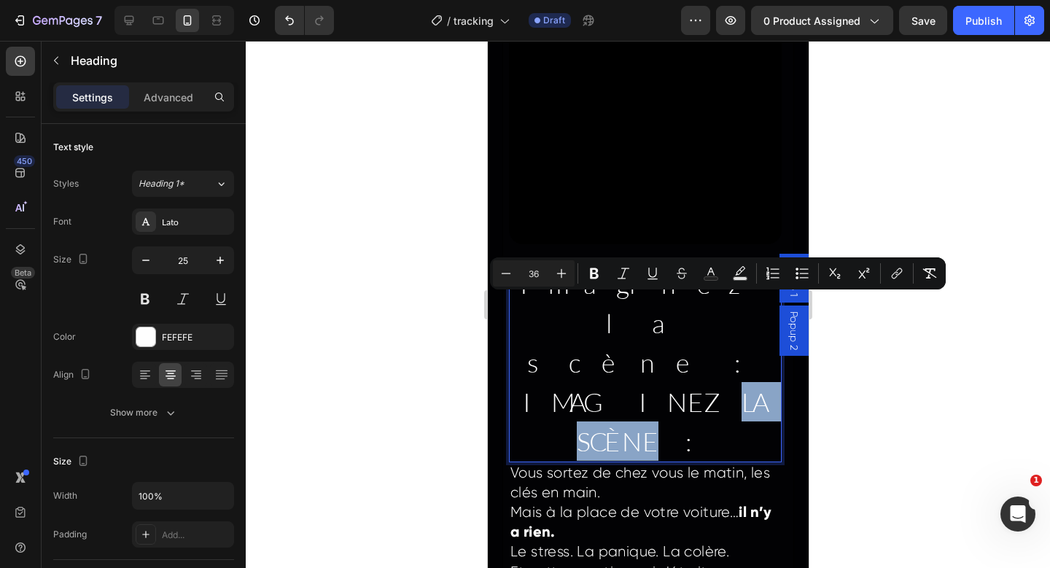
drag, startPoint x: 693, startPoint y: 311, endPoint x: 670, endPoint y: 353, distance: 48.0
click at [670, 386] on span "IMAGINEZ LA SCÈNE :" at bounding box center [644, 421] width 244 height 71
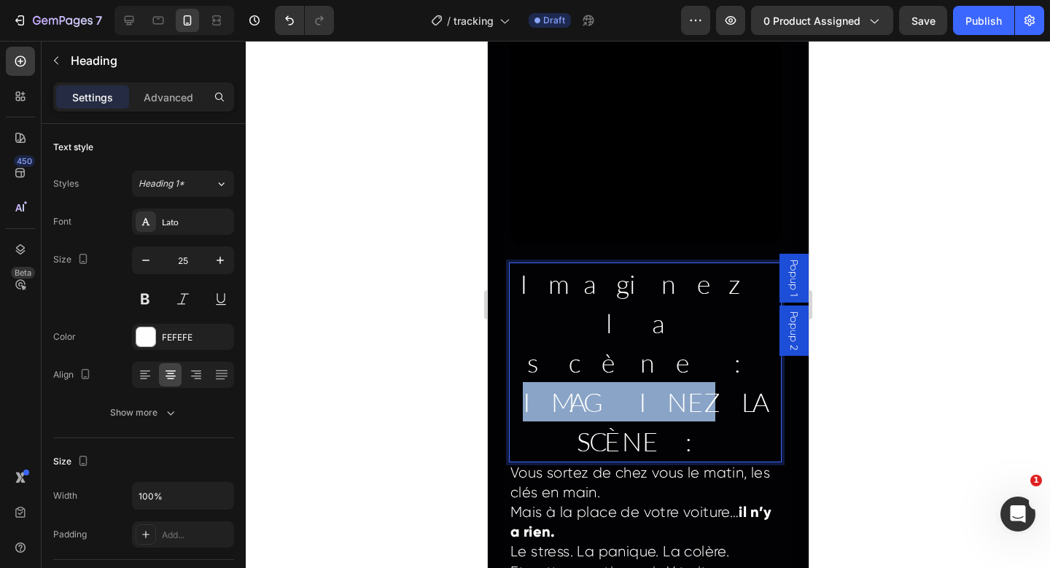
drag, startPoint x: 556, startPoint y: 317, endPoint x: 689, endPoint y: 317, distance: 132.8
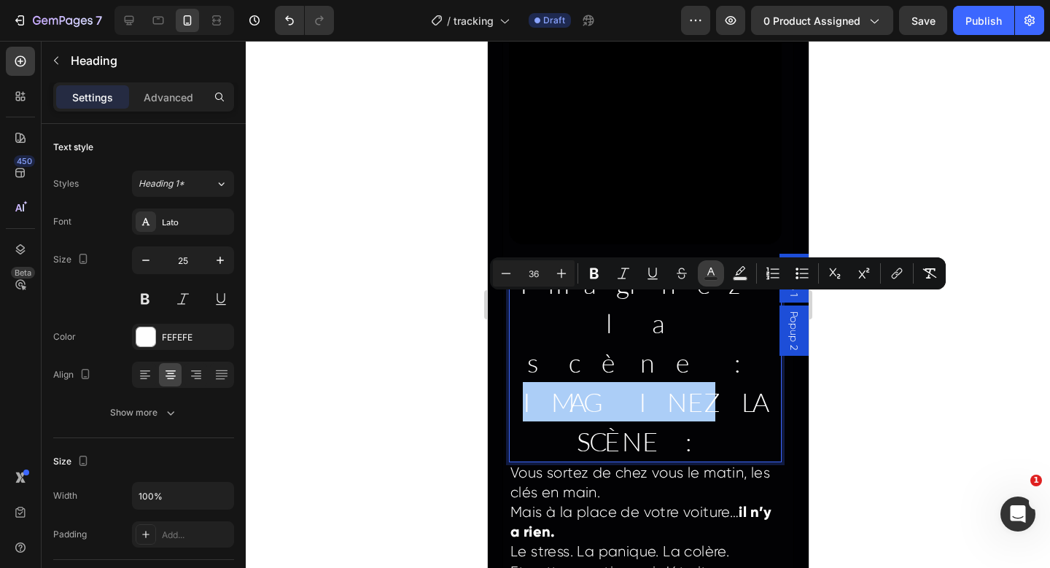
click at [710, 276] on icon "Editor contextual toolbar" at bounding box center [711, 273] width 15 height 15
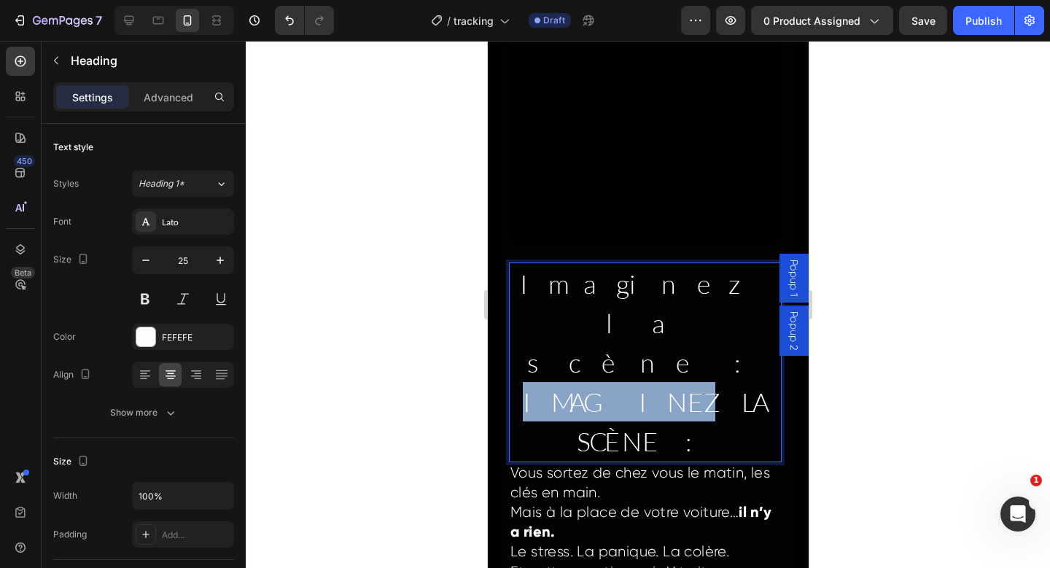
click at [647, 386] on span "IMAGINEZ LA SCÈNE :" at bounding box center [644, 421] width 244 height 71
drag, startPoint x: 546, startPoint y: 311, endPoint x: 683, endPoint y: 311, distance: 136.4
click at [683, 311] on p "Imaginez la scène : IMAGINEZ LA SCÈNE :" at bounding box center [645, 362] width 270 height 197
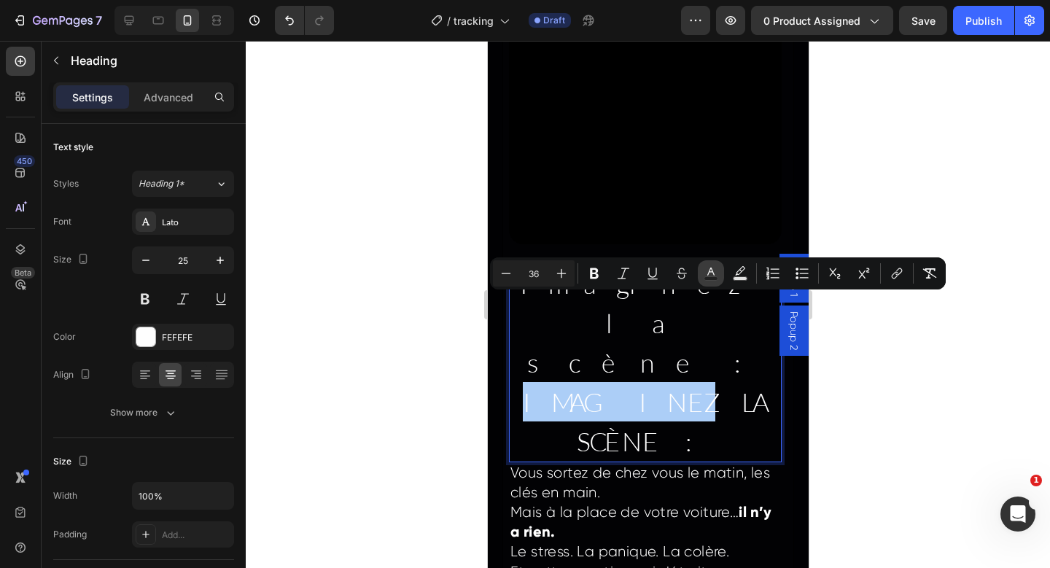
click at [710, 266] on icon "Editor contextual toolbar" at bounding box center [711, 273] width 15 height 15
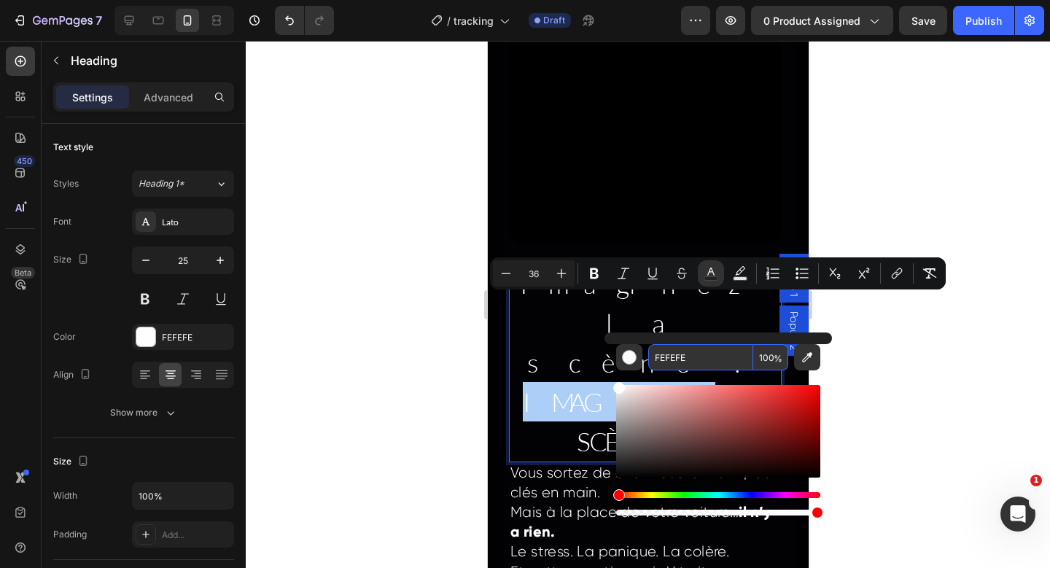
click at [668, 353] on input "FEFEFE" at bounding box center [700, 357] width 105 height 26
paste input "FE500"
type input "FFE500"
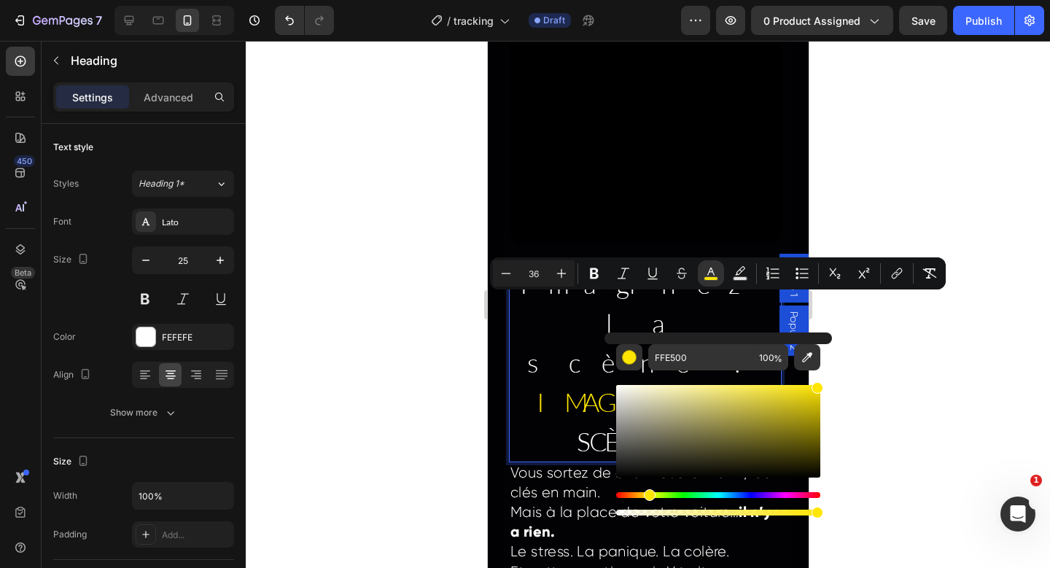
click at [547, 338] on p "Imaginez la scène : IMAGINEZ LA SCÈNE :" at bounding box center [645, 362] width 270 height 197
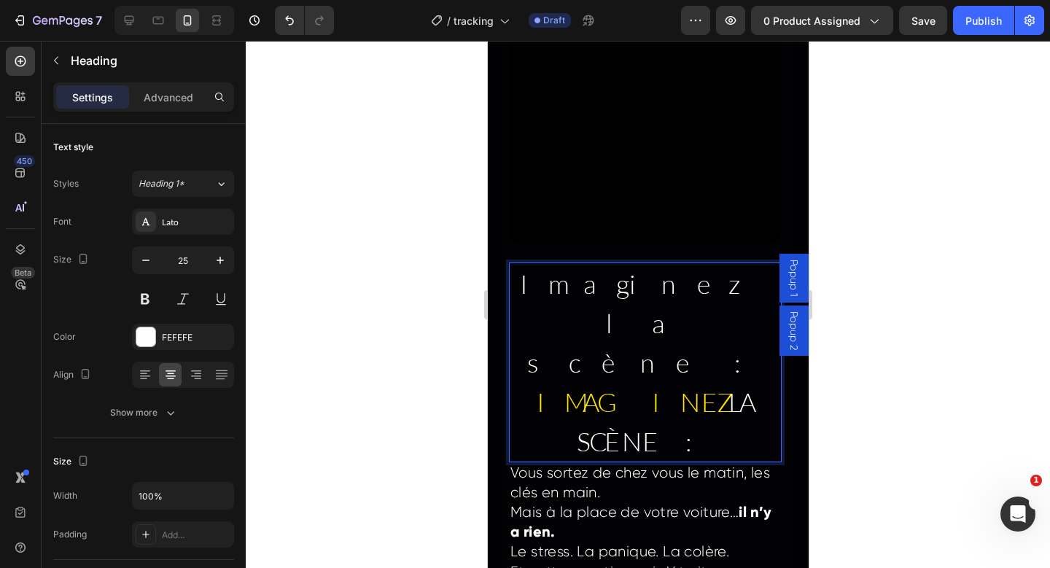
drag, startPoint x: 548, startPoint y: 315, endPoint x: 706, endPoint y: 361, distance: 164.8
click at [706, 361] on p "Imaginez la scène : IMAGINEZ LA SCÈNE :" at bounding box center [645, 362] width 270 height 197
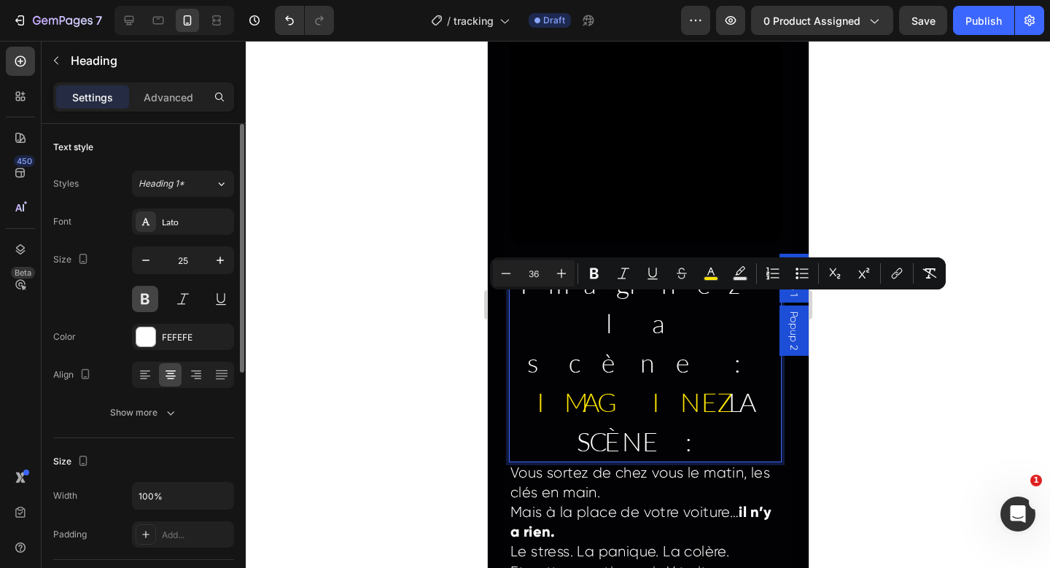
click at [144, 302] on button at bounding box center [145, 299] width 26 height 26
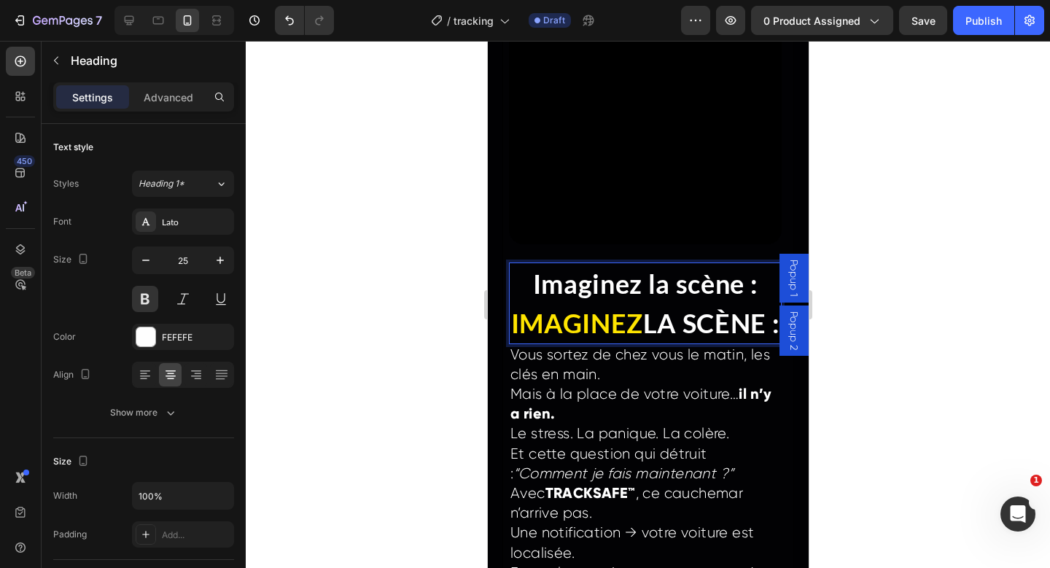
click at [510, 327] on p "Imaginez la scène : IMAGINEZ LA SCÈNE :" at bounding box center [645, 303] width 270 height 79
click at [752, 277] on p "Imaginez la scène : IMAGINEZ LA SCÈNE :" at bounding box center [645, 303] width 270 height 79
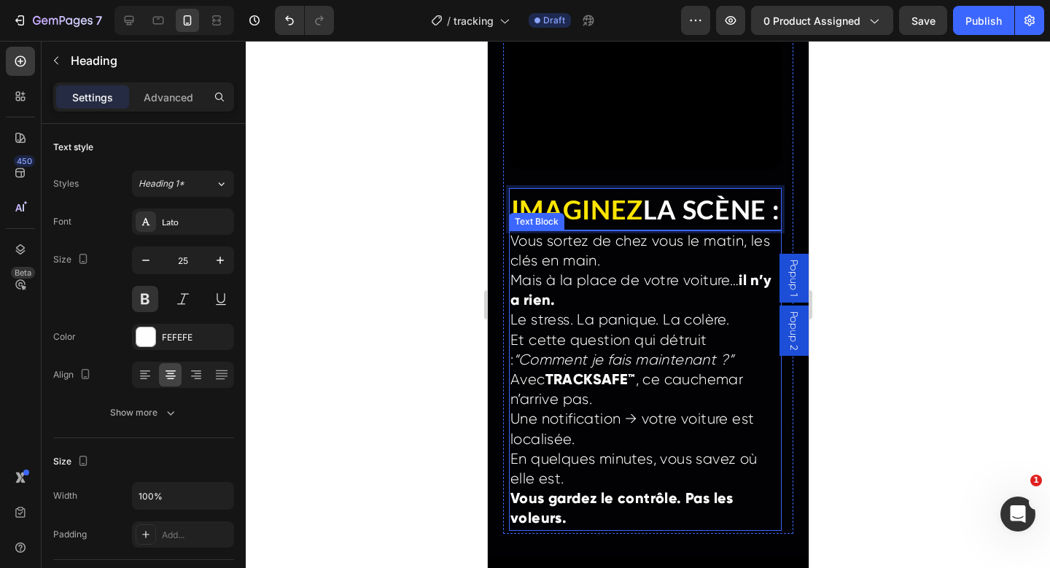
scroll to position [3104, 0]
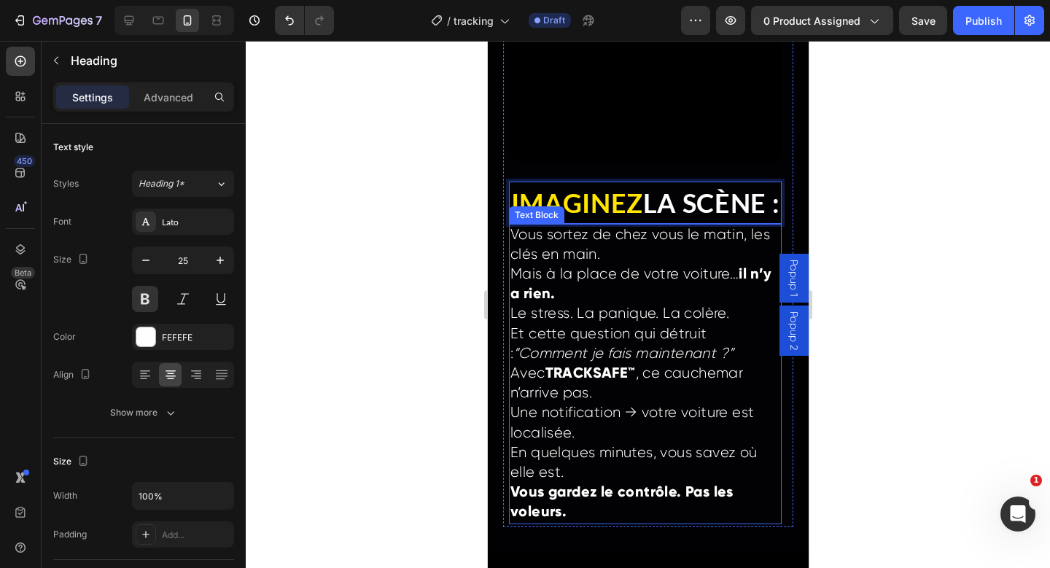
click at [594, 305] on p "Vous sortez de chez vous le matin, les clés en main. Mais à la place de votre v…" at bounding box center [645, 265] width 270 height 80
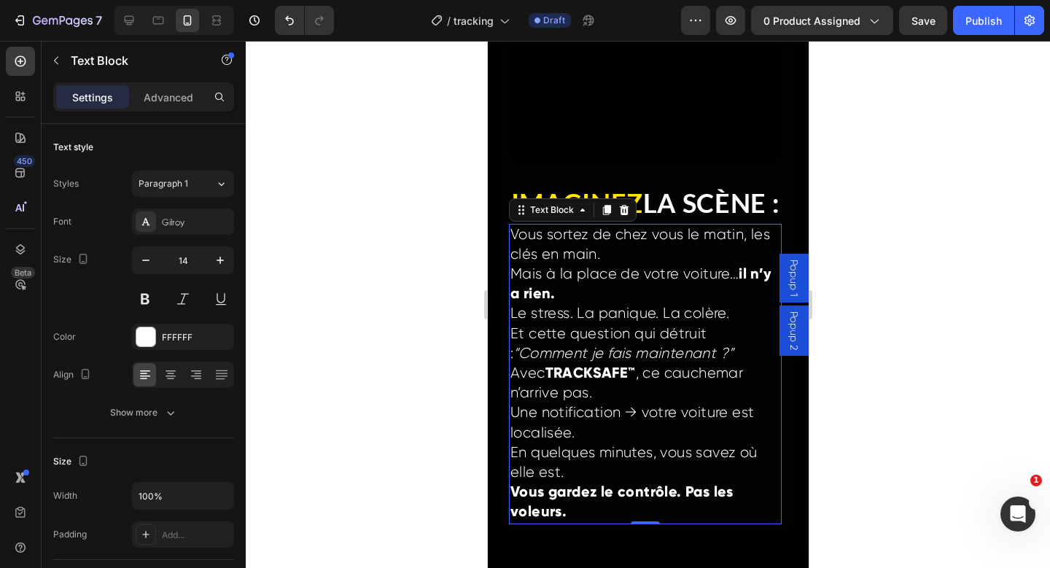
click at [654, 287] on p "Vous sortez de chez vous le matin, les clés en main. Mais à la place de votre v…" at bounding box center [645, 265] width 270 height 80
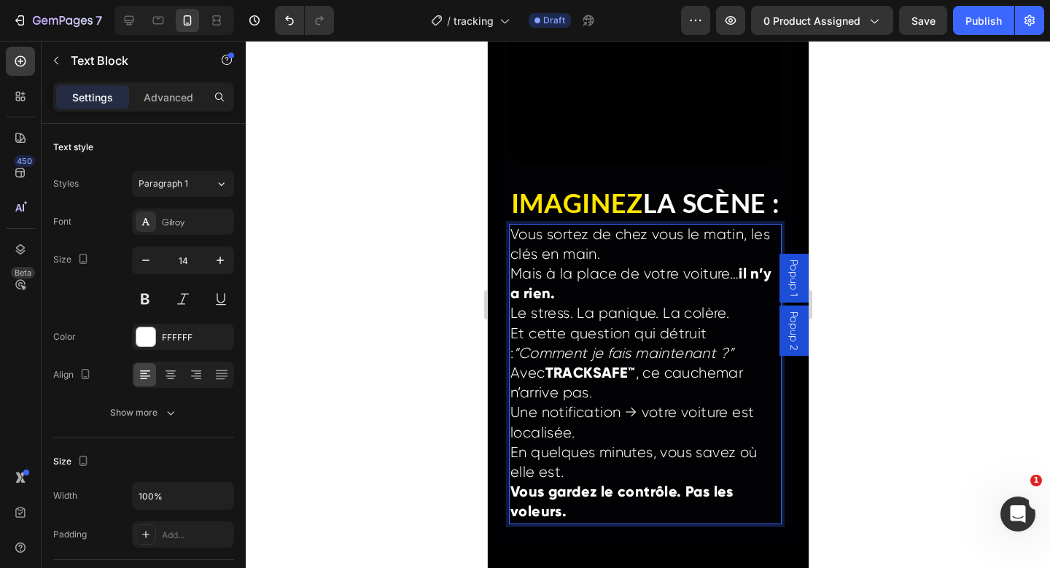
click at [626, 305] on p "Vous sortez de chez vous le matin, les clés en main. Mais à la place de votre v…" at bounding box center [645, 265] width 270 height 80
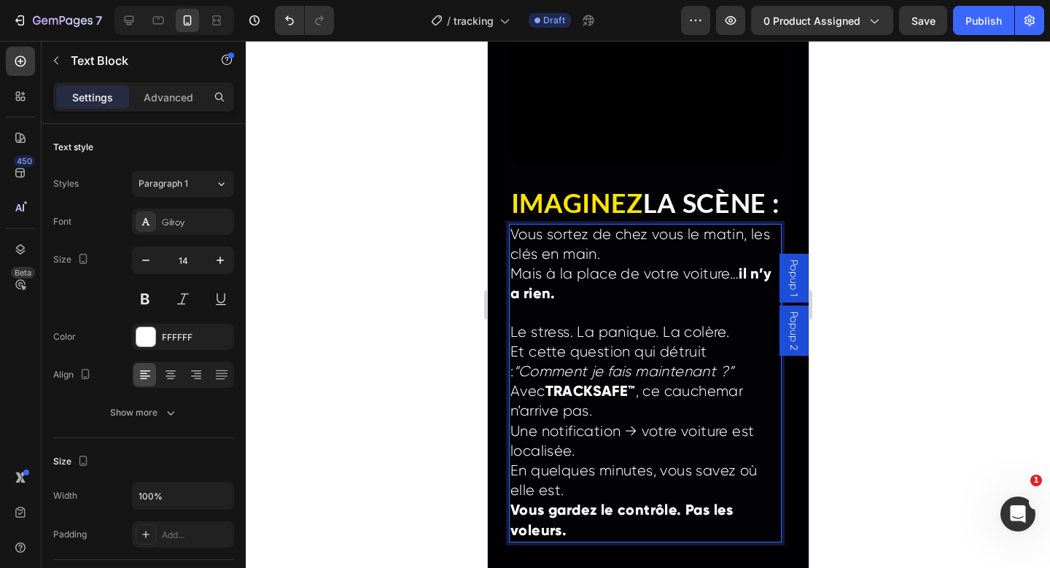
click at [738, 383] on p "Le stress. La panique. La colère. Et cette question qui détruit : “Comment je f…" at bounding box center [645, 353] width 270 height 60
click at [746, 383] on p "Le stress. La panique. La colère. Et cette question qui détruit : “Comment je f…" at bounding box center [645, 353] width 270 height 60
click at [691, 374] on span "Et cette question qui détruit : “Comment je fais maintenant ?”" at bounding box center [621, 362] width 223 height 36
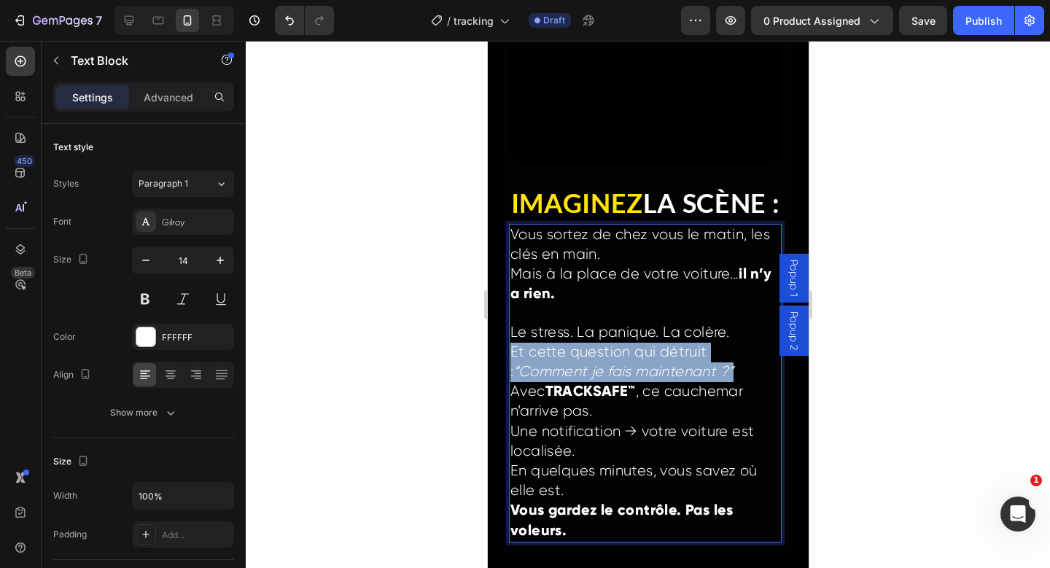
click at [691, 374] on span "Et cette question qui détruit : “Comment je fais maintenant ?”" at bounding box center [621, 362] width 223 height 36
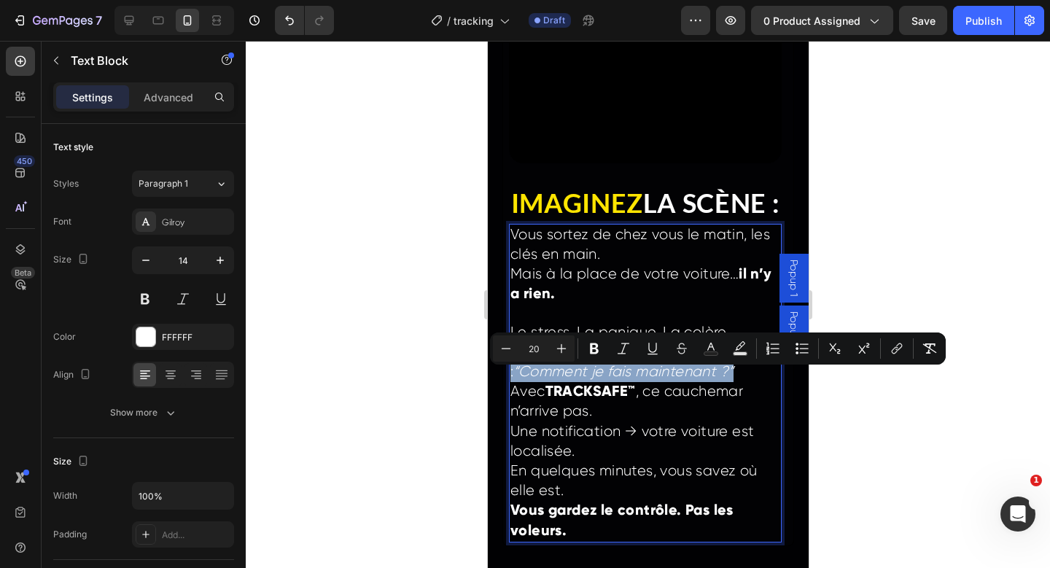
click at [648, 380] on icon "“Comment je fais maintenant ?”" at bounding box center [623, 371] width 220 height 17
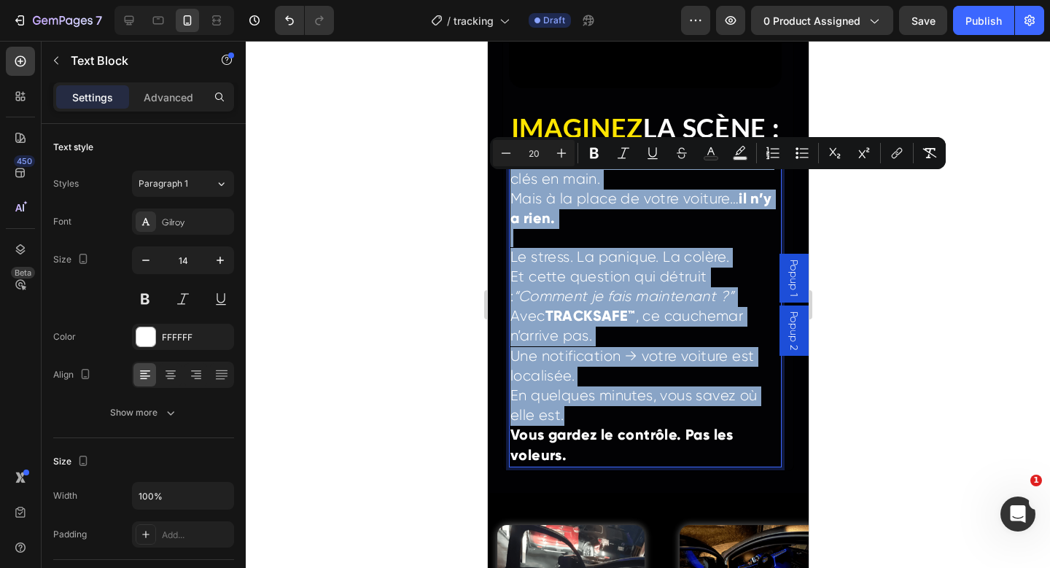
scroll to position [3183, 0]
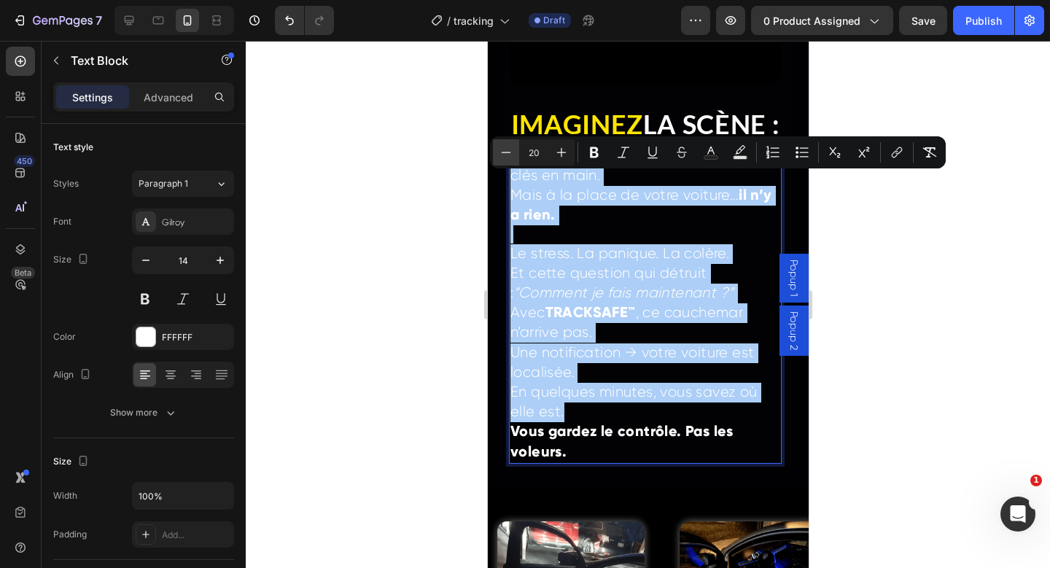
click at [498, 155] on button "Minus" at bounding box center [506, 152] width 26 height 26
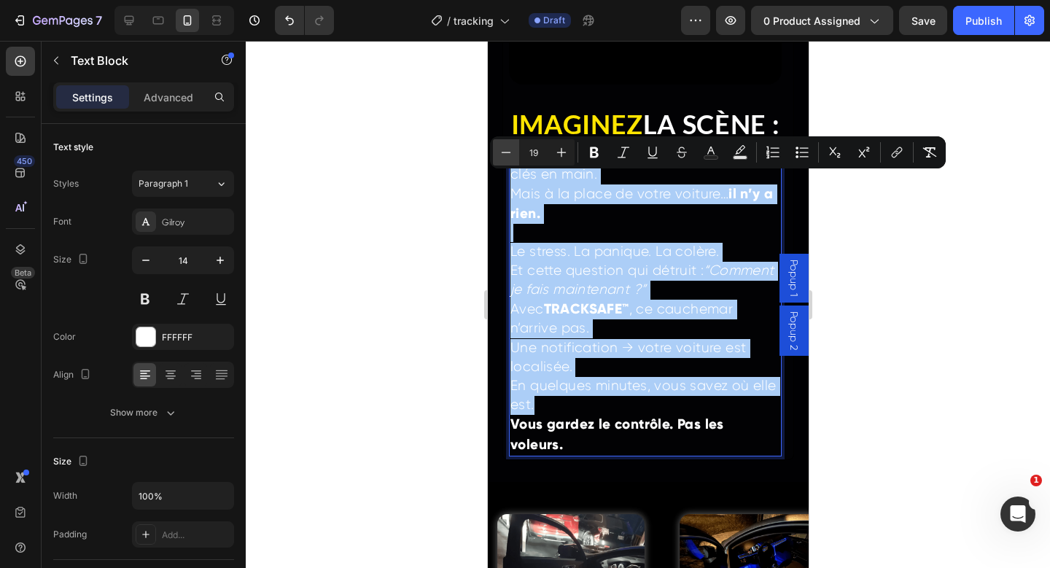
click at [493, 150] on button "Minus" at bounding box center [506, 152] width 26 height 26
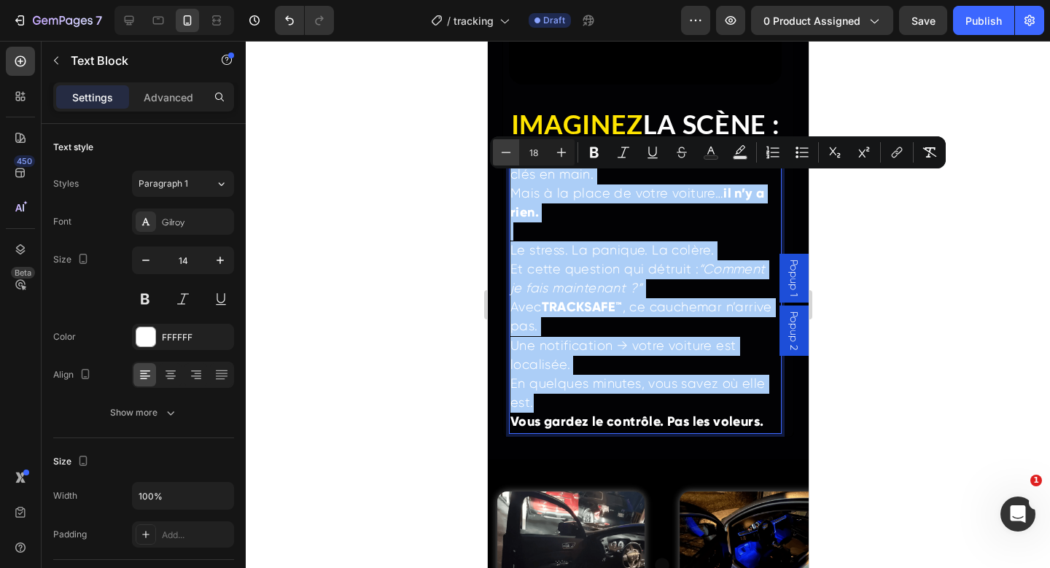
click at [493, 150] on button "Minus" at bounding box center [506, 152] width 26 height 26
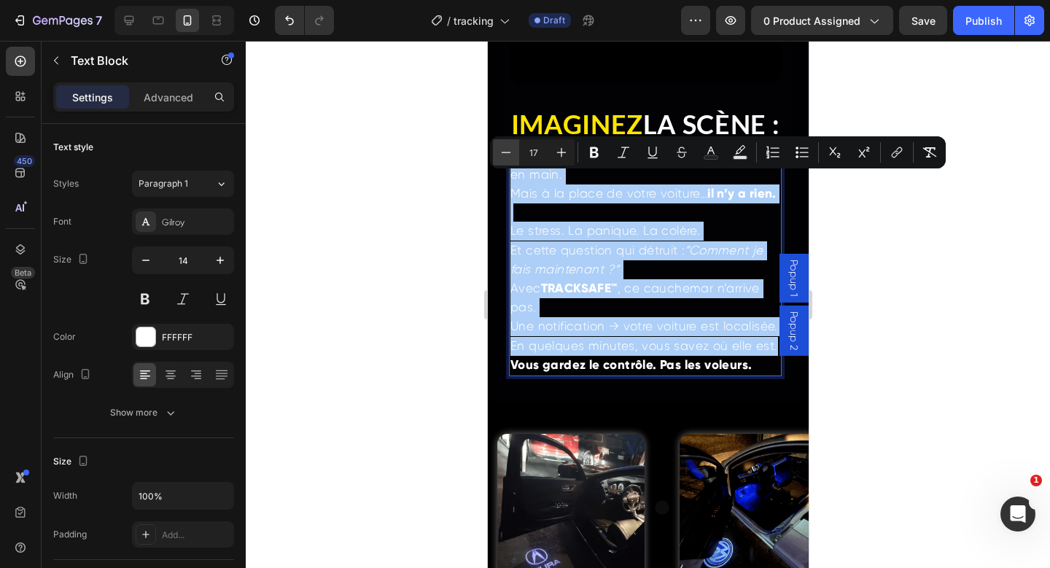
click at [493, 150] on button "Minus" at bounding box center [506, 152] width 26 height 26
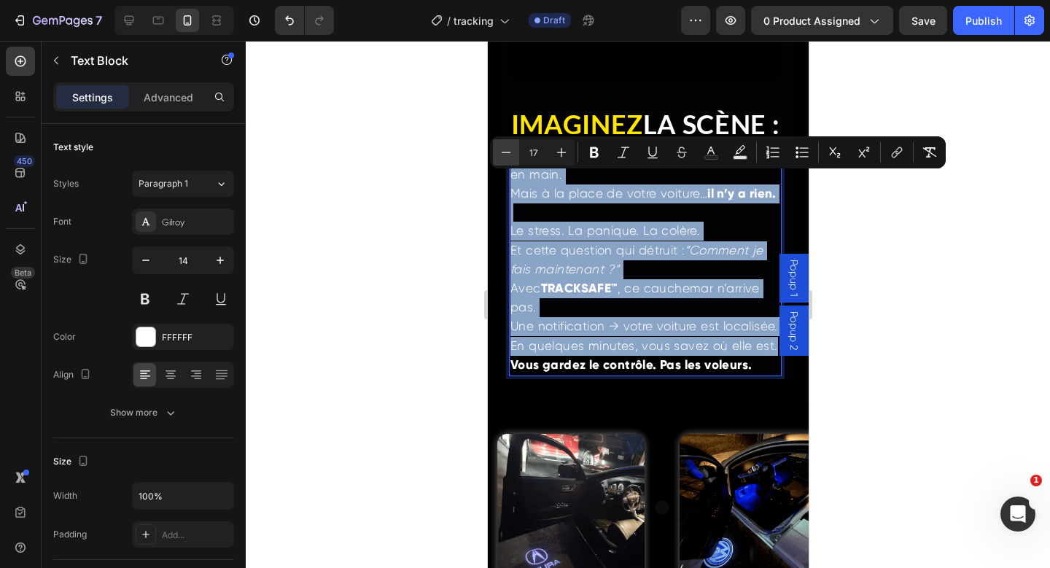
type input "16"
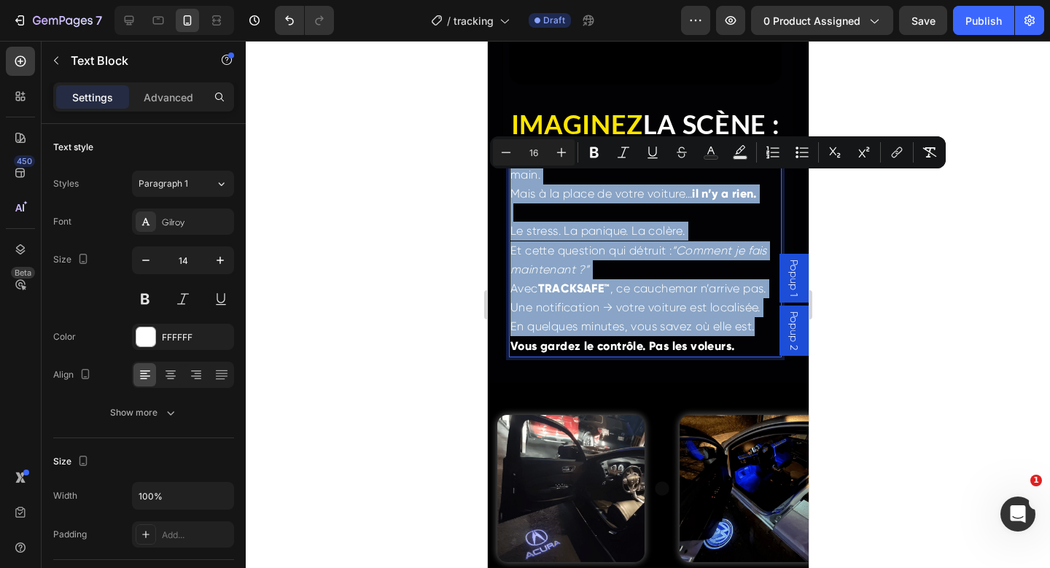
click at [559, 222] on p "Rich Text Editor. Editing area: main" at bounding box center [645, 213] width 270 height 18
click at [609, 276] on span "Et cette question qui détruit : “Comment je fais maintenant ?”" at bounding box center [638, 260] width 257 height 33
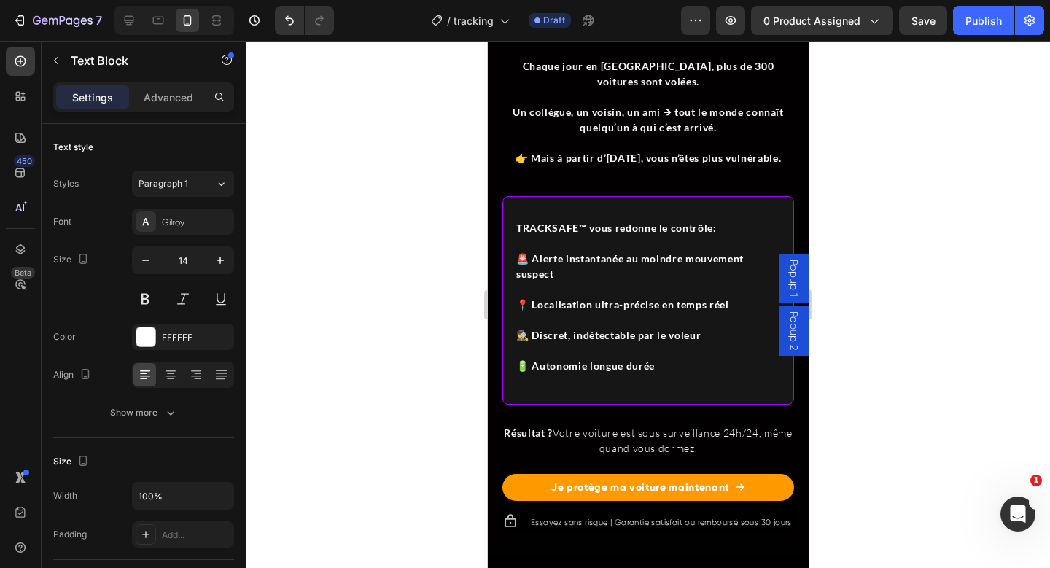
scroll to position [1692, 0]
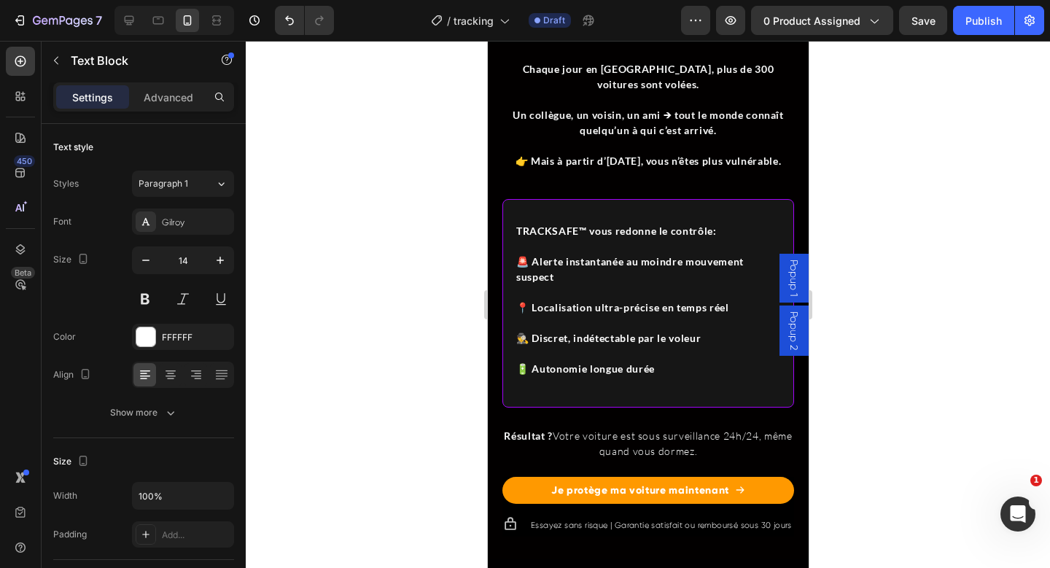
click at [608, 282] on p "🚨 Alerte instantanée au moindre mouvement suspect" at bounding box center [648, 269] width 264 height 31
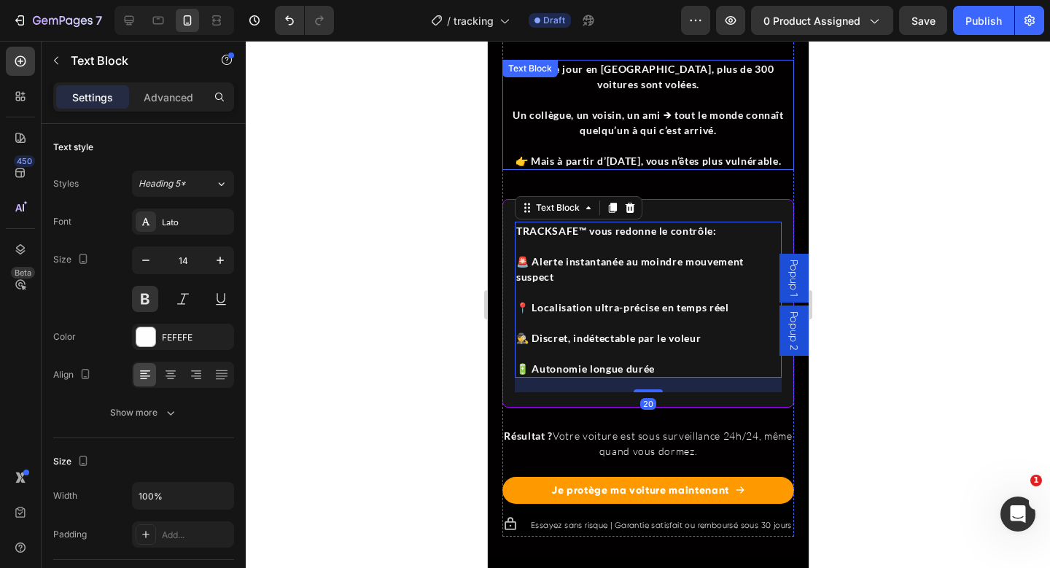
click at [612, 139] on p at bounding box center [647, 145] width 289 height 15
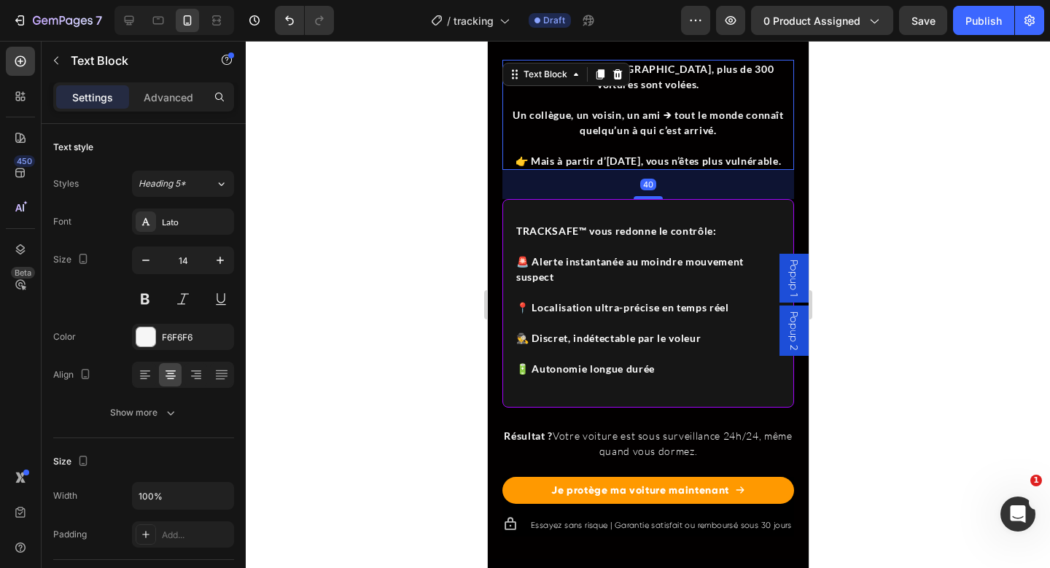
click at [612, 156] on p "👉 Mais à partir d’[DATE], vous n’êtes plus vulnérable." at bounding box center [647, 160] width 289 height 15
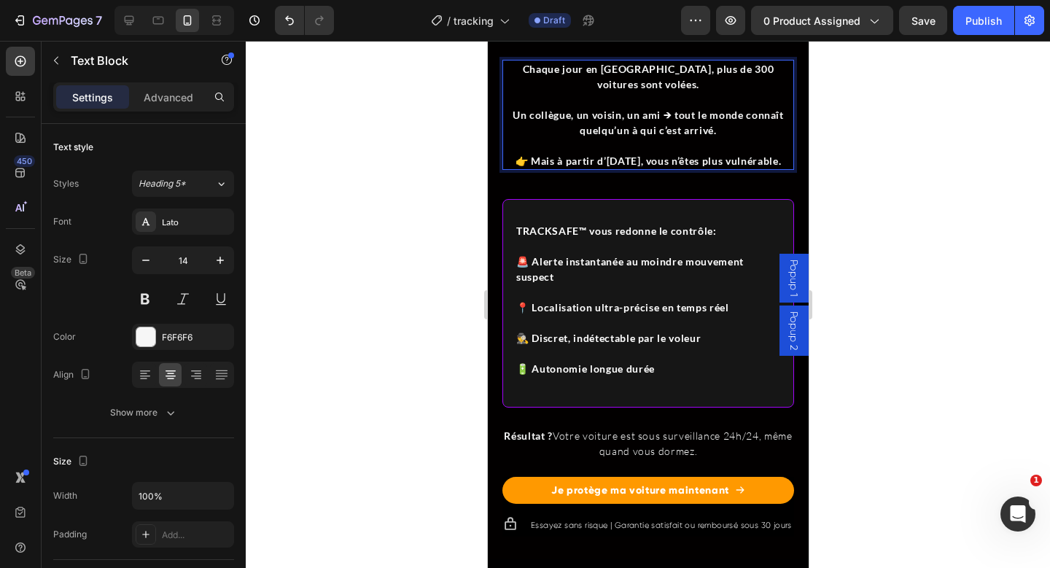
click at [612, 156] on p "👉 Mais à partir d’[DATE], vous n’êtes plus vulnérable." at bounding box center [647, 160] width 289 height 15
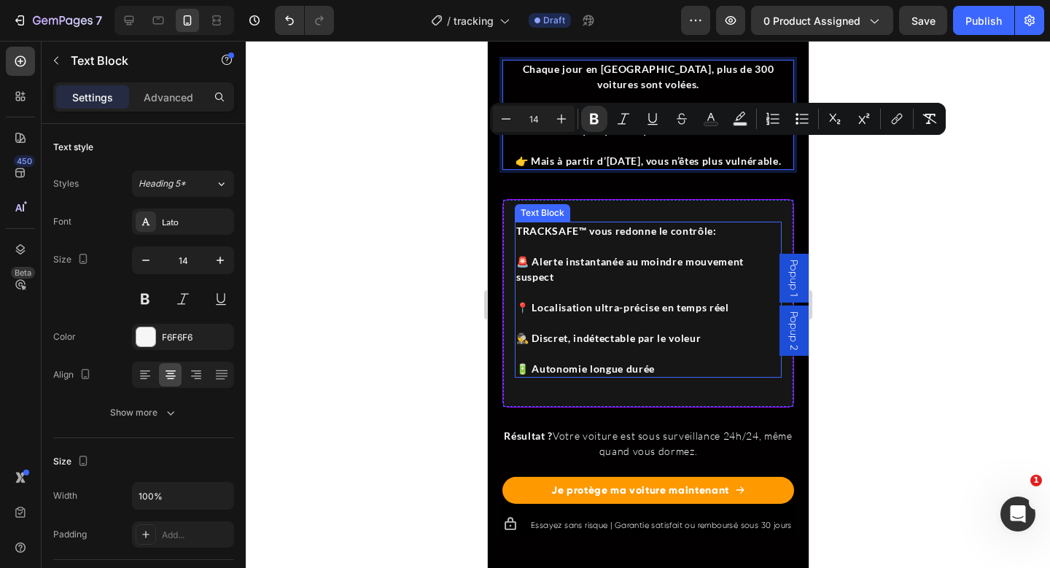
click at [600, 270] on p "🚨 Alerte instantanée au moindre mouvement suspect" at bounding box center [648, 269] width 264 height 31
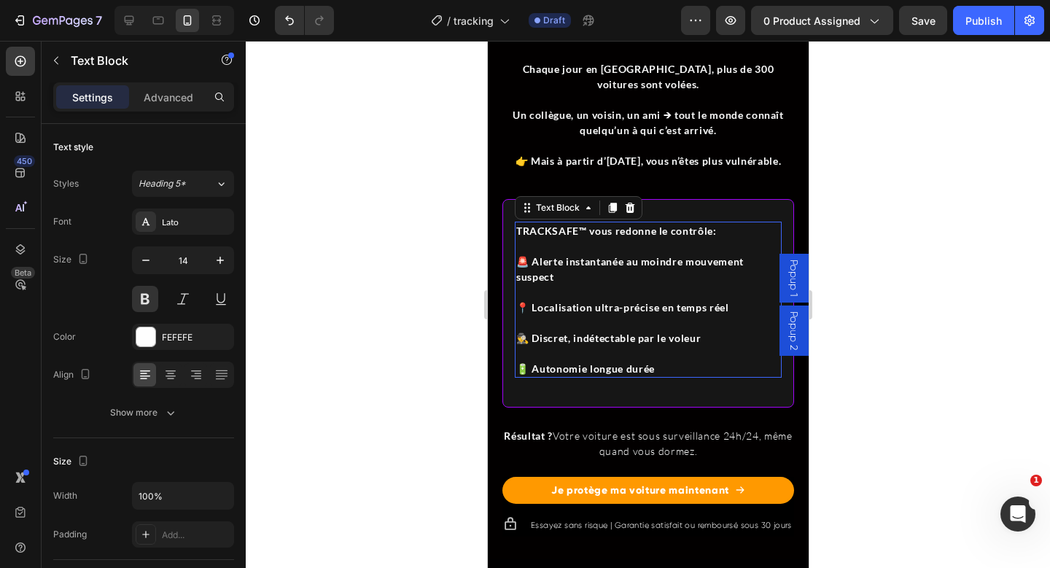
click at [600, 270] on p "🚨 Alerte instantanée au moindre mouvement suspect" at bounding box center [648, 269] width 264 height 31
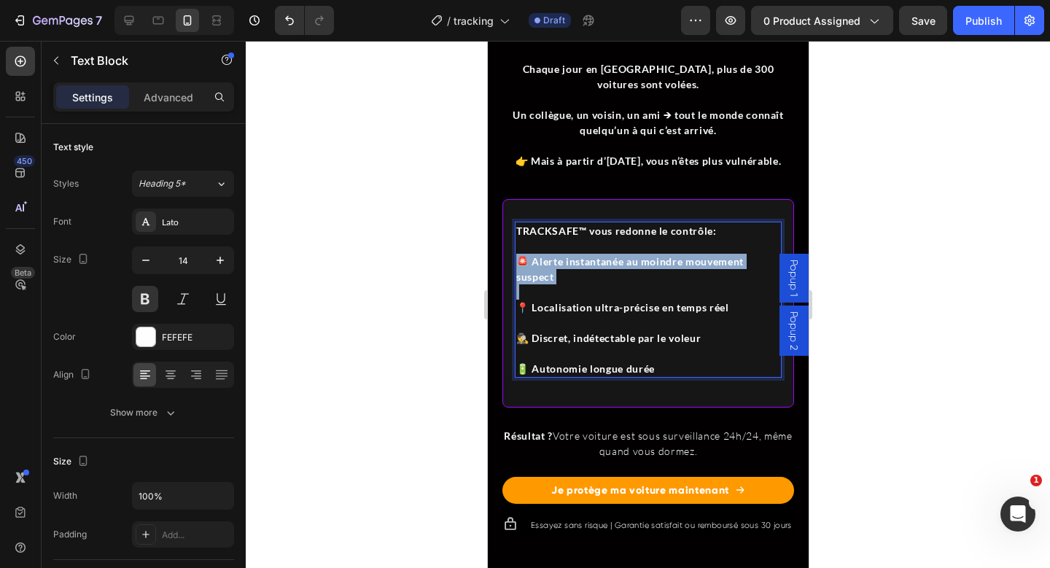
click at [600, 270] on p "🚨 Alerte instantanée au moindre mouvement suspect" at bounding box center [648, 269] width 264 height 31
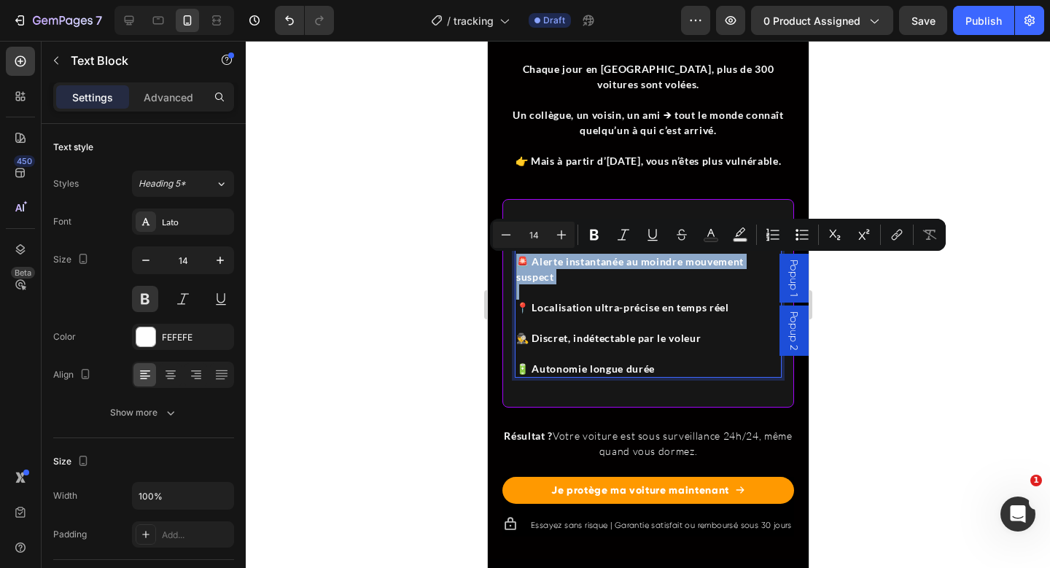
click at [599, 279] on p "🚨 Alerte instantanée au moindre mouvement suspect" at bounding box center [648, 269] width 264 height 31
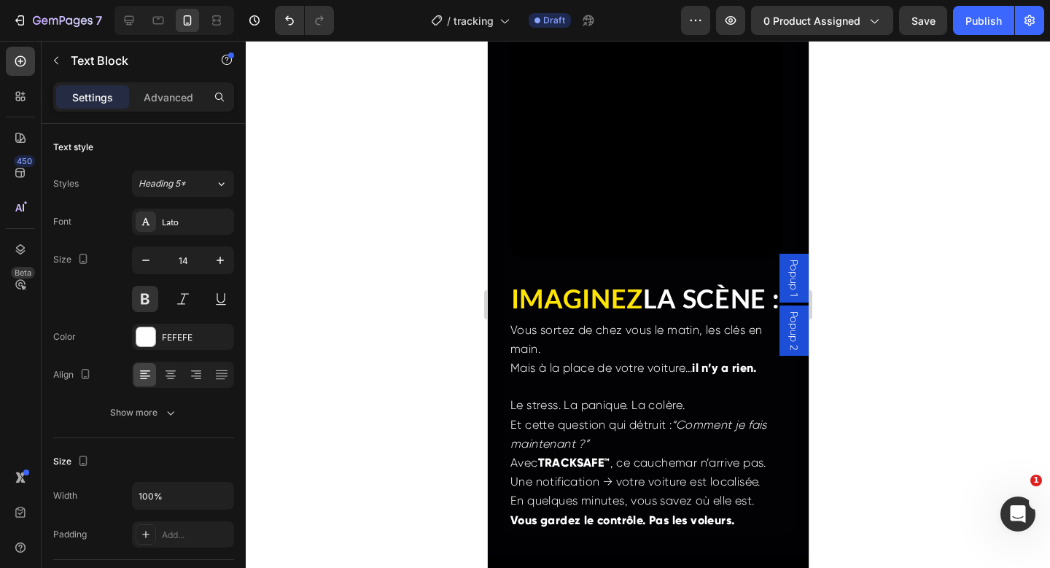
scroll to position [3327, 0]
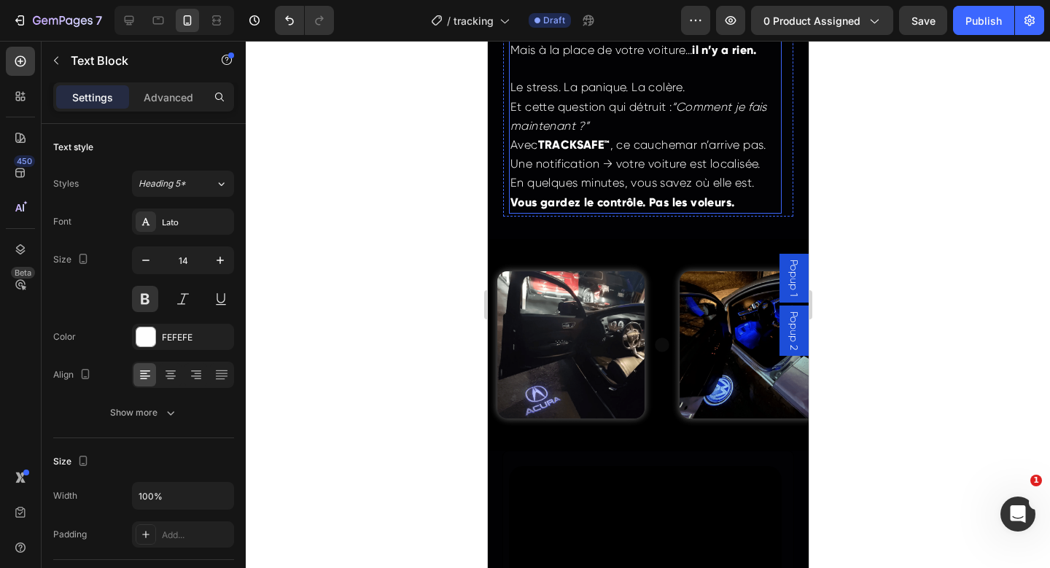
click at [586, 94] on span "Le stress. La panique. La colère." at bounding box center [597, 87] width 174 height 14
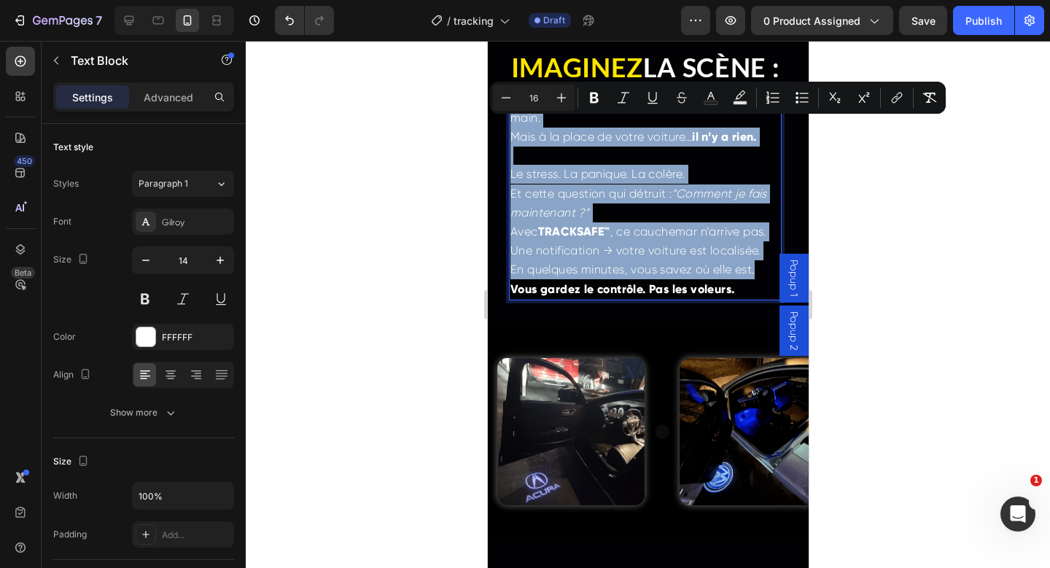
scroll to position [3178, 0]
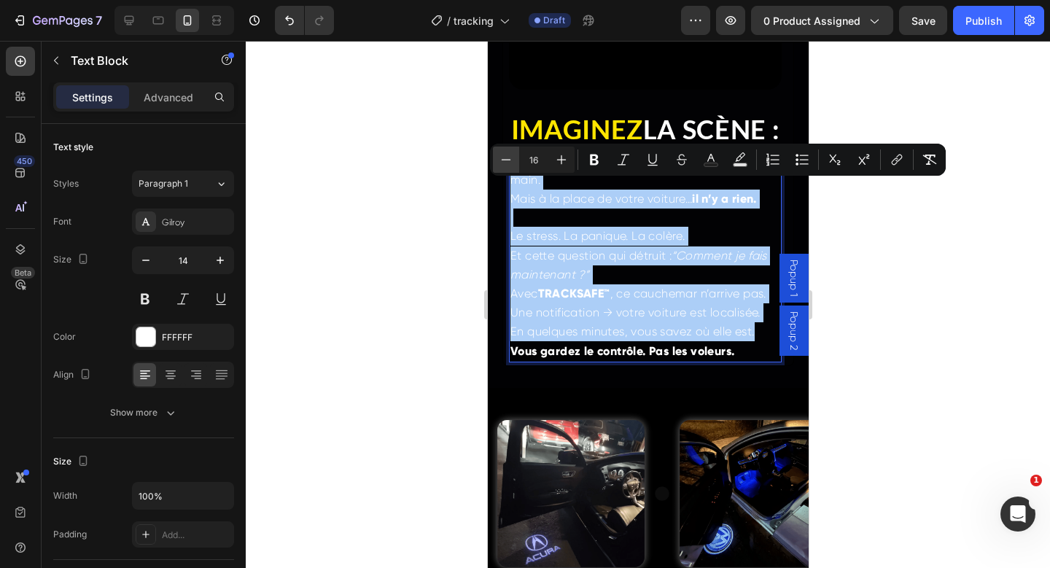
click at [504, 160] on icon "Editor contextual toolbar" at bounding box center [506, 159] width 9 height 1
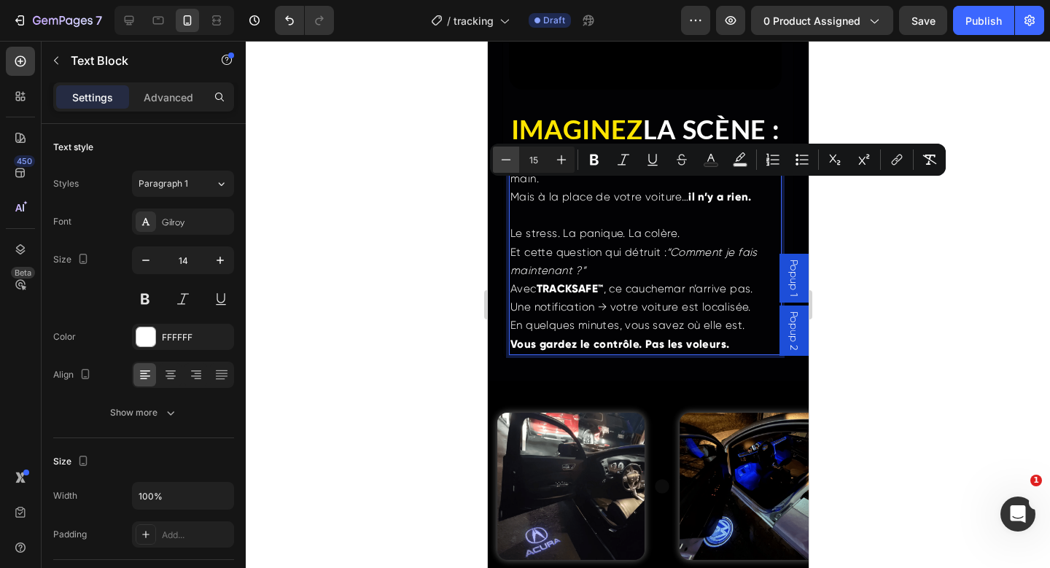
click at [504, 160] on icon "Editor contextual toolbar" at bounding box center [506, 159] width 9 height 1
type input "14"
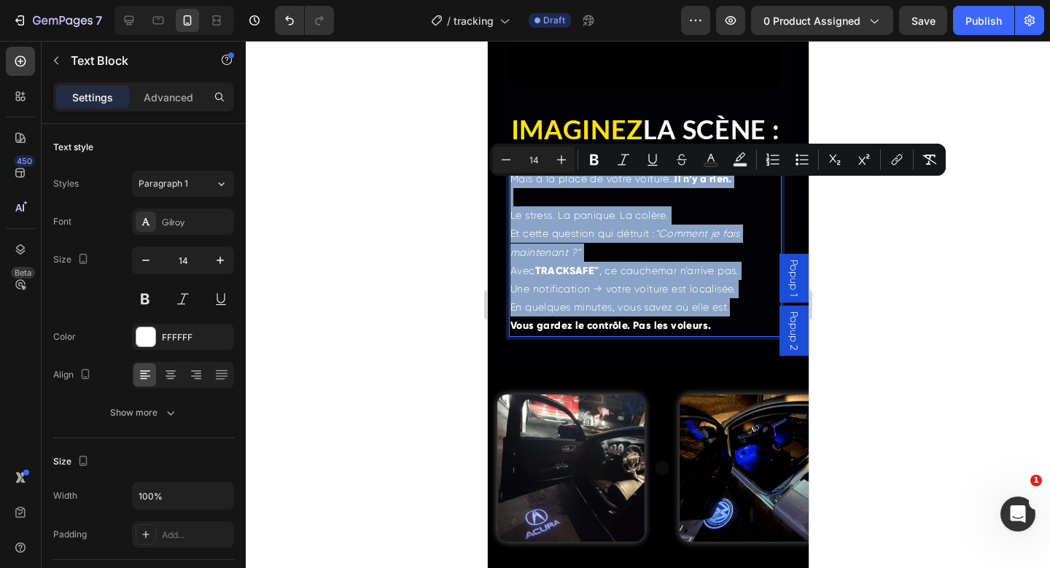
click at [623, 206] on p "Rich Text Editor. Editing area: main" at bounding box center [645, 197] width 270 height 18
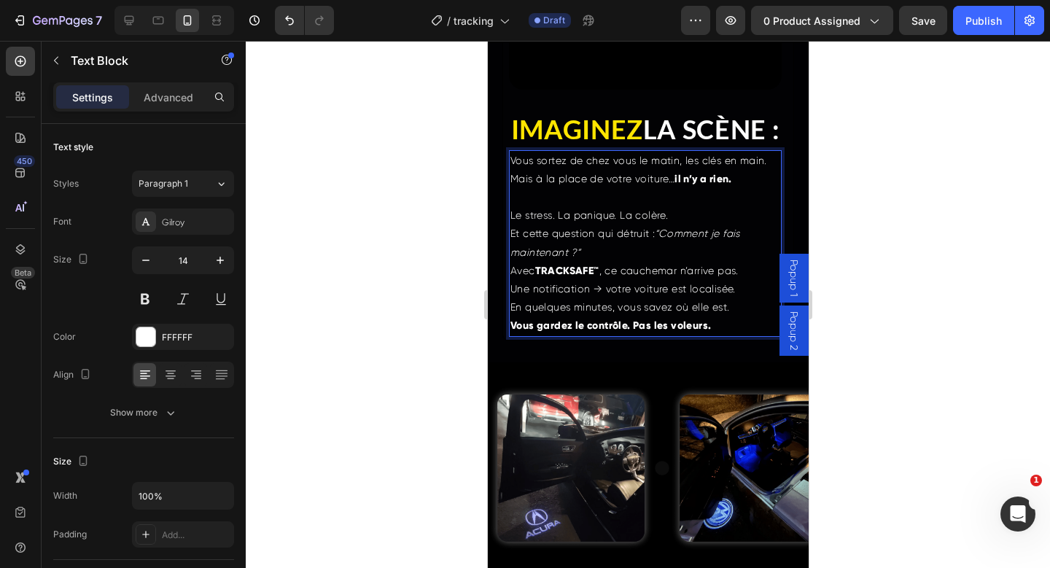
click at [608, 262] on p "Le stress. La panique. La colère. Et cette question qui détruit : “Comment je f…" at bounding box center [645, 233] width 270 height 55
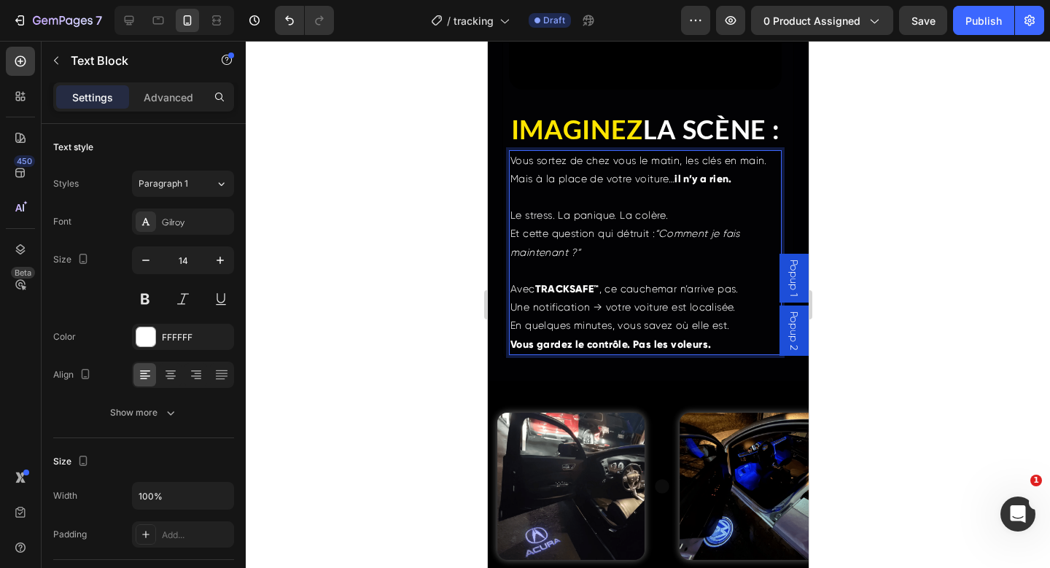
click at [559, 295] on strong "TRACKSAFE™" at bounding box center [567, 289] width 64 height 12
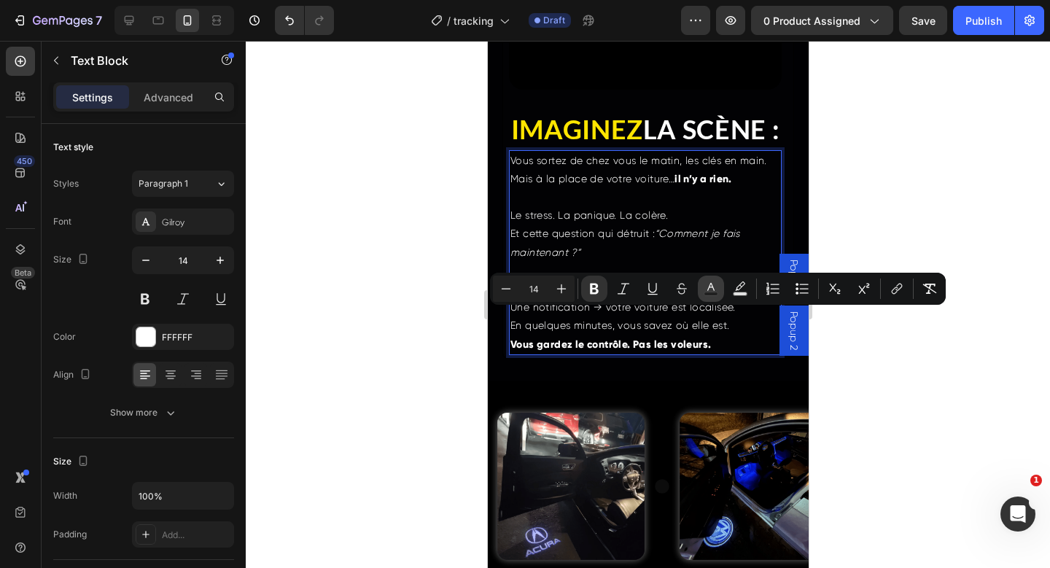
click at [719, 286] on button "Text Color" at bounding box center [711, 289] width 26 height 26
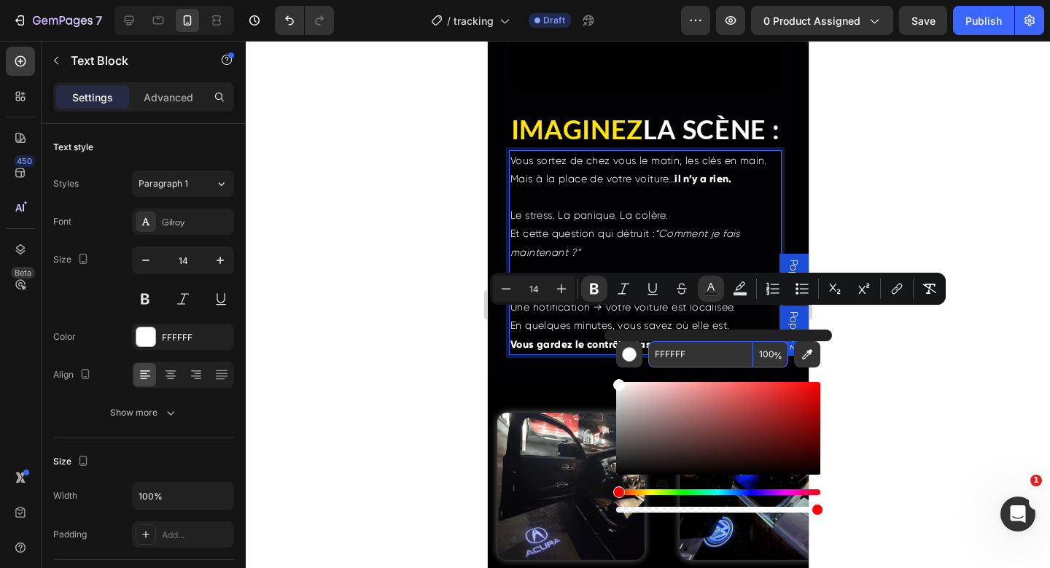
click at [670, 355] on input "FFFFFF" at bounding box center [700, 354] width 105 height 26
paste input "E500"
type input "FFE500"
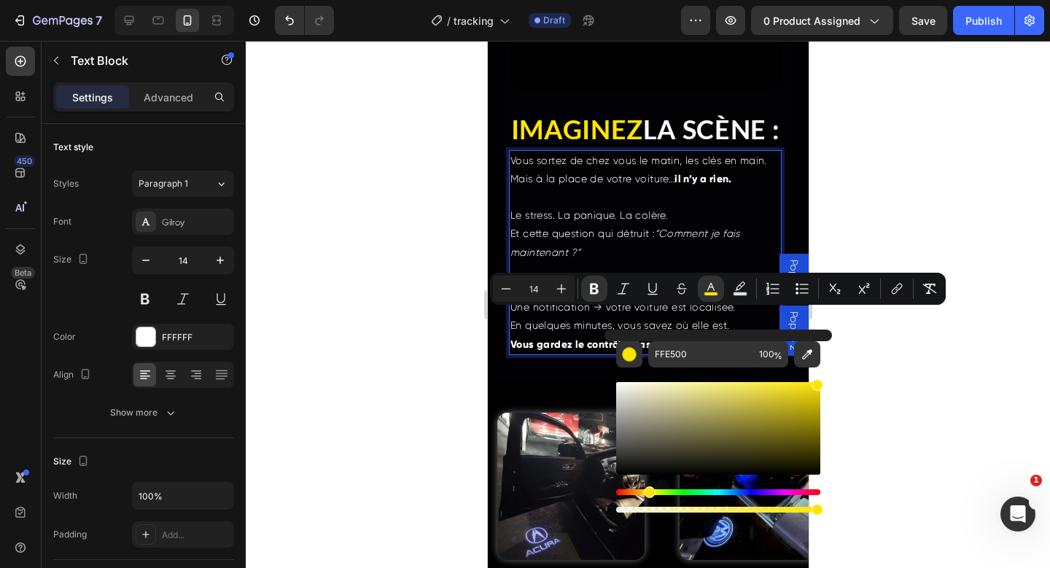
click at [635, 221] on span "Le stress. La panique. La colère." at bounding box center [589, 215] width 158 height 12
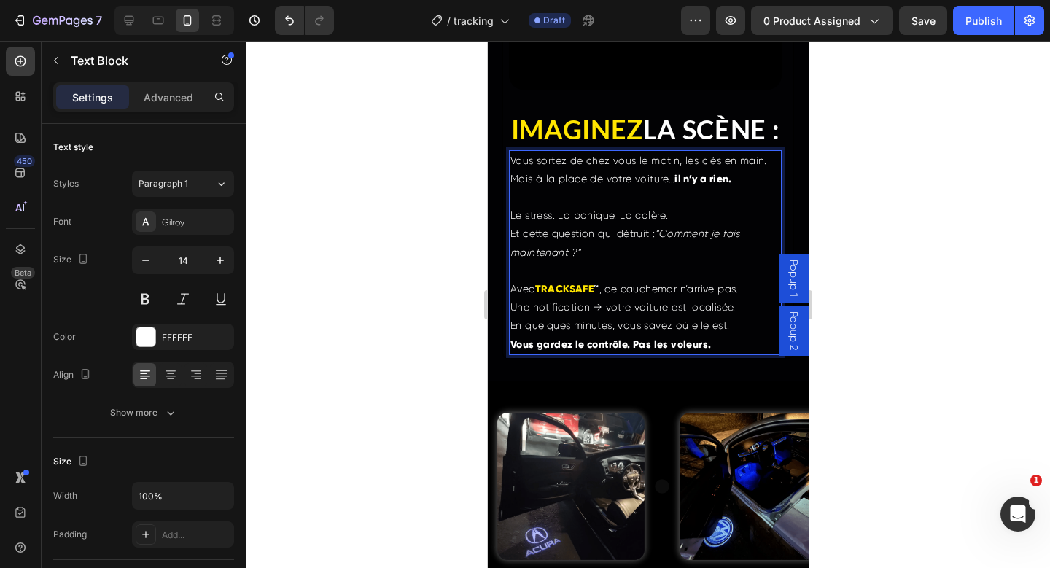
click at [571, 206] on p "Rich Text Editor. Editing area: main" at bounding box center [645, 197] width 270 height 18
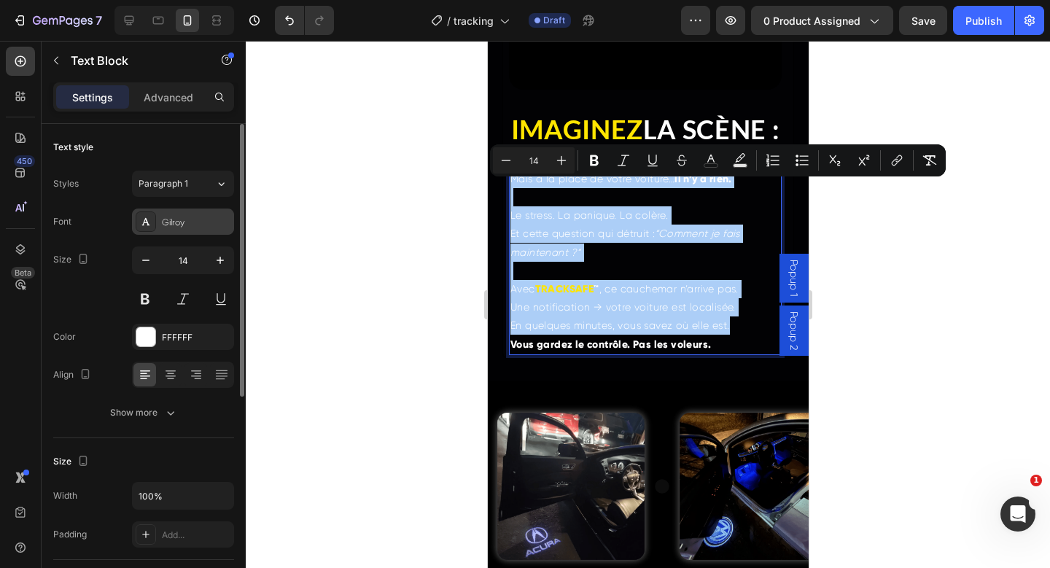
click at [183, 214] on div "Gilroy" at bounding box center [183, 222] width 102 height 26
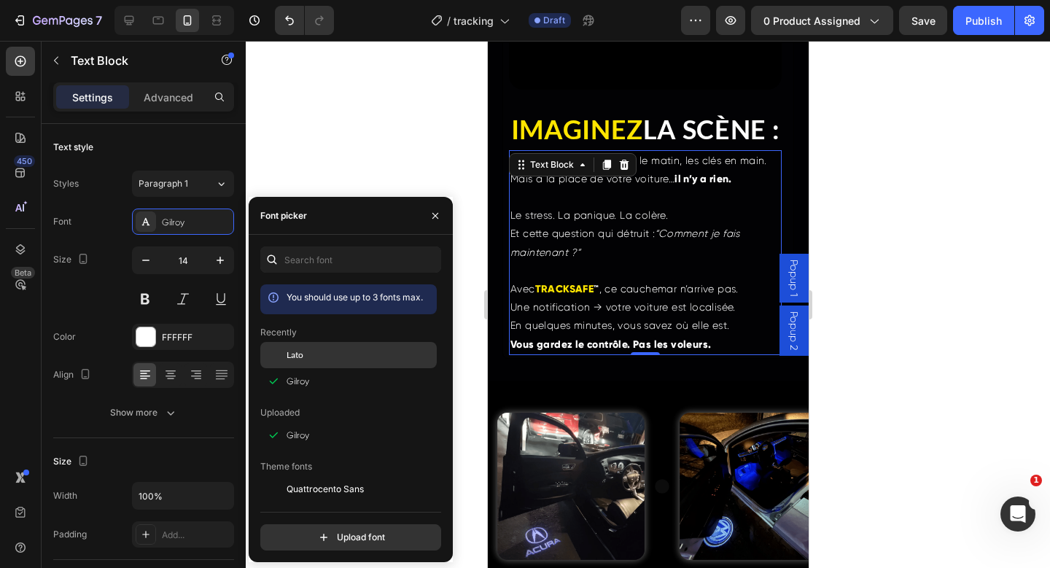
click at [298, 346] on div "Lato" at bounding box center [348, 355] width 177 height 26
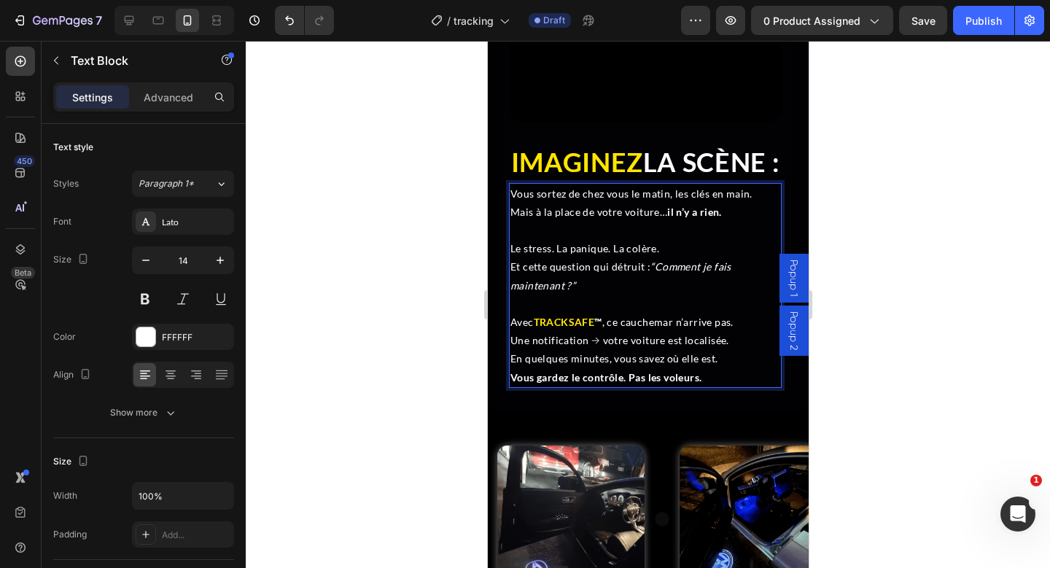
scroll to position [3134, 0]
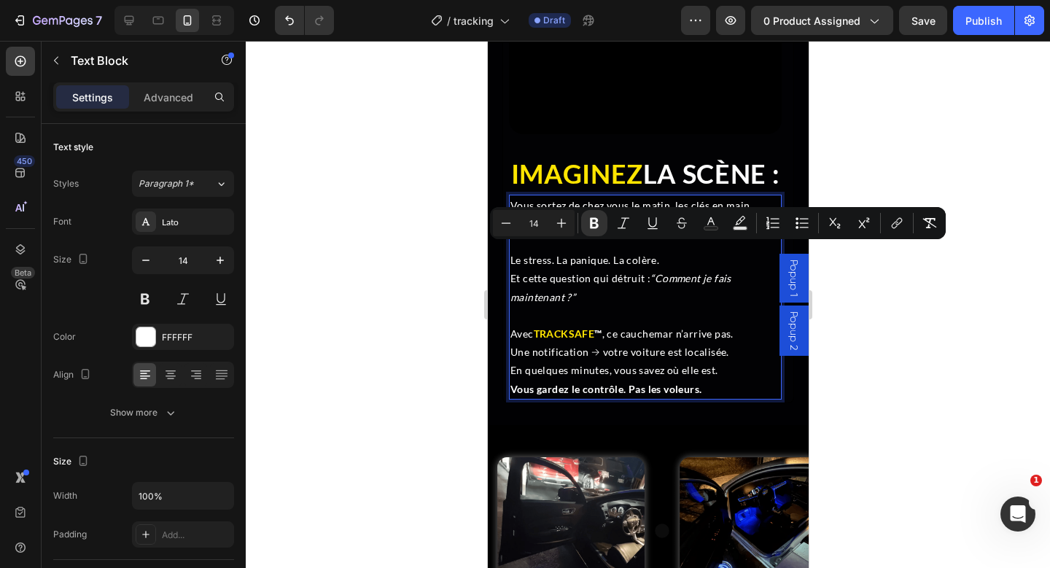
drag, startPoint x: 666, startPoint y: 253, endPoint x: 718, endPoint y: 257, distance: 51.9
click at [718, 230] on strong "il n’y a rien." at bounding box center [694, 223] width 55 height 12
click at [717, 225] on icon "Editor contextual toolbar" at bounding box center [711, 223] width 15 height 15
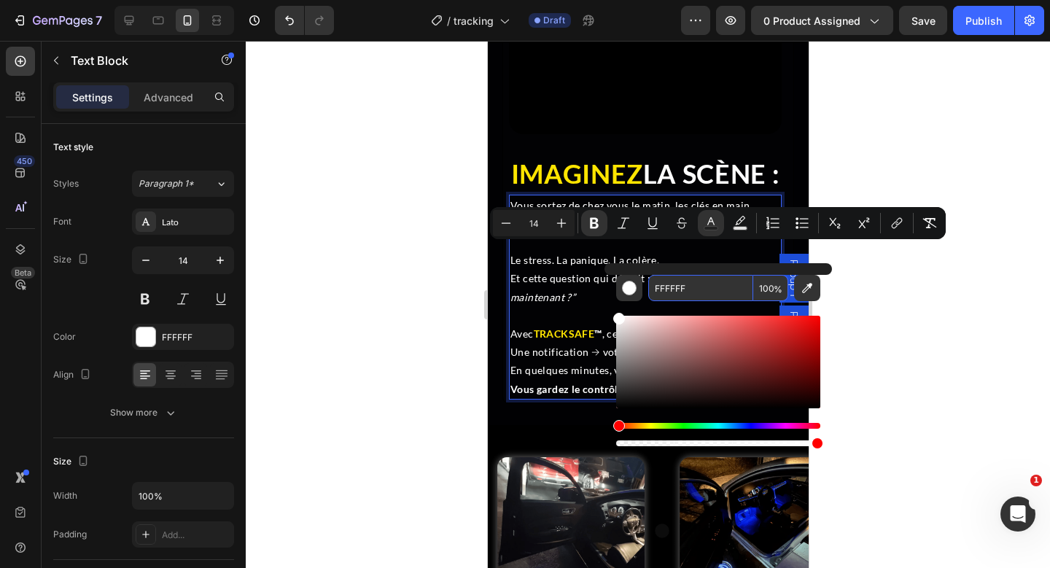
click at [675, 292] on input "FFFFFF" at bounding box center [700, 288] width 105 height 26
paste input "E500"
type input "FFE500"
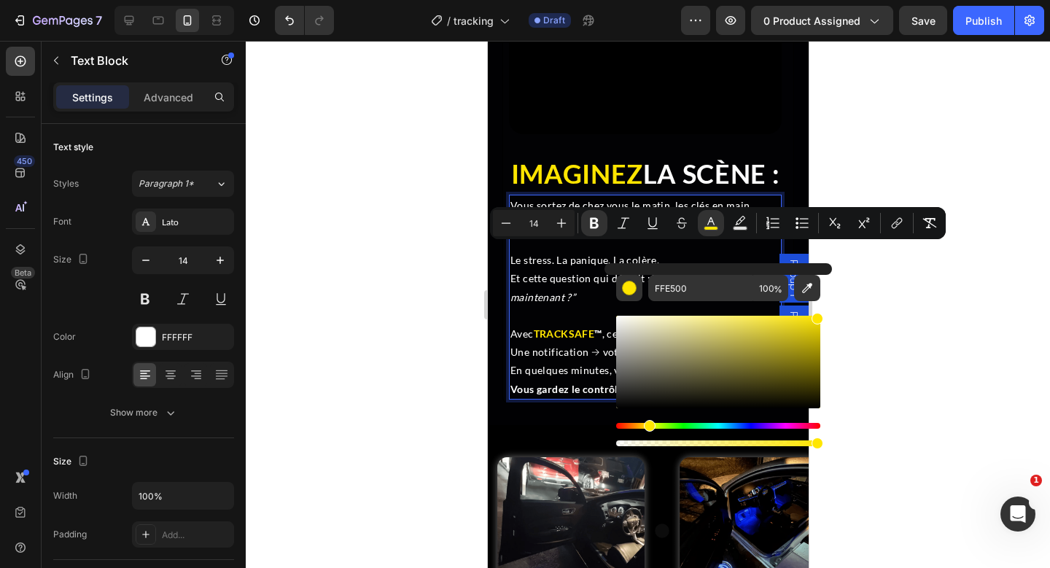
click at [982, 288] on div at bounding box center [648, 304] width 805 height 527
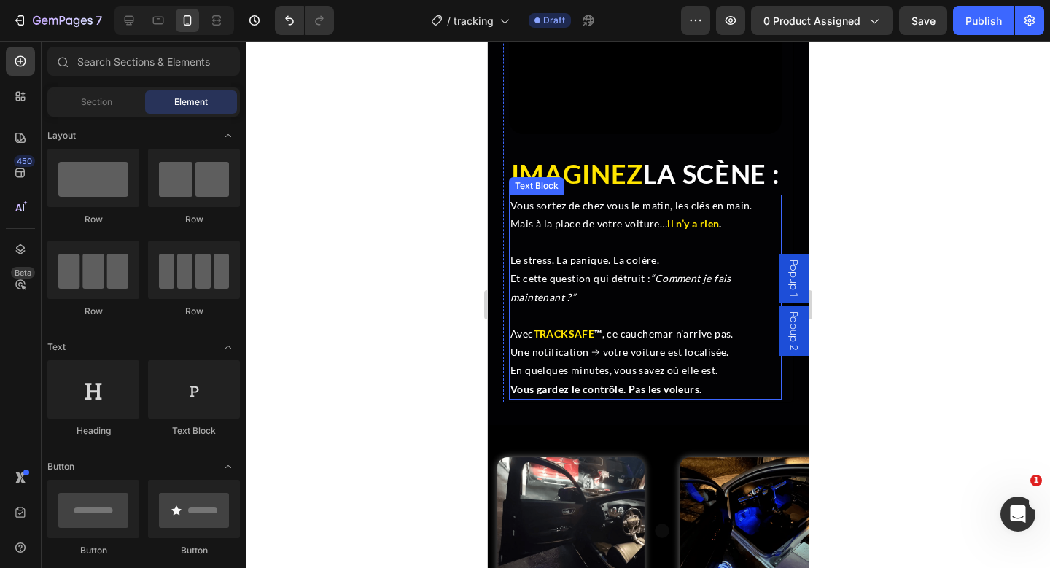
click at [526, 295] on p "Le stress. La panique. La colère. Et cette question qui détruit : “Comment je f…" at bounding box center [645, 278] width 270 height 55
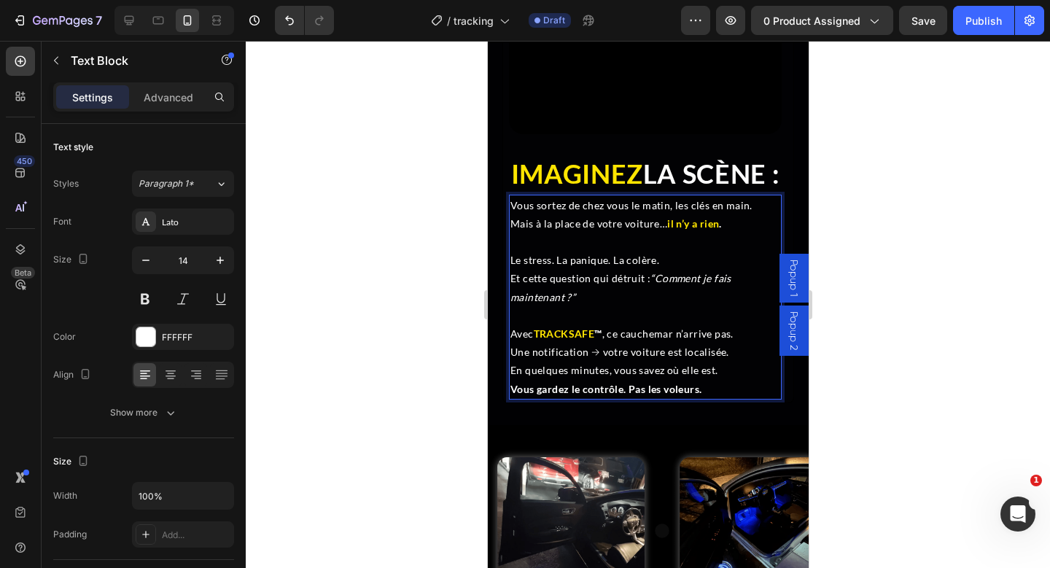
click at [538, 266] on span "Le stress. La panique. La colère." at bounding box center [584, 260] width 149 height 12
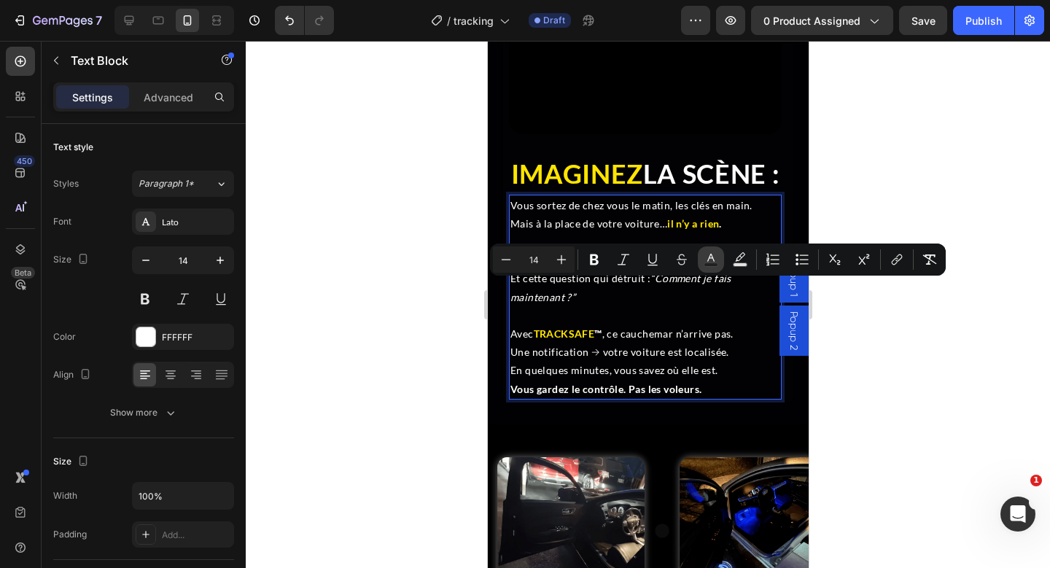
click at [719, 260] on button "Text Color" at bounding box center [711, 260] width 26 height 26
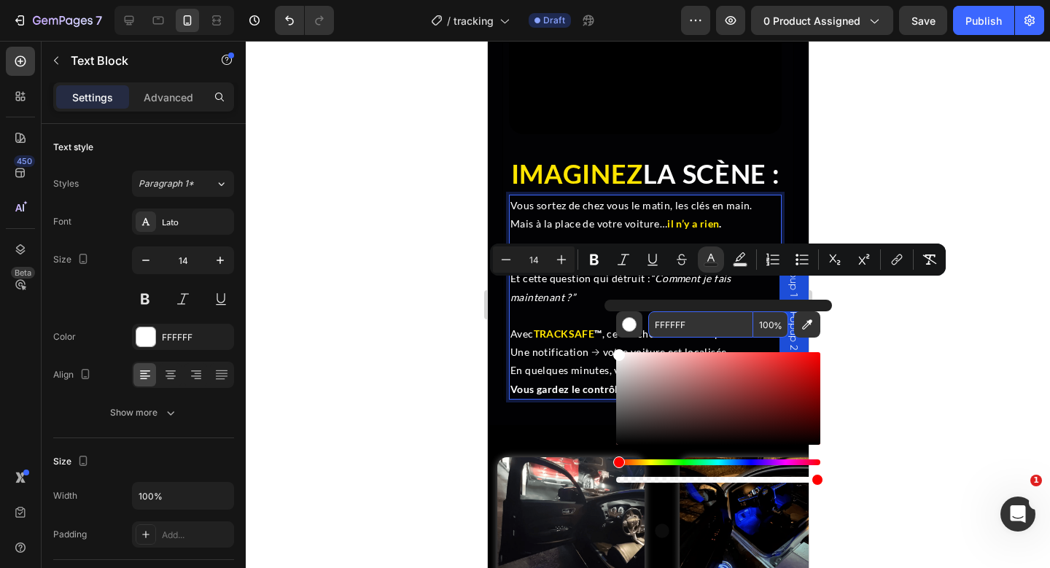
click at [678, 322] on input "FFFFFF" at bounding box center [700, 324] width 105 height 26
paste input "E500"
type input "FFE500"
click at [521, 303] on span "Et cette question qui détruit : “Comment je fais maintenant ?”" at bounding box center [620, 287] width 221 height 31
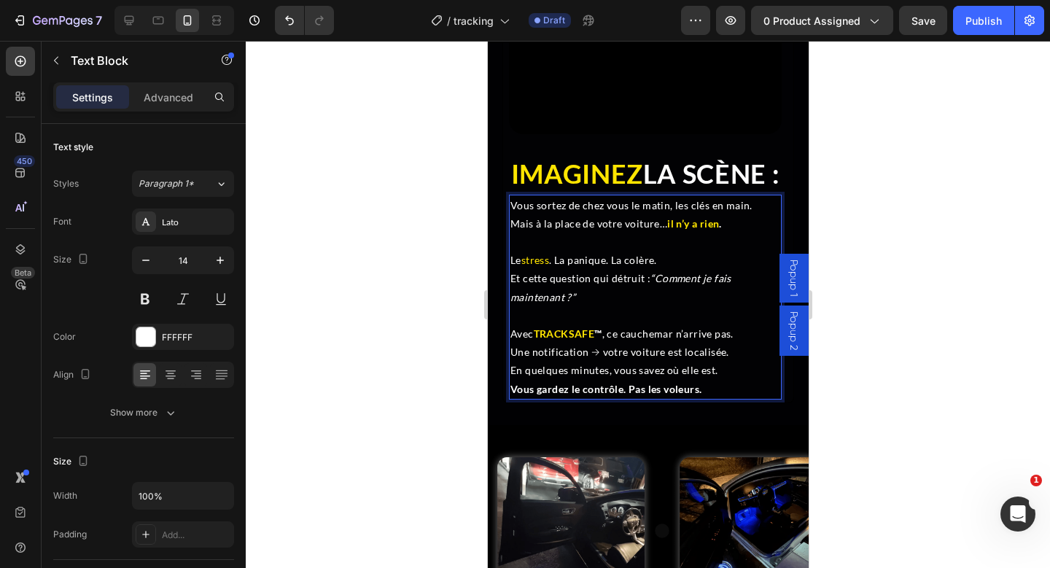
click at [587, 266] on span ". La panique. La colère." at bounding box center [603, 260] width 108 height 12
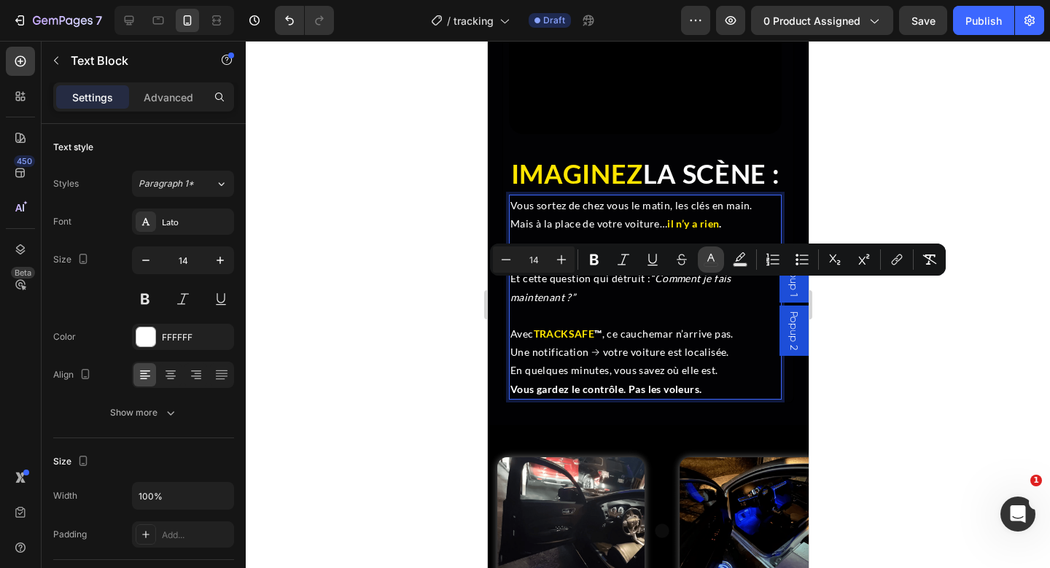
click at [717, 255] on icon "Editor contextual toolbar" at bounding box center [711, 259] width 15 height 15
type input "FFFFFF"
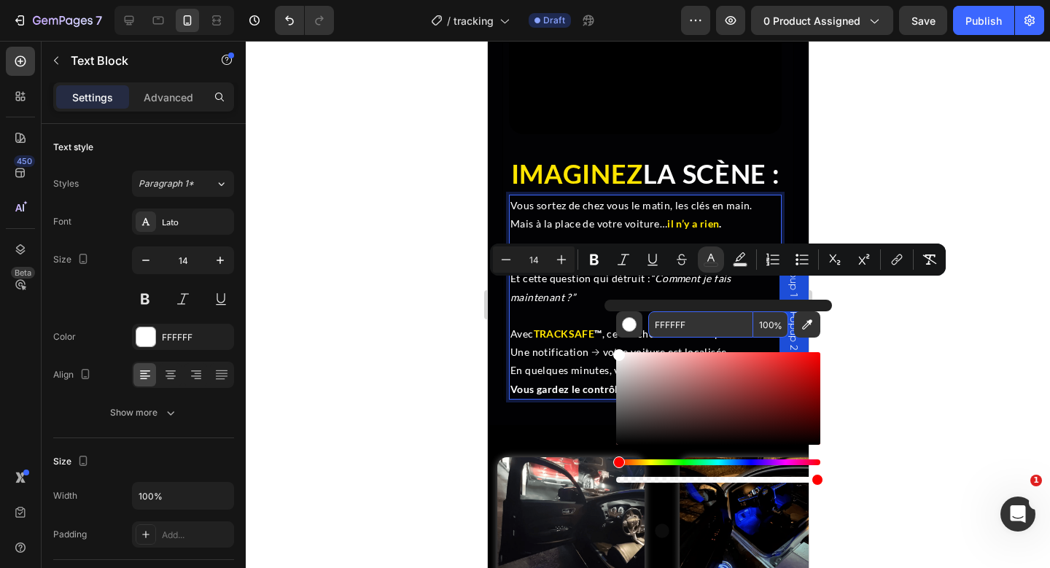
click at [674, 325] on input "FFFFFF" at bounding box center [700, 324] width 105 height 26
paste input "E500"
type input "FFE500"
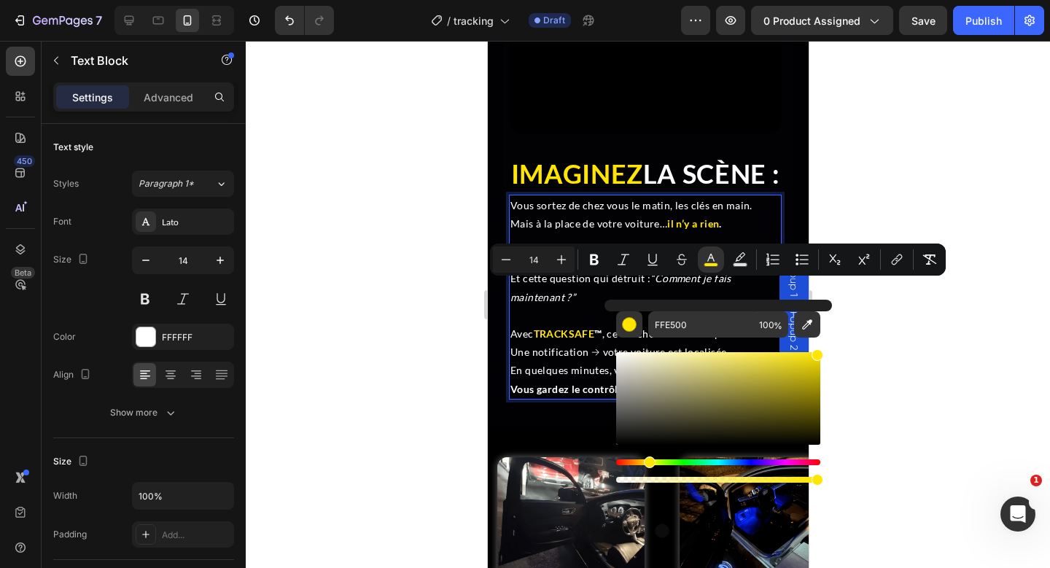
click at [552, 306] on p "Le stress . La panique . La colère. Et cette question qui détruit : “Comment je…" at bounding box center [645, 278] width 270 height 55
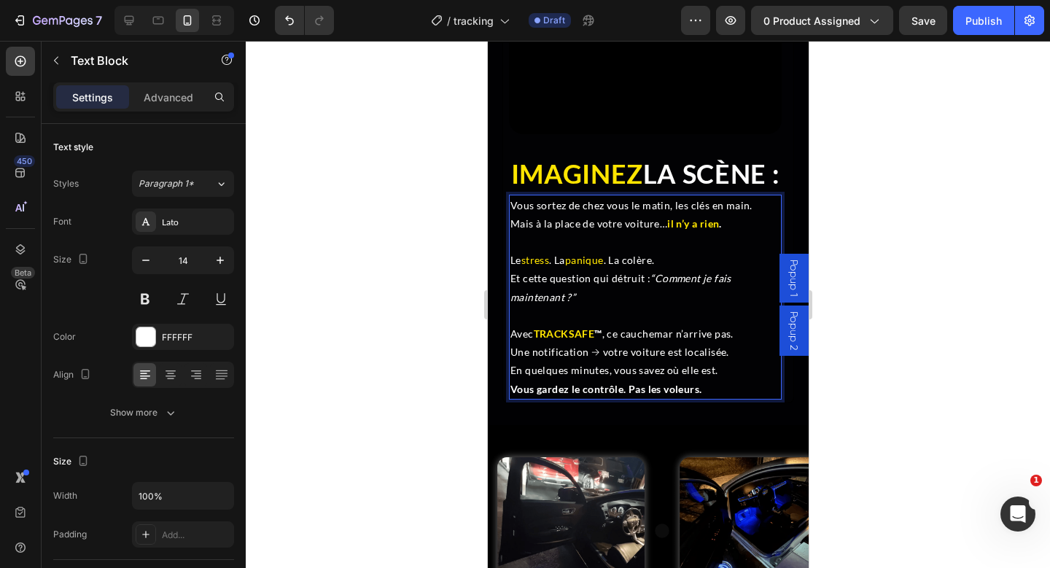
click at [638, 266] on span ". La colère." at bounding box center [628, 260] width 51 height 12
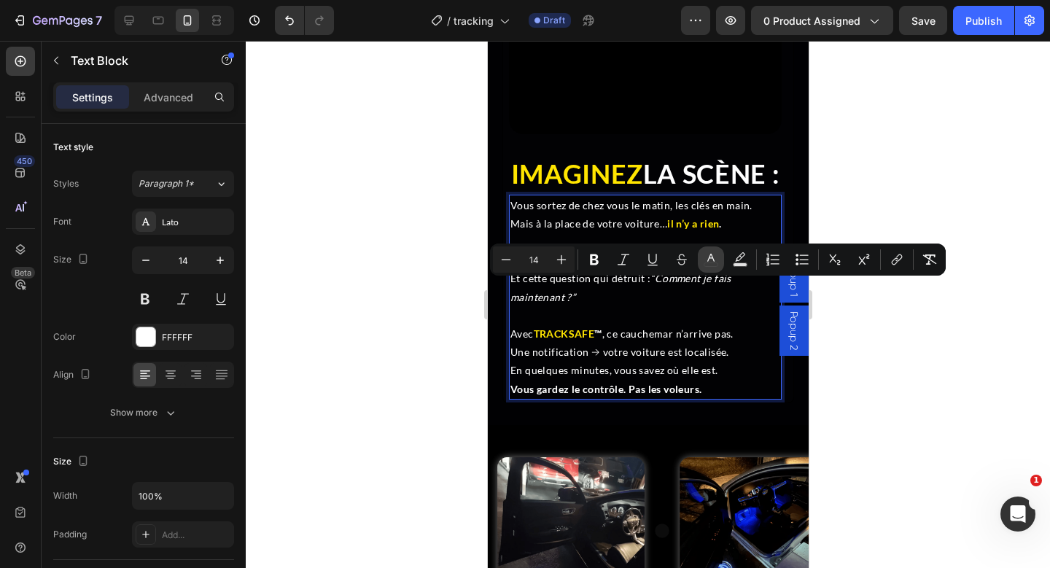
click at [707, 261] on icon "Editor contextual toolbar" at bounding box center [711, 259] width 15 height 15
type input "FFFFFF"
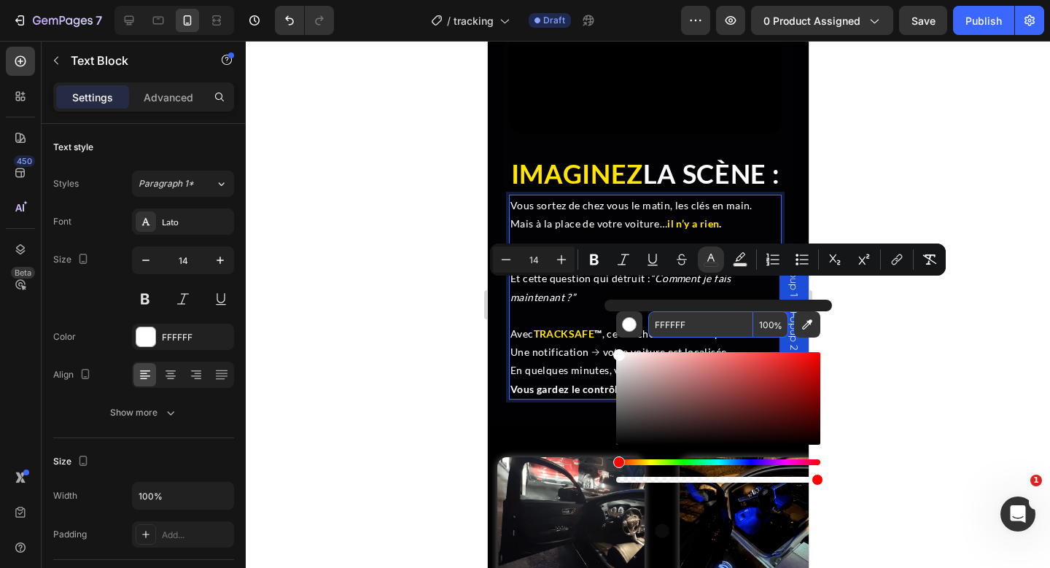
click at [672, 327] on input "FFFFFF" at bounding box center [700, 324] width 105 height 26
paste input "E500"
type input "FFE500"
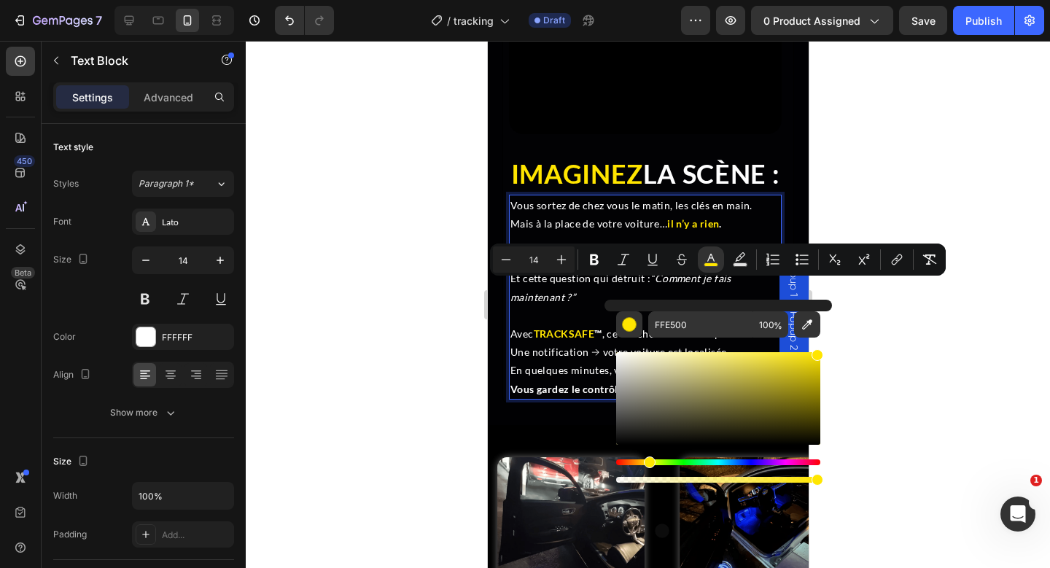
click at [545, 325] on p "Rich Text Editor. Editing area: main" at bounding box center [645, 315] width 270 height 18
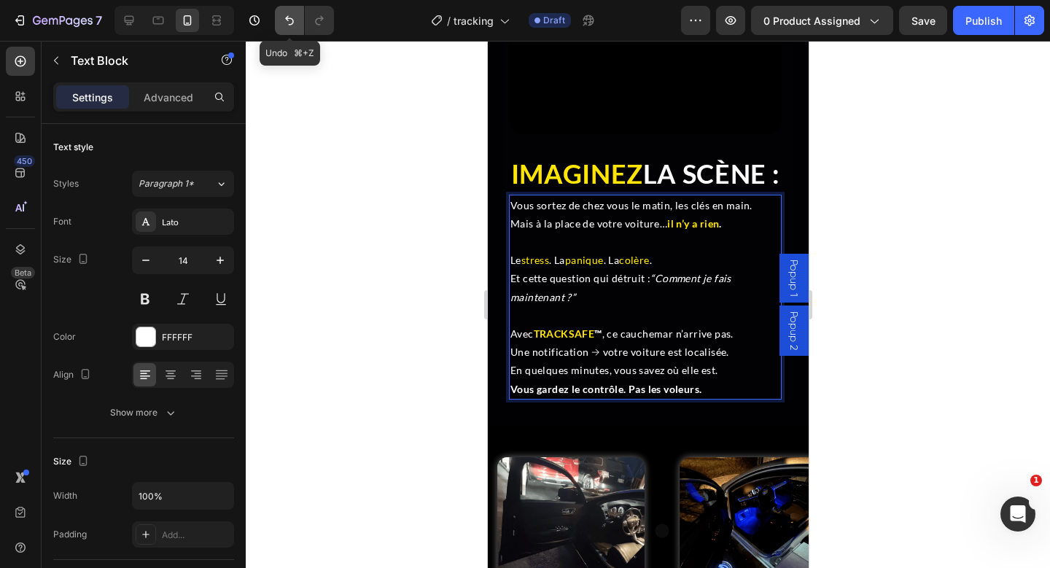
click at [290, 23] on icon "Undo/Redo" at bounding box center [289, 20] width 15 height 15
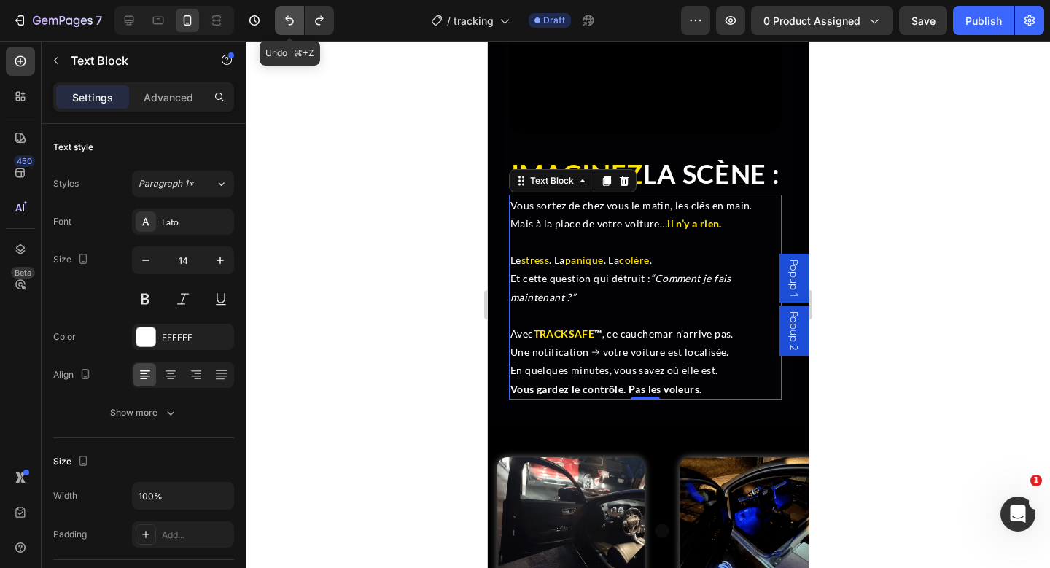
click at [290, 23] on icon "Undo/Redo" at bounding box center [289, 20] width 15 height 15
click at [291, 25] on icon "Undo/Redo" at bounding box center [289, 20] width 15 height 15
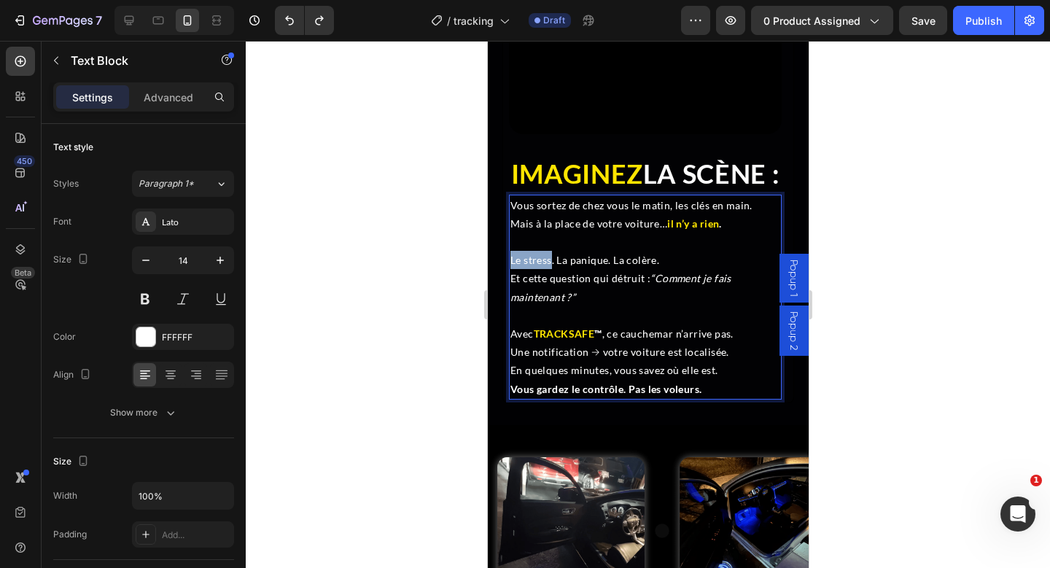
drag, startPoint x: 552, startPoint y: 295, endPoint x: 511, endPoint y: 293, distance: 40.9
click at [511, 293] on p "Le stress. La panique. La colère. Et cette question qui détruit : “Comment je f…" at bounding box center [645, 278] width 270 height 55
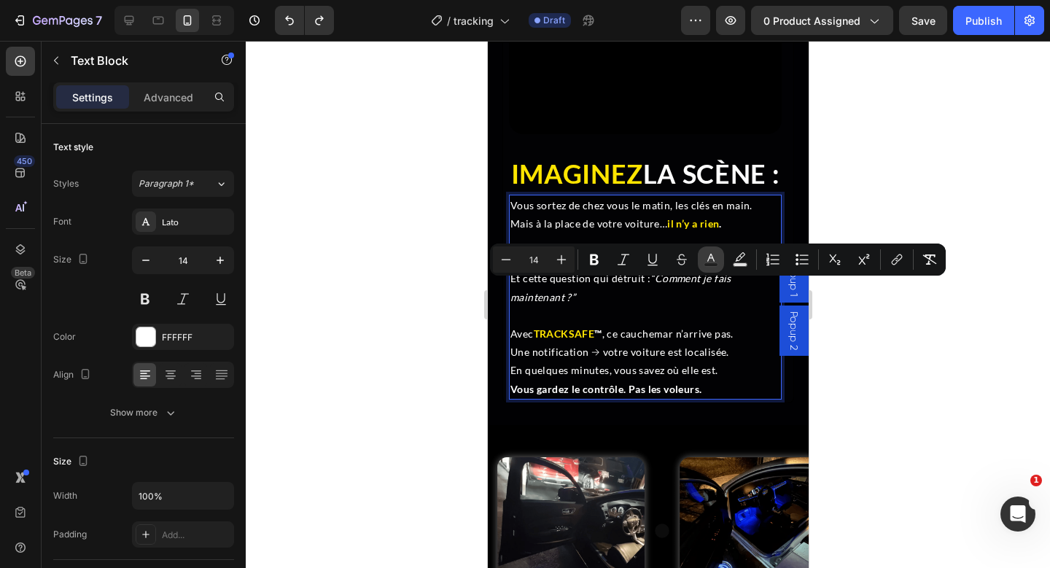
click at [711, 264] on rect "Editor contextual toolbar" at bounding box center [712, 265] width 14 height 4
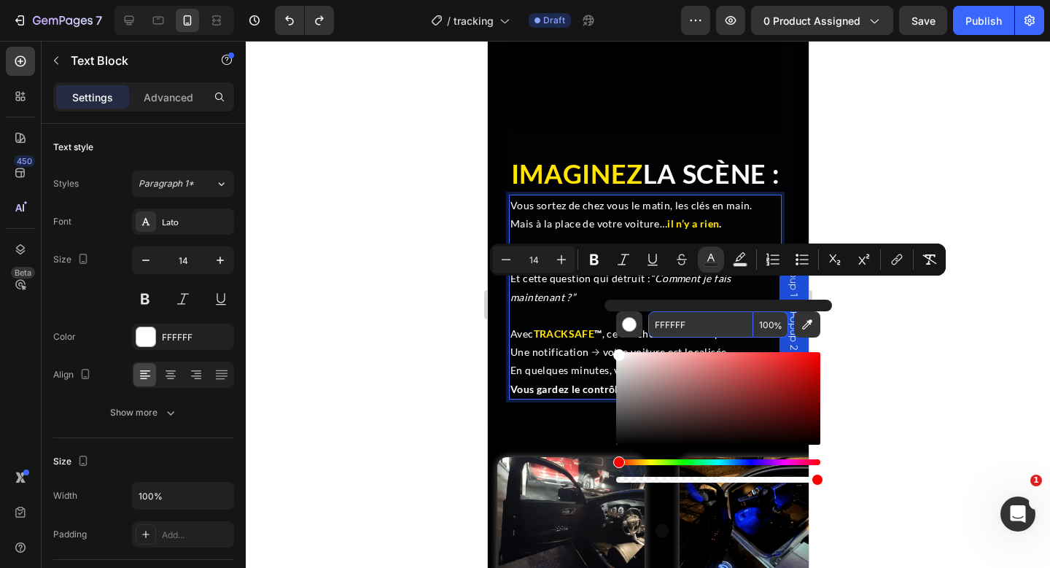
click at [679, 325] on input "FFFFFF" at bounding box center [700, 324] width 105 height 26
paste input "E500"
type input "FFE500"
click at [560, 325] on p "Rich Text Editor. Editing area: main" at bounding box center [645, 315] width 270 height 18
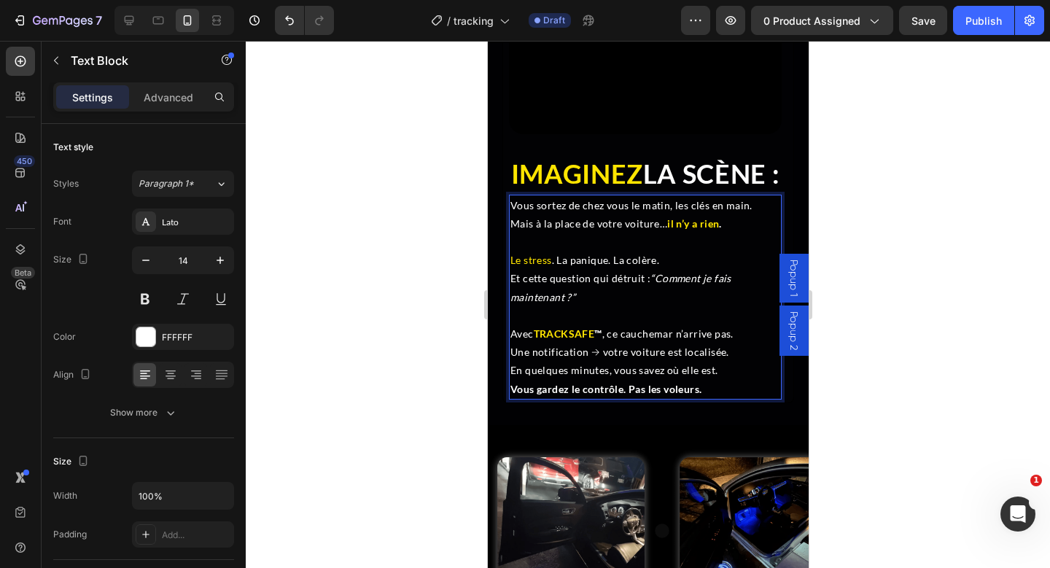
click at [681, 290] on p "Le stress . La panique. La colère. Et cette question qui détruit : “Comment je …" at bounding box center [645, 278] width 270 height 55
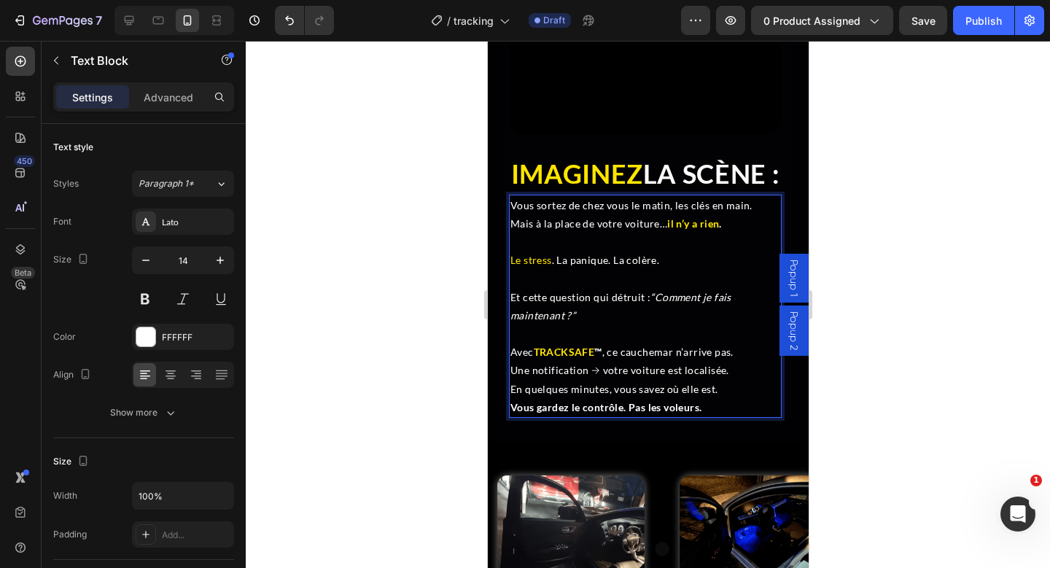
scroll to position [3093, 0]
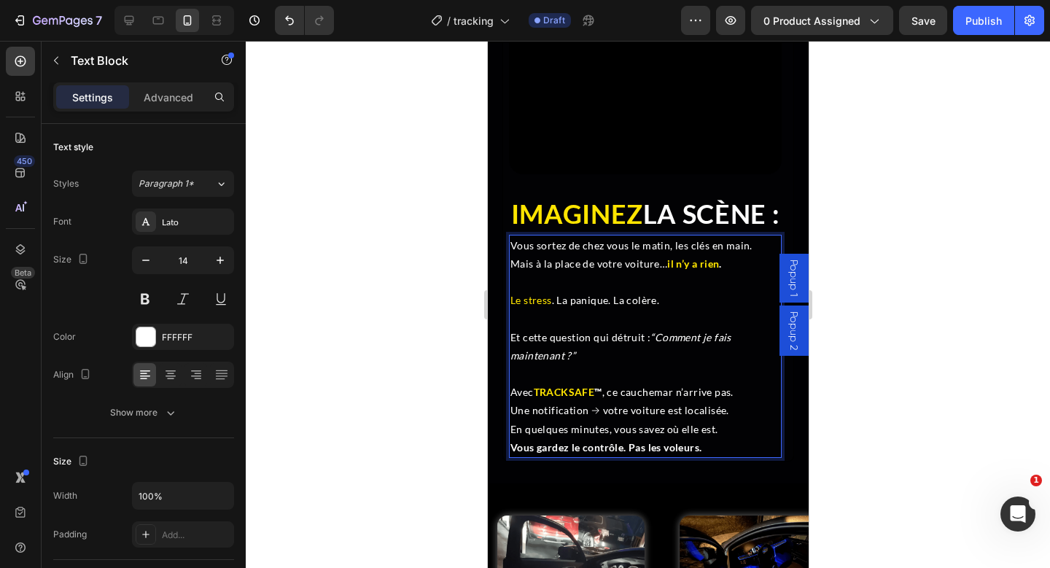
click at [613, 383] on p "Rich Text Editor. Editing area: main" at bounding box center [645, 374] width 270 height 18
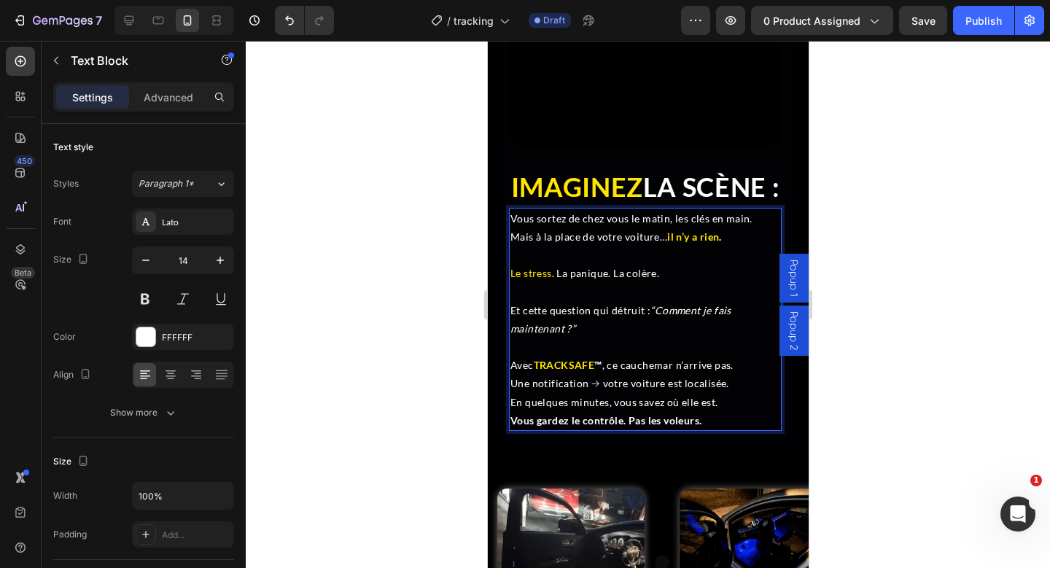
click at [729, 411] on p "Avec TRACKSAFE ™ , ce cauchemar n’arrive pas. Une notification → votre voiture …" at bounding box center [645, 383] width 270 height 55
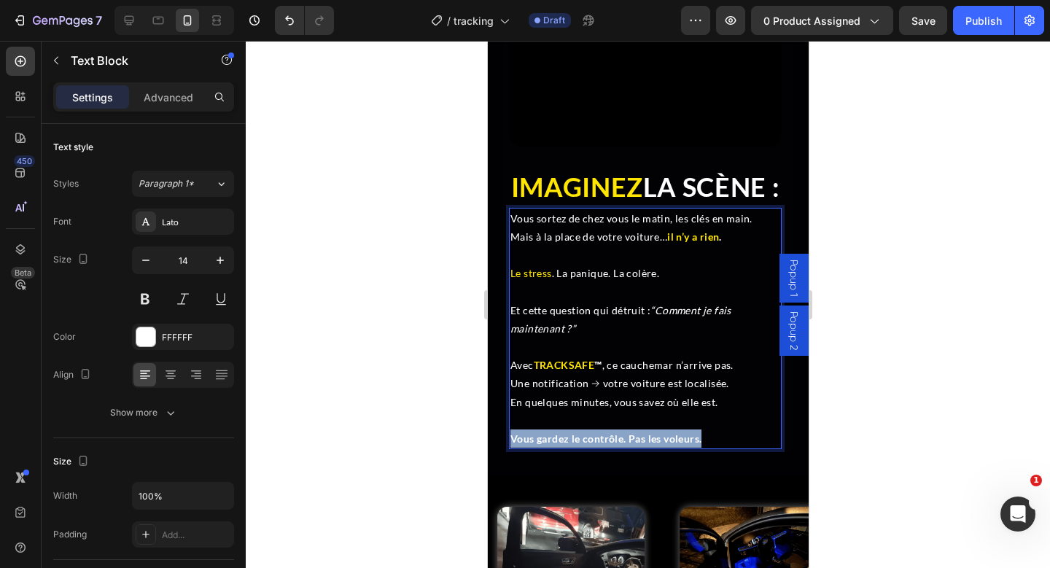
drag, startPoint x: 718, startPoint y: 468, endPoint x: 509, endPoint y: 463, distance: 208.7
click at [510, 448] on p "Vous gardez le contrôle. Pas les voleurs." at bounding box center [645, 439] width 270 height 18
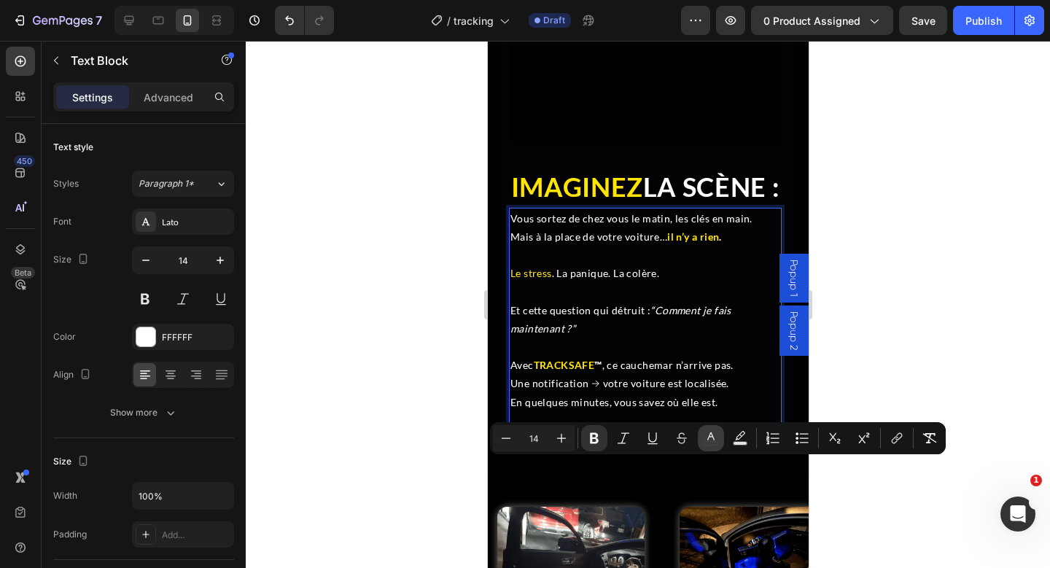
click at [714, 434] on icon "Editor contextual toolbar" at bounding box center [711, 438] width 15 height 15
type input "FFFFFF"
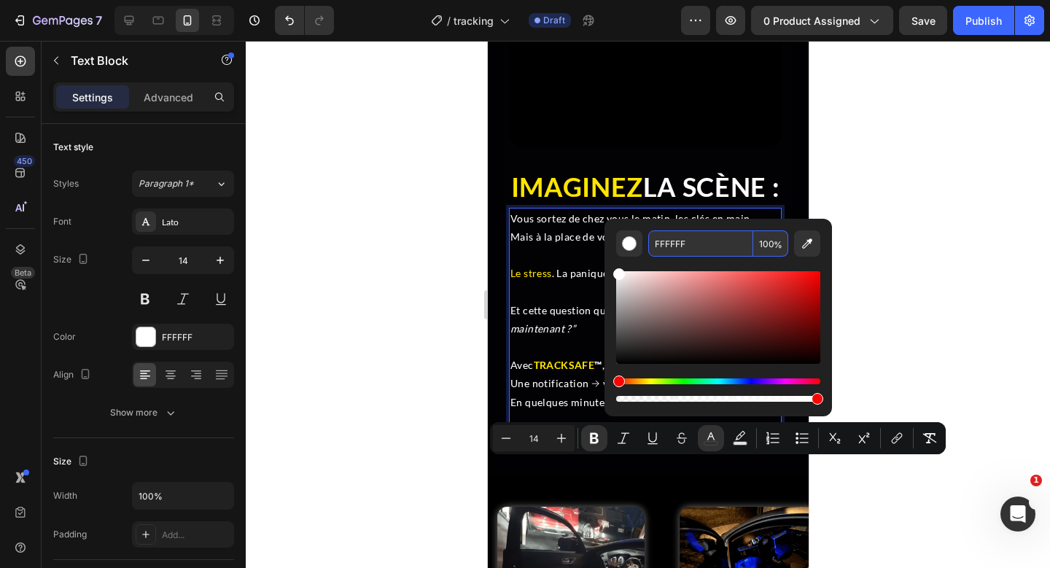
click at [670, 244] on input "FFFFFF" at bounding box center [700, 243] width 105 height 26
paste input "E500"
type input "FFE500"
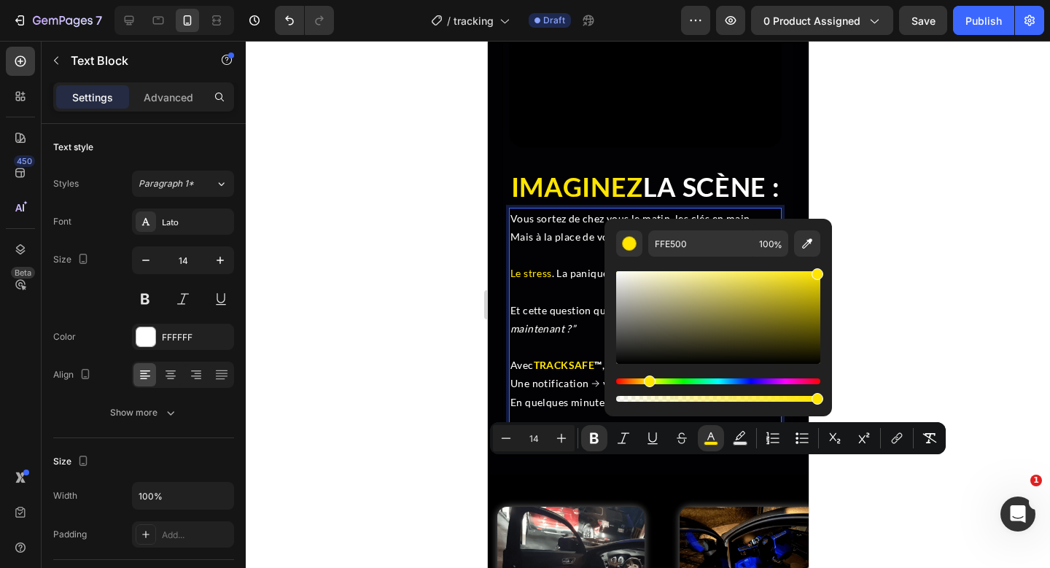
click at [970, 337] on div at bounding box center [648, 304] width 805 height 527
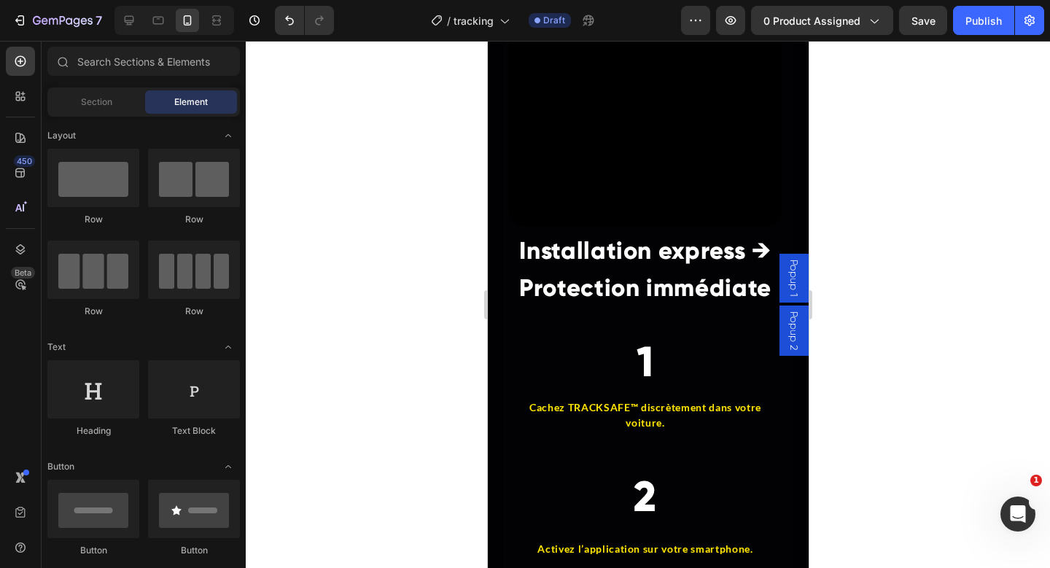
scroll to position [3913, 0]
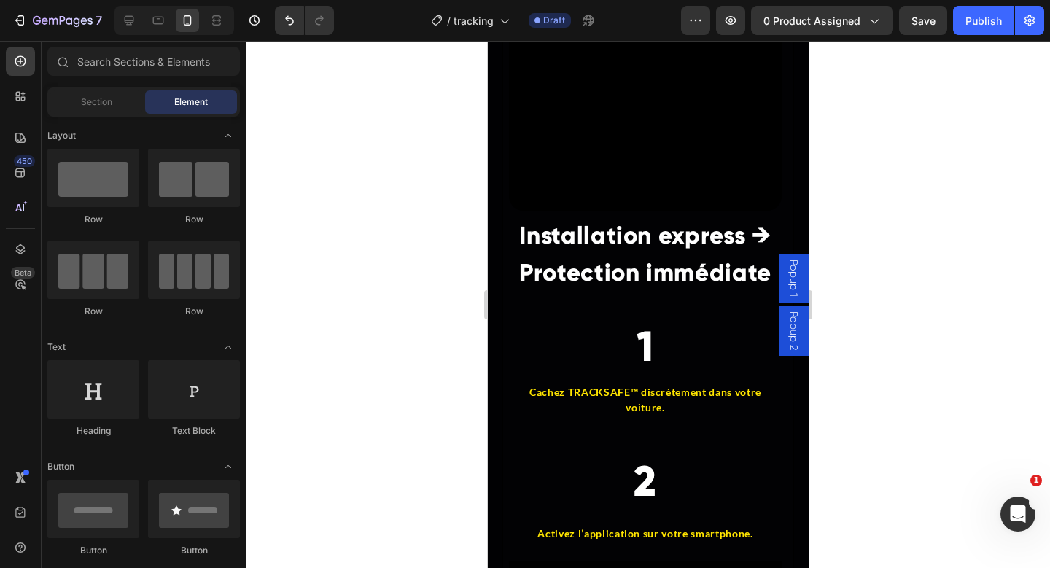
click at [662, 252] on strong "Installation express → Protection immédiate" at bounding box center [645, 253] width 252 height 67
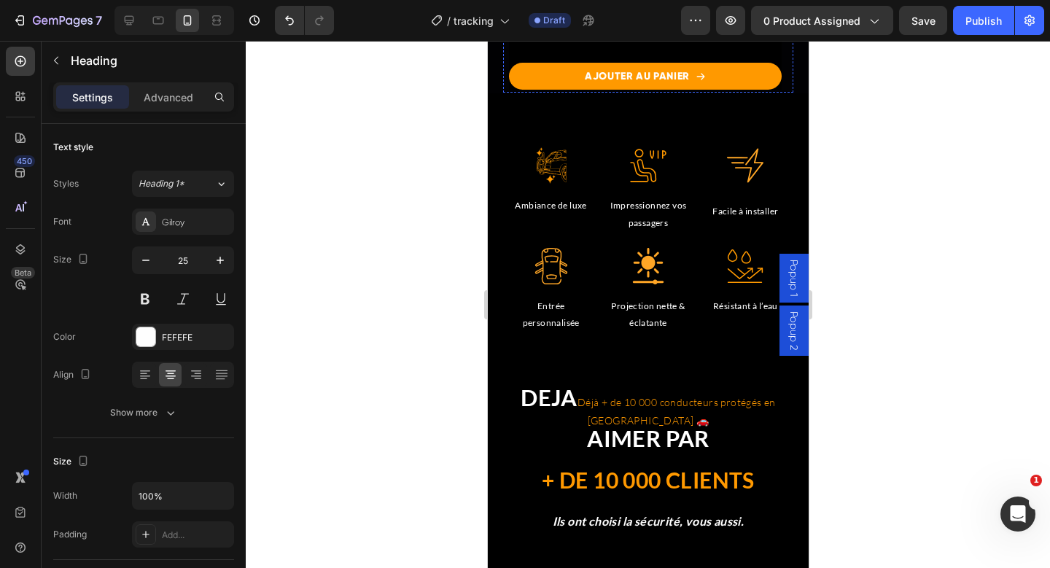
scroll to position [4594, 0]
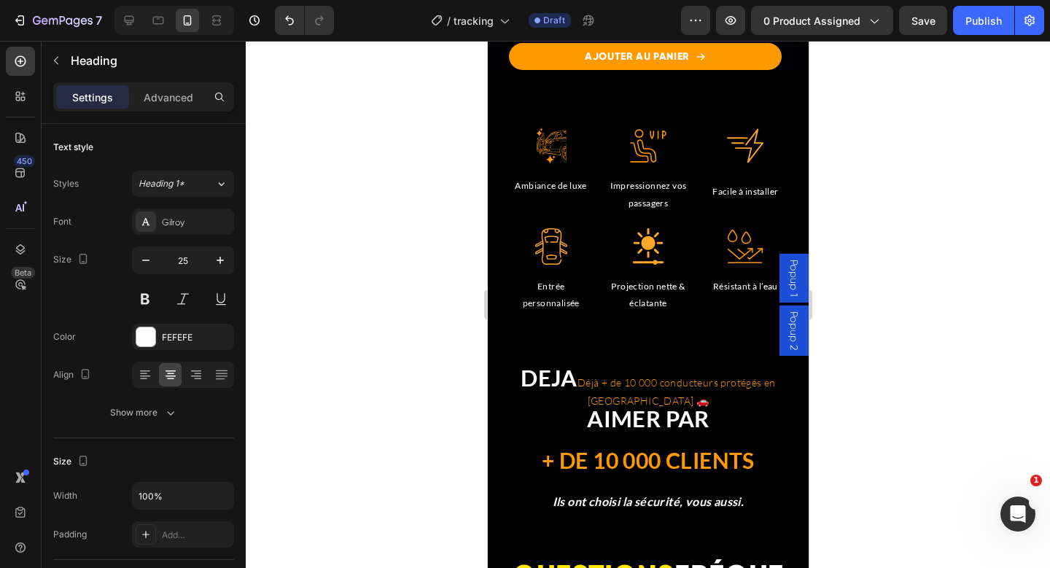
click at [967, 282] on div at bounding box center [648, 304] width 805 height 527
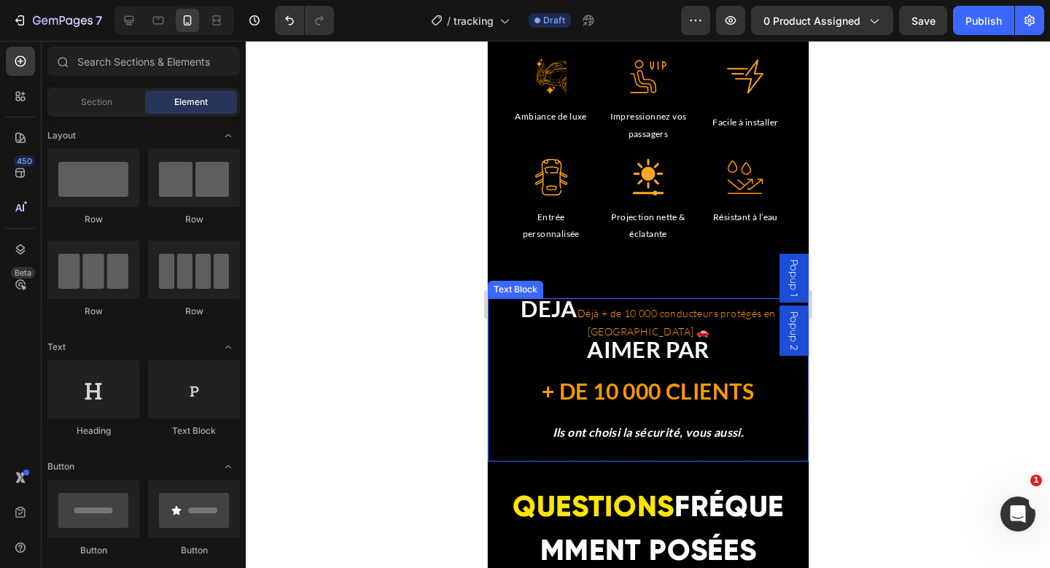
scroll to position [4657, 0]
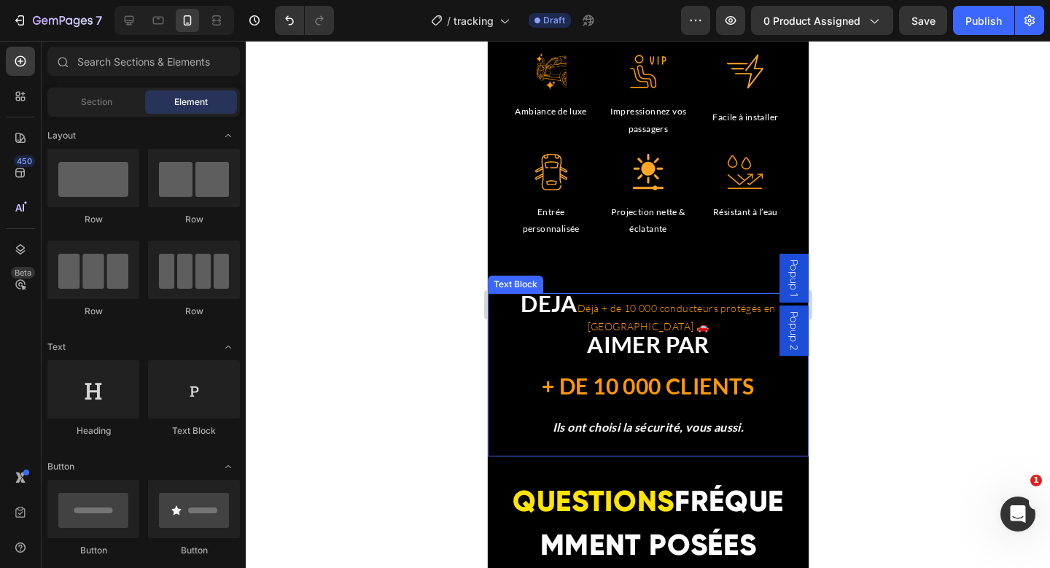
click at [597, 309] on p "DEJA Déjà + de 10 000 conducteurs protégés en [GEOGRAPHIC_DATA] 🚗" at bounding box center [648, 315] width 318 height 41
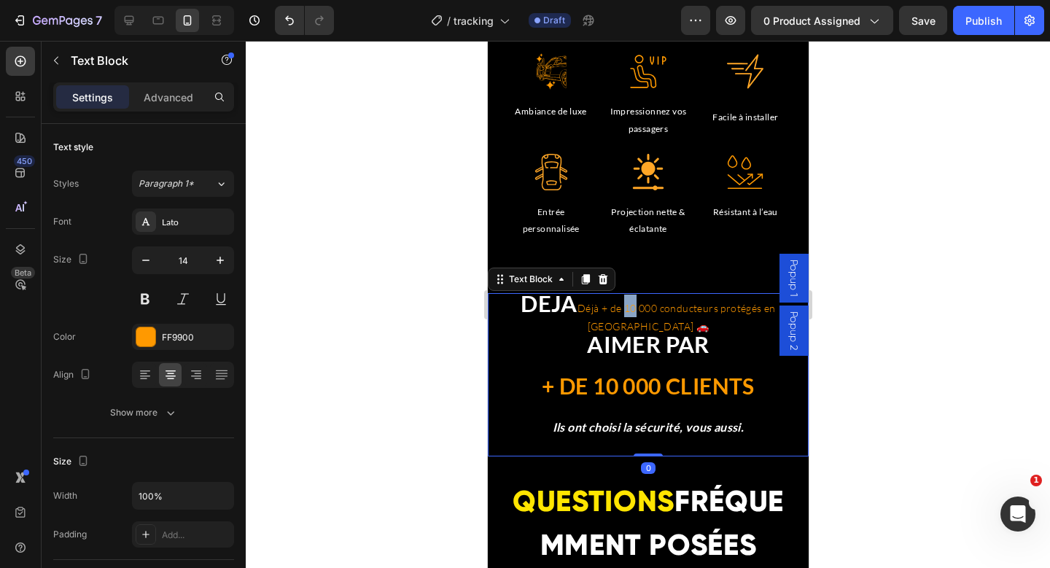
click at [597, 309] on p "DEJA Déjà + de 10 000 conducteurs protégés en [GEOGRAPHIC_DATA] 🚗" at bounding box center [648, 315] width 318 height 41
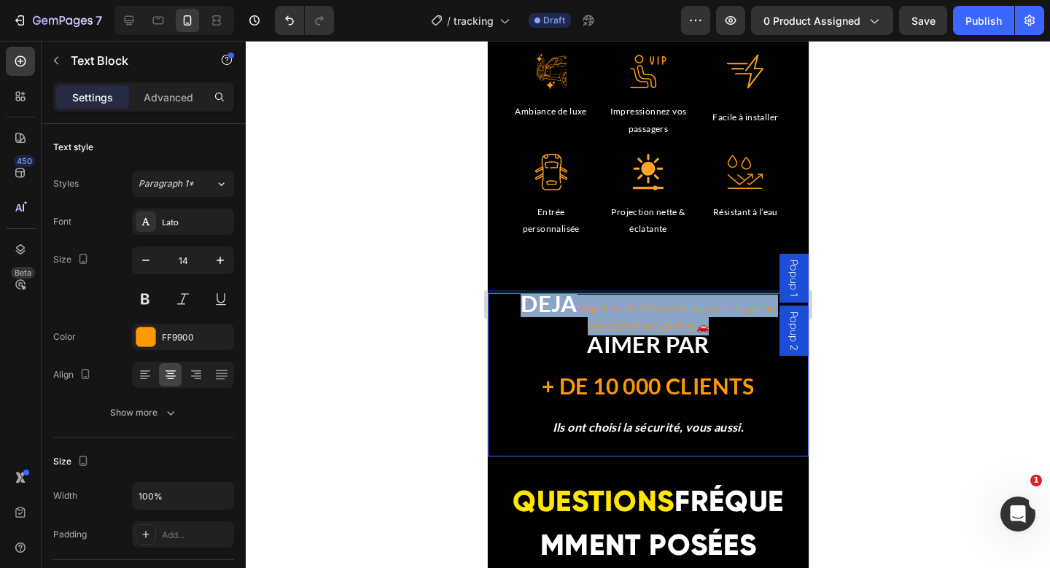
click at [597, 309] on p "DEJA Déjà + de 10 000 conducteurs protégés en [GEOGRAPHIC_DATA] 🚗" at bounding box center [648, 315] width 318 height 41
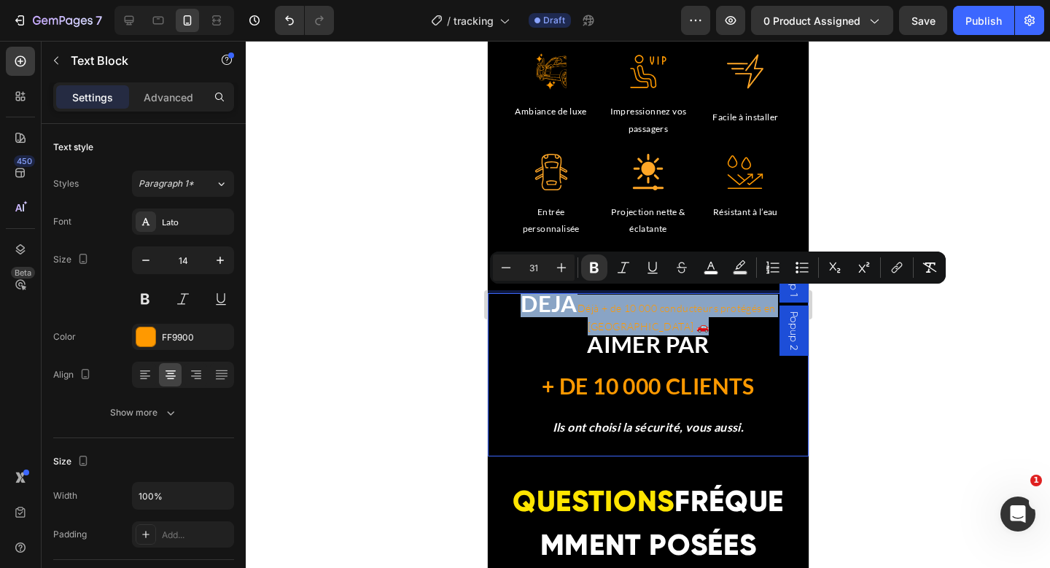
copy p "DEJA Déjà + de 10 000 conducteurs protégés en [GEOGRAPHIC_DATA] 🚗"
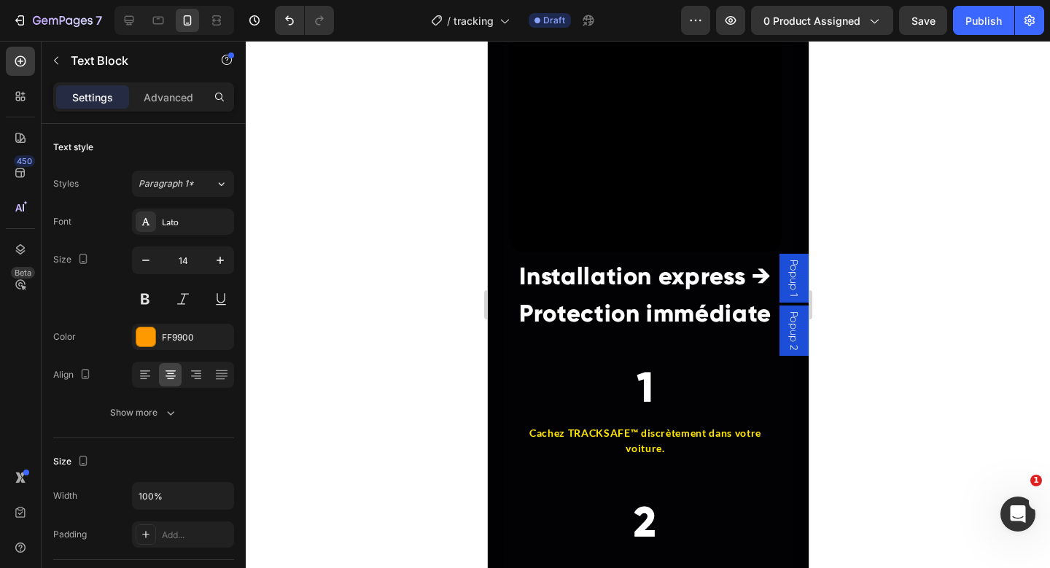
scroll to position [3781, 0]
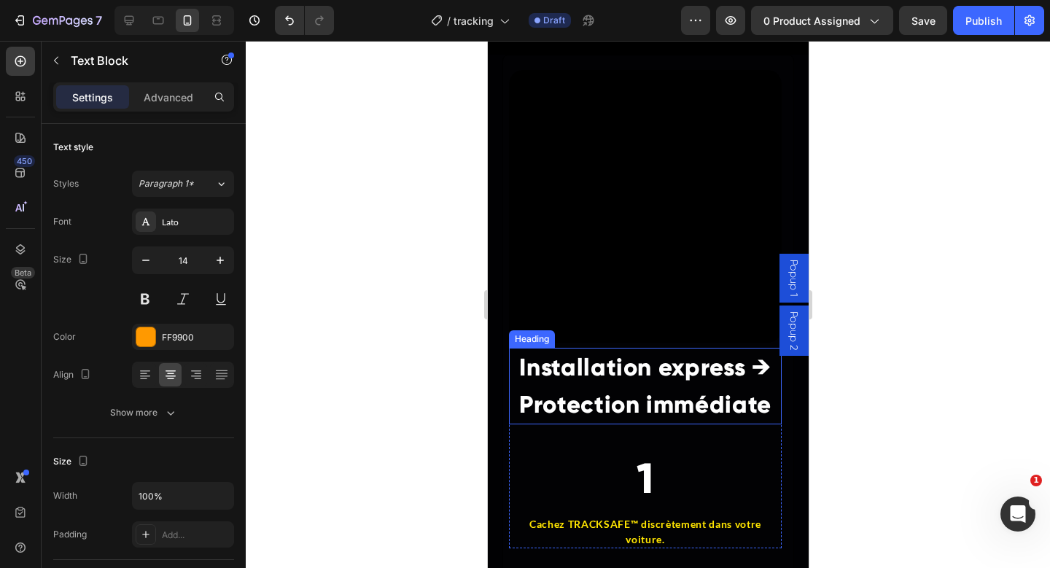
click at [601, 391] on strong "Installation express → Protection immédiate" at bounding box center [645, 385] width 252 height 67
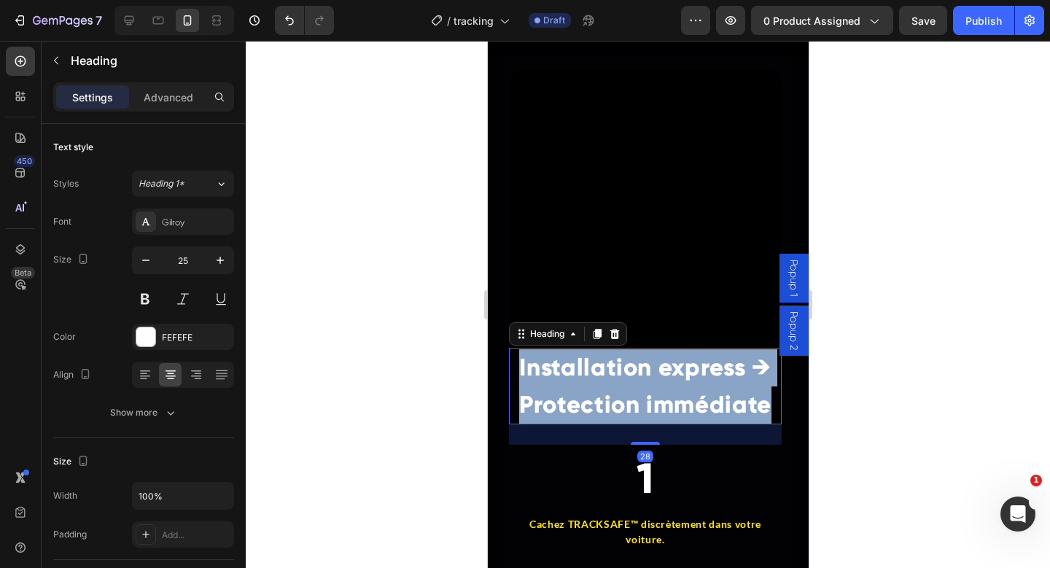
click at [601, 391] on strong "Installation express → Protection immédiate" at bounding box center [645, 385] width 252 height 67
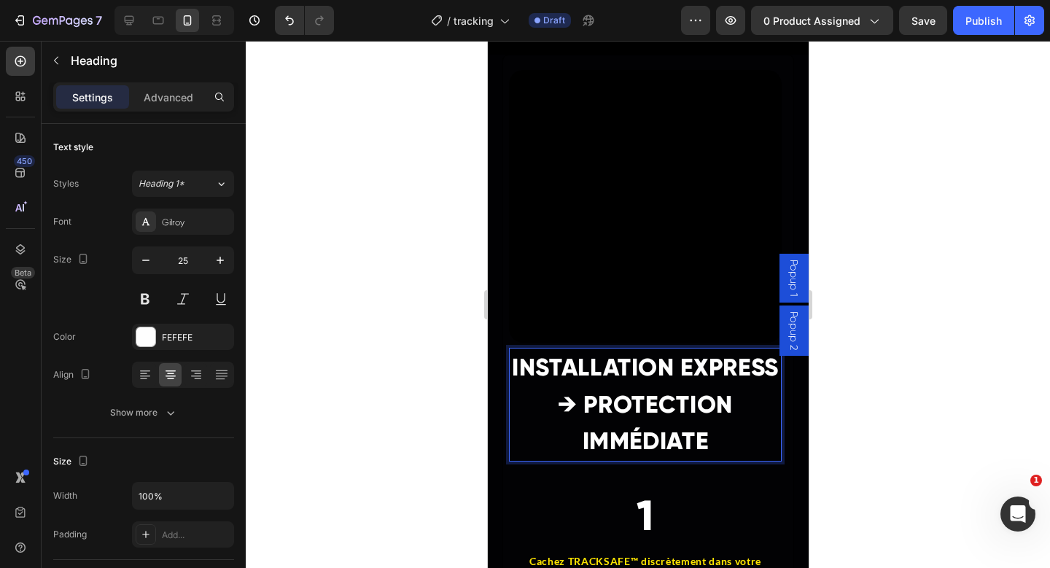
click at [637, 411] on p "INSTALLATION EXPRESS → PROTECTION IMMÉDIATE" at bounding box center [645, 404] width 270 height 111
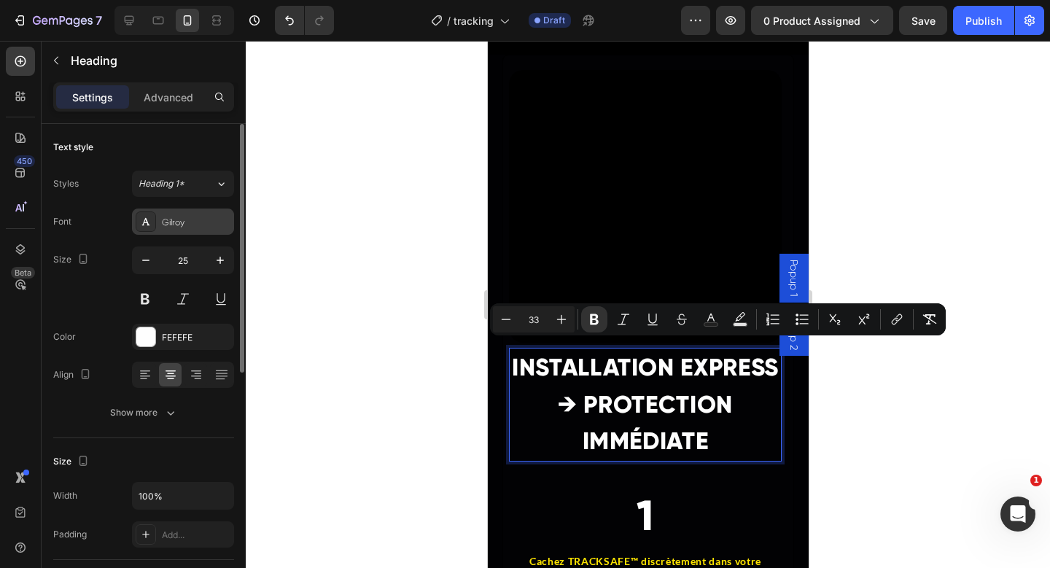
click at [162, 228] on div "Gilroy" at bounding box center [196, 222] width 69 height 13
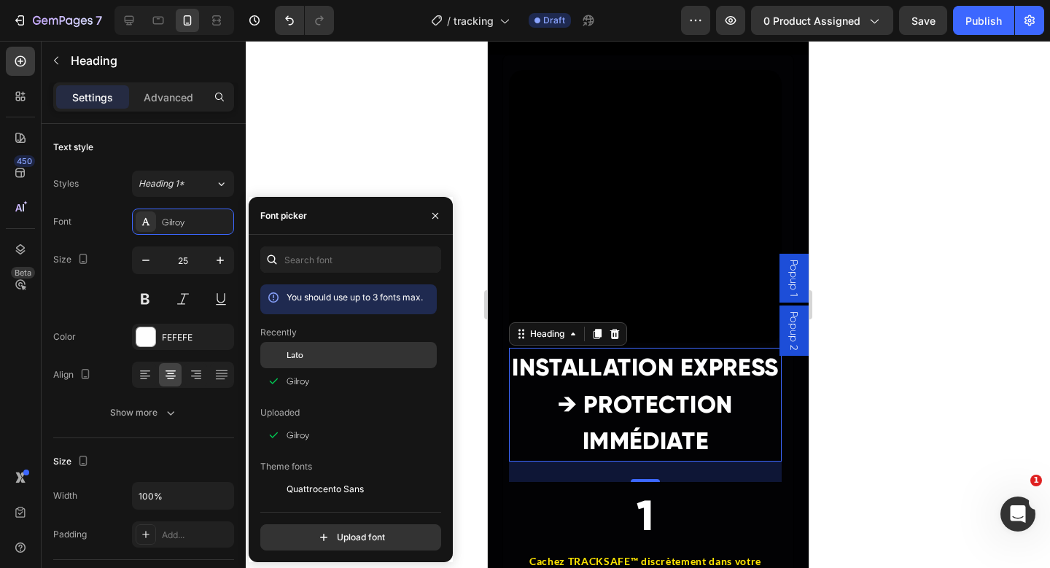
click at [307, 350] on div "Lato" at bounding box center [360, 355] width 147 height 13
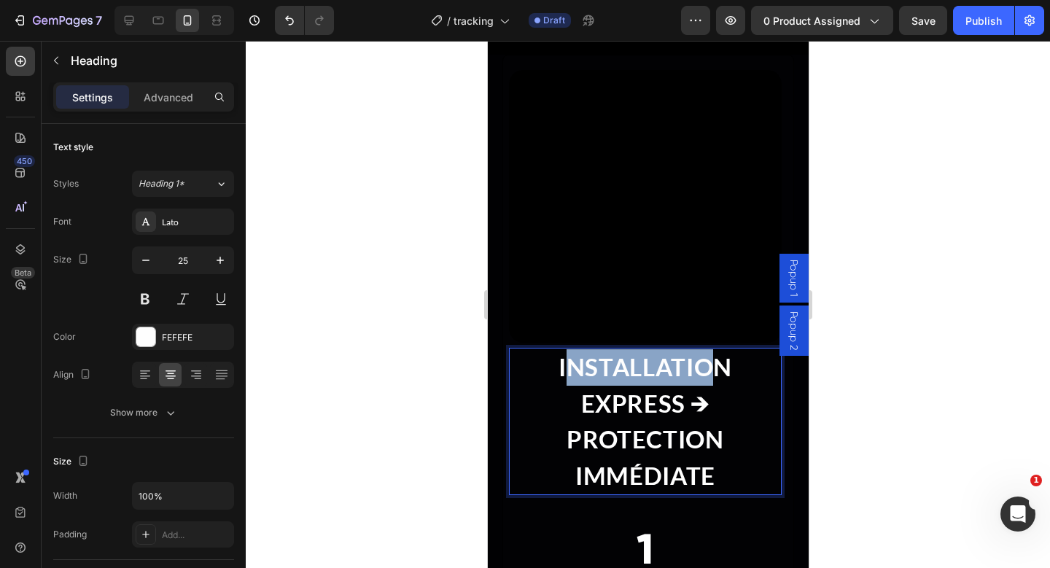
drag, startPoint x: 558, startPoint y: 354, endPoint x: 706, endPoint y: 355, distance: 148.1
click at [706, 355] on strong "INSTALLATION EXPRESS → PROTECTION IMMÉDIATE" at bounding box center [645, 421] width 174 height 138
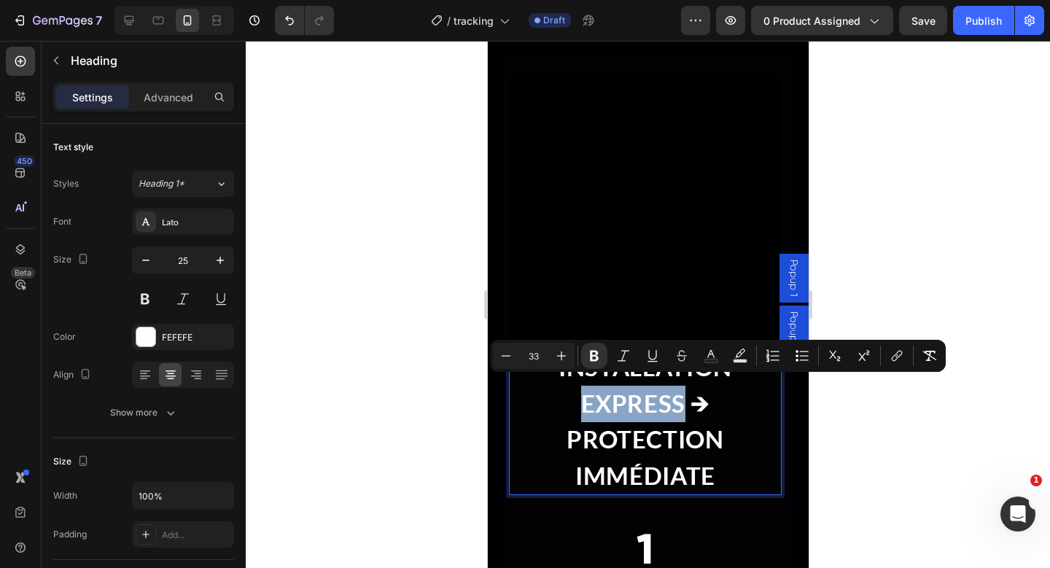
drag, startPoint x: 566, startPoint y: 393, endPoint x: 678, endPoint y: 393, distance: 112.3
click at [678, 393] on p "INSTALLATION EXPRESS → PROTECTION IMMÉDIATE" at bounding box center [645, 421] width 270 height 144
click at [714, 348] on button "Text Color" at bounding box center [711, 356] width 26 height 26
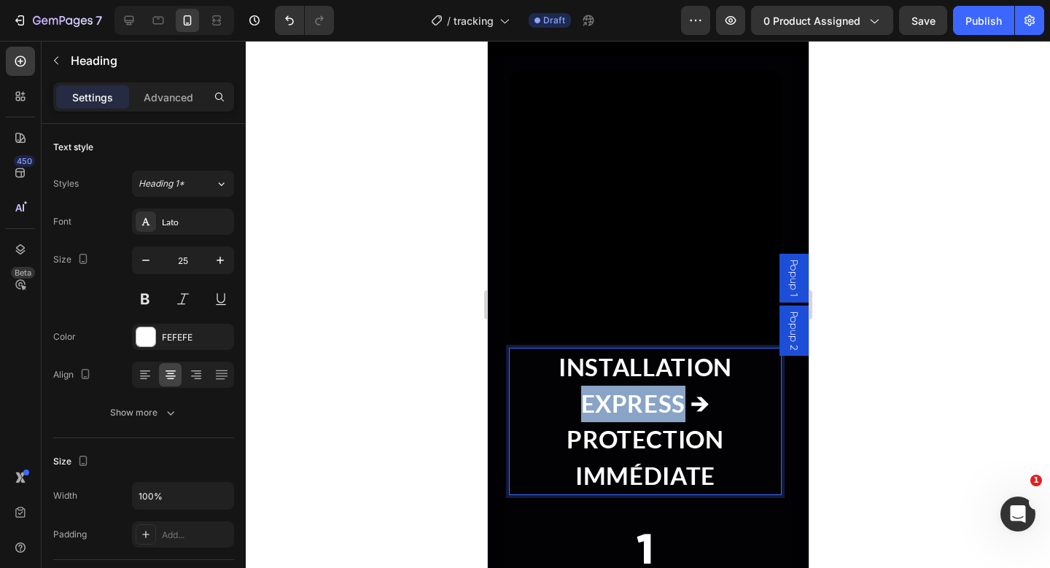
click at [635, 392] on strong "INSTALLATION EXPRESS → PROTECTION IMMÉDIATE" at bounding box center [645, 421] width 174 height 138
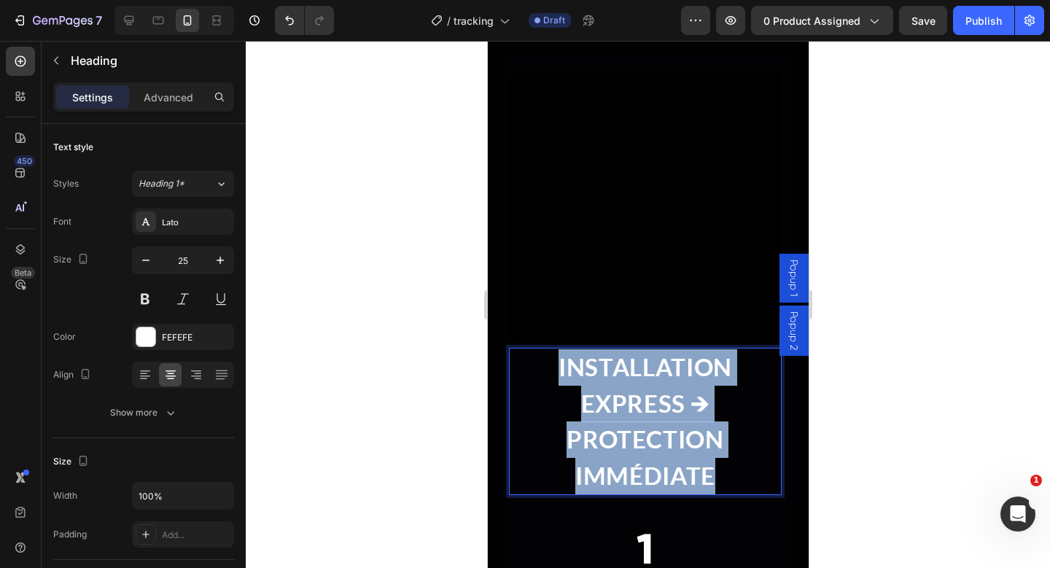
click at [635, 392] on strong "INSTALLATION EXPRESS → PROTECTION IMMÉDIATE" at bounding box center [645, 421] width 174 height 138
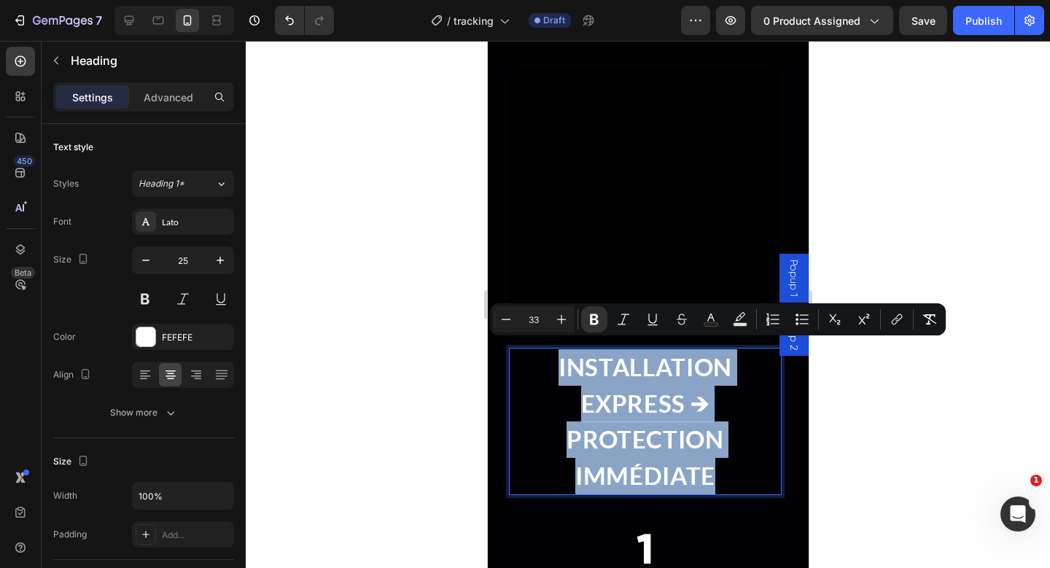
click at [635, 392] on strong "INSTALLATION EXPRESS → PROTECTION IMMÉDIATE" at bounding box center [645, 421] width 174 height 138
click at [553, 394] on p "INSTALLATION EXPRESS → PROTECTION IMMÉDIATE" at bounding box center [645, 421] width 270 height 144
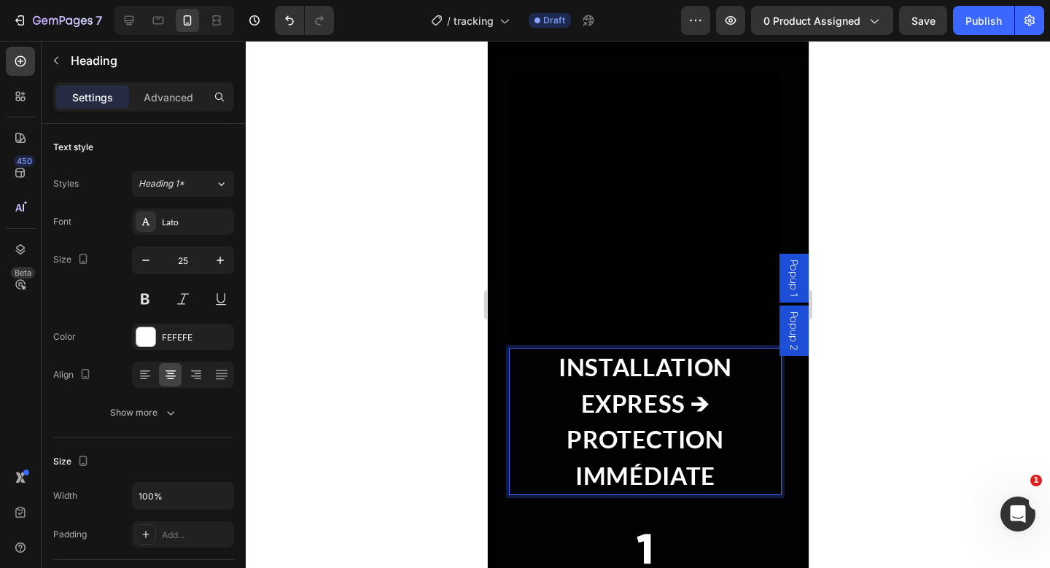
click at [643, 394] on strong "INSTALLATION EXPRESS → PROTECTION IMMÉDIATE" at bounding box center [645, 421] width 174 height 138
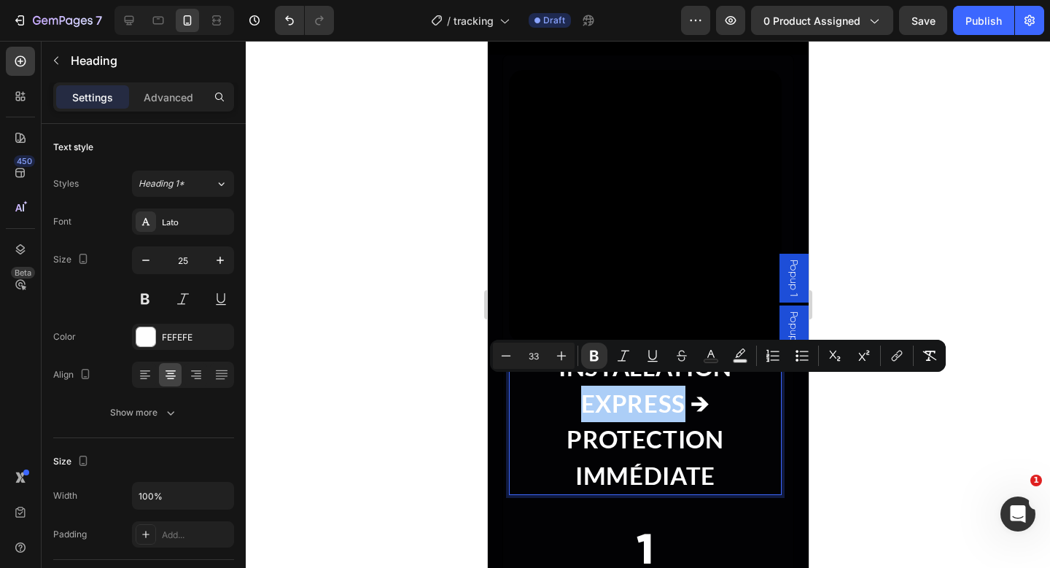
click at [696, 357] on div "Minus 33 Plus Bold Italic Underline Strikethrough Text Color Text Background Co…" at bounding box center [718, 356] width 450 height 26
click at [710, 357] on icon "Editor contextual toolbar" at bounding box center [711, 356] width 15 height 15
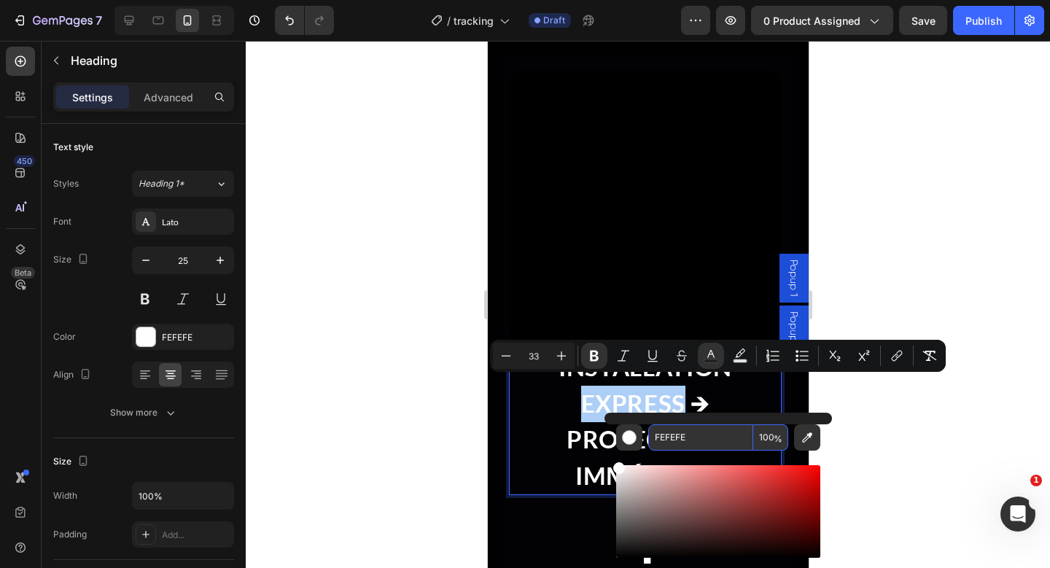
click at [673, 439] on input "FEFEFE" at bounding box center [700, 438] width 105 height 26
paste input "FE500"
type input "FFE500"
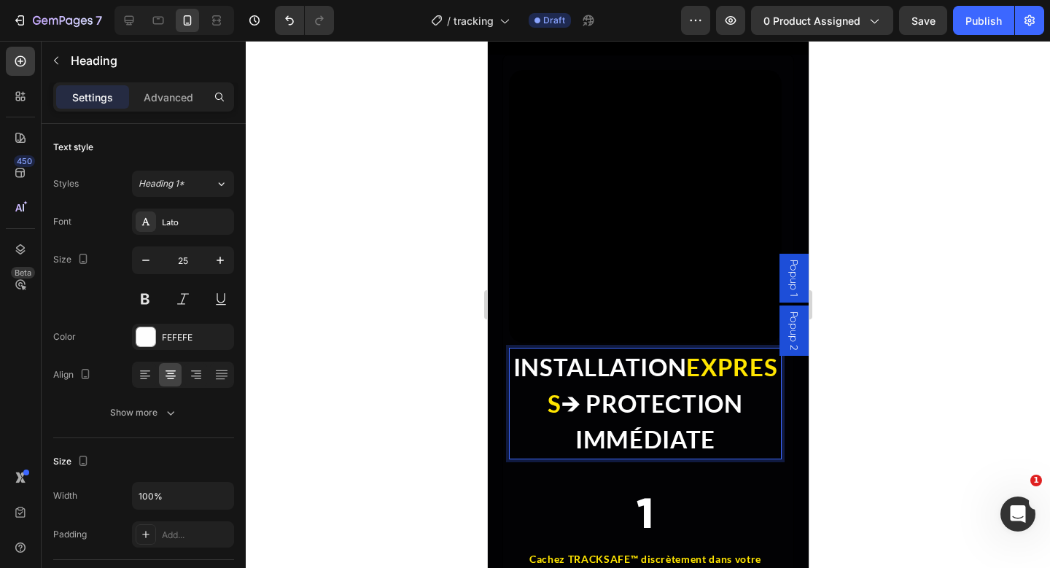
click at [511, 435] on p "INSTALLATION EXPRESS → PROTECTION IMMÉDIATE" at bounding box center [645, 403] width 270 height 109
click at [620, 451] on strong "→ PROTECTION IMMÉDIATE" at bounding box center [652, 422] width 182 height 66
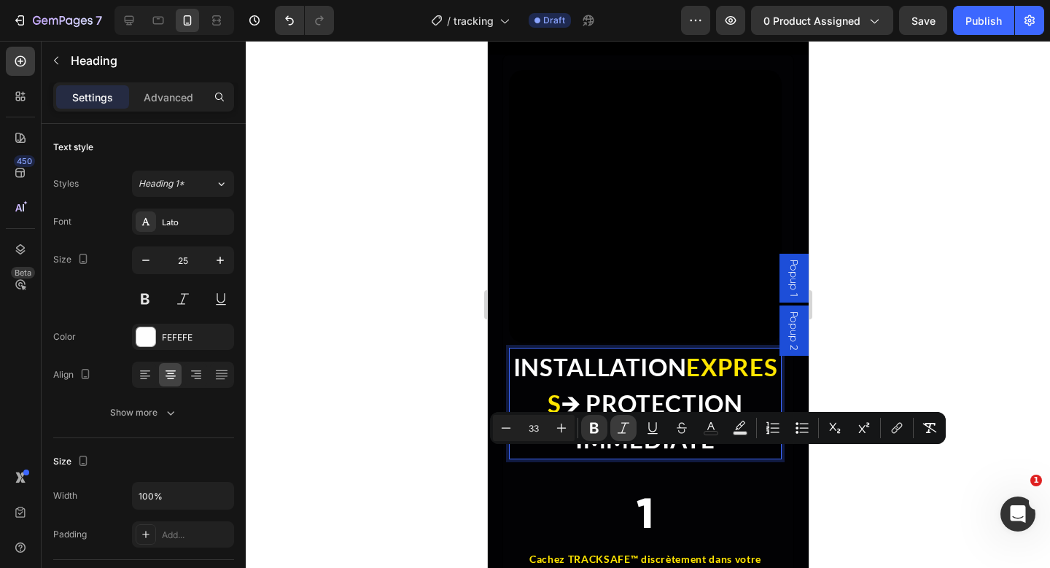
click at [613, 431] on button "Italic" at bounding box center [624, 428] width 26 height 26
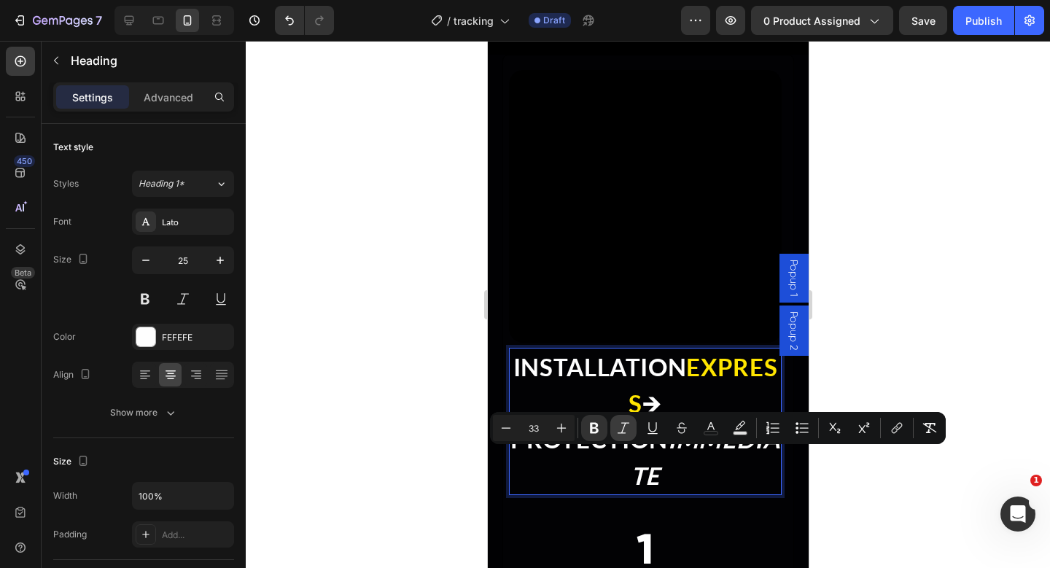
click at [613, 427] on button "Italic" at bounding box center [624, 428] width 26 height 26
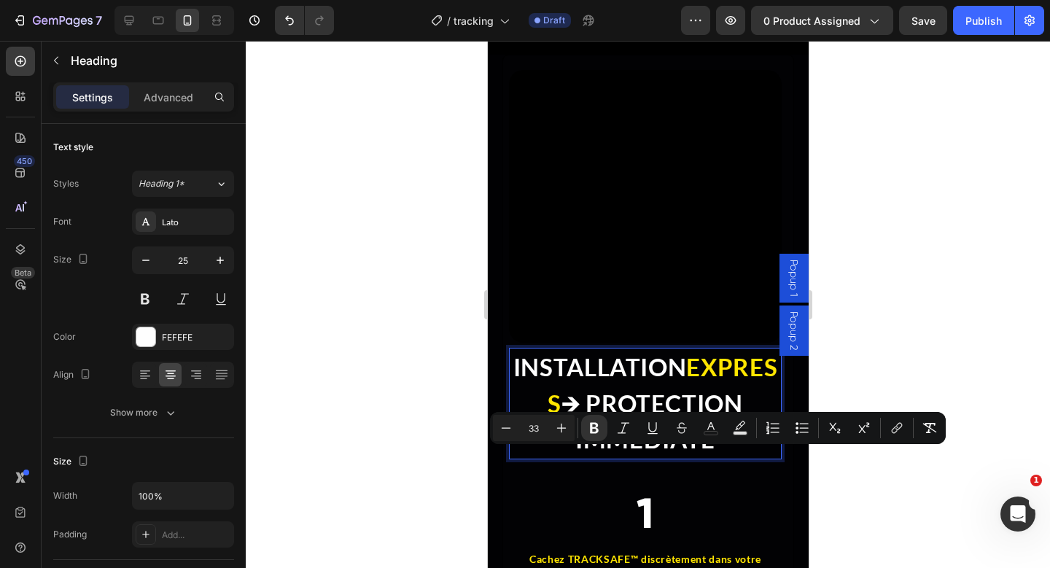
click at [561, 352] on strong "INSTALLATION" at bounding box center [600, 366] width 174 height 29
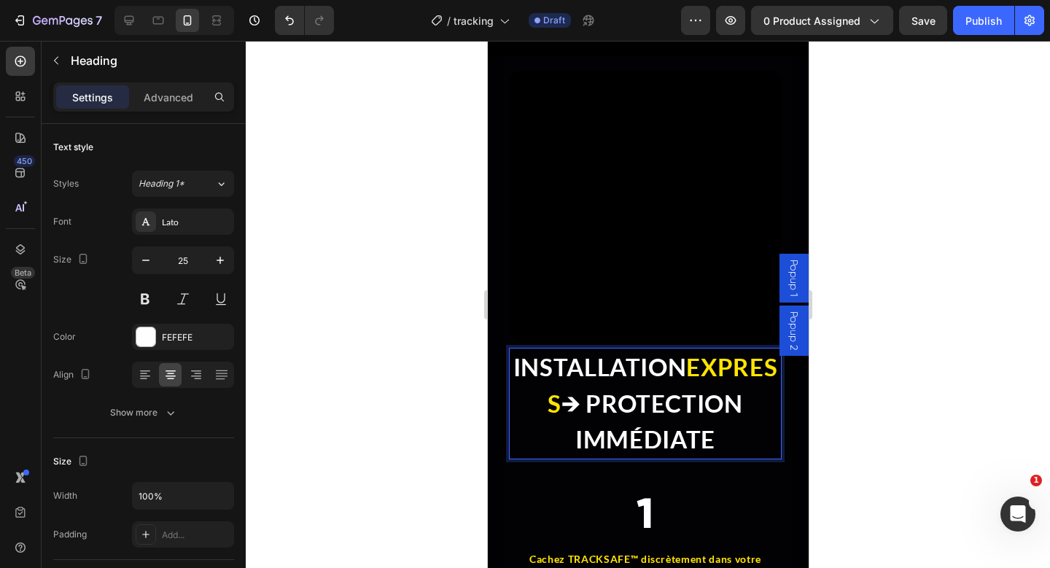
click at [617, 421] on strong "→ PROTECTION IMMÉDIATE" at bounding box center [652, 422] width 182 height 66
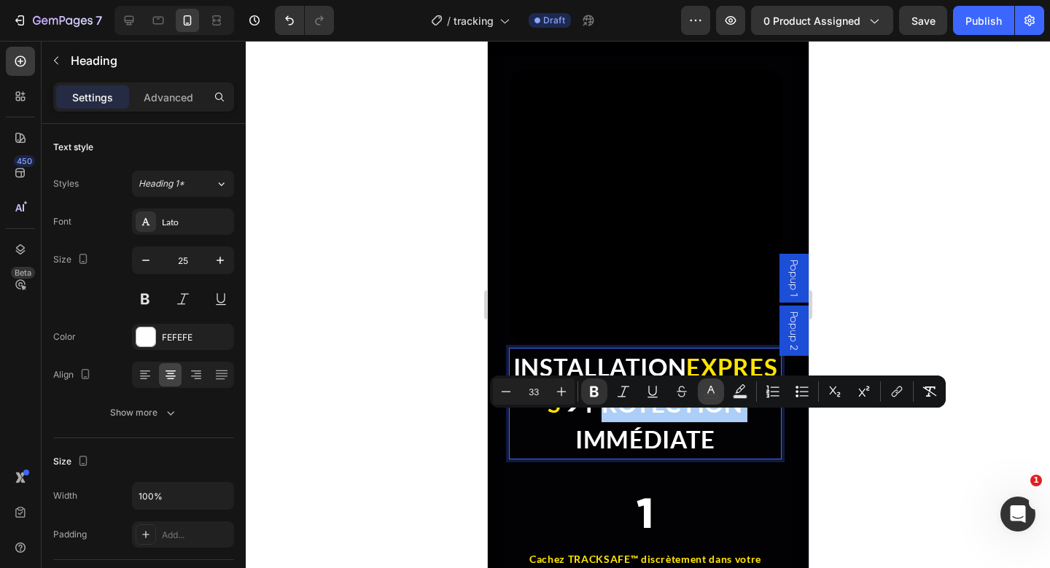
click at [711, 390] on icon "Editor contextual toolbar" at bounding box center [711, 390] width 7 height 8
type input "FEFEFE"
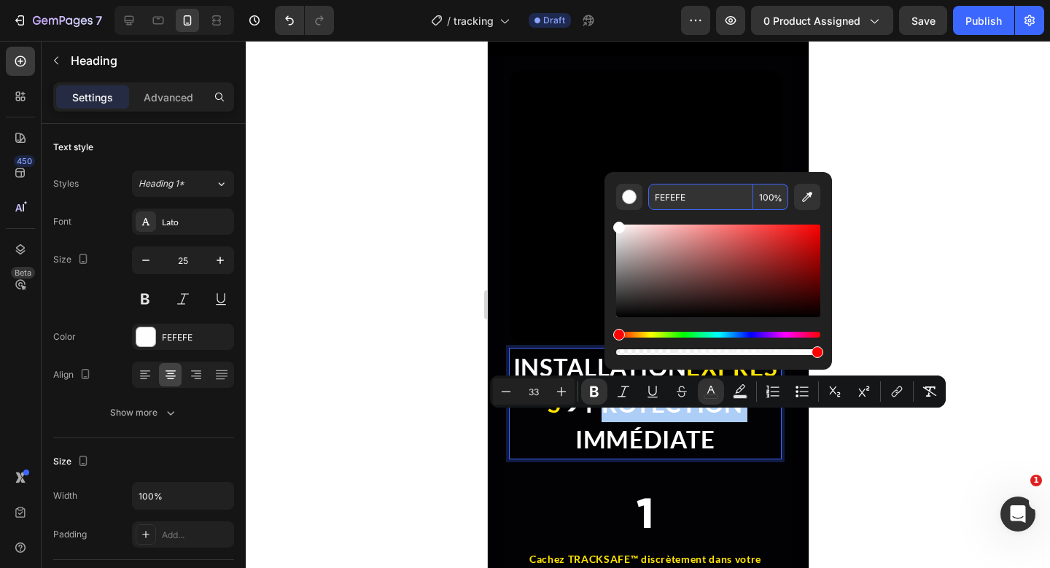
click at [662, 200] on input "FEFEFE" at bounding box center [700, 197] width 105 height 26
paste input "FE500"
type input "FFE500"
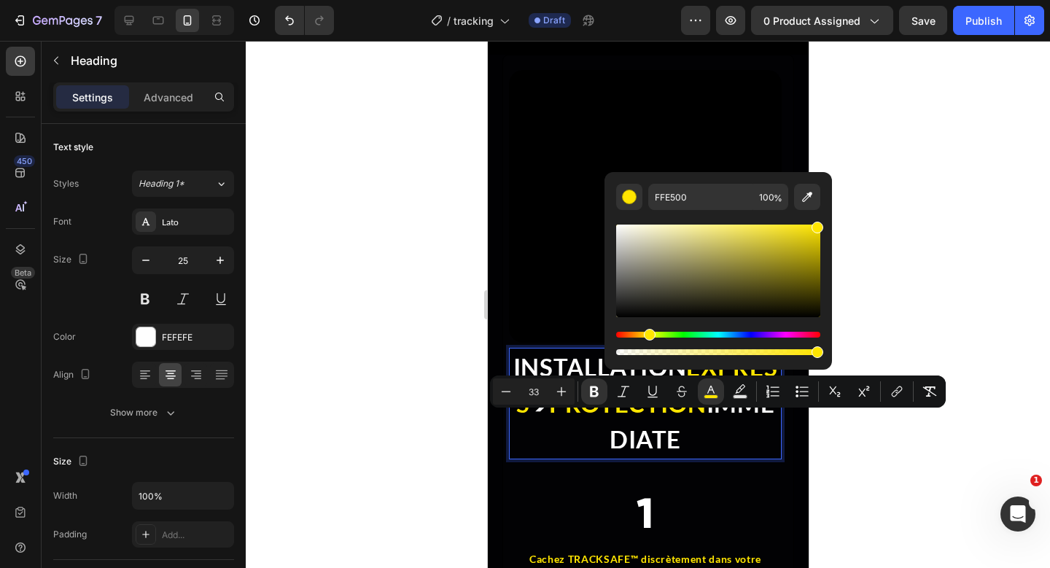
click at [1005, 347] on div at bounding box center [648, 304] width 805 height 527
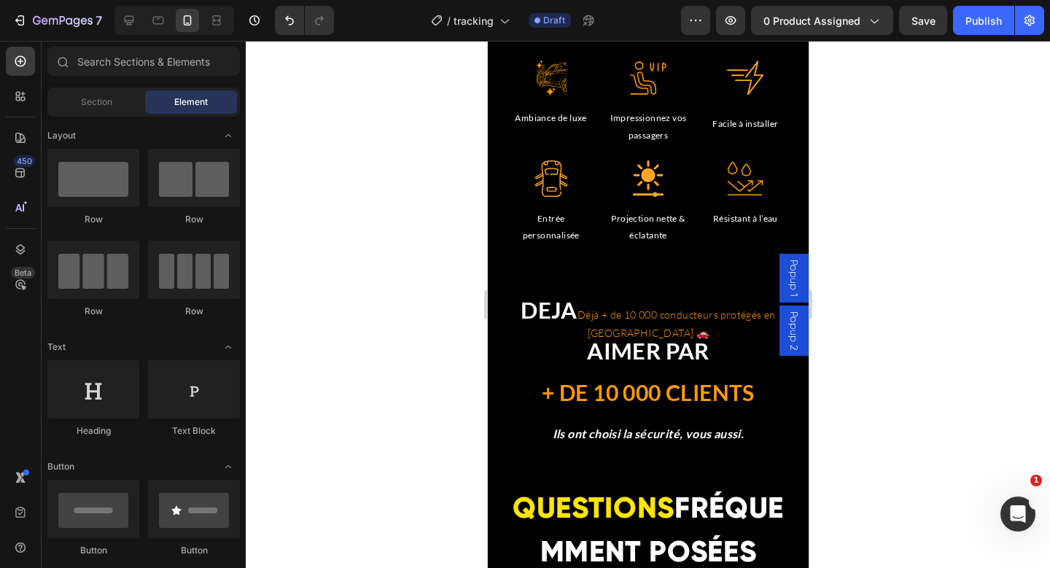
scroll to position [4736, 0]
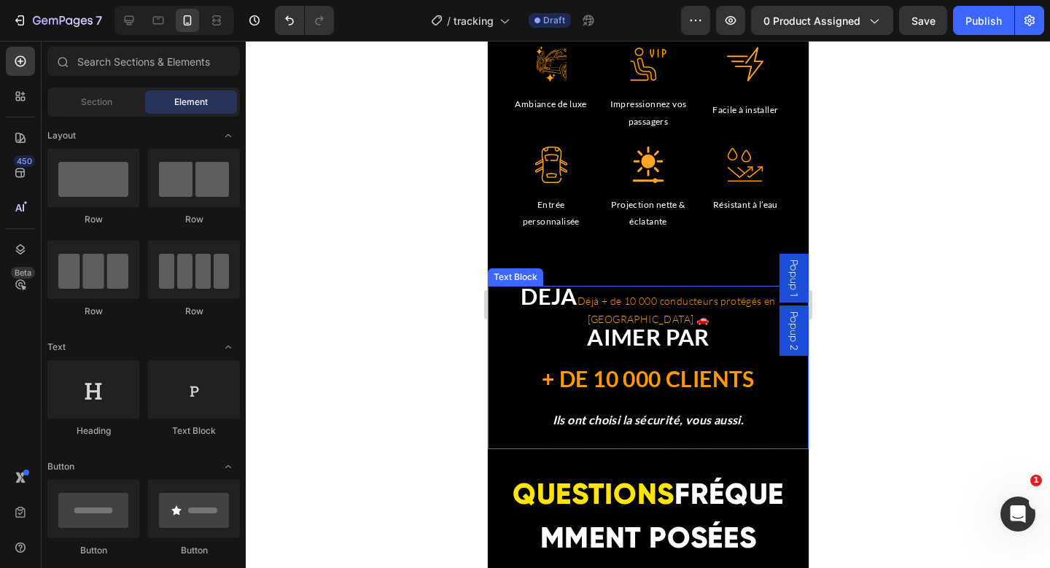
click at [605, 323] on strong "AIMER PAR" at bounding box center [647, 337] width 123 height 28
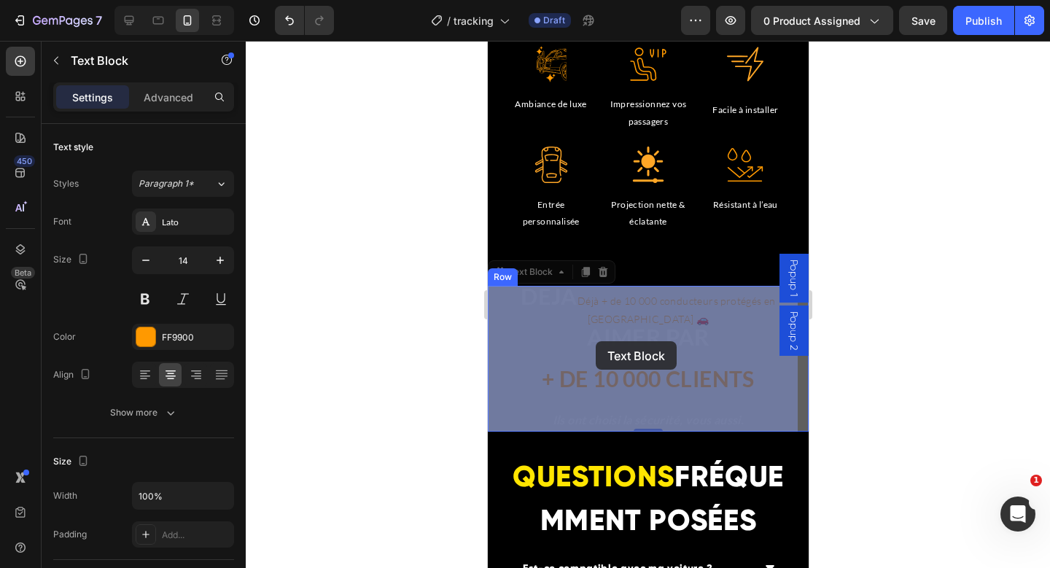
drag, startPoint x: 756, startPoint y: 362, endPoint x: 595, endPoint y: 341, distance: 162.5
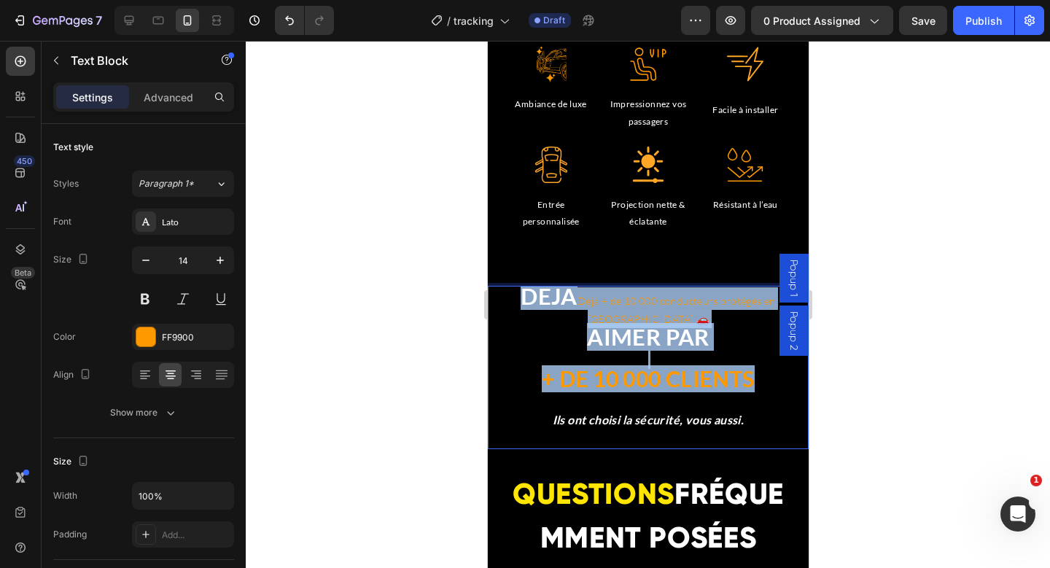
drag, startPoint x: 753, startPoint y: 360, endPoint x: 495, endPoint y: 298, distance: 265.5
click at [495, 298] on div "DEJA Déjà + de 10 000 conducteurs protégés en [GEOGRAPHIC_DATA] 🚗 AIMER PAR + D…" at bounding box center [647, 368] width 321 height 164
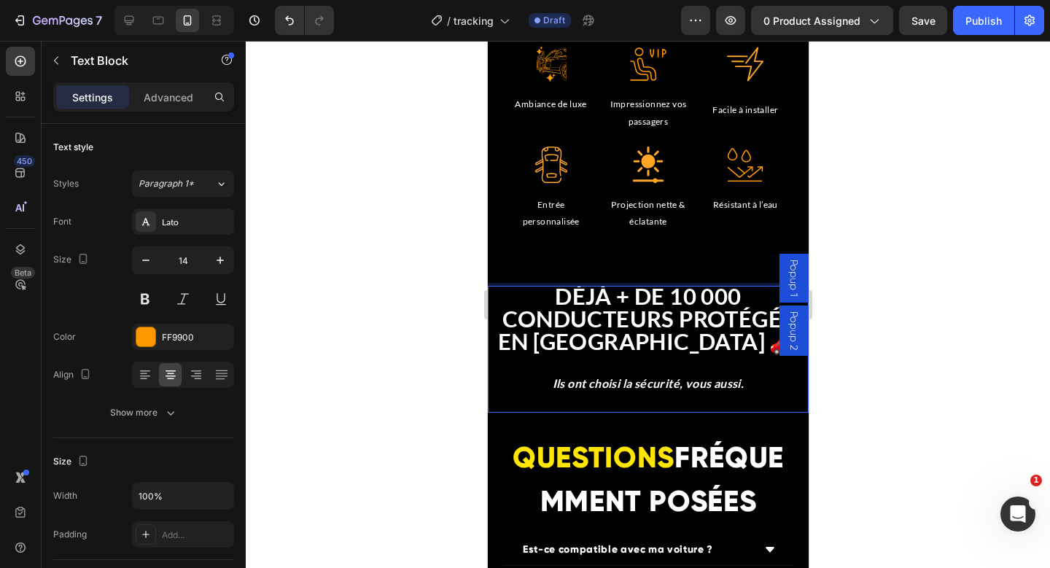
click at [746, 306] on strong "DÉJÀ + DE 10 000 CONDUCTEURS PROTÉGÉS EN [GEOGRAPHIC_DATA] 🚗" at bounding box center [647, 318] width 301 height 73
click at [746, 298] on p "DÉJÀ + DE 10 000 CONDUCTEURS PROTÉGÉS EN [GEOGRAPHIC_DATA] 🚗" at bounding box center [648, 321] width 318 height 69
click at [740, 295] on p "DÉJÀ + DE 10 000" at bounding box center [648, 298] width 318 height 23
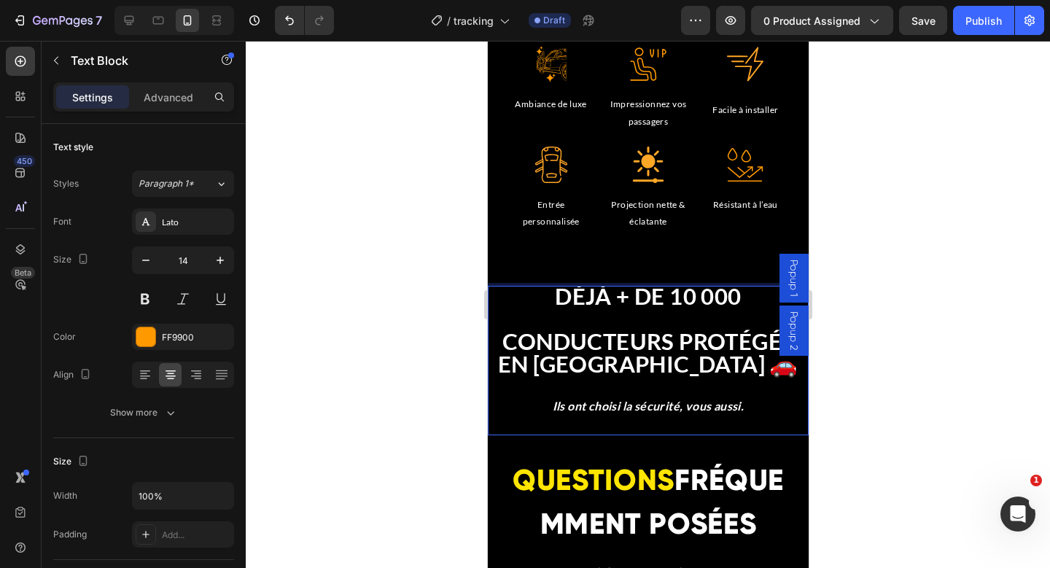
click at [713, 336] on strong "CONDUCTEURS PROTÉGÉS EN [GEOGRAPHIC_DATA] 🚗" at bounding box center [647, 353] width 301 height 50
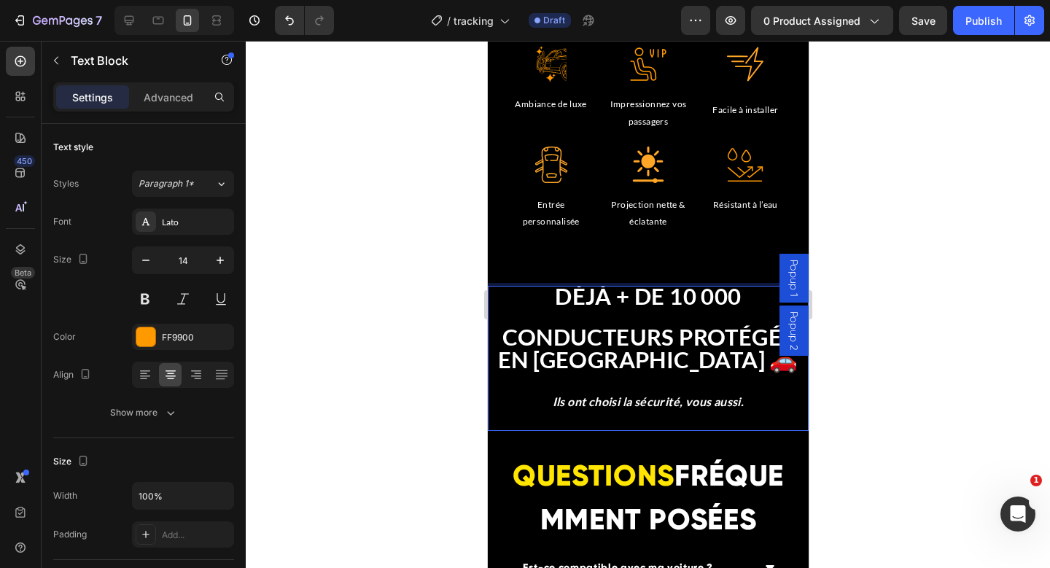
click at [896, 318] on div at bounding box center [648, 304] width 805 height 527
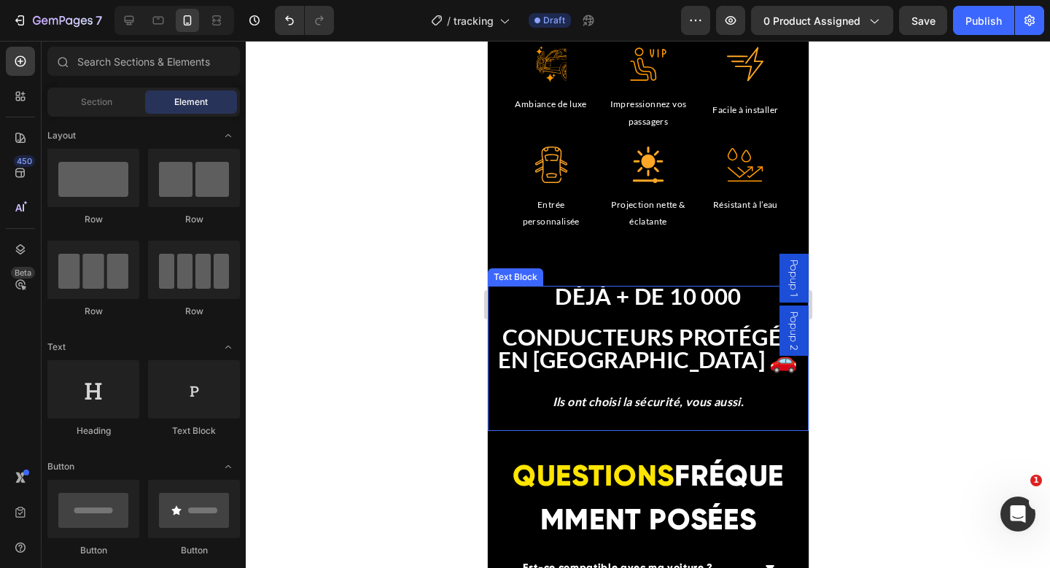
click at [721, 334] on strong "CONDUCTEURS PROTÉGÉS" at bounding box center [648, 337] width 292 height 28
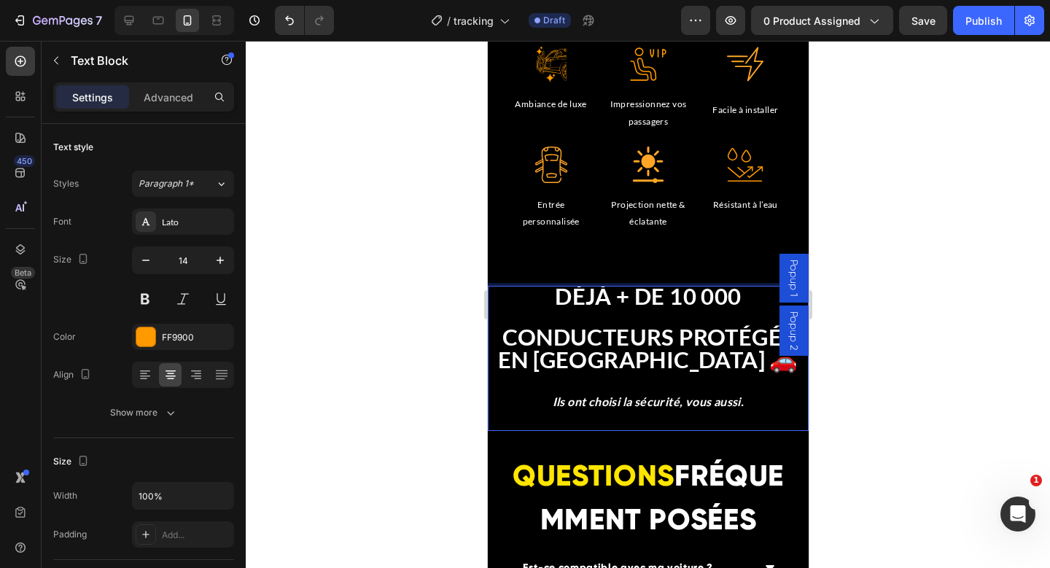
click at [716, 338] on strong "CONDUCTEURS PROTÉGÉS" at bounding box center [648, 337] width 292 height 28
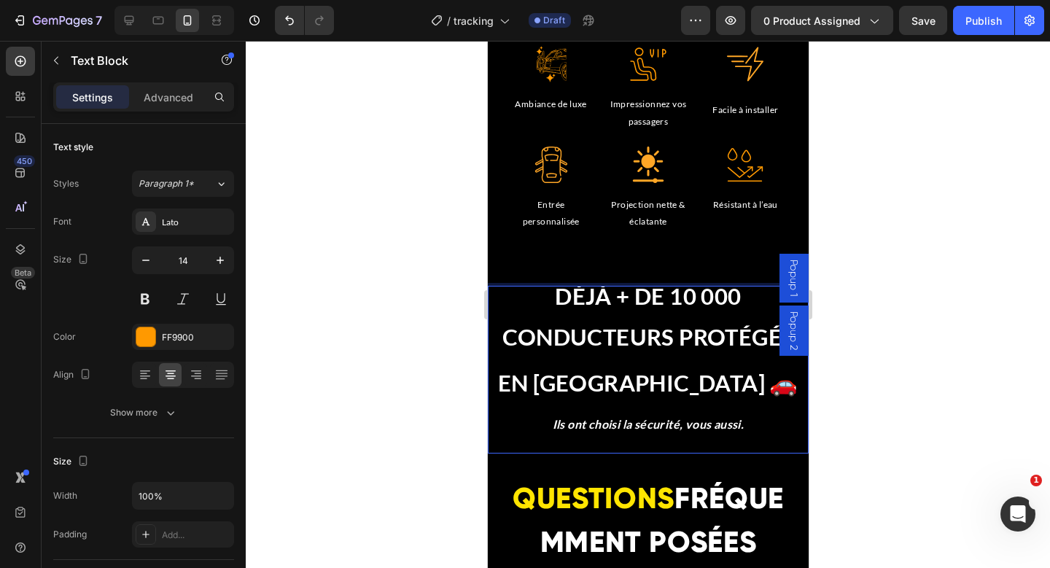
click at [874, 355] on div at bounding box center [648, 304] width 805 height 527
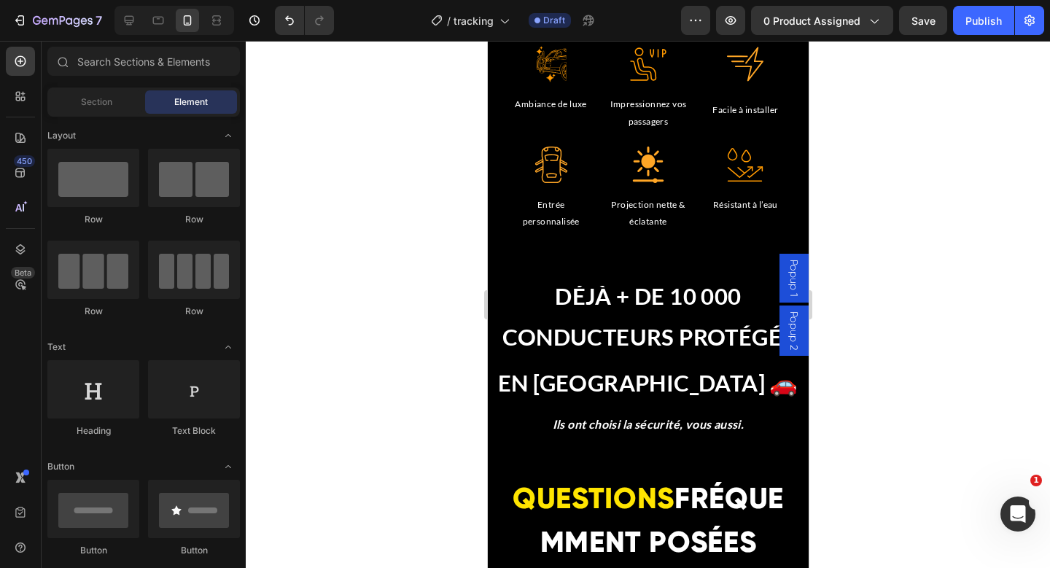
click at [888, 311] on div at bounding box center [648, 304] width 805 height 527
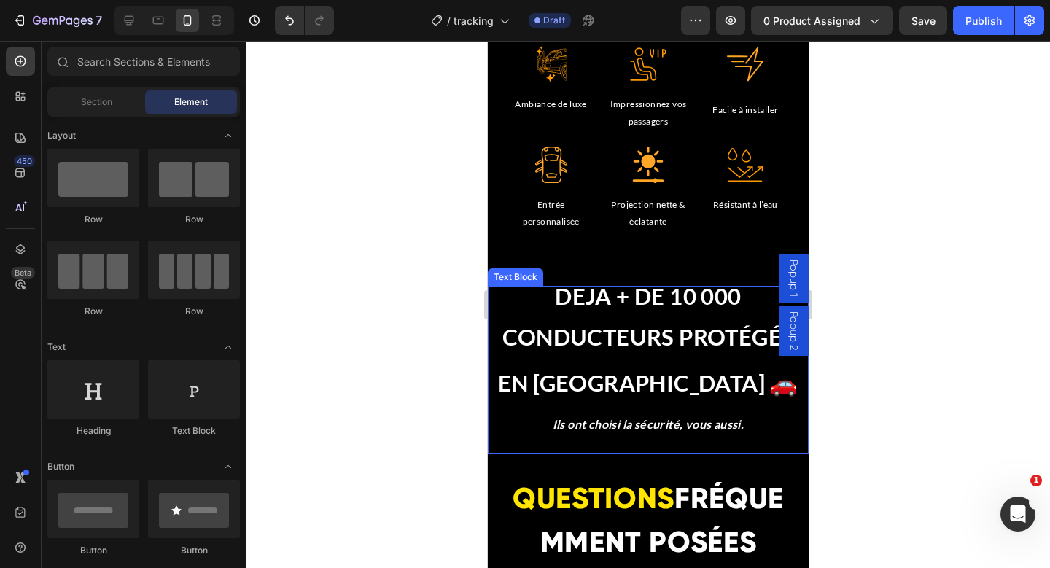
click at [677, 336] on strong "CONDUCTEURS PROTÉGÉS" at bounding box center [648, 337] width 292 height 28
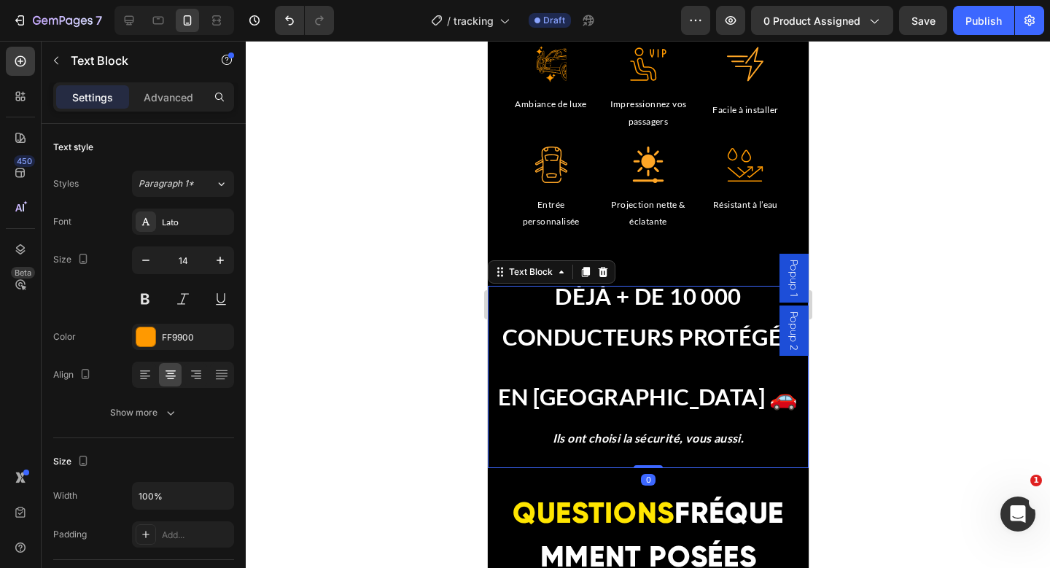
click at [724, 338] on strong "CONDUCTEURS PROTÉGÉS" at bounding box center [648, 337] width 292 height 28
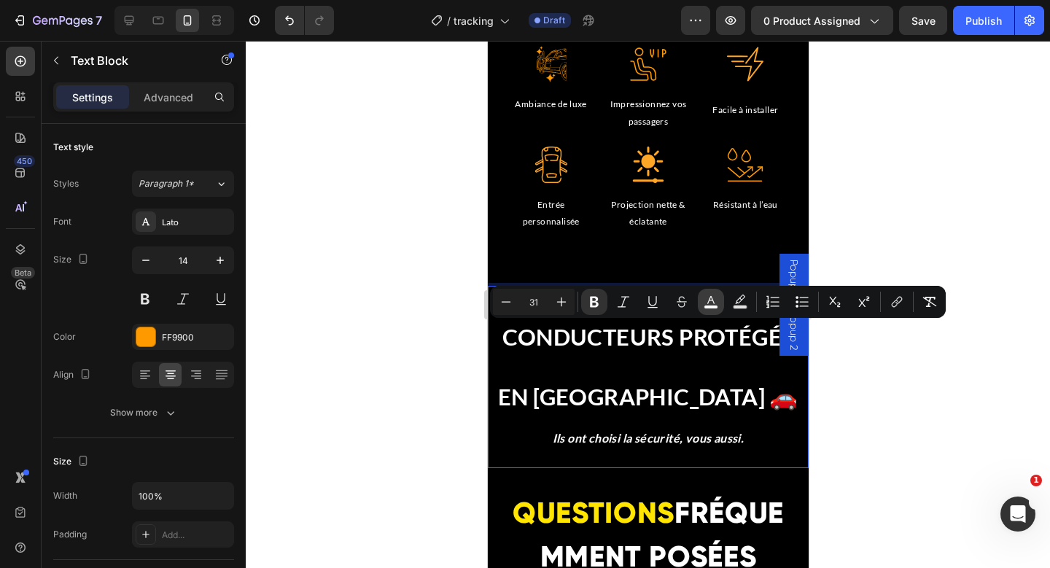
click at [711, 303] on icon "Editor contextual toolbar" at bounding box center [711, 302] width 15 height 15
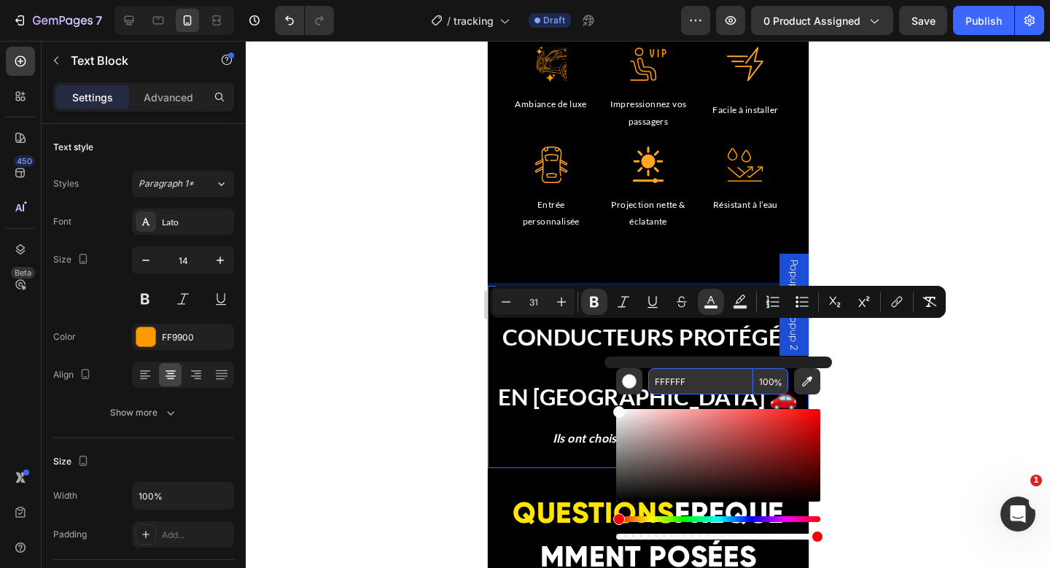
click at [675, 385] on input "FFFFFF" at bounding box center [700, 381] width 105 height 26
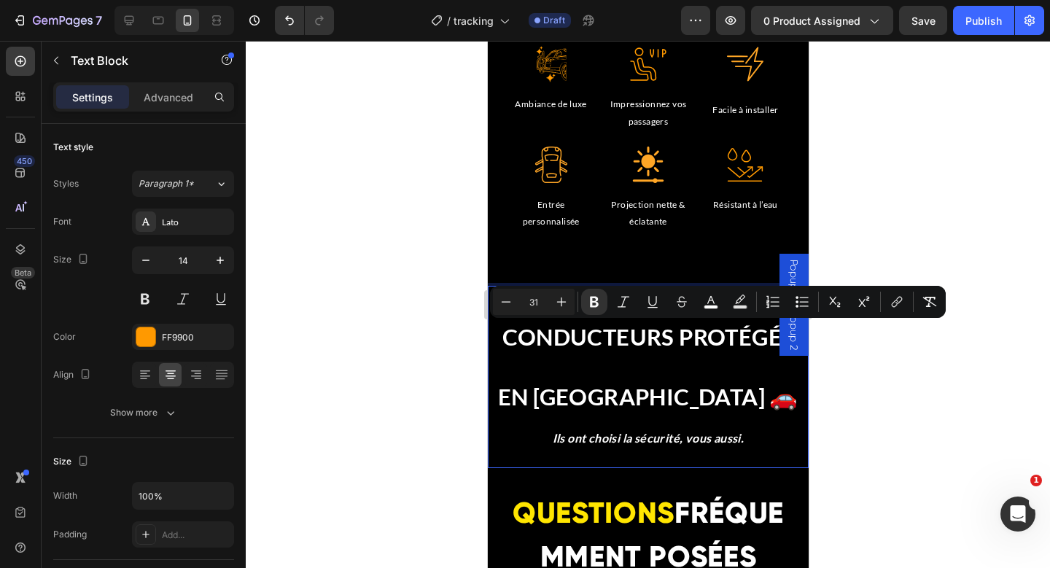
click at [704, 344] on strong "CONDUCTEURS PROTÉGÉS" at bounding box center [648, 337] width 292 height 28
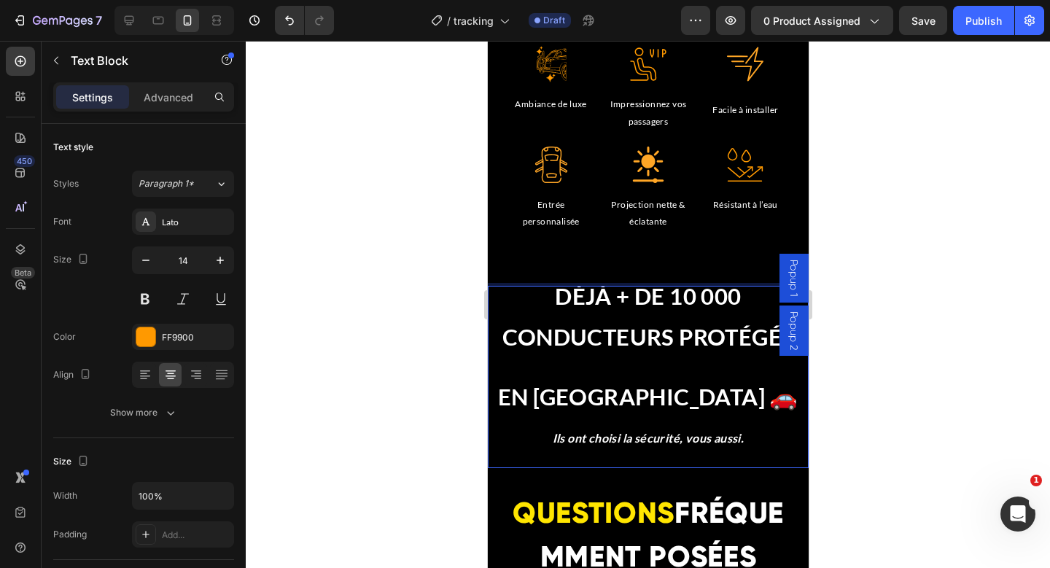
click at [711, 336] on strong "CONDUCTEURS PROTÉGÉS" at bounding box center [648, 337] width 292 height 28
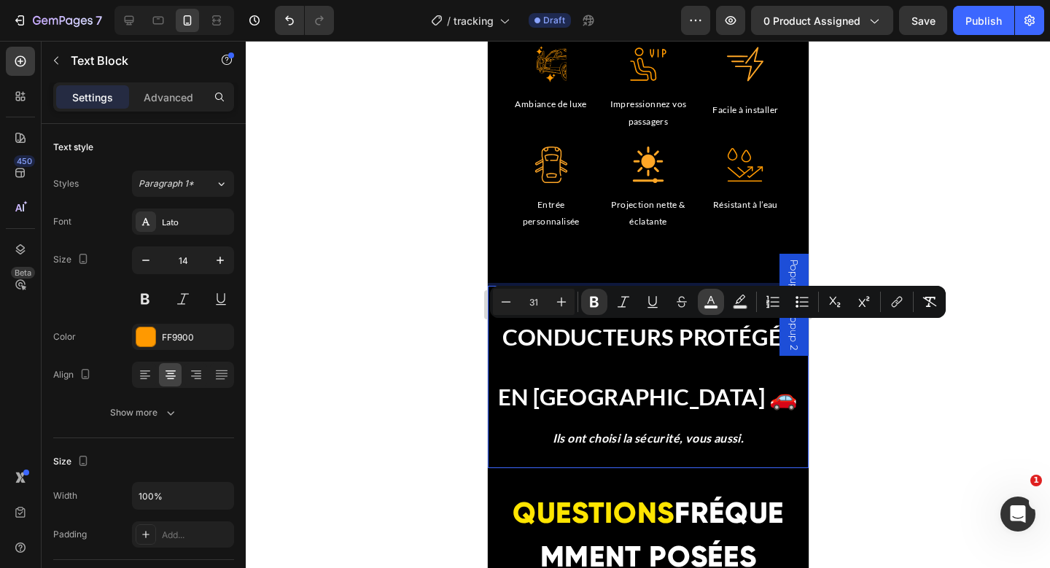
click at [705, 296] on icon "Editor contextual toolbar" at bounding box center [711, 302] width 15 height 15
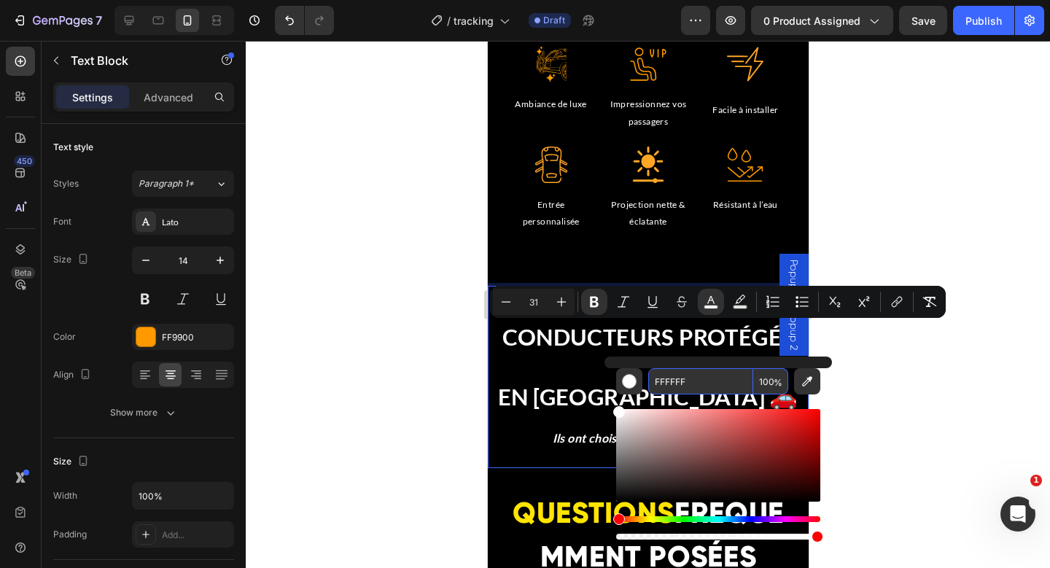
click at [672, 380] on input "FFFFFF" at bounding box center [700, 381] width 105 height 26
click at [675, 380] on input "FFFFFF" at bounding box center [700, 381] width 105 height 26
paste input "E500"
type input "FFE500"
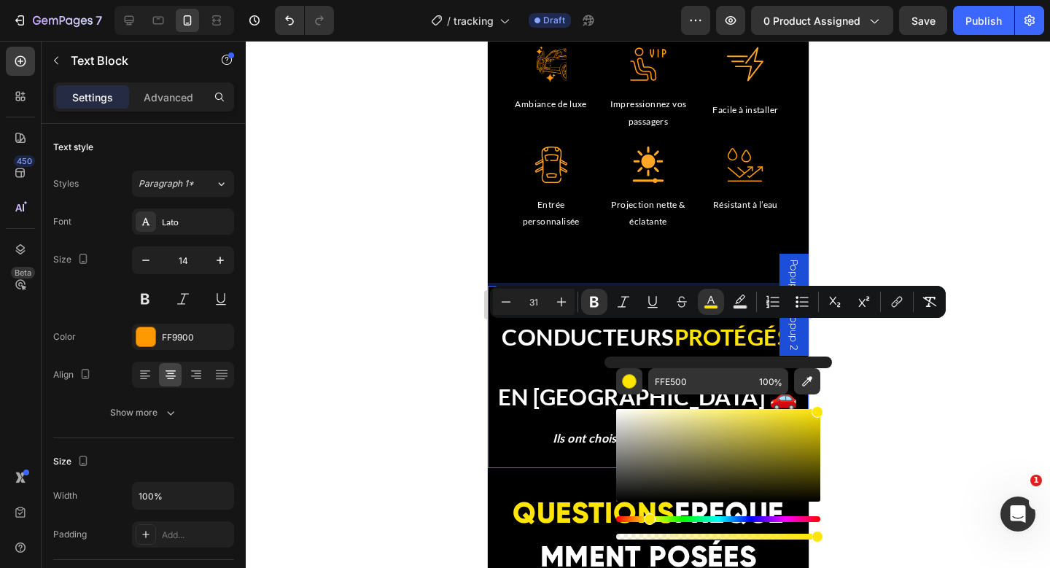
click at [972, 332] on div at bounding box center [648, 304] width 805 height 527
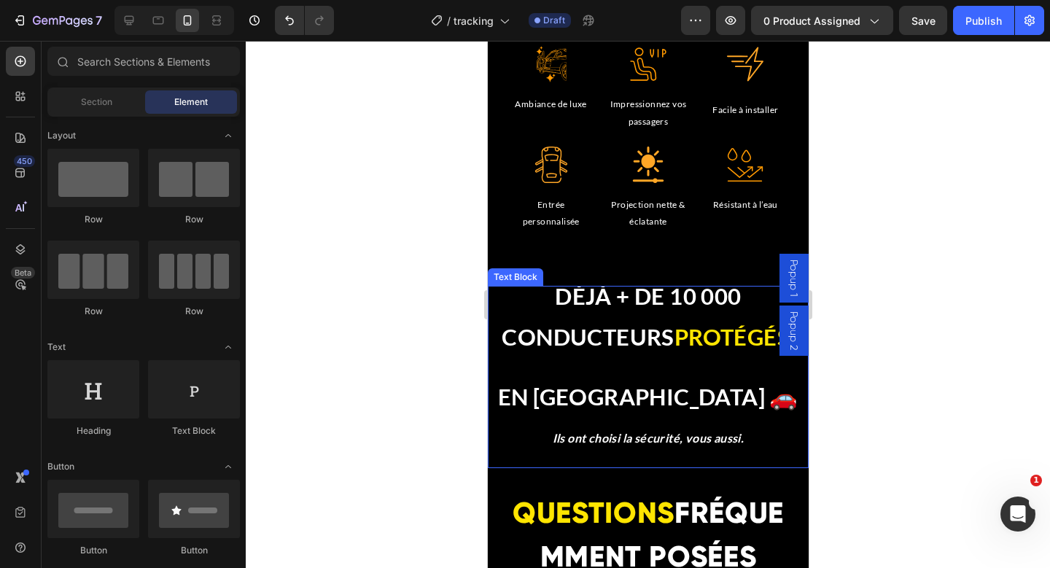
click at [552, 442] on strong "Ils ont choisi la sécurité, vous aussi." at bounding box center [648, 438] width 192 height 14
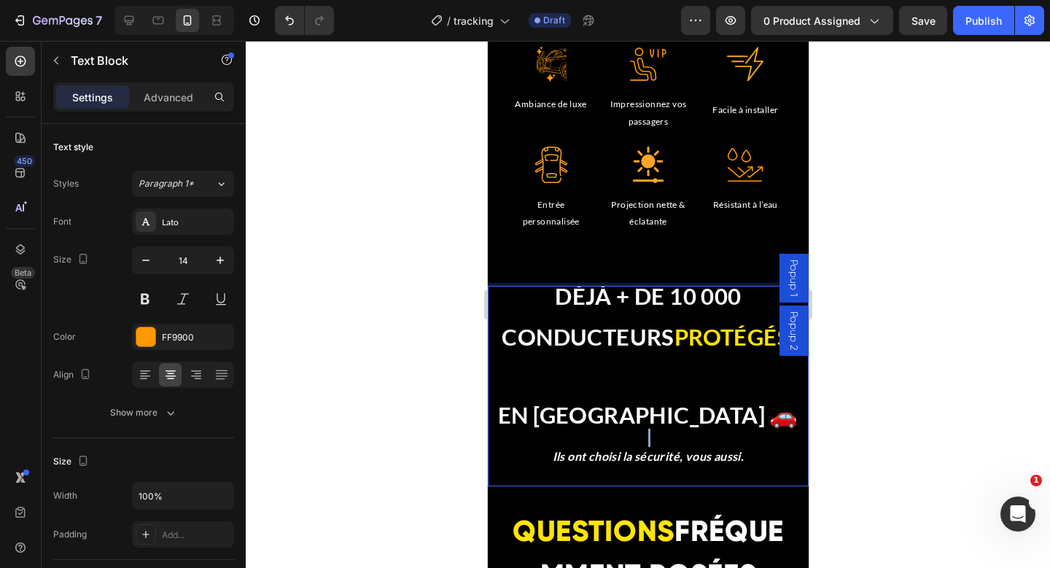
click at [634, 439] on p "Rich Text Editor. Editing area: main" at bounding box center [648, 438] width 318 height 18
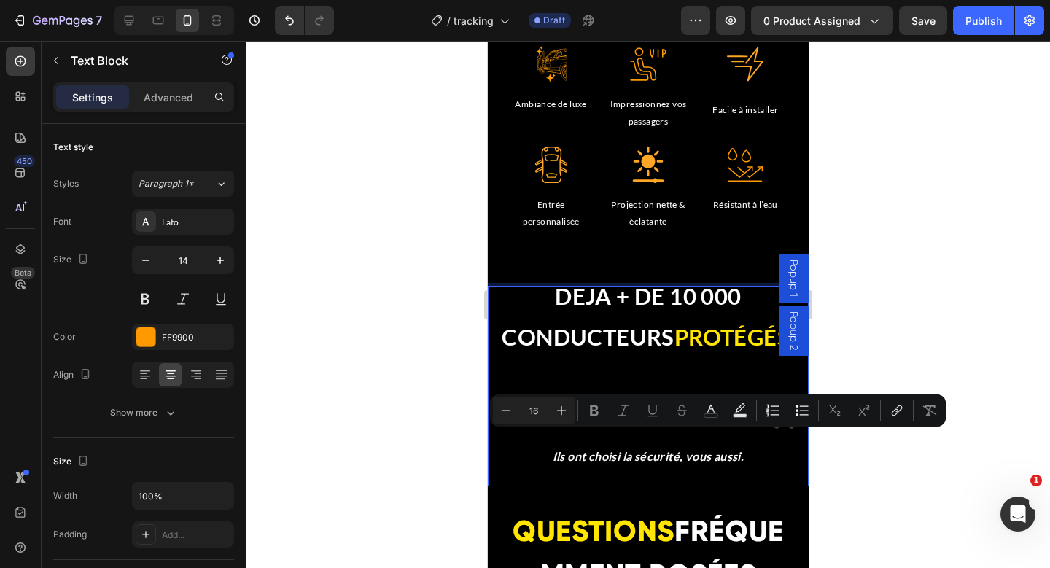
click at [654, 457] on strong "Ils ont choisi la sécurité, vous aussi." at bounding box center [648, 456] width 192 height 14
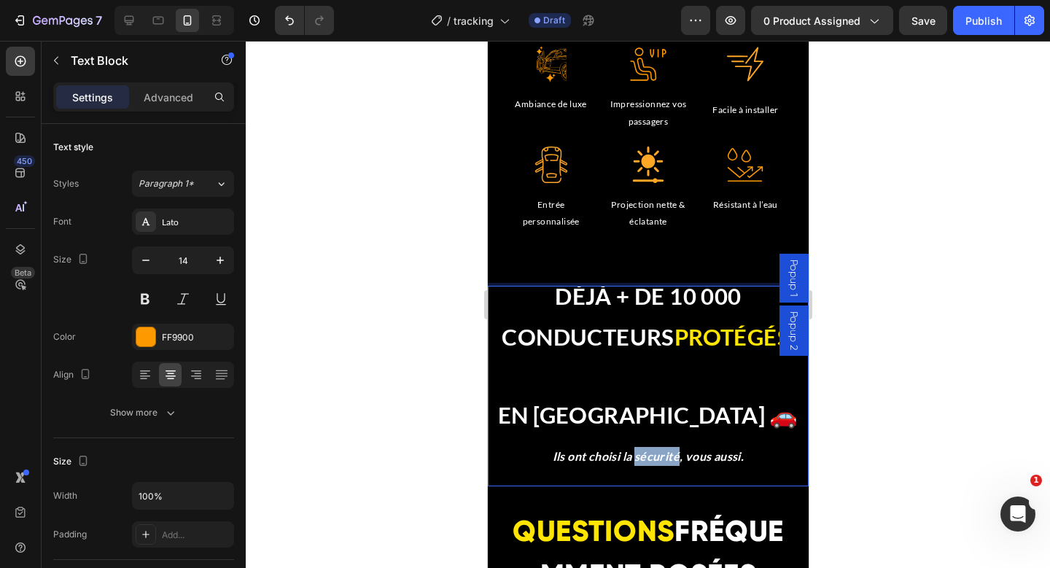
click at [654, 457] on strong "Ils ont choisi la sécurité, vous aussi." at bounding box center [648, 456] width 192 height 14
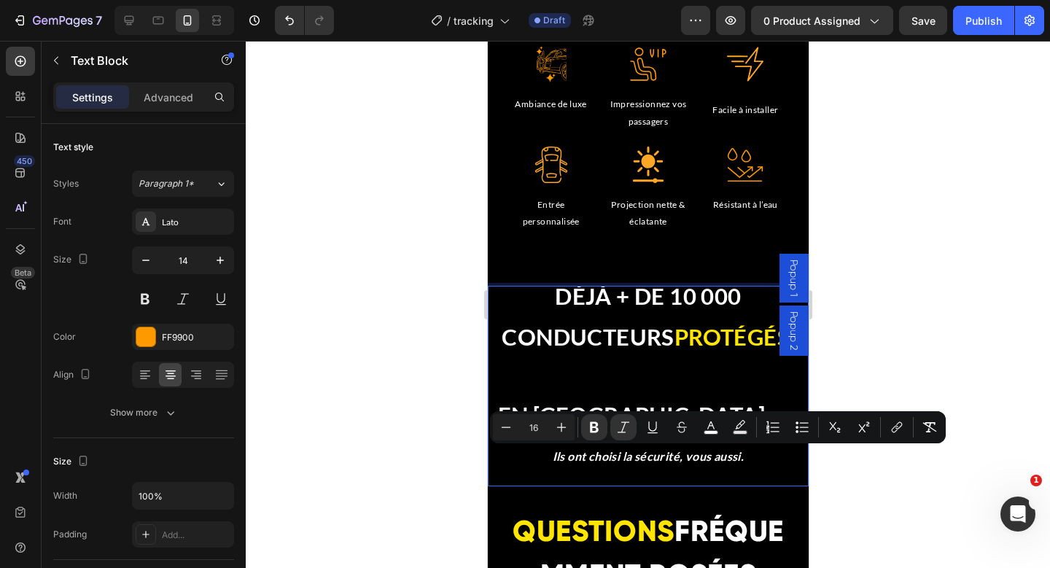
click at [623, 457] on strong "Ils ont choisi la sécurité, vous aussi." at bounding box center [648, 456] width 192 height 14
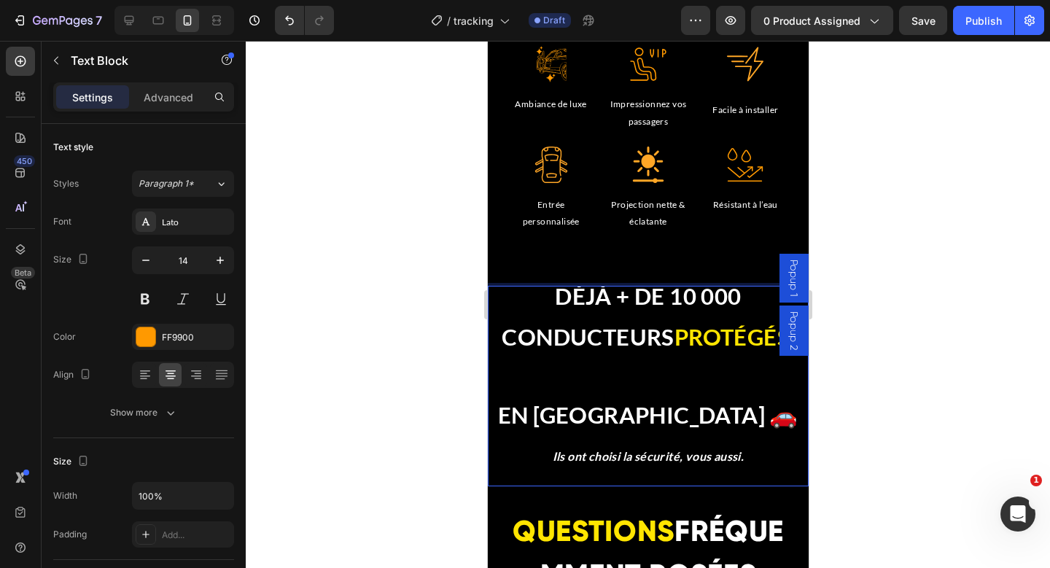
drag, startPoint x: 619, startPoint y: 457, endPoint x: 651, endPoint y: 465, distance: 32.9
click at [651, 465] on p "Ils ont choisi la sécurité, vous aussi." at bounding box center [648, 456] width 318 height 19
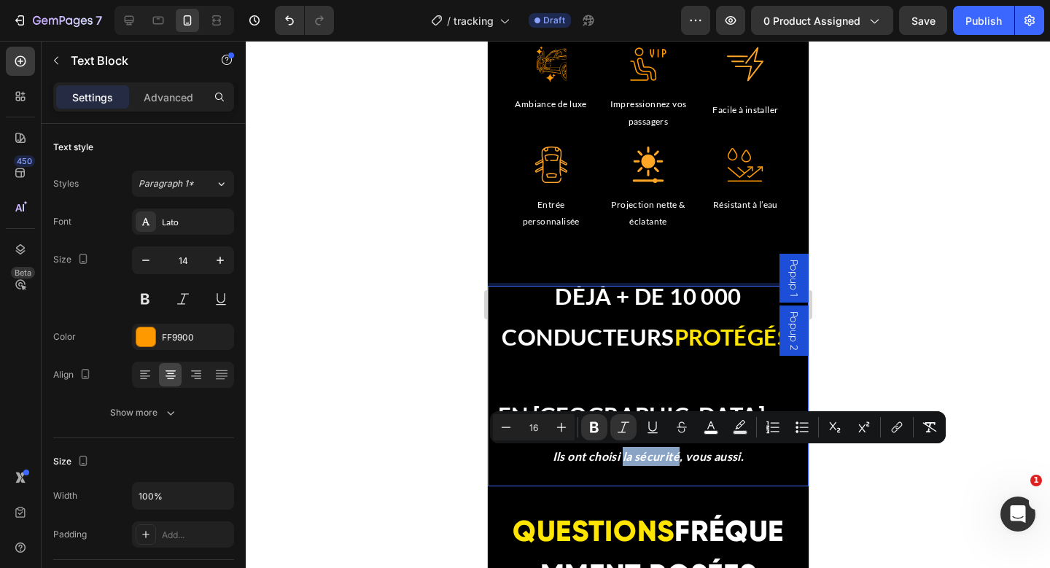
drag, startPoint x: 616, startPoint y: 459, endPoint x: 672, endPoint y: 460, distance: 55.5
click at [672, 460] on strong "Ils ont choisi la sécurité, vous aussi." at bounding box center [648, 456] width 192 height 14
click at [716, 425] on icon "Editor contextual toolbar" at bounding box center [711, 427] width 15 height 15
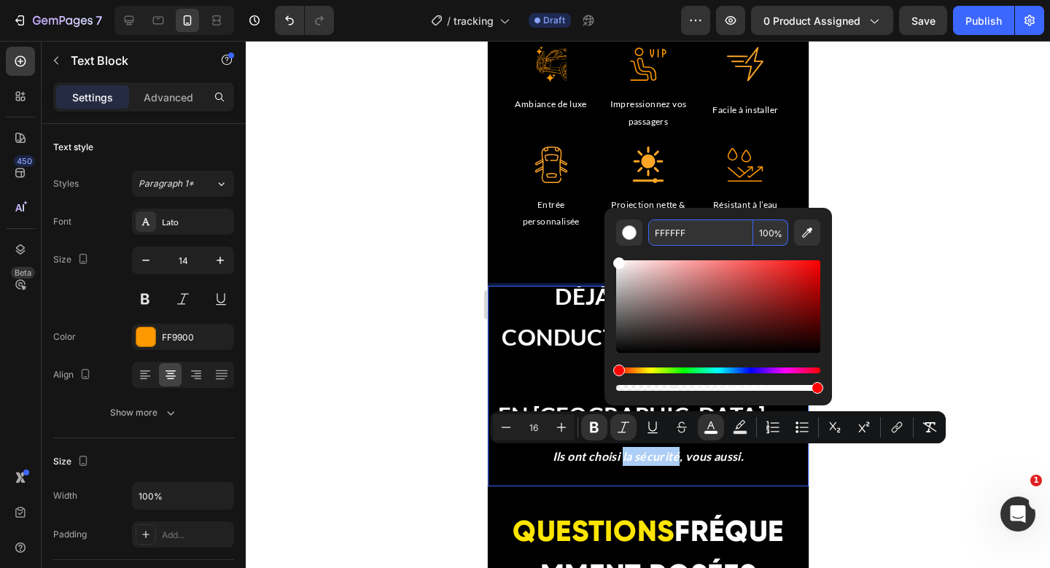
click at [670, 233] on input "FFFFFF" at bounding box center [700, 233] width 105 height 26
paste input "E500"
type input "FFE500"
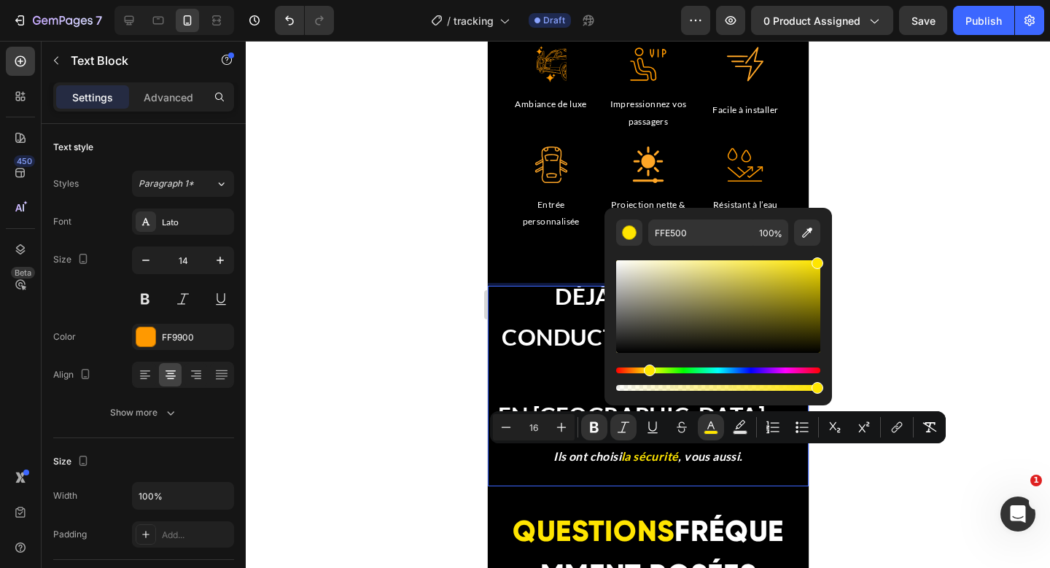
click at [941, 301] on div at bounding box center [648, 304] width 805 height 527
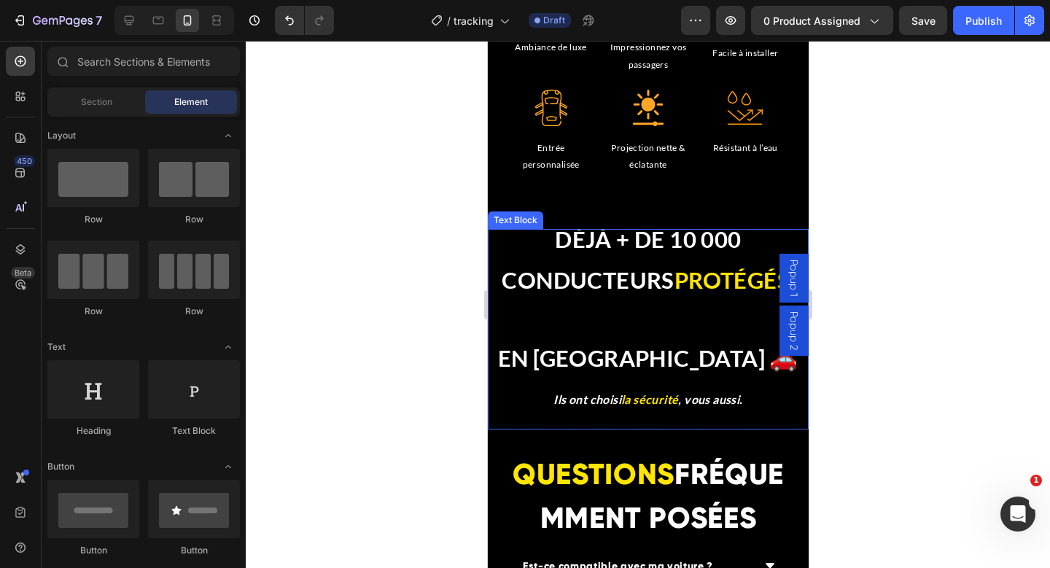
scroll to position [4858, 0]
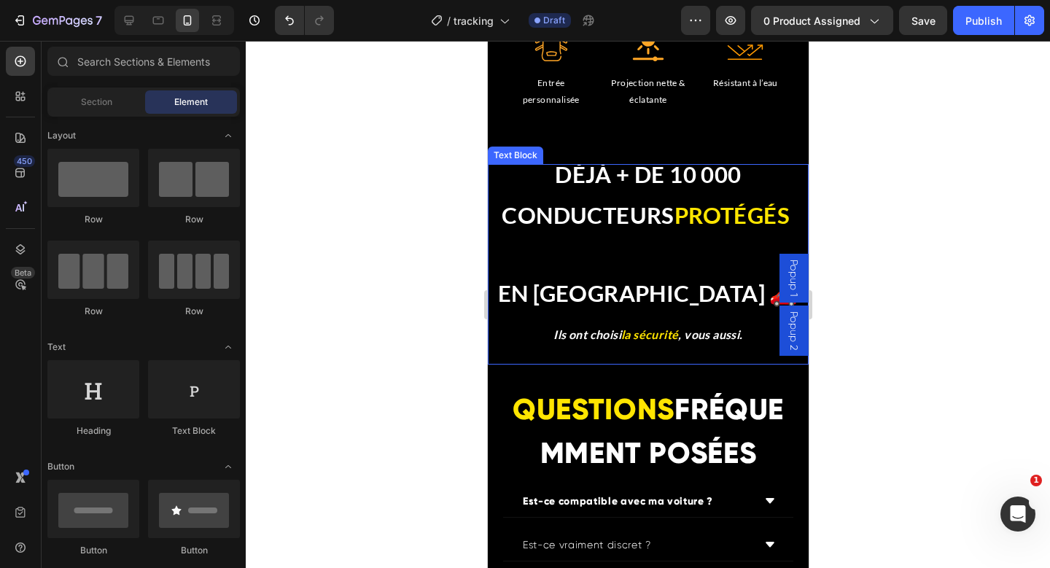
click at [645, 284] on strong "EN [GEOGRAPHIC_DATA] 🚗" at bounding box center [647, 293] width 301 height 28
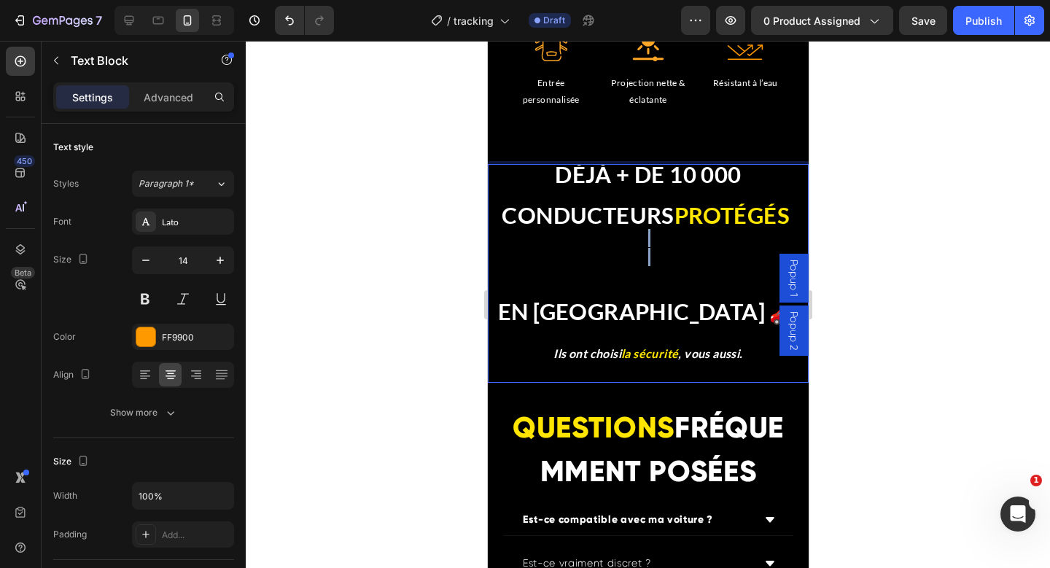
click at [635, 266] on p "⁠⁠⁠⁠⁠⁠⁠" at bounding box center [648, 266] width 318 height 74
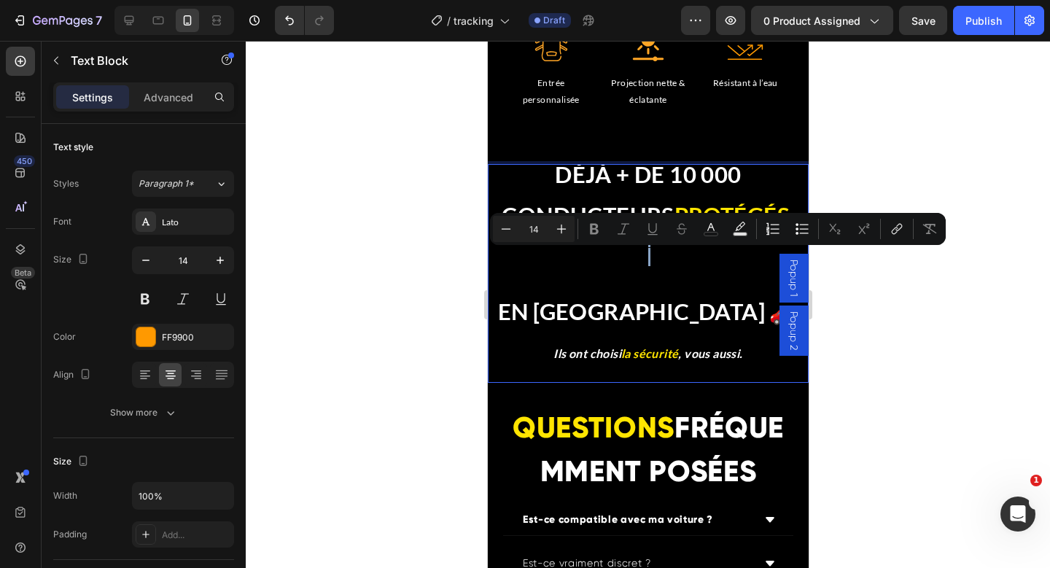
click at [635, 284] on p "Rich Text Editor. Editing area: main" at bounding box center [648, 266] width 318 height 74
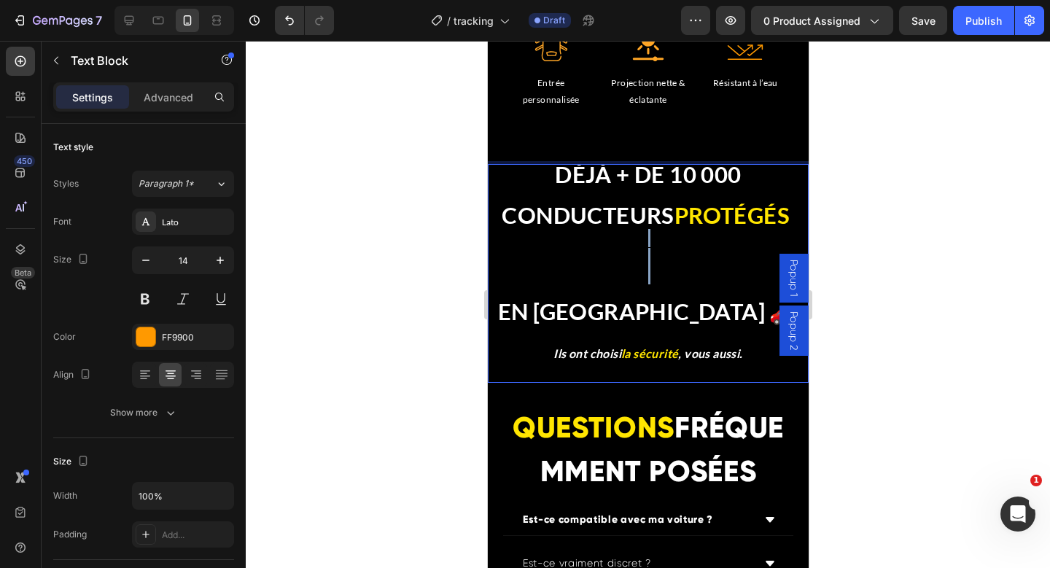
drag, startPoint x: 694, startPoint y: 289, endPoint x: 581, endPoint y: 247, distance: 121.1
click at [581, 247] on p "⁠⁠⁠⁠⁠⁠⁠" at bounding box center [648, 266] width 318 height 74
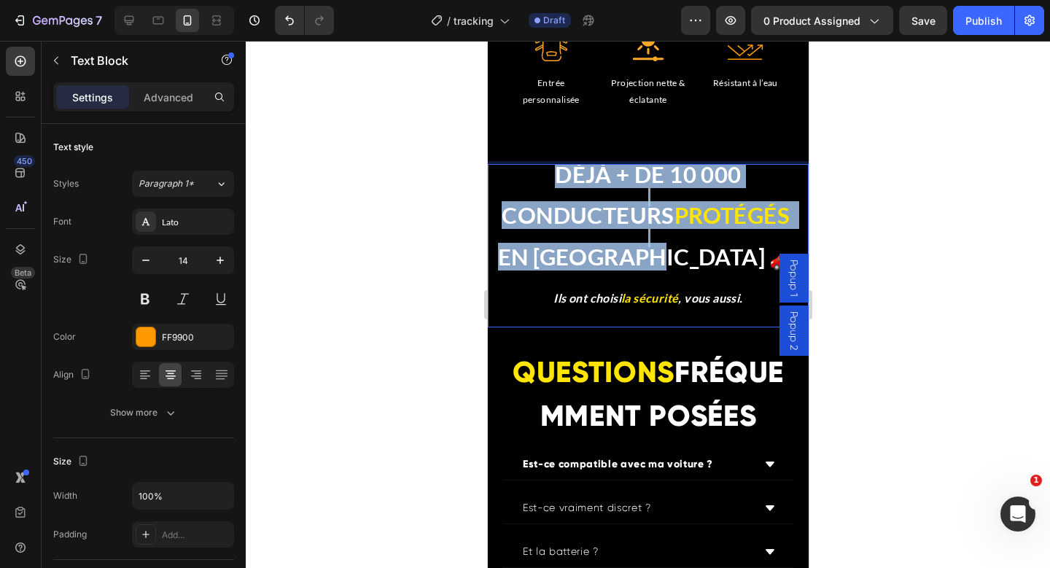
drag, startPoint x: 732, startPoint y: 260, endPoint x: 533, endPoint y: 171, distance: 218.4
click at [533, 171] on div "DÉJÀ + DE 10 000 CONDUCTEURS PROTÉGÉS EN [GEOGRAPHIC_DATA] 🚗 Ils ont choisi la …" at bounding box center [647, 246] width 321 height 164
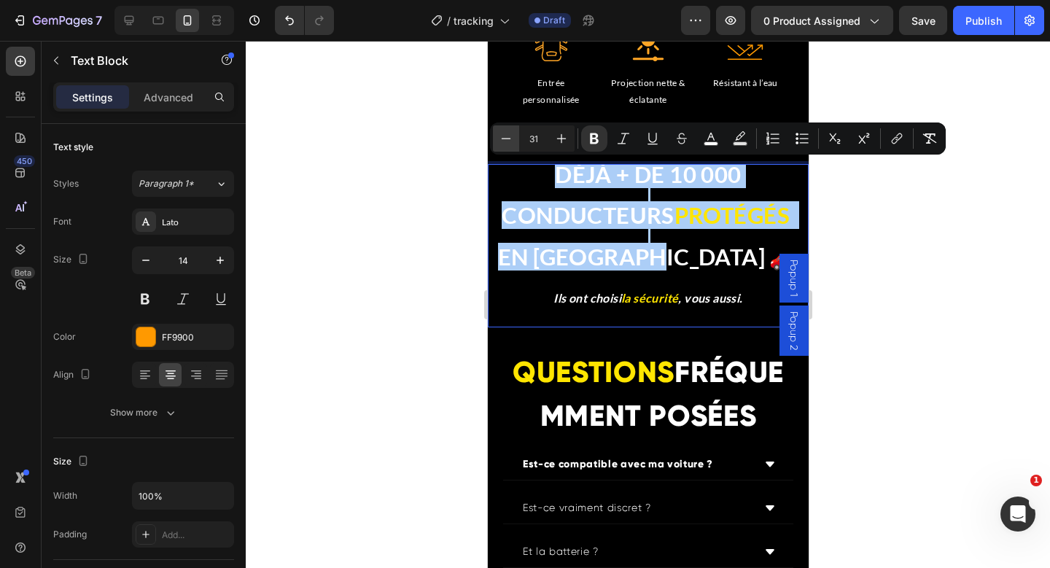
click at [506, 136] on icon "Editor contextual toolbar" at bounding box center [506, 138] width 15 height 15
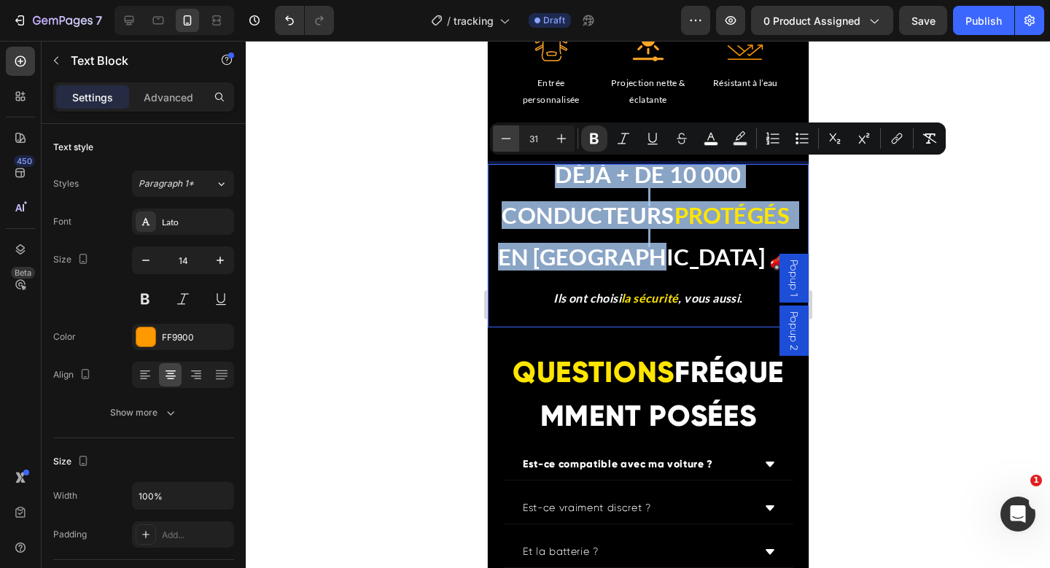
type input "30"
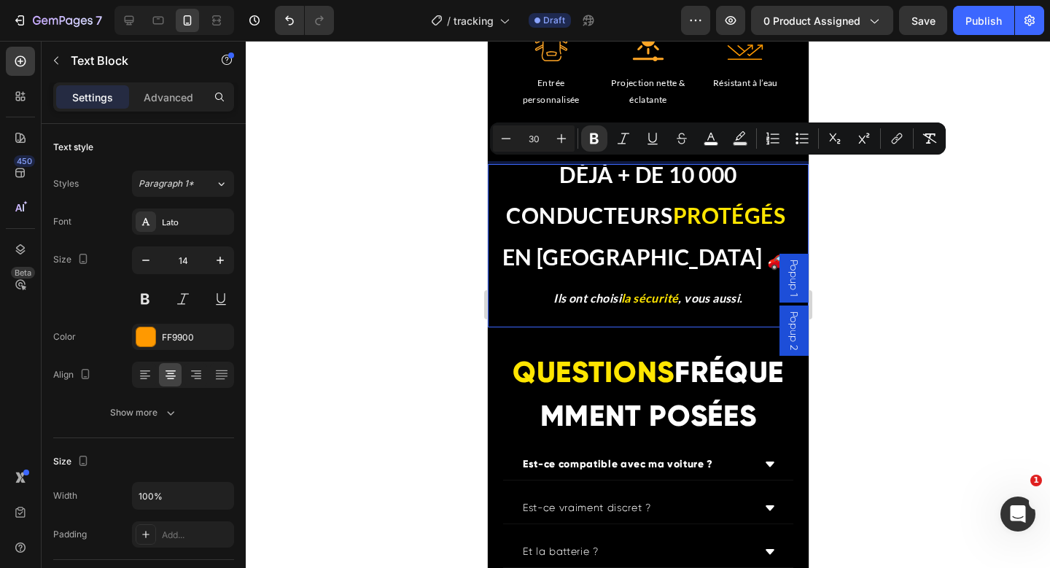
click at [879, 239] on div at bounding box center [648, 304] width 805 height 527
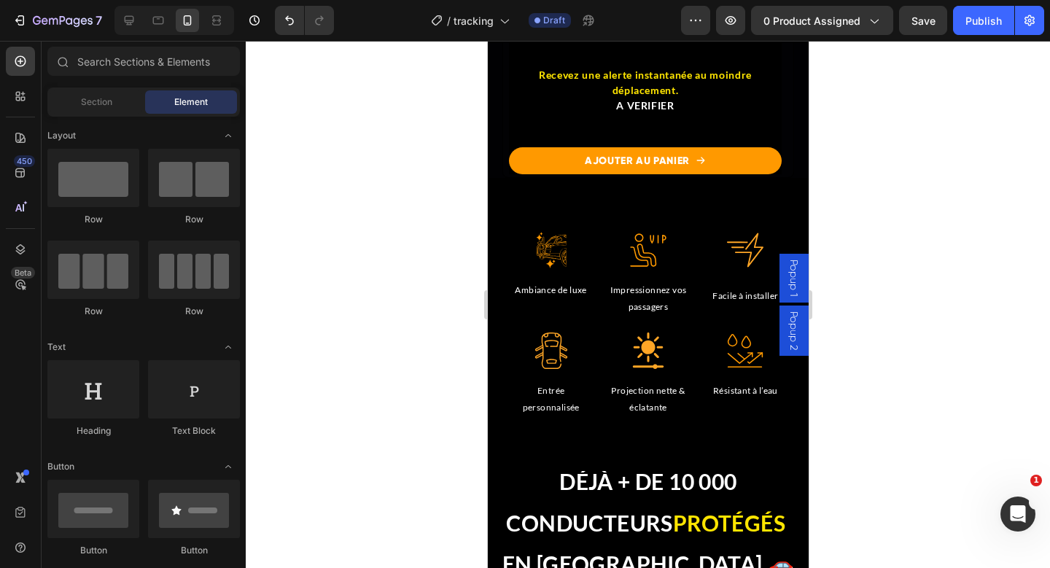
scroll to position [4508, 0]
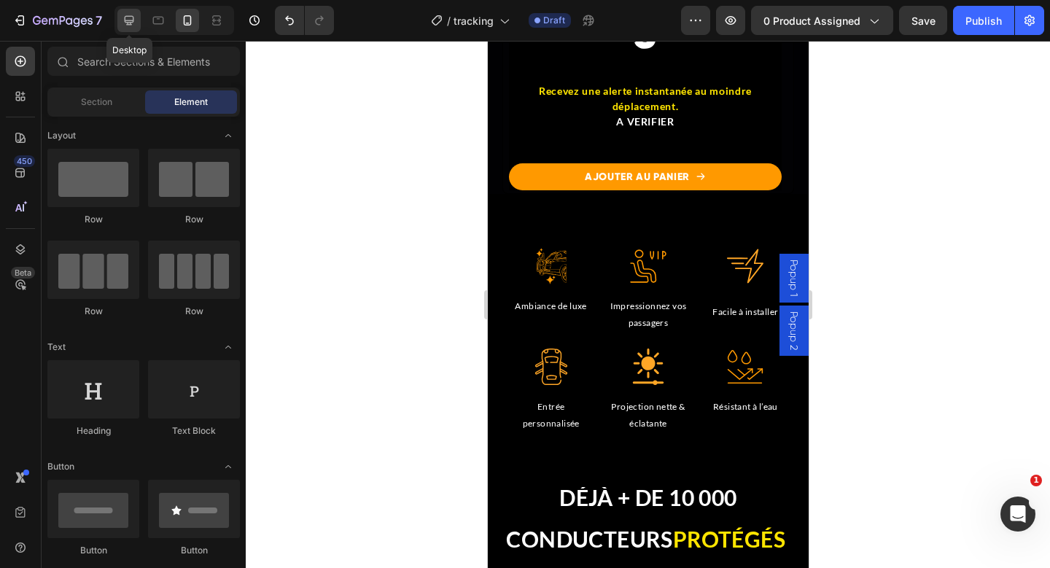
click at [130, 22] on icon at bounding box center [129, 20] width 9 height 9
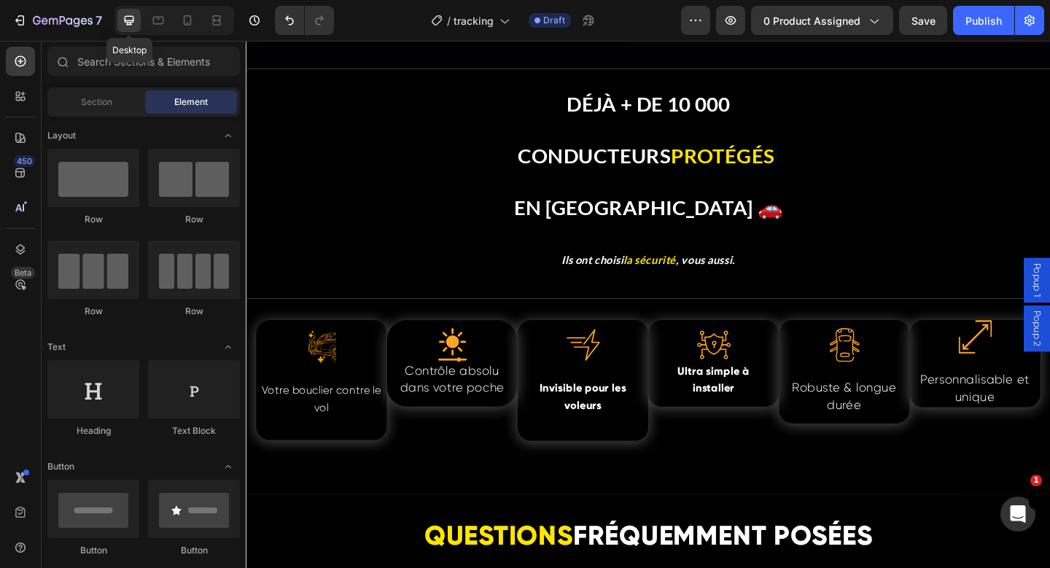
scroll to position [4493, 0]
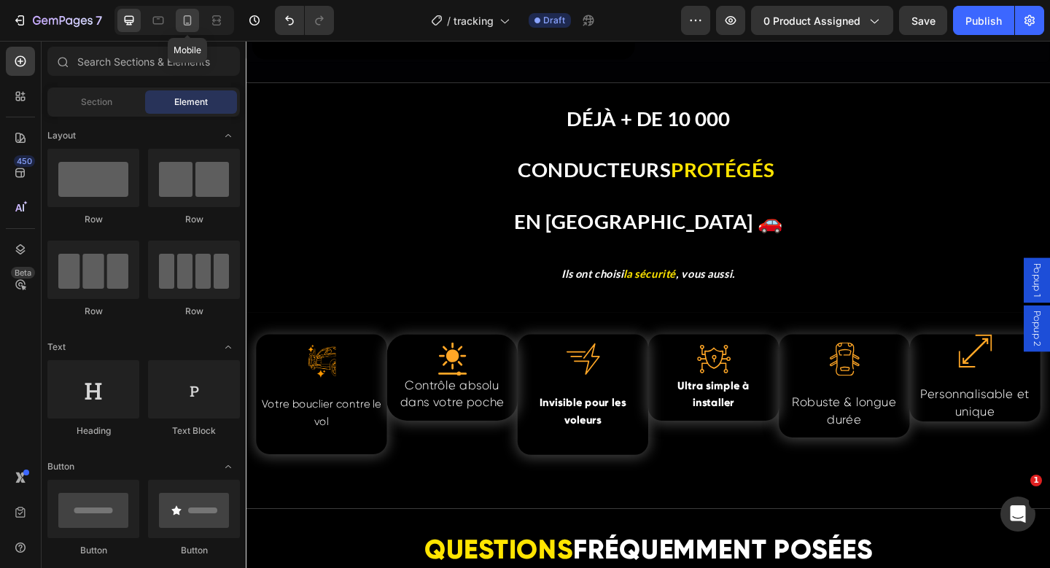
click at [189, 21] on icon at bounding box center [187, 20] width 15 height 15
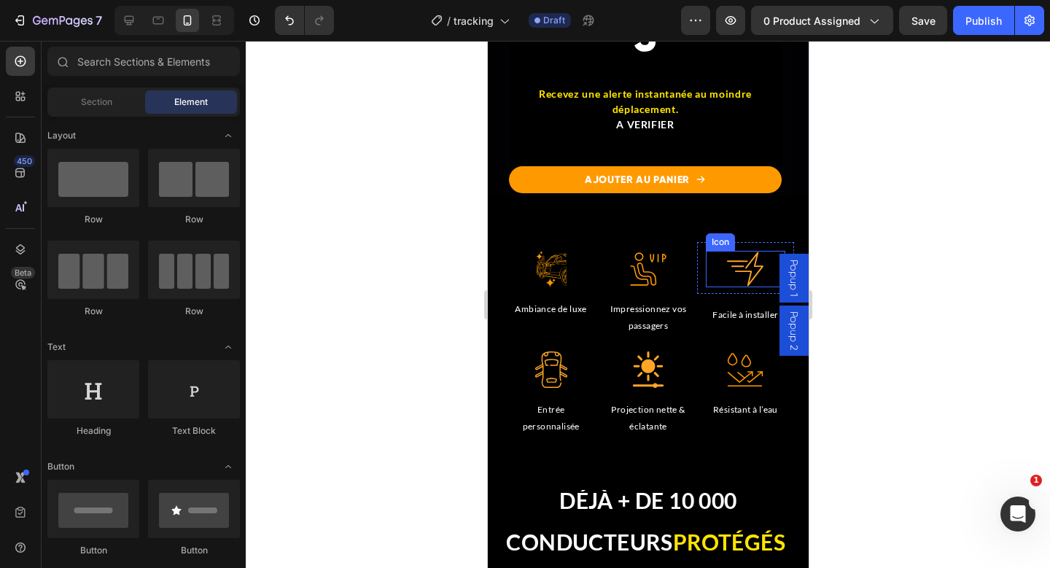
scroll to position [4515, 0]
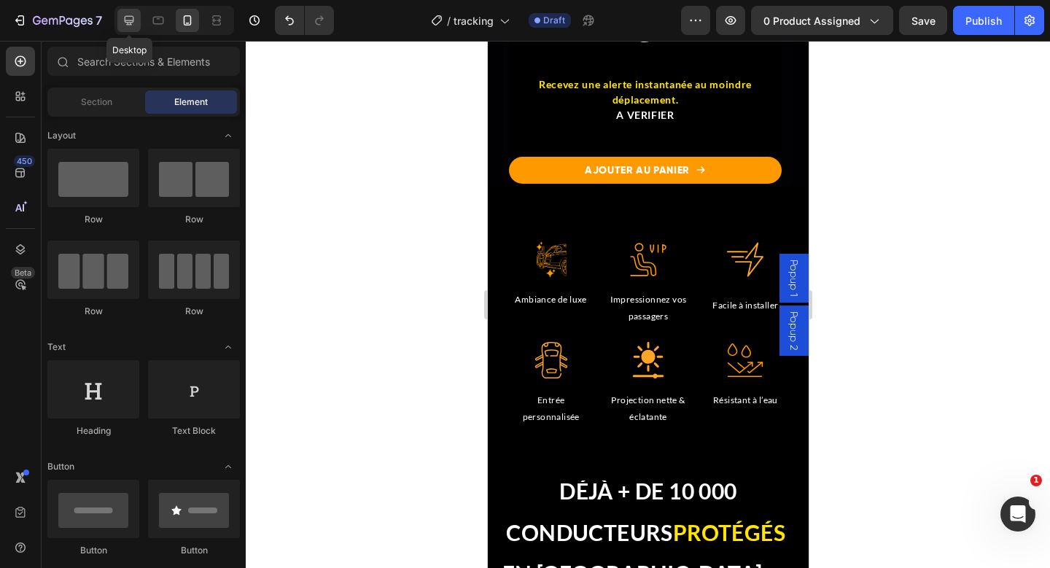
click at [127, 16] on icon at bounding box center [129, 20] width 9 height 9
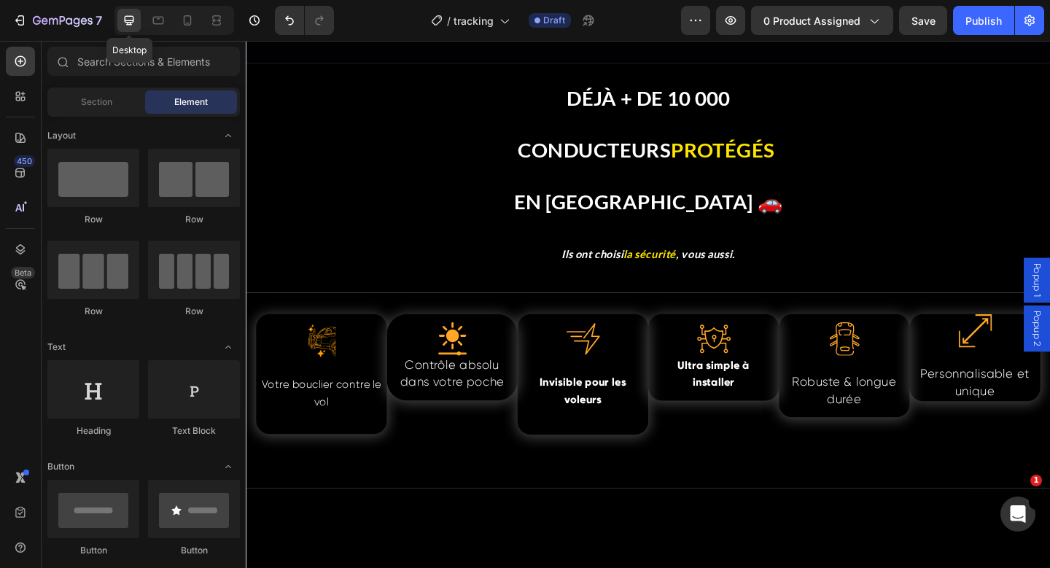
scroll to position [4503, 0]
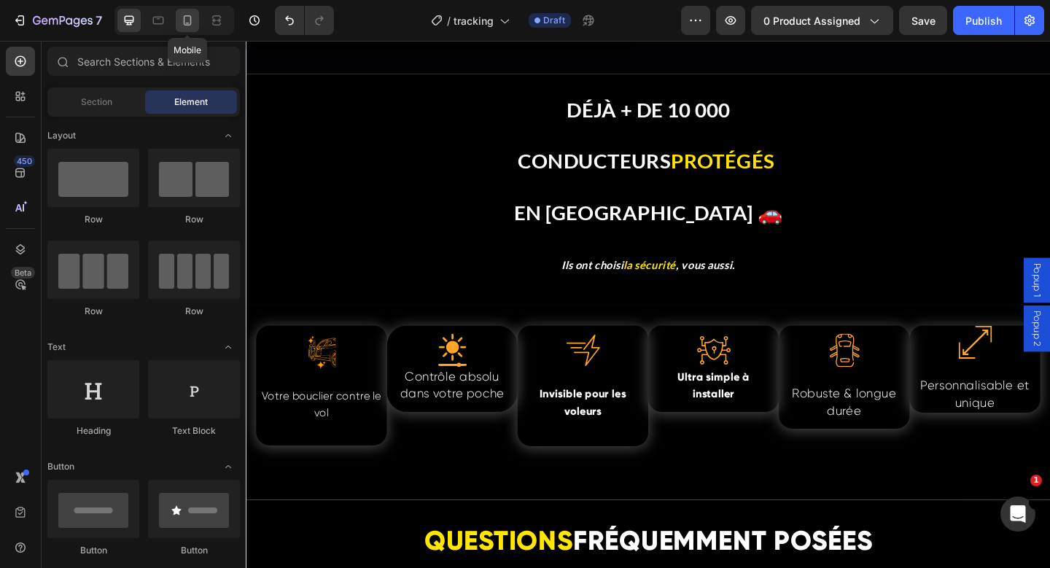
click at [193, 25] on icon at bounding box center [187, 20] width 15 height 15
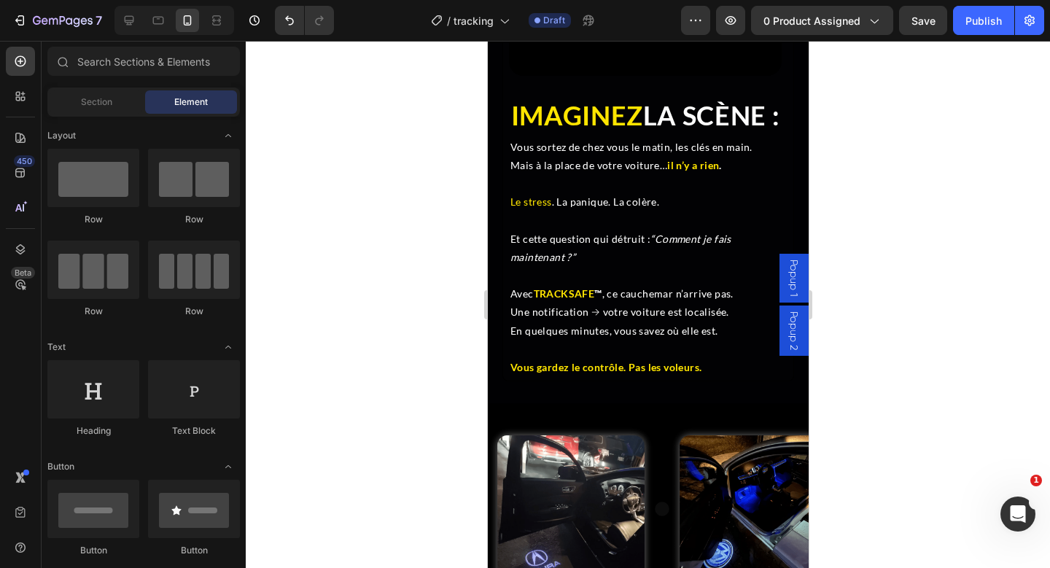
scroll to position [3144, 0]
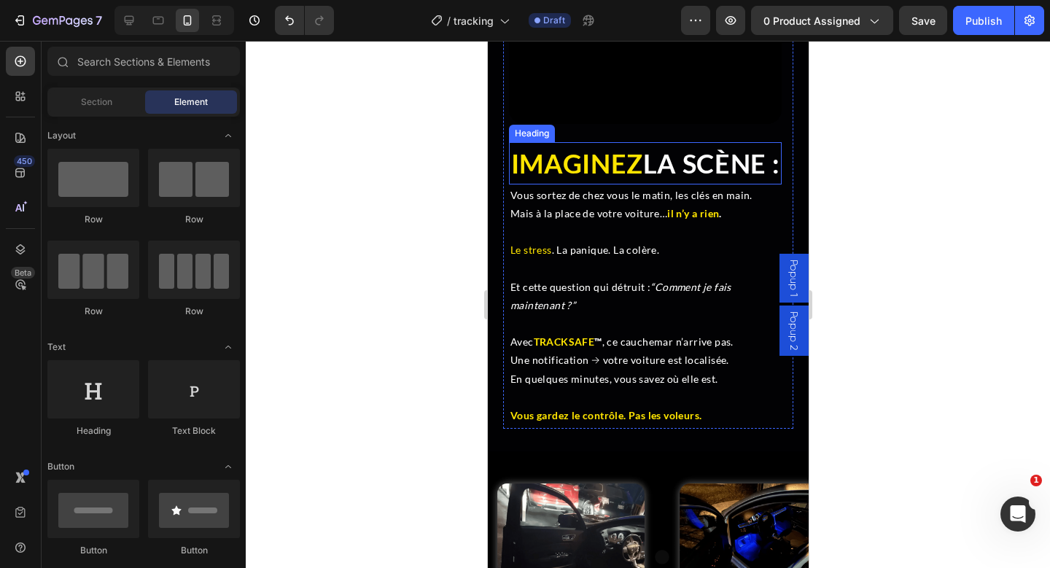
click at [632, 150] on span "IMAGINEZ" at bounding box center [577, 163] width 132 height 32
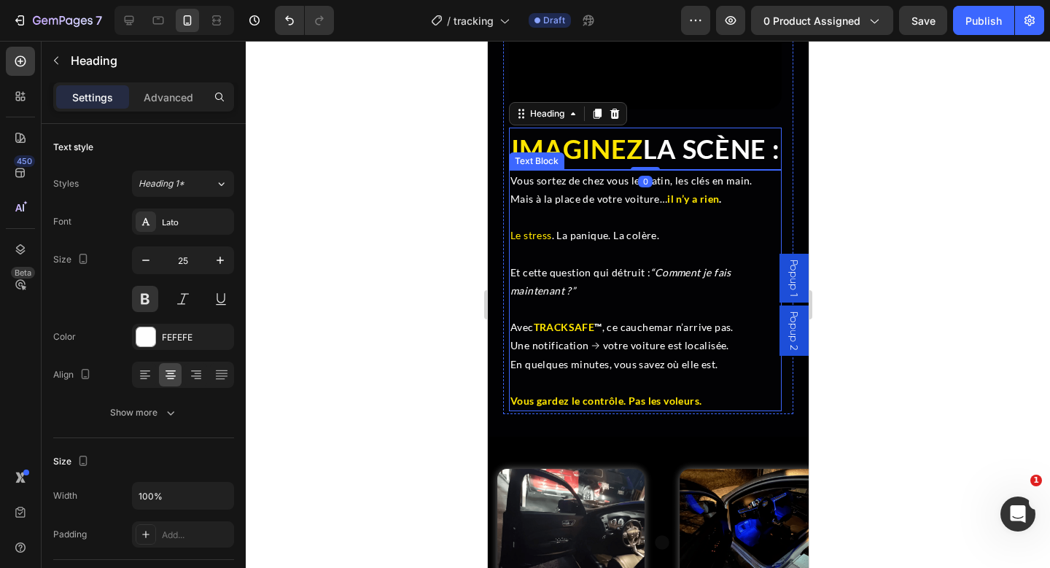
scroll to position [3162, 0]
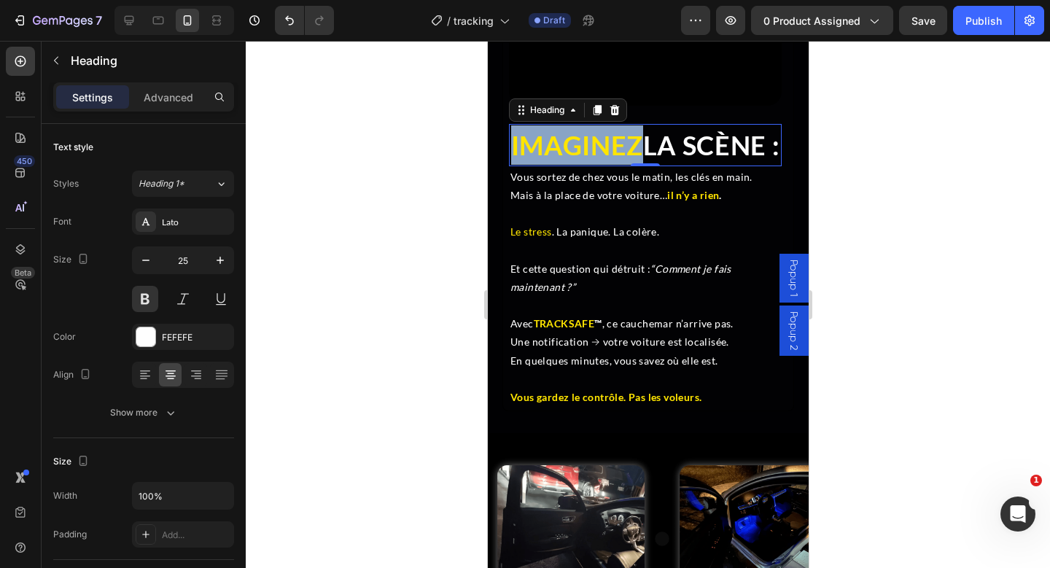
click at [629, 149] on span "IMAGINEZ" at bounding box center [577, 145] width 132 height 32
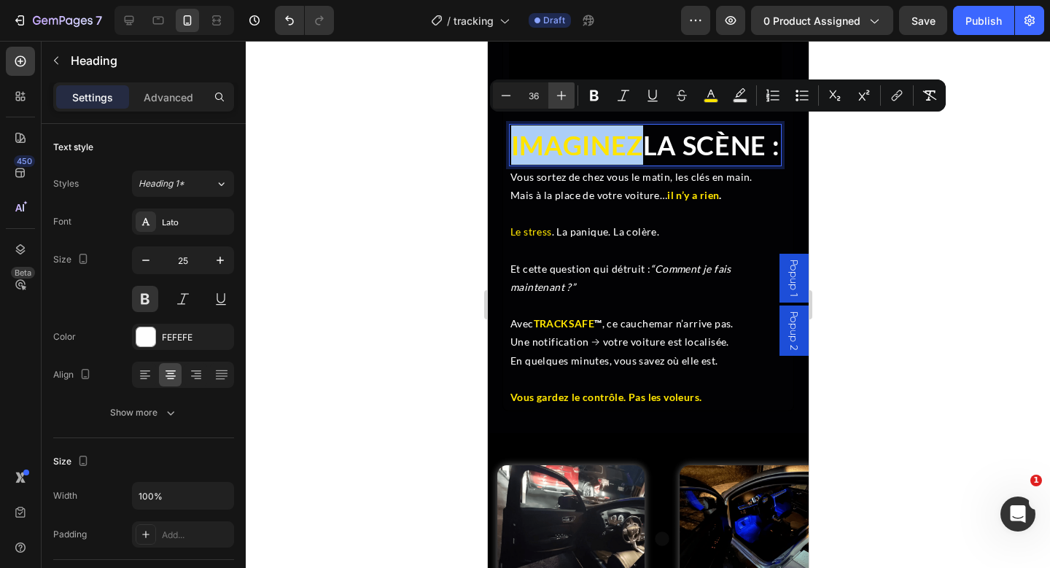
click at [562, 104] on button "Plus" at bounding box center [562, 95] width 26 height 26
type input "37"
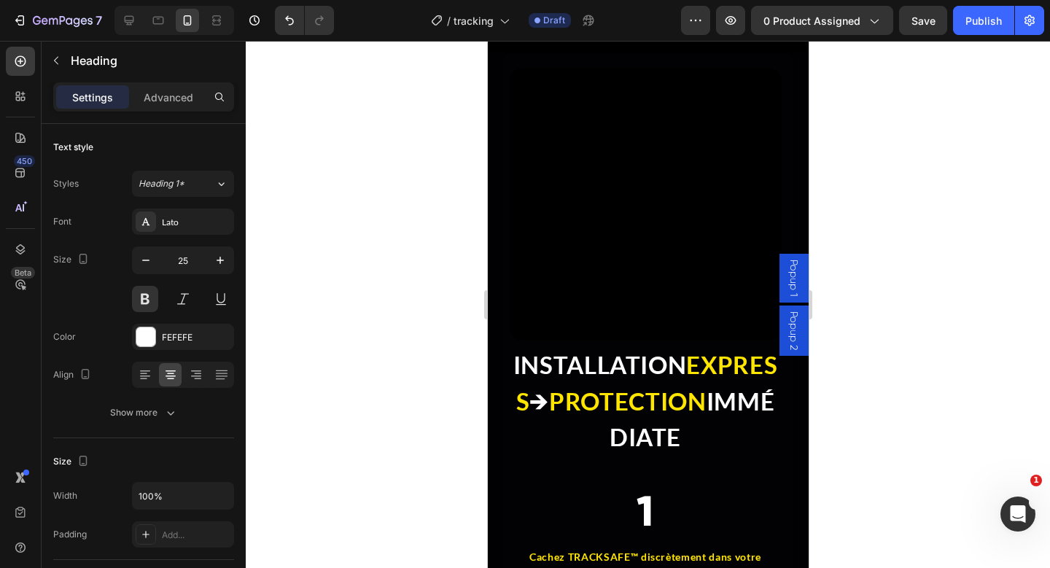
scroll to position [3819, 0]
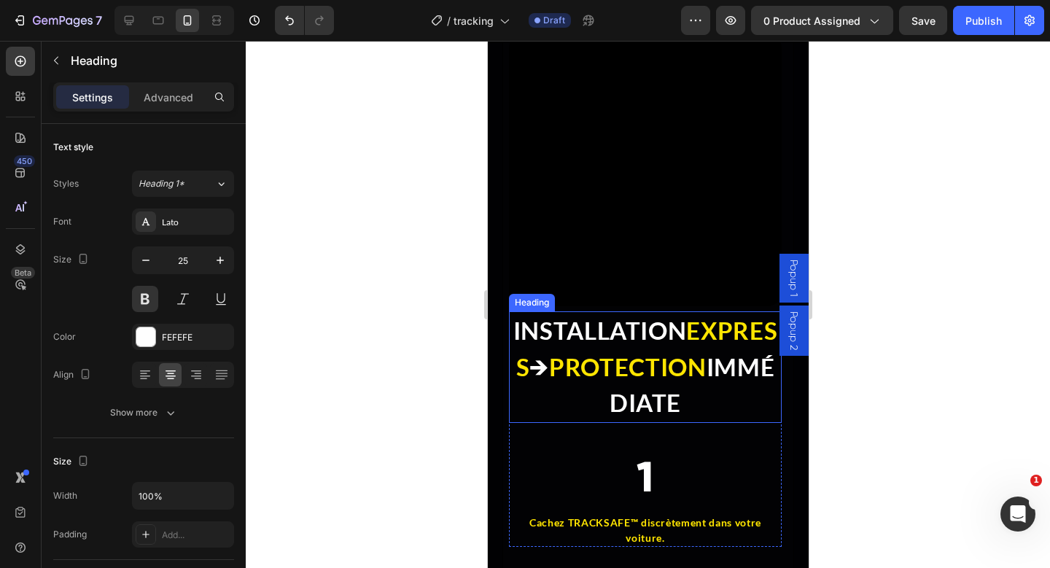
click at [611, 369] on strong "EXPRESS" at bounding box center [647, 349] width 262 height 66
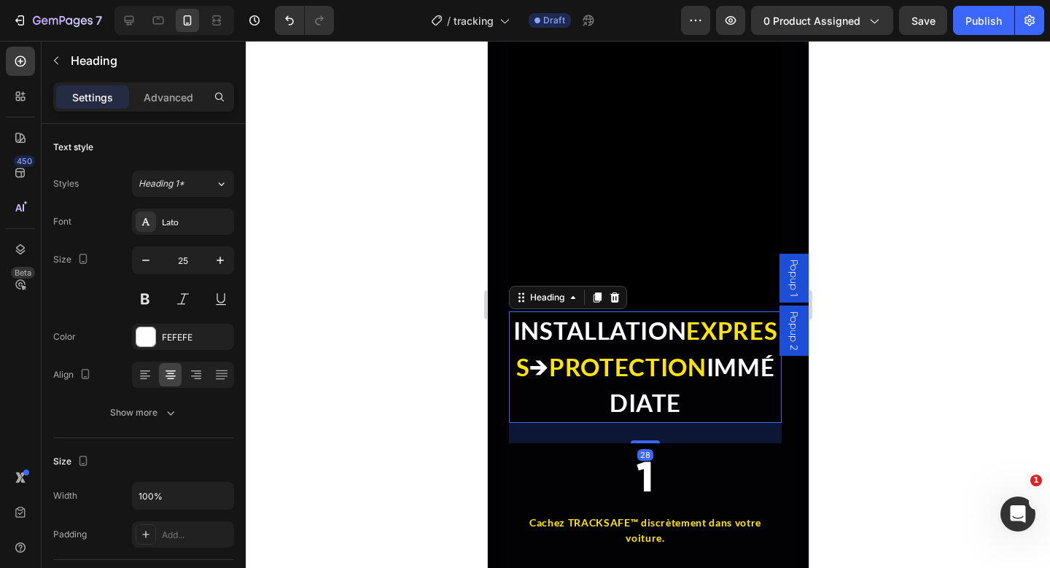
click at [611, 369] on strong "EXPRESS" at bounding box center [647, 349] width 262 height 66
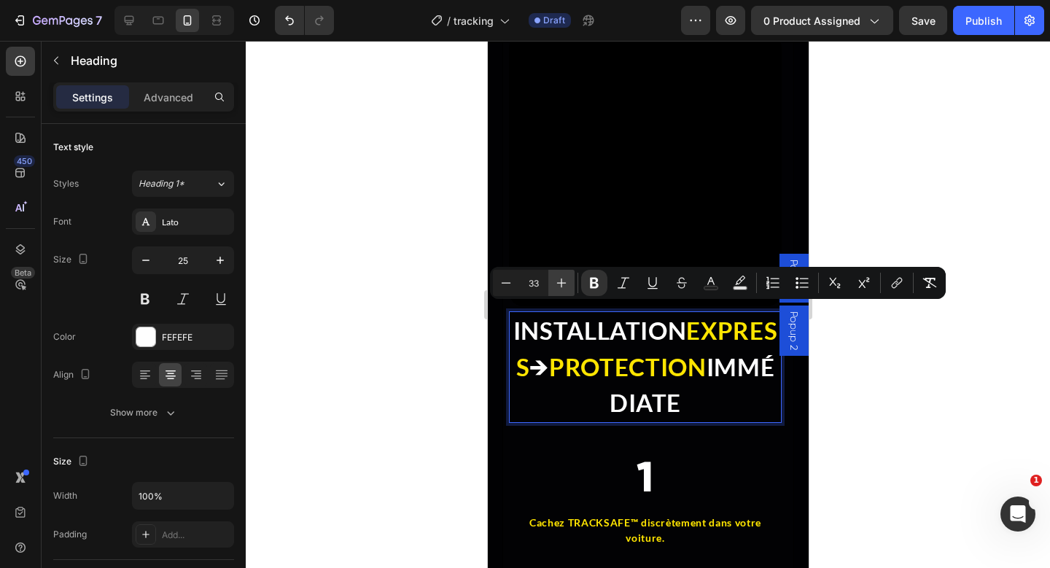
click at [565, 283] on icon "Editor contextual toolbar" at bounding box center [561, 283] width 15 height 15
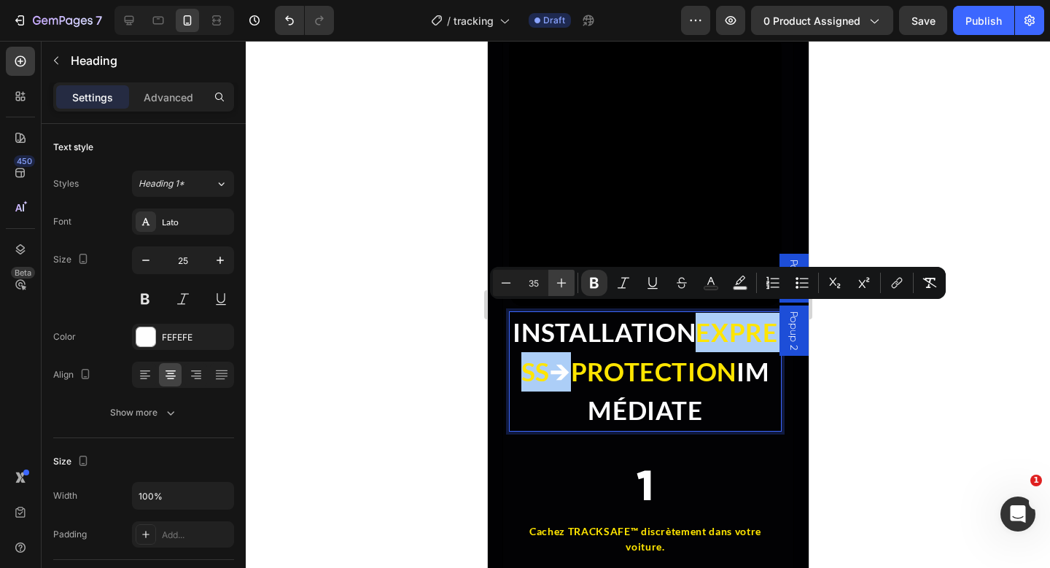
click at [565, 283] on icon "Editor contextual toolbar" at bounding box center [561, 283] width 15 height 15
type input "36"
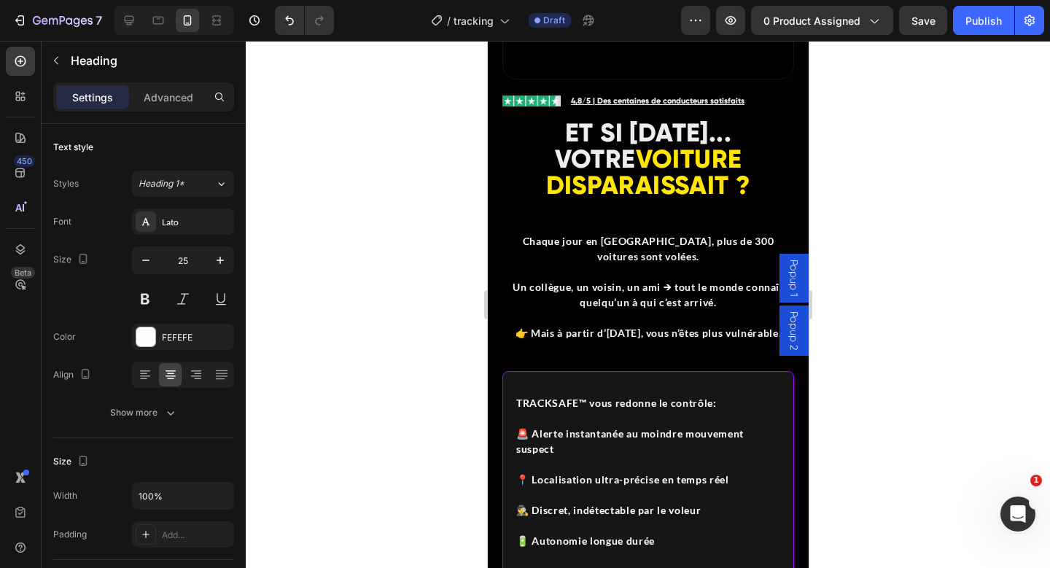
scroll to position [1361, 0]
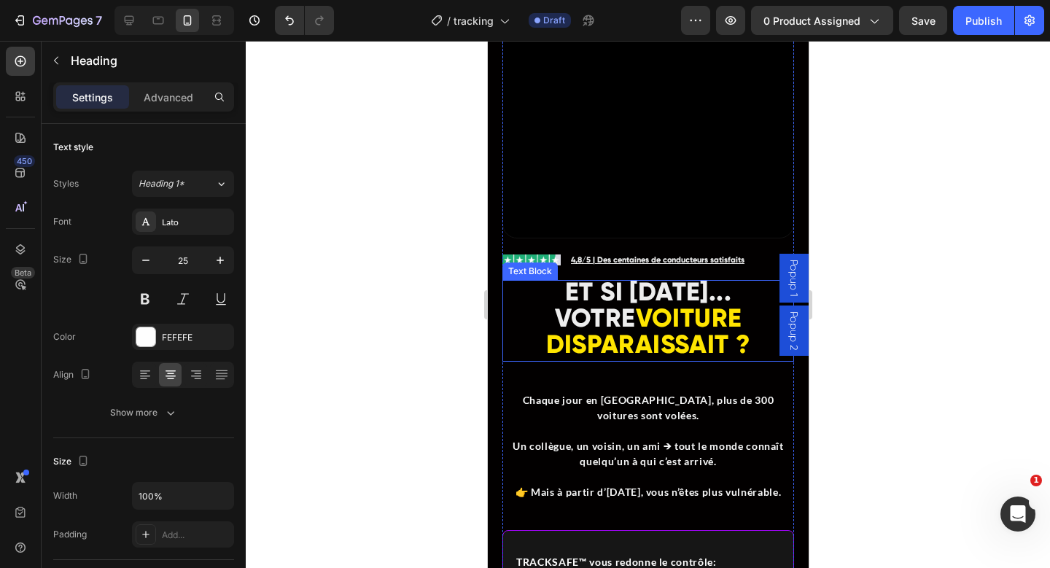
click at [618, 329] on strong "DISPARAISSAIT ?" at bounding box center [648, 344] width 205 height 31
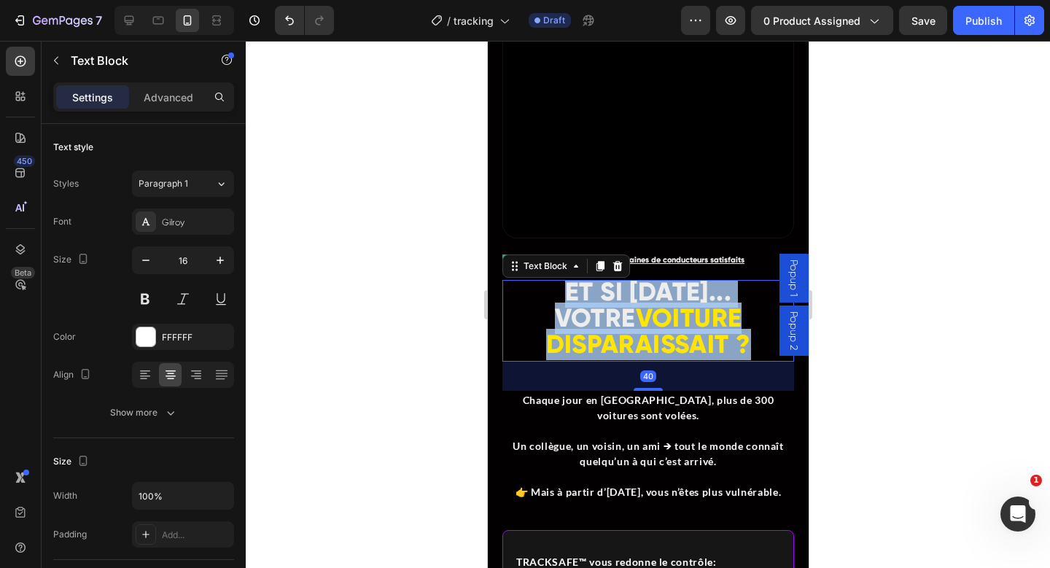
click at [618, 329] on strong "DISPARAISSAIT ?" at bounding box center [648, 344] width 205 height 31
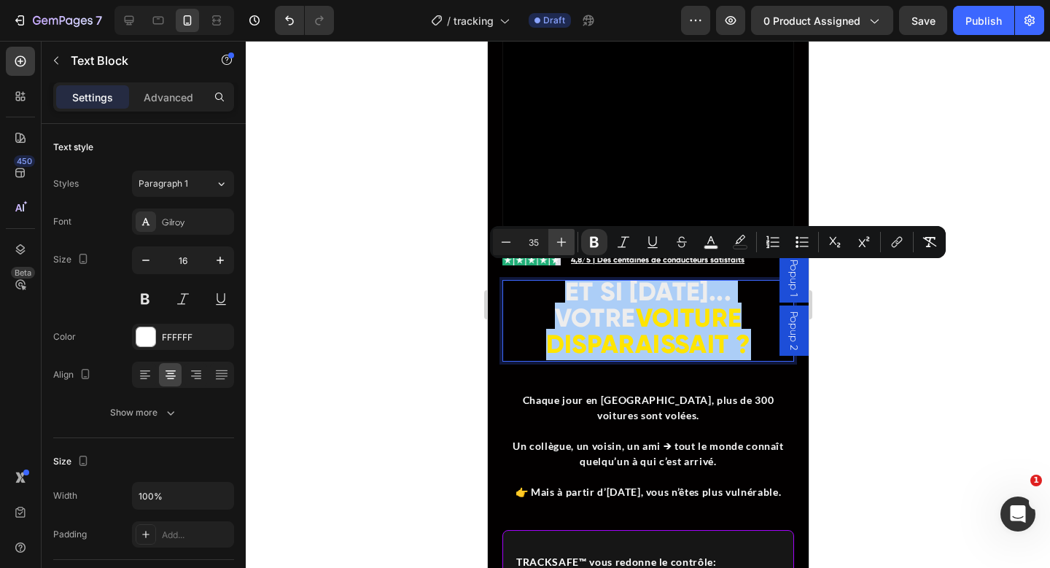
click at [558, 245] on icon "Editor contextual toolbar" at bounding box center [561, 242] width 15 height 15
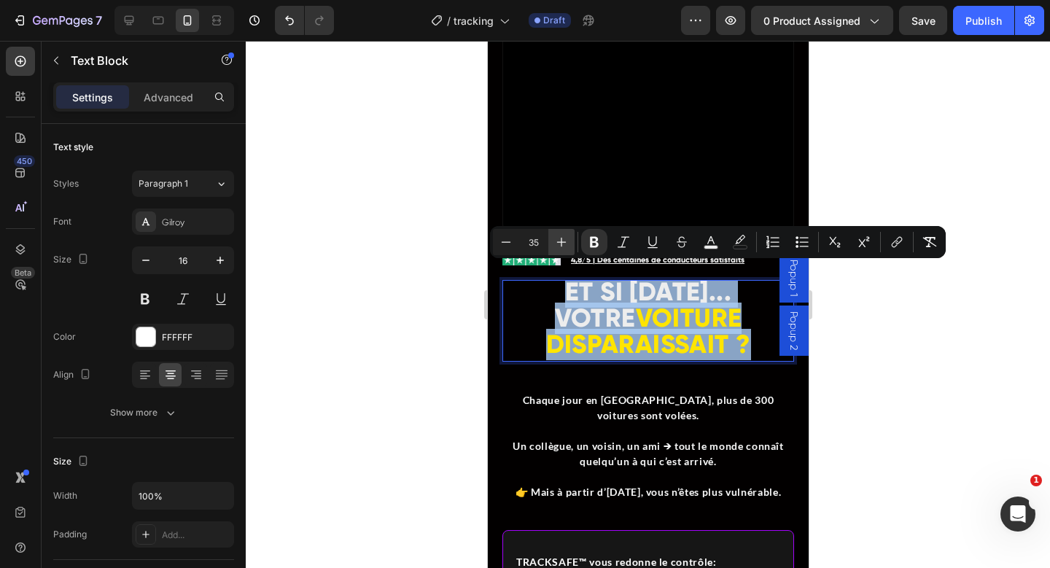
type input "36"
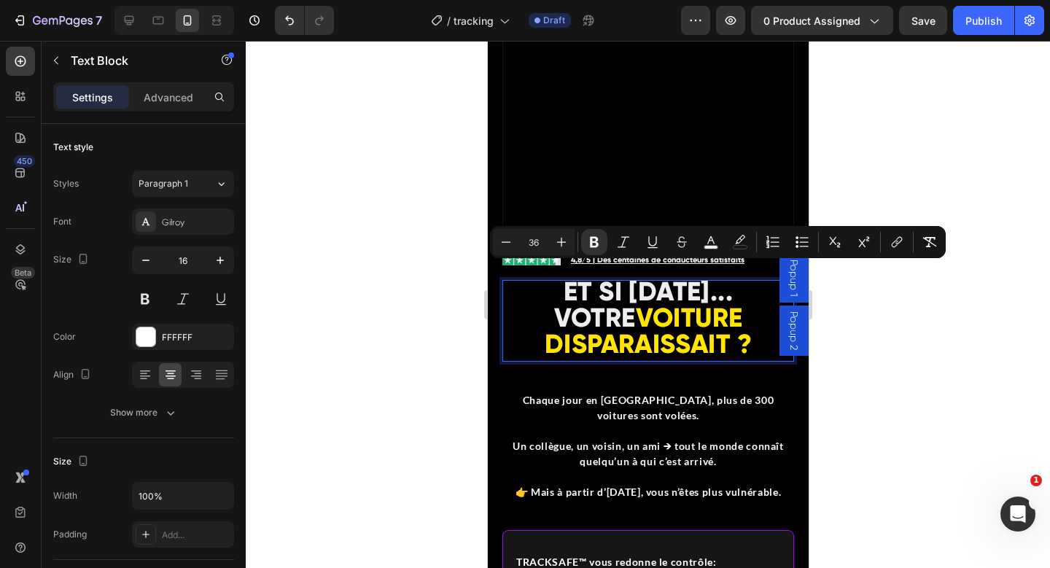
click at [629, 330] on strong "DISPARAISSAIT ?" at bounding box center [647, 344] width 207 height 32
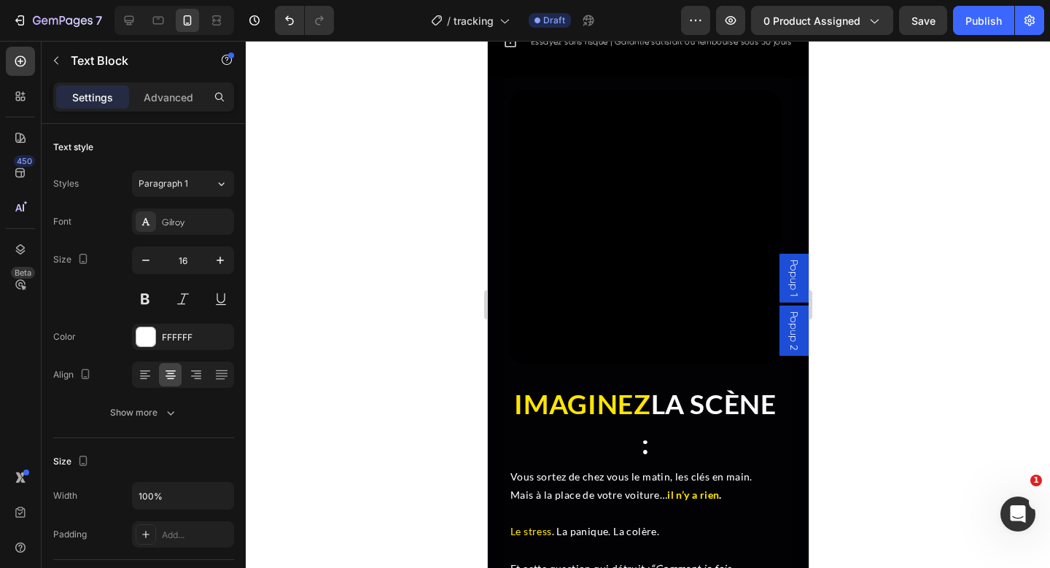
scroll to position [3026, 0]
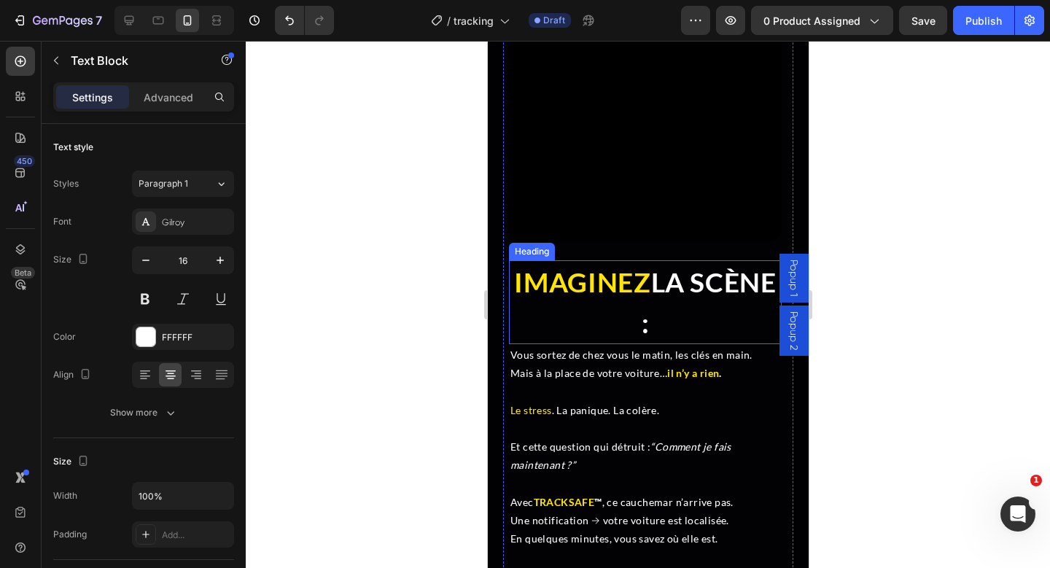
click at [641, 297] on span "LA SCÈNE :" at bounding box center [708, 303] width 135 height 74
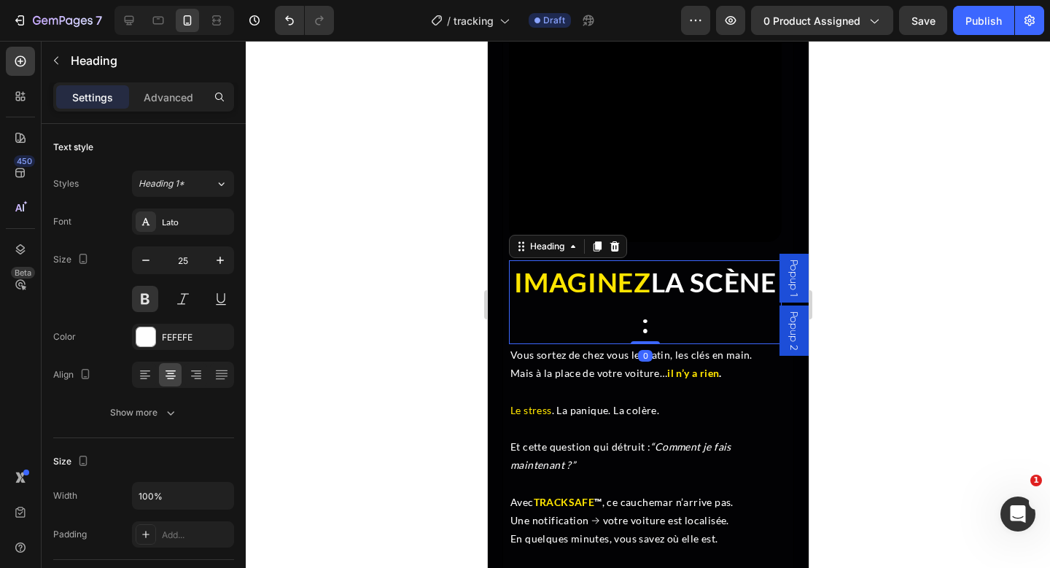
click at [641, 297] on span "LA SCÈNE :" at bounding box center [708, 303] width 135 height 74
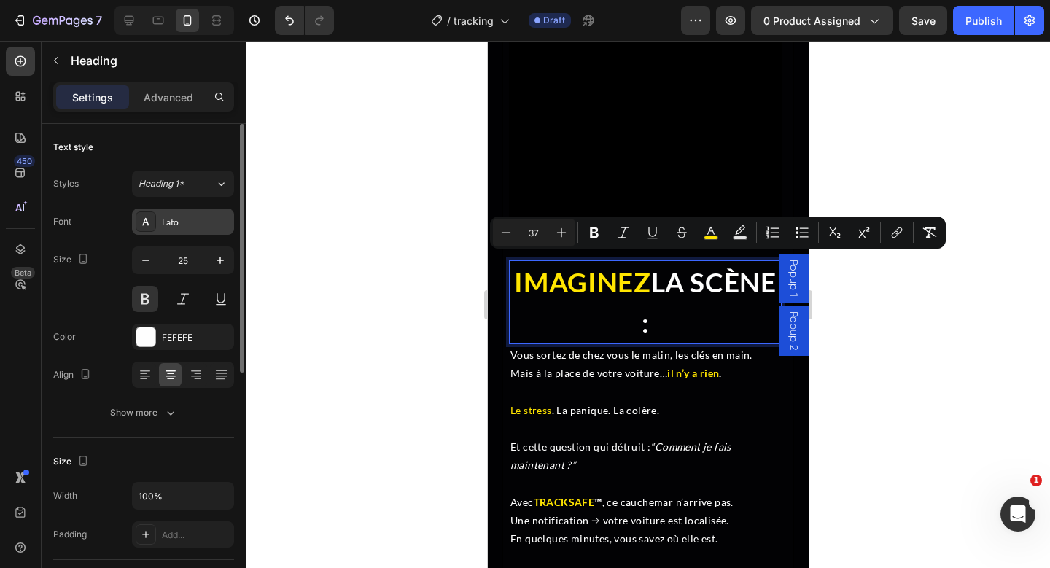
click at [187, 222] on div "Lato" at bounding box center [196, 222] width 69 height 13
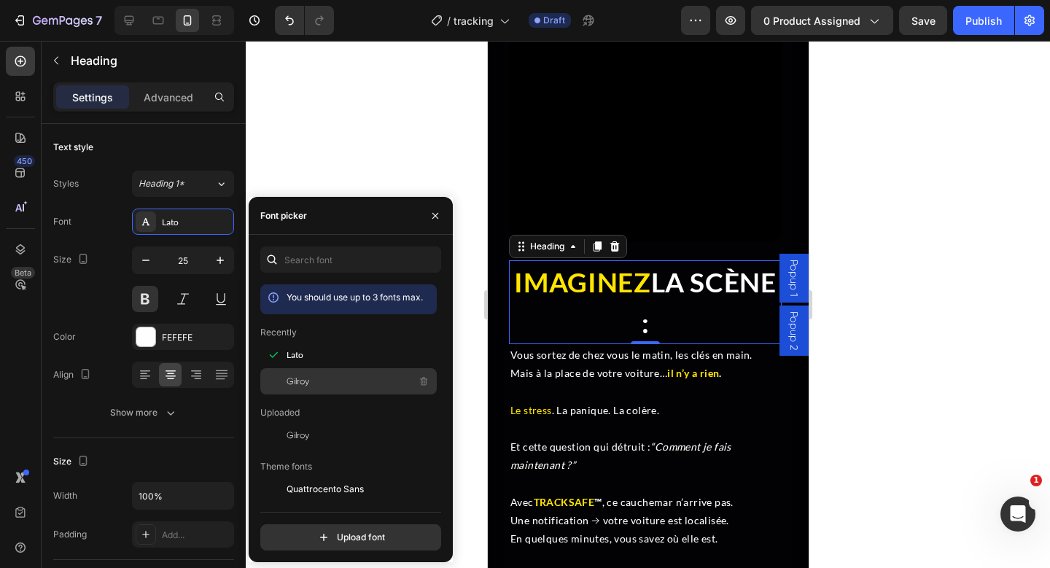
click at [317, 381] on div "Gilroy" at bounding box center [360, 382] width 147 height 18
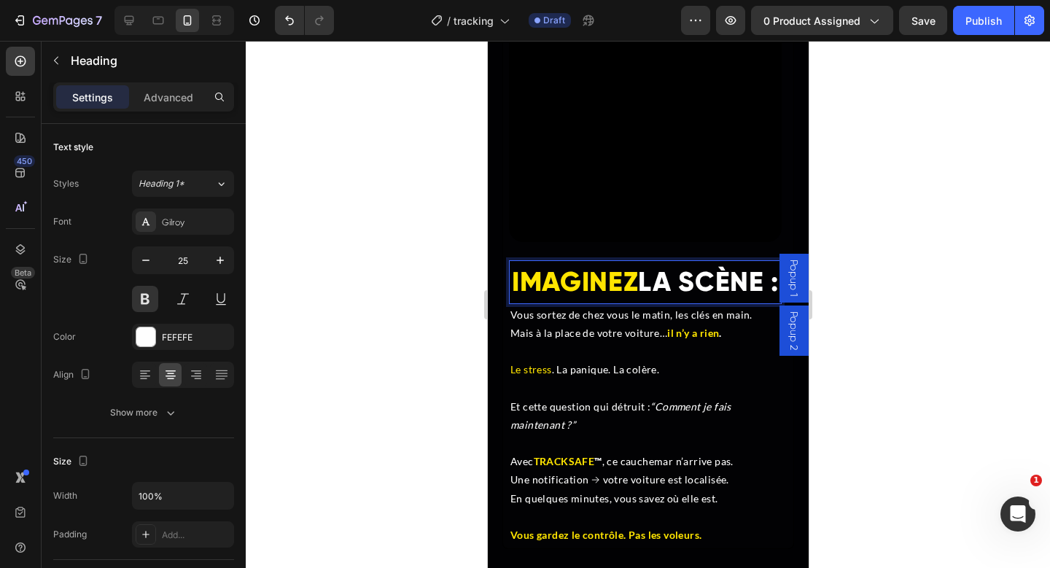
click at [573, 271] on span "IMAGINEZ" at bounding box center [574, 282] width 126 height 33
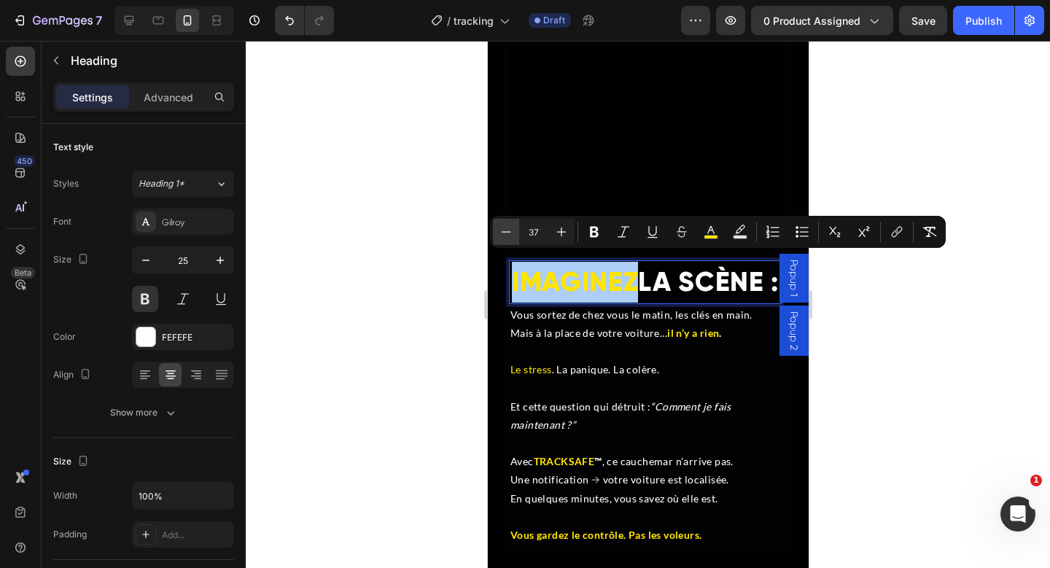
click at [508, 233] on icon "Editor contextual toolbar" at bounding box center [506, 232] width 15 height 15
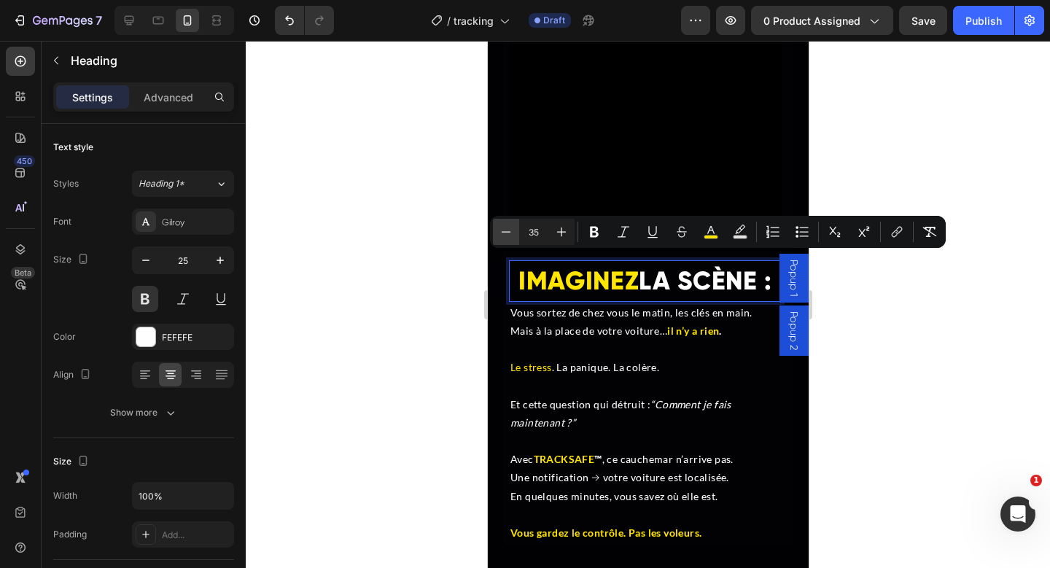
click at [508, 233] on icon "Editor contextual toolbar" at bounding box center [506, 232] width 15 height 15
type input "34"
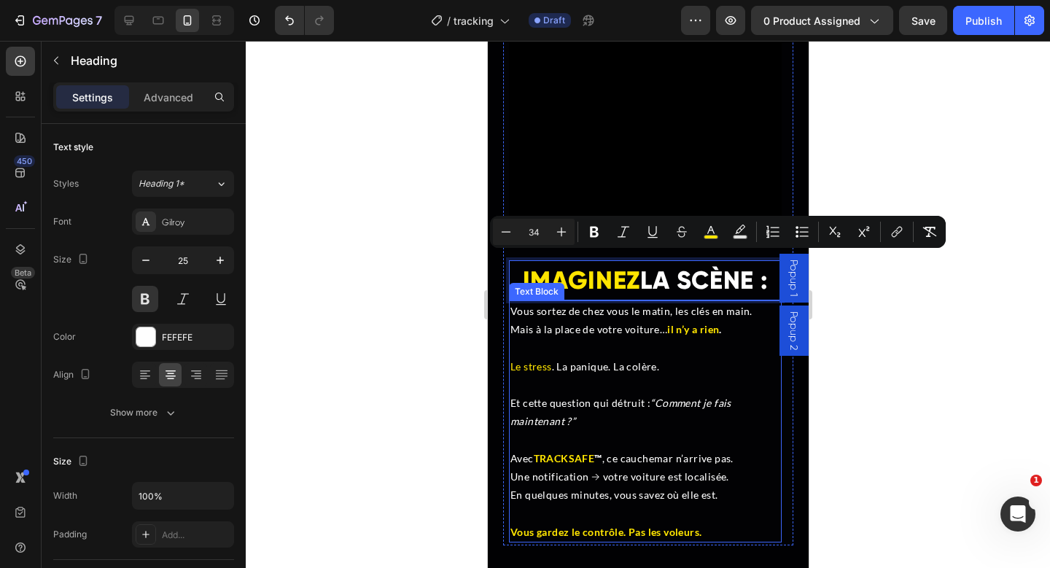
click at [567, 305] on span "Vous sortez de chez vous le matin, les clés en main." at bounding box center [631, 311] width 242 height 12
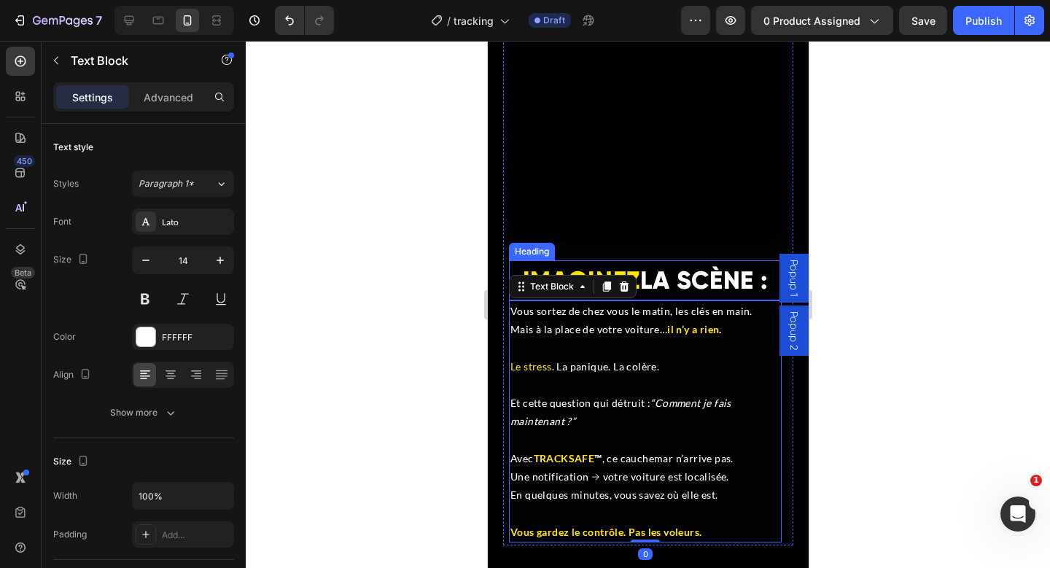
click at [699, 275] on span "LA SCÈNE :" at bounding box center [704, 281] width 128 height 30
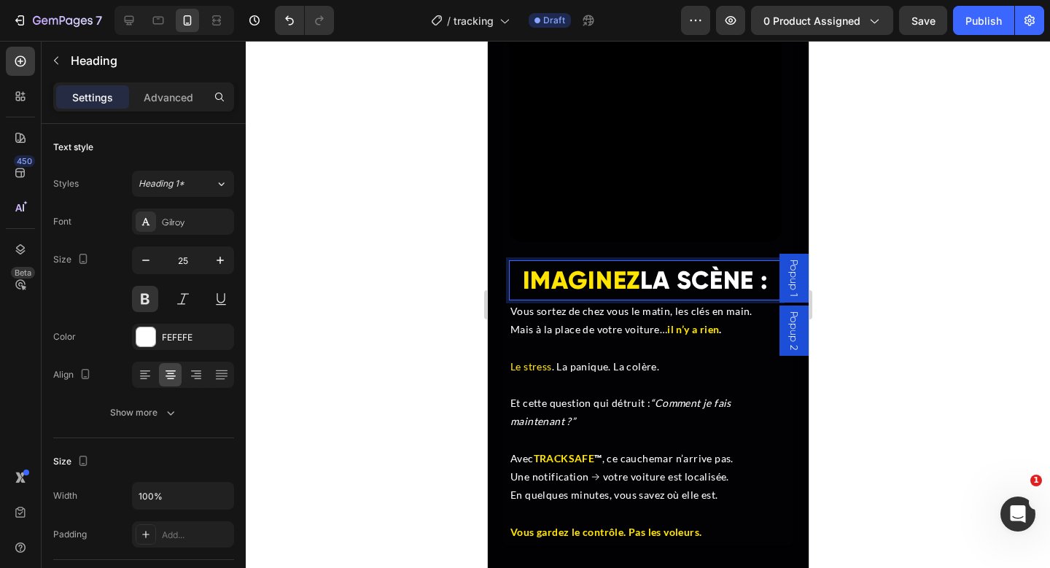
click at [640, 269] on span "LA SCÈNE :" at bounding box center [704, 281] width 128 height 30
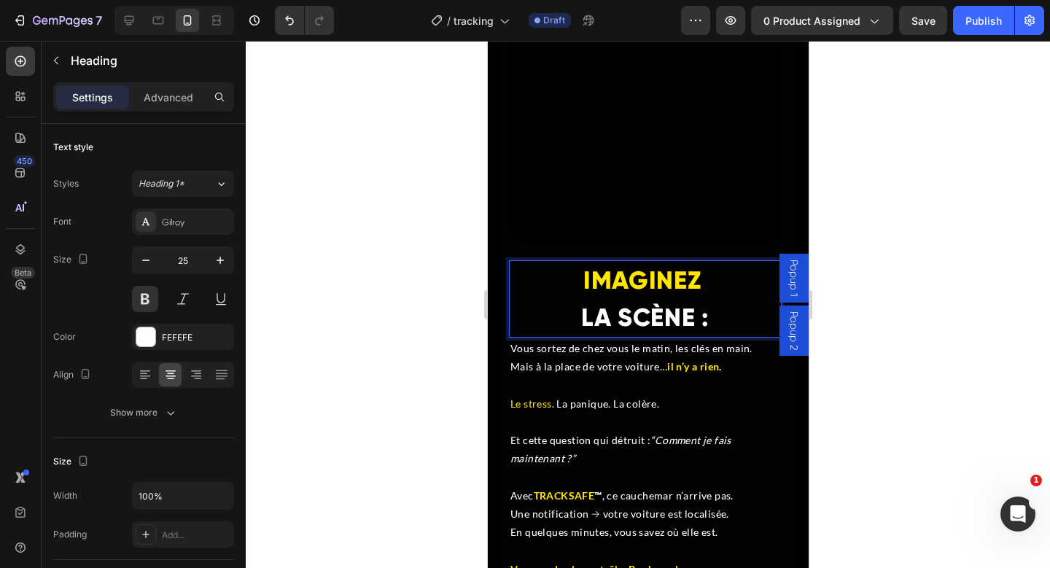
click at [611, 309] on span "LA SCÈNE :" at bounding box center [645, 318] width 128 height 30
click at [567, 309] on p "IMAGINEZ LA SCÈNE :" at bounding box center [645, 299] width 270 height 74
click at [993, 271] on div at bounding box center [648, 304] width 805 height 527
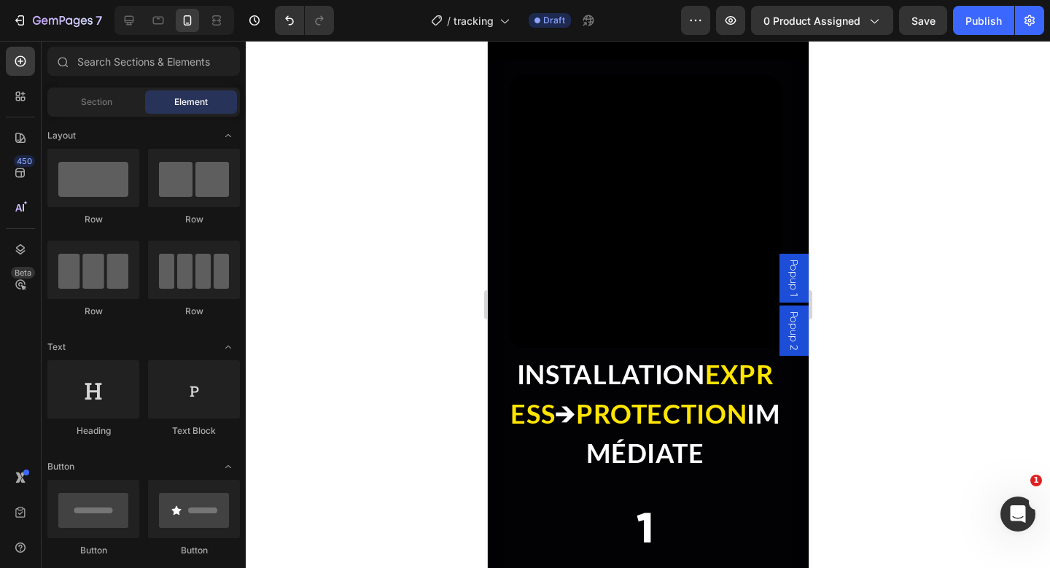
scroll to position [3872, 0]
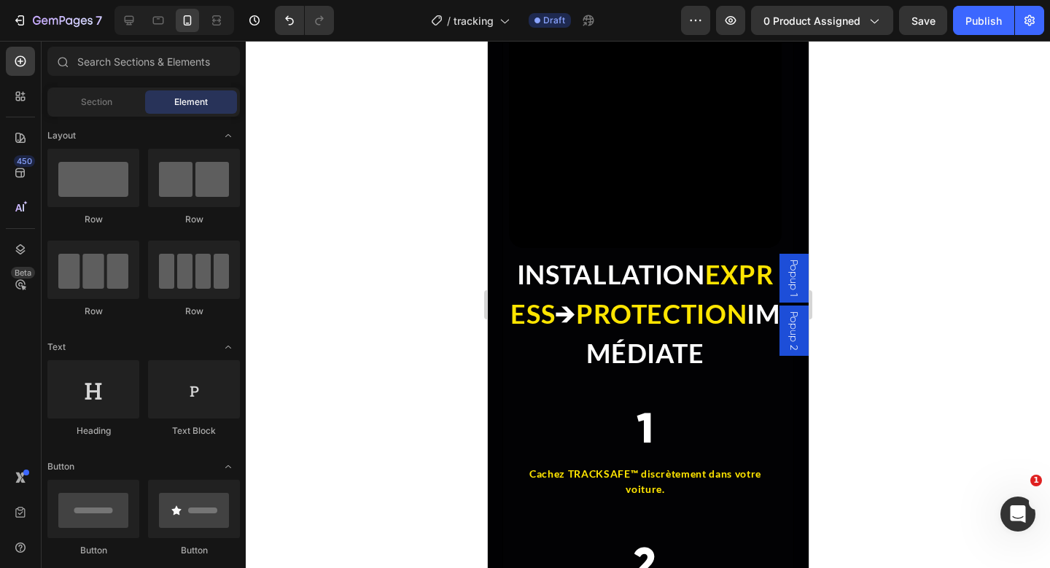
click at [639, 325] on strong "PROTECTION" at bounding box center [661, 314] width 171 height 32
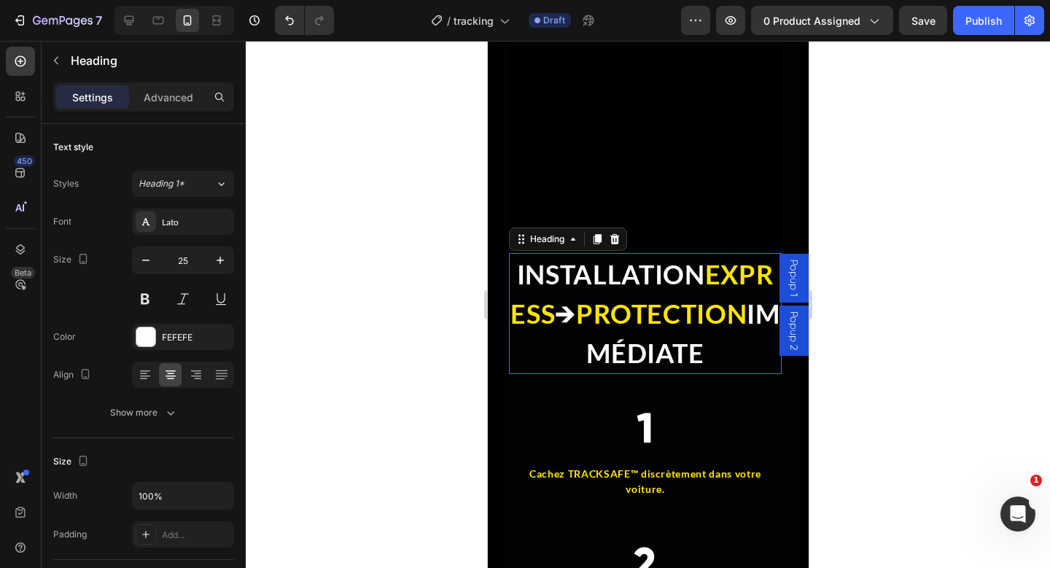
click at [639, 325] on strong "PROTECTION" at bounding box center [661, 314] width 171 height 32
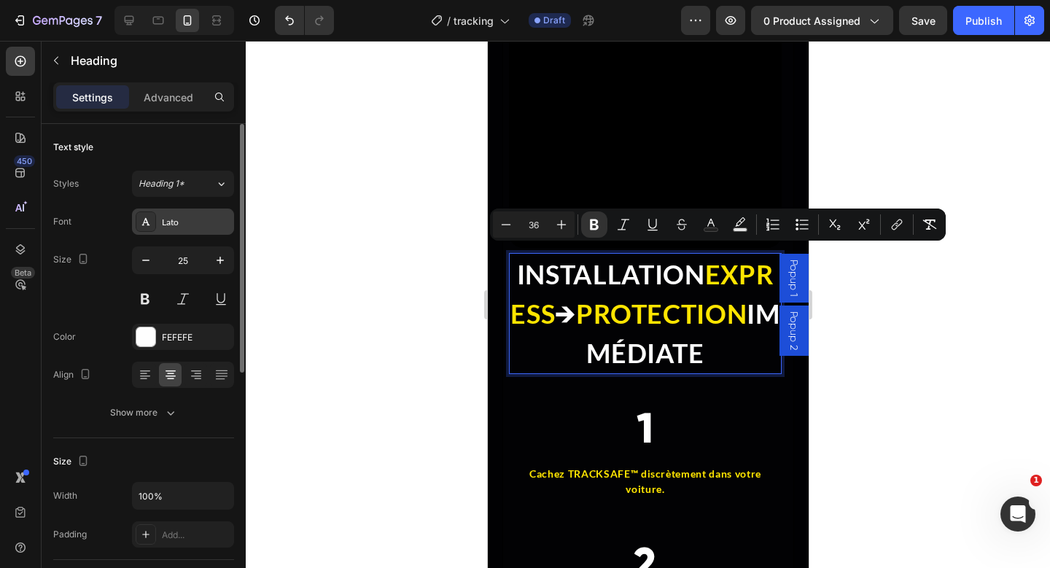
click at [165, 220] on div "Lato" at bounding box center [196, 222] width 69 height 13
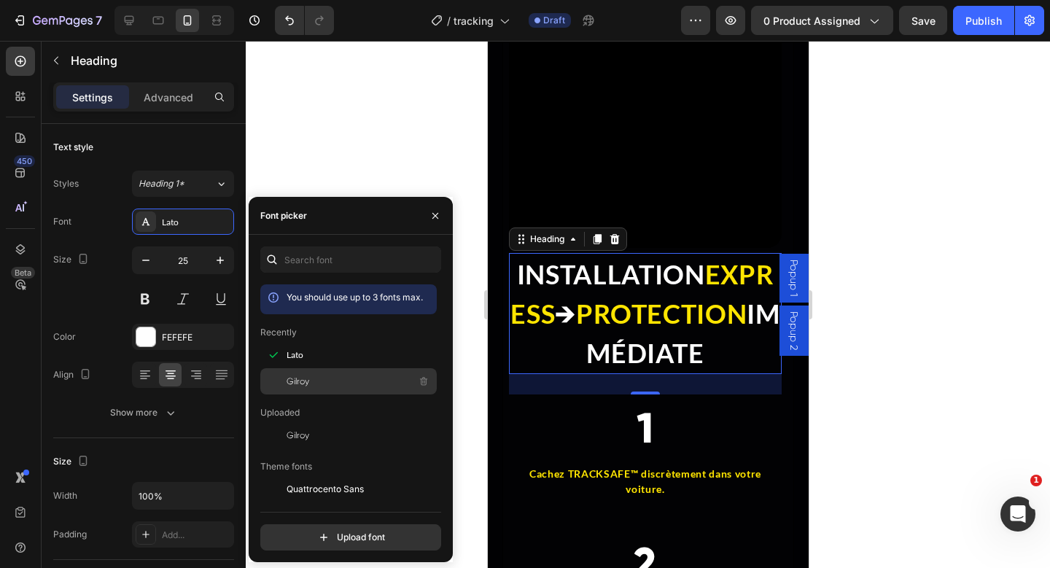
click at [293, 376] on span "Gilroy" at bounding box center [298, 381] width 23 height 13
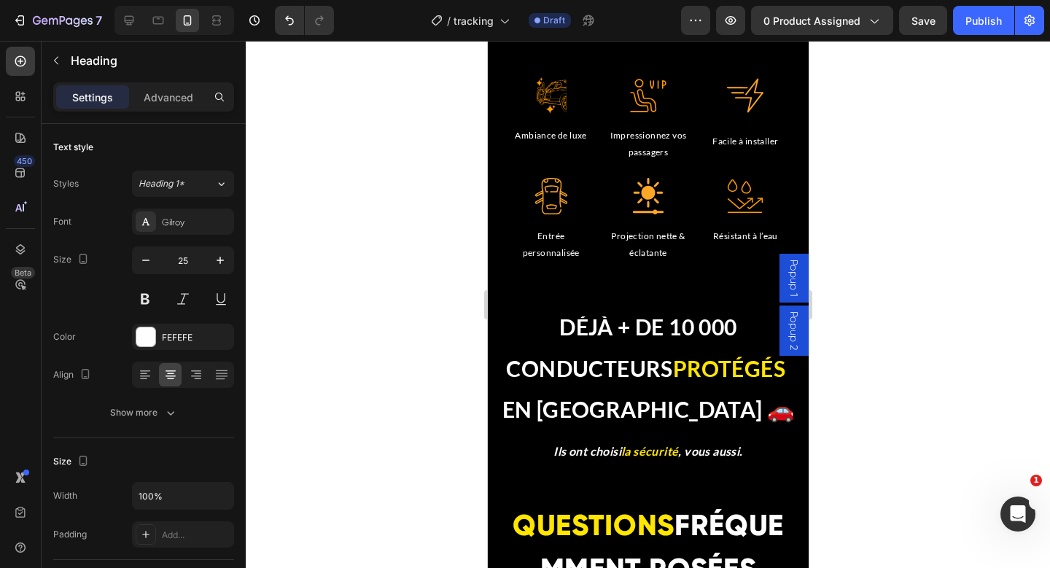
scroll to position [4756, 0]
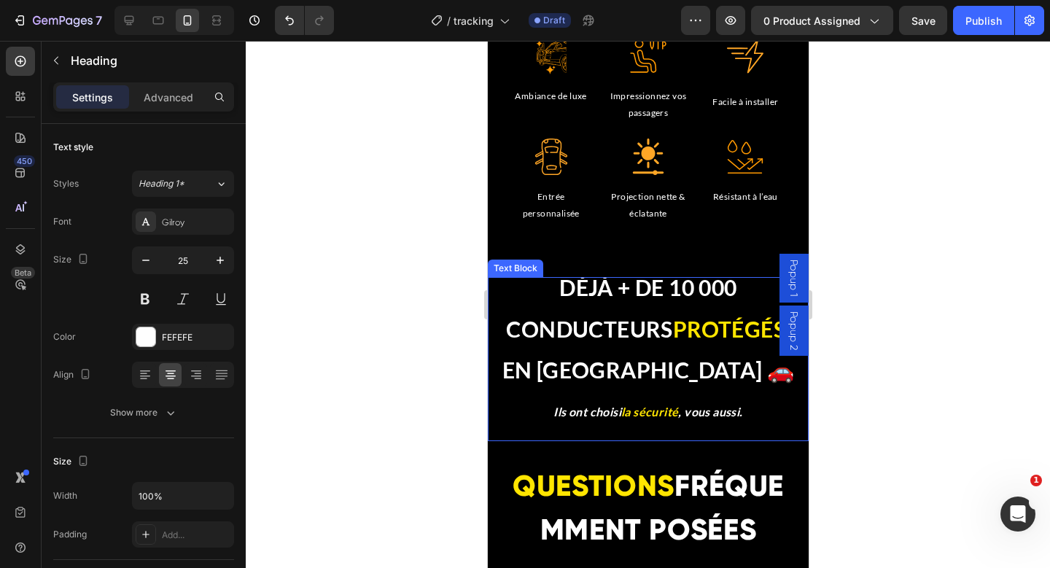
click at [617, 333] on strong "CONDUCTEURS" at bounding box center [588, 329] width 166 height 26
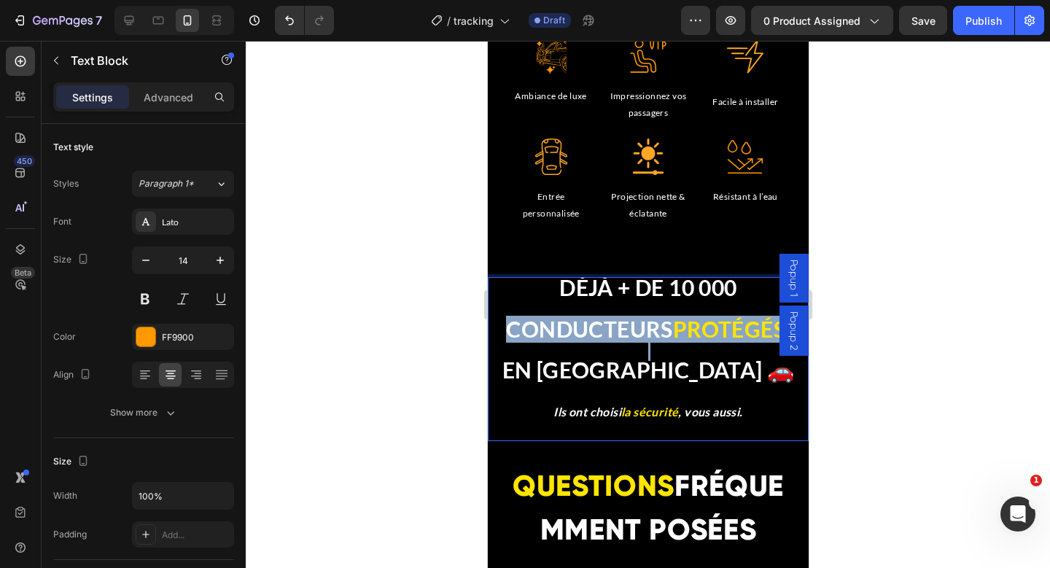
click at [617, 333] on strong "CONDUCTEURS" at bounding box center [588, 329] width 166 height 26
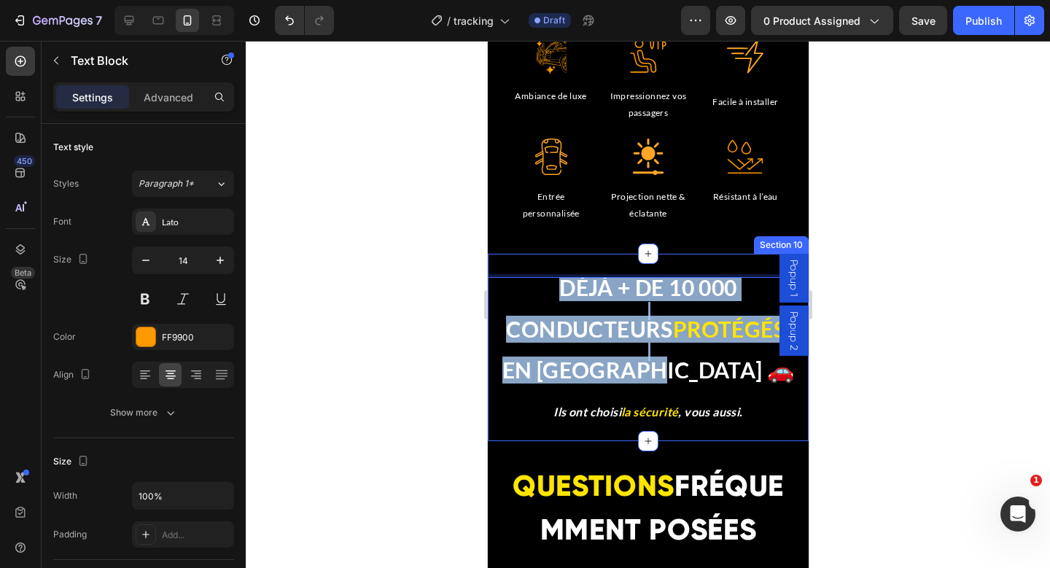
drag, startPoint x: 707, startPoint y: 369, endPoint x: 520, endPoint y: 275, distance: 209.1
click at [520, 274] on div "DÉJÀ + DE 10 000 CONDUCTEURS PROTÉGÉS EN [GEOGRAPHIC_DATA] 🚗 Ils ont choisi la …" at bounding box center [647, 347] width 321 height 187
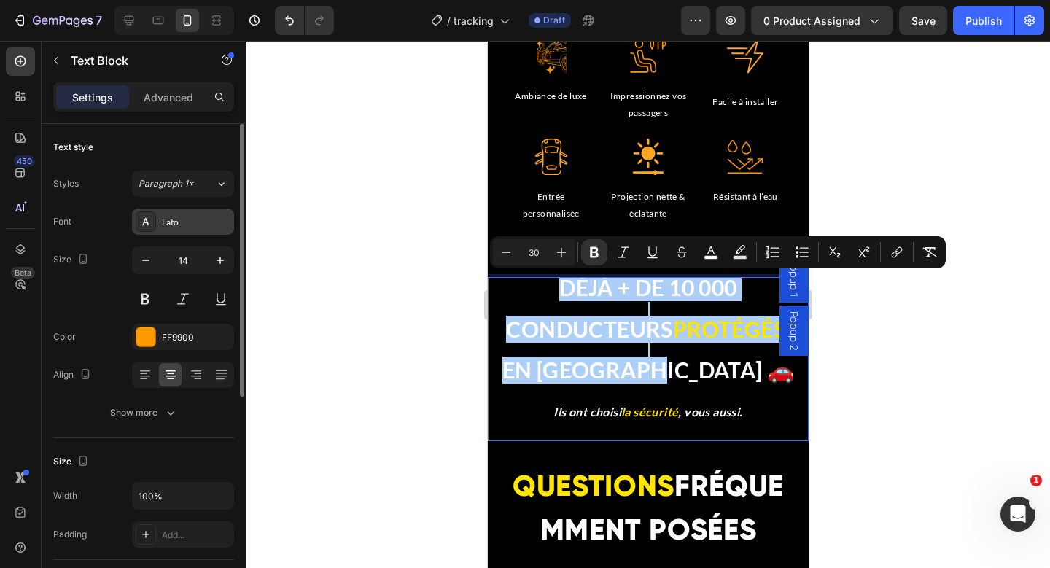
click at [180, 222] on div "Lato" at bounding box center [196, 222] width 69 height 13
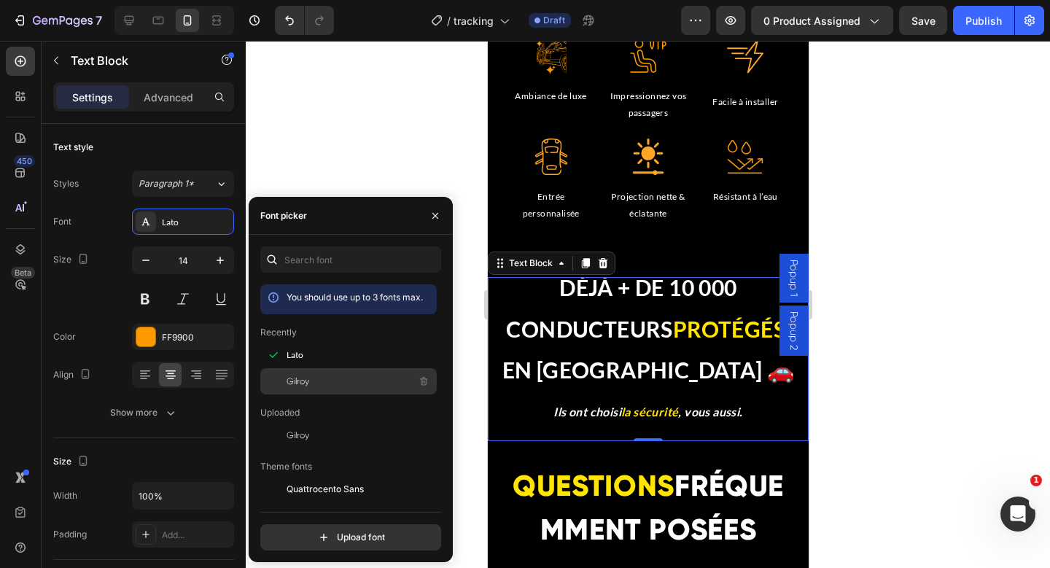
click at [306, 379] on span "Gilroy" at bounding box center [298, 381] width 23 height 13
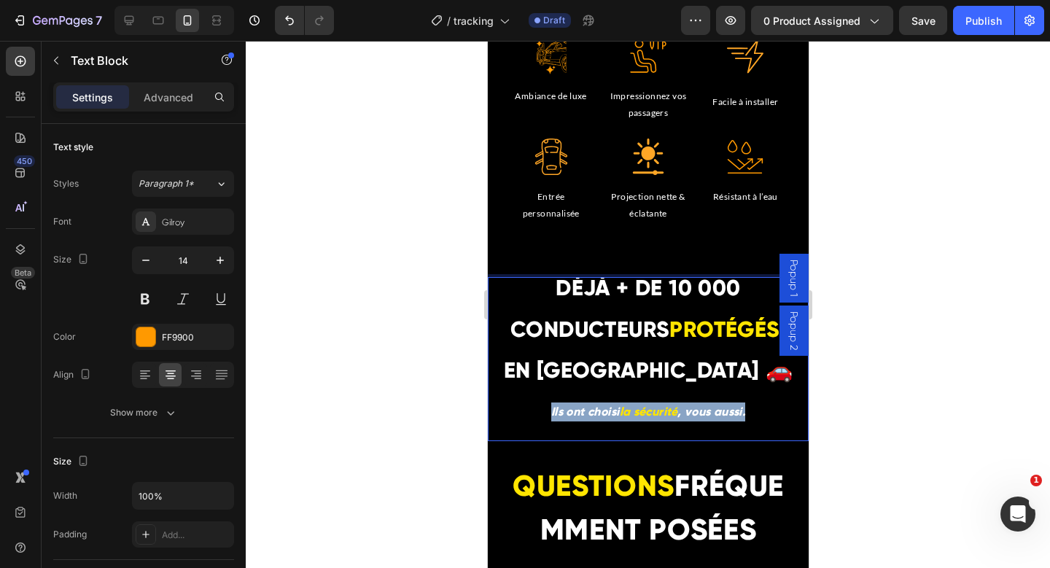
drag, startPoint x: 757, startPoint y: 414, endPoint x: 530, endPoint y: 413, distance: 227.6
click at [530, 413] on p "Ils ont choisi la sécurité , vous aussi." at bounding box center [648, 412] width 318 height 19
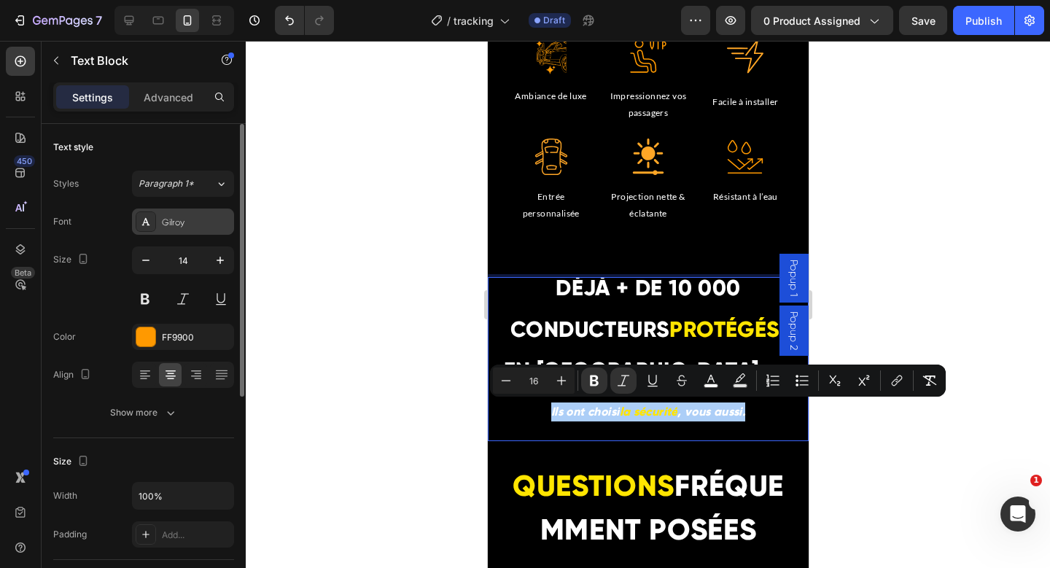
click at [163, 226] on div "Gilroy" at bounding box center [196, 222] width 69 height 13
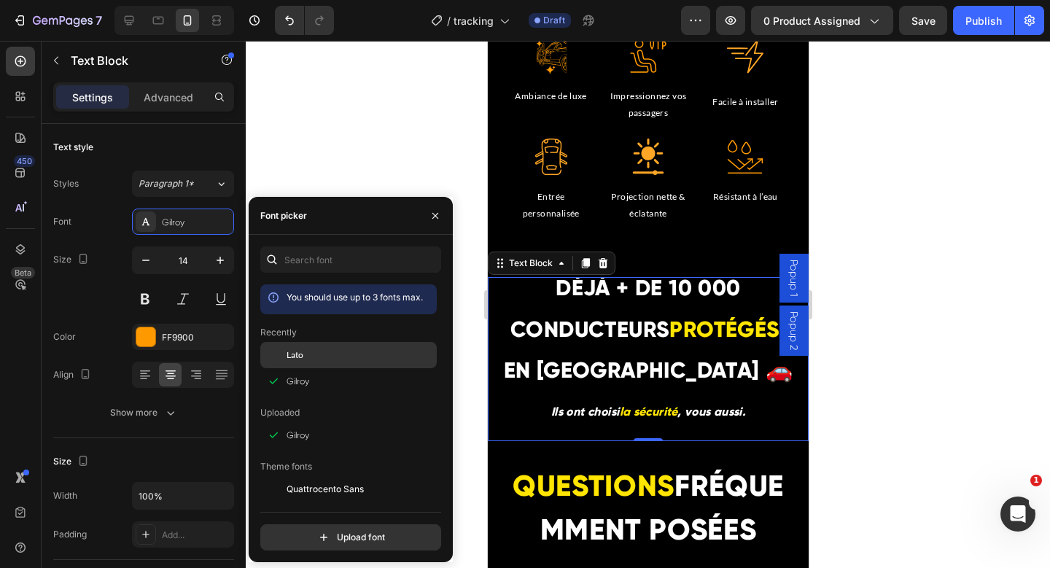
click at [288, 350] on span "Lato" at bounding box center [295, 355] width 17 height 13
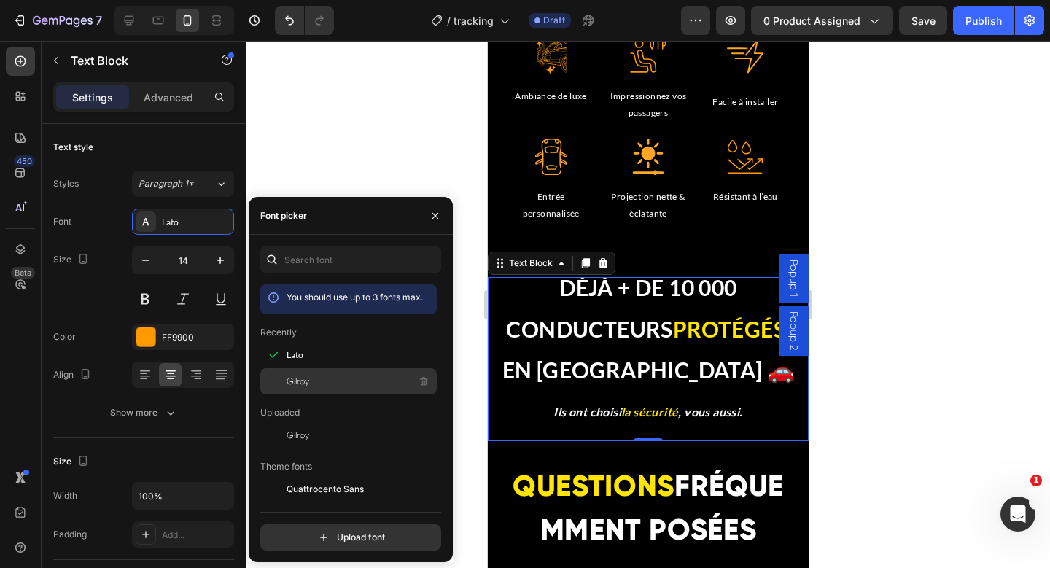
click at [285, 373] on div at bounding box center [273, 381] width 26 height 26
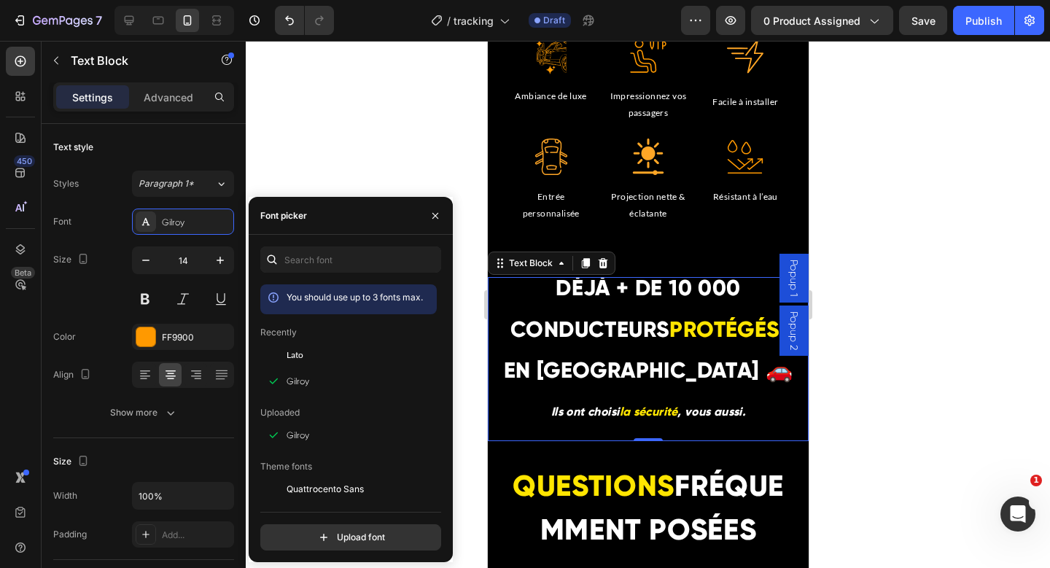
click at [367, 120] on div at bounding box center [648, 304] width 805 height 527
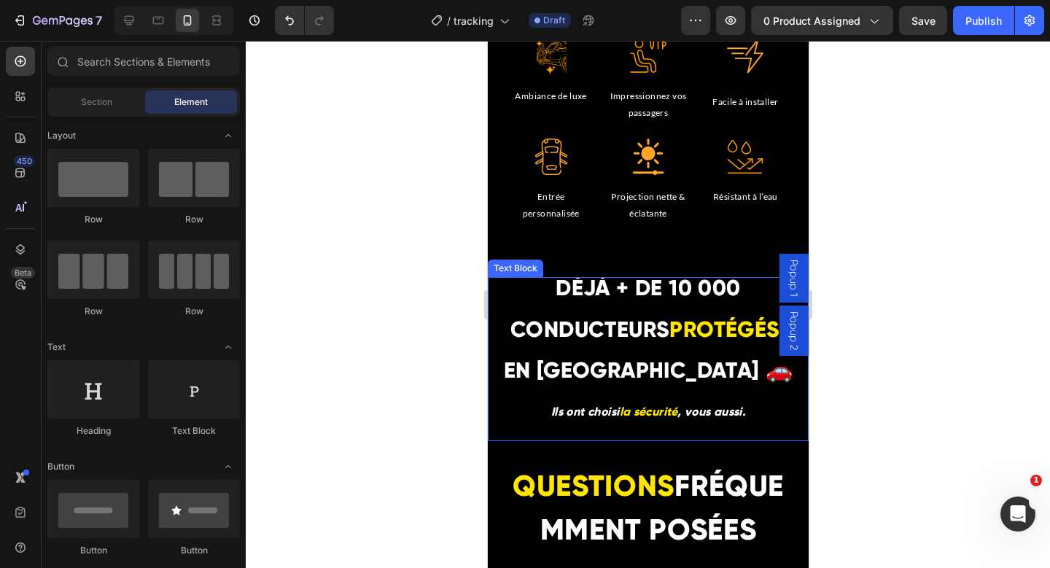
scroll to position [5014, 0]
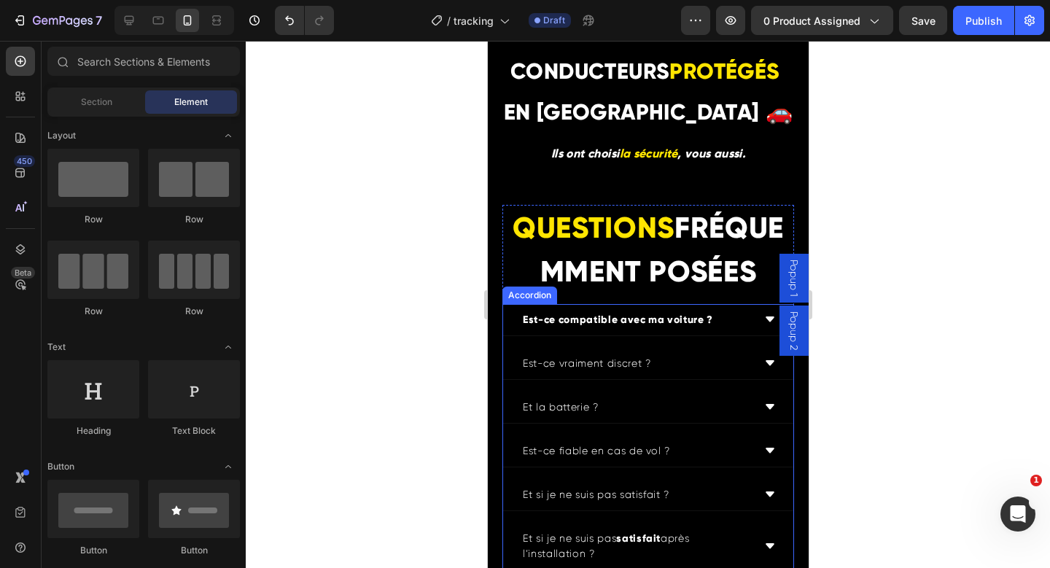
click at [595, 326] on strong "Est-ce compatible avec ma voiture ?" at bounding box center [617, 320] width 190 height 12
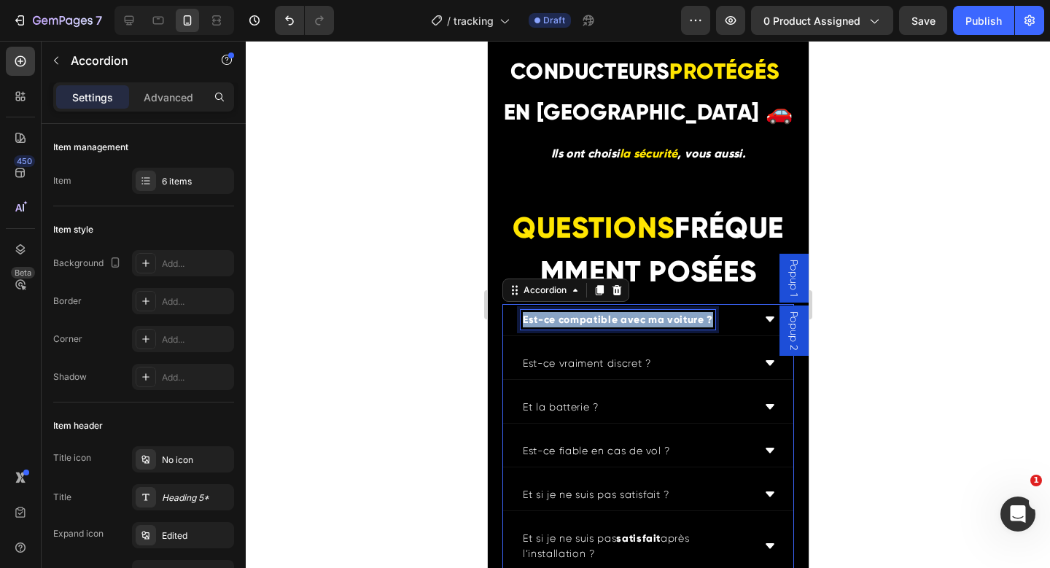
click at [595, 326] on strong "Est-ce compatible avec ma voiture ?" at bounding box center [617, 320] width 190 height 12
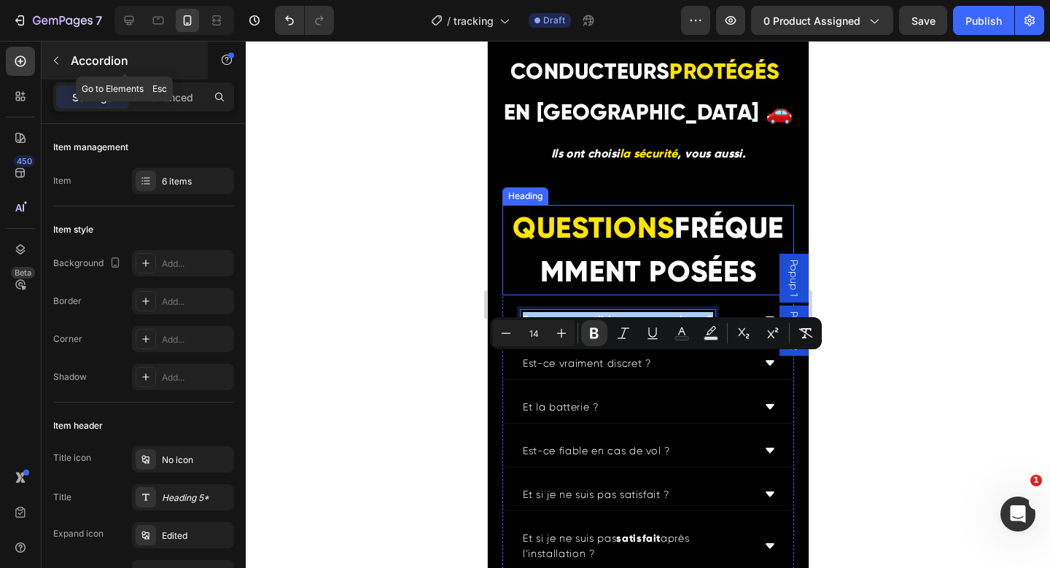
click at [64, 58] on button "button" at bounding box center [55, 60] width 23 height 23
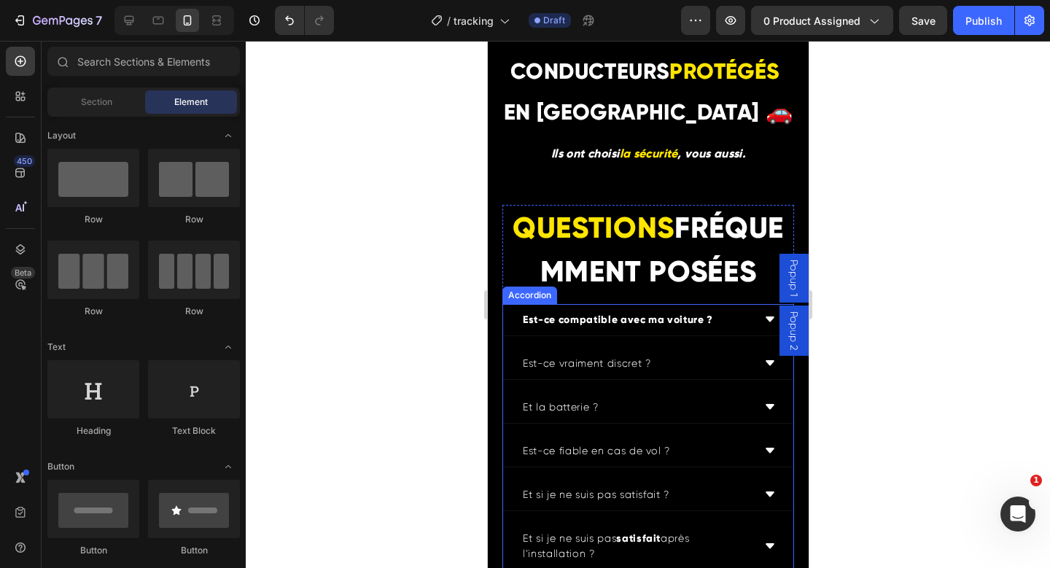
click at [608, 326] on strong "Est-ce compatible avec ma voiture ?" at bounding box center [617, 320] width 190 height 12
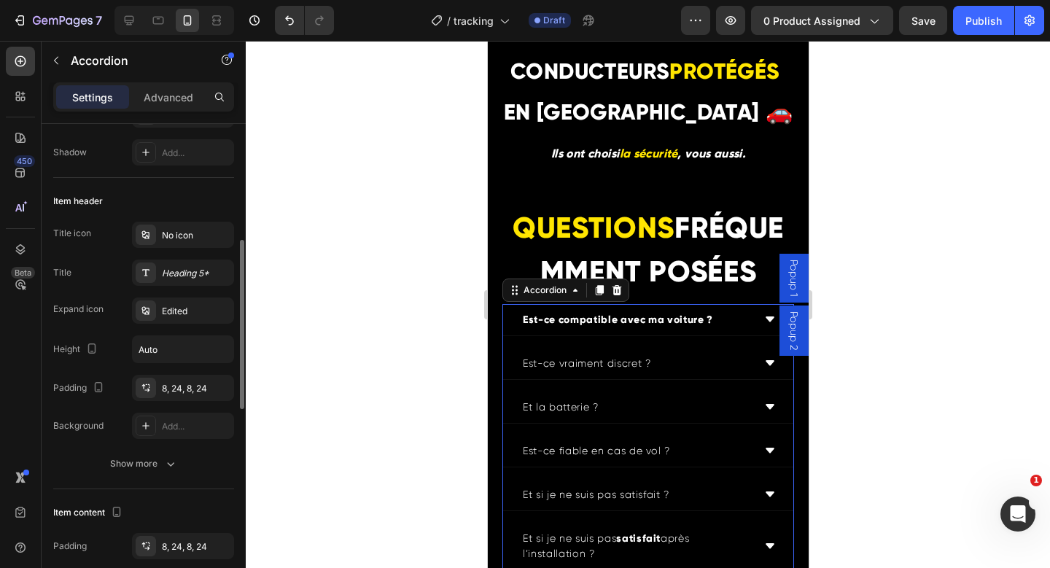
scroll to position [205, 0]
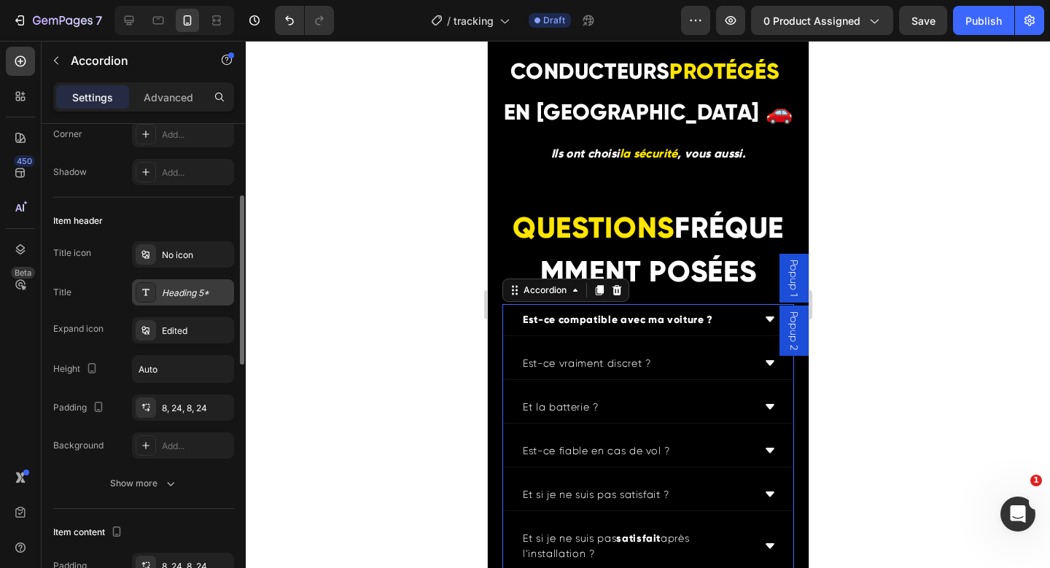
click at [177, 292] on div "Heading 5*" at bounding box center [196, 293] width 69 height 13
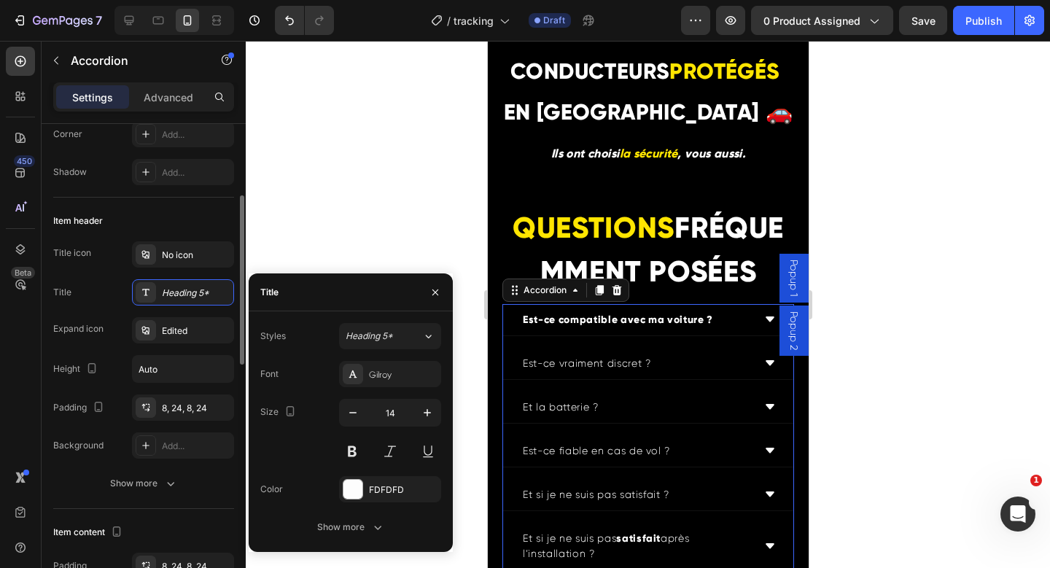
click at [193, 209] on div "Item header" at bounding box center [143, 220] width 181 height 23
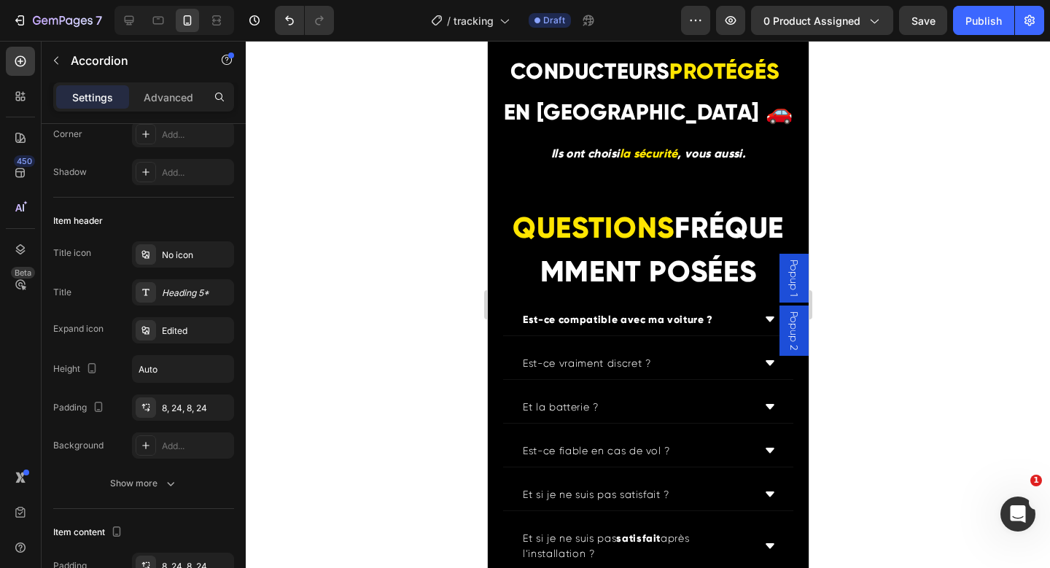
click at [746, 336] on div "Est-ce compatible avec ma voiture ?" at bounding box center [648, 320] width 290 height 32
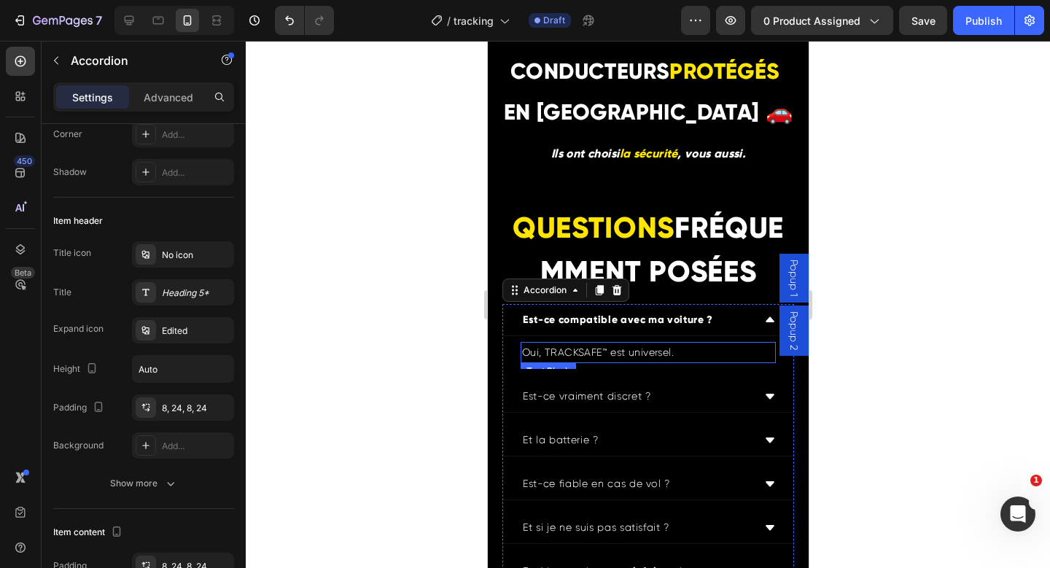
click at [596, 362] on p "Oui, TRACKSAFE™ est universel." at bounding box center [648, 353] width 252 height 18
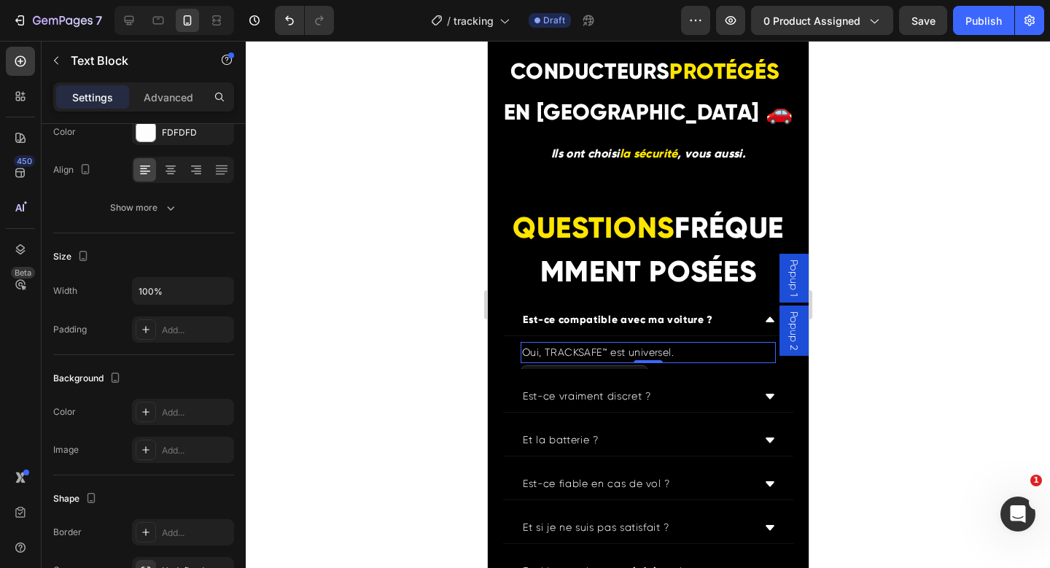
scroll to position [0, 0]
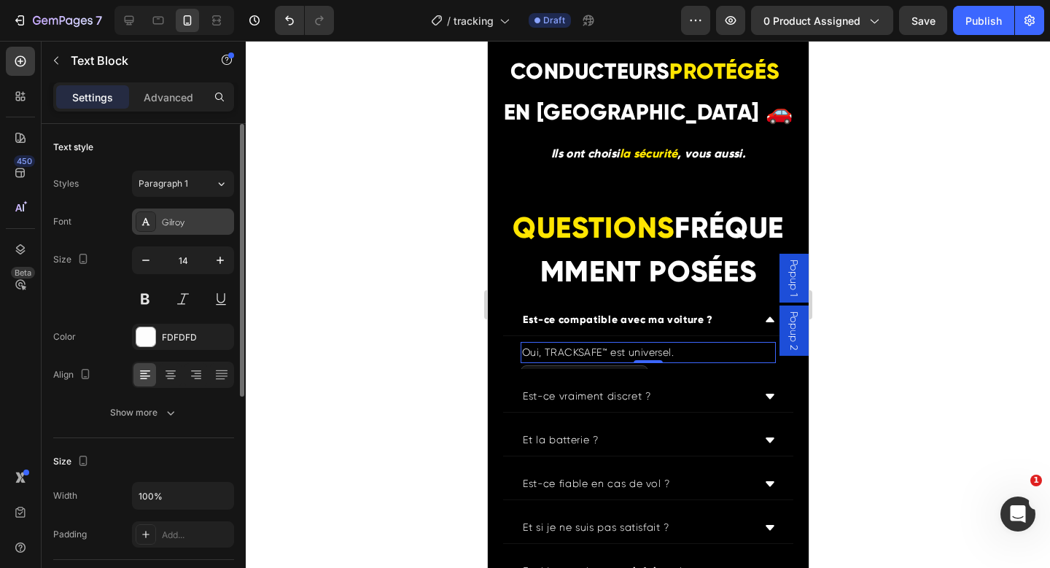
click at [190, 226] on div "Gilroy" at bounding box center [196, 222] width 69 height 13
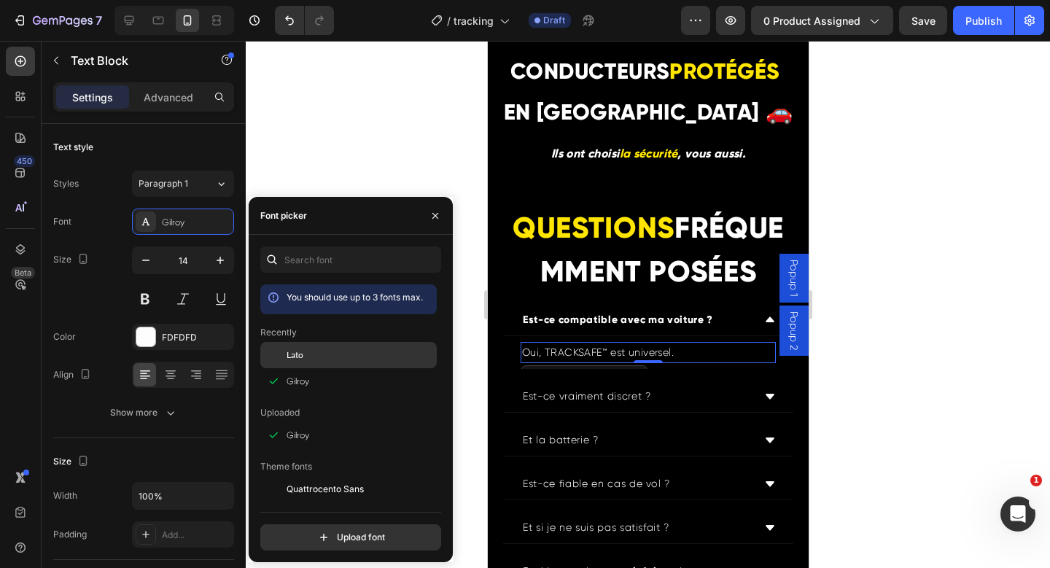
click at [309, 352] on div "Lato" at bounding box center [360, 355] width 147 height 13
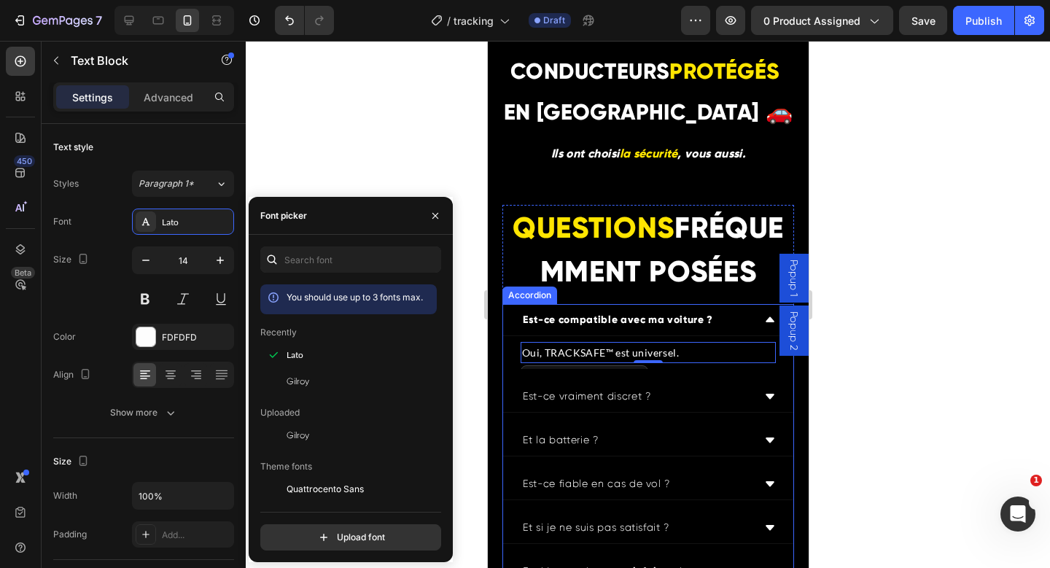
click at [692, 326] on strong "Est-ce compatible avec ma voiture ?" at bounding box center [617, 320] width 190 height 12
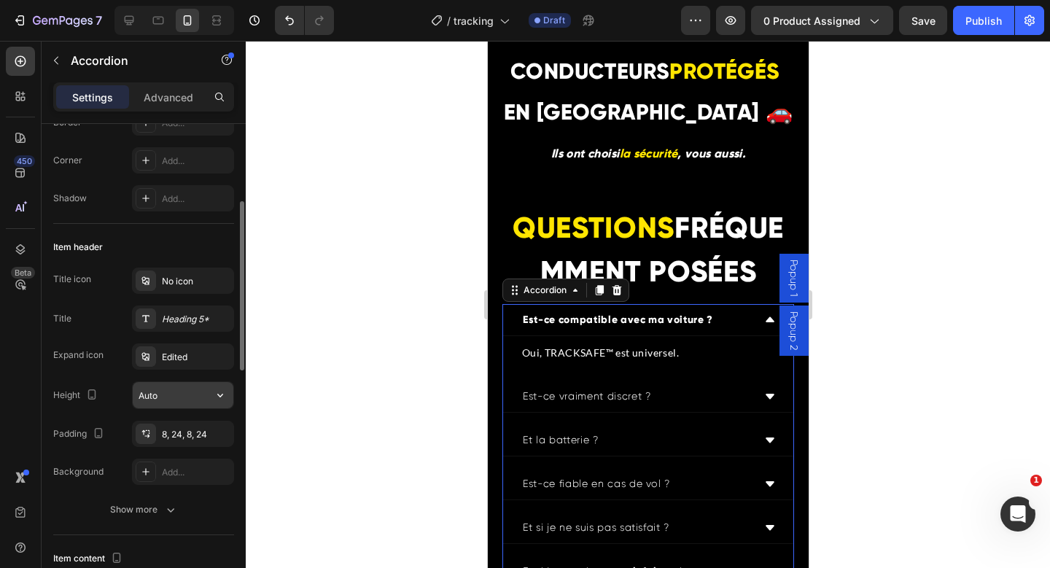
scroll to position [225, 0]
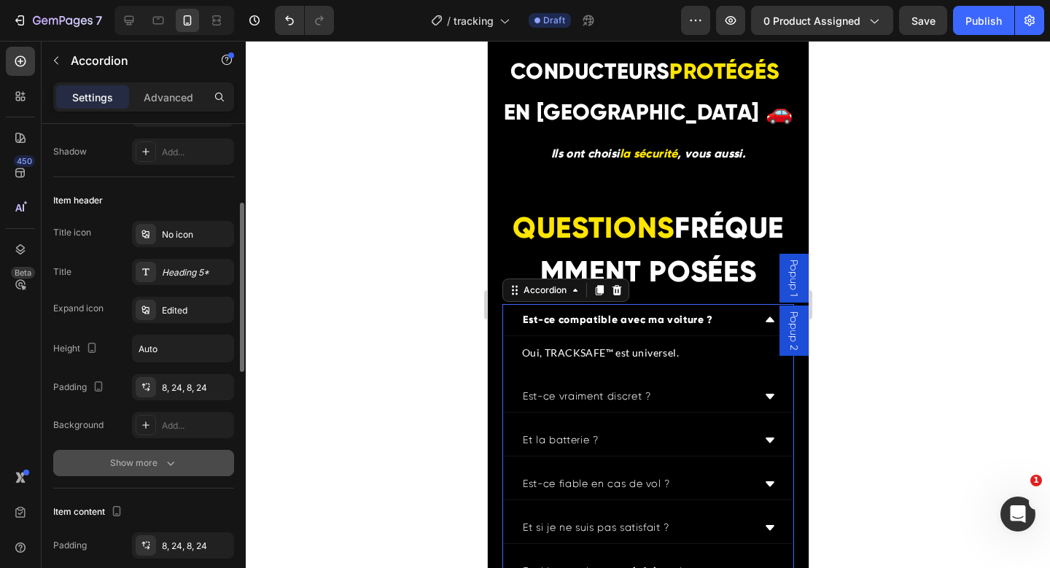
click at [152, 461] on div "Show more" at bounding box center [144, 463] width 68 height 15
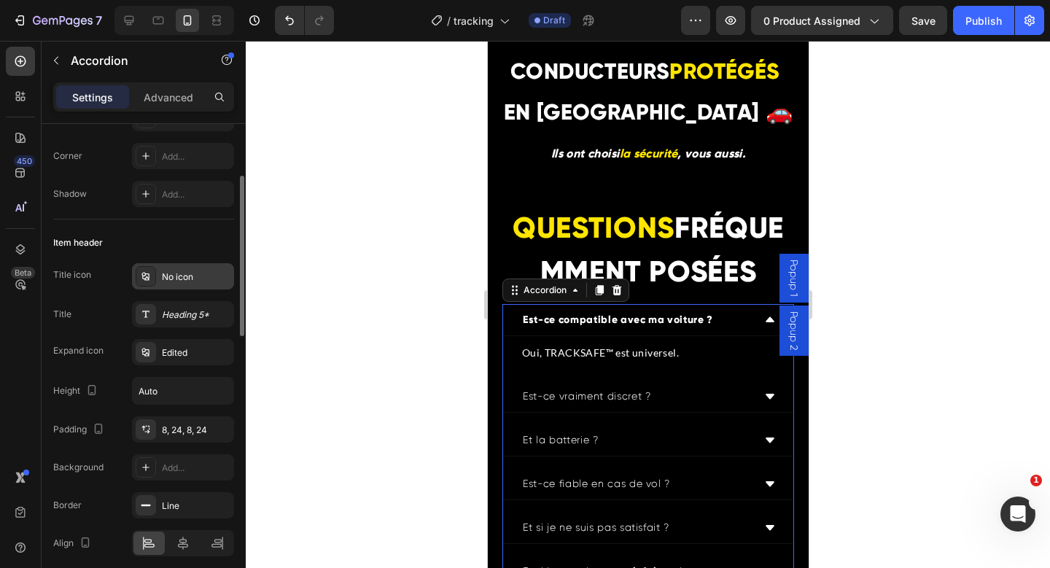
scroll to position [185, 0]
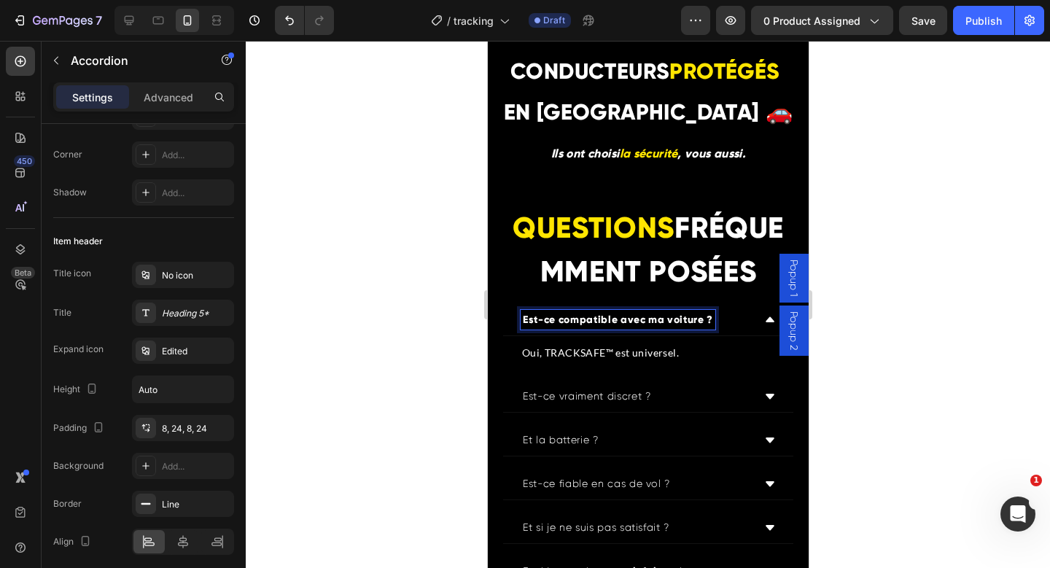
click at [580, 326] on strong "Est-ce compatible avec ma voiture ?" at bounding box center [617, 320] width 190 height 12
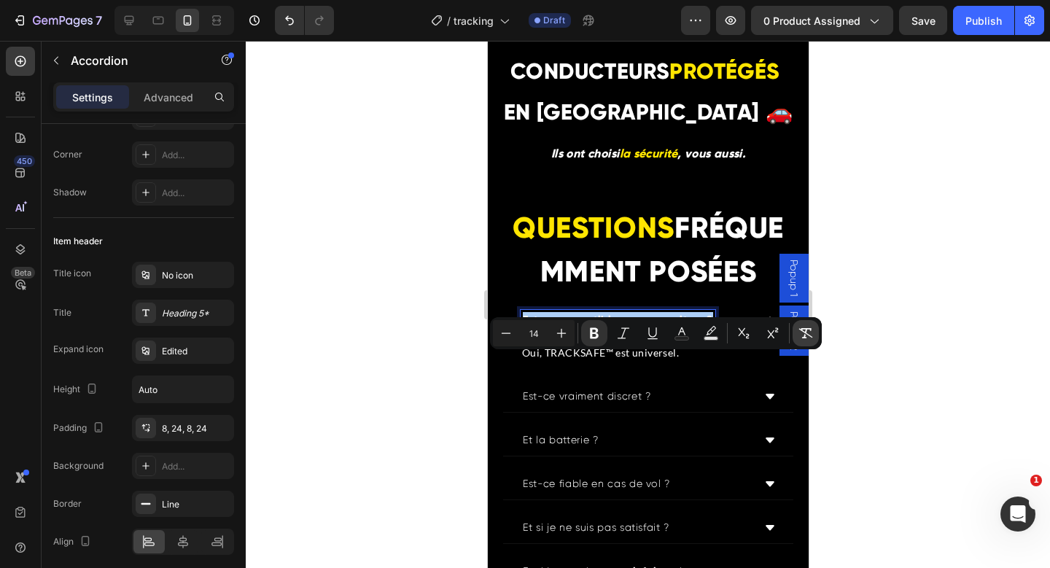
click at [804, 330] on icon "Editor contextual toolbar" at bounding box center [806, 333] width 15 height 15
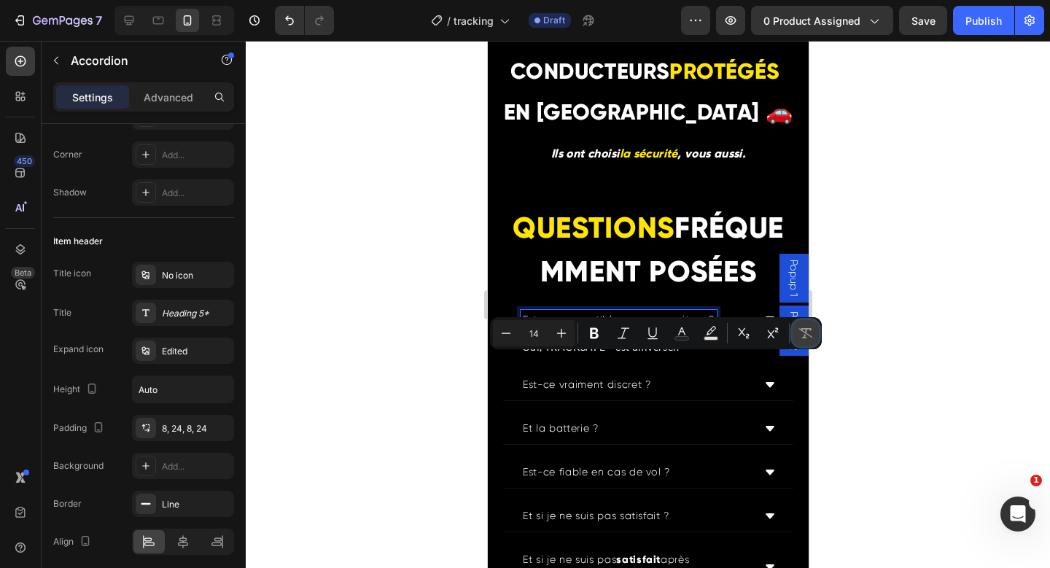
click at [804, 330] on icon "Editor contextual toolbar" at bounding box center [806, 333] width 15 height 15
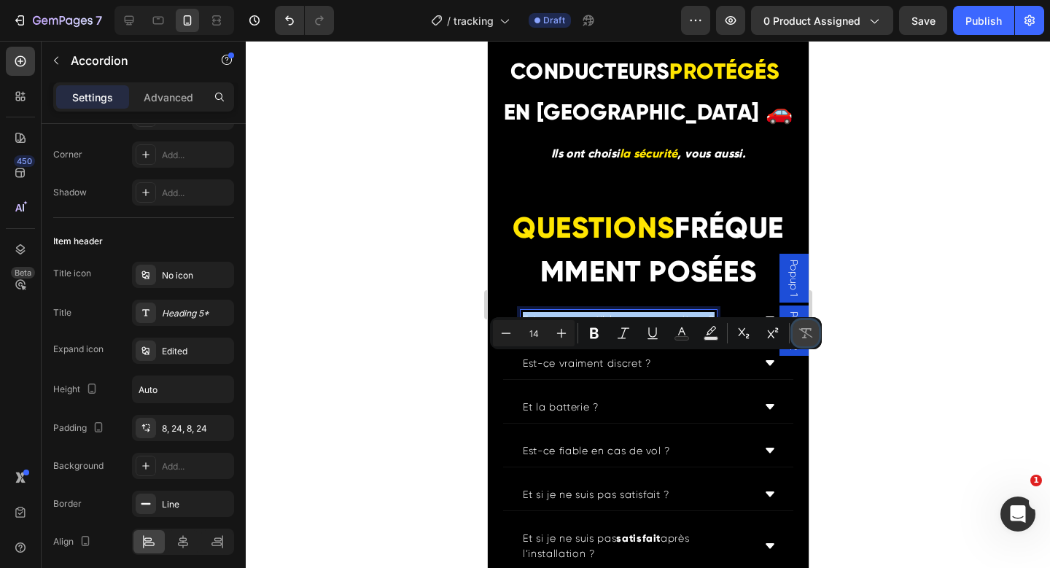
click at [818, 334] on button "Remove Format" at bounding box center [806, 333] width 26 height 26
click at [872, 330] on div at bounding box center [648, 304] width 805 height 527
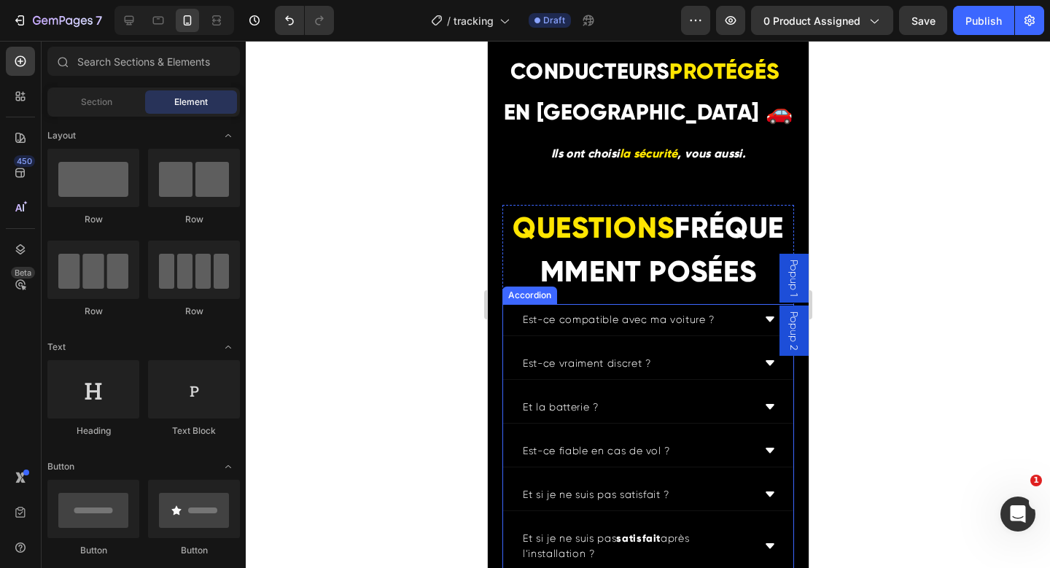
click at [659, 328] on p "Est-ce compatible avec ma voiture ?" at bounding box center [618, 319] width 192 height 15
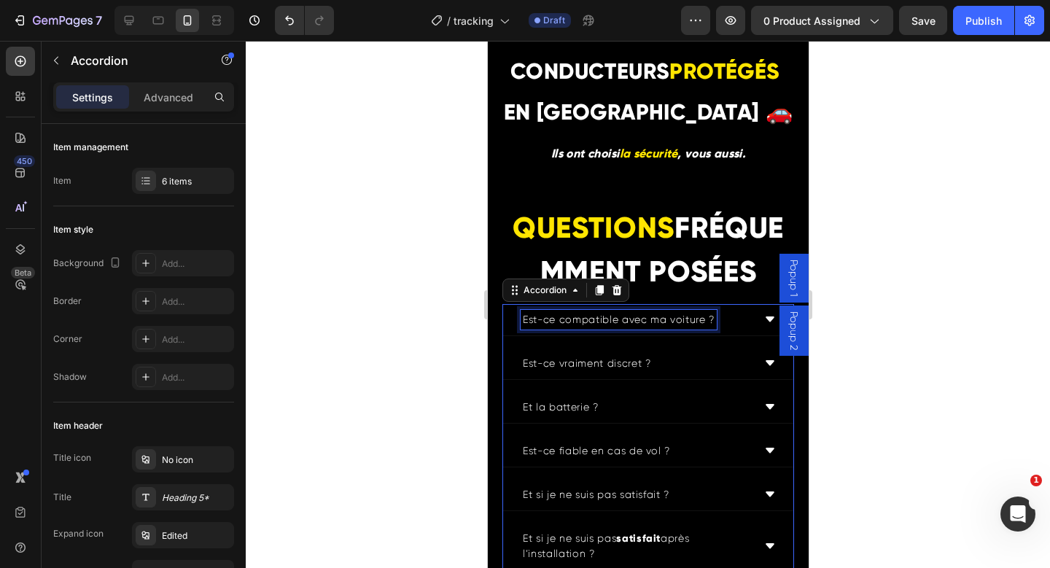
click at [659, 328] on p "Est-ce compatible avec ma voiture ?" at bounding box center [618, 319] width 192 height 15
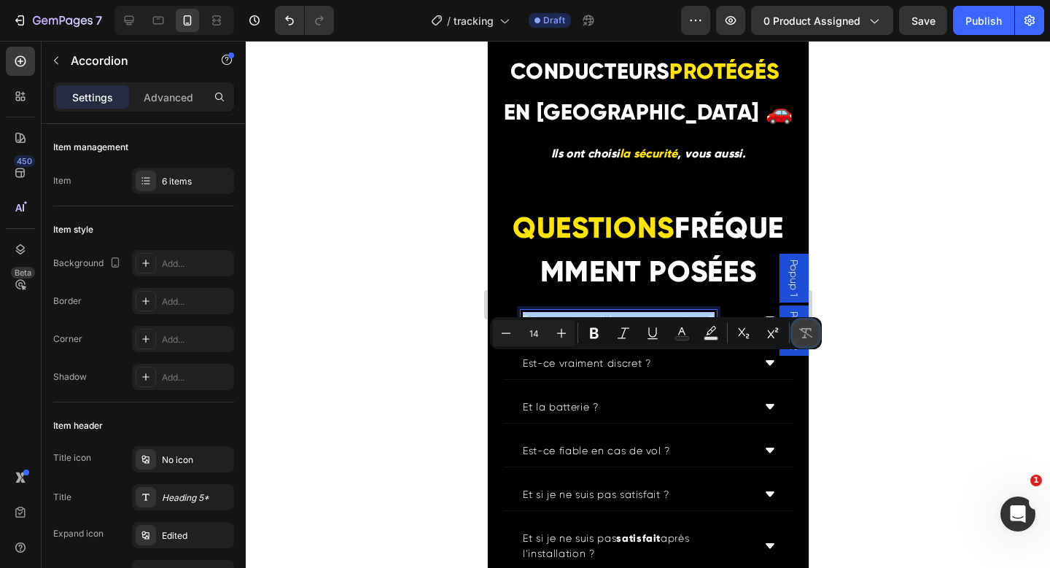
click at [804, 339] on icon "Editor contextual toolbar" at bounding box center [806, 333] width 15 height 15
click at [815, 328] on button "Remove Format" at bounding box center [806, 333] width 26 height 26
click at [809, 332] on icon "Editor contextual toolbar" at bounding box center [806, 333] width 15 height 15
click at [602, 371] on p "Est-ce vraiment discret ?" at bounding box center [586, 363] width 128 height 15
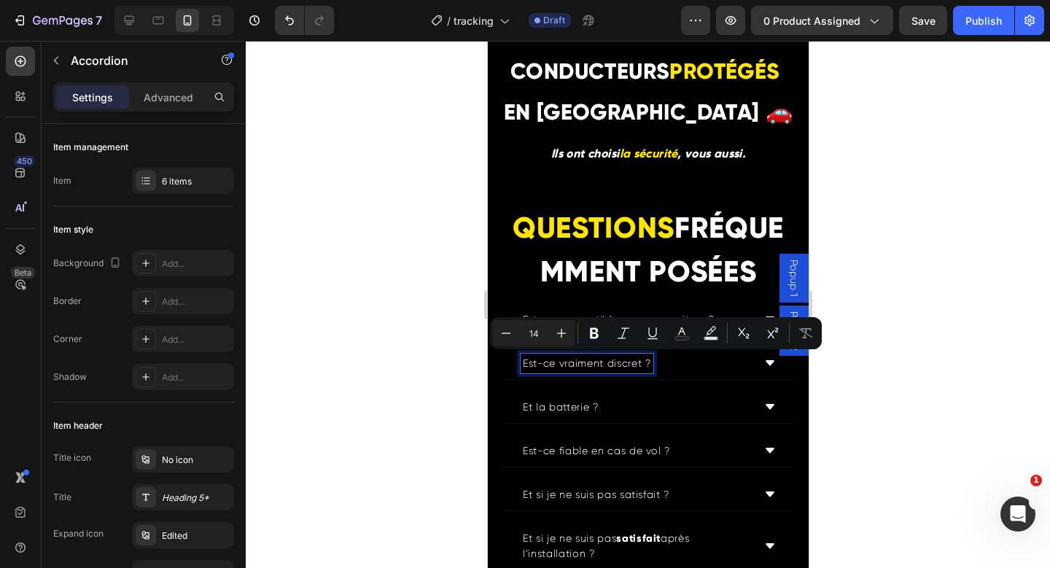
click at [602, 371] on p "Est-ce vraiment discret ?" at bounding box center [586, 363] width 128 height 15
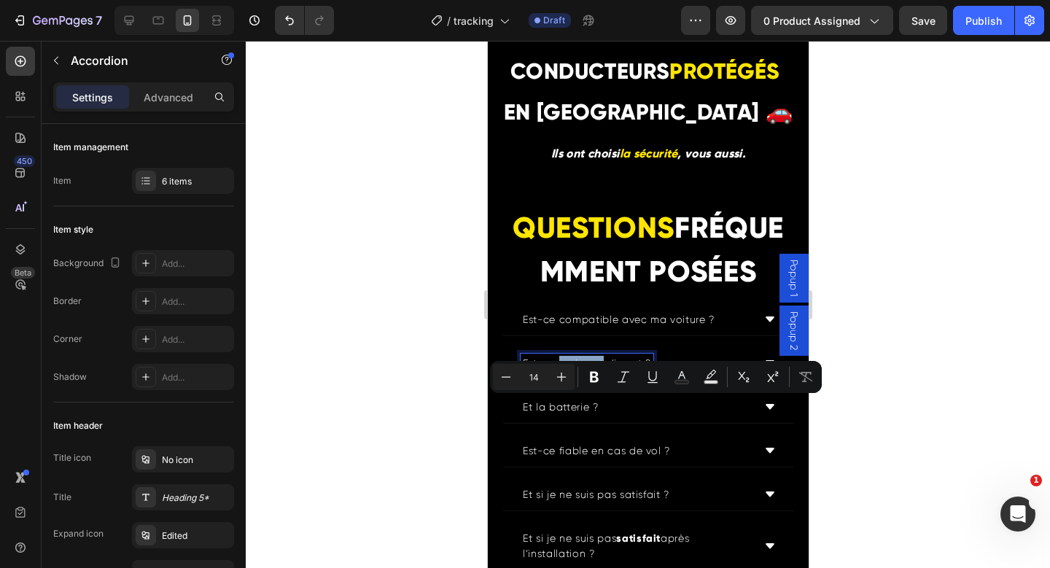
click at [602, 371] on p "Est-ce vraiment discret ?" at bounding box center [586, 363] width 128 height 15
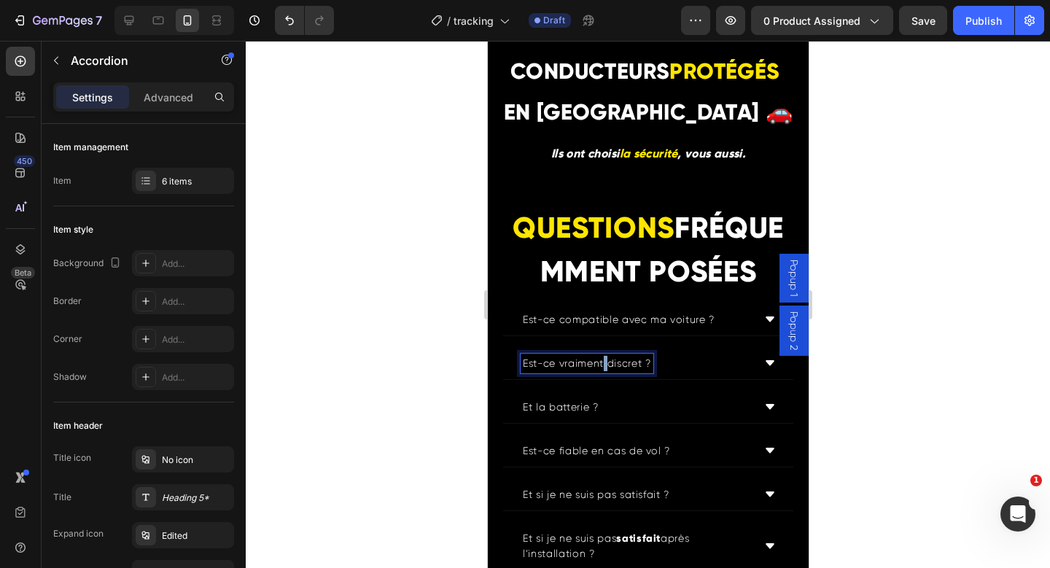
click at [602, 371] on p "Est-ce vraiment discret ?" at bounding box center [586, 363] width 128 height 15
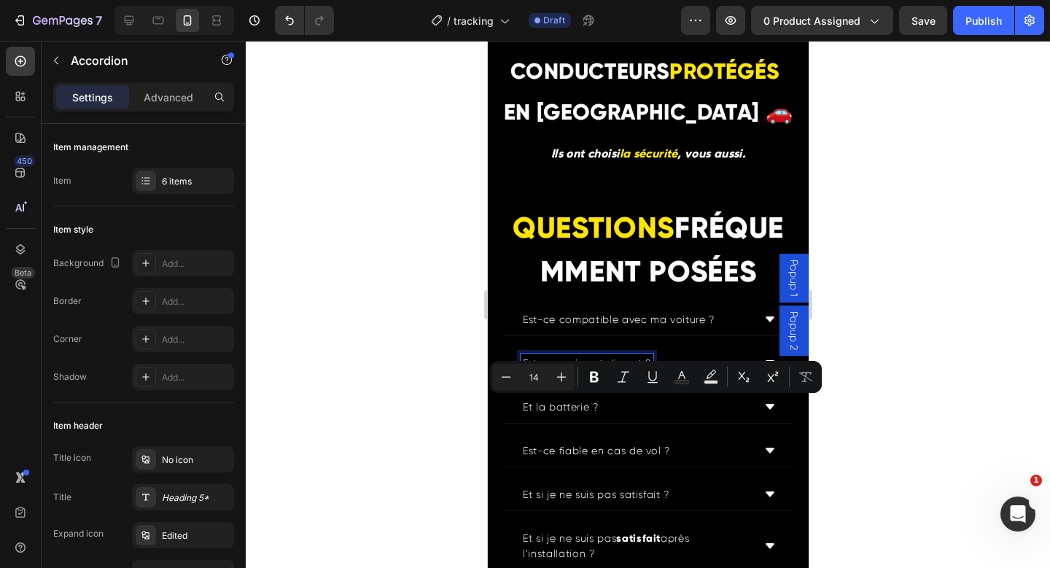
click at [579, 371] on p "Est-ce vraiment discret ?" at bounding box center [586, 363] width 128 height 15
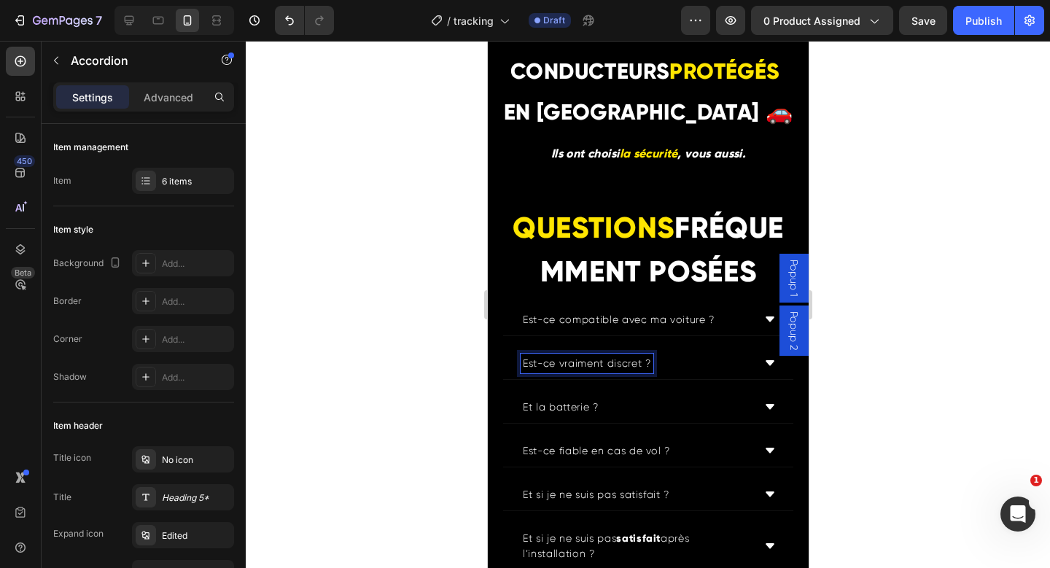
click at [605, 330] on div "Est-ce compatible avec ma voiture ?" at bounding box center [618, 320] width 196 height 20
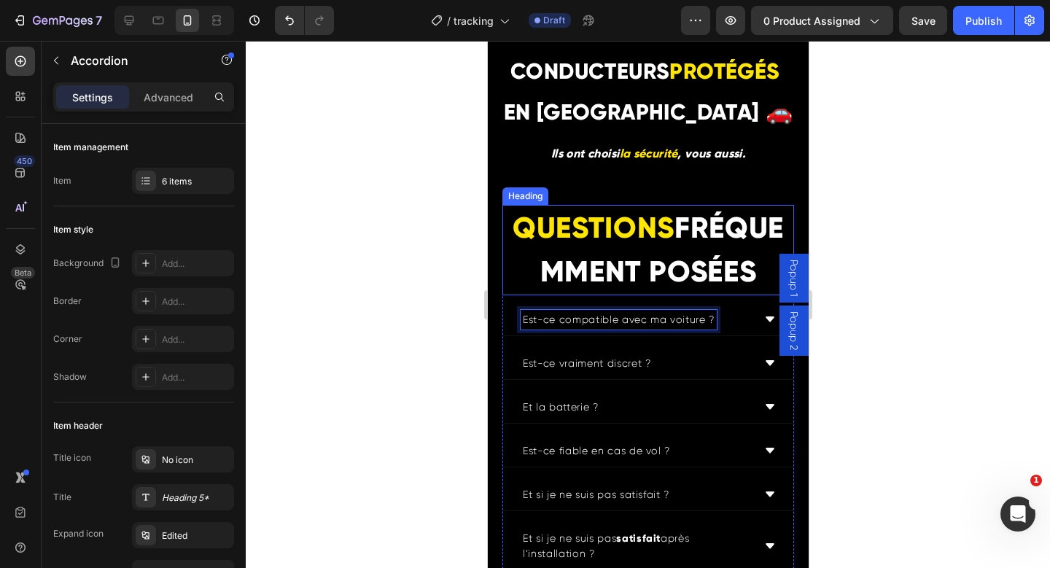
scroll to position [4966, 0]
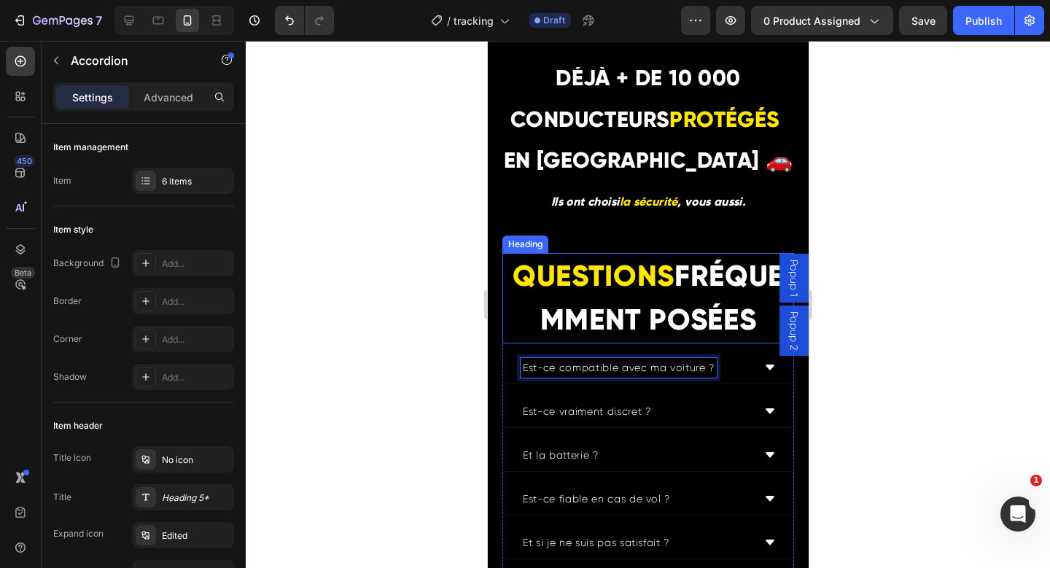
click at [613, 342] on h2 "QUESTIONS FRÉQUEMMENT POSÉES" at bounding box center [648, 298] width 292 height 90
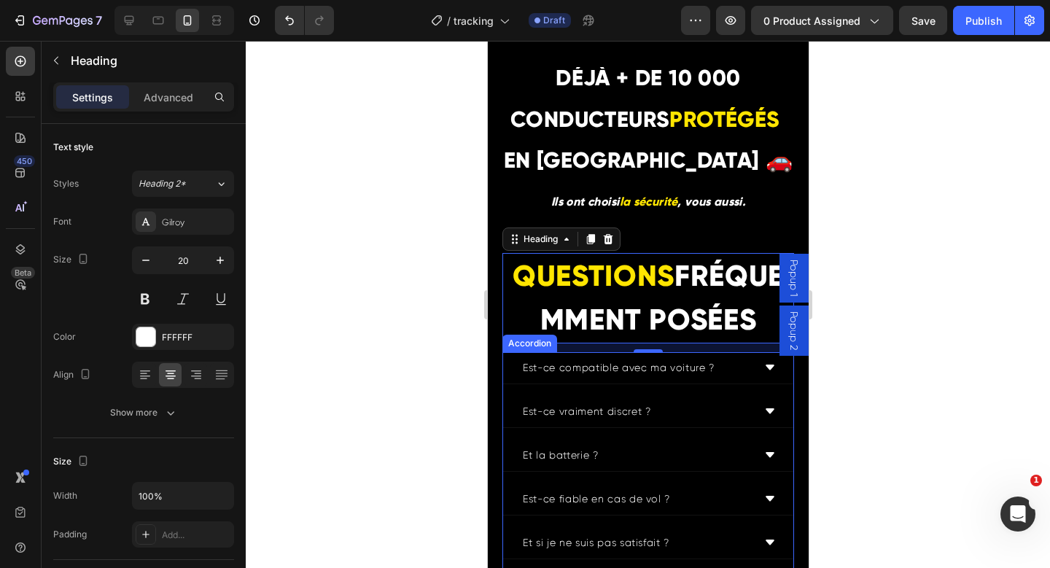
click at [516, 427] on div "Est-ce compatible avec ma voiture ? Est-ce vraiment discret ? Et la batterie ? …" at bounding box center [648, 485] width 292 height 266
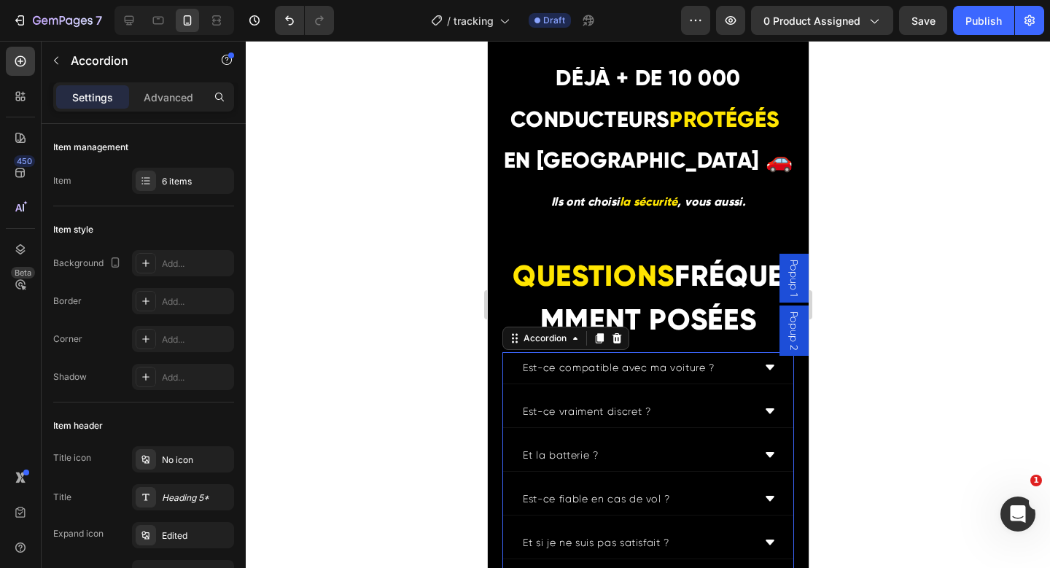
click at [765, 370] on icon at bounding box center [769, 367] width 9 height 5
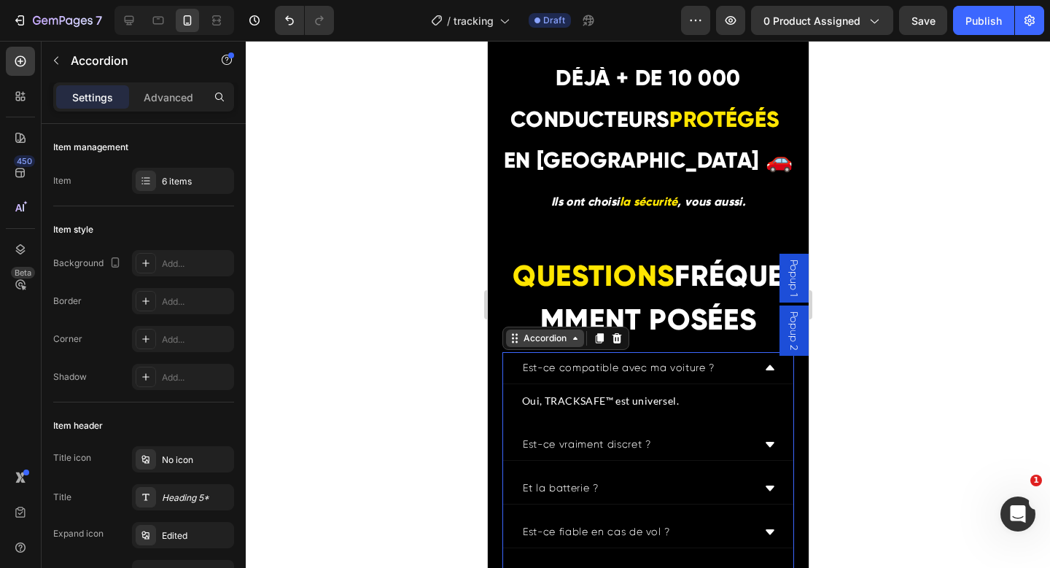
click at [572, 344] on icon at bounding box center [575, 339] width 12 height 12
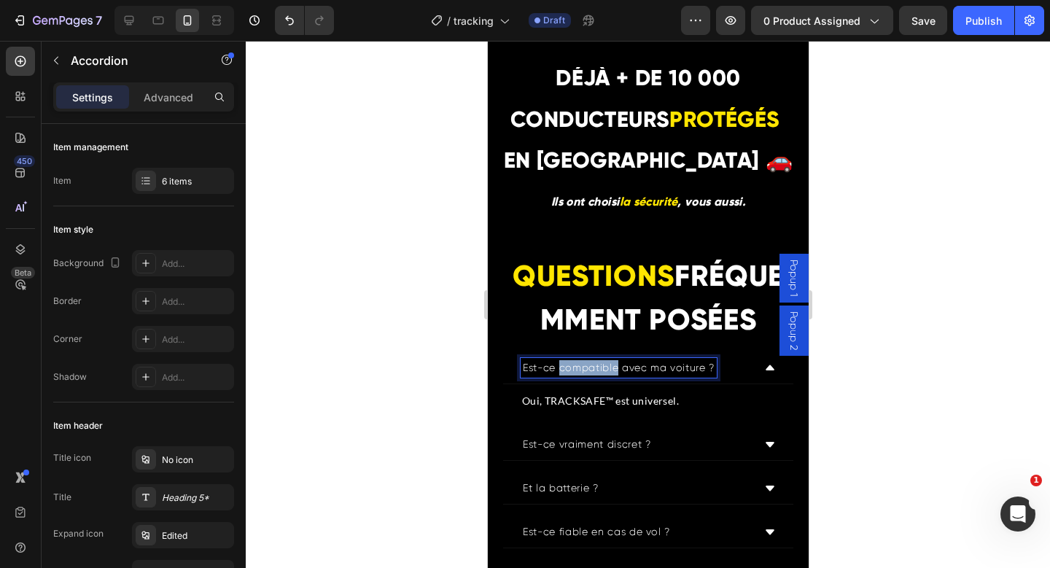
click at [587, 376] on p "Est-ce compatible avec ma voiture ?" at bounding box center [618, 367] width 192 height 15
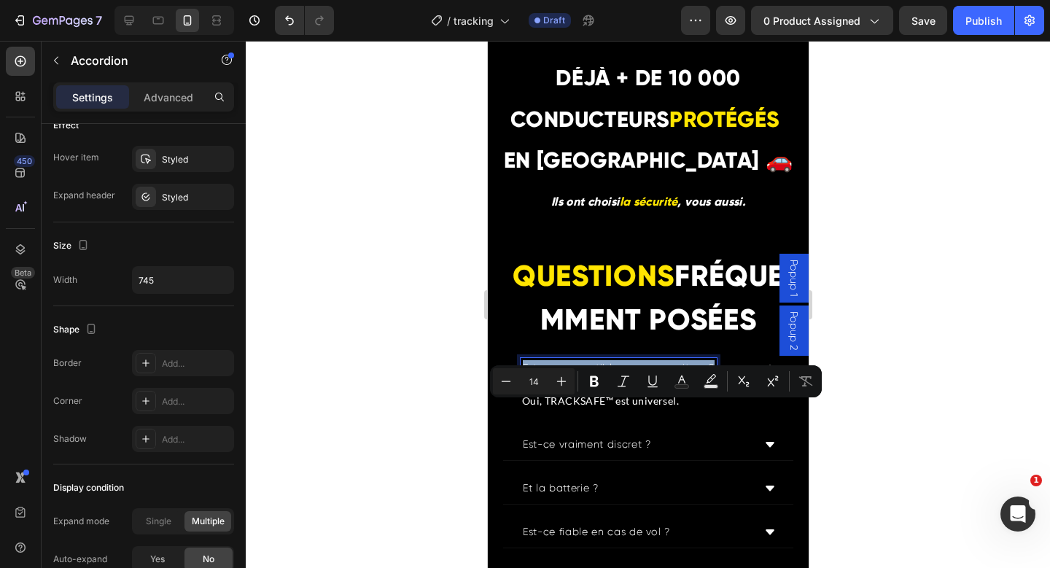
scroll to position [903, 0]
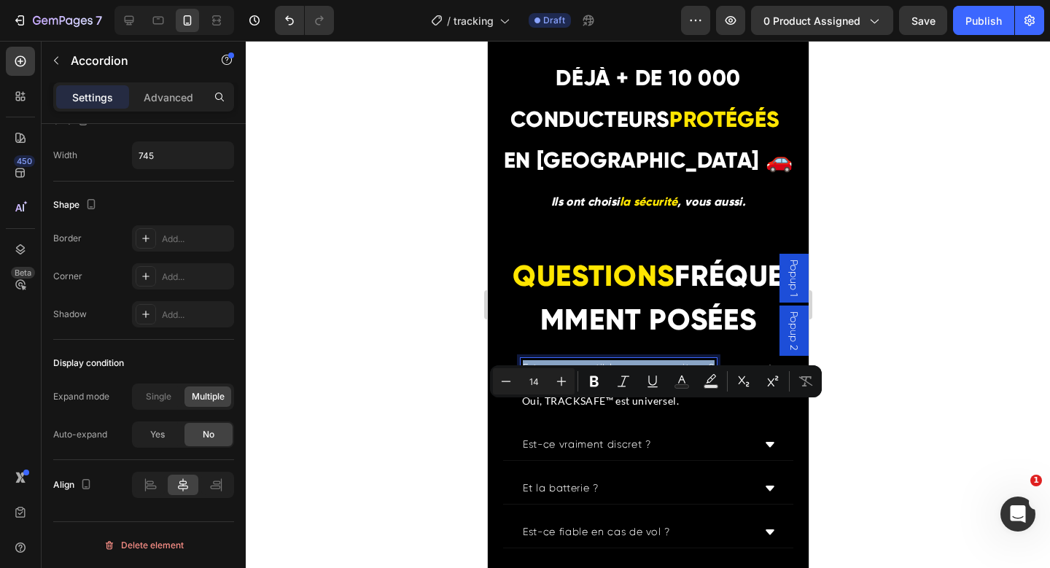
click at [628, 376] on p "Est-ce compatible avec ma voiture ?" at bounding box center [618, 367] width 192 height 15
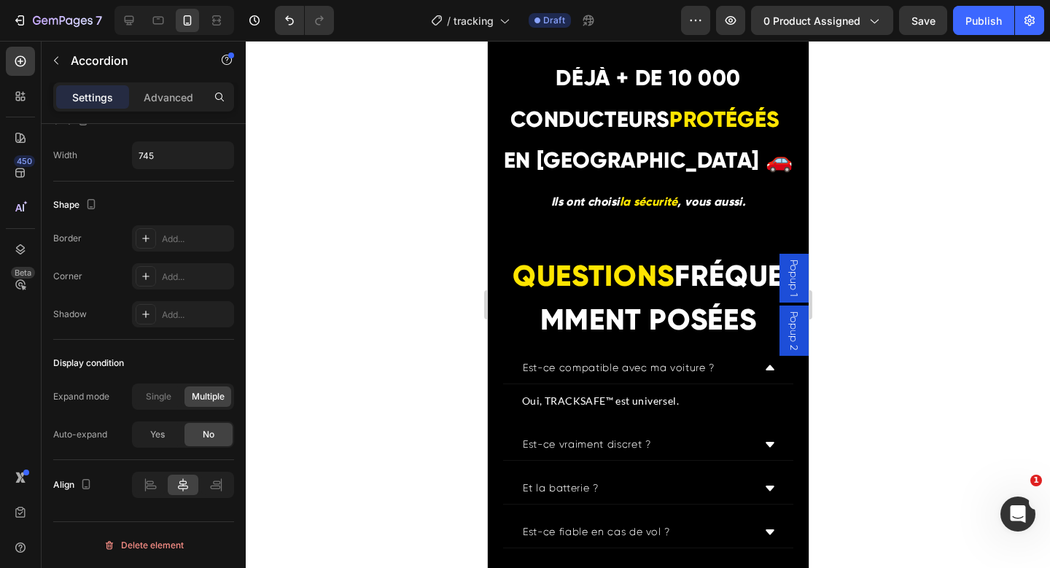
click at [737, 378] on div "Est-ce compatible avec ma voiture ?" at bounding box center [636, 368] width 232 height 20
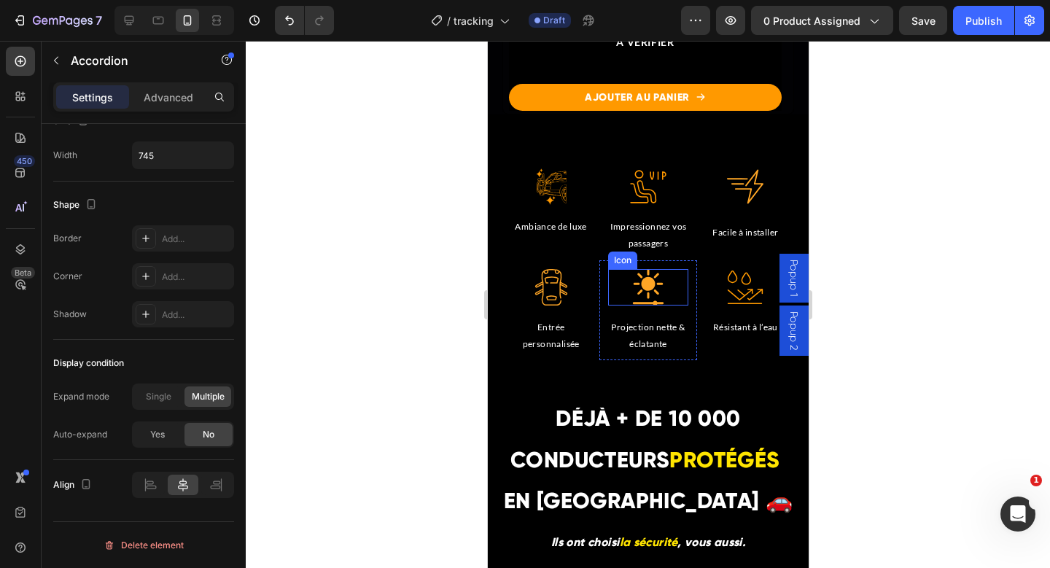
scroll to position [4520, 0]
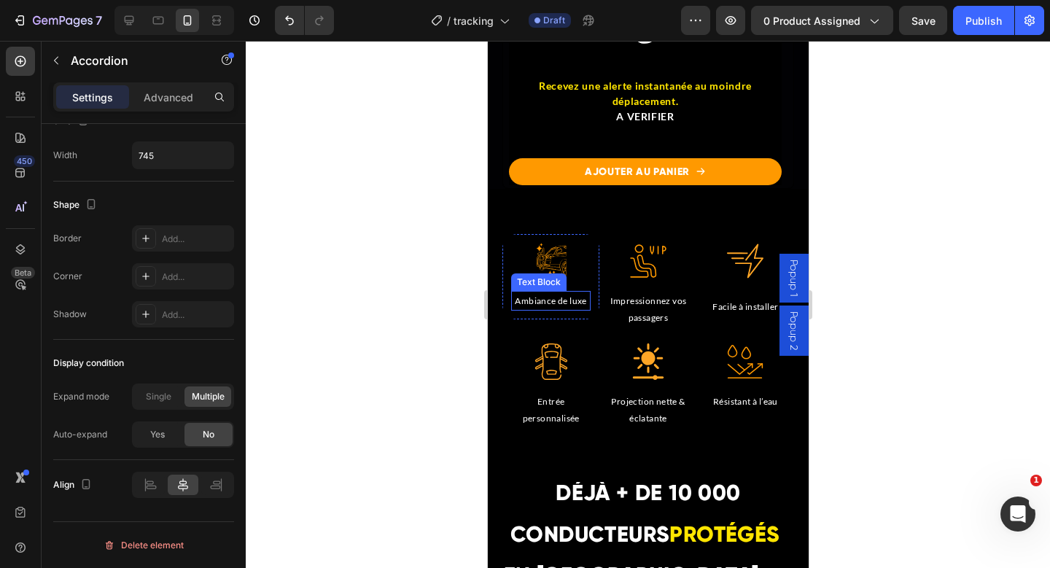
click at [545, 309] on p "Ambiance de luxe" at bounding box center [550, 300] width 77 height 17
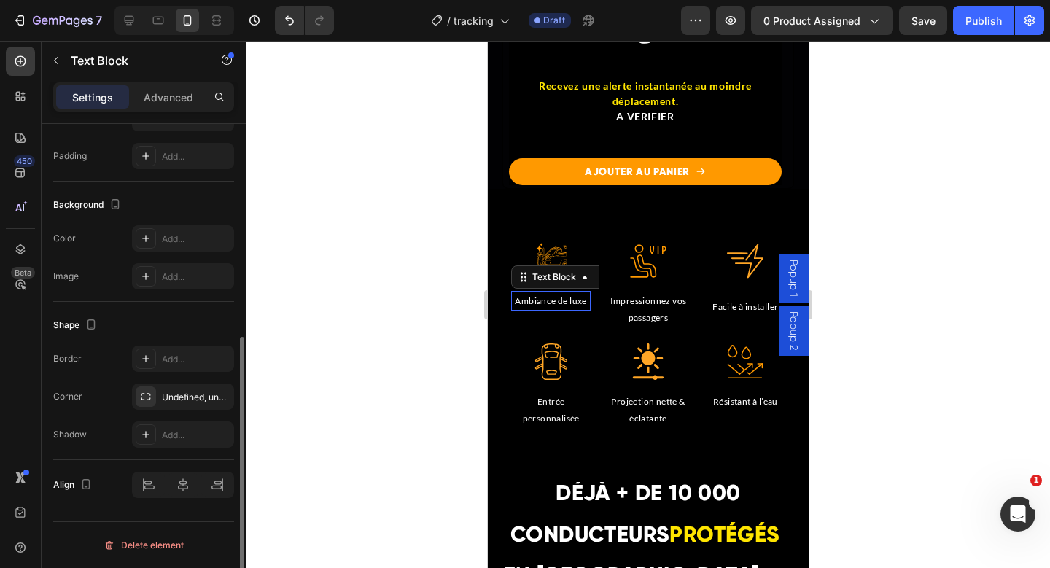
scroll to position [0, 0]
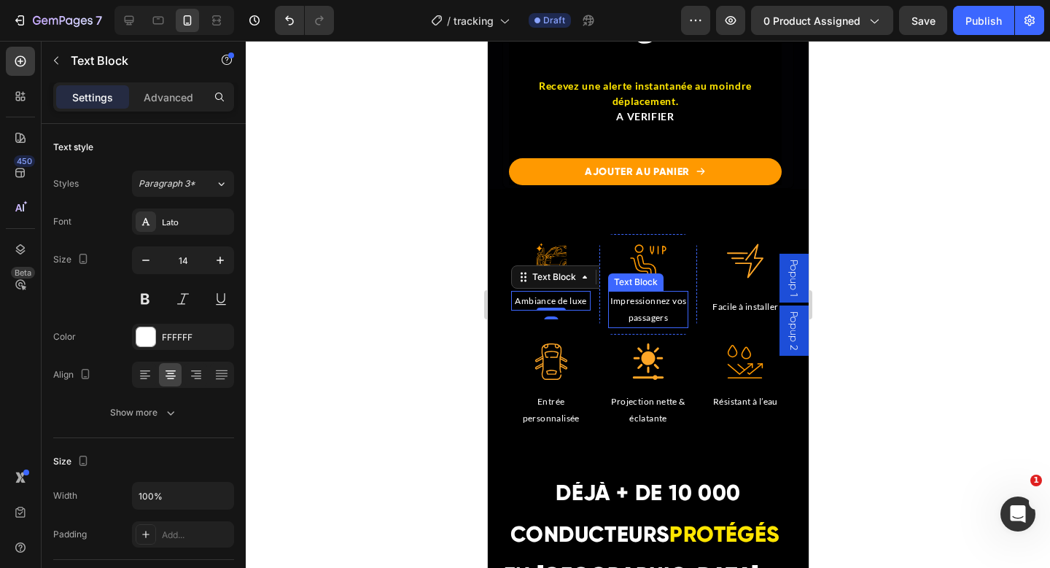
click at [642, 323] on span "Impressionnez vos passagers" at bounding box center [648, 309] width 77 height 28
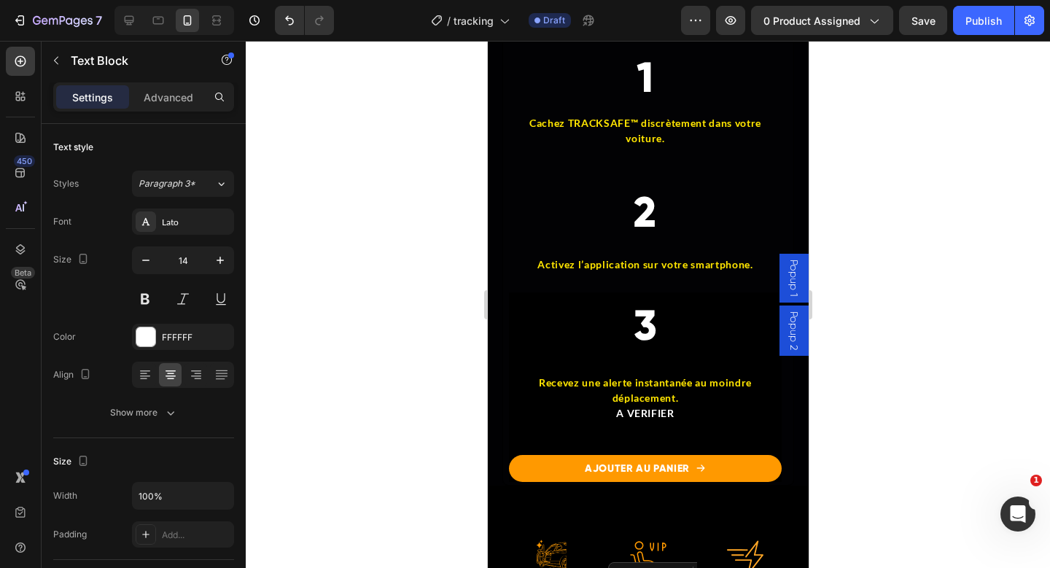
scroll to position [4168, 0]
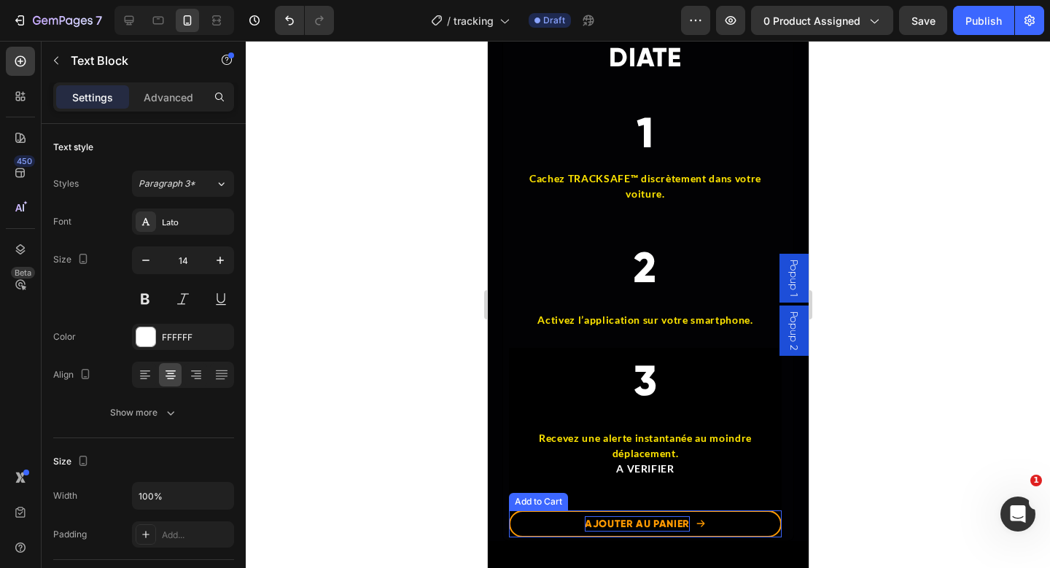
click at [597, 532] on div "AJOUTER AU PANIER" at bounding box center [636, 523] width 105 height 15
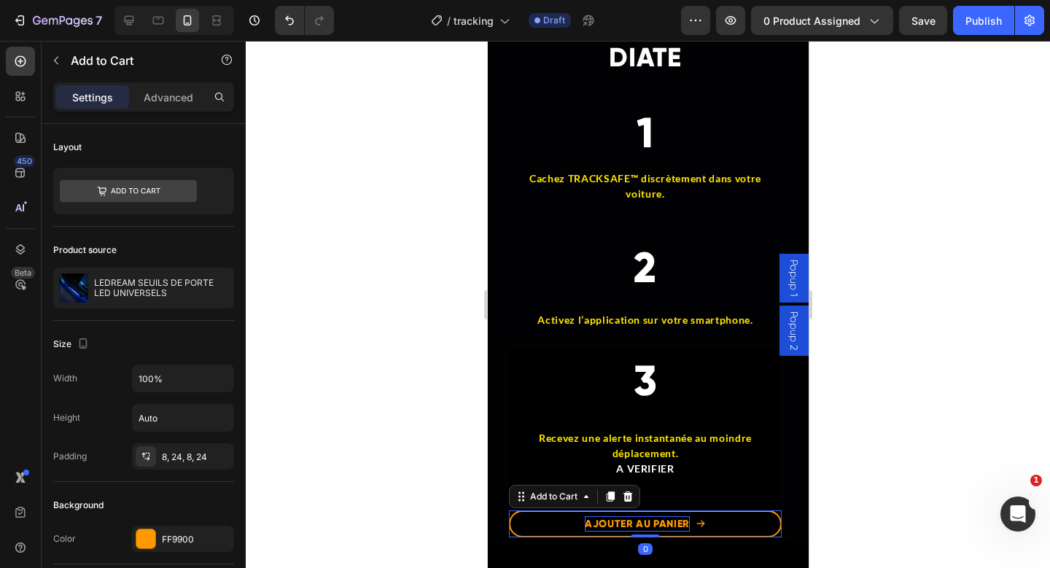
click at [597, 532] on div "AJOUTER AU PANIER" at bounding box center [636, 523] width 105 height 15
click at [597, 532] on p "AJOUTER AU PANIER" at bounding box center [636, 523] width 105 height 15
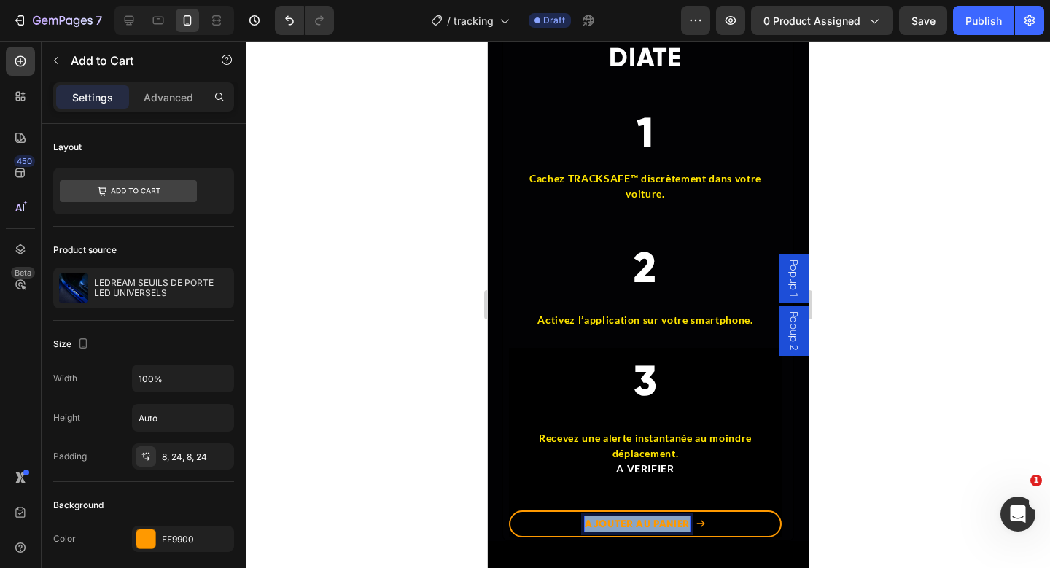
click at [597, 532] on p "AJOUTER AU PANIER" at bounding box center [636, 523] width 105 height 15
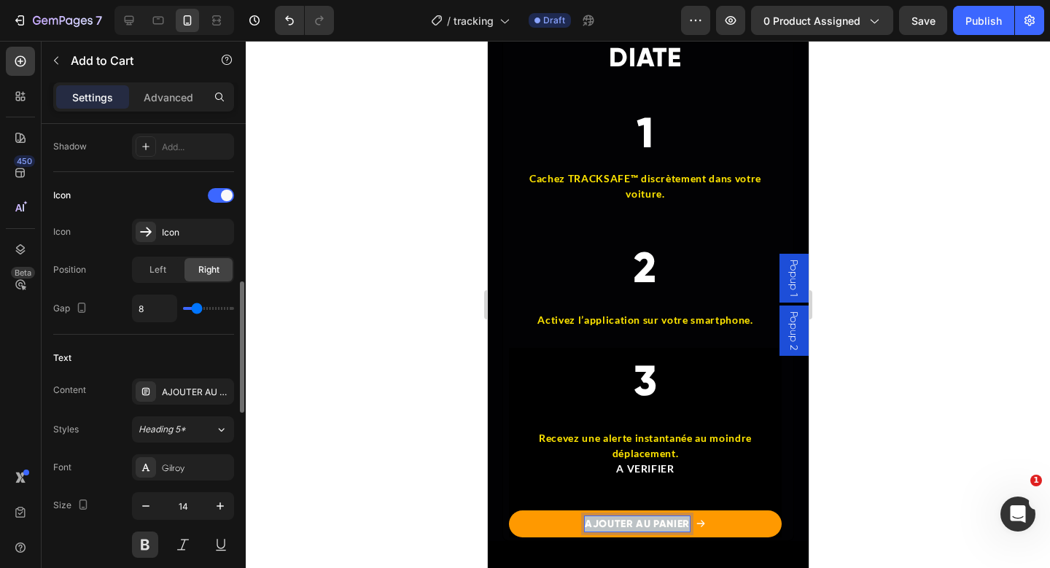
scroll to position [584, 0]
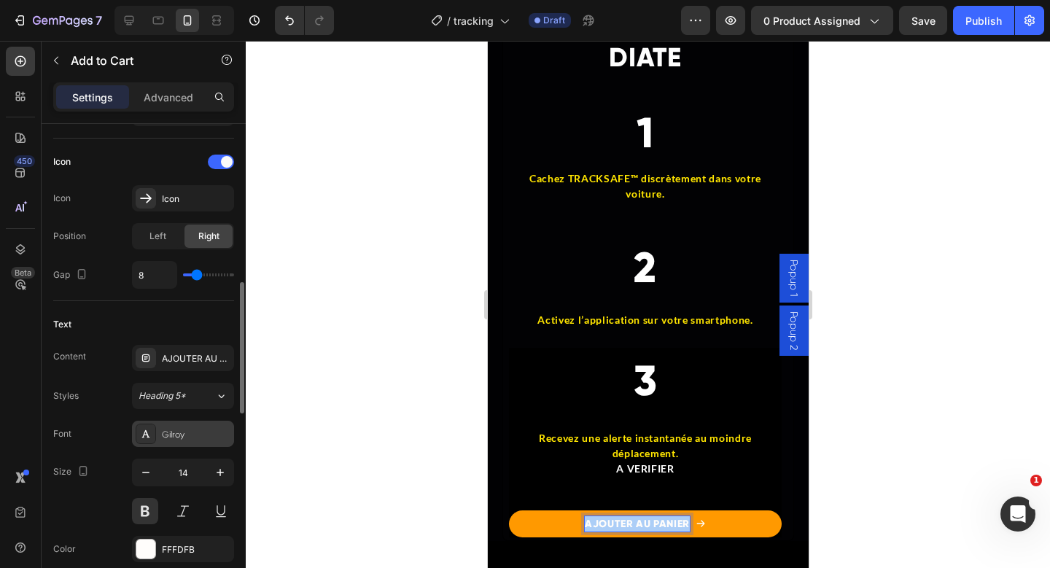
click at [158, 434] on div "Gilroy" at bounding box center [183, 434] width 102 height 26
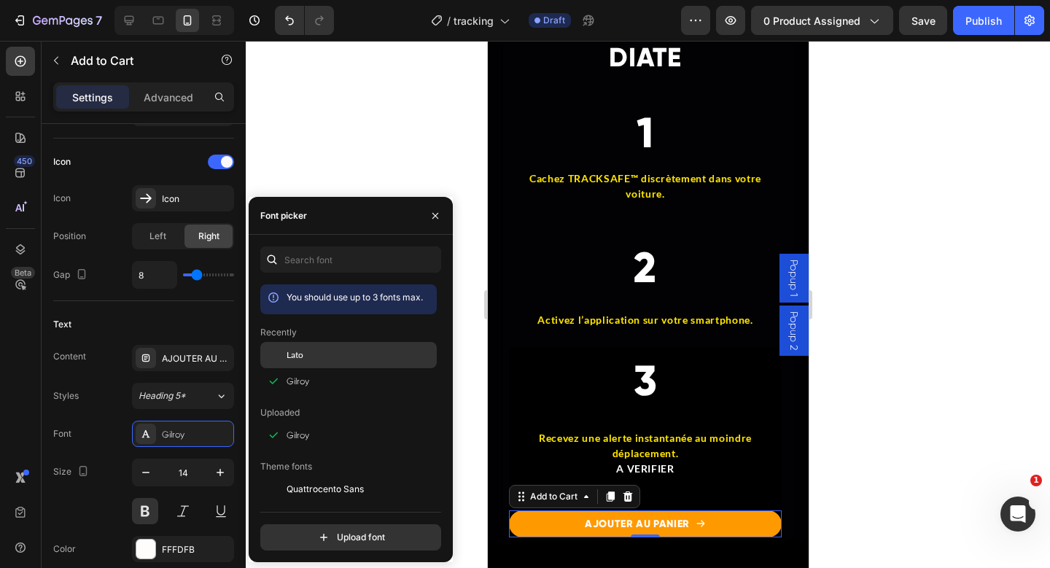
click at [311, 351] on div "Lato" at bounding box center [360, 355] width 147 height 13
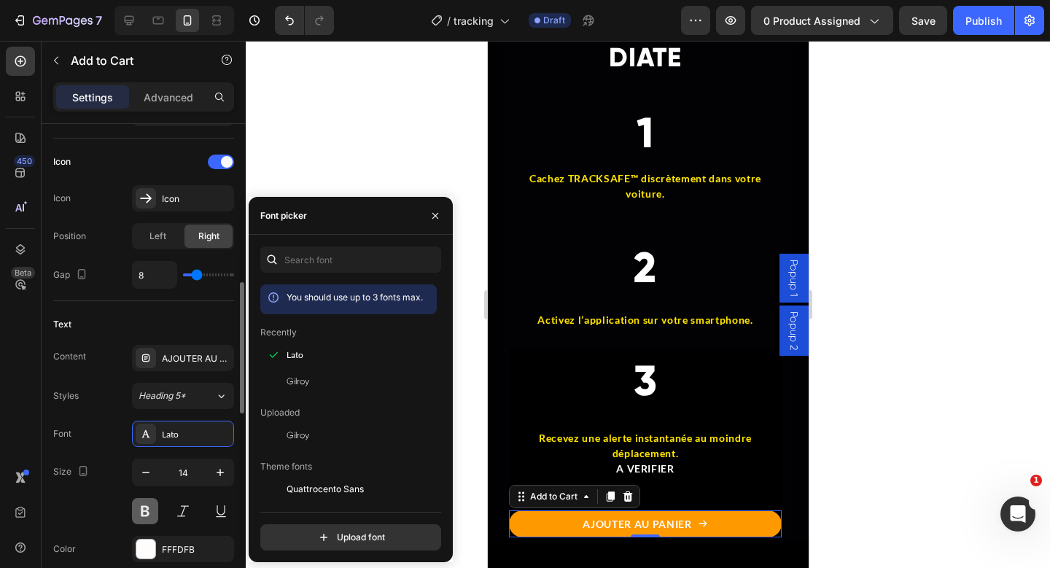
click at [151, 505] on button at bounding box center [145, 511] width 26 height 26
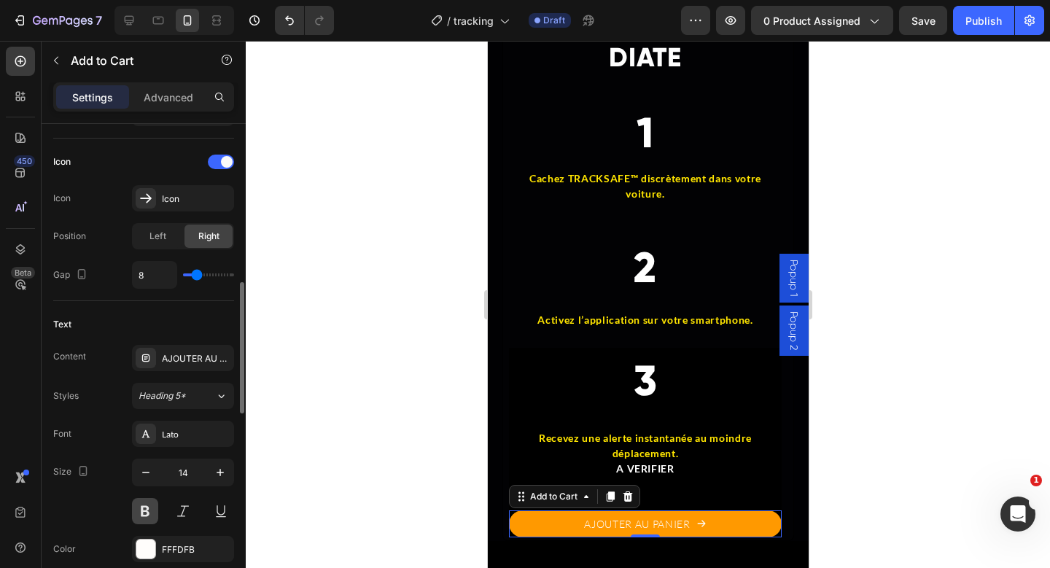
click at [151, 505] on button at bounding box center [145, 511] width 26 height 26
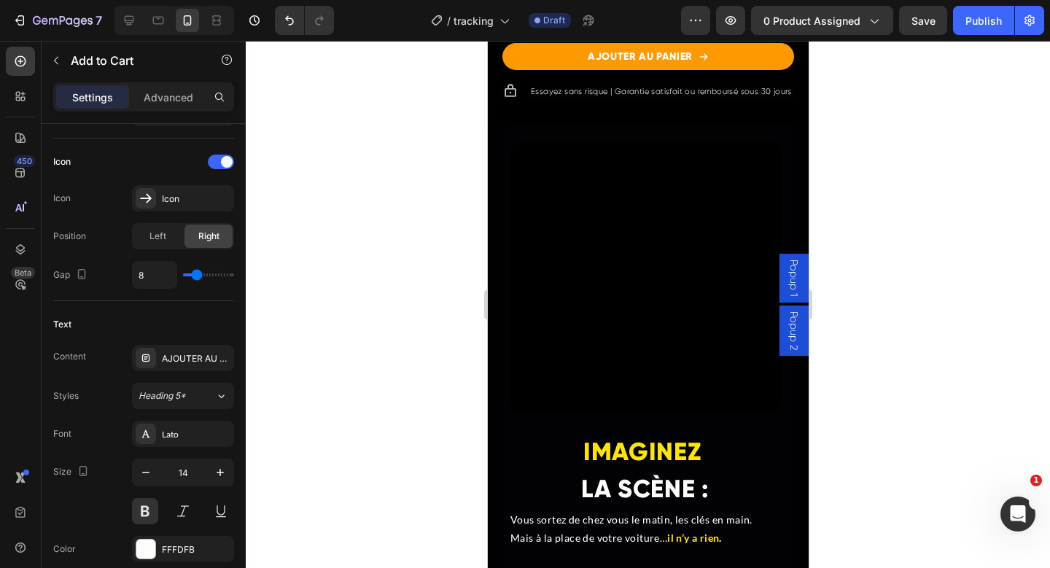
scroll to position [2578, 0]
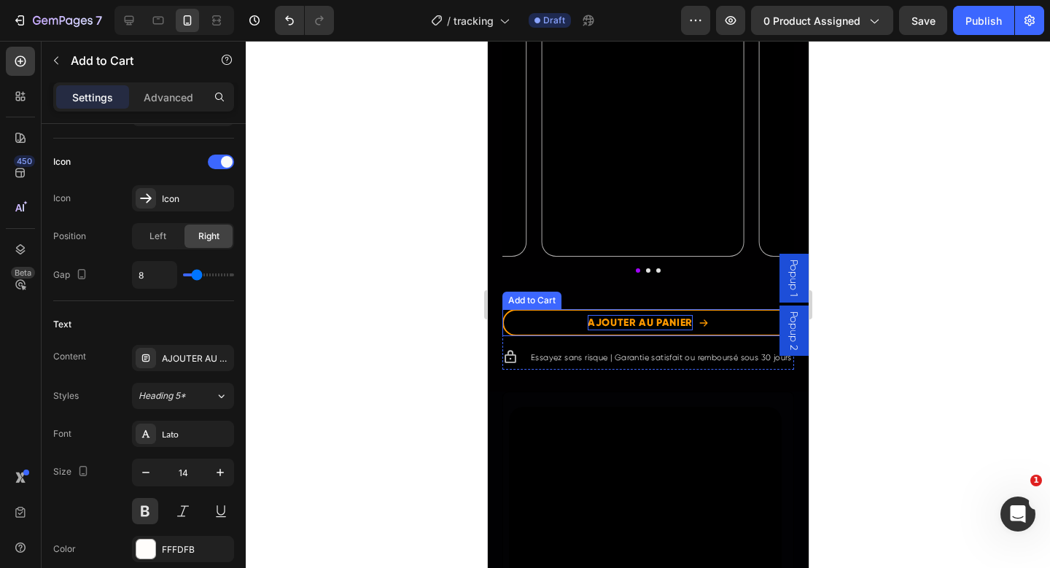
click at [614, 317] on div "AJOUTER AU PANIER" at bounding box center [639, 322] width 105 height 15
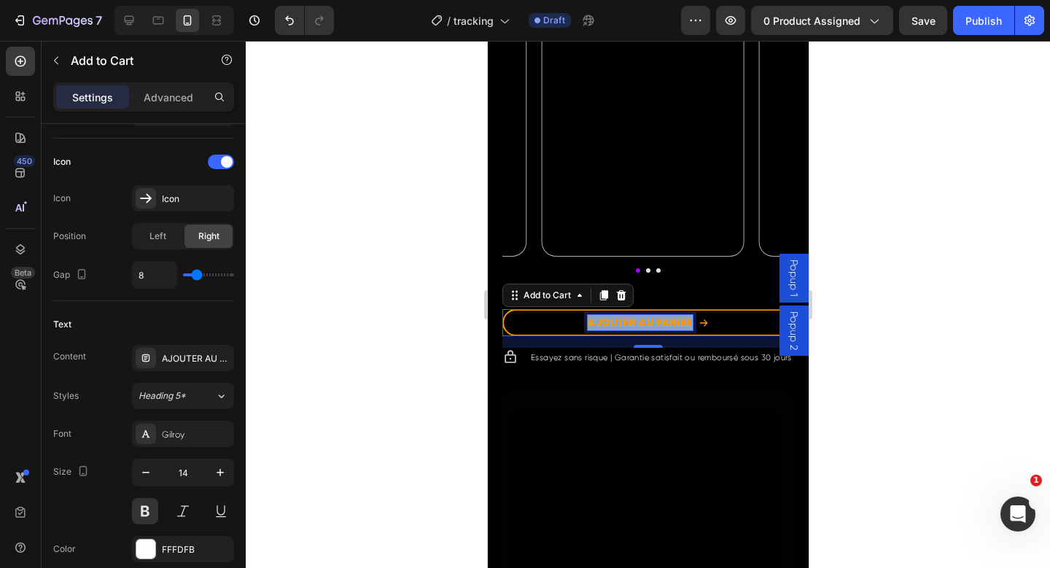
click at [614, 317] on p "AJOUTER AU PANIER" at bounding box center [639, 322] width 105 height 15
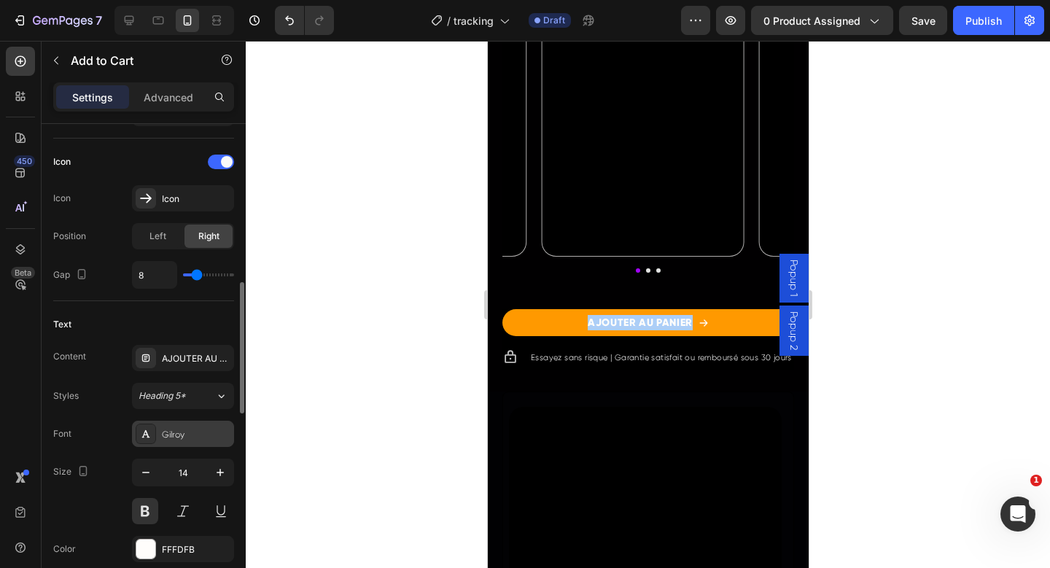
click at [182, 436] on div "Gilroy" at bounding box center [196, 434] width 69 height 13
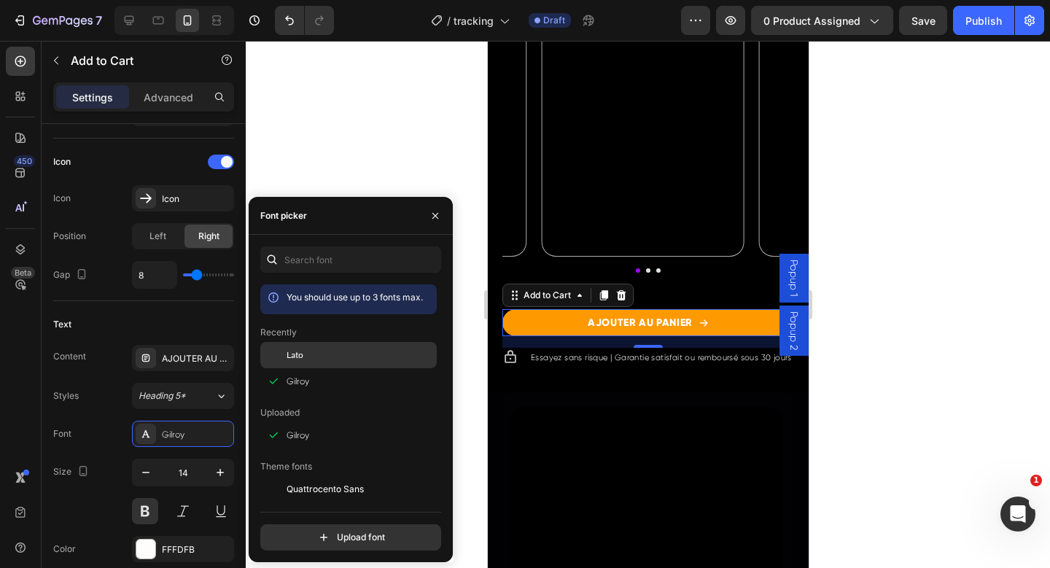
click at [303, 359] on span "Lato" at bounding box center [295, 355] width 17 height 13
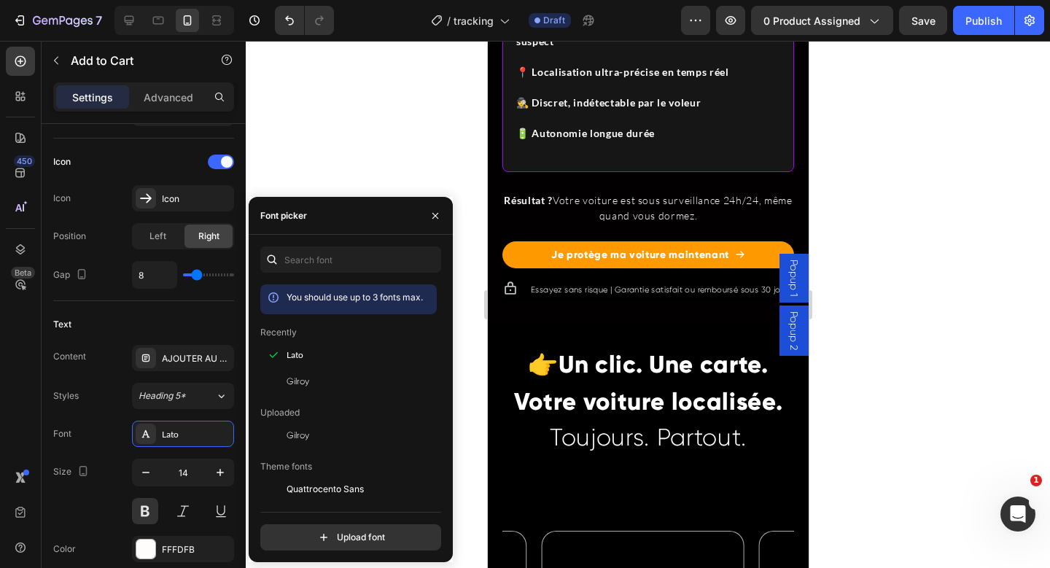
scroll to position [1885, 0]
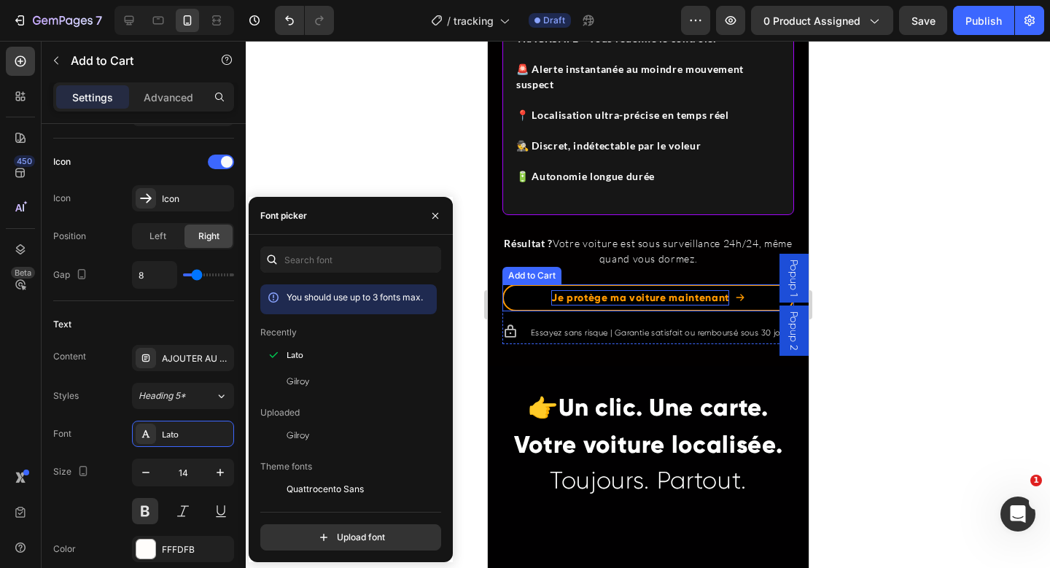
click at [622, 301] on div "Je protège ma voiture maintenant" at bounding box center [640, 297] width 178 height 15
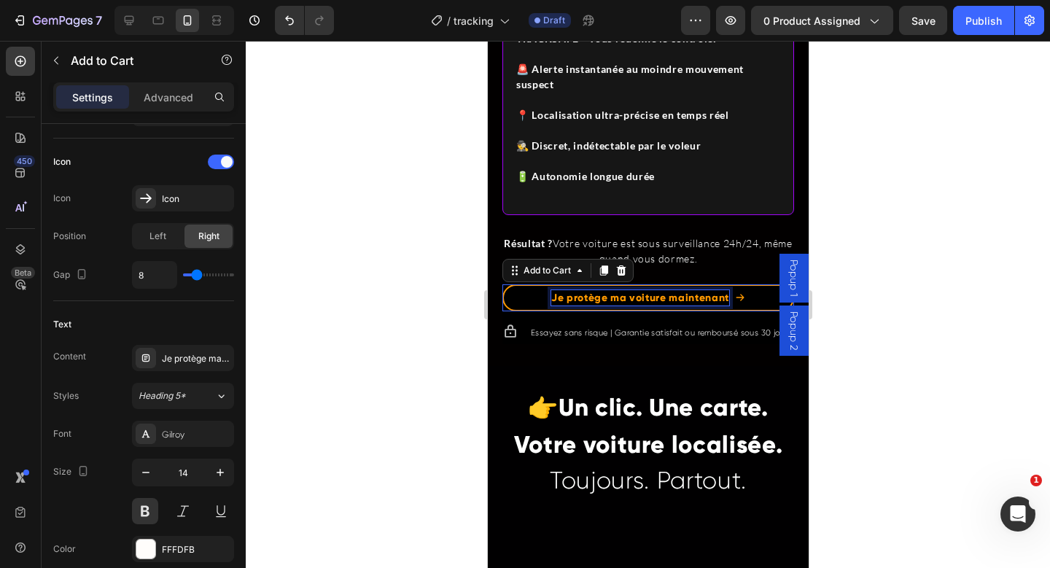
click at [622, 301] on p "Je protège ma voiture maintenant" at bounding box center [640, 297] width 178 height 15
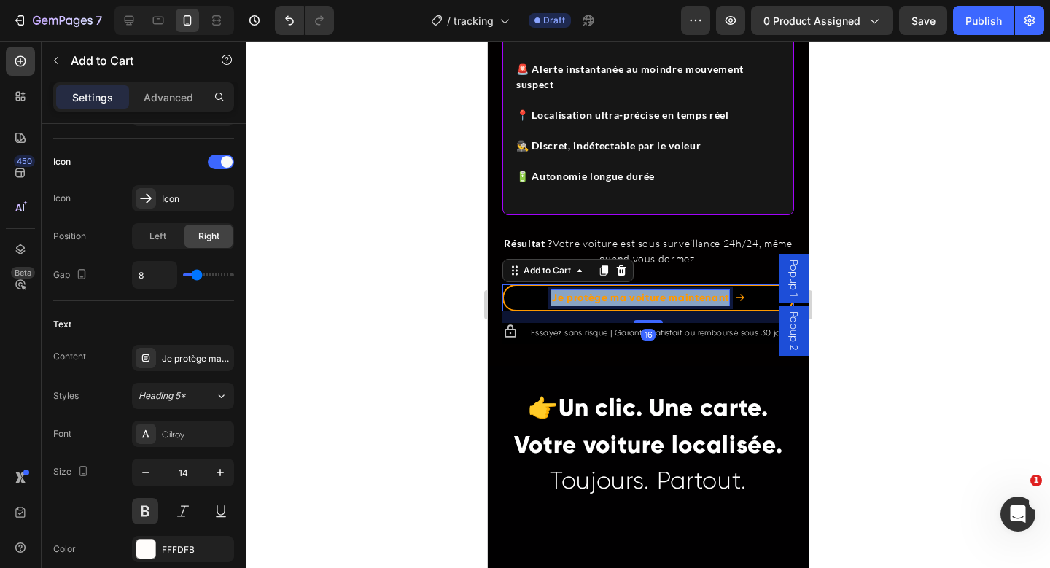
click at [622, 301] on p "Je protège ma voiture maintenant" at bounding box center [640, 297] width 178 height 15
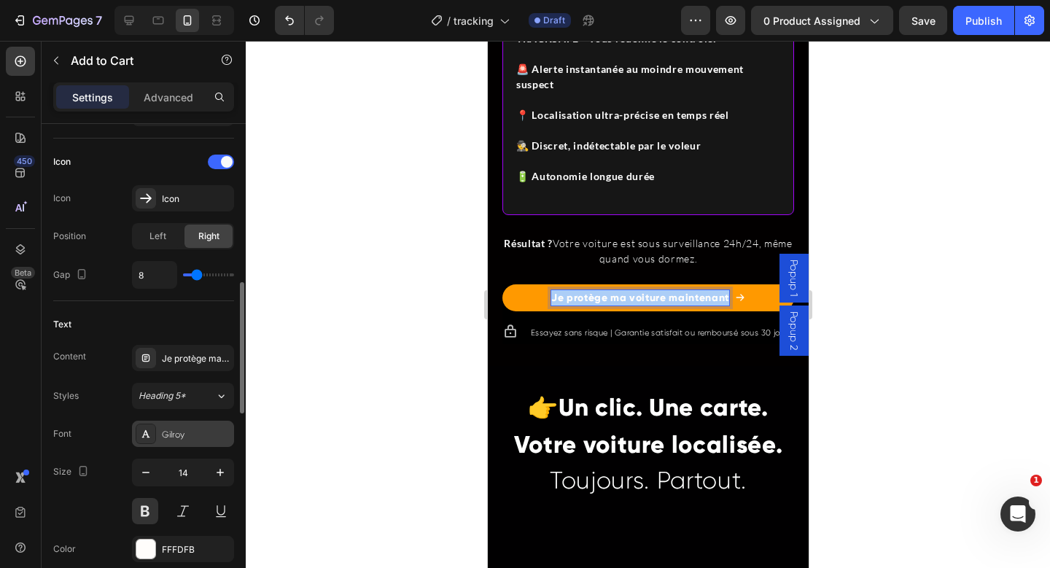
click at [198, 437] on div "Gilroy" at bounding box center [196, 434] width 69 height 13
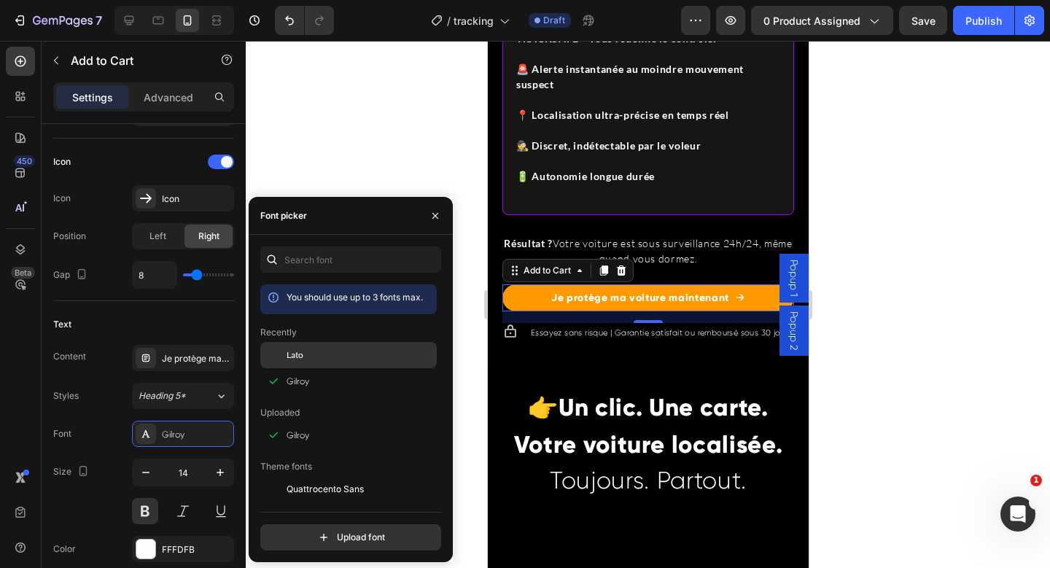
click at [335, 350] on div "Lato" at bounding box center [360, 355] width 147 height 13
click at [360, 144] on div at bounding box center [648, 304] width 805 height 527
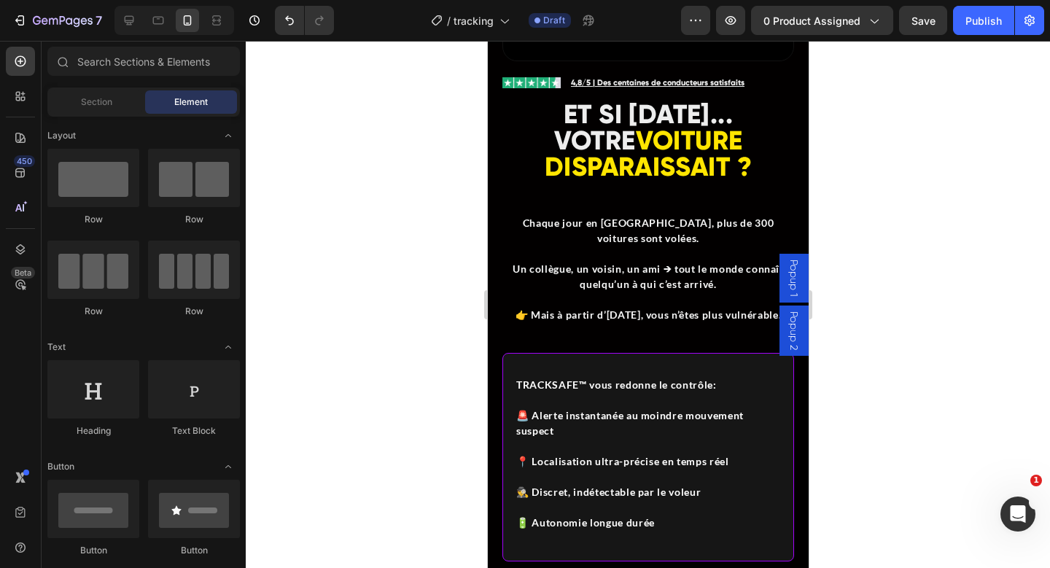
scroll to position [1430, 0]
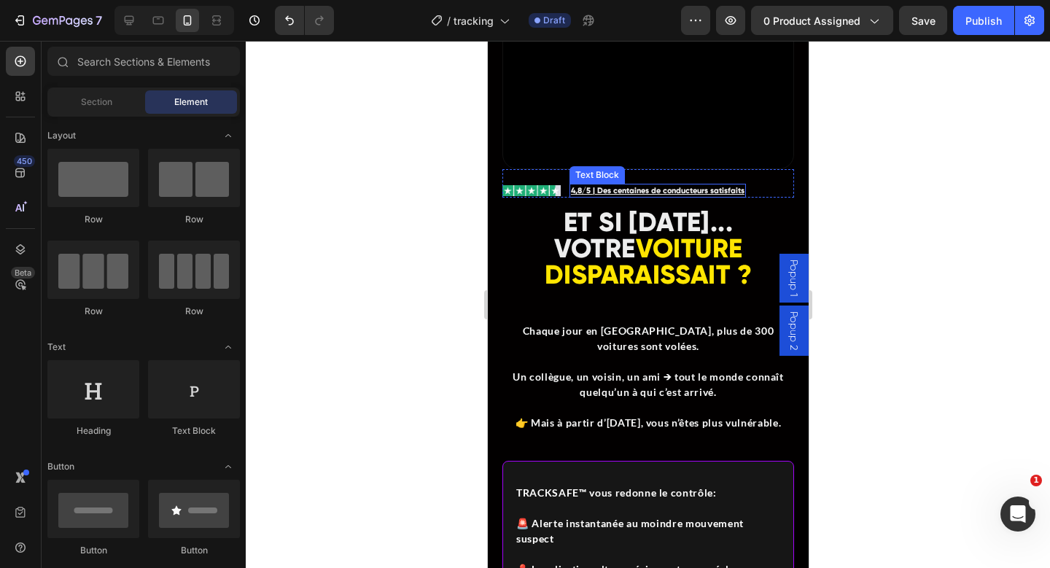
click at [623, 185] on u "4,8/5 | Des centaines de conducteurs satisfaits" at bounding box center [657, 190] width 174 height 10
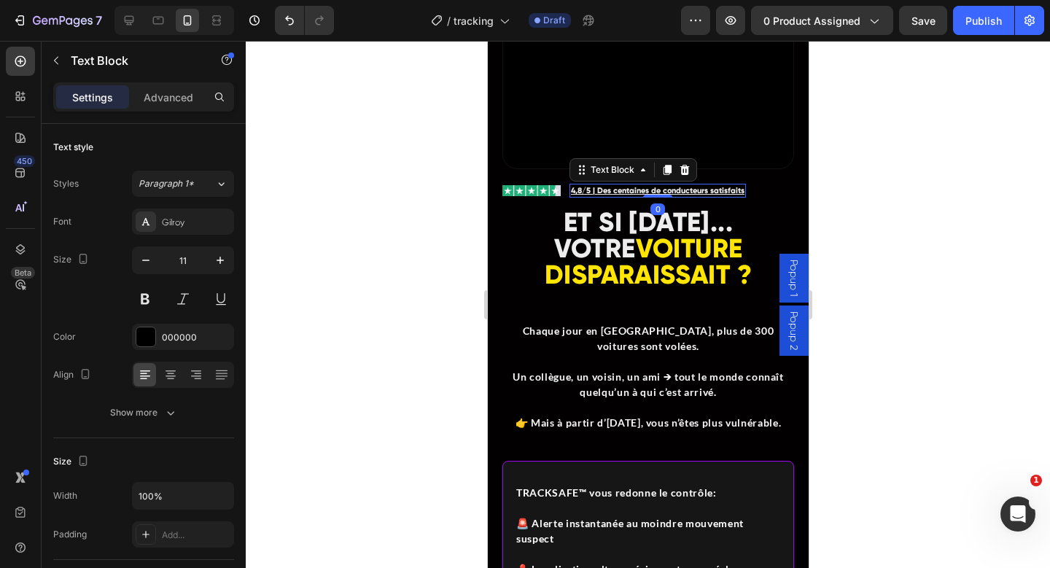
click at [623, 185] on u "4,8/5 | Des centaines de conducteurs satisfaits" at bounding box center [657, 190] width 174 height 10
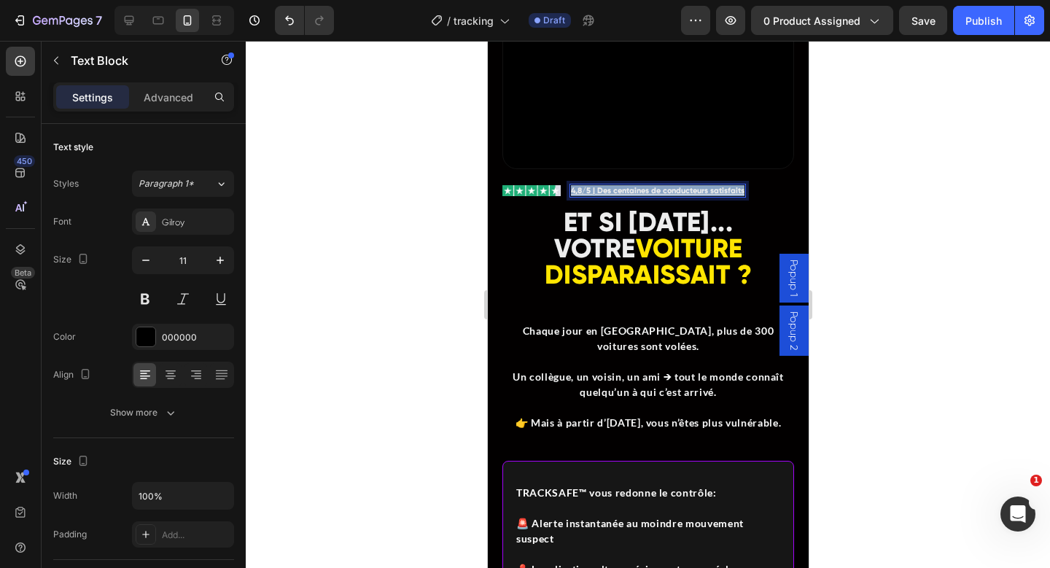
click at [623, 185] on u "4,8/5 | Des centaines de conducteurs satisfaits" at bounding box center [657, 190] width 174 height 10
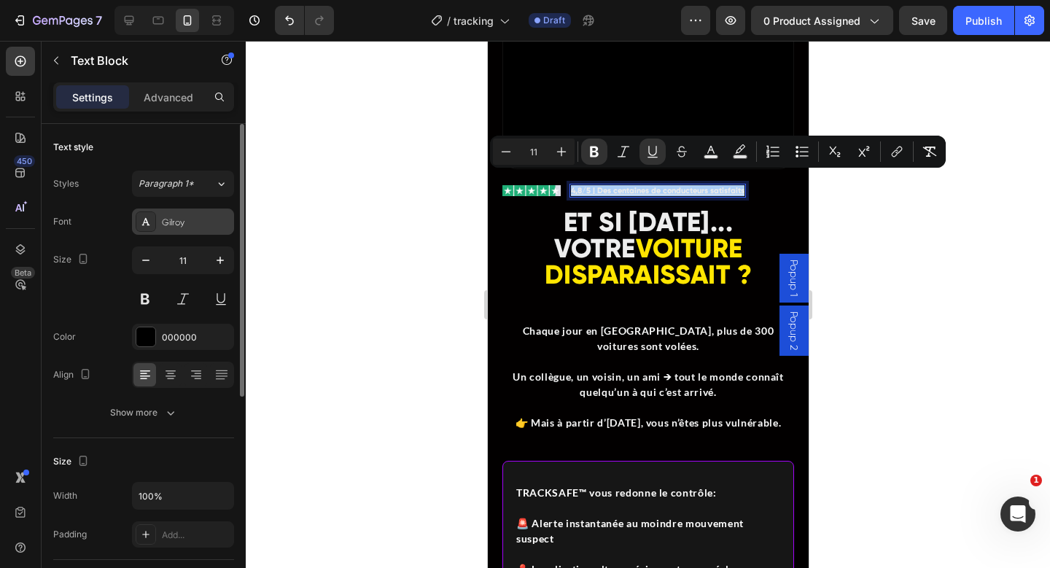
click at [175, 231] on div "Gilroy" at bounding box center [183, 222] width 102 height 26
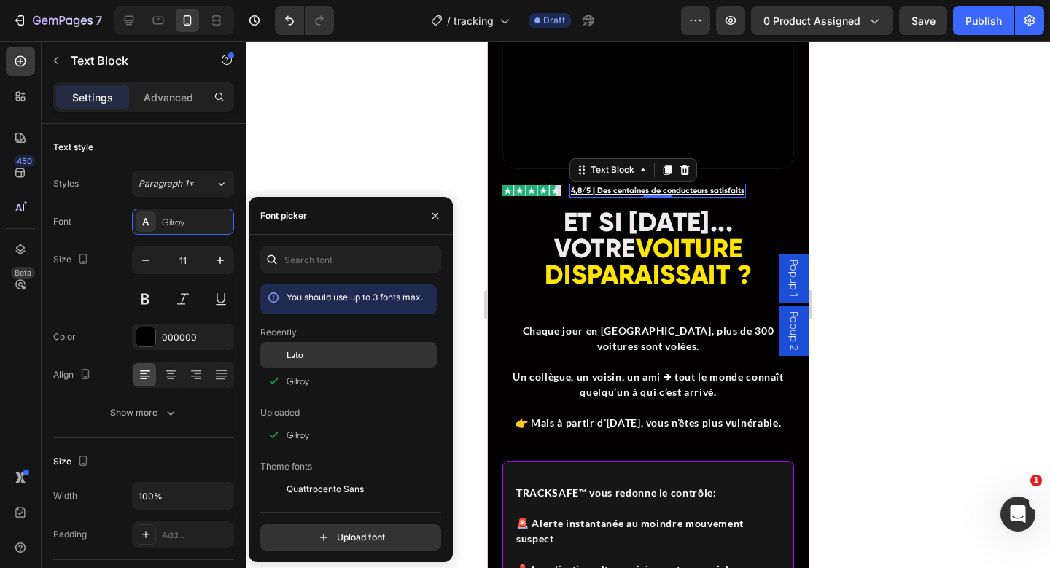
click at [325, 352] on div "Lato" at bounding box center [360, 355] width 147 height 13
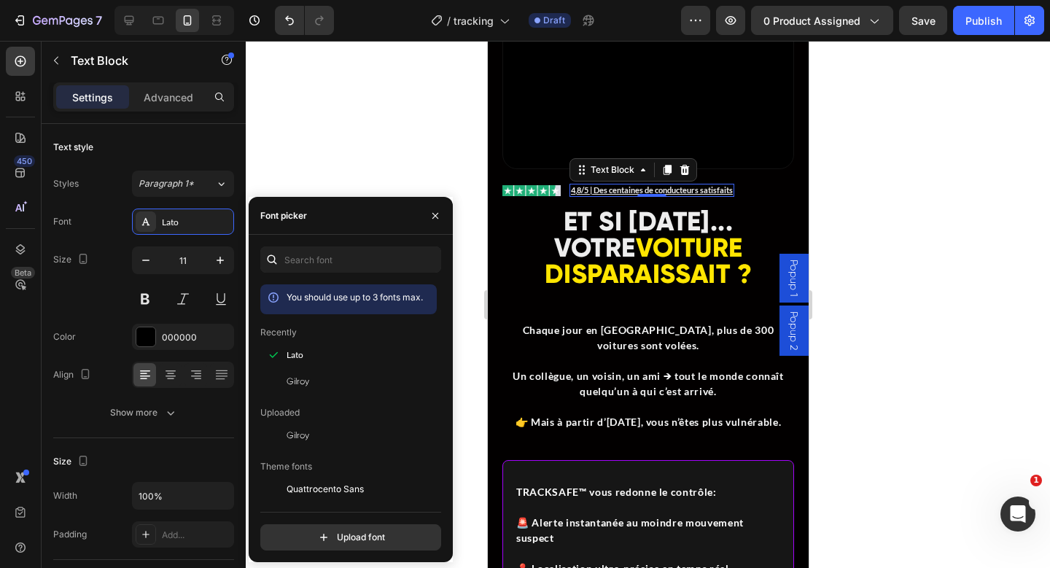
click at [342, 140] on div at bounding box center [648, 304] width 805 height 527
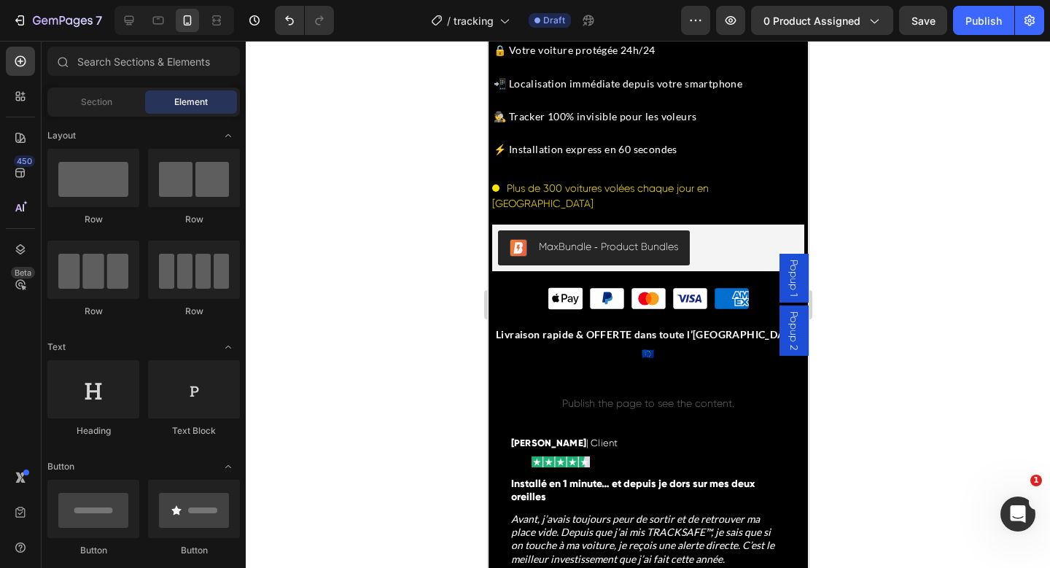
scroll to position [696, 0]
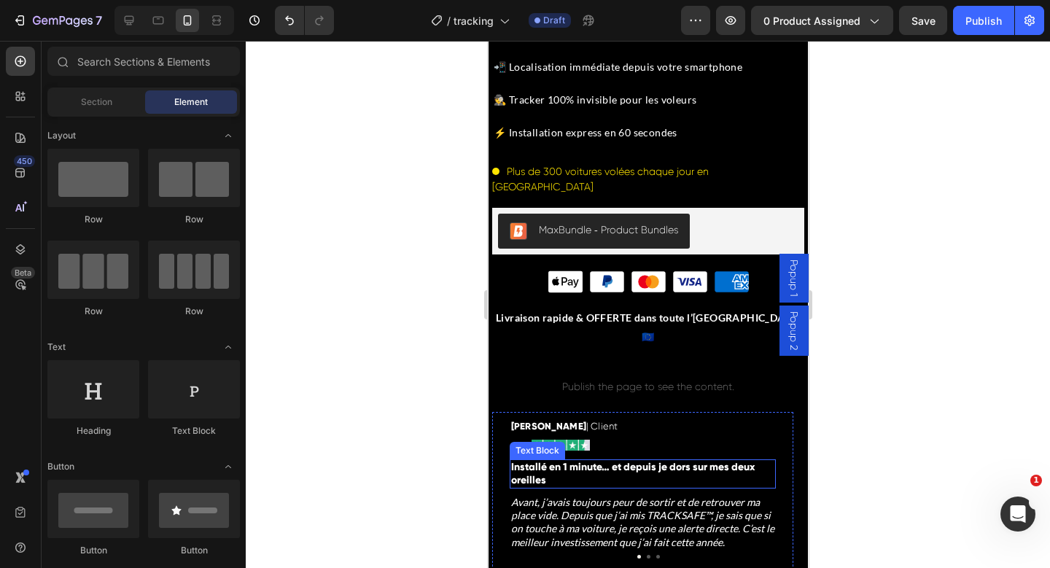
click at [549, 461] on p "Installé en 1 minute… et depuis je dors sur mes deux oreilles" at bounding box center [642, 474] width 263 height 26
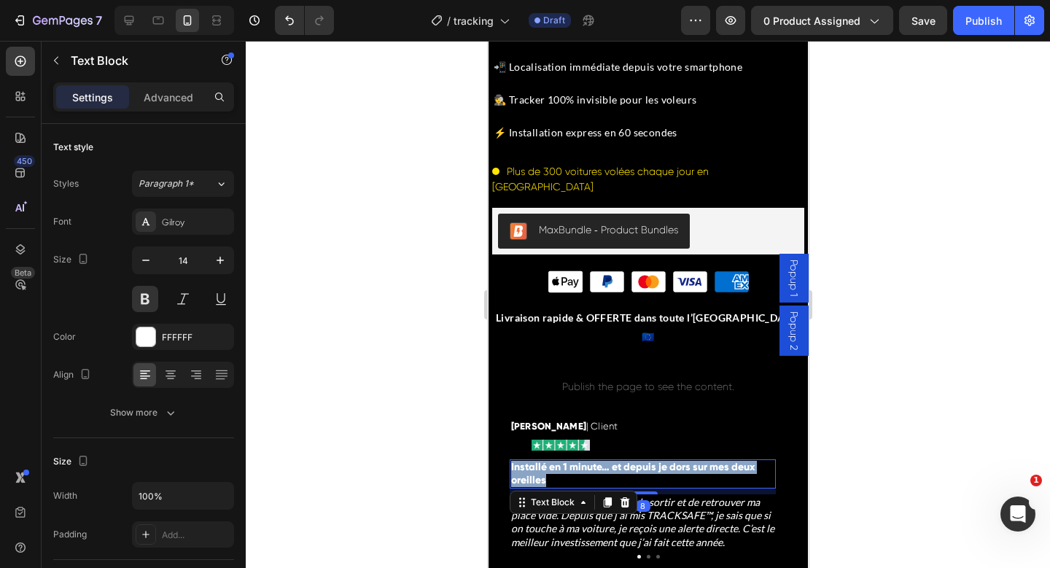
click at [549, 461] on p "Installé en 1 minute… et depuis je dors sur mes deux oreilles" at bounding box center [642, 474] width 263 height 26
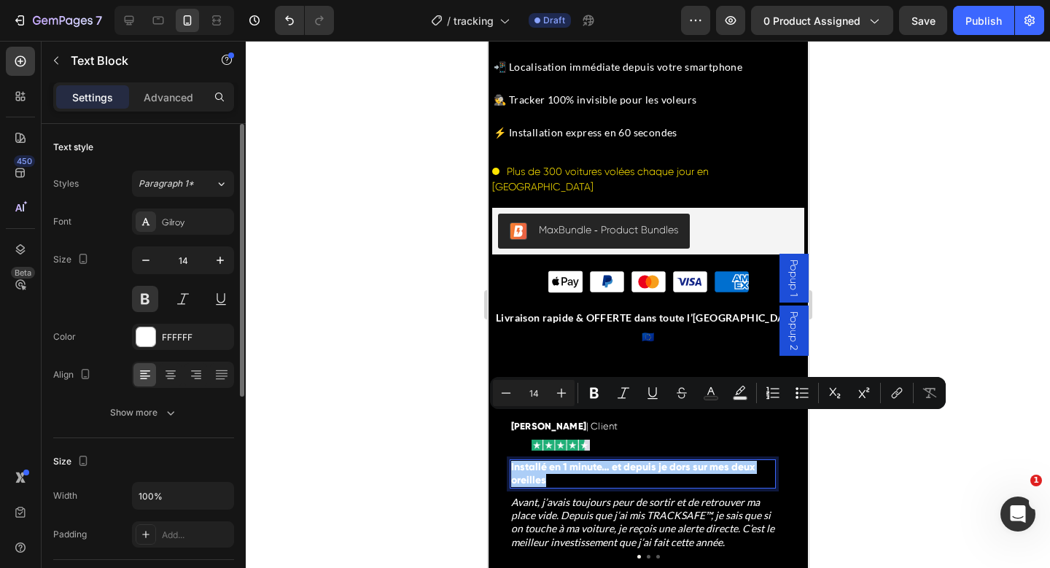
click at [163, 237] on div "Font [PERSON_NAME] Size 14 Color FFFFFF Align Show more" at bounding box center [143, 317] width 181 height 217
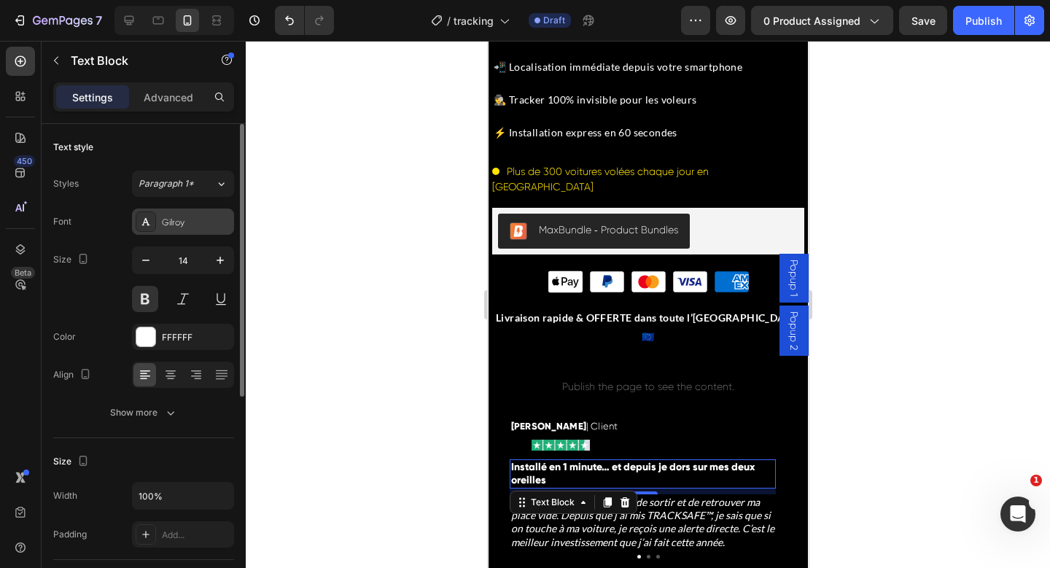
click at [163, 216] on div "Gilroy" at bounding box center [196, 222] width 69 height 13
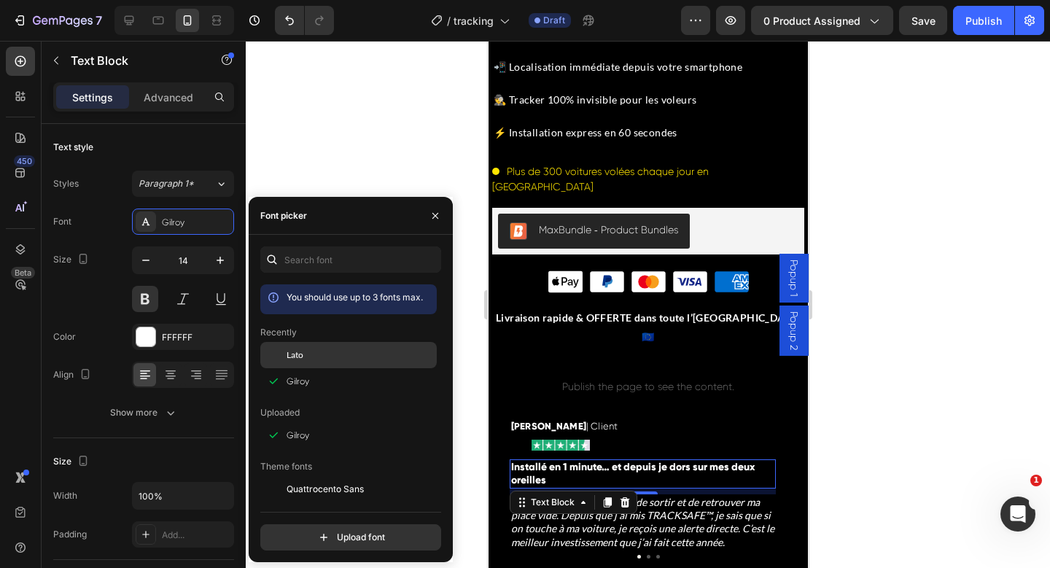
click at [304, 357] on div "Lato" at bounding box center [360, 355] width 147 height 13
click at [351, 174] on div at bounding box center [648, 304] width 805 height 527
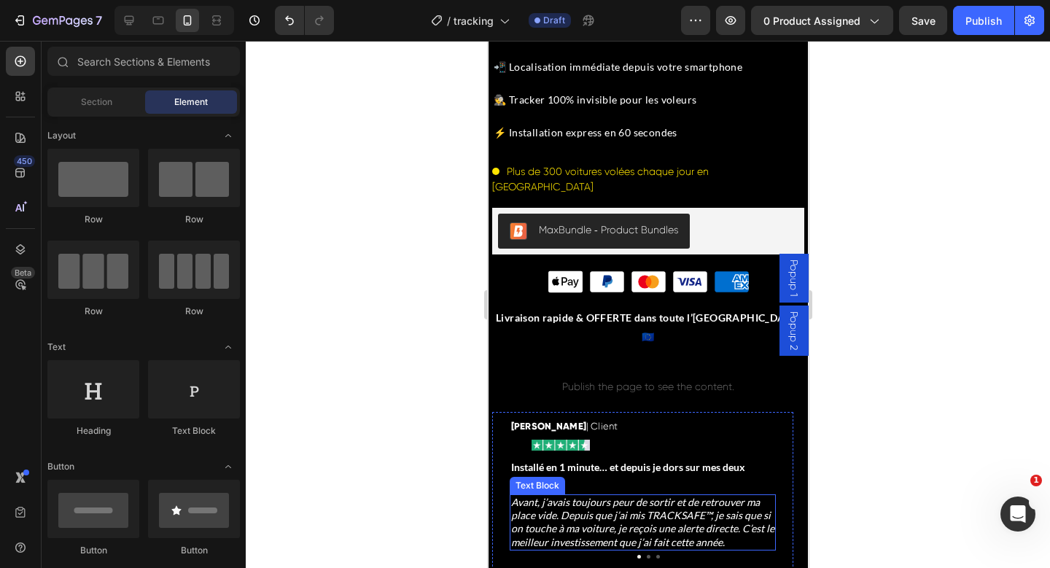
click at [546, 461] on p "Installé en 1 minute… et depuis je dors sur mes deux oreilles" at bounding box center [642, 474] width 263 height 26
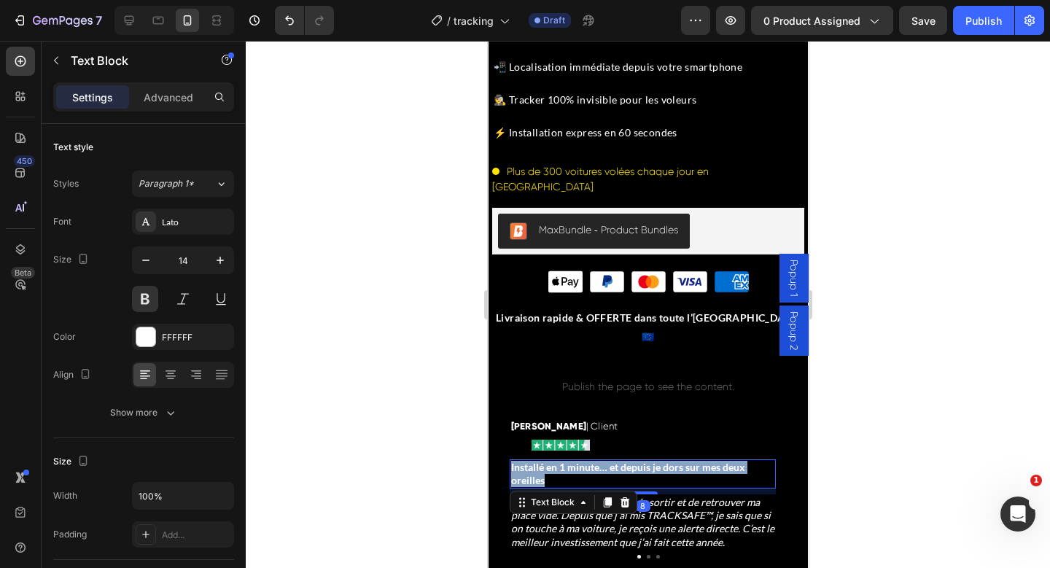
click at [546, 461] on p "Installé en 1 minute… et depuis je dors sur mes deux oreilles" at bounding box center [642, 474] width 263 height 26
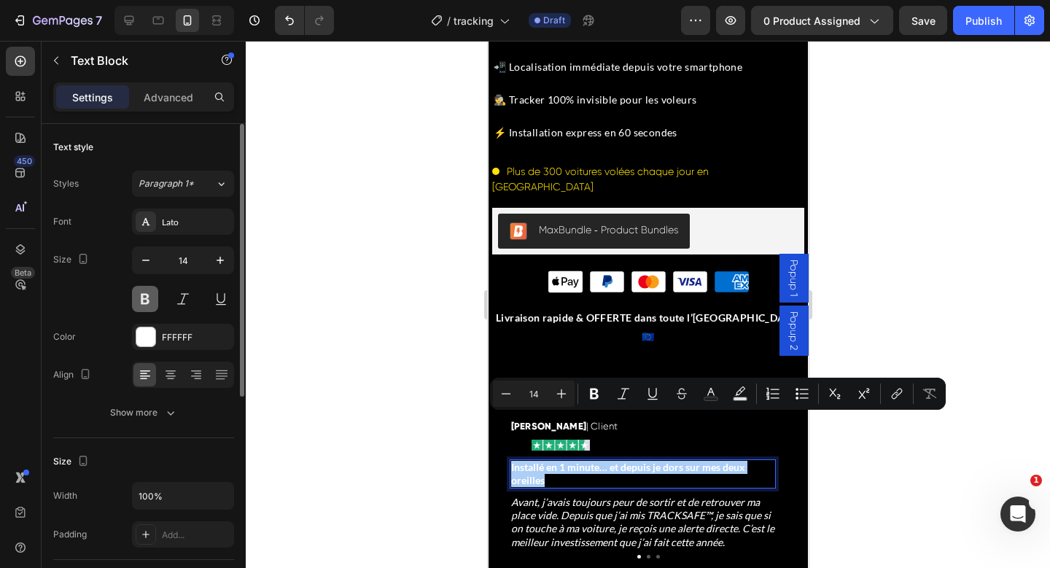
click at [153, 302] on button at bounding box center [145, 299] width 26 height 26
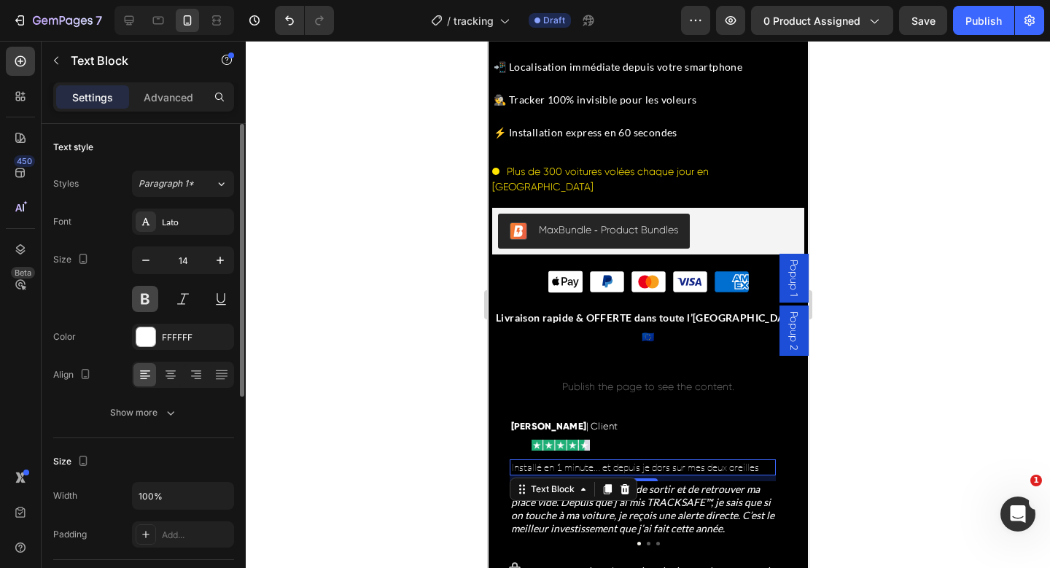
click at [153, 302] on button at bounding box center [145, 299] width 26 height 26
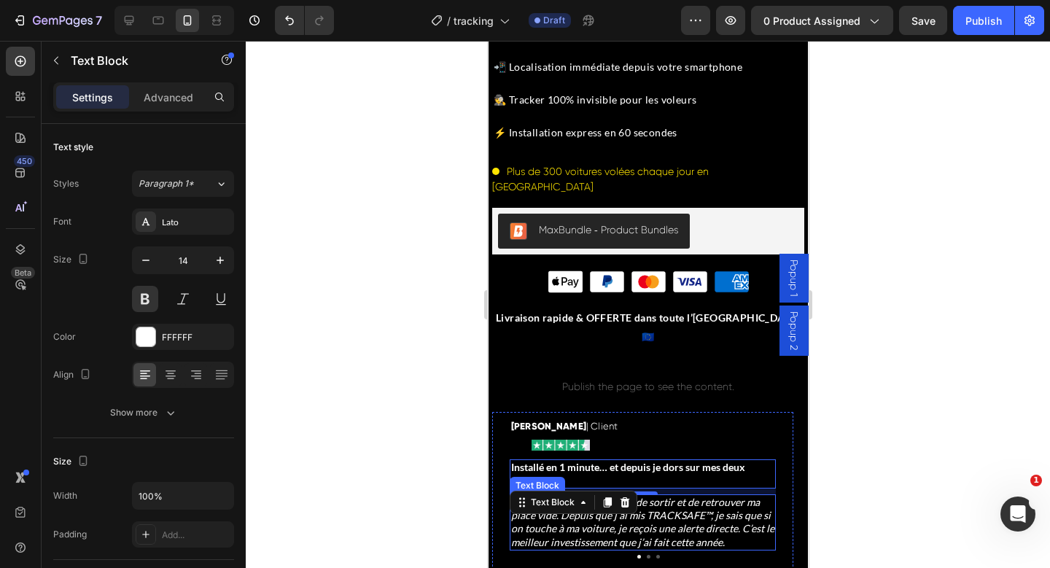
click at [593, 496] on icon "Avant, j’avais toujours peur de sortir et de retrouver ma place vide. Depuis qu…" at bounding box center [642, 522] width 263 height 53
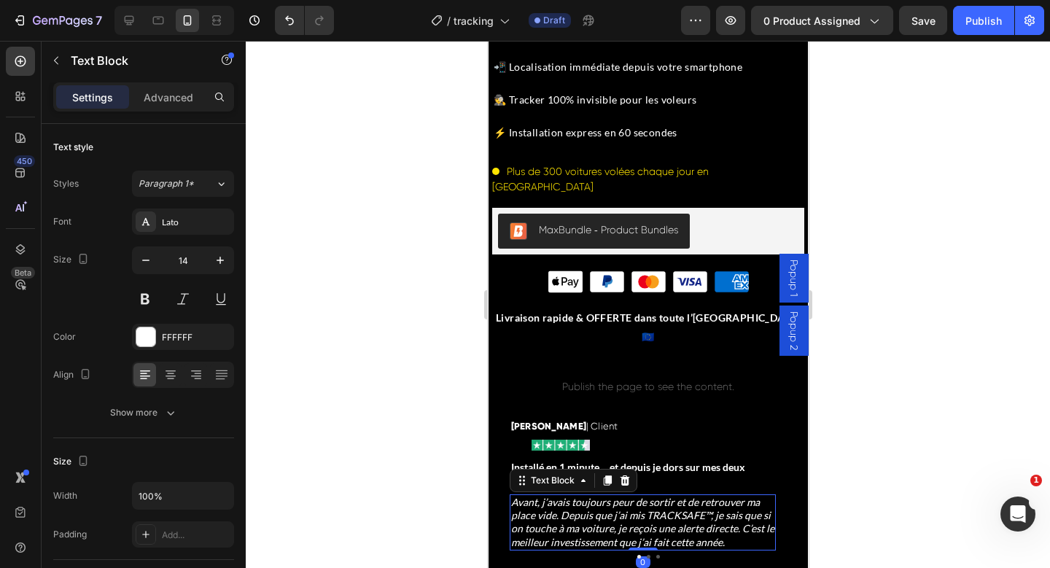
scroll to position [379, 0]
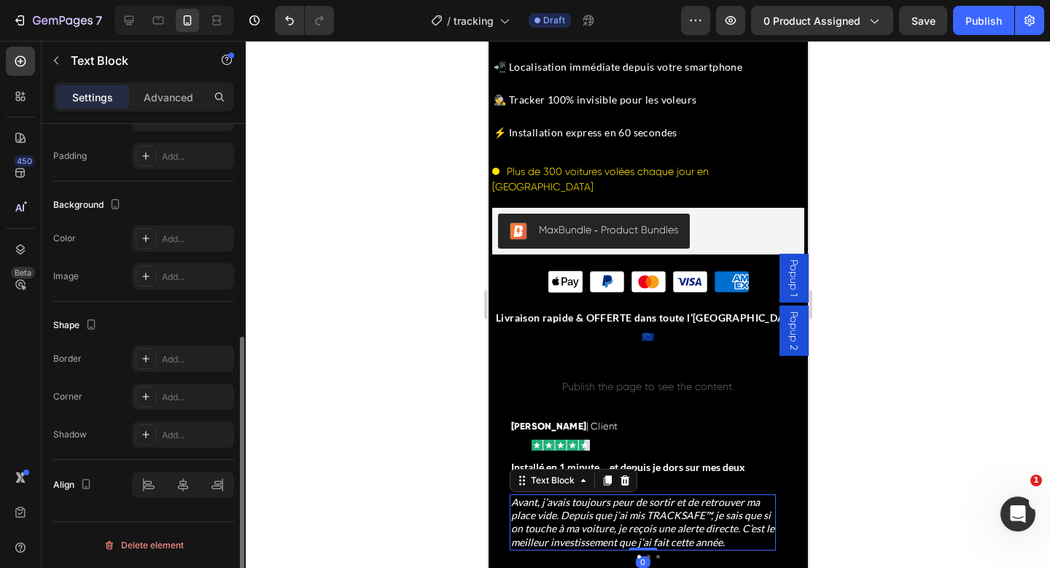
click at [590, 496] on icon "Avant, j’avais toujours peur de sortir et de retrouver ma place vide. Depuis qu…" at bounding box center [642, 522] width 263 height 53
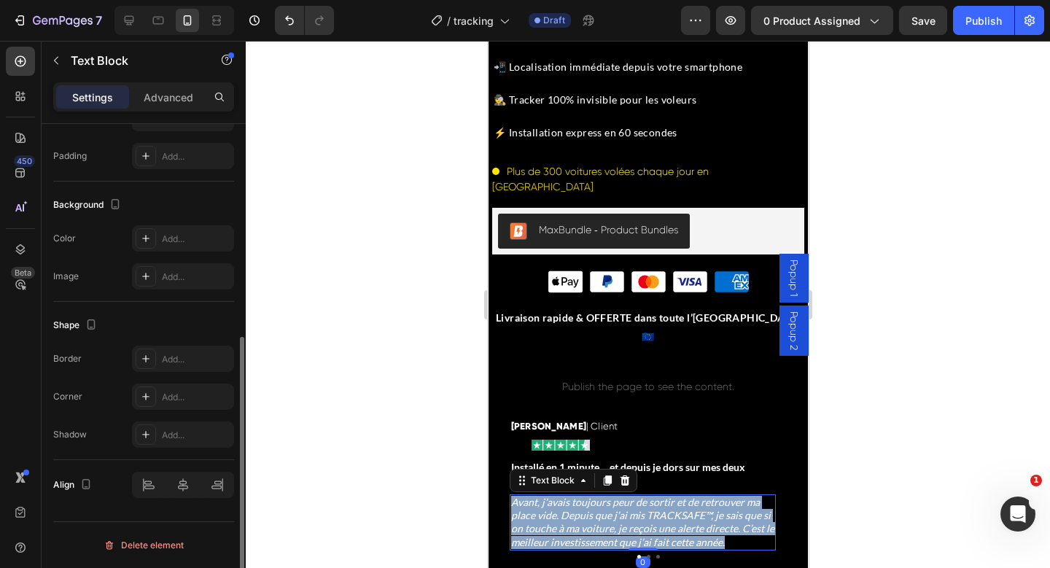
click at [590, 496] on icon "Avant, j’avais toujours peur de sortir et de retrouver ma place vide. Depuis qu…" at bounding box center [642, 522] width 263 height 53
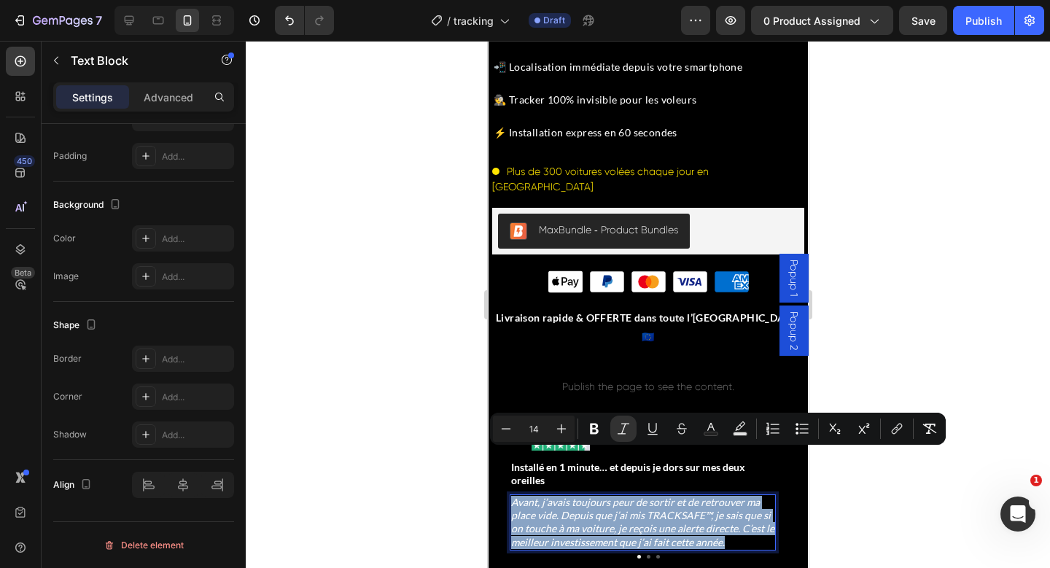
click at [517, 496] on icon "Avant, j’avais toujours peur de sortir et de retrouver ma place vide. Depuis qu…" at bounding box center [642, 522] width 263 height 53
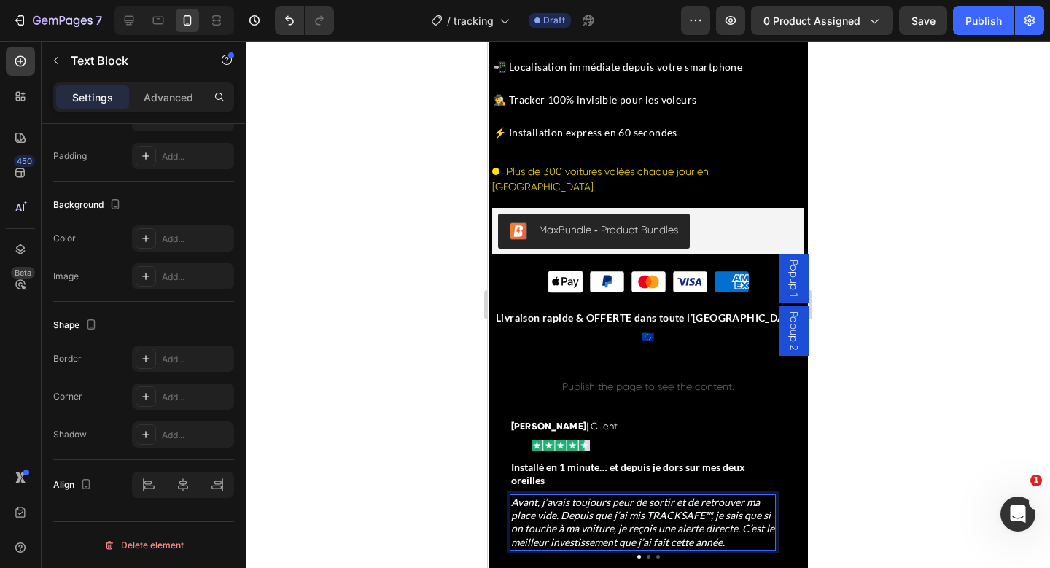
click at [551, 496] on icon "Avant, j’avais toujours peur de sortir et de retrouver ma place vide. Depuis qu…" at bounding box center [642, 522] width 263 height 53
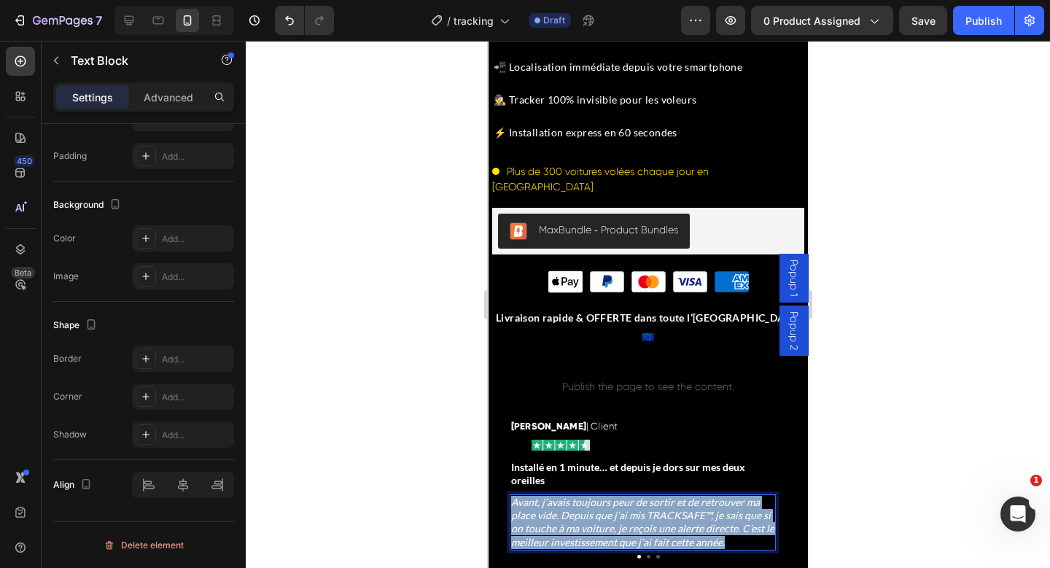
click at [551, 496] on icon "Avant, j’avais toujours peur de sortir et de retrouver ma place vide. Depuis qu…" at bounding box center [642, 522] width 263 height 53
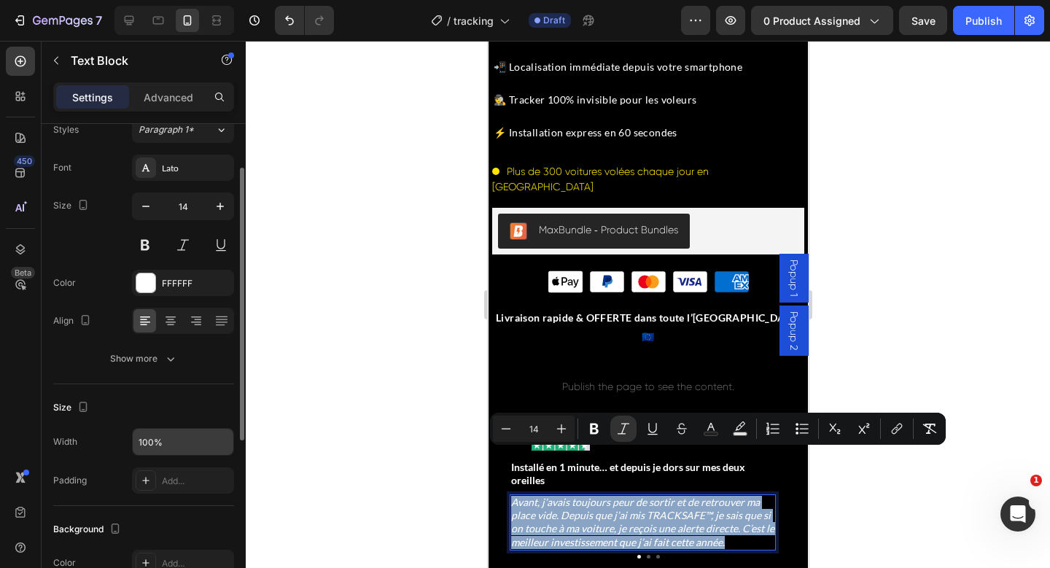
scroll to position [23, 0]
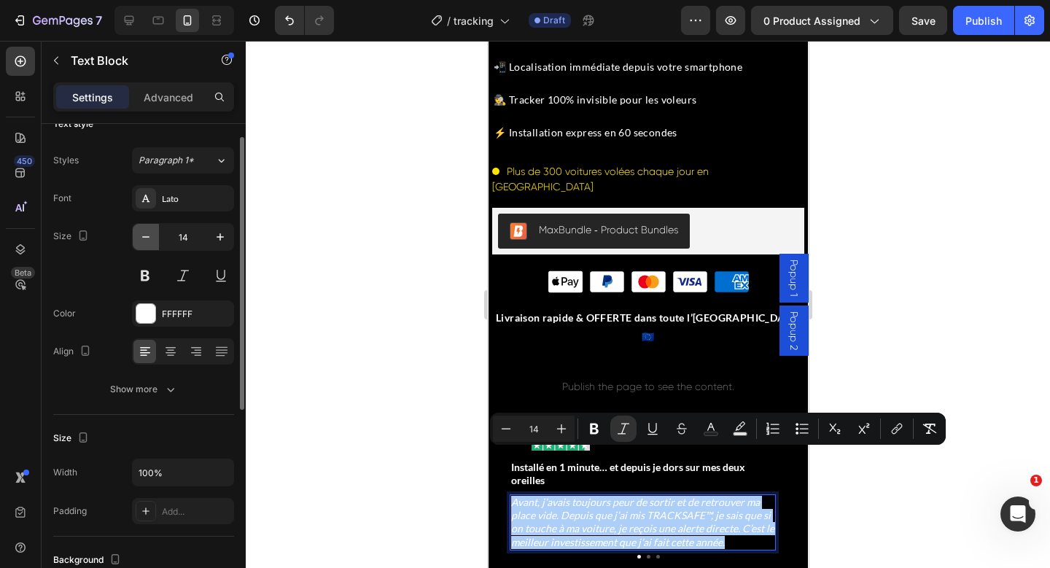
click at [147, 237] on icon "button" at bounding box center [145, 236] width 7 height 1
type input "13"
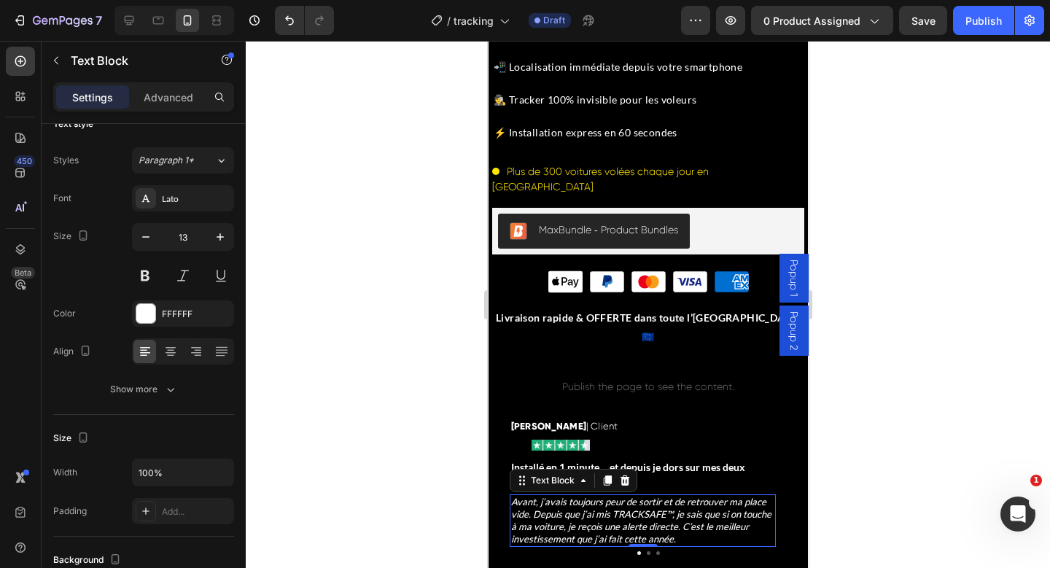
click at [462, 477] on div at bounding box center [648, 304] width 805 height 527
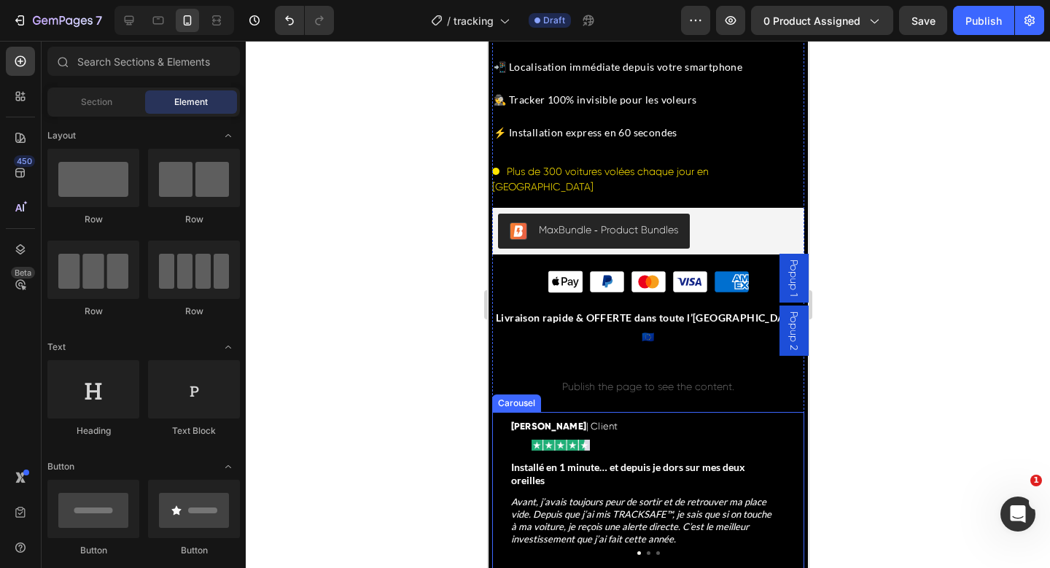
click at [646, 551] on button "Dot" at bounding box center [648, 553] width 4 height 4
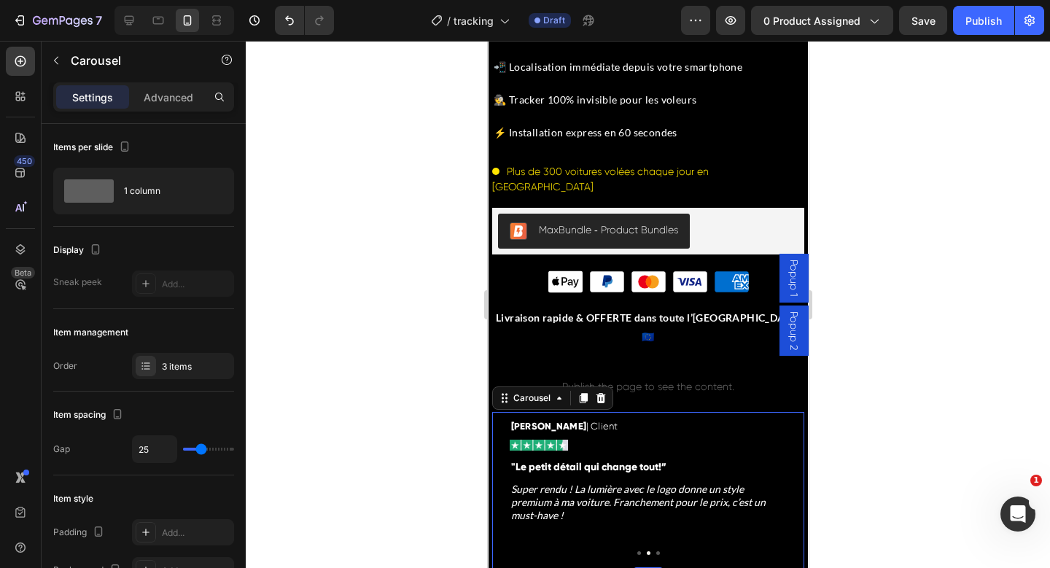
click at [637, 551] on button "Dot" at bounding box center [639, 553] width 4 height 4
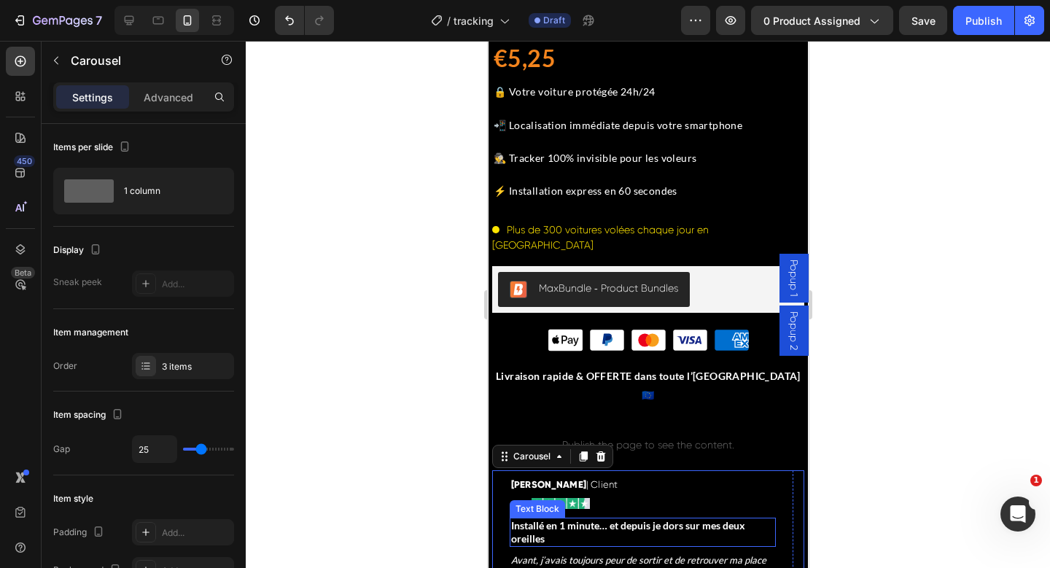
scroll to position [562, 0]
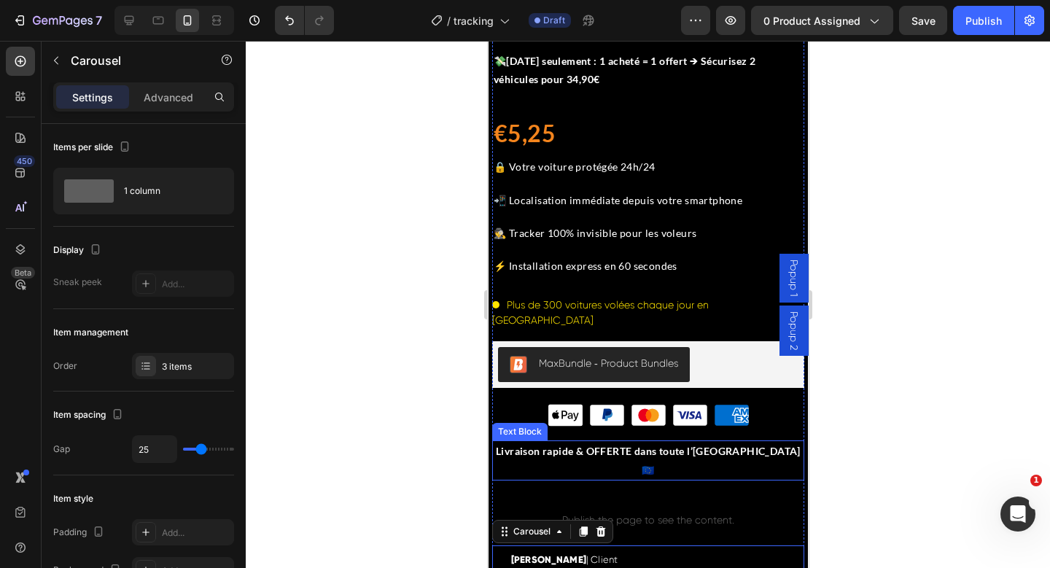
click at [589, 442] on p "Livraison rapide & OFFERTE dans toute l’[GEOGRAPHIC_DATA] 🇪🇺" at bounding box center [647, 460] width 309 height 36
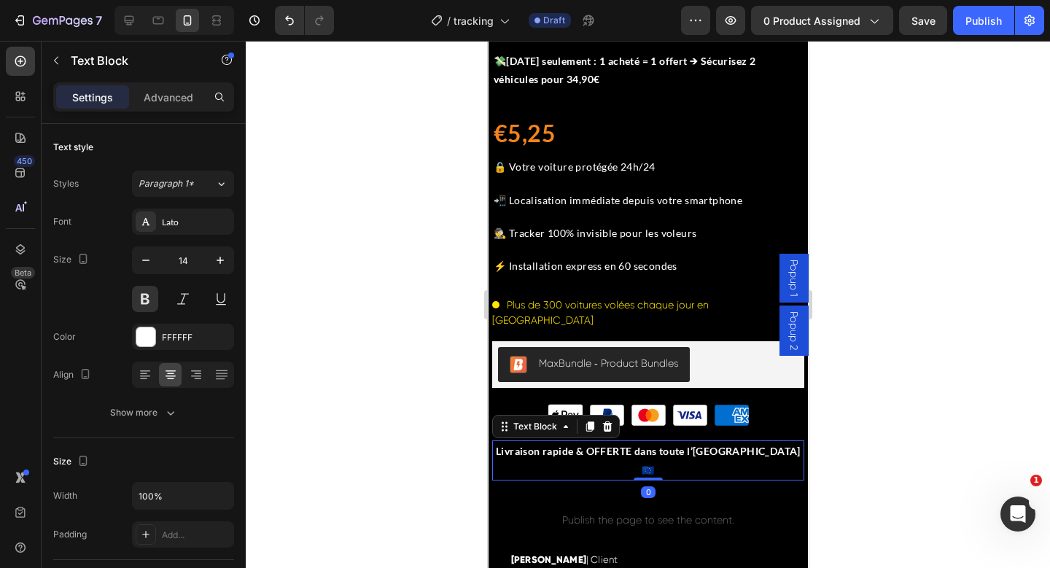
click at [589, 442] on p "Livraison rapide & OFFERTE dans toute l’[GEOGRAPHIC_DATA] 🇪🇺" at bounding box center [647, 460] width 309 height 36
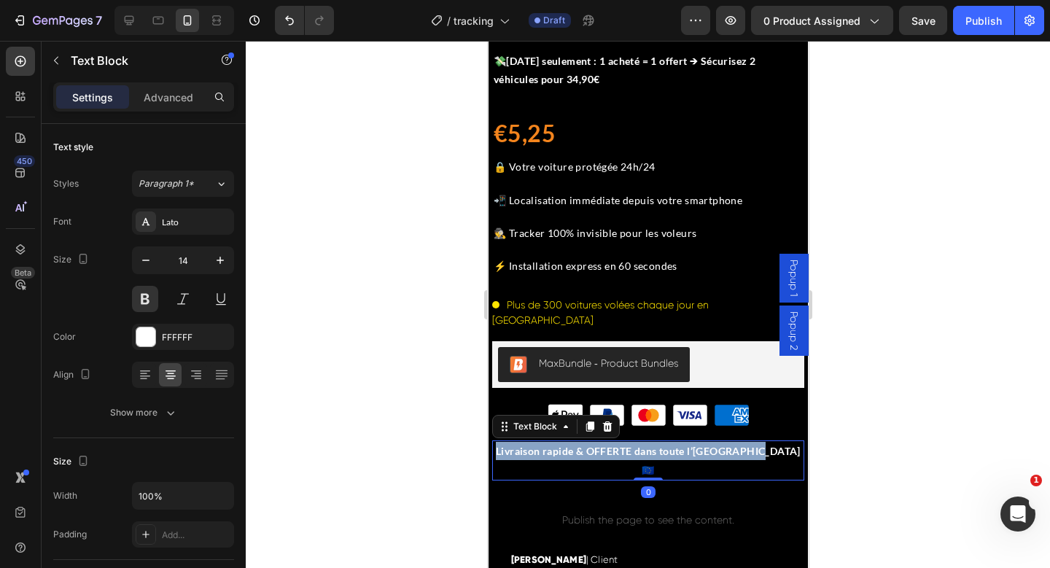
click at [589, 442] on p "Livraison rapide & OFFERTE dans toute l’[GEOGRAPHIC_DATA] 🇪🇺" at bounding box center [647, 460] width 309 height 36
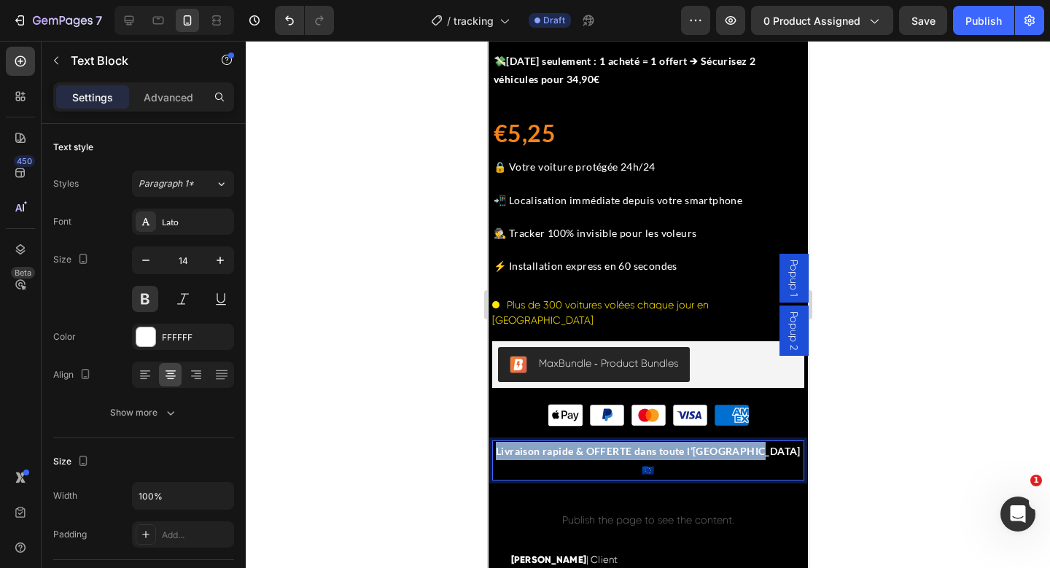
click at [589, 442] on p "Livraison rapide & OFFERTE dans toute l’[GEOGRAPHIC_DATA] 🇪🇺" at bounding box center [647, 460] width 309 height 36
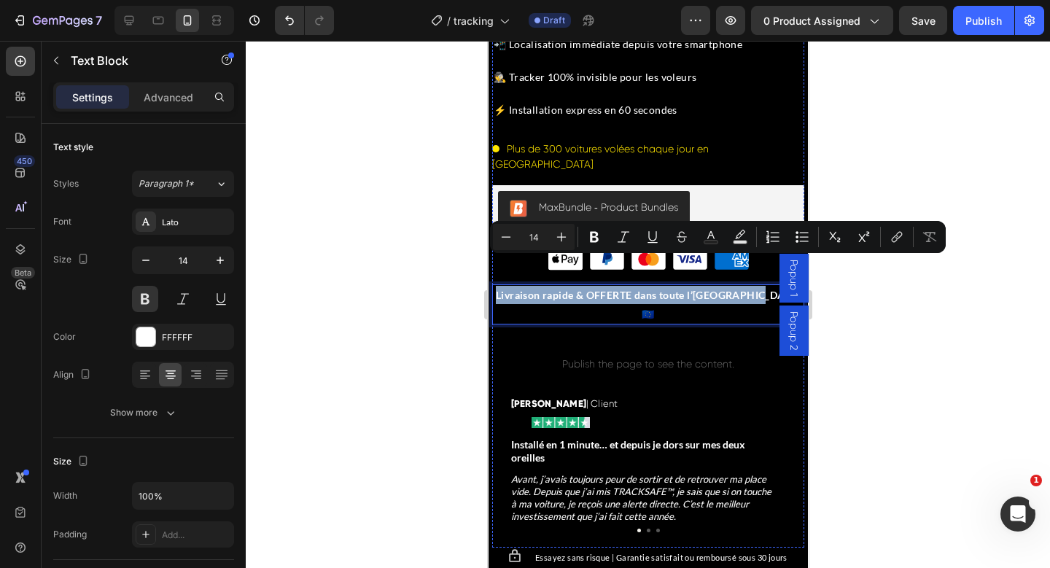
scroll to position [721, 0]
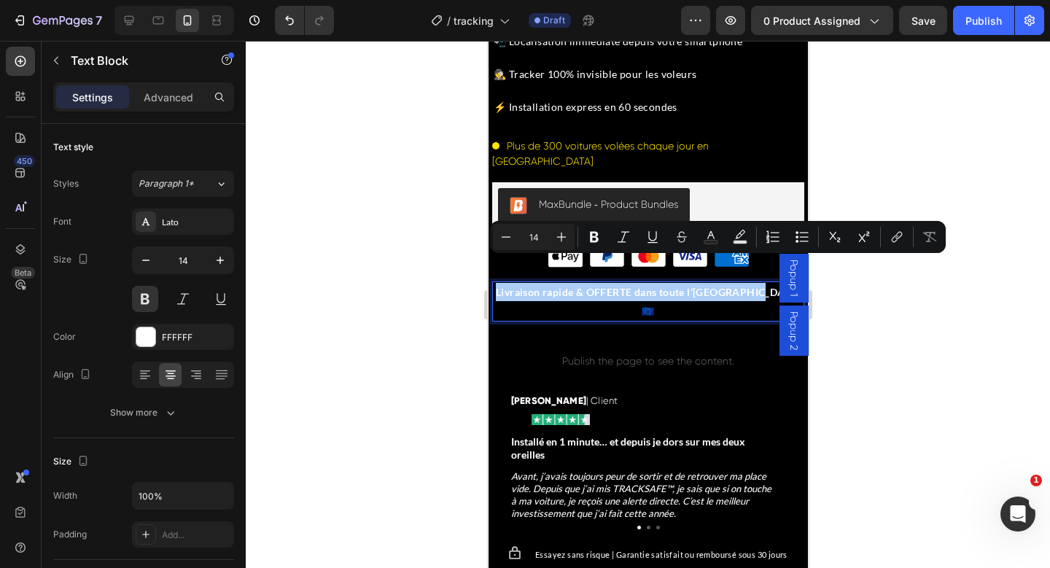
click at [923, 201] on div at bounding box center [648, 304] width 805 height 527
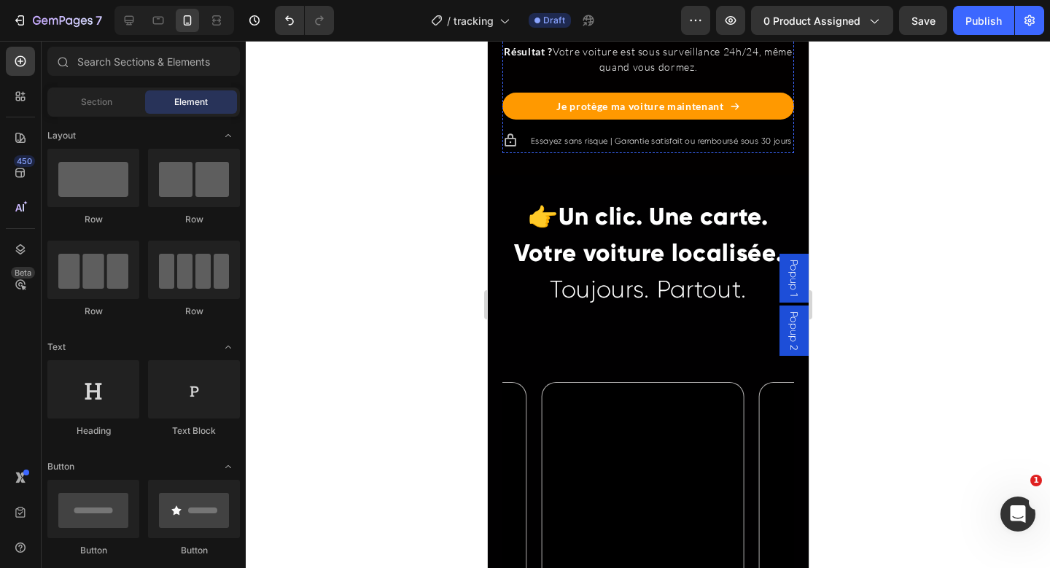
scroll to position [2080, 0]
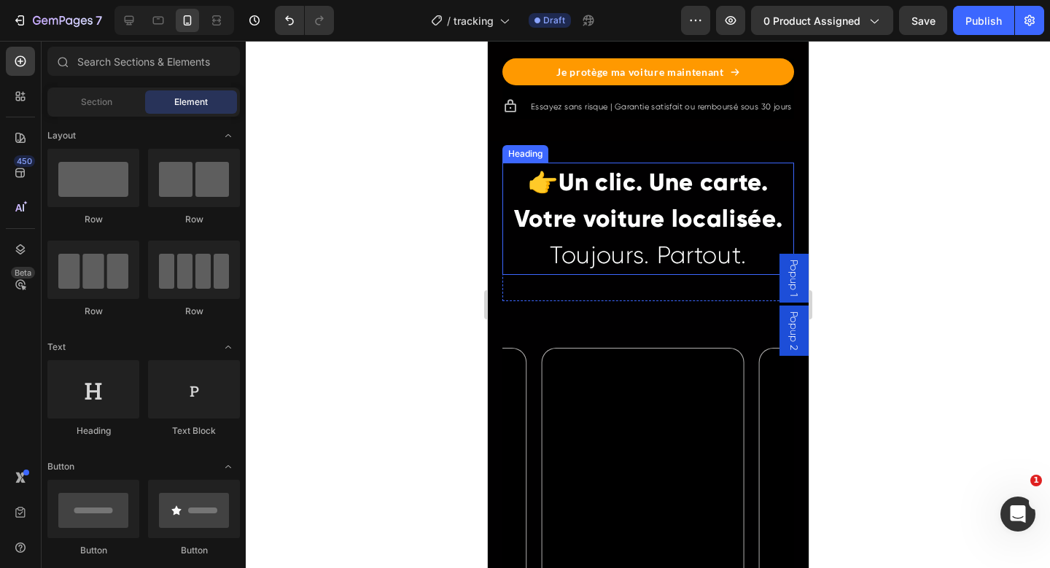
click at [615, 234] on strong "Un clic. Une carte. Votre voiture localisée." at bounding box center [648, 200] width 269 height 67
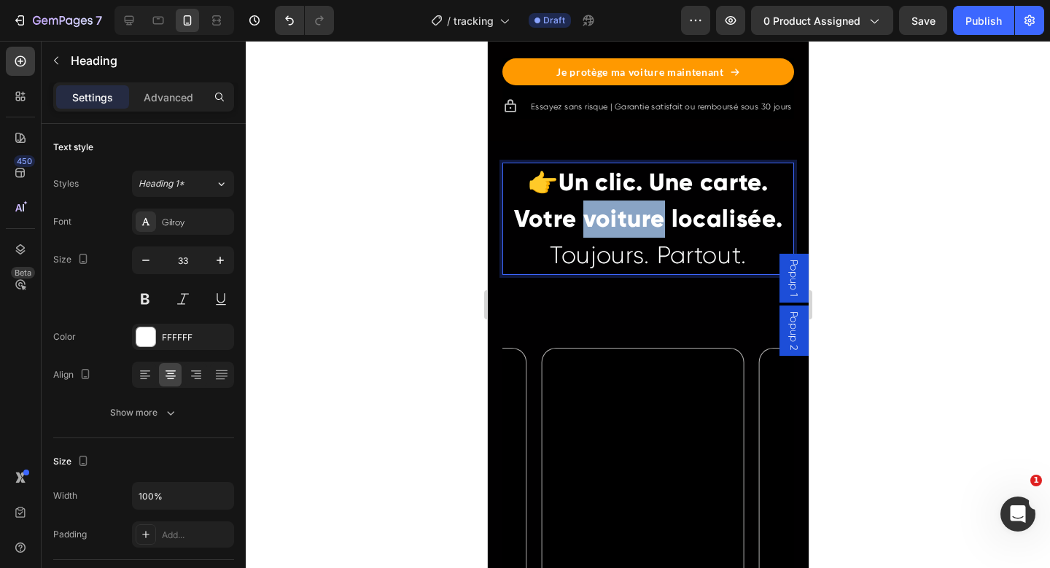
click at [610, 234] on strong "Un clic. Une carte. Votre voiture localisée." at bounding box center [648, 200] width 269 height 67
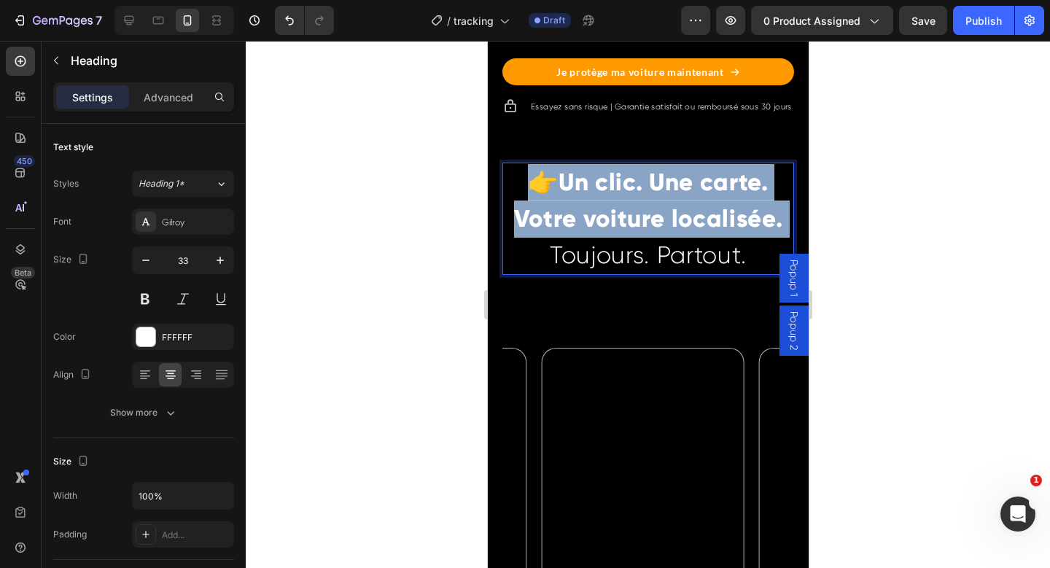
click at [610, 234] on strong "Un clic. Une carte. Votre voiture localisée." at bounding box center [648, 200] width 269 height 67
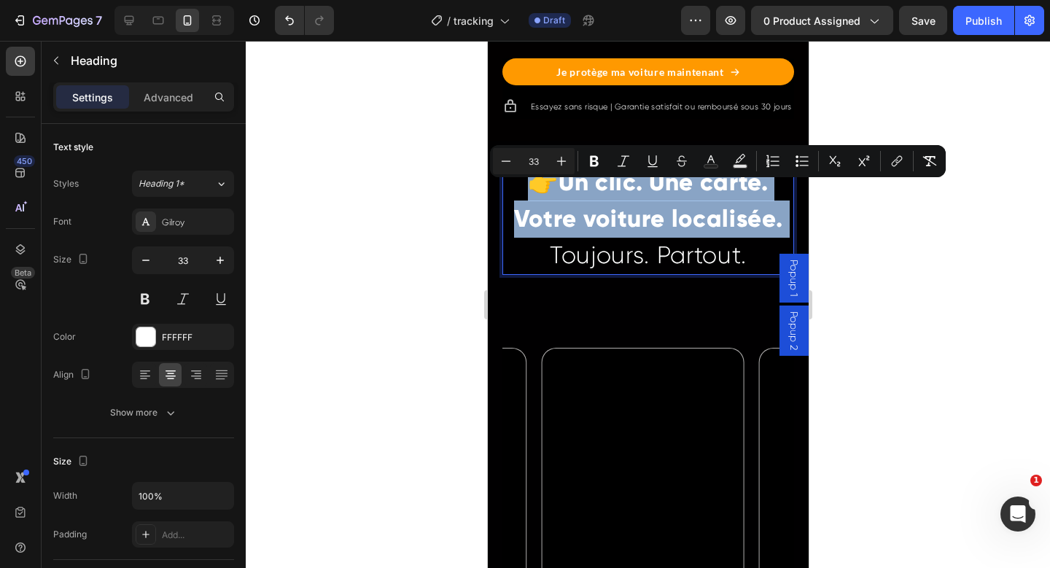
click at [611, 251] on p "👉 Un clic. Une carte. Votre voiture localisée. Toujours. Partout." at bounding box center [647, 219] width 289 height 110
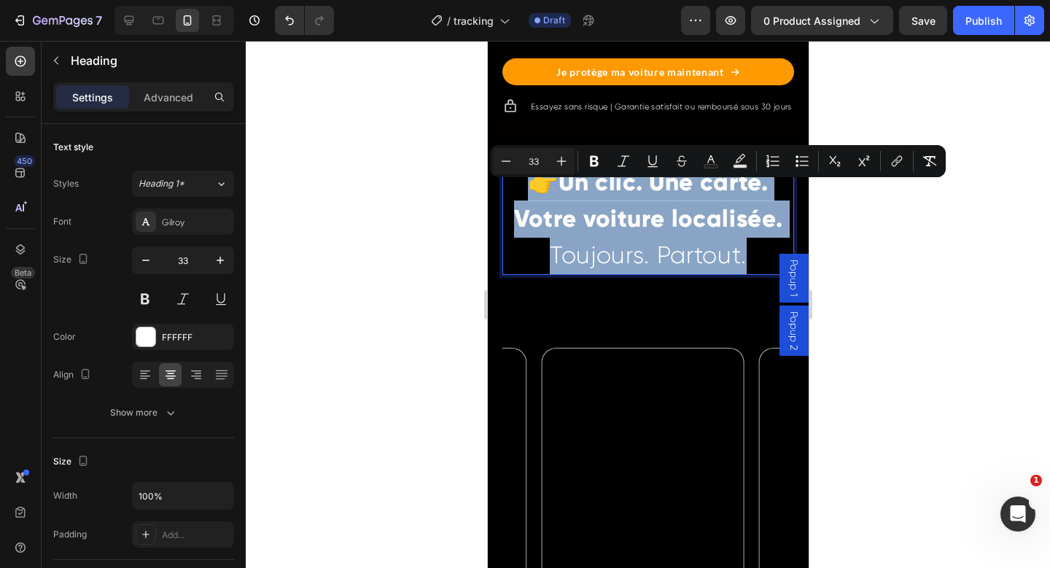
copy p "👉 Un clic. Une carte. Votre voiture localisée. Toujours. Partout."
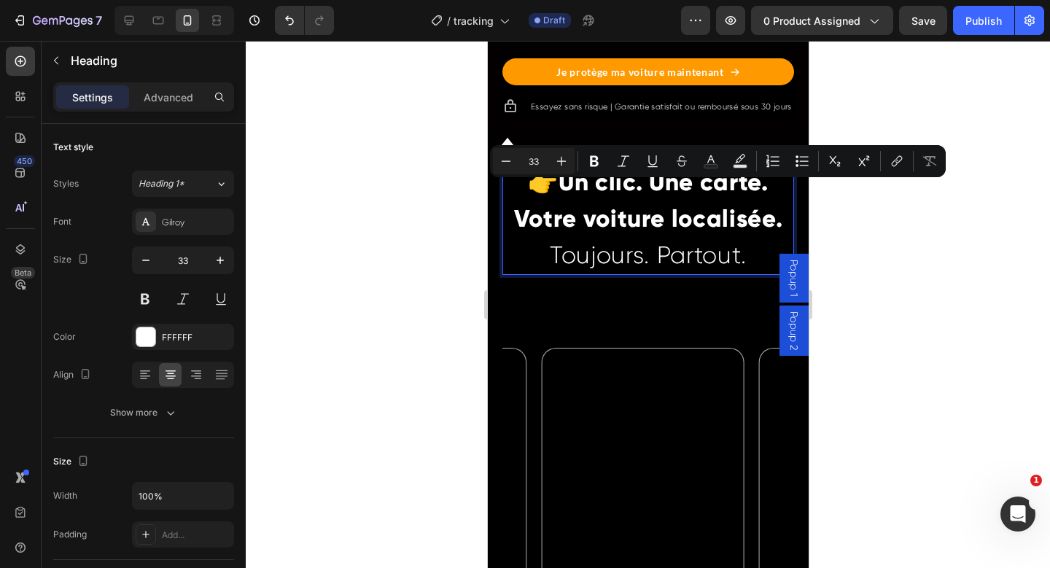
click at [554, 221] on strong "Un clic. Une carte. Votre voiture localisée." at bounding box center [648, 200] width 269 height 67
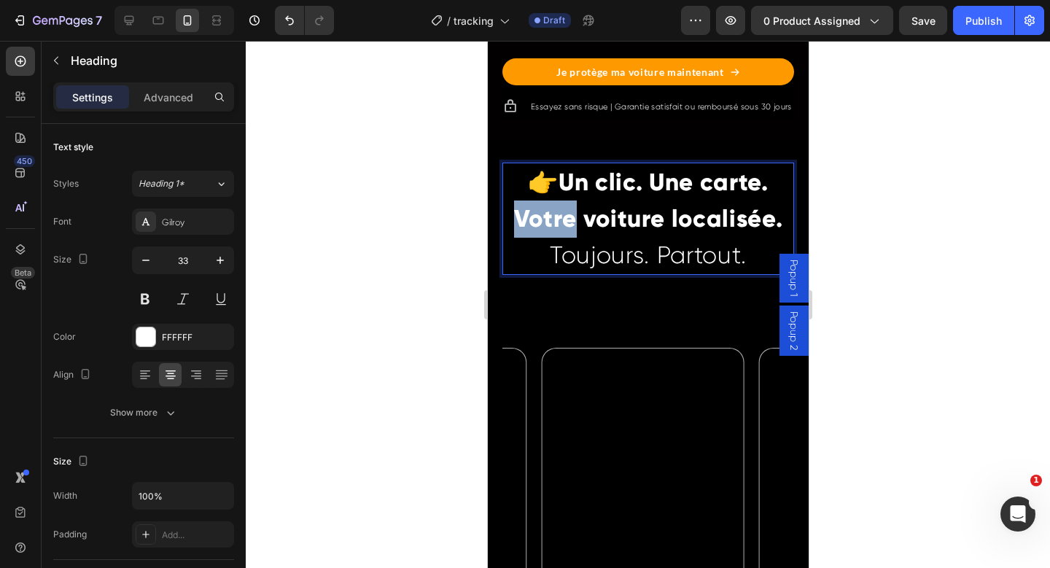
click at [554, 221] on strong "Un clic. Une carte. Votre voiture localisée." at bounding box center [648, 200] width 269 height 67
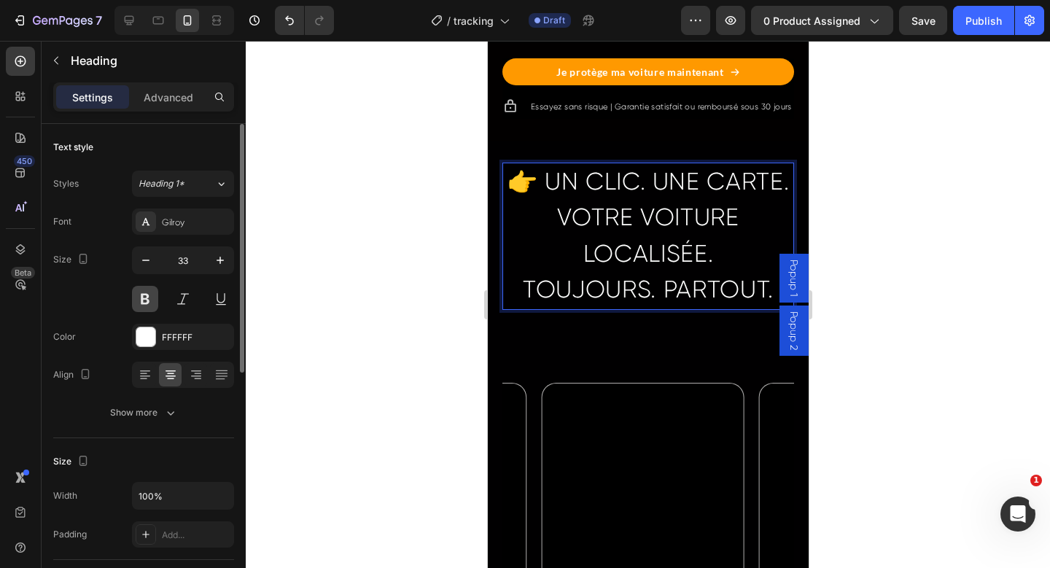
click at [144, 311] on button at bounding box center [145, 299] width 26 height 26
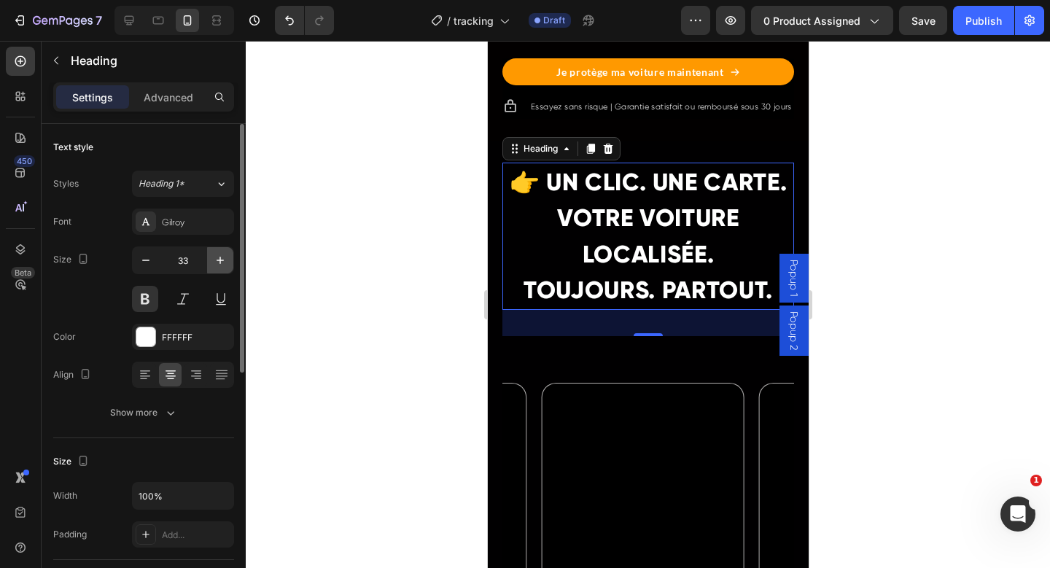
click at [210, 255] on button "button" at bounding box center [220, 260] width 26 height 26
click at [211, 255] on button "button" at bounding box center [220, 260] width 26 height 26
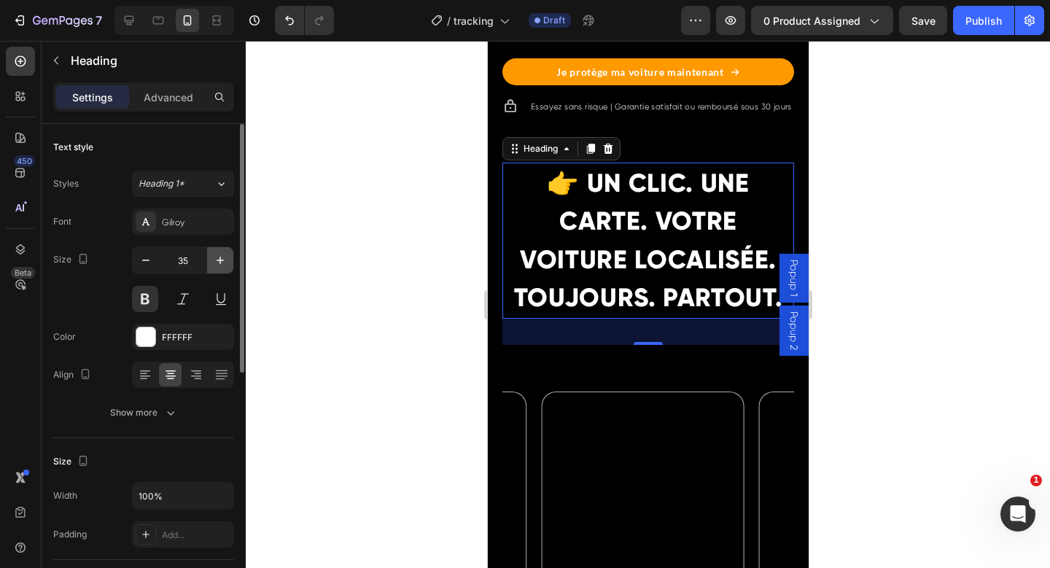
click at [211, 255] on button "button" at bounding box center [220, 260] width 26 height 26
type input "36"
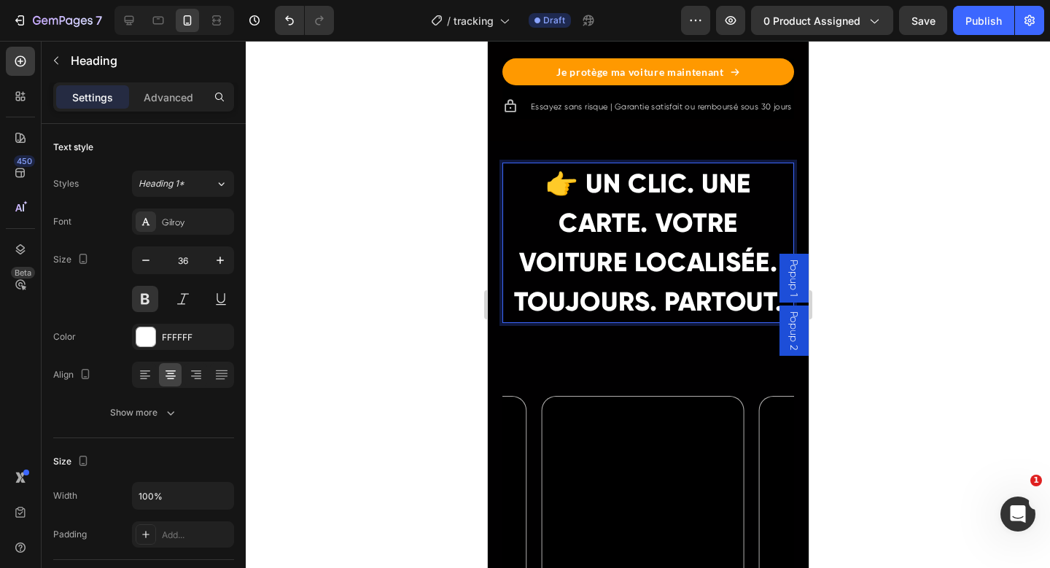
click at [643, 218] on p "👉 UN CLIC. UNE CARTE. VOTRE VOITURE LOCALISÉE. TOUJOURS. PARTOUT." at bounding box center [647, 243] width 289 height 158
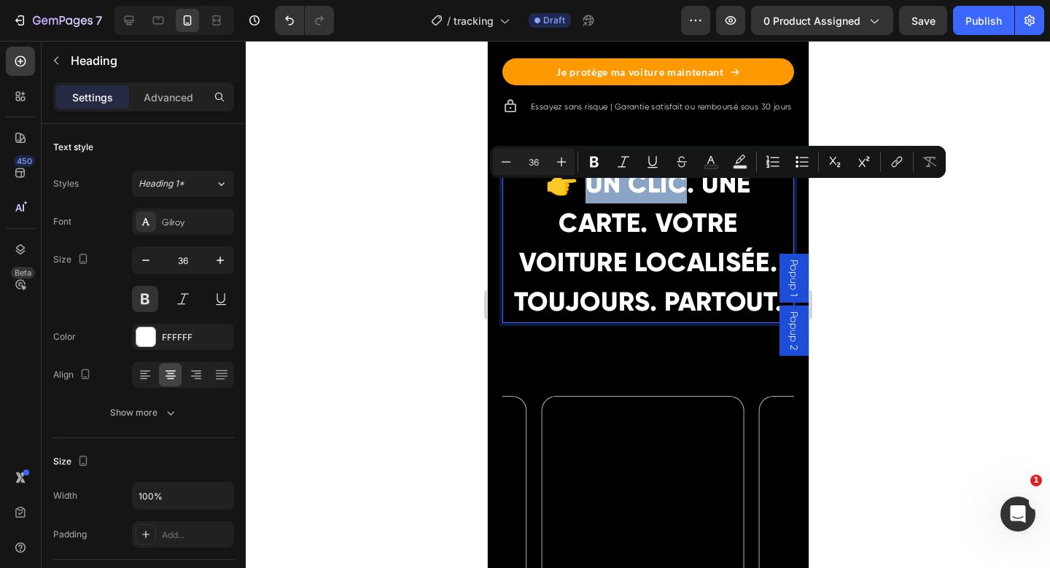
drag, startPoint x: 576, startPoint y: 199, endPoint x: 678, endPoint y: 195, distance: 102.2
click at [678, 195] on p "👉 UN CLIC. UNE CARTE. VOTRE VOITURE LOCALISÉE. TOUJOURS. PARTOUT." at bounding box center [647, 243] width 289 height 158
click at [713, 170] on button "Text Color" at bounding box center [711, 162] width 26 height 26
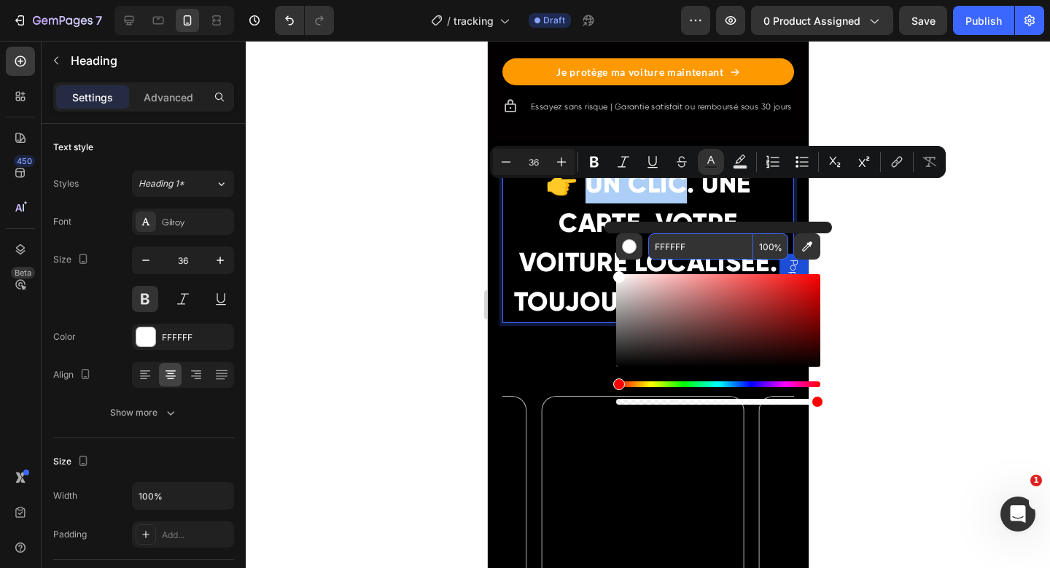
click at [687, 250] on input "FFFFFF" at bounding box center [700, 246] width 105 height 26
click at [686, 250] on input "FFFFFF" at bounding box center [700, 246] width 105 height 26
paste input "E500"
type input "FFE500"
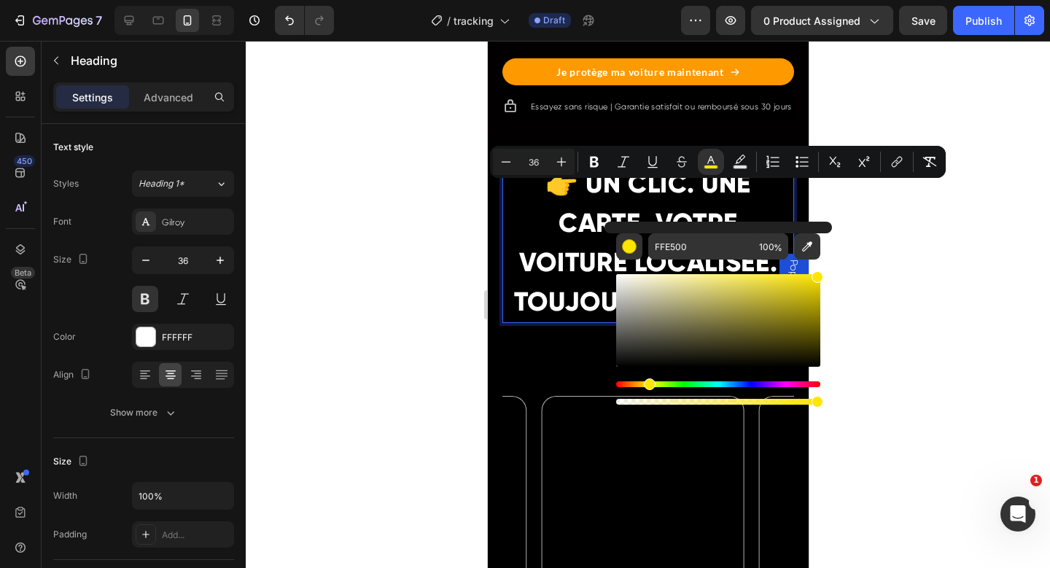
click at [732, 179] on h2 "👉 UN CLIC. UNE CARTE. VOTRE VOITURE LOCALISÉE. TOUJOURS. PARTOUT." at bounding box center [648, 243] width 292 height 160
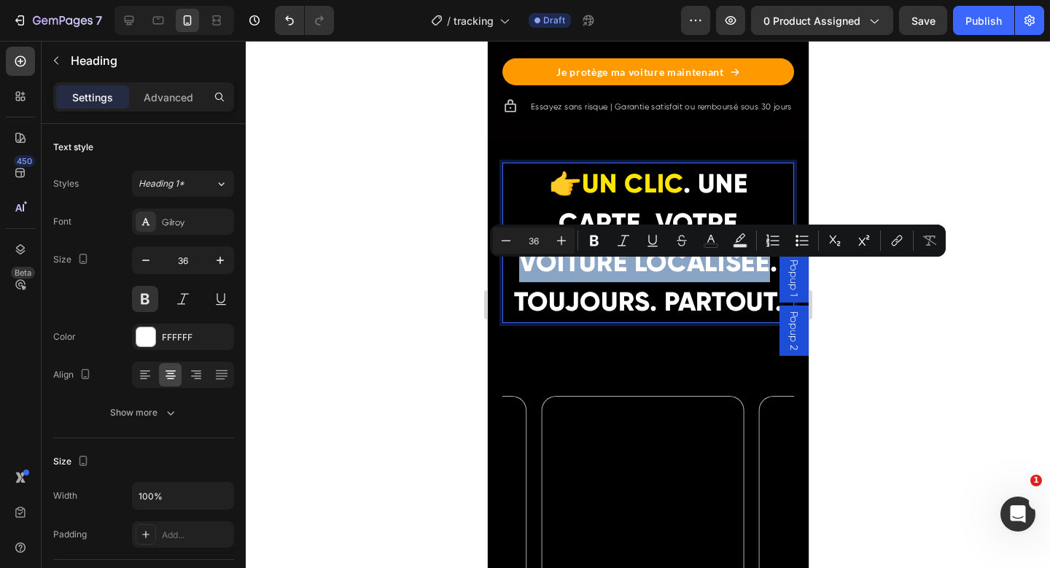
drag, startPoint x: 512, startPoint y: 276, endPoint x: 763, endPoint y: 276, distance: 250.9
click at [763, 276] on p "👉 UN CLIC . UNE CARTE. VOTRE VOITURE LOCALISÉE. TOUJOURS. PARTOUT." at bounding box center [647, 243] width 289 height 158
drag, startPoint x: 712, startPoint y: 234, endPoint x: 706, endPoint y: 241, distance: 8.8
click at [712, 234] on icon "Editor contextual toolbar" at bounding box center [711, 240] width 15 height 15
type input "FFFFFF"
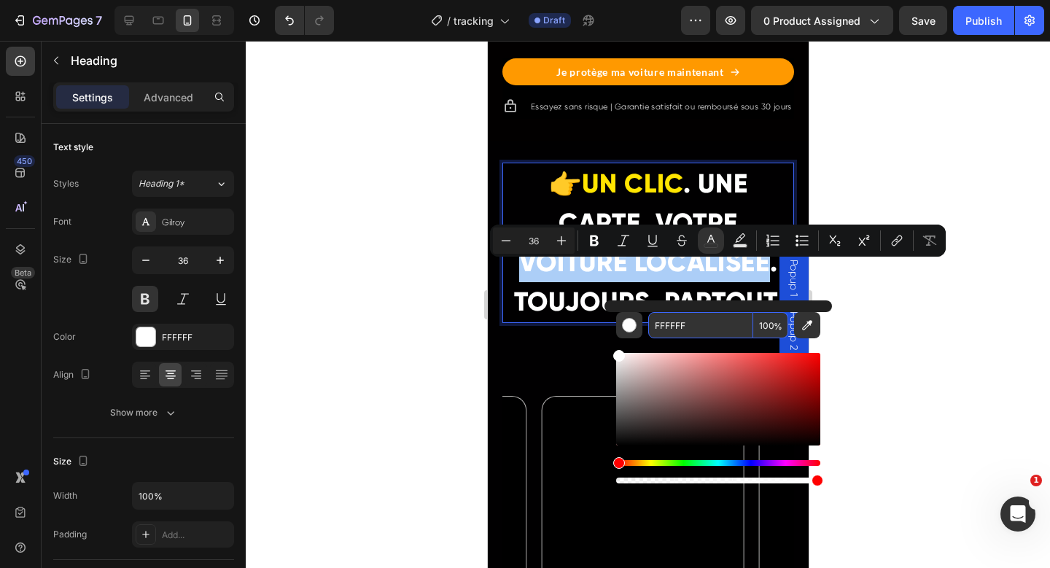
click at [683, 319] on input "FFFFFF" at bounding box center [700, 325] width 105 height 26
paste input "E500"
type input "FFE500"
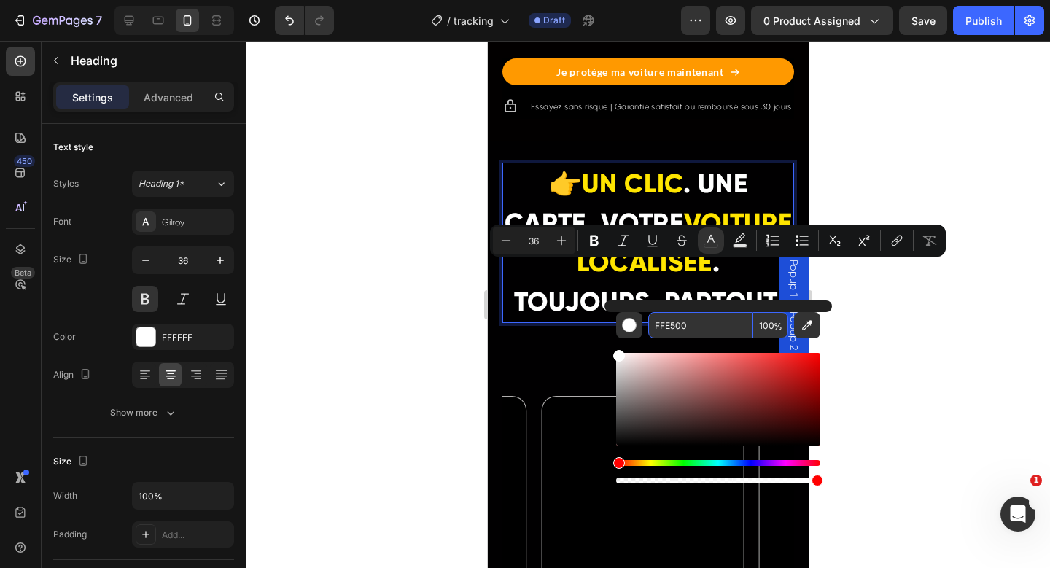
type input "16"
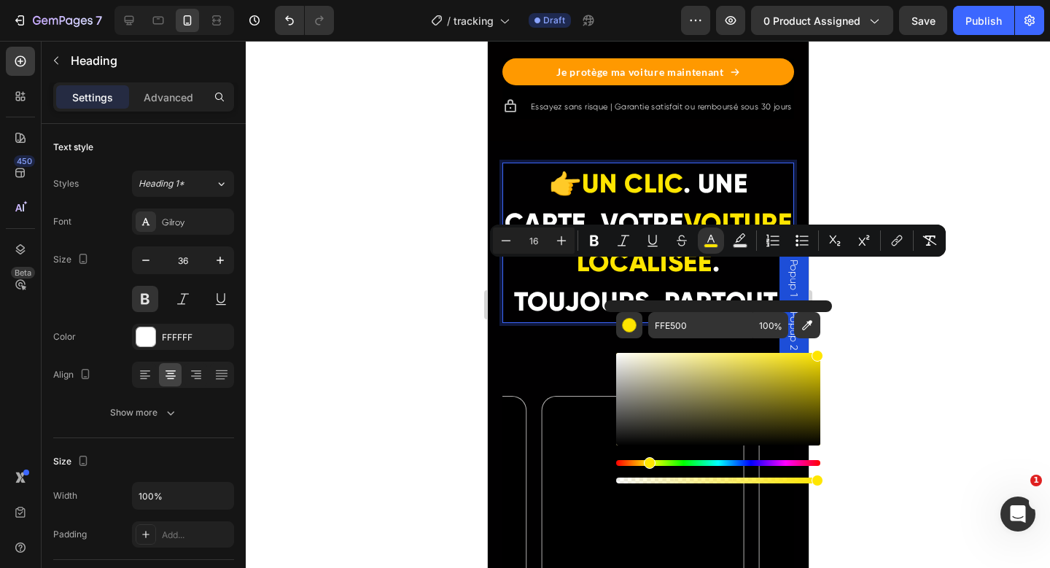
click at [923, 291] on div at bounding box center [648, 304] width 805 height 527
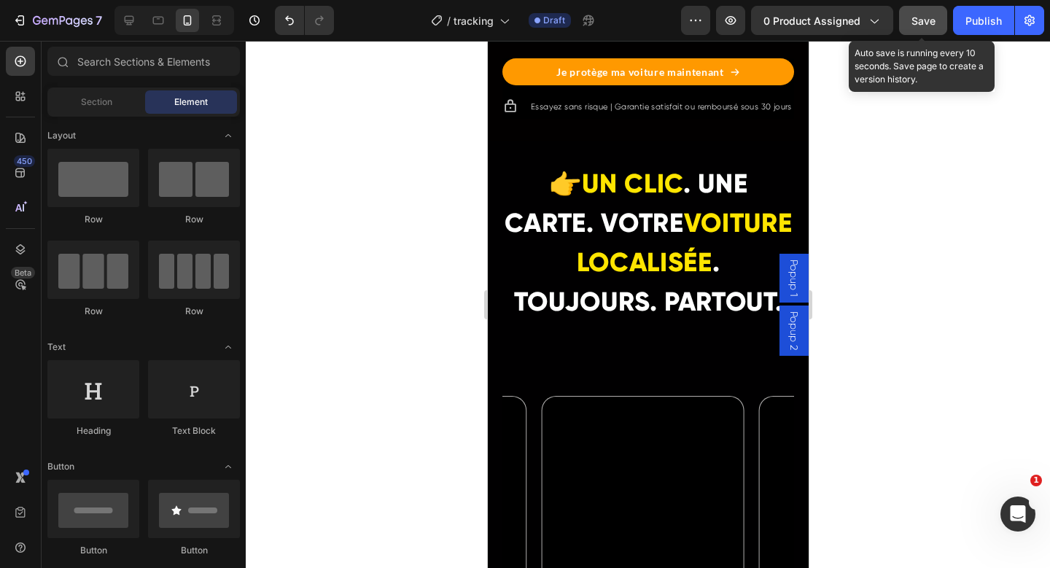
click at [923, 22] on span "Save" at bounding box center [924, 21] width 24 height 12
